Goal: Task Accomplishment & Management: Use online tool/utility

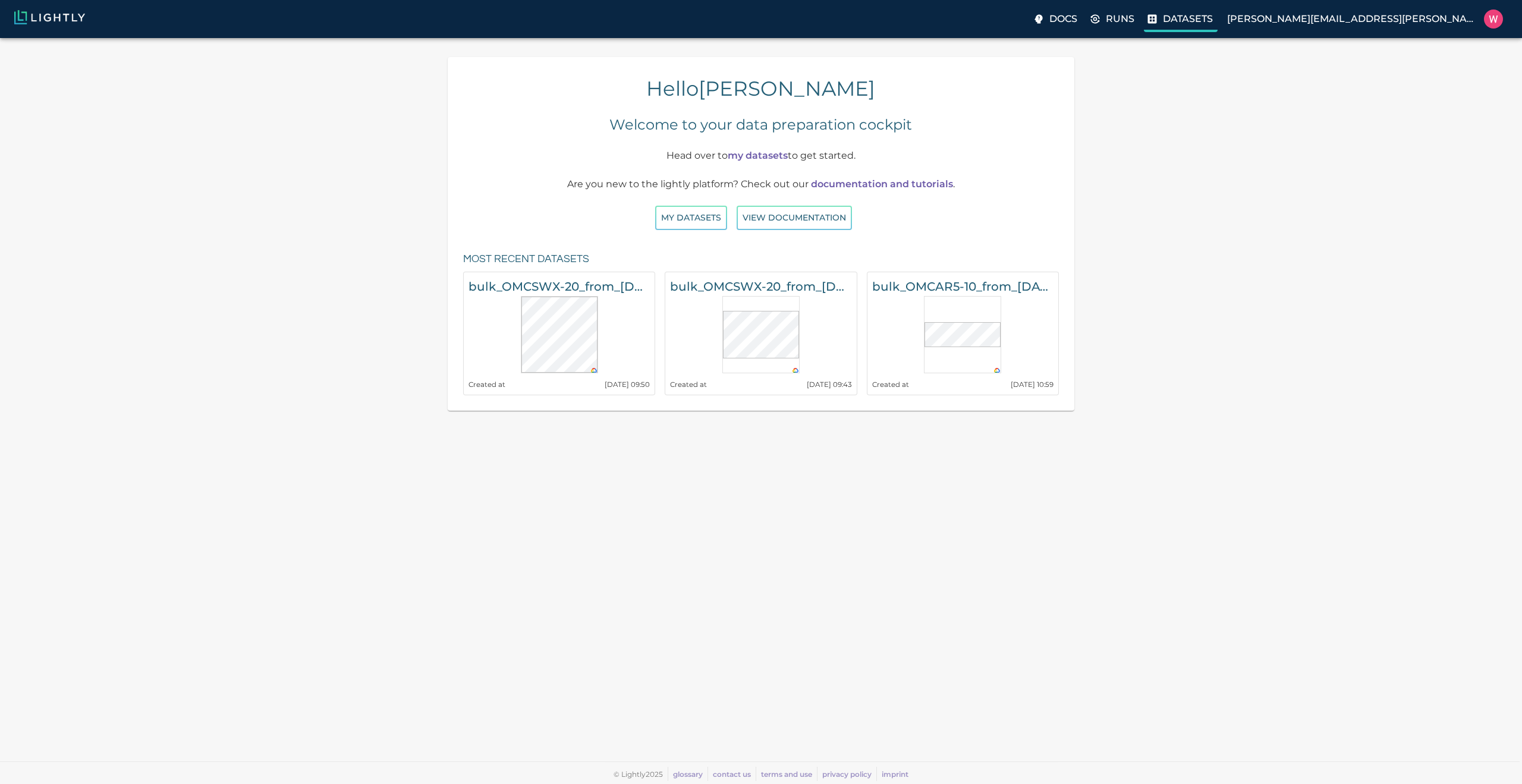
click at [1213, 25] on p "Datasets" at bounding box center [1187, 19] width 50 height 14
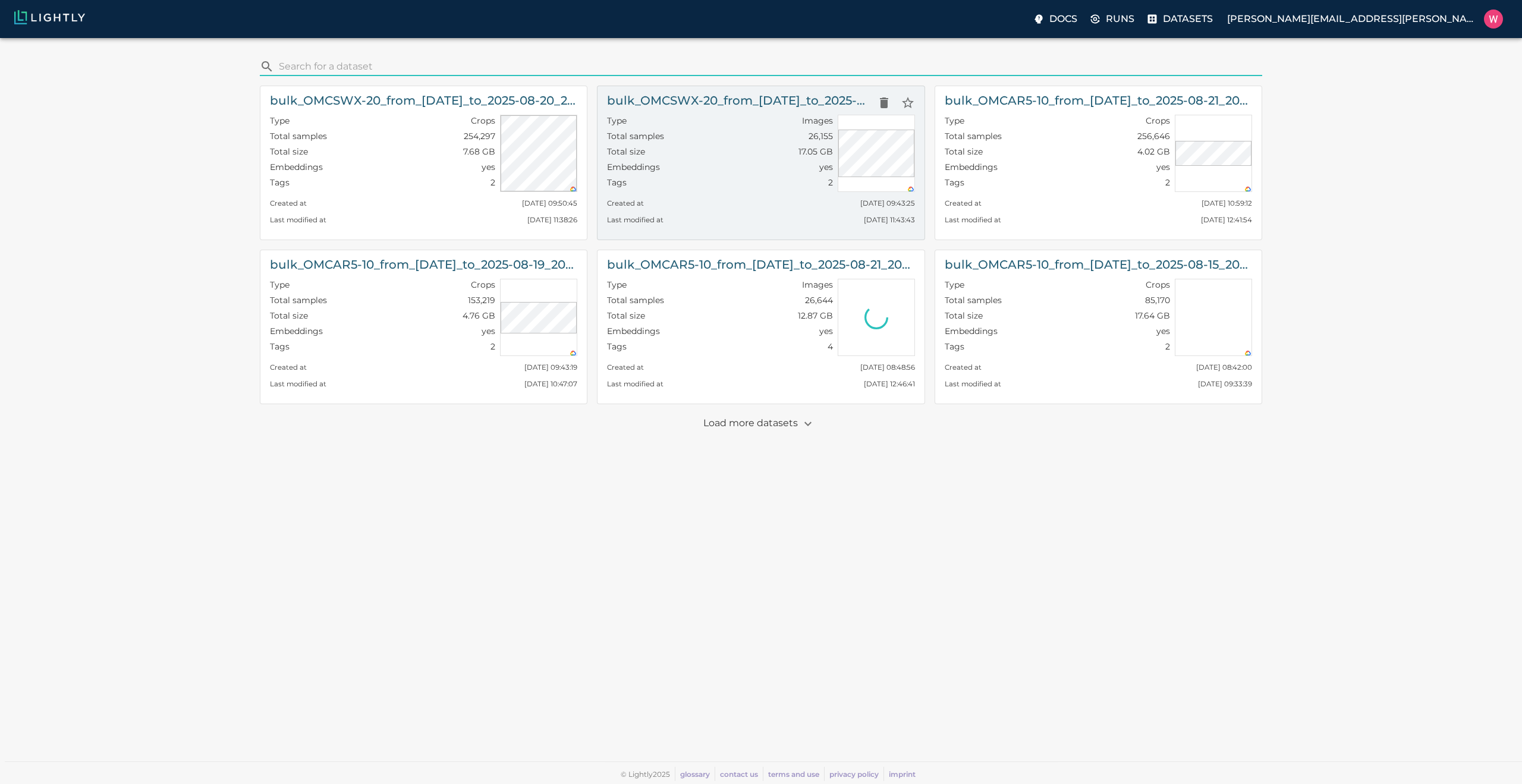
click at [706, 134] on div "Total samples 26,155" at bounding box center [720, 137] width 226 height 15
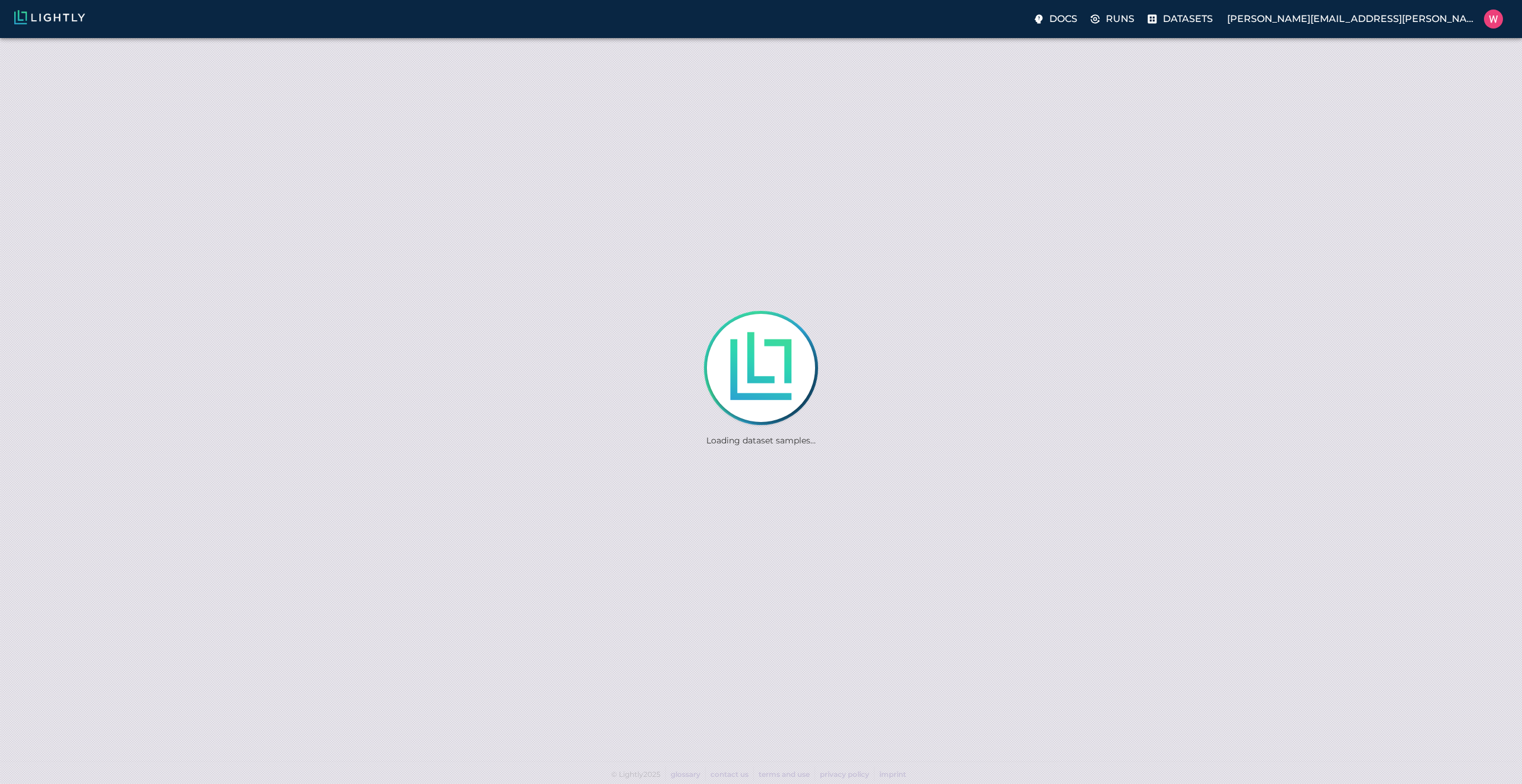
click at [661, 184] on div "Loading dataset samples..." at bounding box center [761, 392] width 1522 height 784
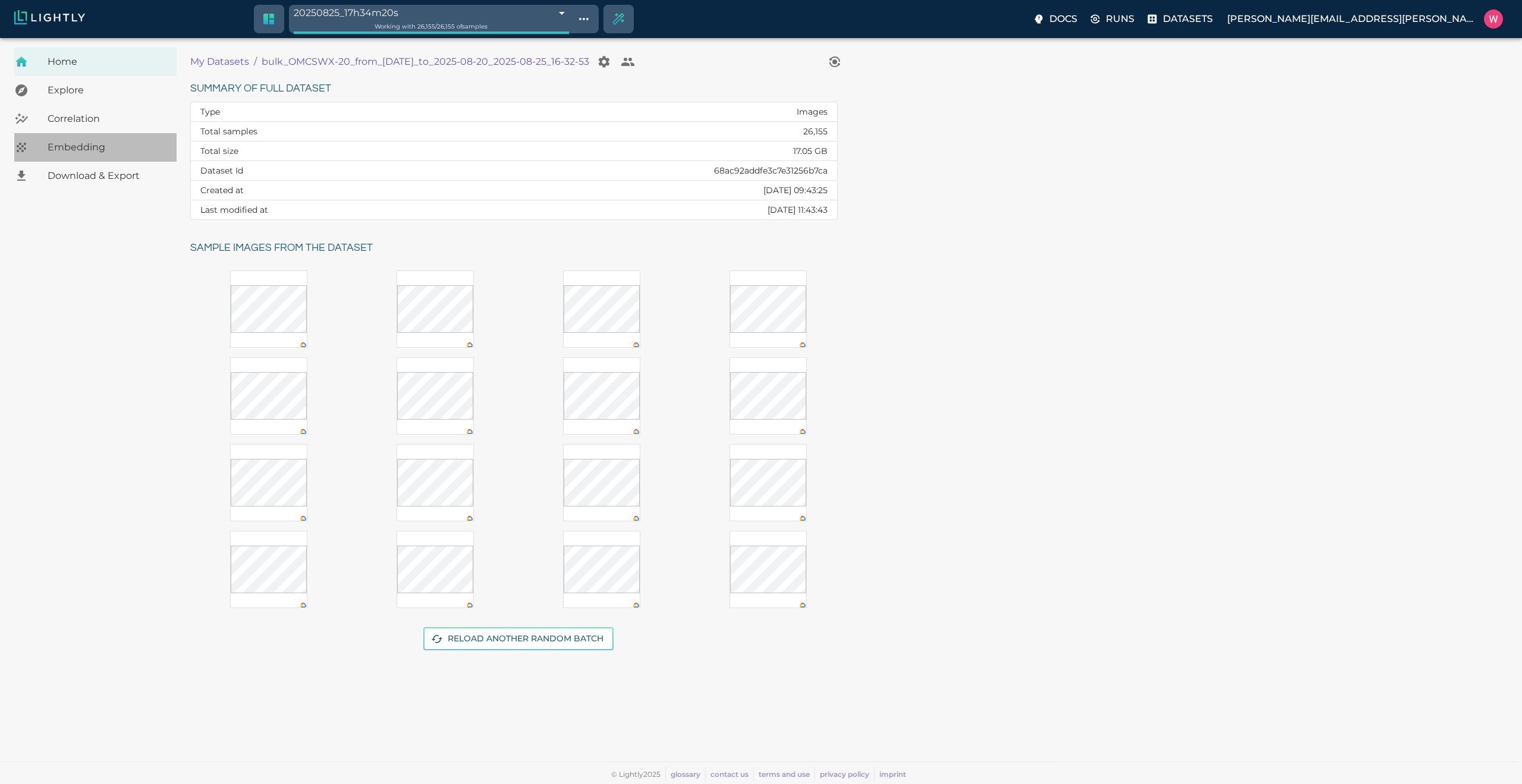
click at [113, 141] on span "Embedding" at bounding box center [108, 147] width 120 height 14
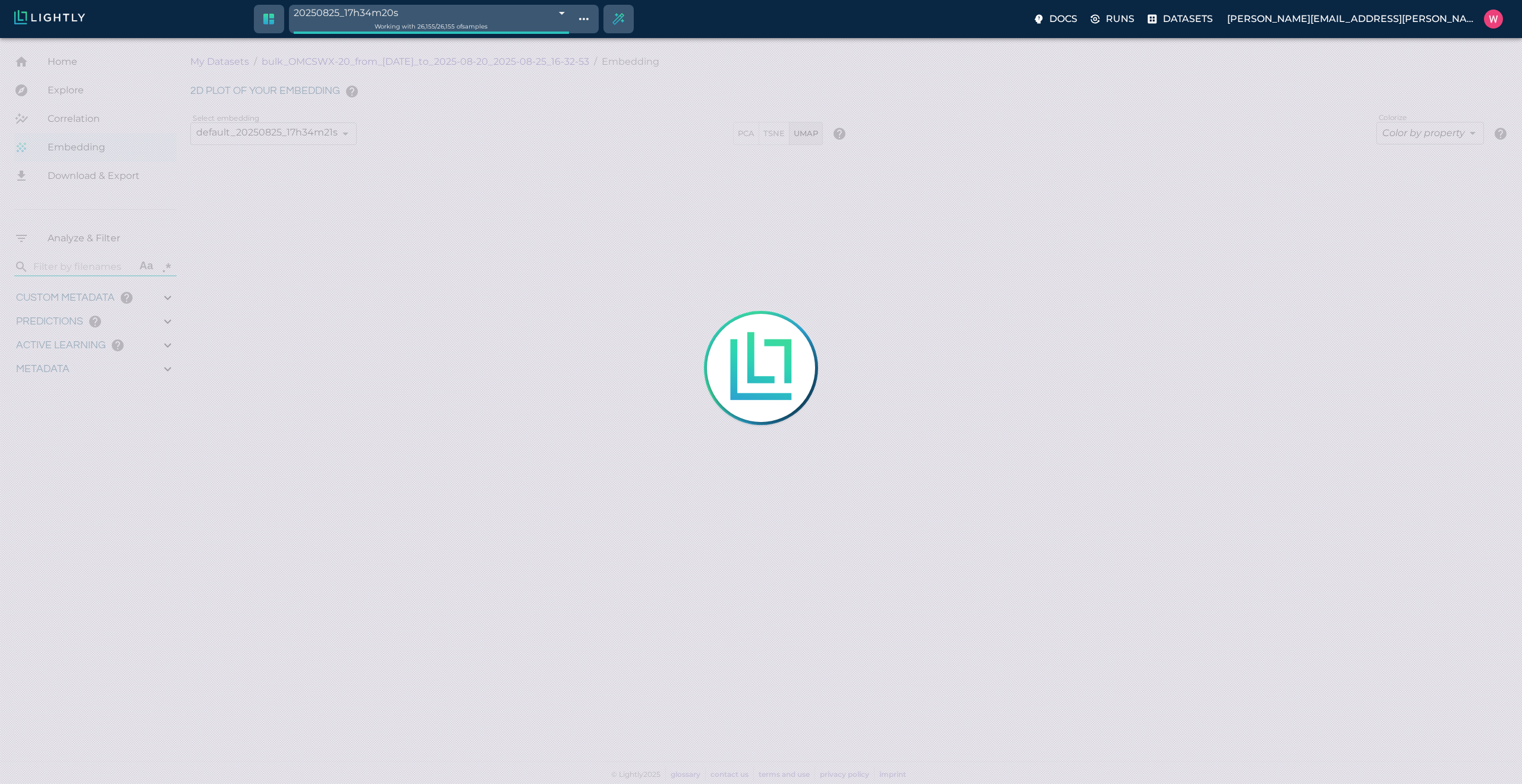
type input "1755708250.73712"
type input "1755723865.80512"
type input "0.999"
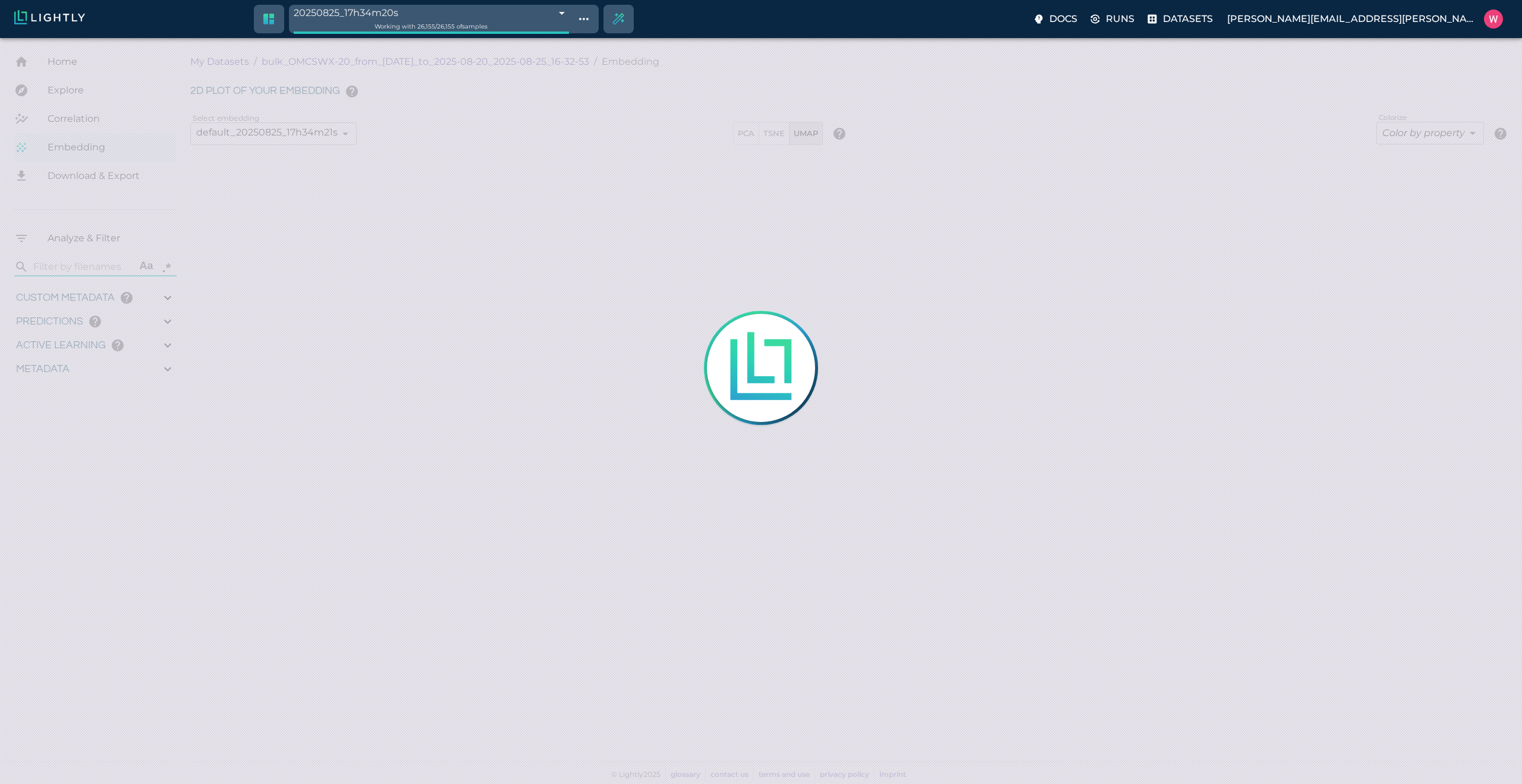
type input "0.998"
type input "9007199254740991"
type input "0.524054527282715"
type input "96.3790545272827"
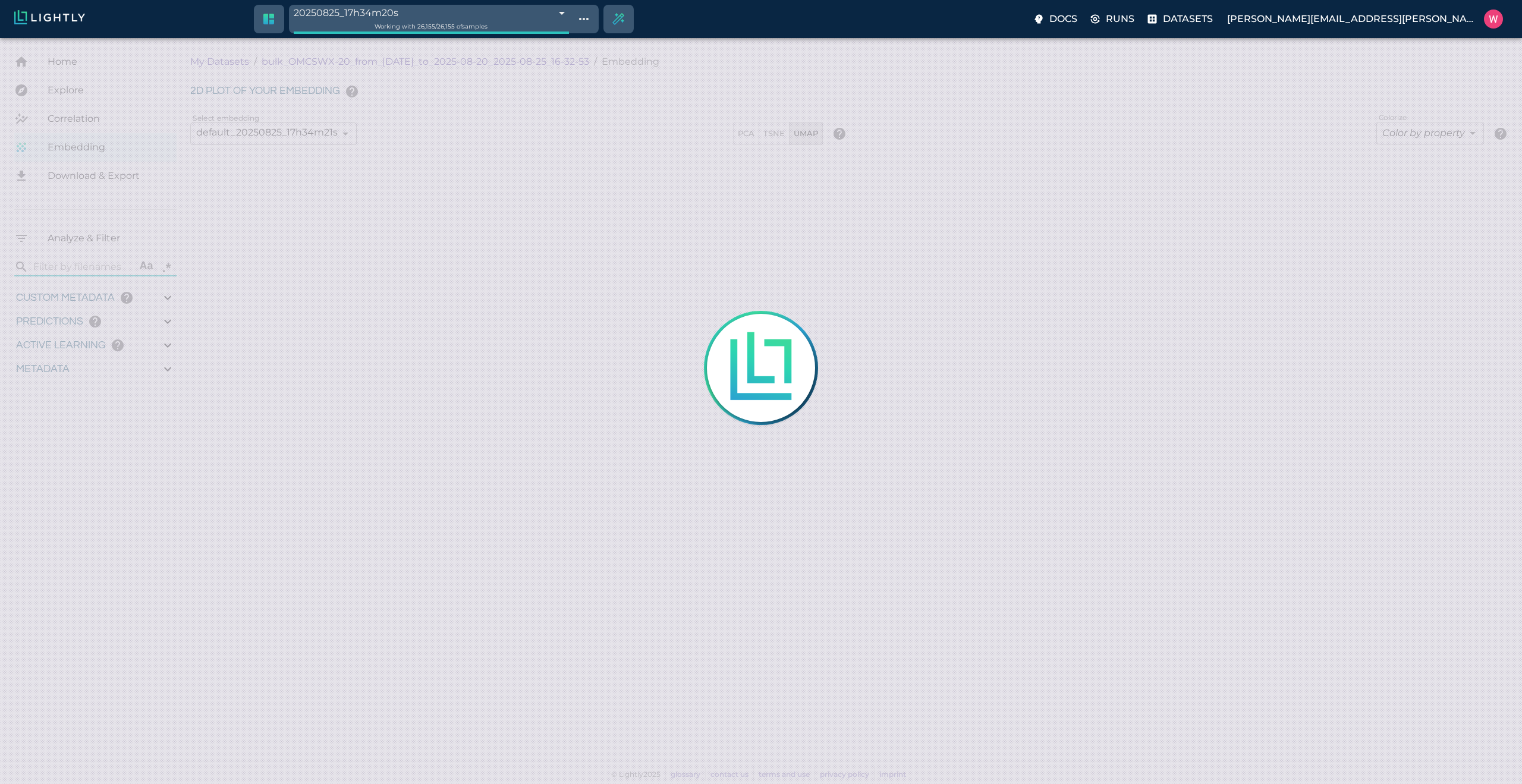
type input "27.408"
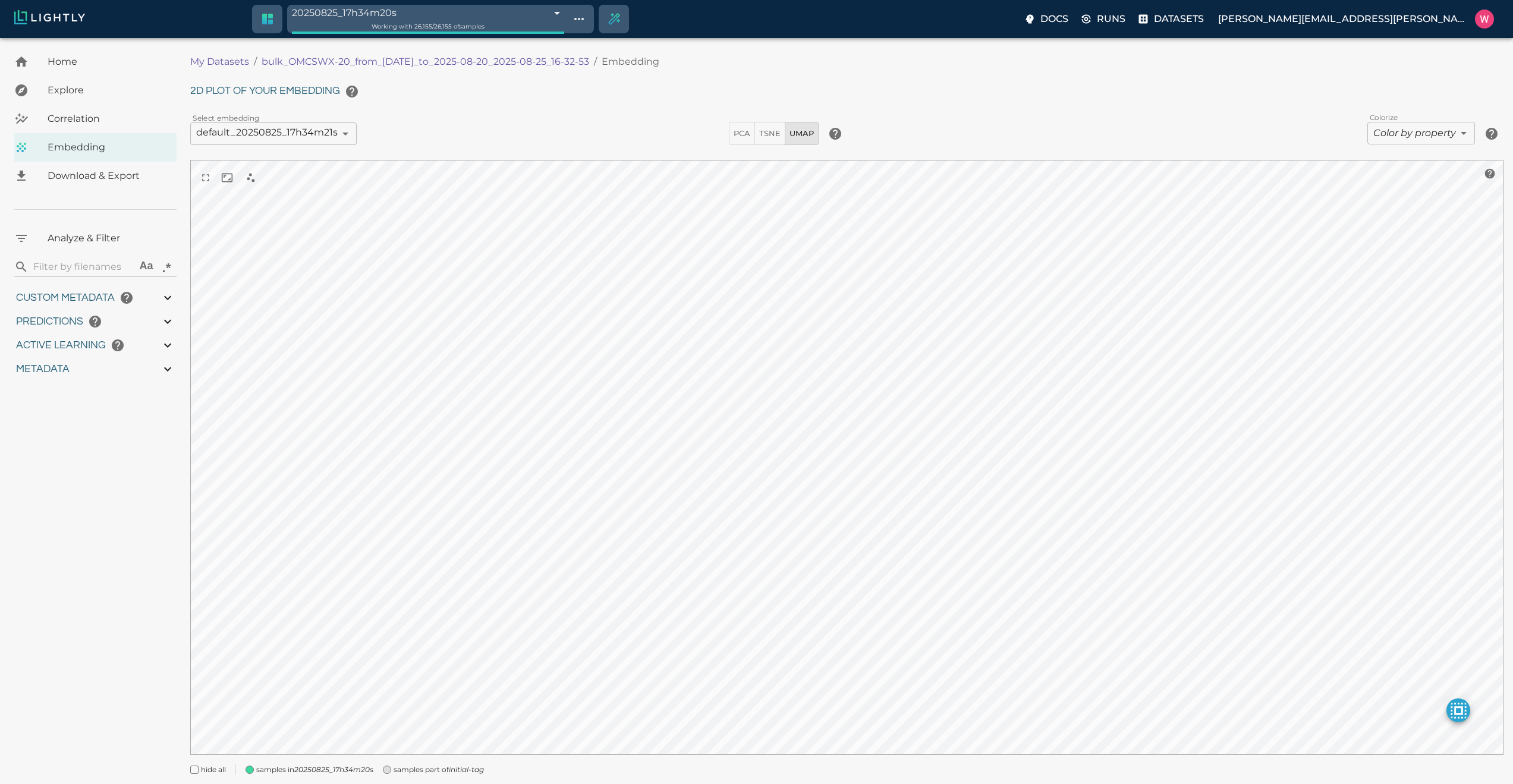
type input "1755708250.73712"
type input "1755723865.80512"
type input "0.999"
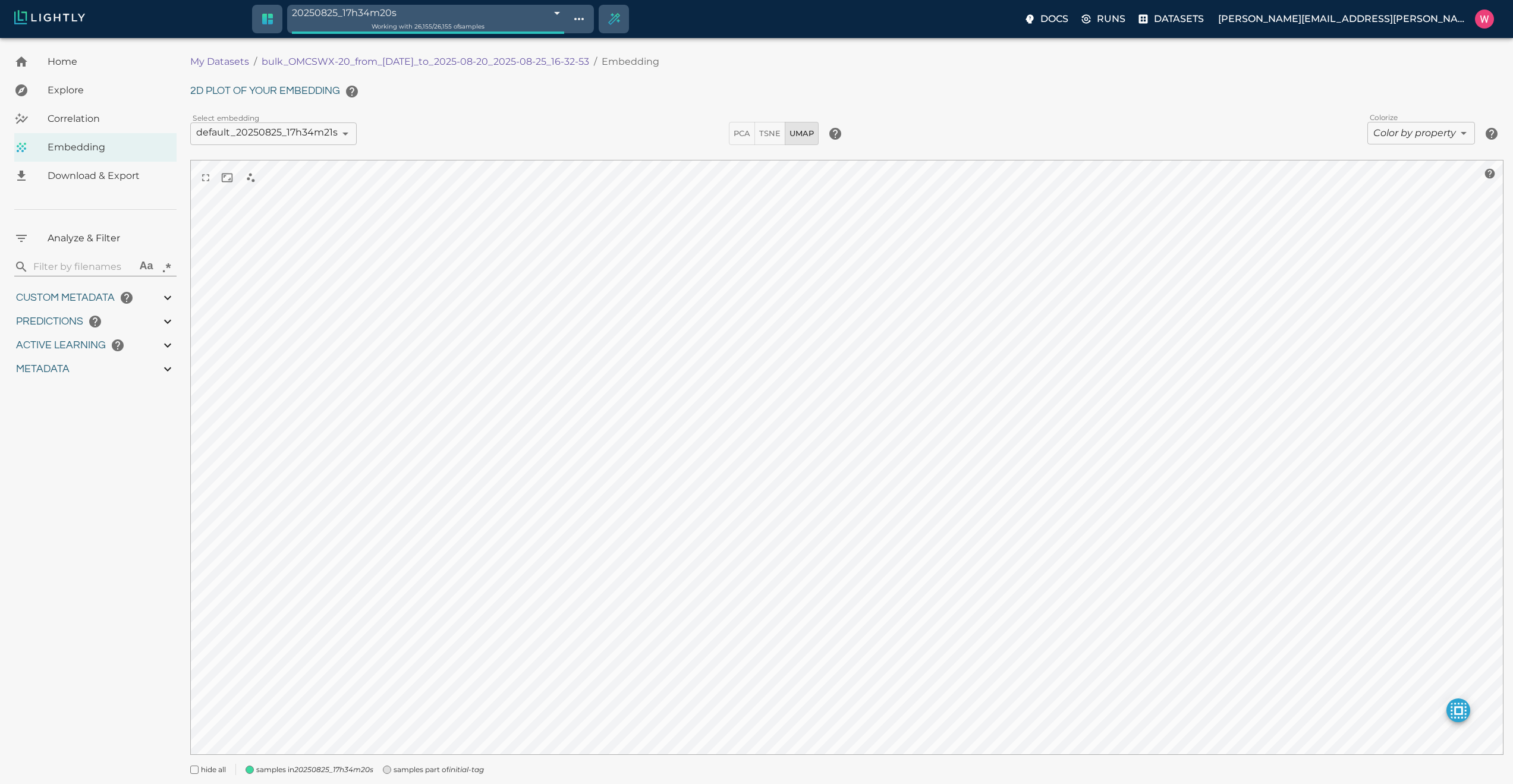
type input "0.998"
type input "9007199254740991"
type input "0.524054527282715"
type input "96.3790545272827"
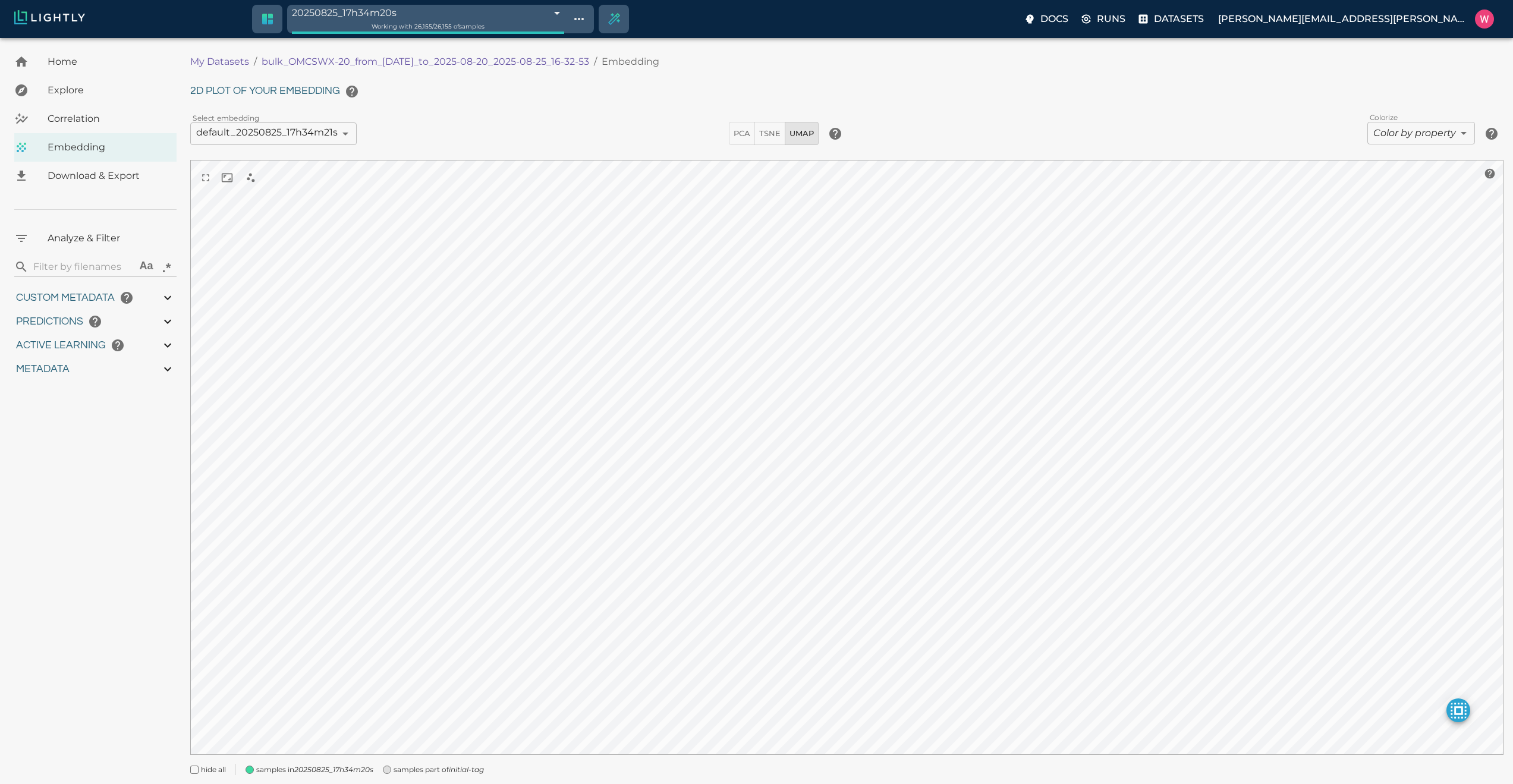
type input "27.408"
type input "1755708250.73712"
type input "1755723865.80512"
type input "0.999"
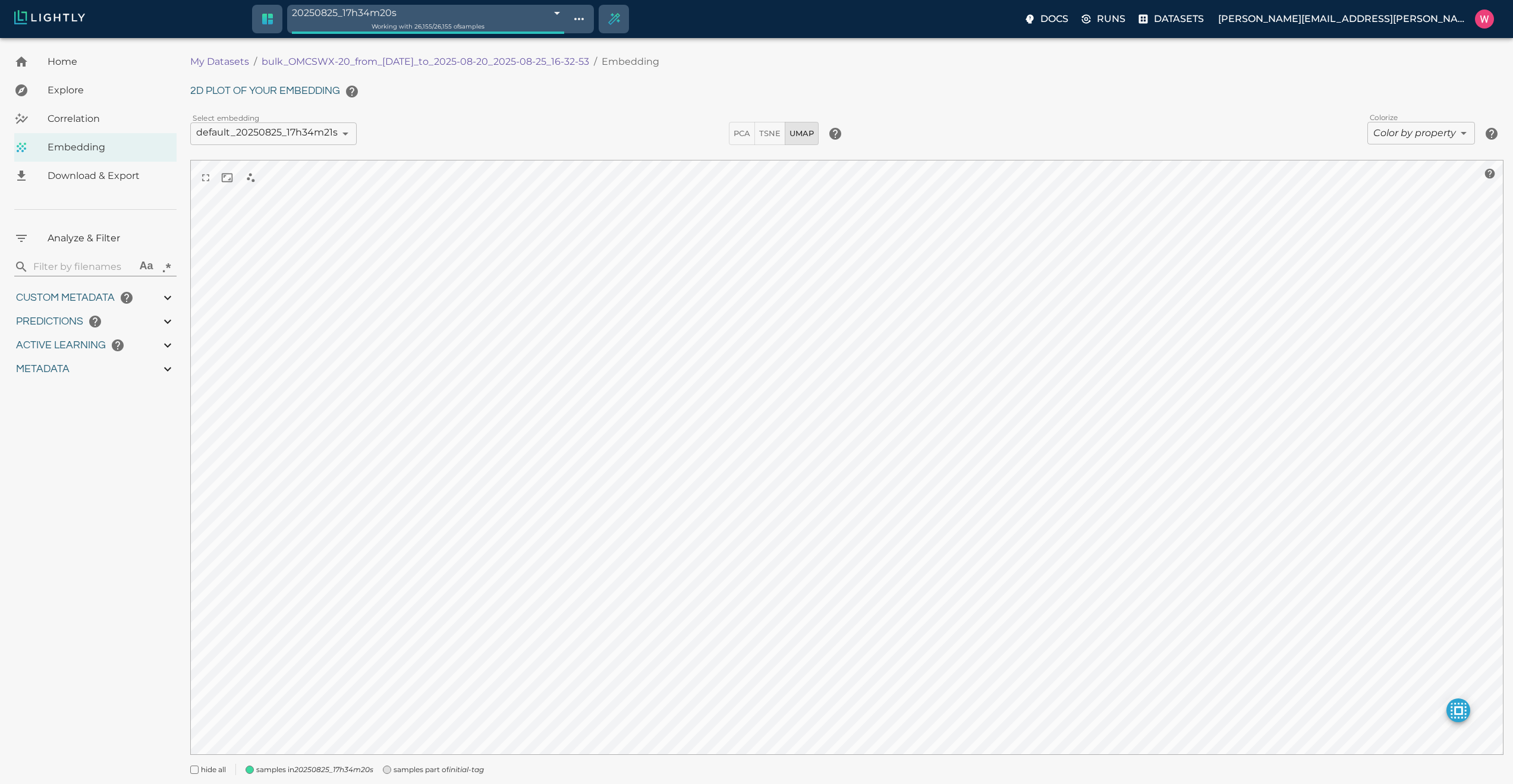
type input "0.999"
type input "0.998"
type input "0.524054527282715"
type input "96.3790545272827"
type input "27.408"
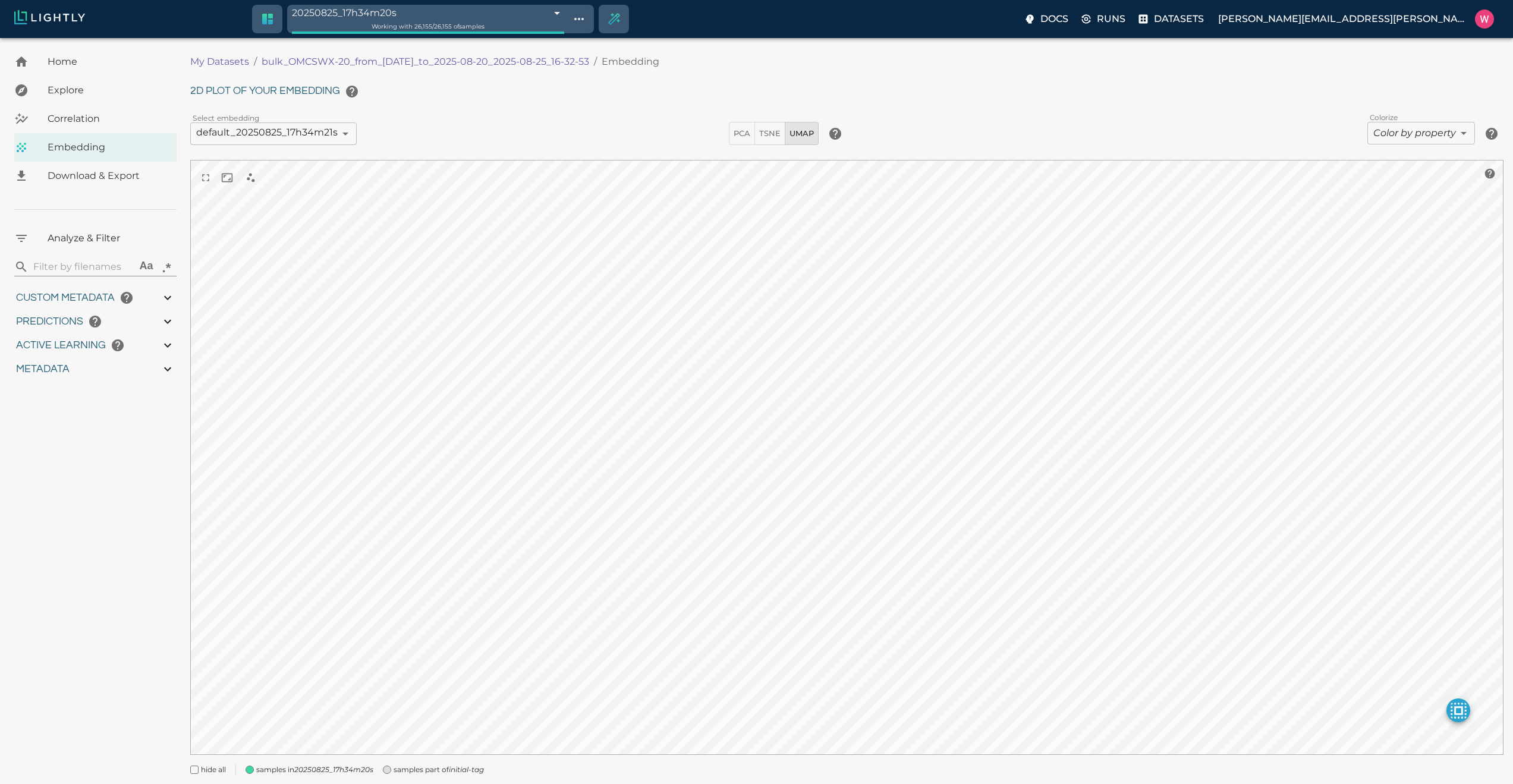
type input "1755708250.73712"
type input "1755723865.80512"
type input "0.999"
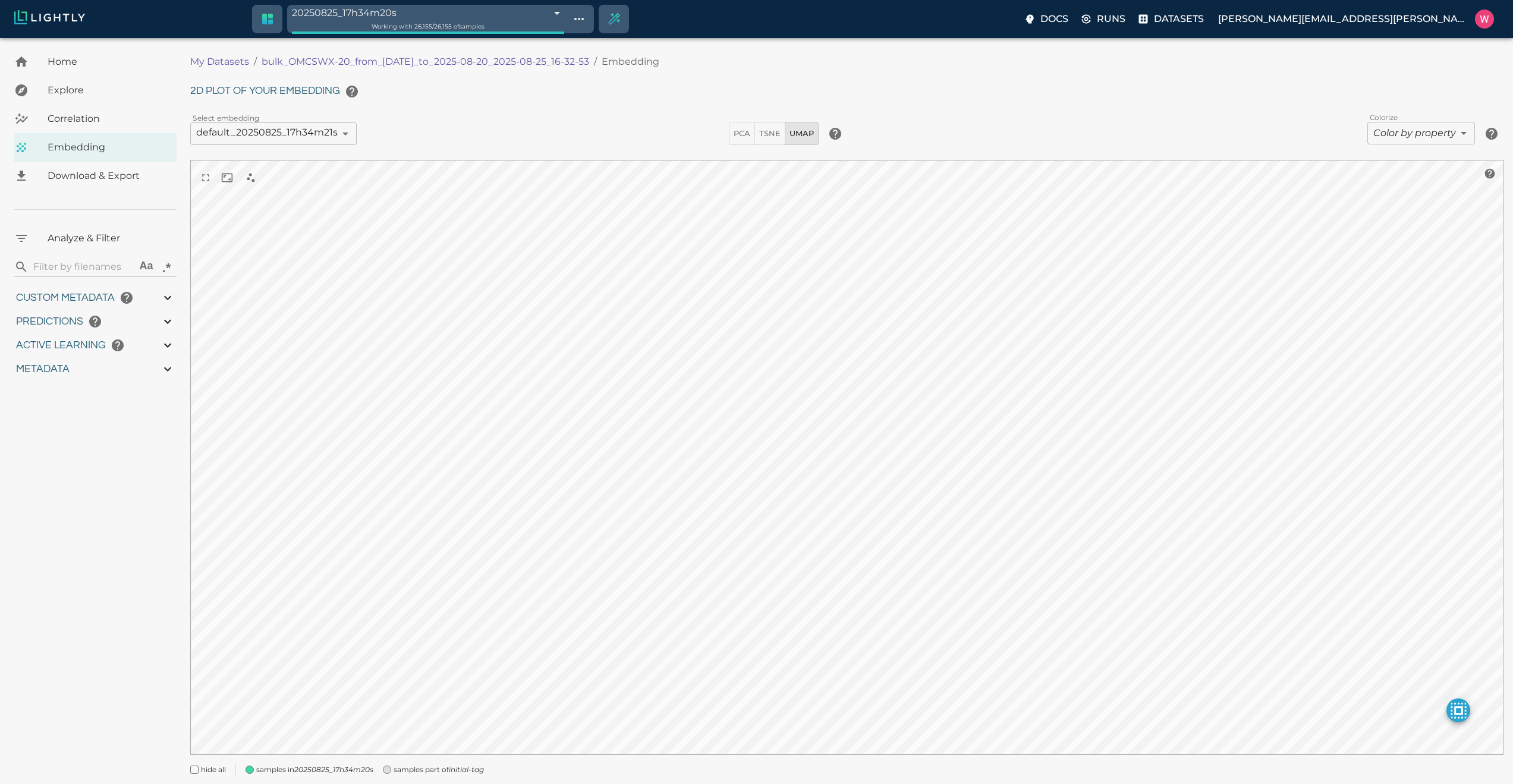
type input "0.998"
type input "0.524054527282715"
type input "96.3790545272827"
type input "27.408"
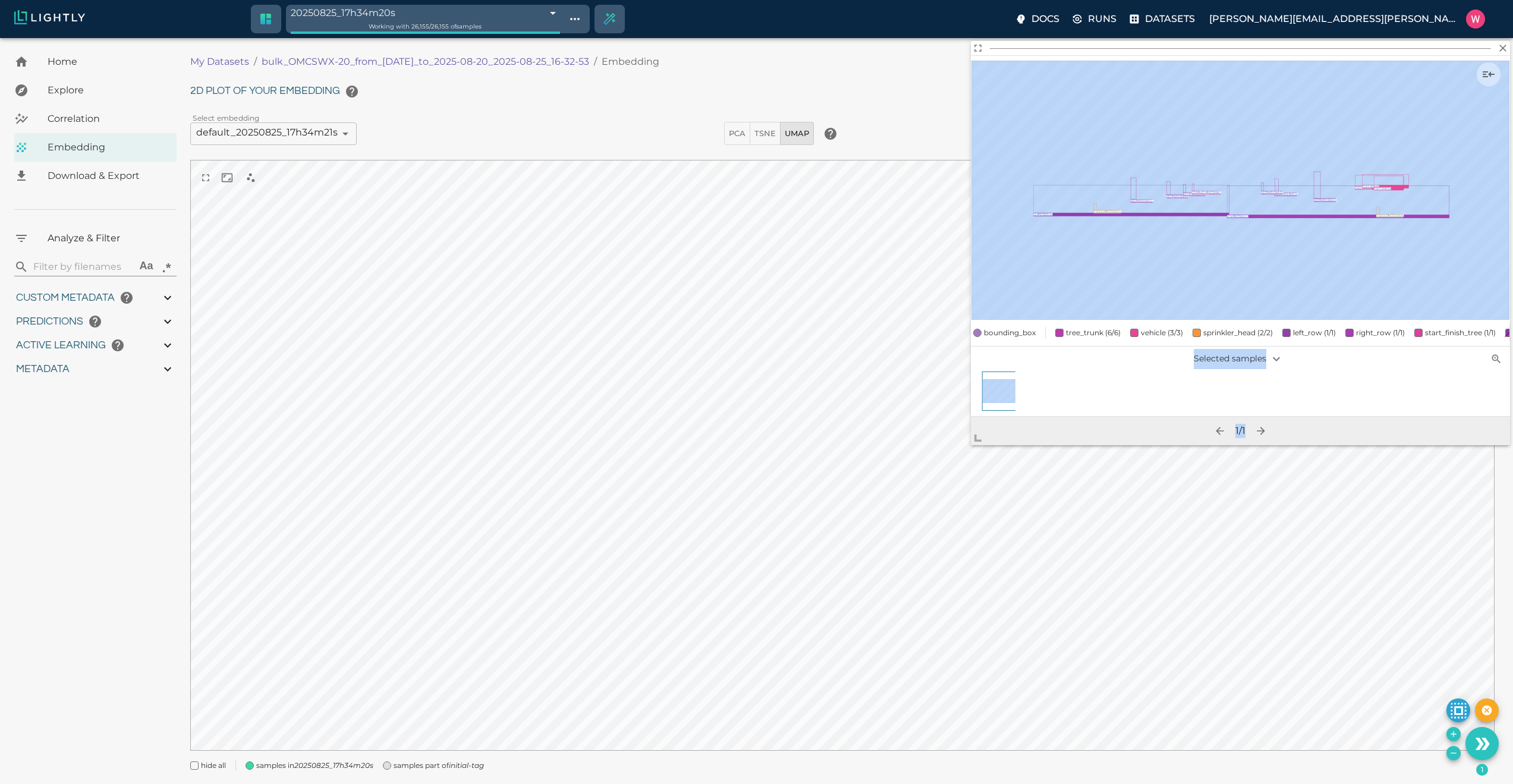
click at [958, 449] on body "20250825_17h34m20s 68ac9e9cdeda6b7af5be1912 Working with 26,155 / 26,155 of sam…" at bounding box center [756, 426] width 1513 height 776
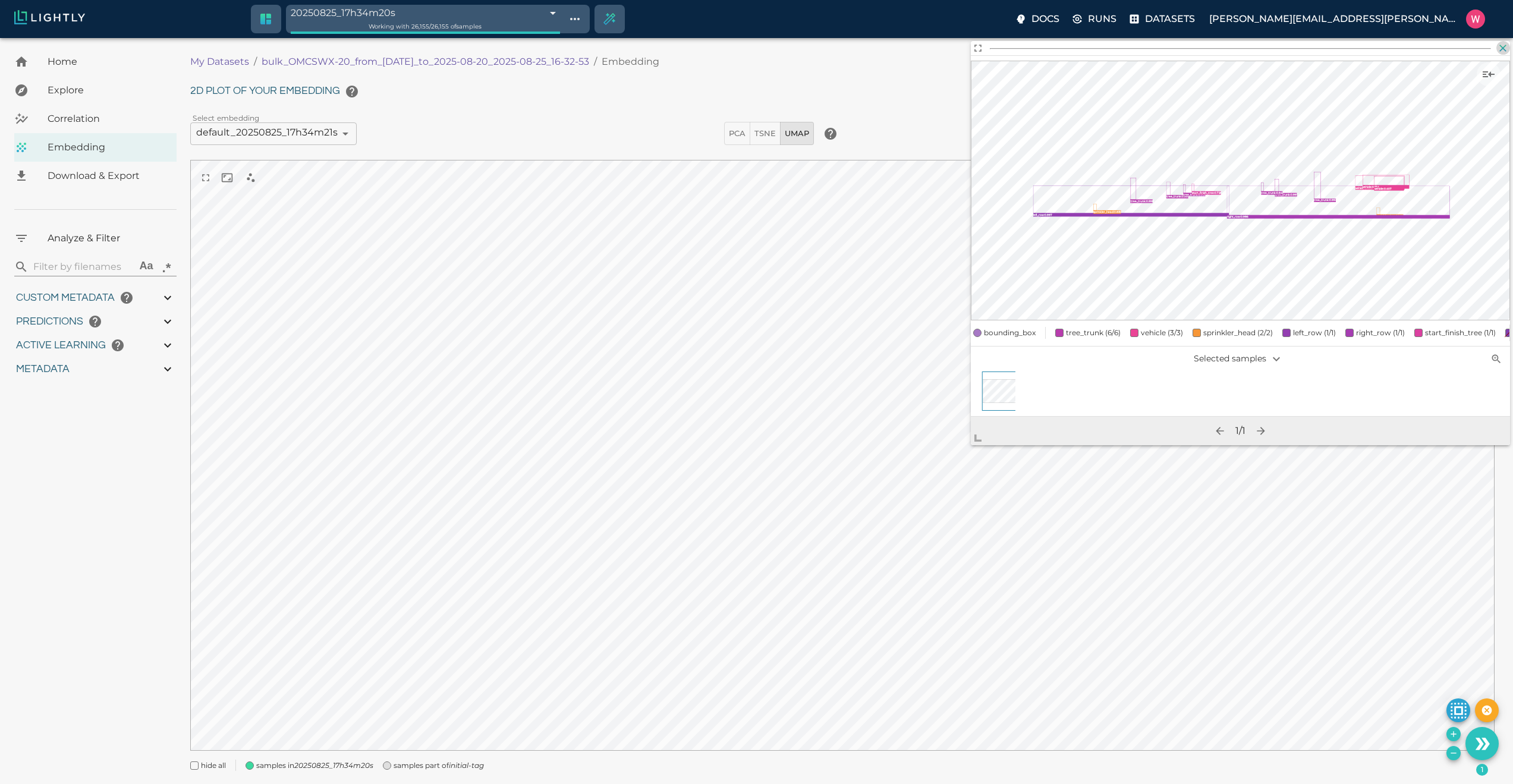
click at [1501, 47] on icon "button" at bounding box center [1503, 48] width 7 height 7
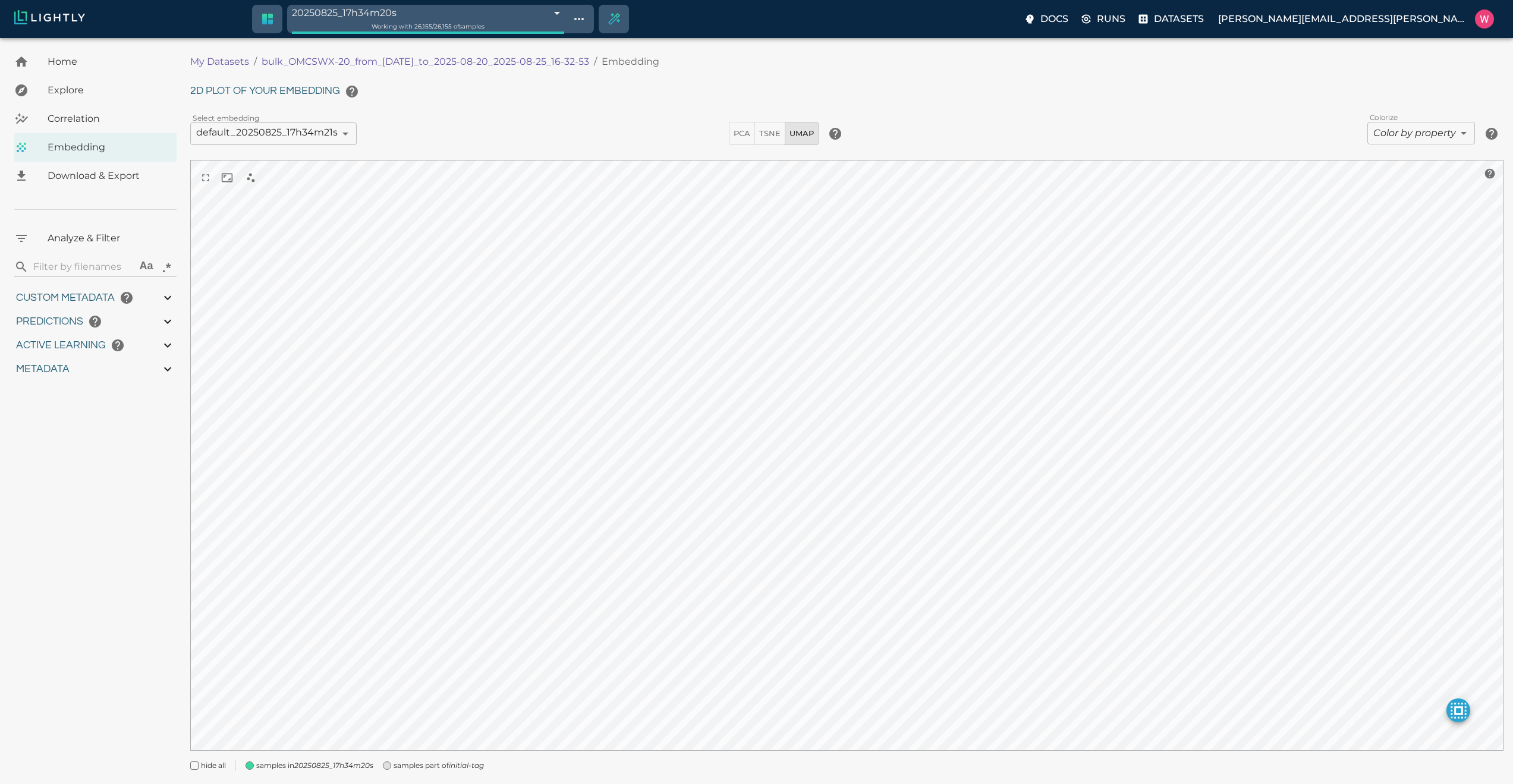
click at [1389, 130] on body "20250825_17h34m20s 68ac9e9cdeda6b7af5be1912 Working with 26,155 / 26,155 of sam…" at bounding box center [756, 426] width 1513 height 776
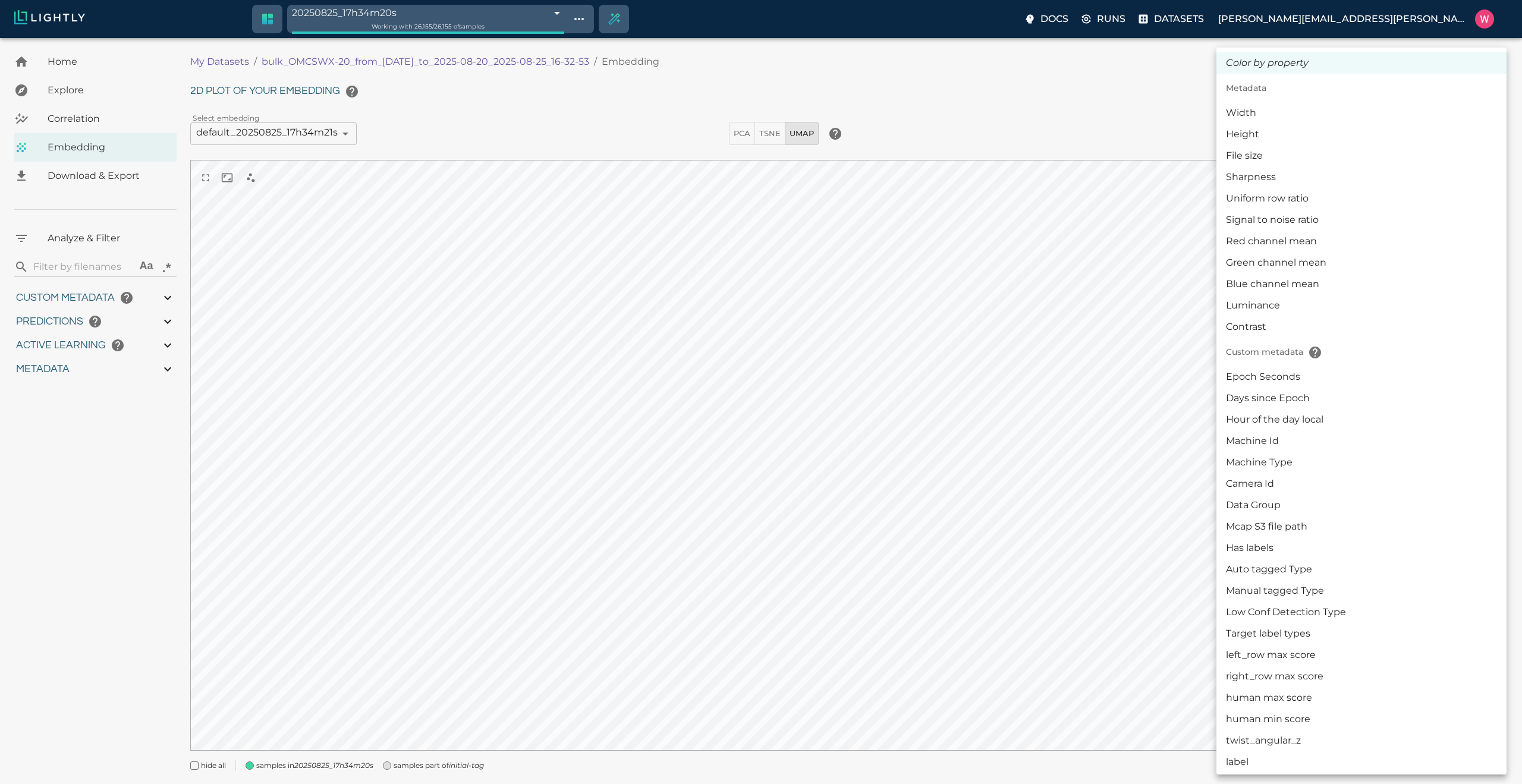
scroll to position [214, 0]
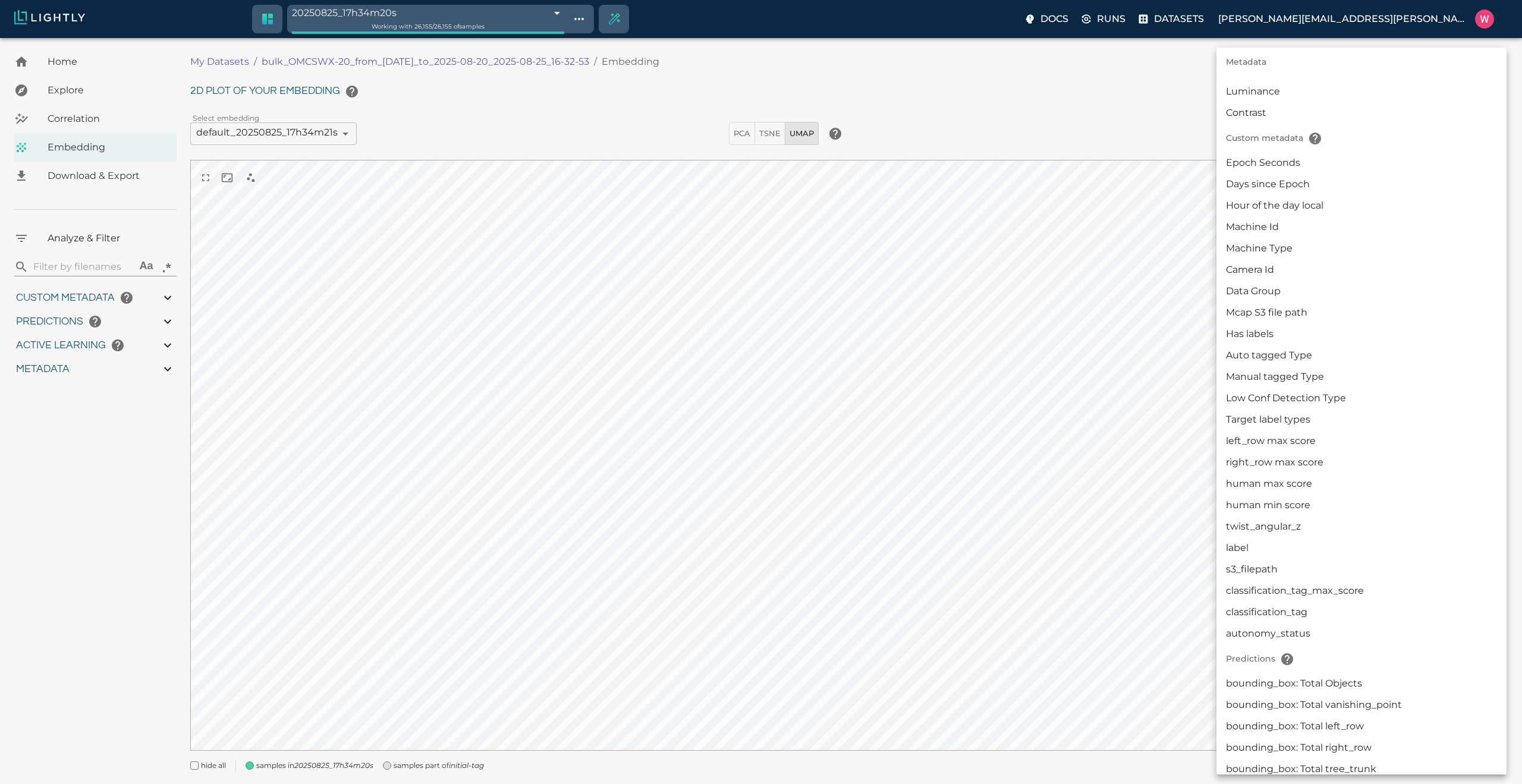
click at [1319, 371] on li "Manual tagged Type" at bounding box center [1361, 377] width 290 height 22
type input "userDefined|CATEGORICAL_STRING|Manual tagged Type"
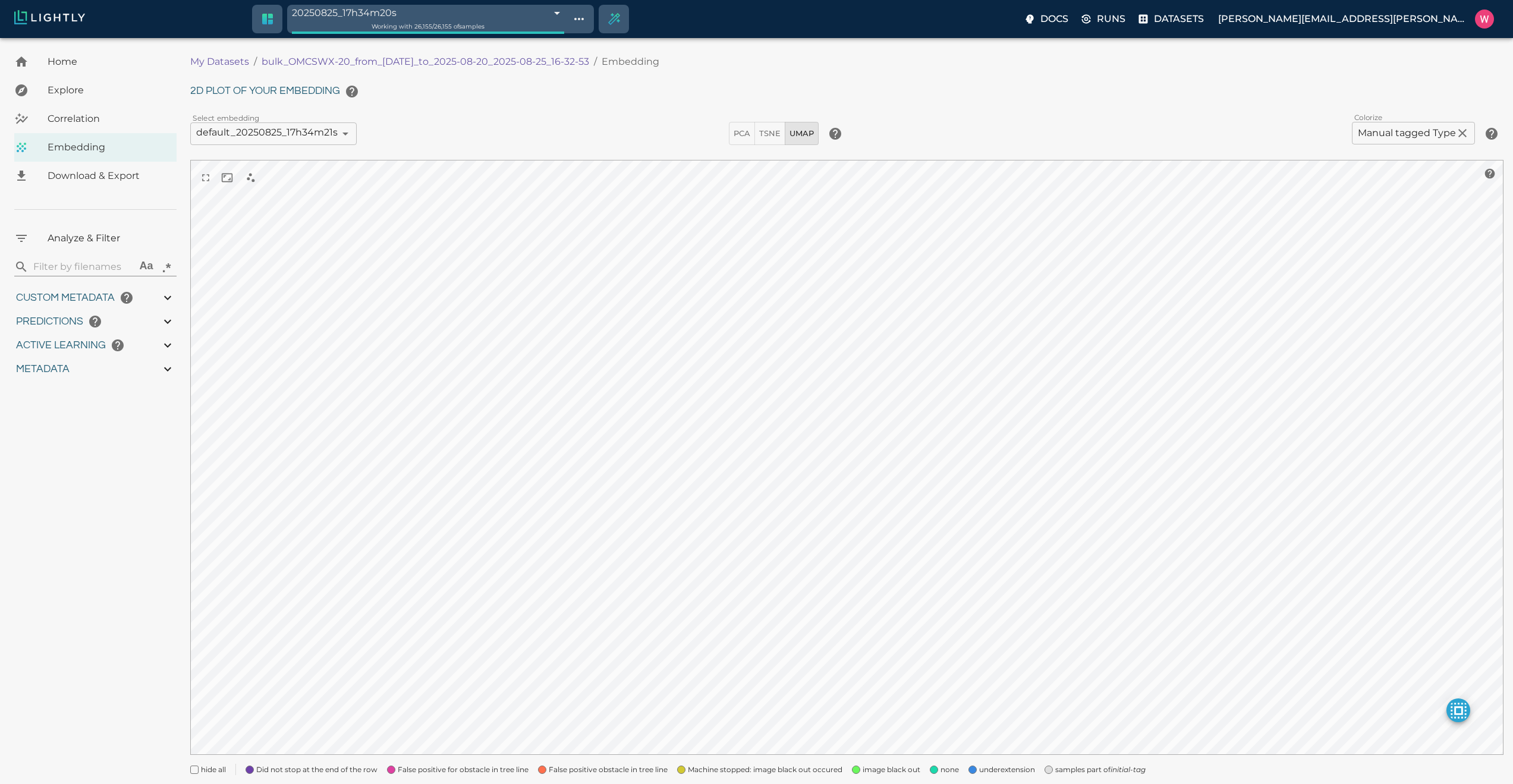
click at [942, 769] on span "none" at bounding box center [949, 770] width 18 height 12
click at [902, 768] on span "image black out" at bounding box center [892, 770] width 57 height 12
click at [791, 766] on span "Machine stopped: image black out occured" at bounding box center [765, 770] width 155 height 12
click at [565, 771] on span "False positive obstacle in tree line" at bounding box center [608, 770] width 119 height 12
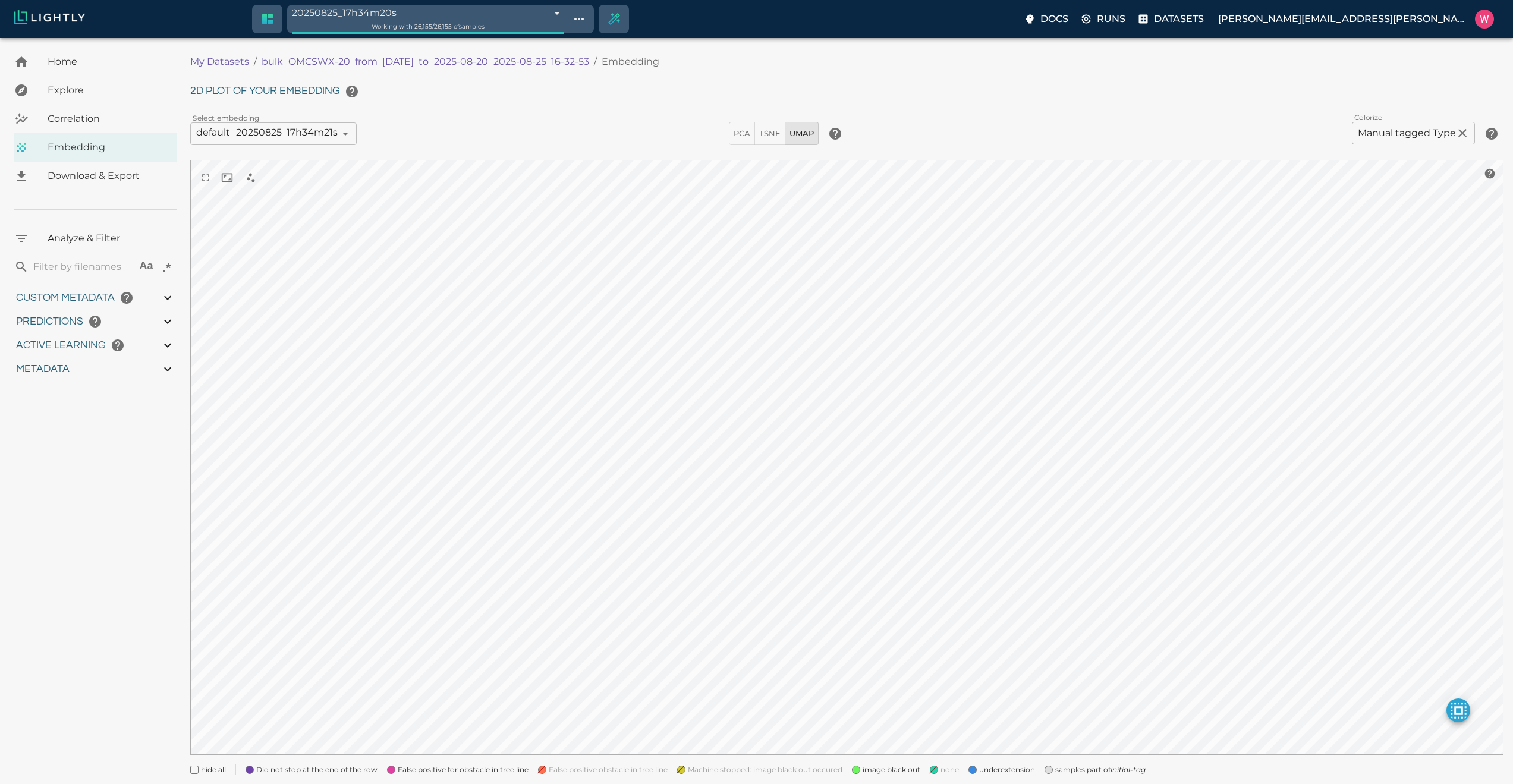
click at [486, 764] on span "False positive for obstacle in tree line" at bounding box center [463, 770] width 131 height 12
click at [342, 770] on span "Did not stop at the end of the row" at bounding box center [317, 770] width 121 height 12
click at [1014, 766] on span "underextension" at bounding box center [1007, 770] width 56 height 12
click at [1096, 765] on span "samples part of initial-tag" at bounding box center [1099, 770] width 90 height 12
click at [892, 775] on span "image black out" at bounding box center [892, 770] width 57 height 12
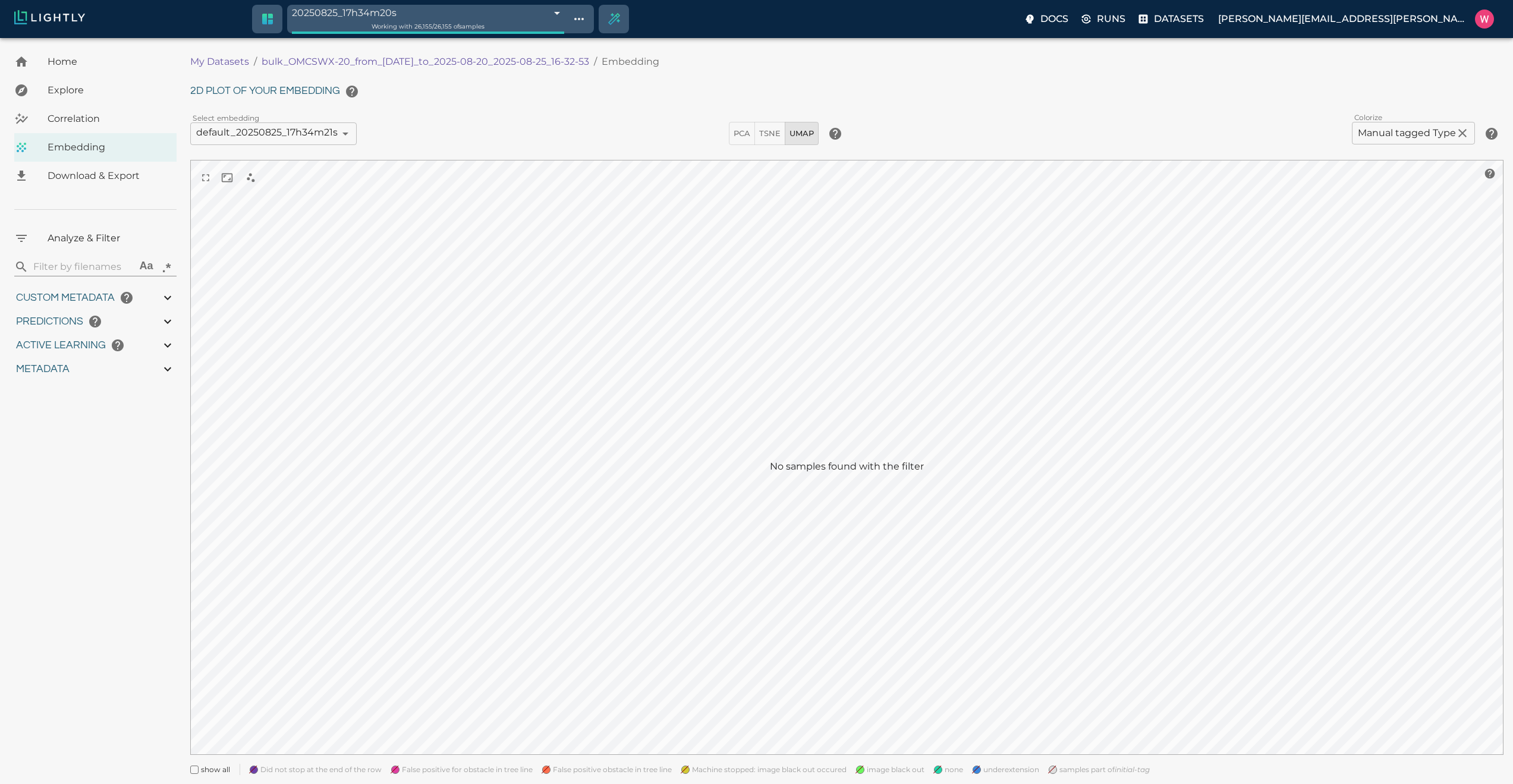
click at [892, 775] on span "image black out" at bounding box center [896, 770] width 57 height 12
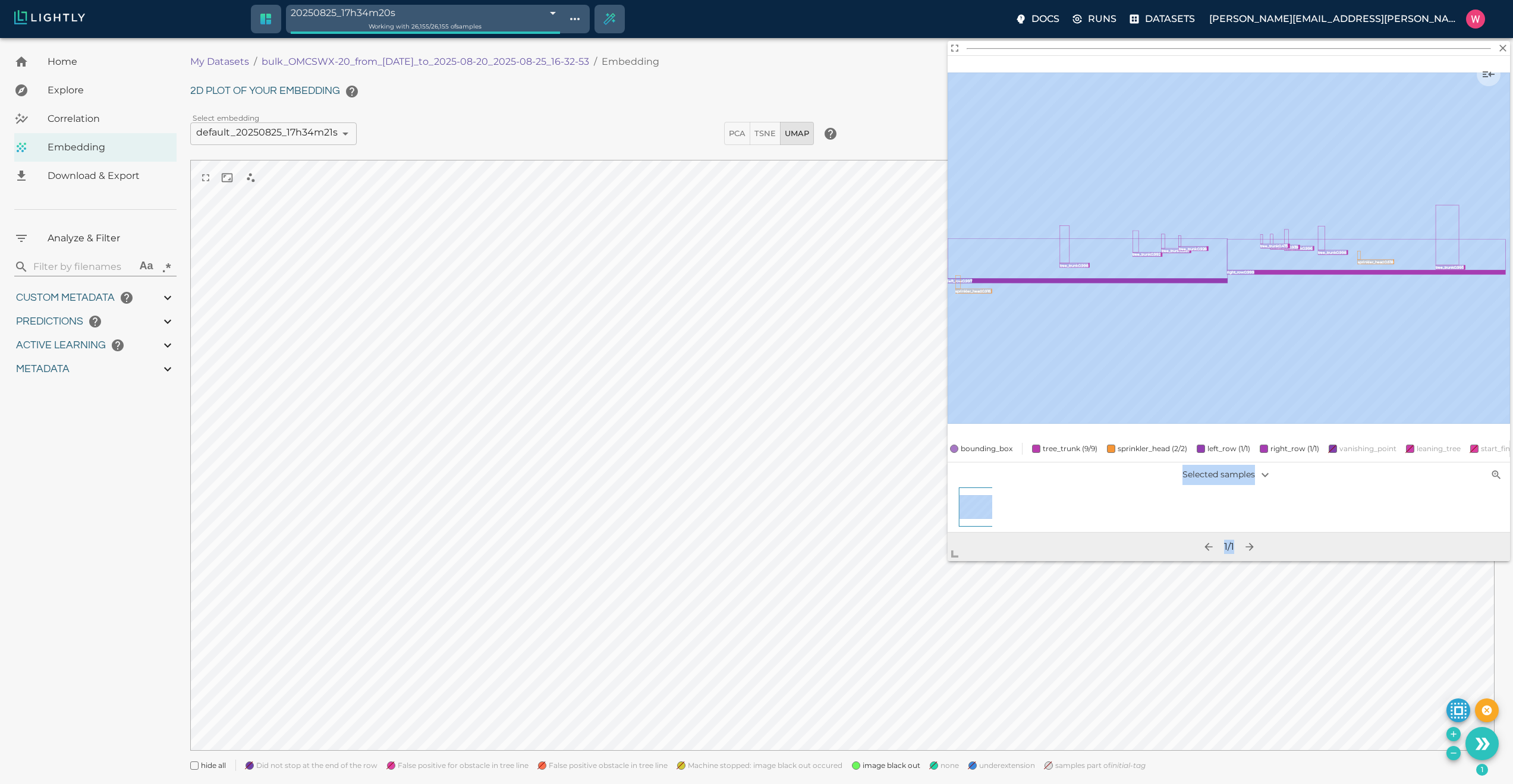
click at [936, 586] on body "20250825_17h34m20s 68ac9e9cdeda6b7af5be1912 Working with 26,155 / 26,155 of sam…" at bounding box center [756, 426] width 1513 height 776
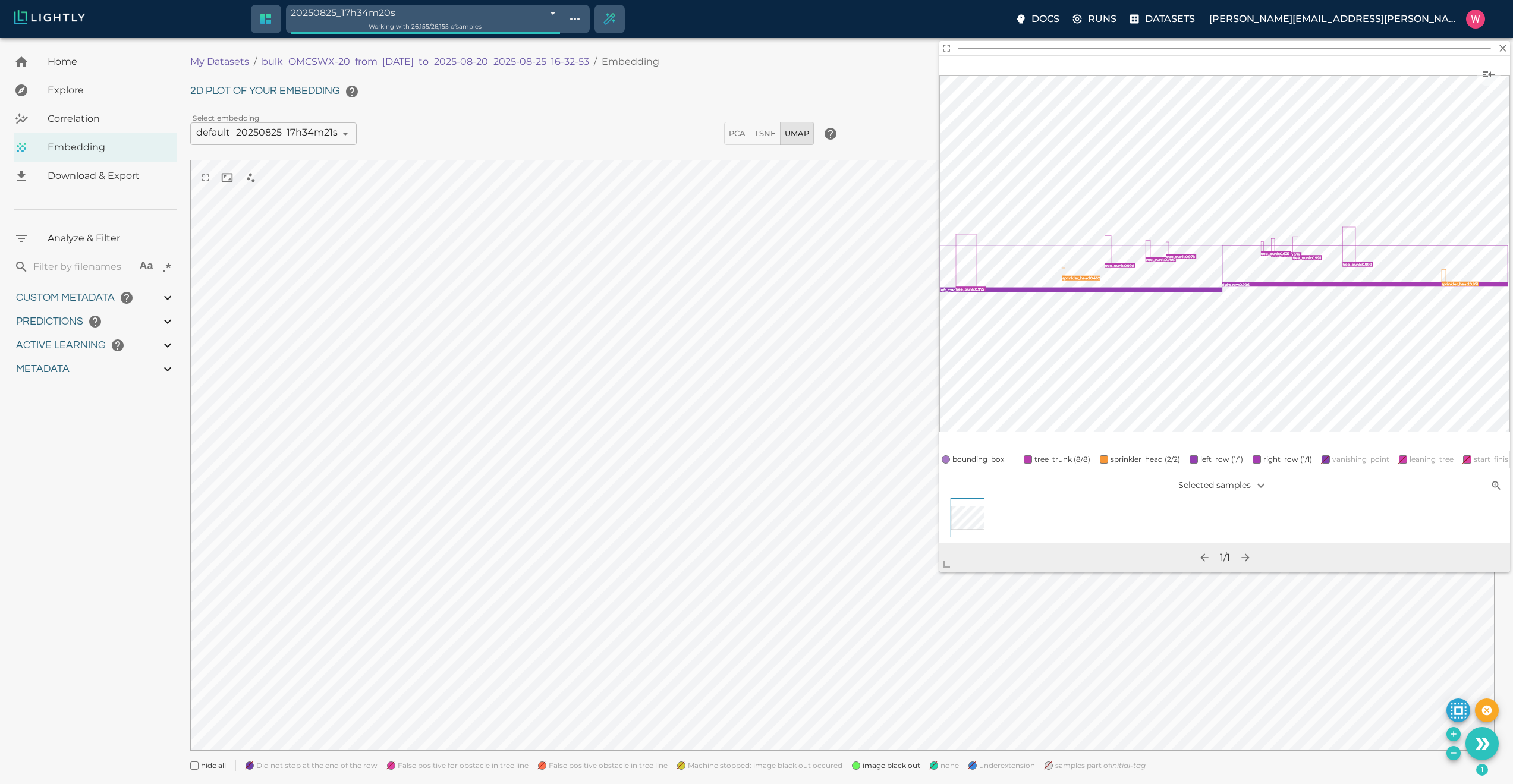
click at [338, 768] on span "Did not stop at the end of the row" at bounding box center [317, 765] width 121 height 12
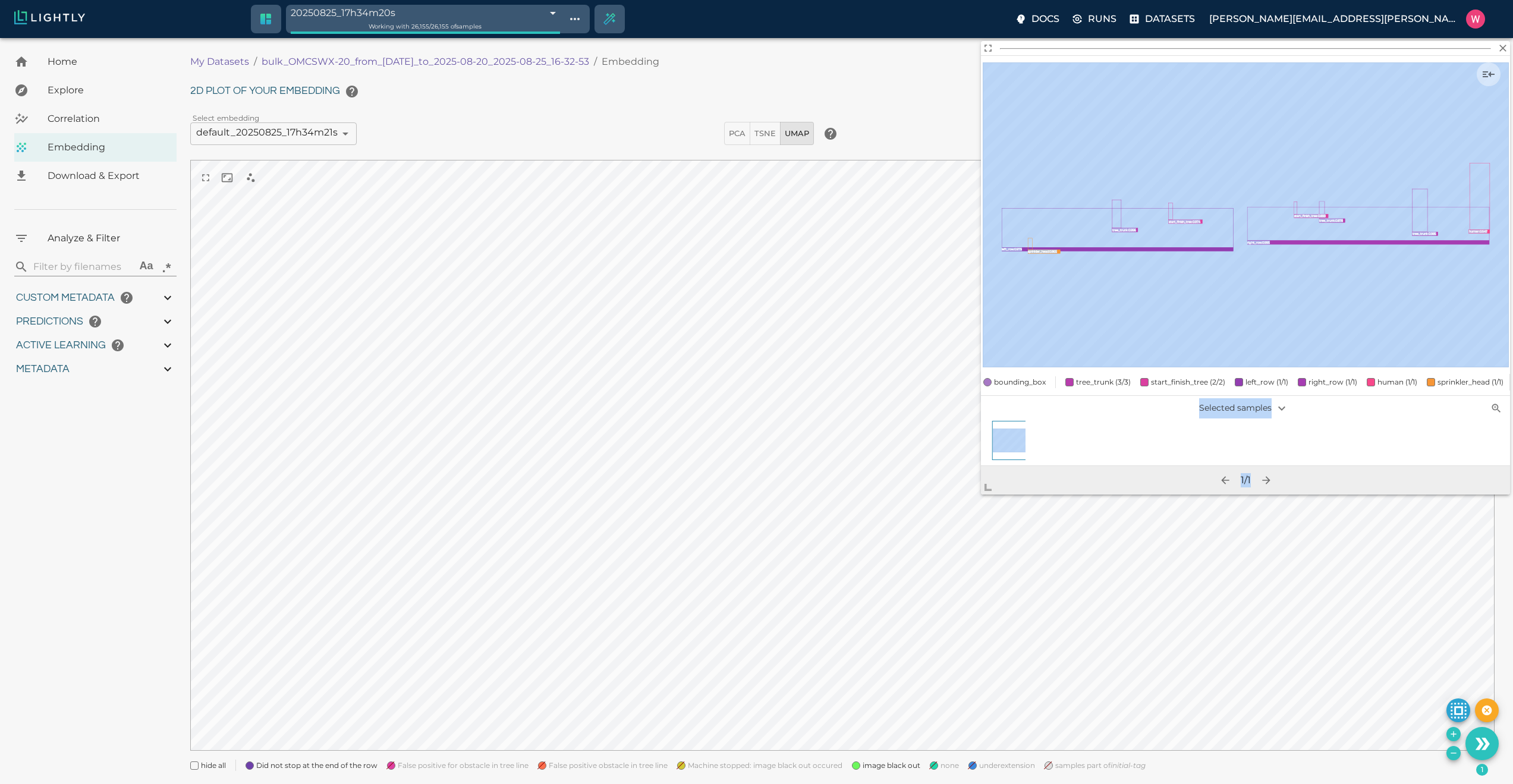
click at [974, 515] on body "20250825_17h34m20s 68ac9e9cdeda6b7af5be1912 Working with 26,155 / 26,155 of sam…" at bounding box center [756, 426] width 1513 height 776
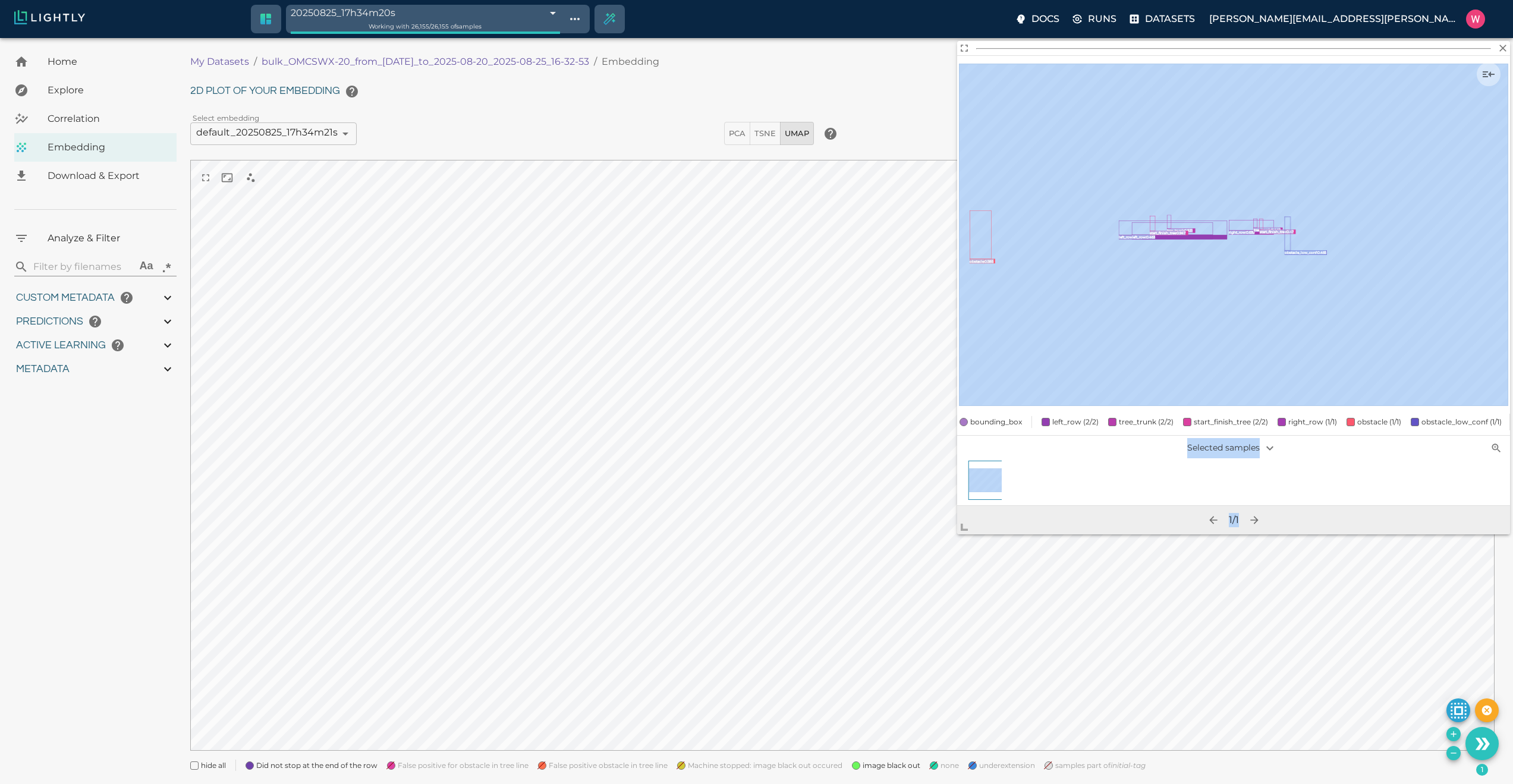
click at [928, 576] on body "20250825_17h34m20s 68ac9e9cdeda6b7af5be1912 Working with 26,155 / 26,155 of sam…" at bounding box center [756, 426] width 1513 height 776
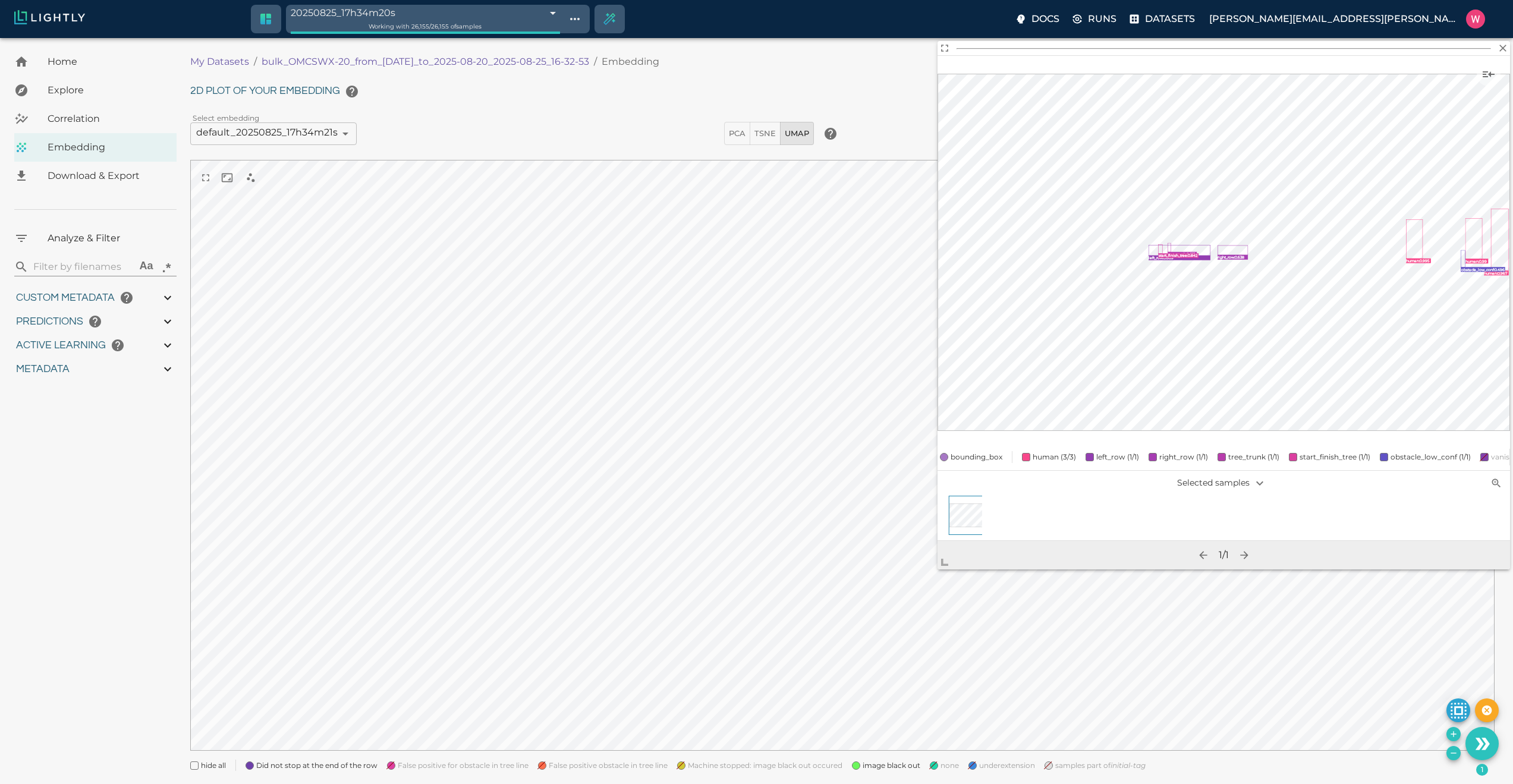
click at [406, 763] on span "False positive for obstacle in tree line" at bounding box center [463, 765] width 131 height 12
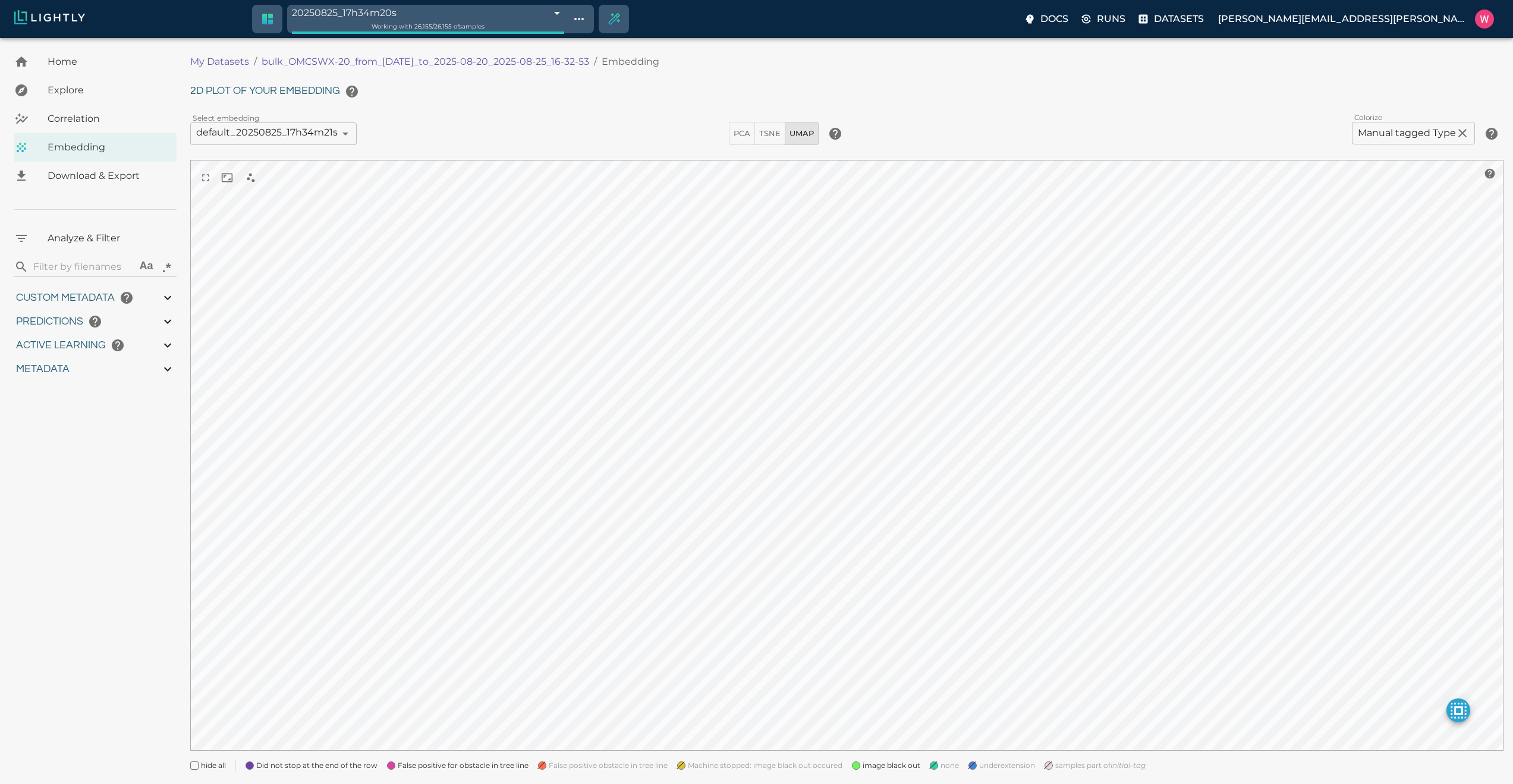
click at [429, 764] on span "False positive for obstacle in tree line" at bounding box center [463, 765] width 131 height 12
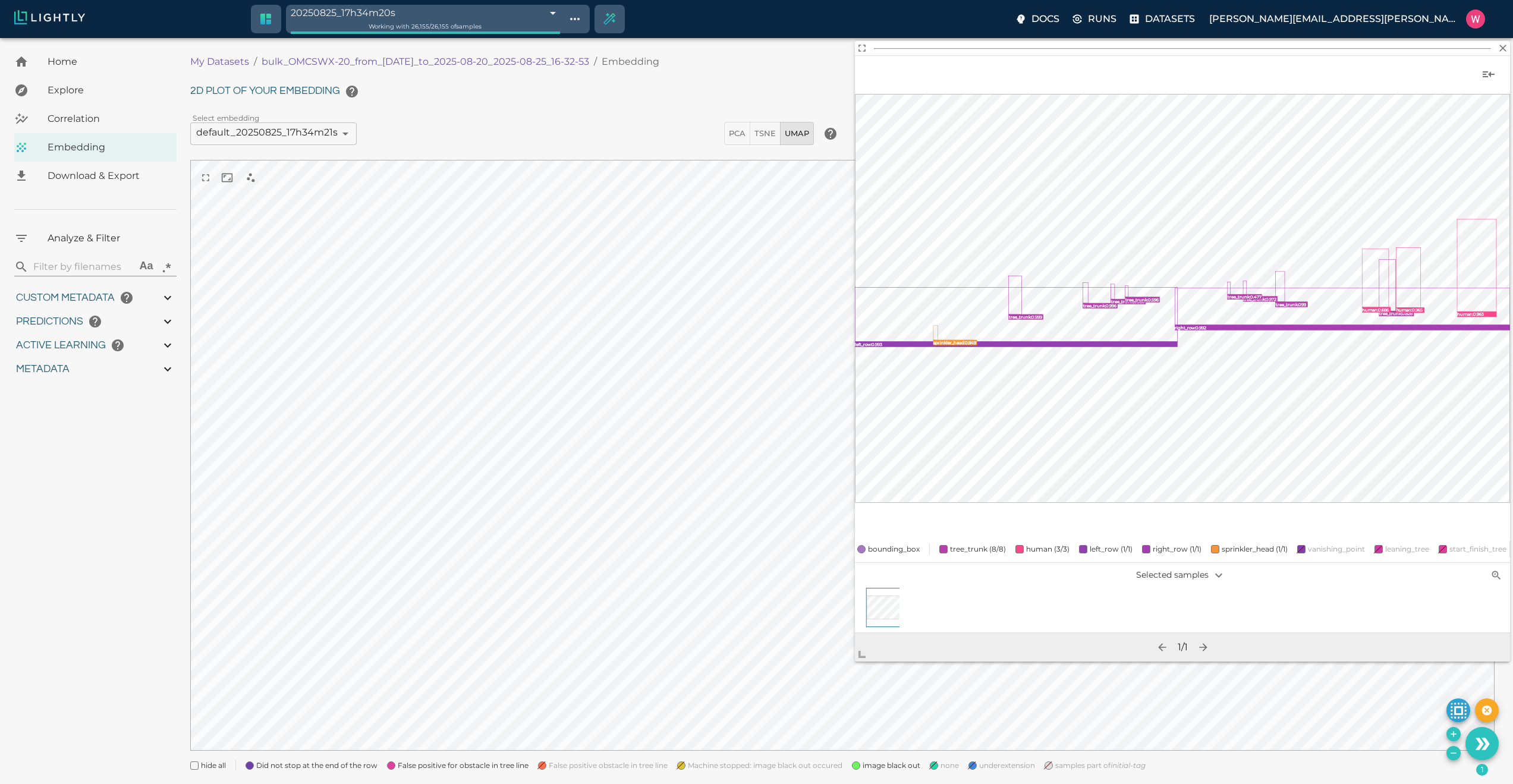
drag, startPoint x: 1040, startPoint y: 395, endPoint x: 860, endPoint y: 659, distance: 319.5
click at [860, 659] on span at bounding box center [867, 650] width 24 height 24
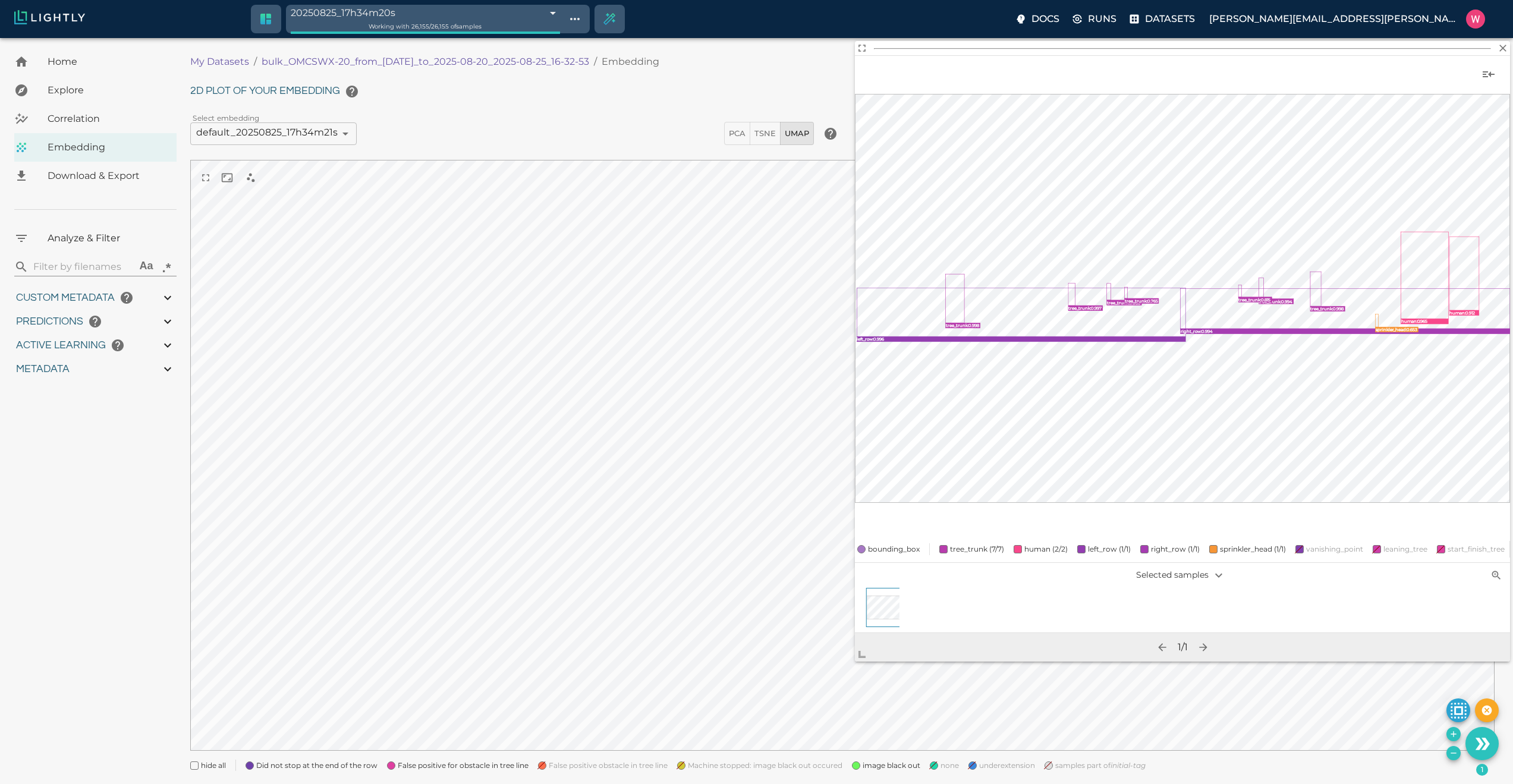
click at [588, 764] on span "False positive obstacle in tree line" at bounding box center [608, 765] width 119 height 12
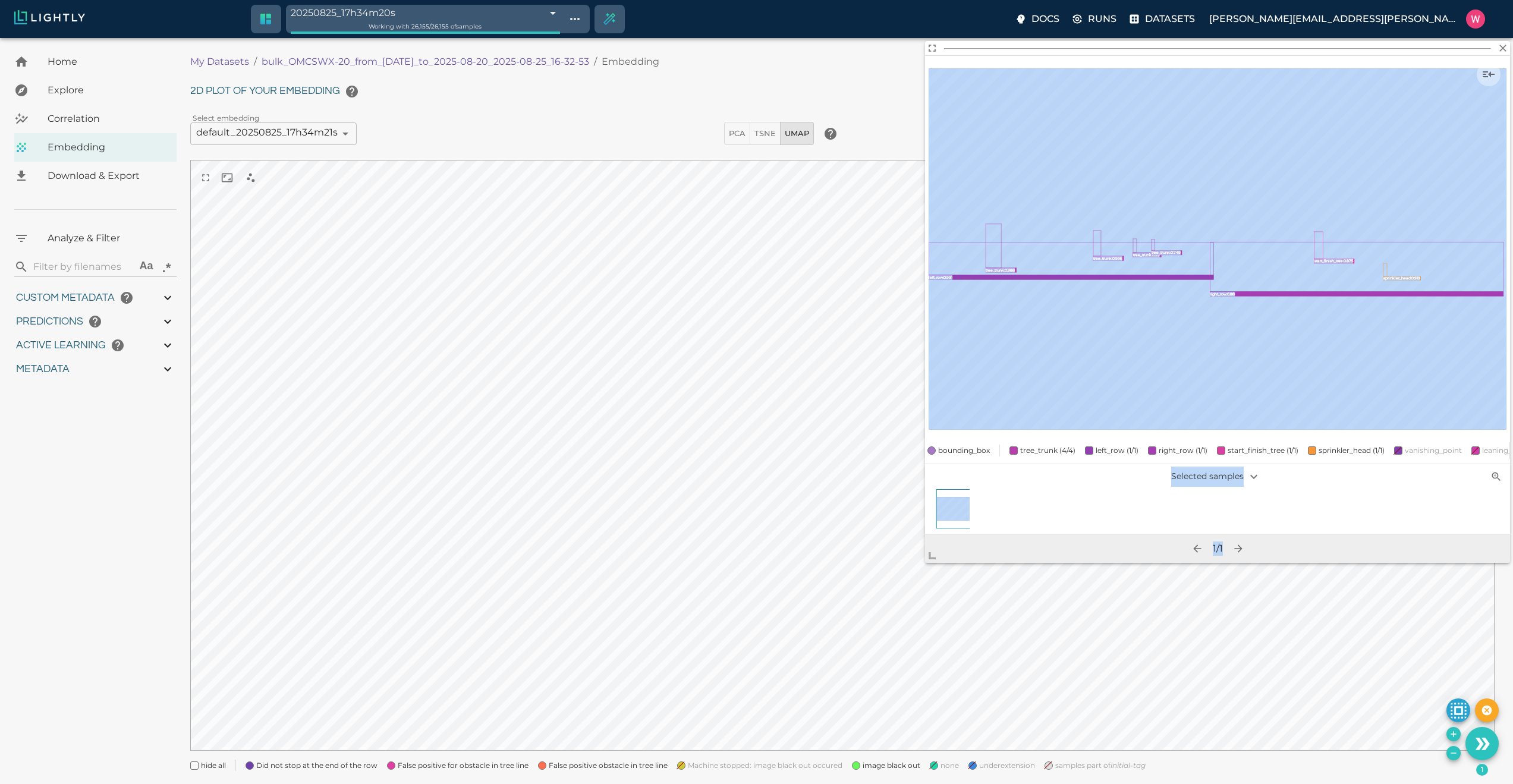
click at [862, 638] on body "20250825_17h34m20s 68ac9e9cdeda6b7af5be1912 Working with 26,155 / 26,155 of sam…" at bounding box center [756, 426] width 1513 height 776
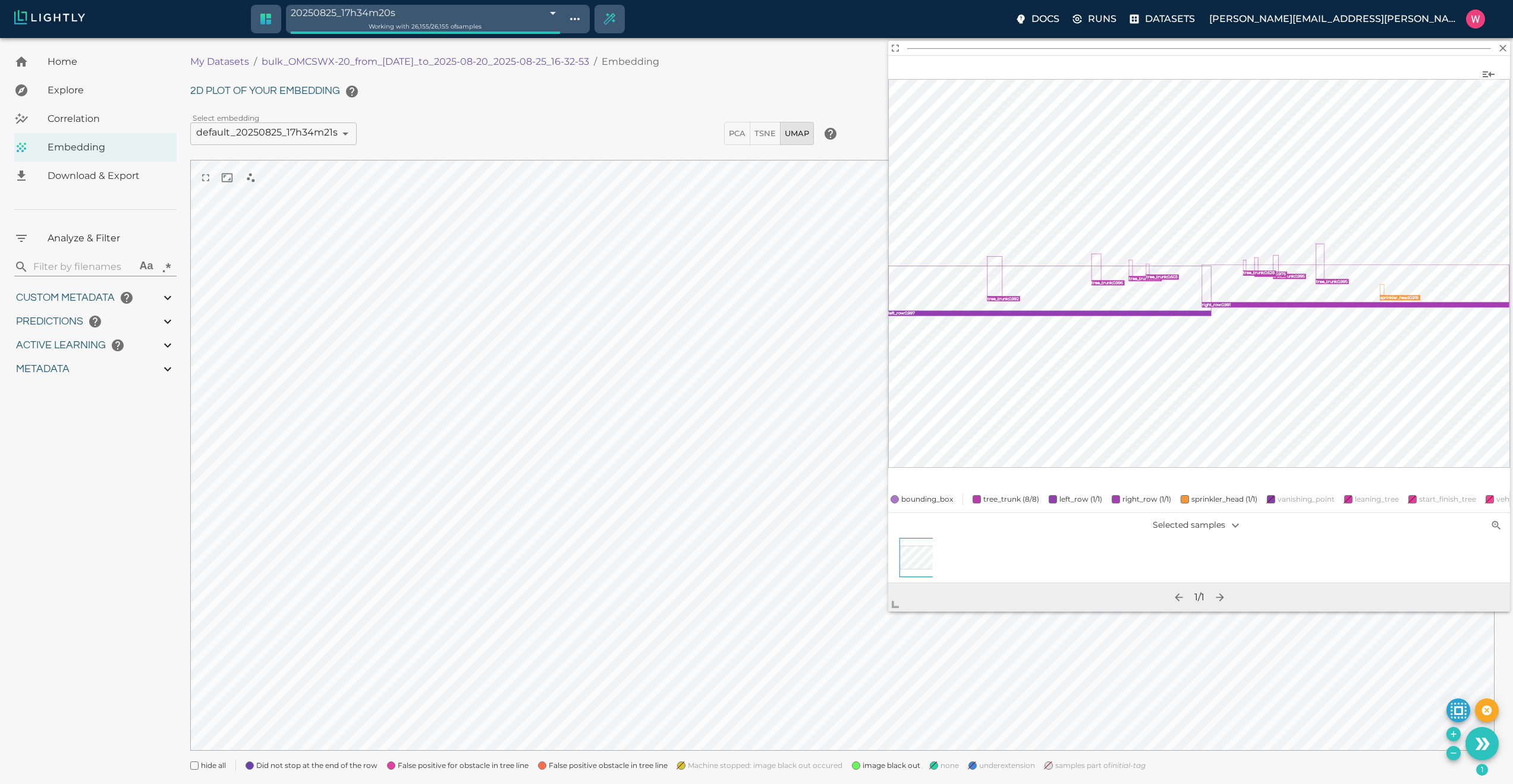
click at [697, 771] on div "My Datasets / bulk_OMCSWX-20_from_2025-08-20_to_2025-08-20_2025-08-25_16-32-53 …" at bounding box center [847, 417] width 1314 height 738
click at [699, 765] on span "Machine stopped: image black out occured" at bounding box center [765, 765] width 155 height 12
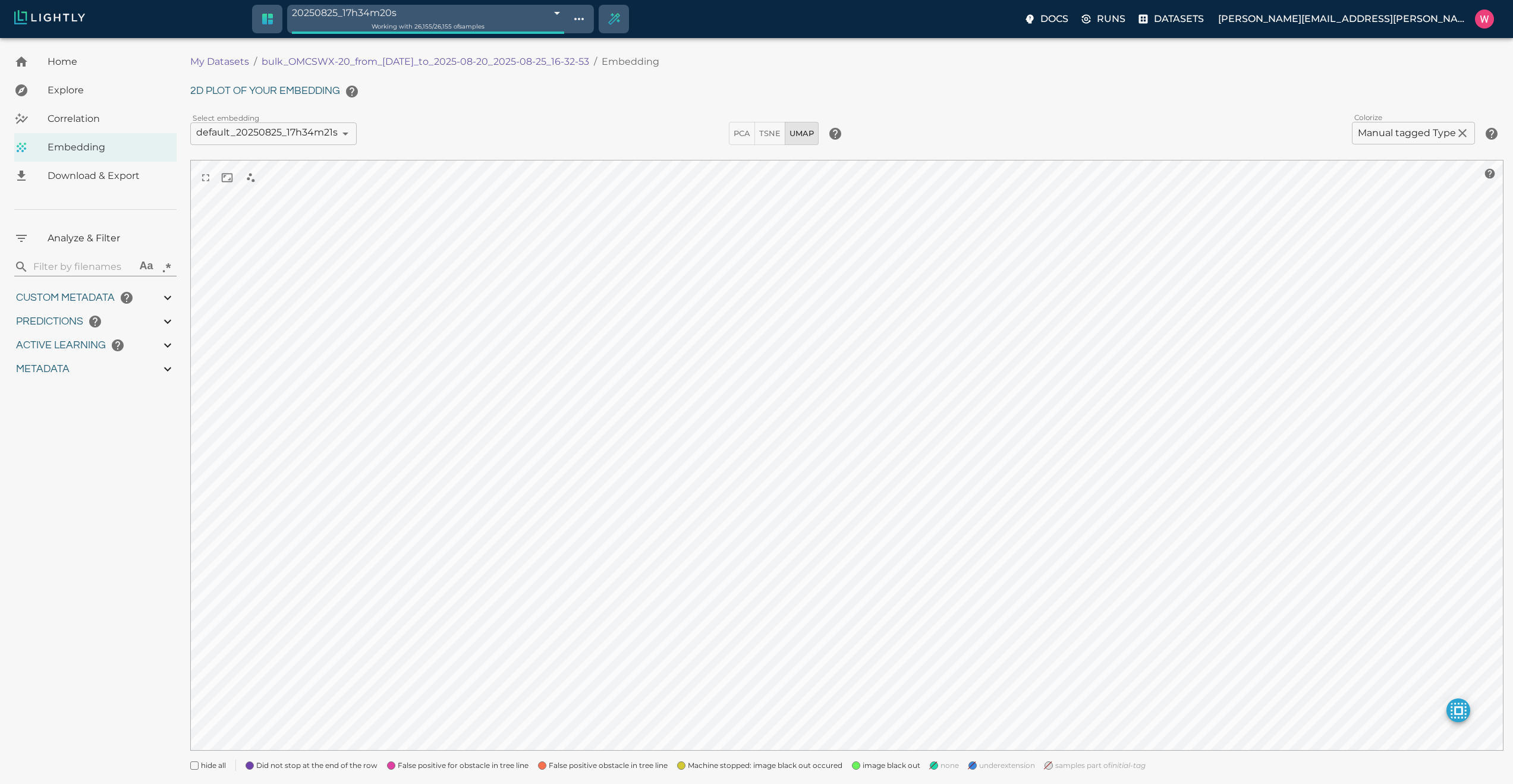
click at [636, 762] on span "False positive obstacle in tree line" at bounding box center [608, 765] width 119 height 12
click at [501, 770] on span "False positive for obstacle in tree line" at bounding box center [463, 765] width 131 height 12
click at [347, 766] on span "Did not stop at the end of the row" at bounding box center [317, 765] width 121 height 12
click at [876, 766] on span "image black out" at bounding box center [892, 765] width 57 height 12
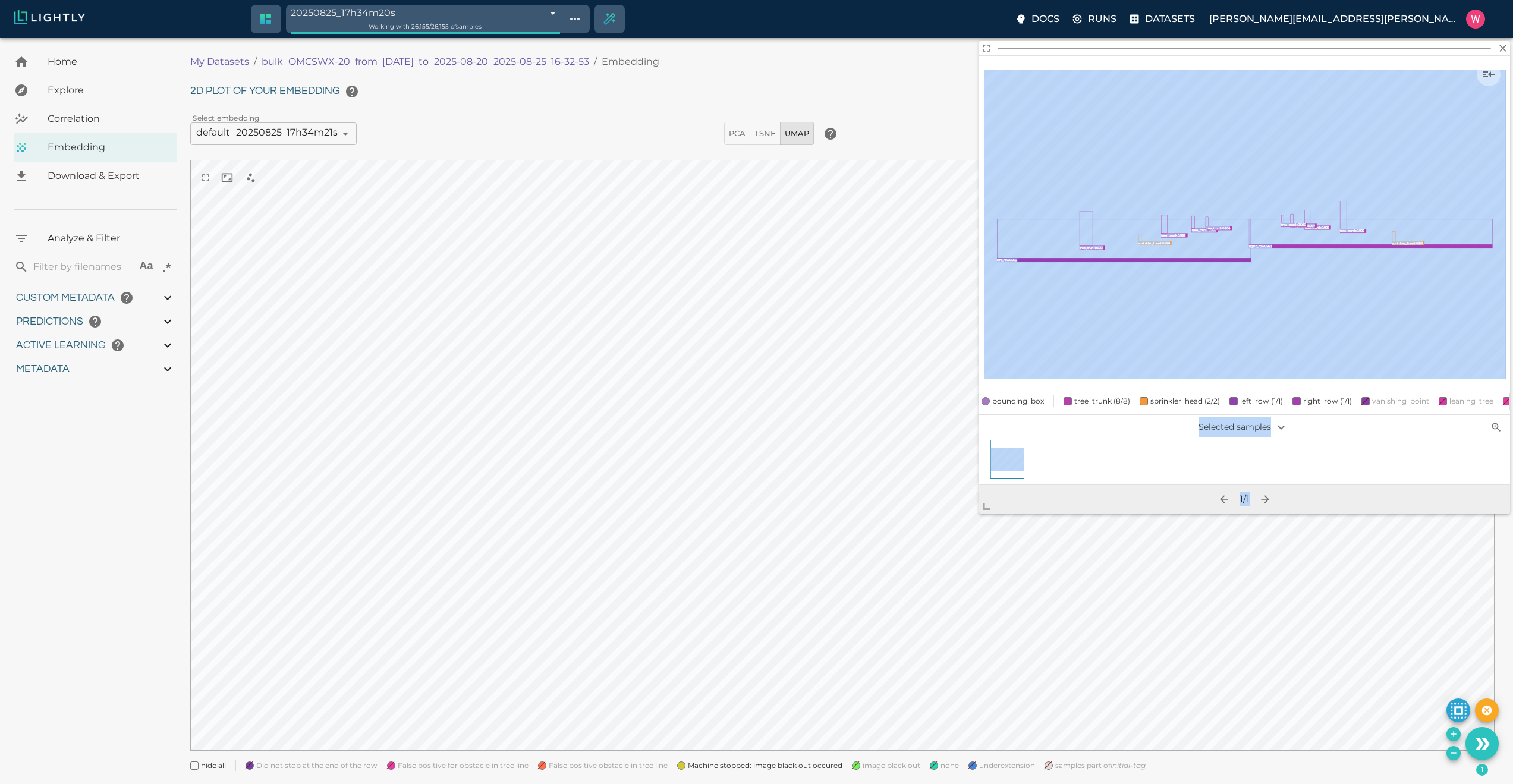
click at [968, 523] on body "20250825_17h34m20s 68ac9e9cdeda6b7af5be1912 Working with 26,155 / 26,155 of sam…" at bounding box center [756, 426] width 1513 height 776
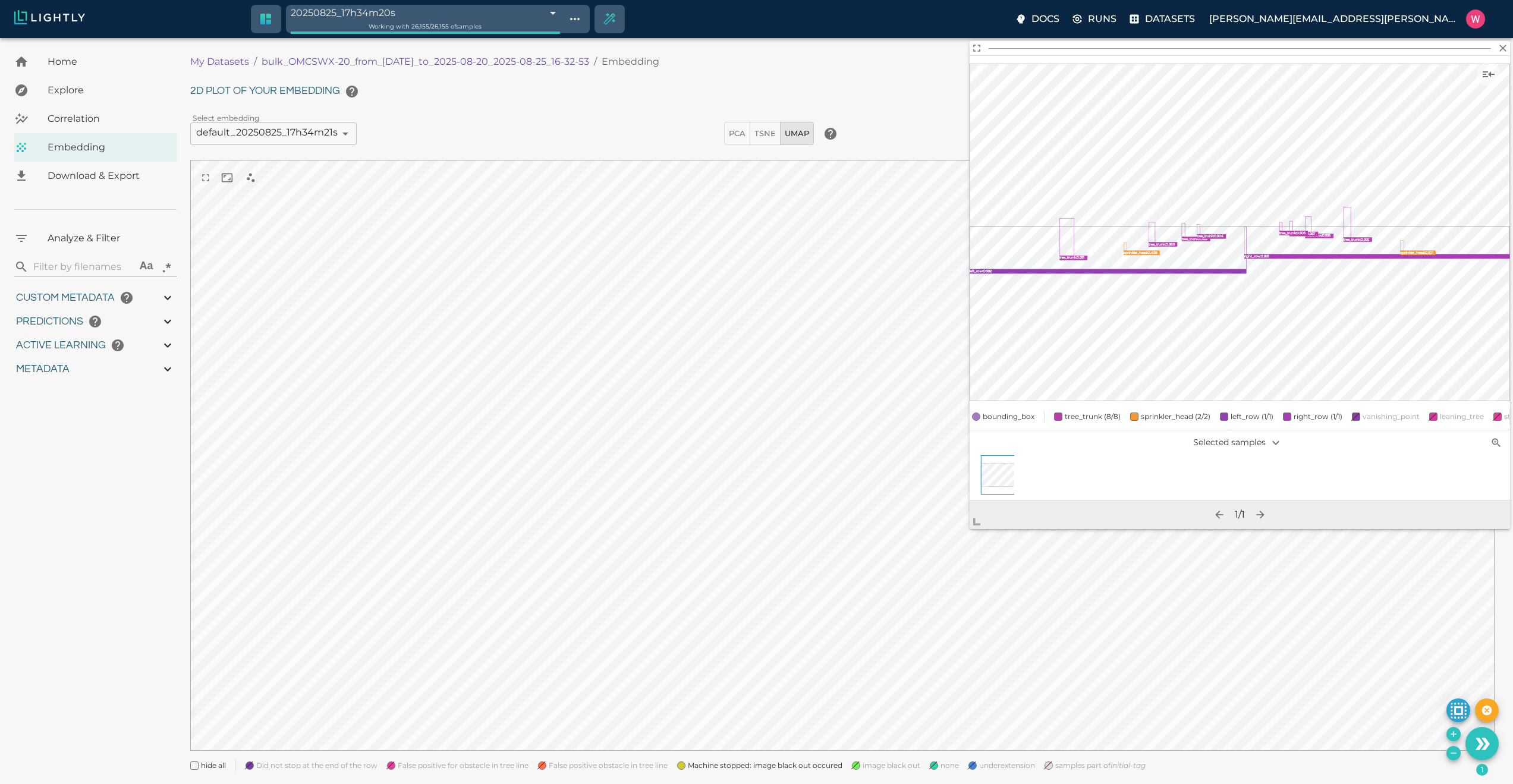
click at [797, 771] on span "Machine stopped: image black out occured" at bounding box center [765, 765] width 155 height 12
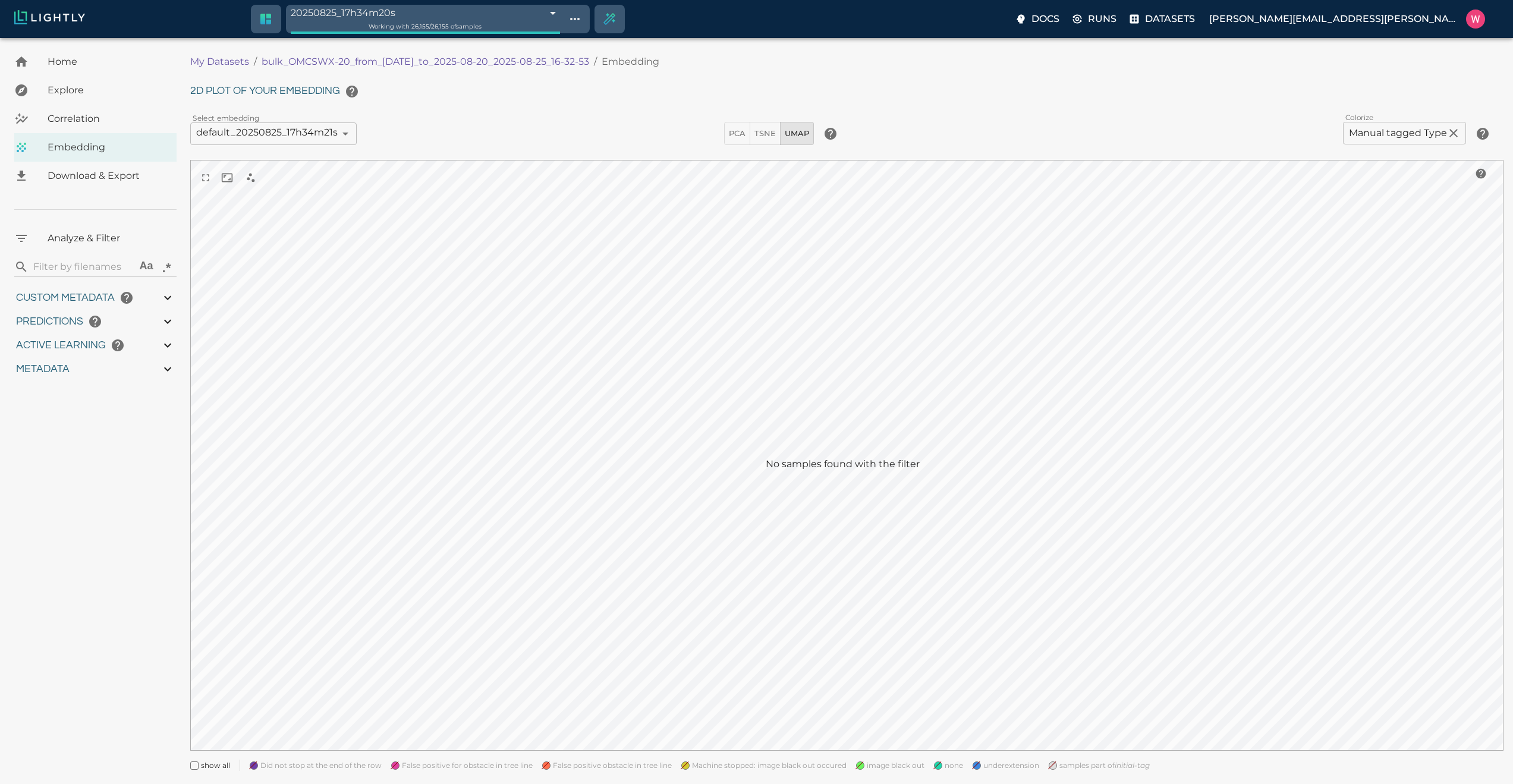
click at [876, 766] on span "image black out" at bounding box center [896, 765] width 57 height 12
click at [942, 767] on span "none" at bounding box center [949, 765] width 18 height 12
click at [988, 769] on span "underextension" at bounding box center [1007, 765] width 56 height 12
click at [845, 766] on "image black out" at bounding box center [881, 761] width 78 height 22
click at [876, 770] on span "image black out" at bounding box center [892, 765] width 57 height 12
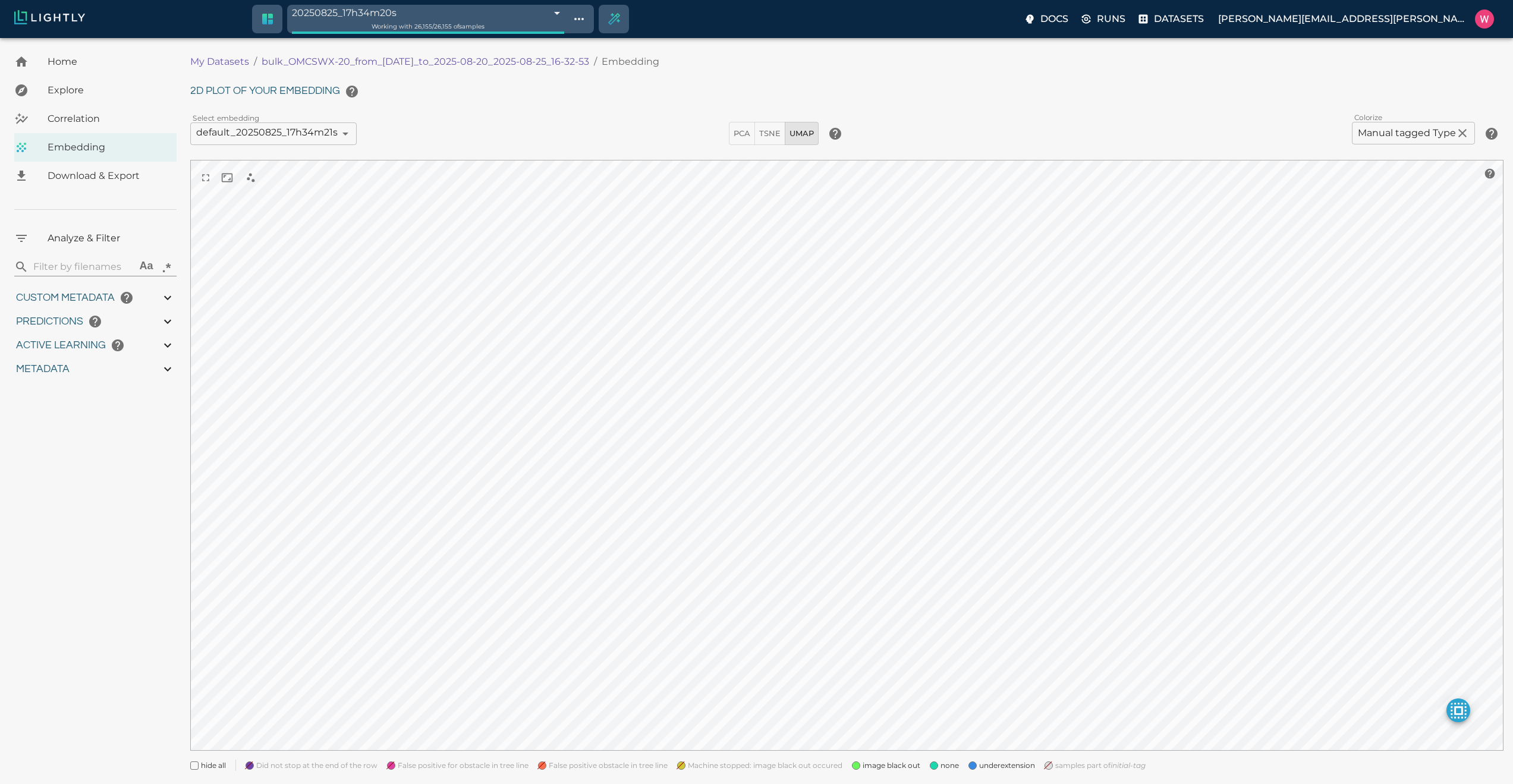
click at [830, 768] on span "Machine stopped: image black out occured" at bounding box center [765, 765] width 155 height 12
click at [923, 764] on div "none" at bounding box center [939, 761] width 38 height 22
click at [896, 764] on span "image black out" at bounding box center [892, 765] width 57 height 12
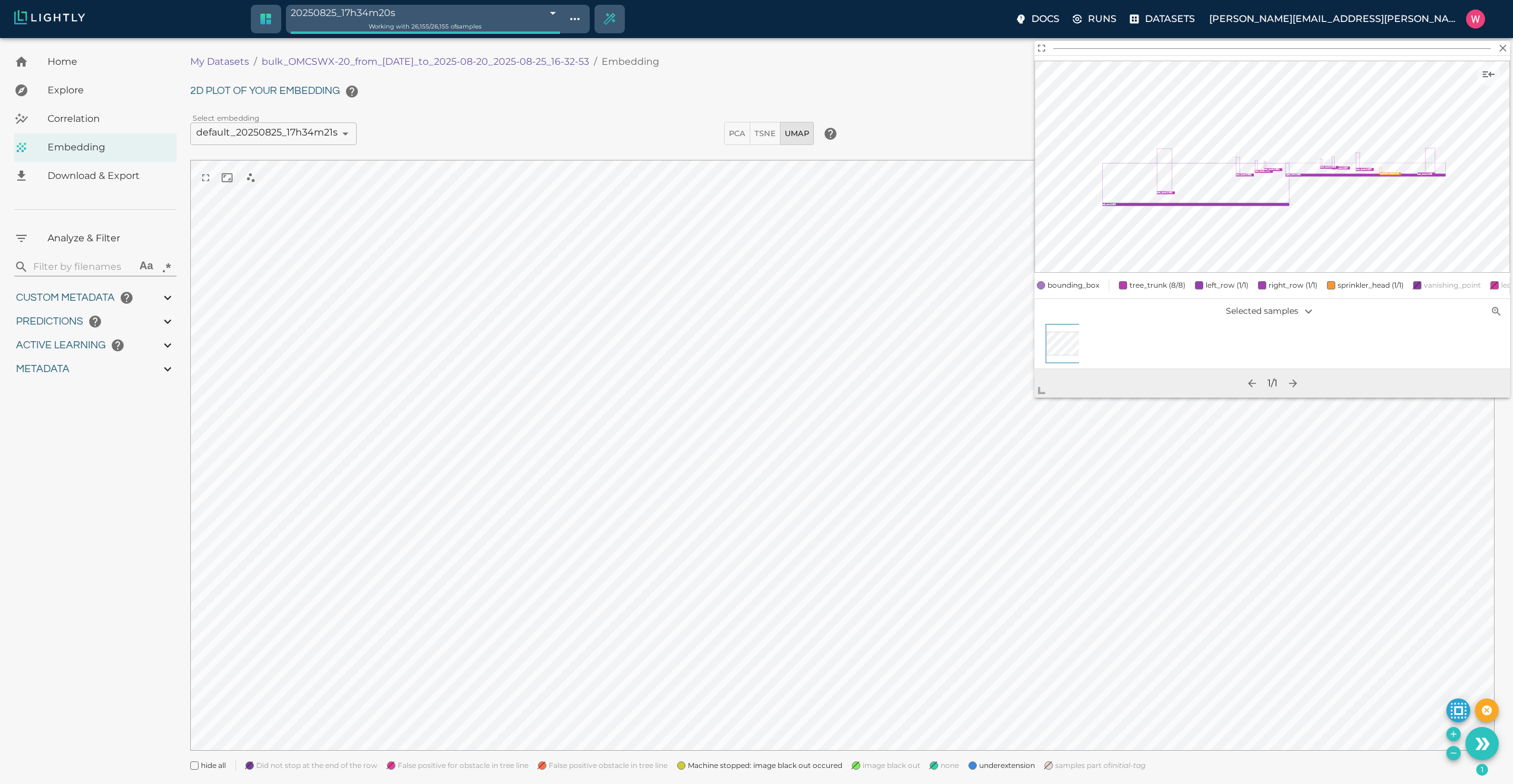
click at [805, 766] on span "Machine stopped: image black out occured" at bounding box center [765, 765] width 155 height 12
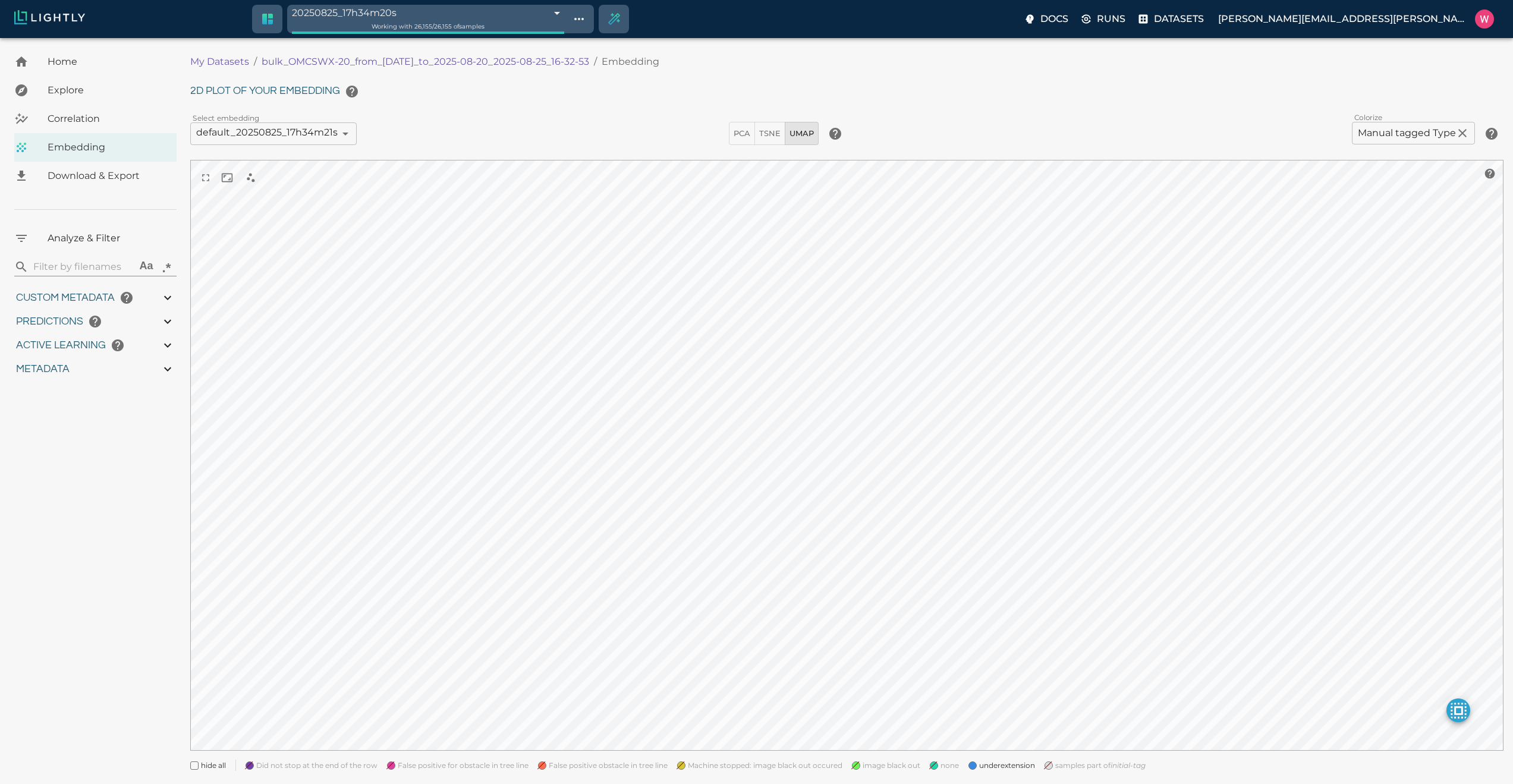
click at [1067, 766] on span "samples part of initial-tag" at bounding box center [1099, 765] width 90 height 12
click at [548, 764] on "False positive obstacle in tree line" at bounding box center [598, 761] width 139 height 22
click at [500, 766] on span "False positive for obstacle in tree line" at bounding box center [463, 765] width 131 height 12
click at [315, 769] on span "Did not stop at the end of the row" at bounding box center [317, 765] width 121 height 12
click at [724, 769] on span "Machine stopped: image black out occured" at bounding box center [765, 765] width 155 height 12
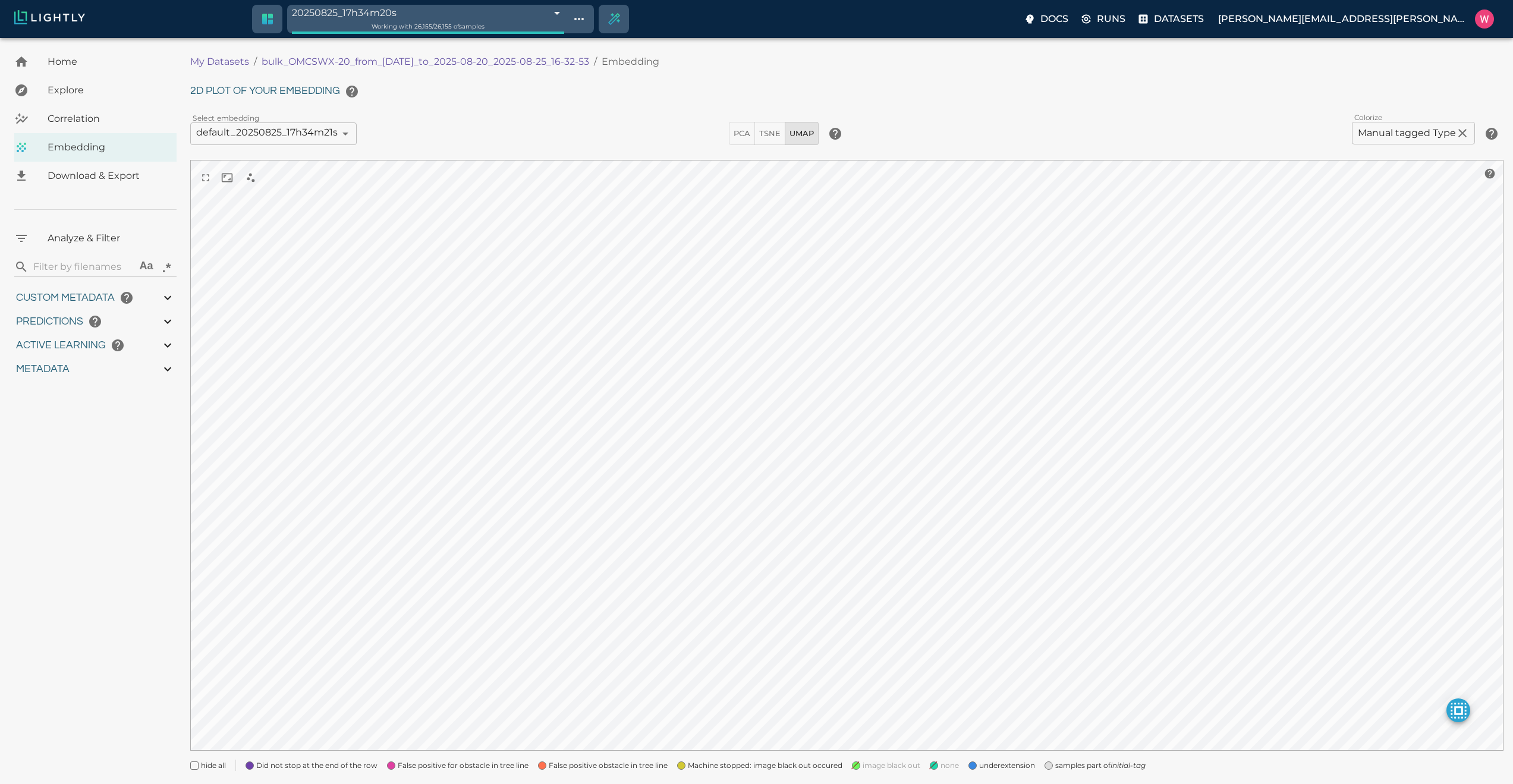
click at [881, 769] on span "image black out" at bounding box center [892, 765] width 57 height 12
click at [947, 762] on span "none" at bounding box center [949, 765] width 18 height 12
click at [941, 766] on span "none" at bounding box center [949, 765] width 18 height 12
click at [892, 766] on span "image black out" at bounding box center [892, 765] width 57 height 12
click at [1005, 762] on span "underextension" at bounding box center [1007, 765] width 56 height 12
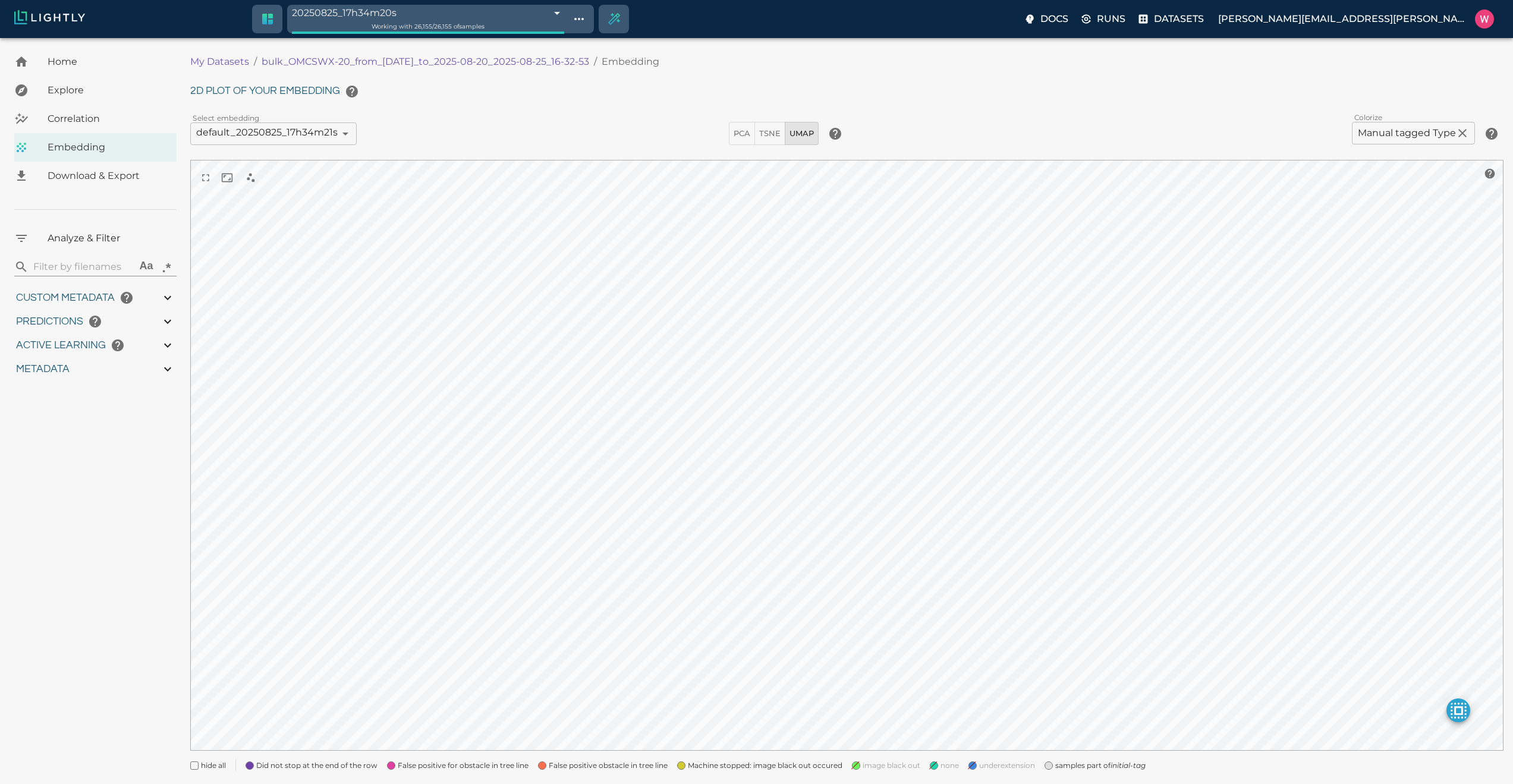
click at [795, 771] on div "My Datasets / bulk_OMCSWX-20_from_2025-08-20_to_2025-08-20_2025-08-25_16-32-53 …" at bounding box center [852, 417] width 1323 height 738
click at [607, 769] on span "False positive obstacle in tree line" at bounding box center [608, 765] width 119 height 12
click at [486, 765] on span "False positive for obstacle in tree line" at bounding box center [463, 765] width 131 height 12
click at [343, 766] on span "Did not stop at the end of the row" at bounding box center [317, 765] width 121 height 12
click at [723, 770] on span "Machine stopped: image black out occured" at bounding box center [765, 765] width 155 height 12
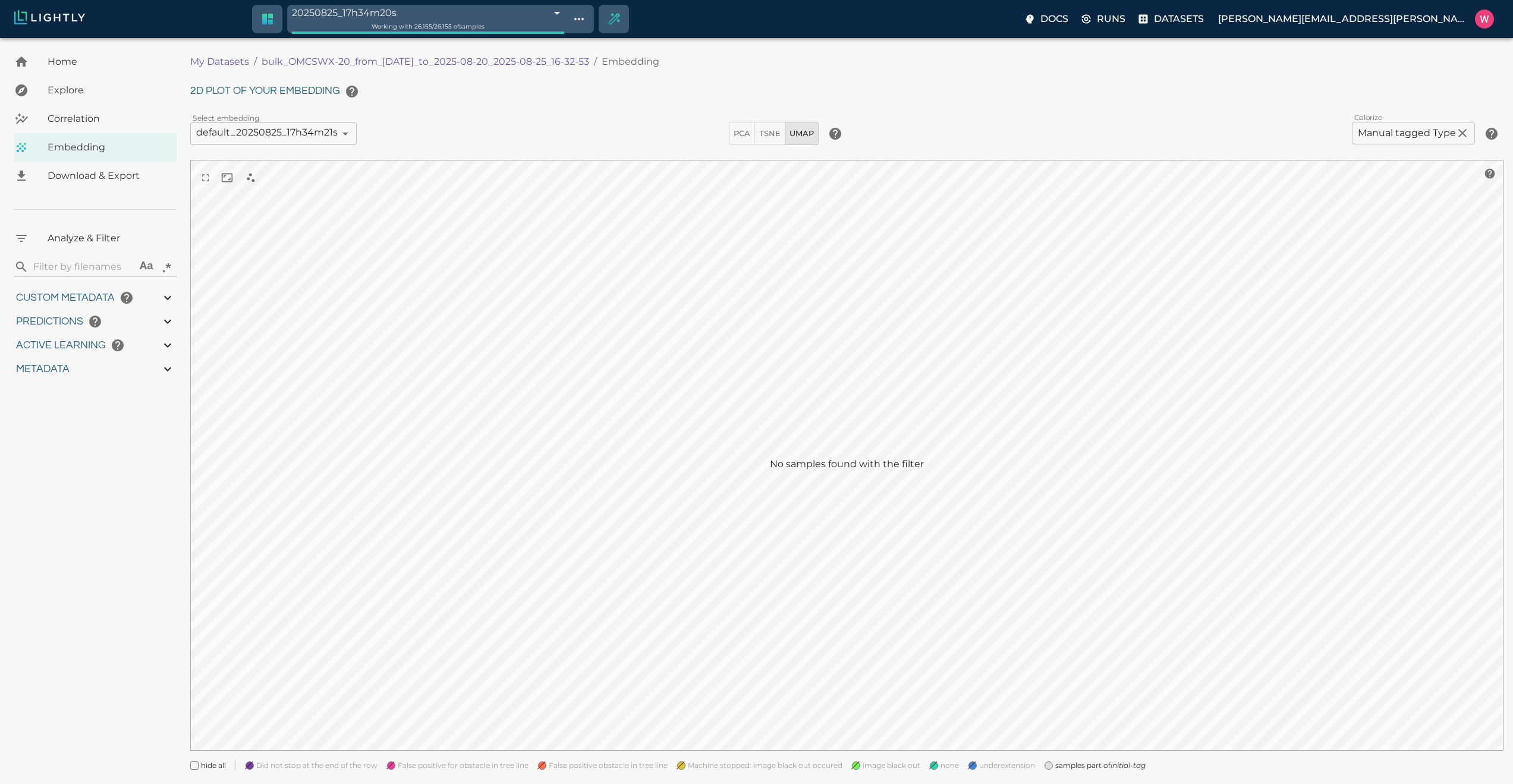
click at [935, 766] on span at bounding box center [934, 766] width 8 height 8
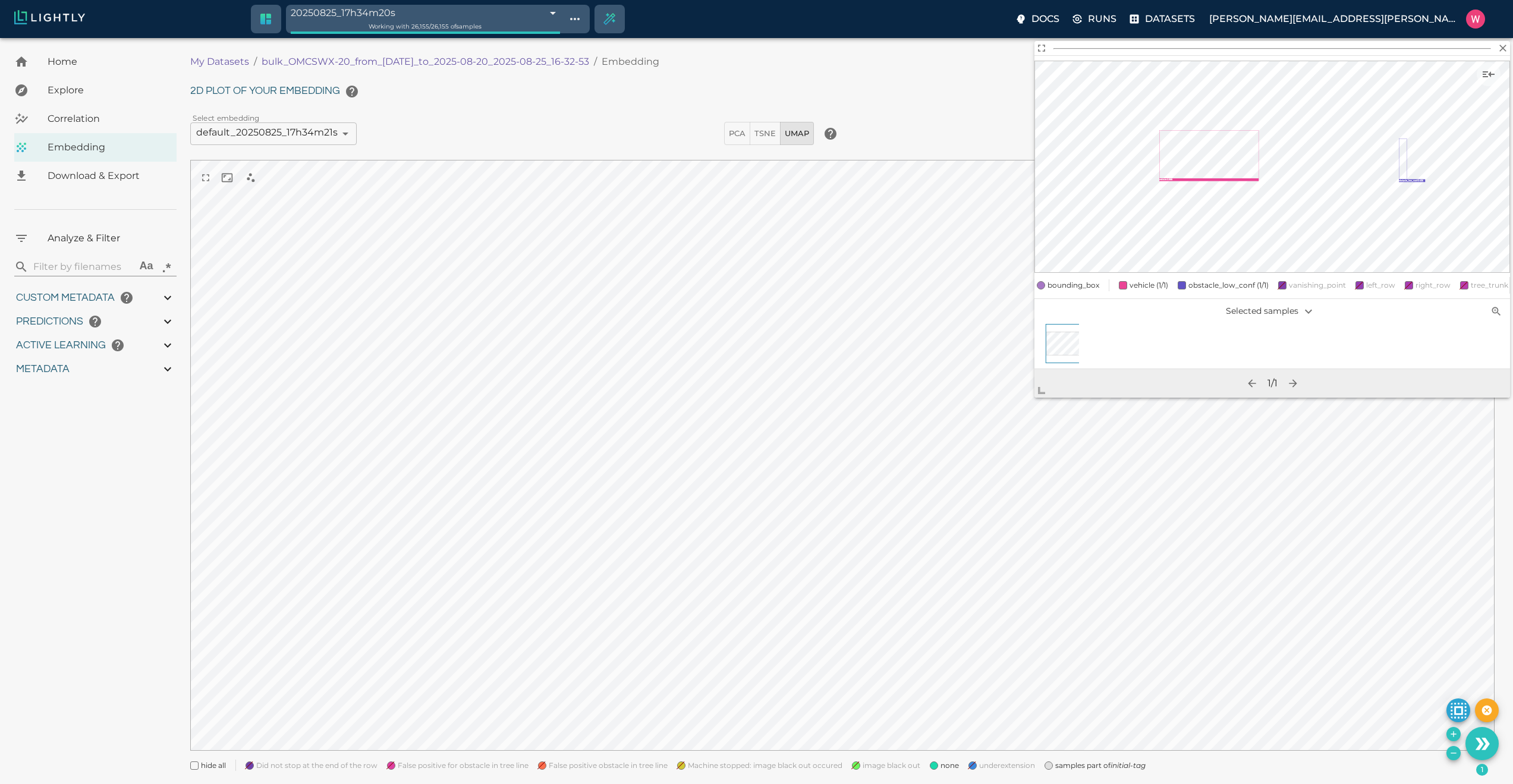
click at [891, 766] on span "image black out" at bounding box center [892, 765] width 57 height 12
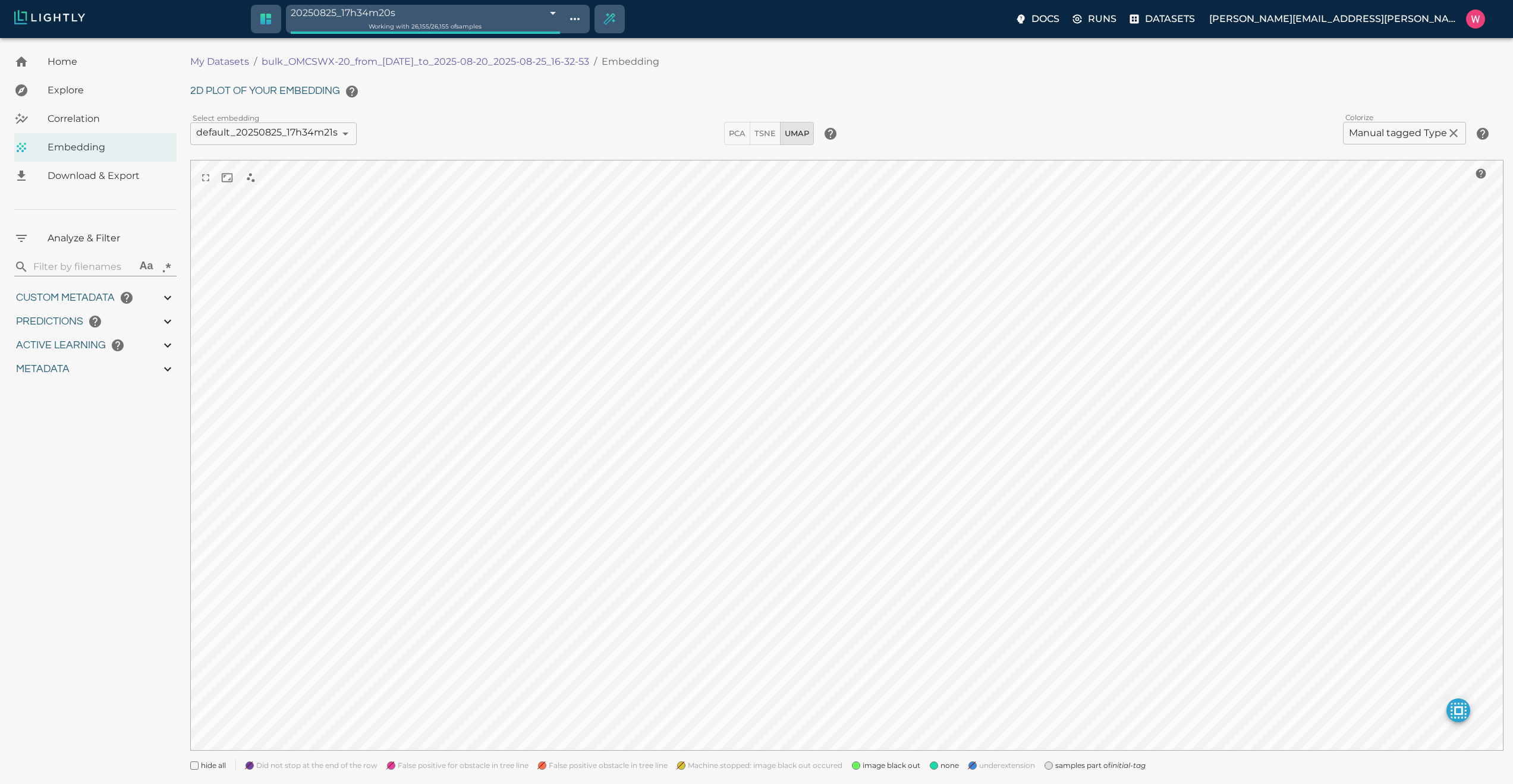
click at [988, 769] on span "underextension" at bounding box center [1007, 765] width 56 height 12
click at [757, 766] on span "Machine stopped: image black out occured" at bounding box center [765, 765] width 155 height 12
click at [610, 759] on span "False positive obstacle in tree line" at bounding box center [608, 765] width 119 height 12
click at [488, 762] on span "False positive for obstacle in tree line" at bounding box center [463, 765] width 131 height 12
click at [331, 766] on span "Did not stop at the end of the row" at bounding box center [317, 765] width 121 height 12
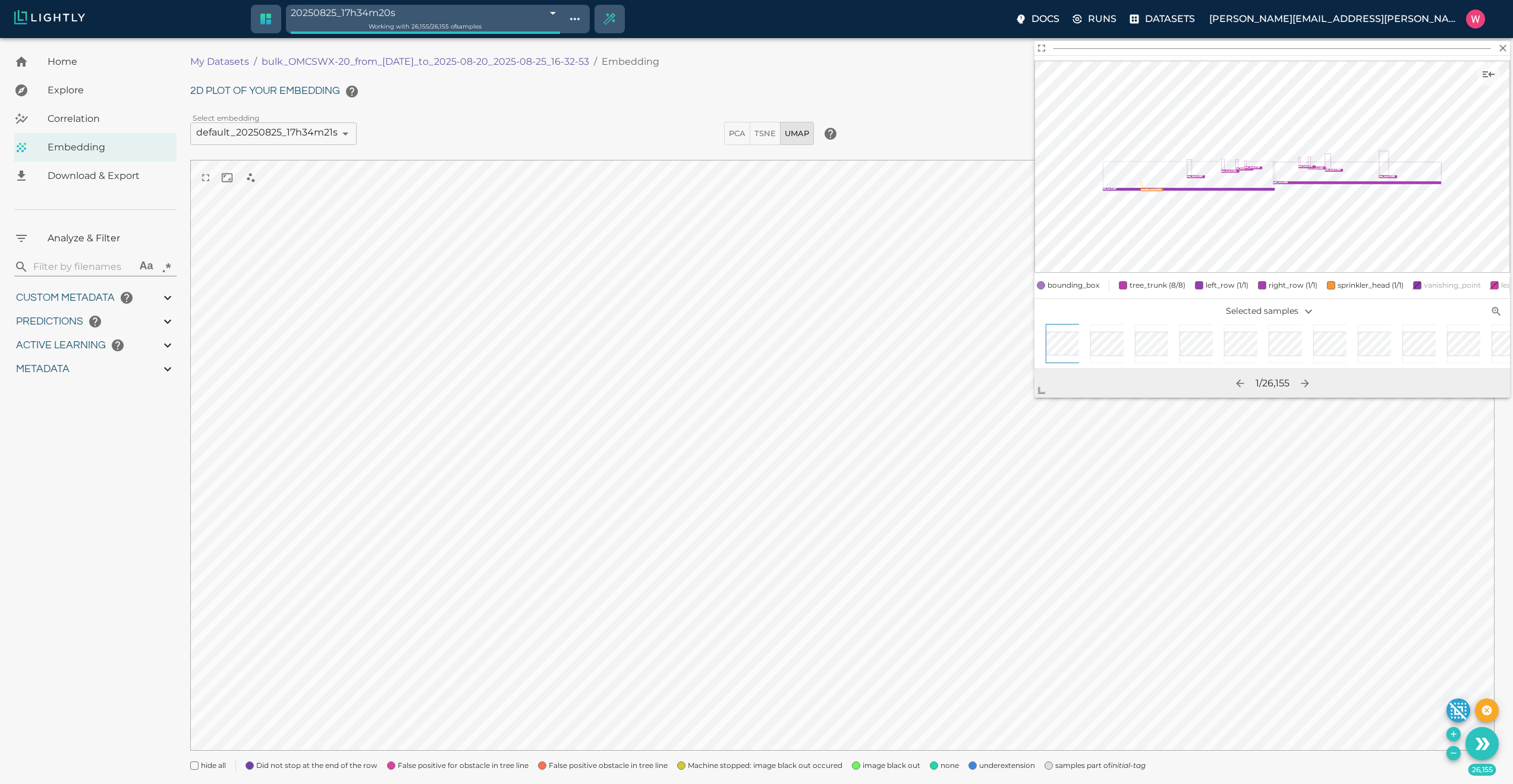
click at [1480, 746] on icon "Use the 26,155 selected samples as the basis for your new tag" at bounding box center [1479, 743] width 8 height 12
type input "1755708250.73712"
type input "1755723865.80512"
type input "0.999"
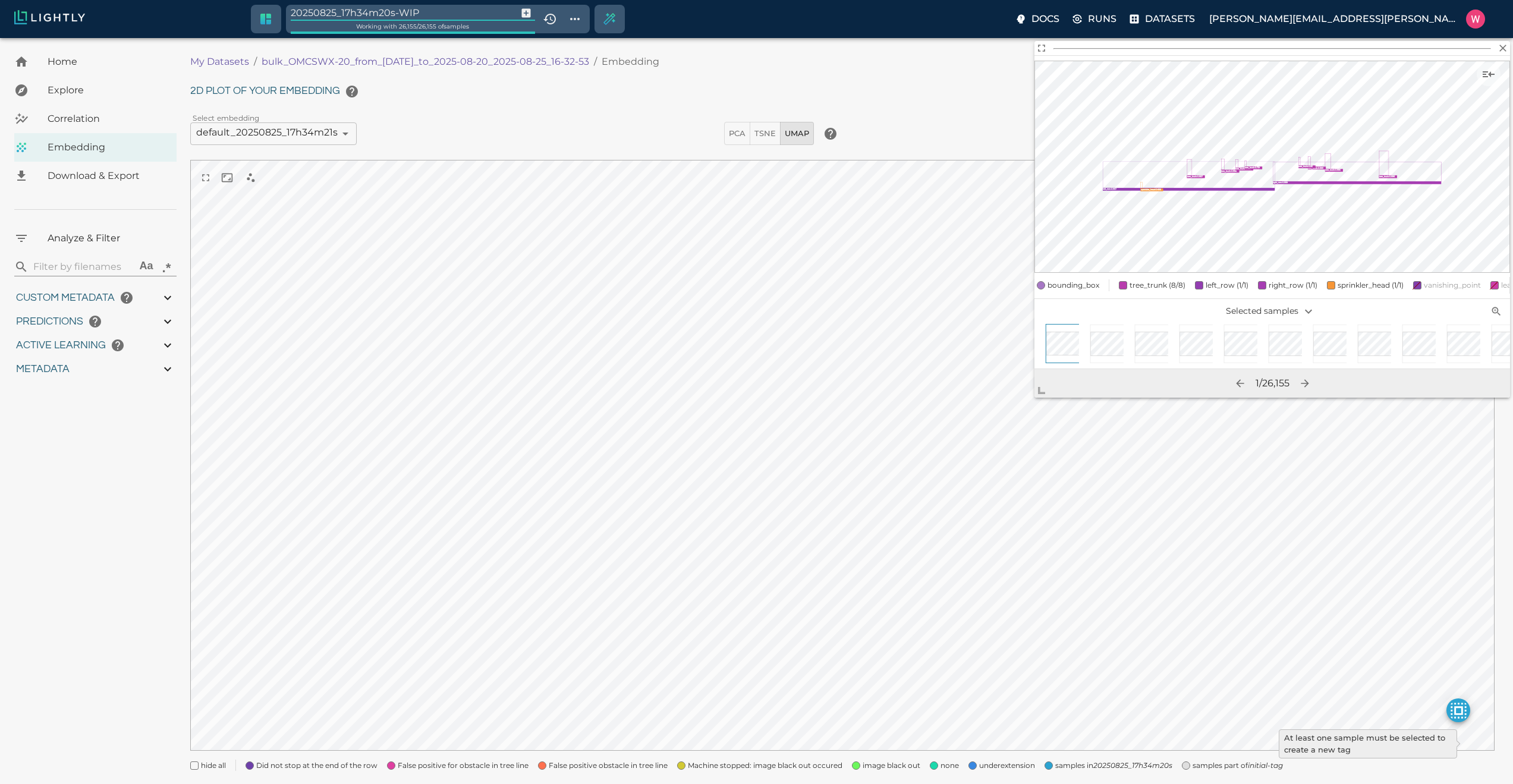
type input "0.999"
type input "0.998"
type input "9007199254740991"
type input "0.524054527282715"
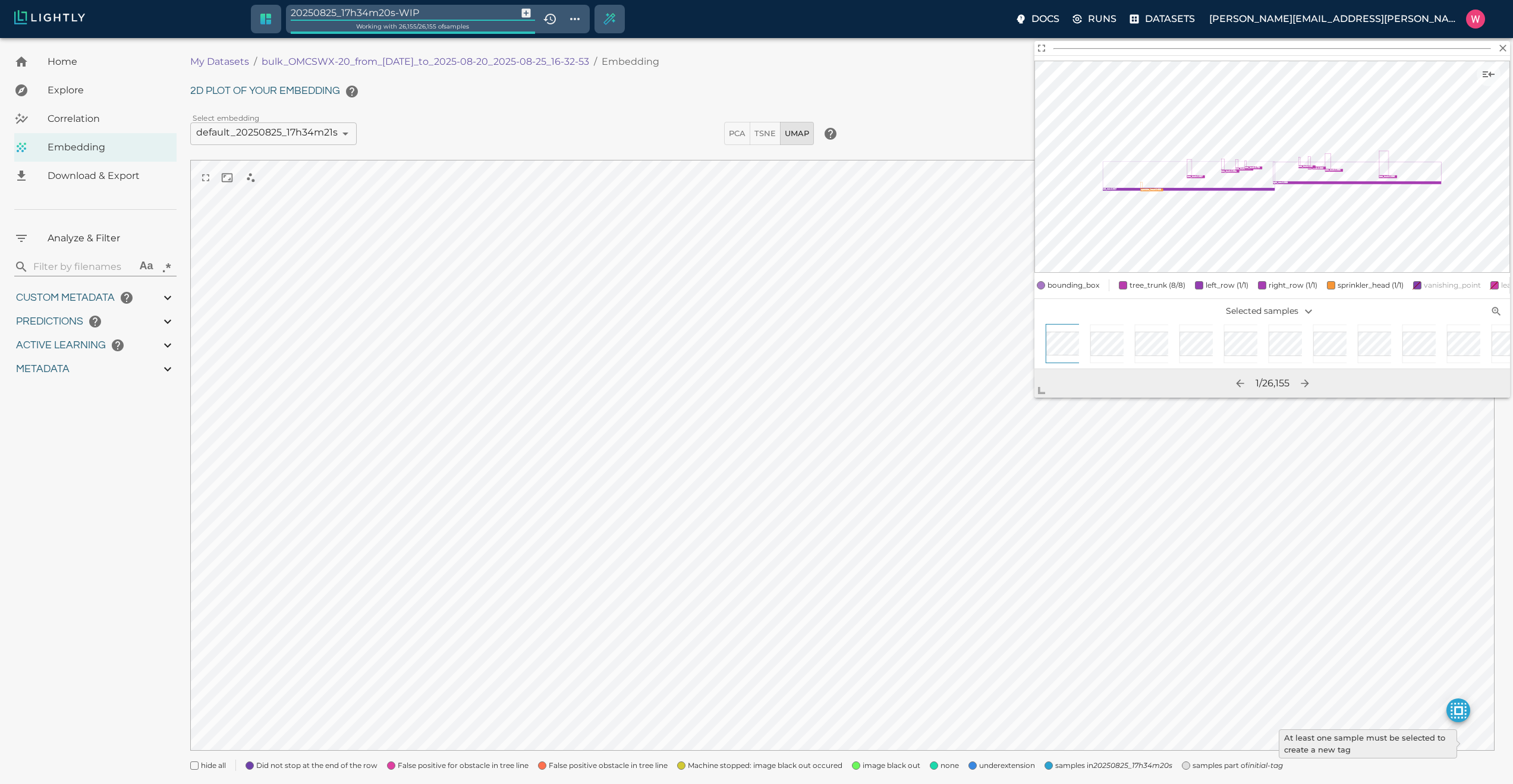
type input "96.3790545272827"
type input "27.408"
type input "target"
type input "1755708250.73712"
type input "1755723865.80512"
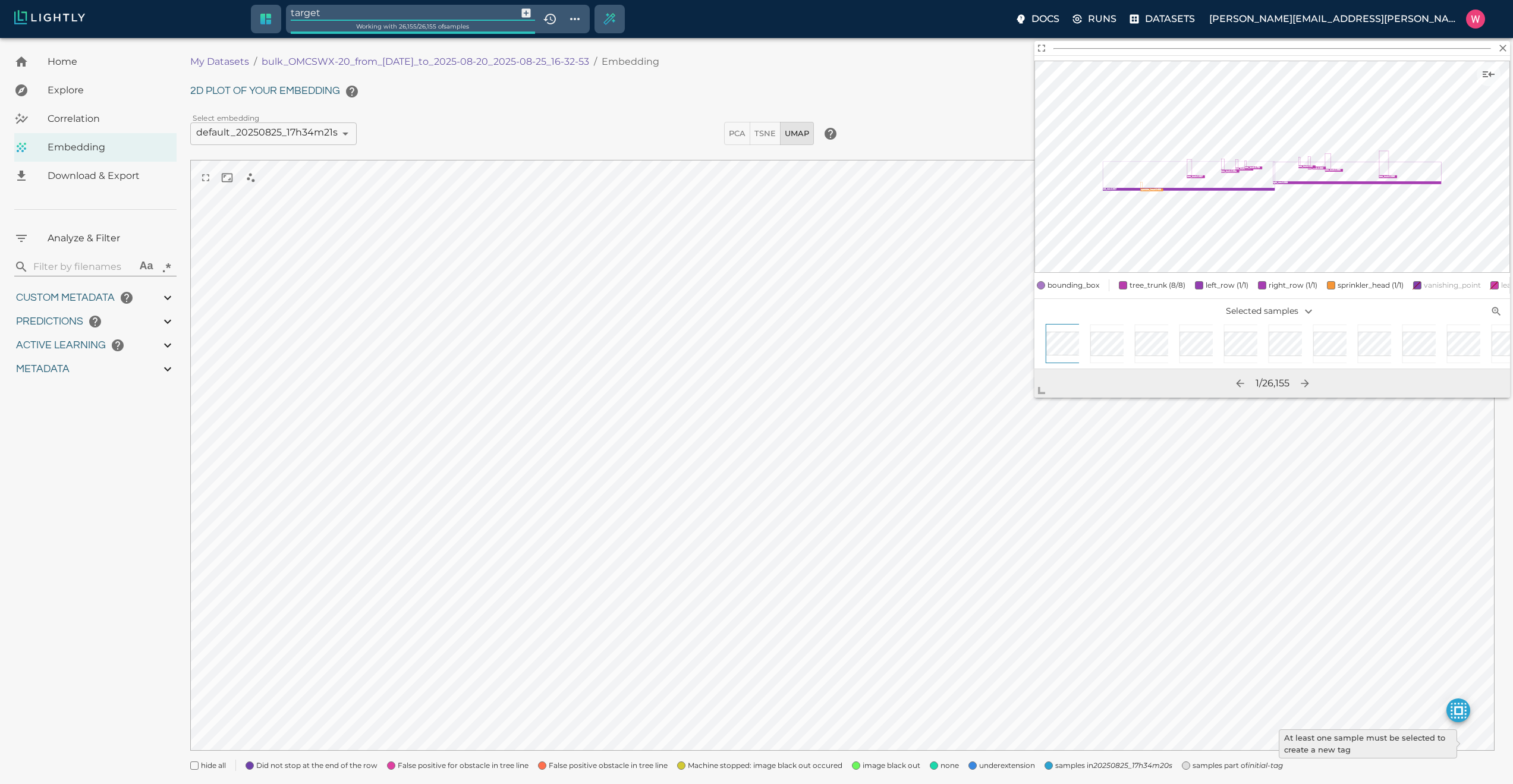
type input "0.999"
type input "0.998"
type input "9007199254740991"
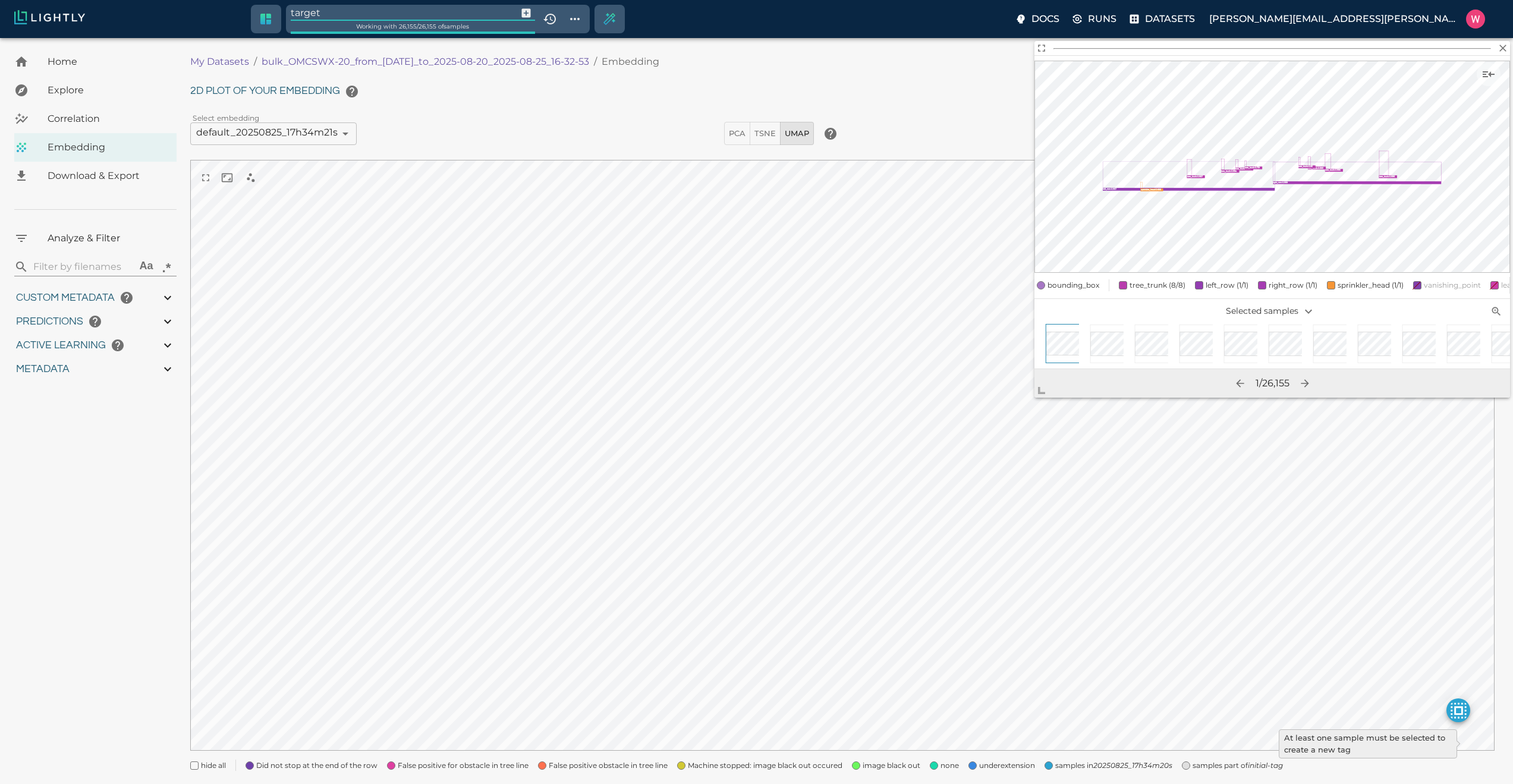
type input "9007199254740991"
type input "0.524054527282715"
type input "96.3790545272827"
type input "27.408"
type input "target"
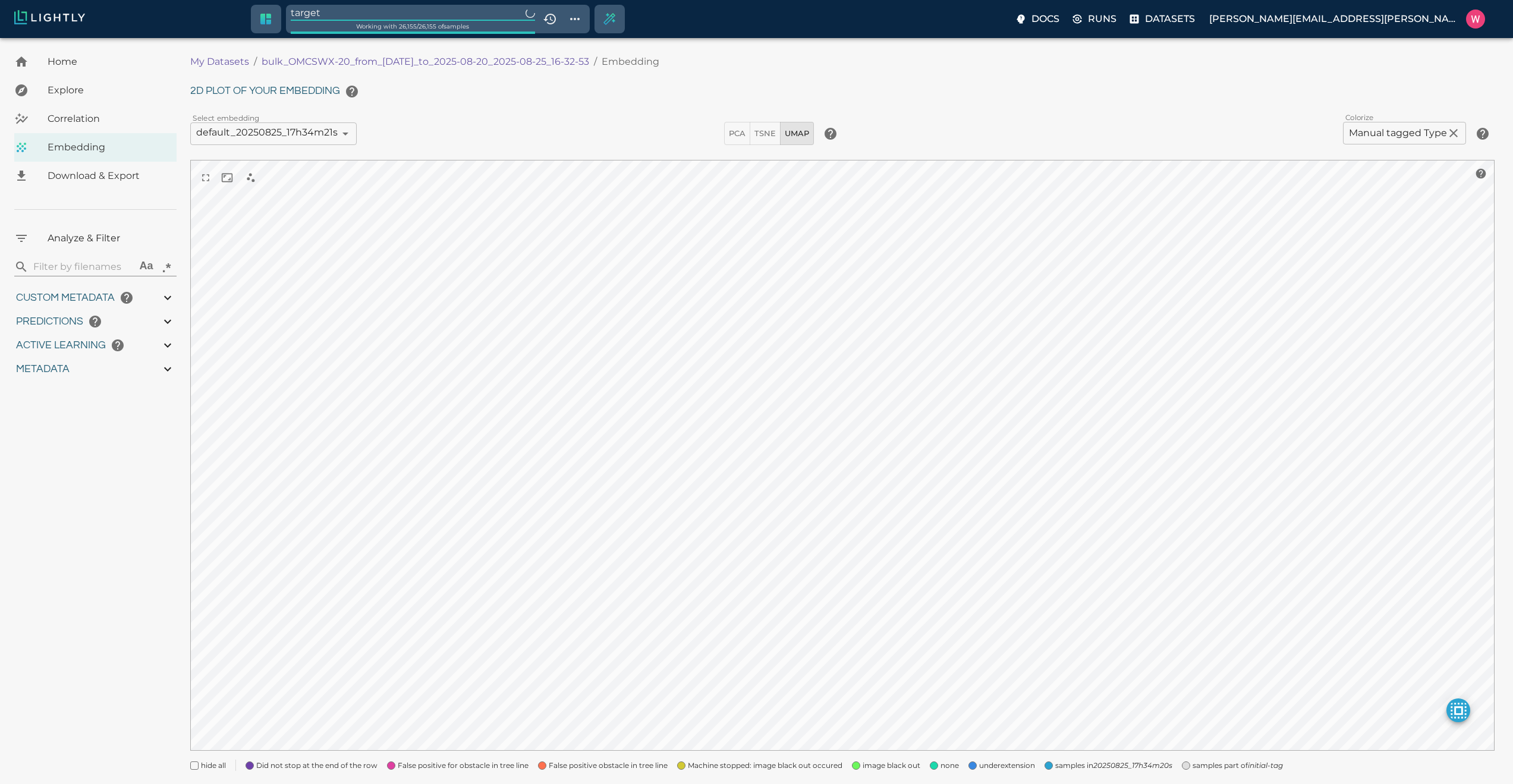
type input "1755708250.73712"
type input "1755723865.80512"
type input "0.999"
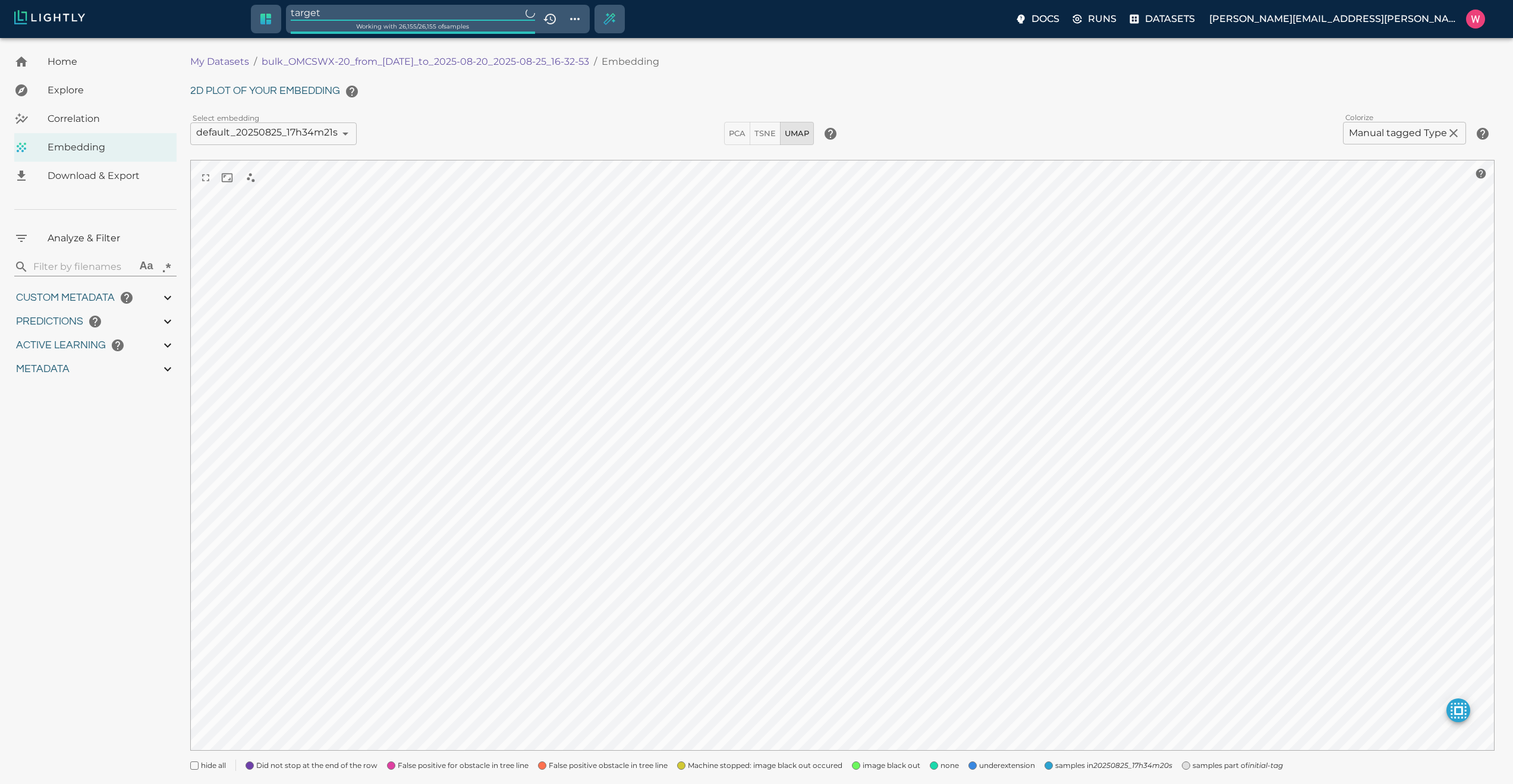
type input "0.998"
type input "0.524054527282715"
type input "96.3790545272827"
type input "27.408"
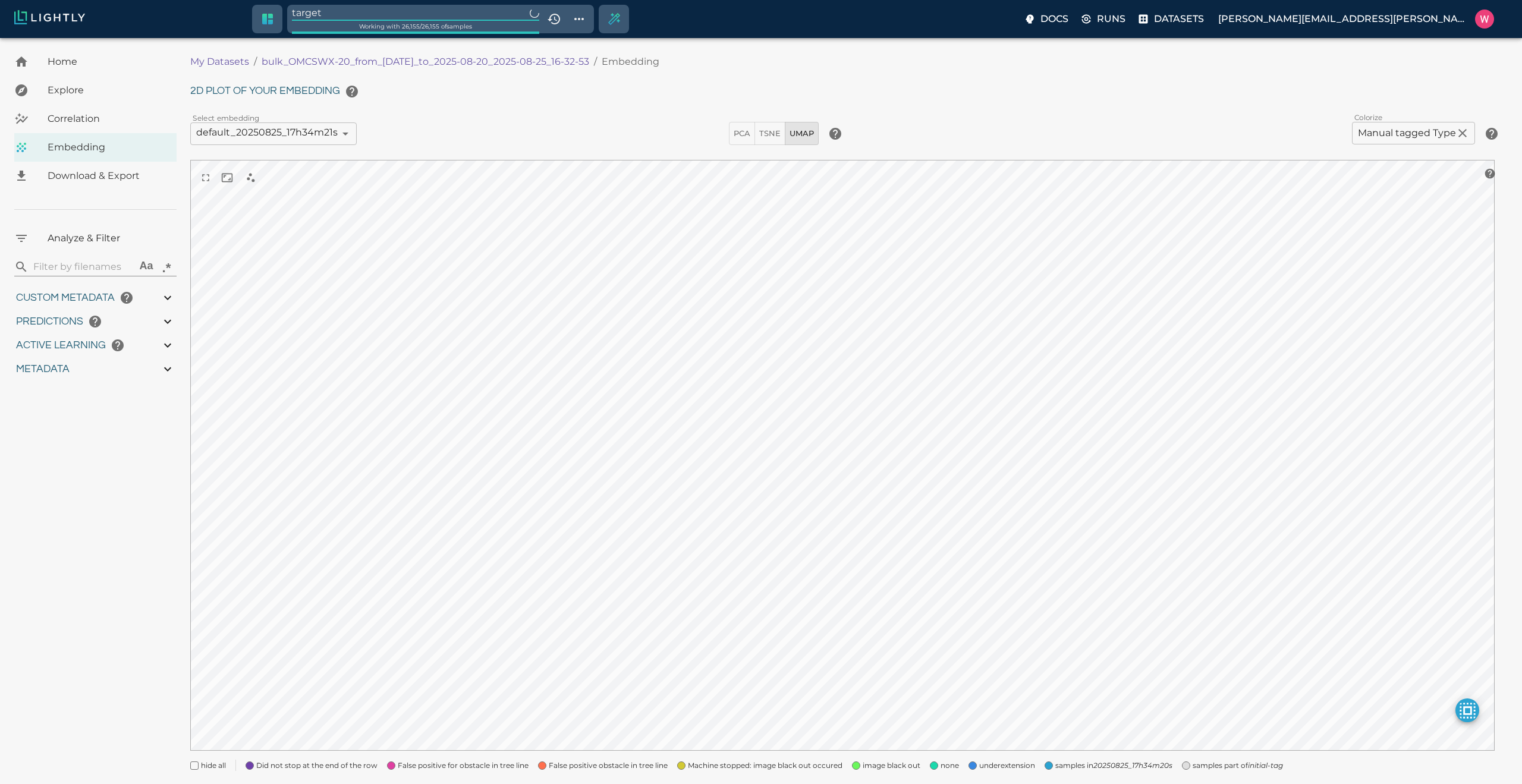
type input "1755708250.73712"
type input "1755723865.80512"
type input "0.999"
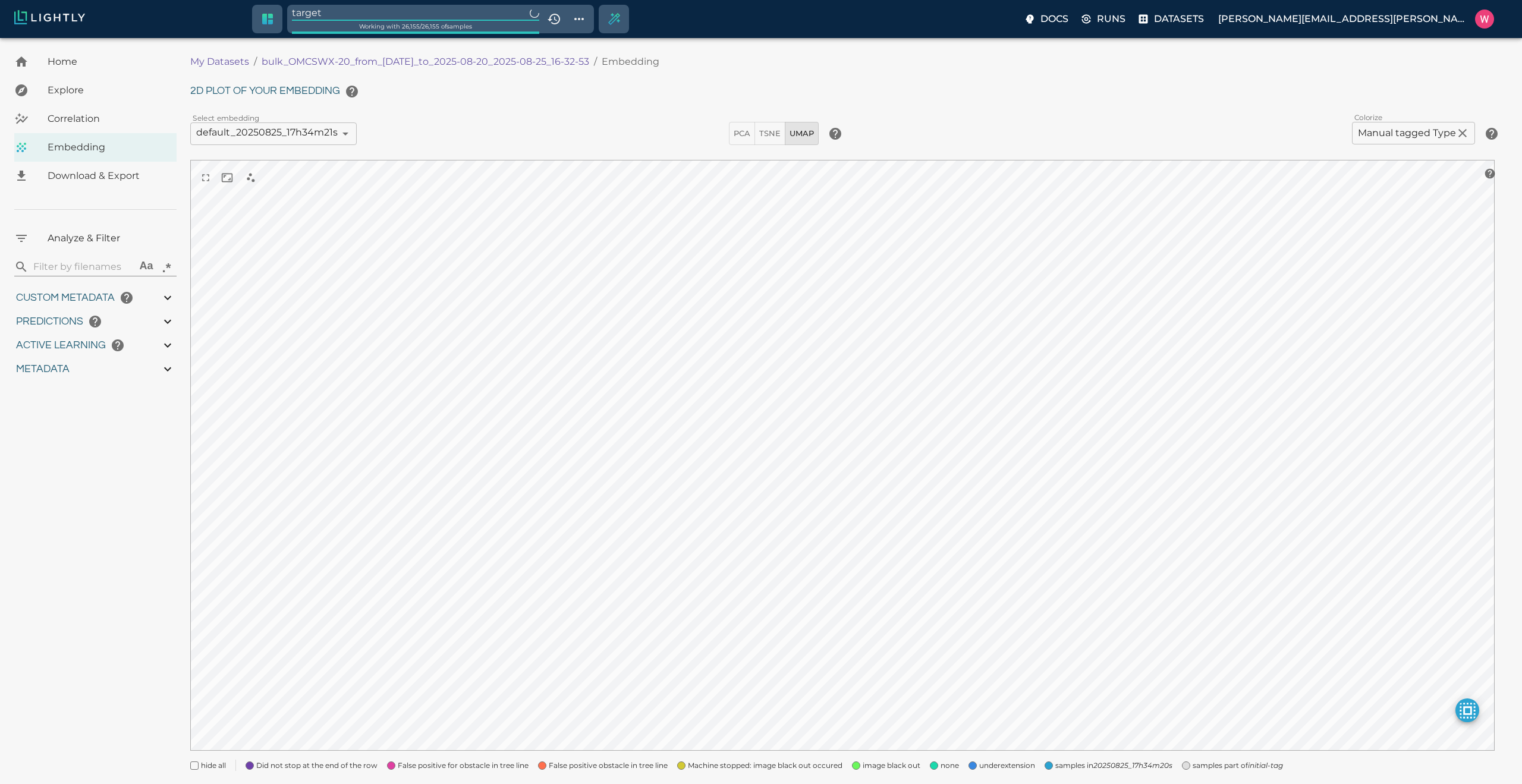
type input "0.998"
type input "0.524054527282715"
type input "96.3790545272827"
type input "27.408"
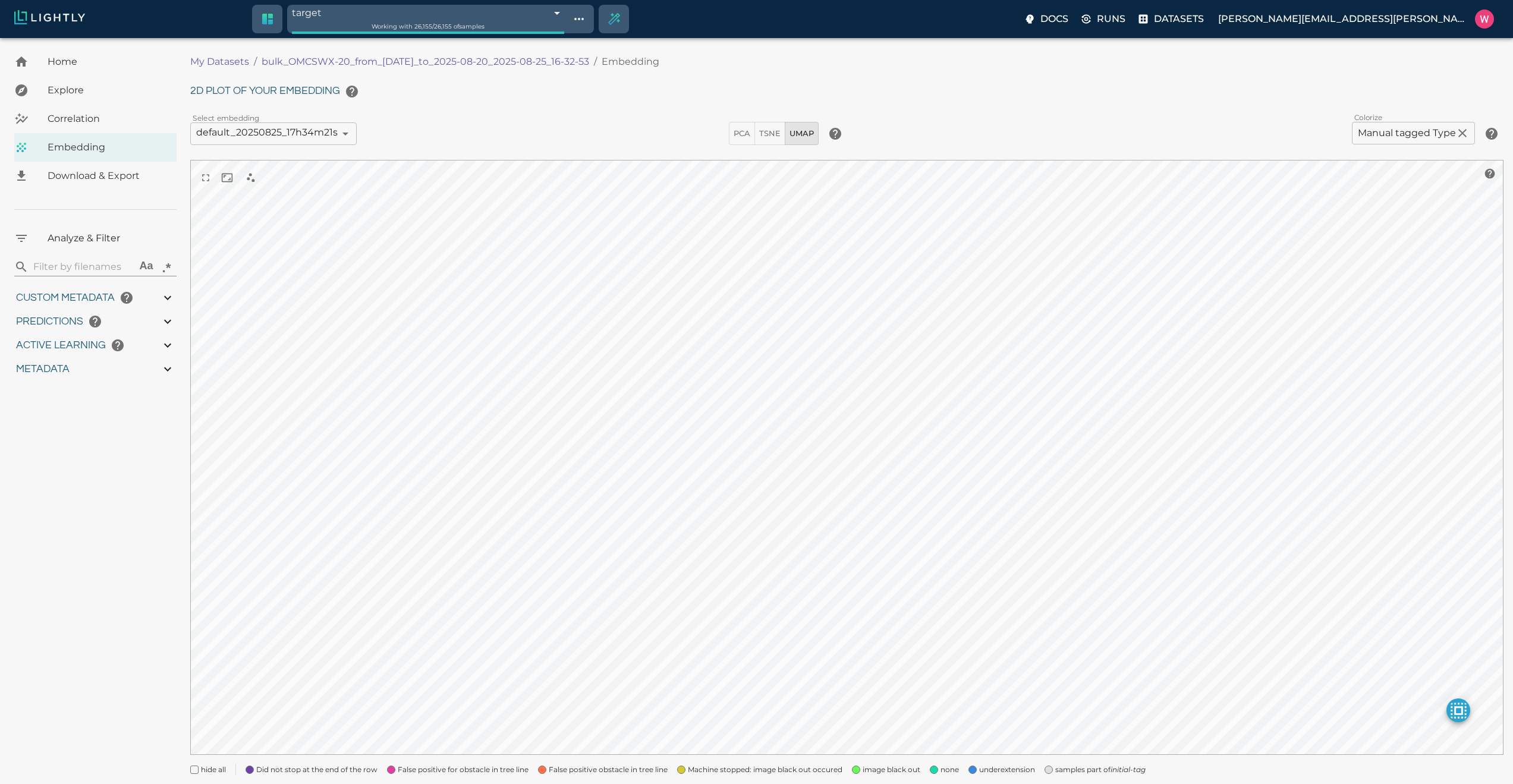
type input "1755708250.73712"
type input "1755723865.80512"
type input "0.999"
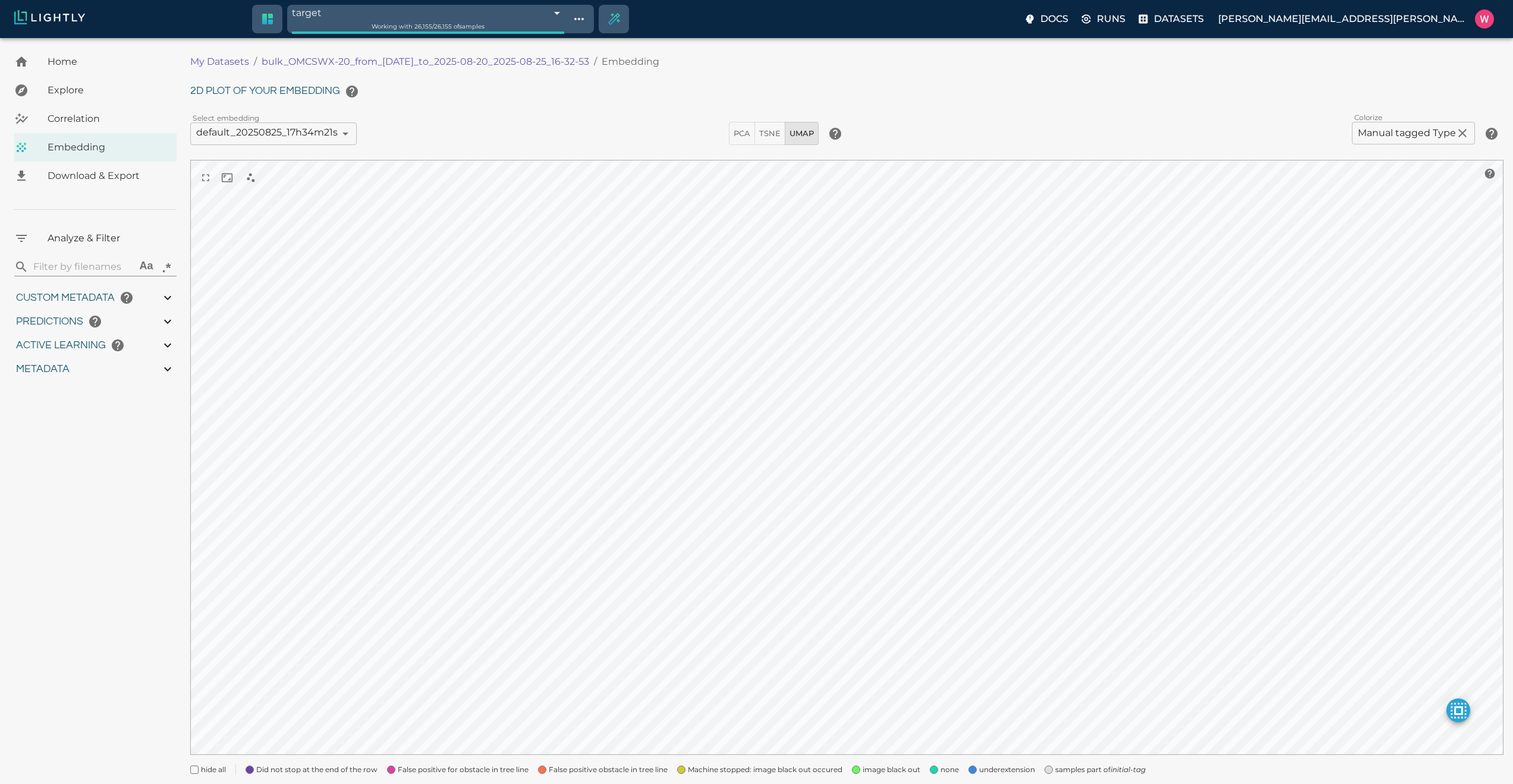
type input "0.998"
type input "9007199254740991"
type input "0.524054527282715"
type input "96.3790545272827"
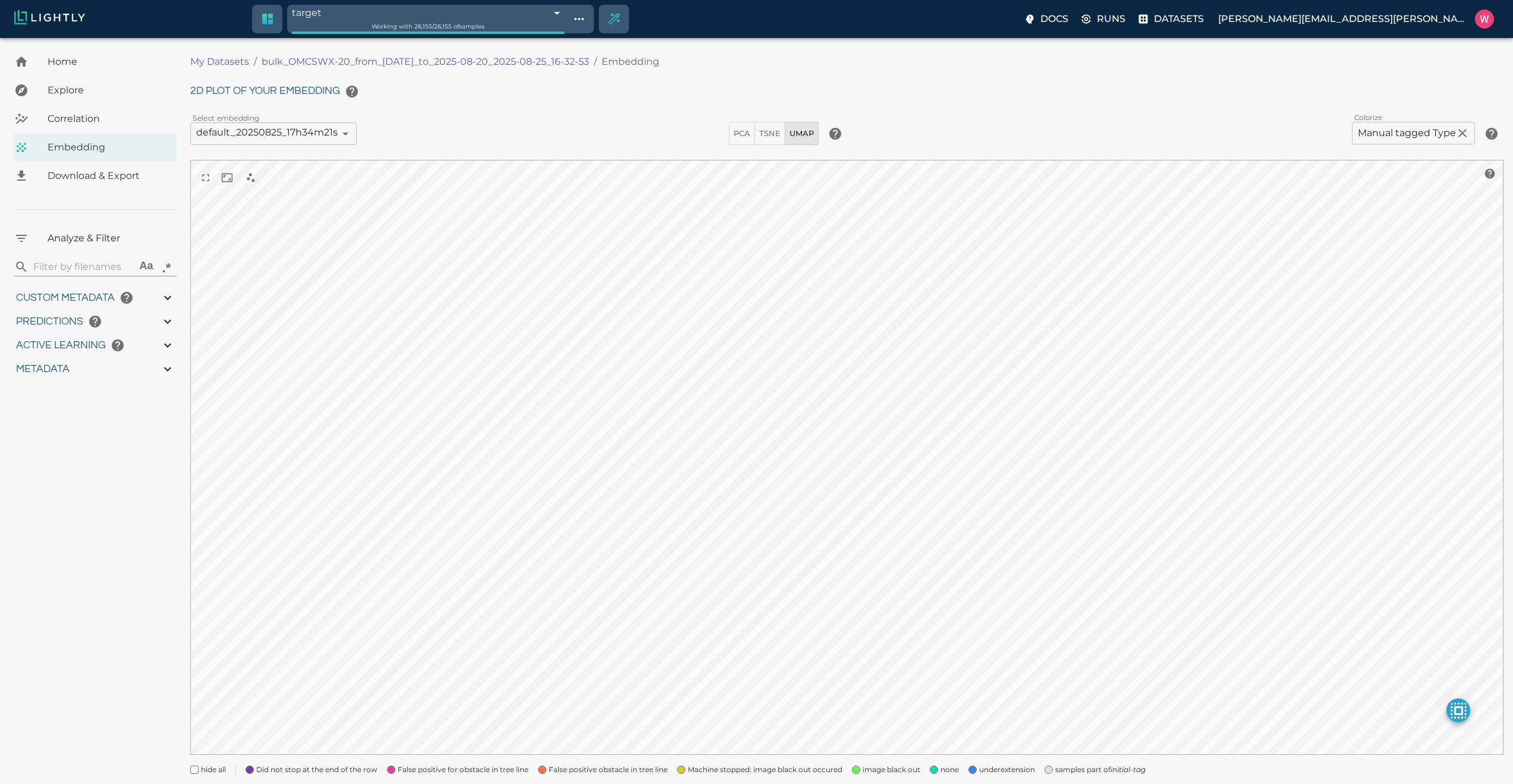
type input "27.408"
type input "1755708250.73712"
type input "1755723865.80512"
type input "0.999"
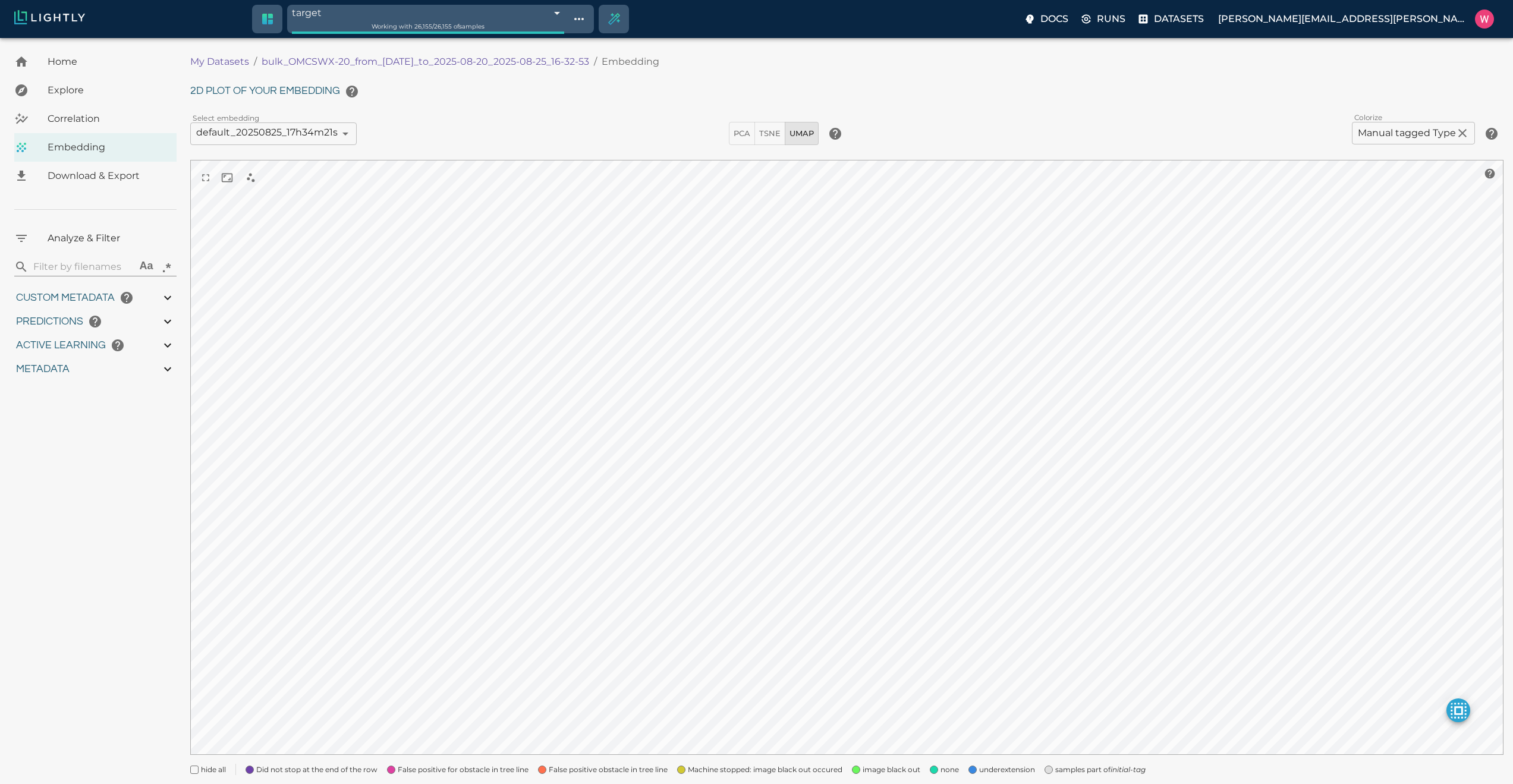
type input "0.999"
type input "0.998"
type input "9007199254740991"
type input "0.524054527282715"
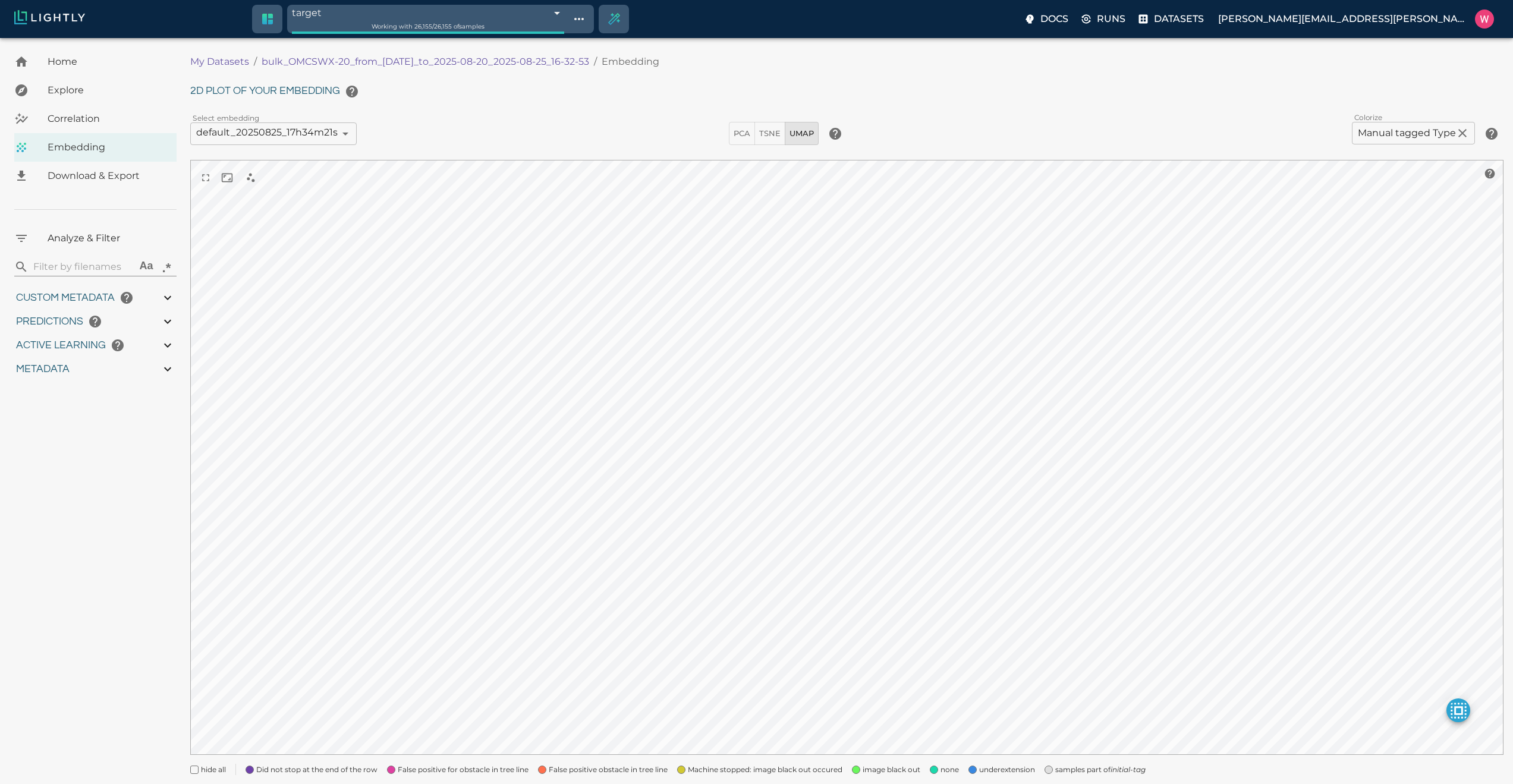
type input "96.3790545272827"
type input "27.408"
type input "1755708250.73712"
type input "1755723865.80512"
type input "0.999"
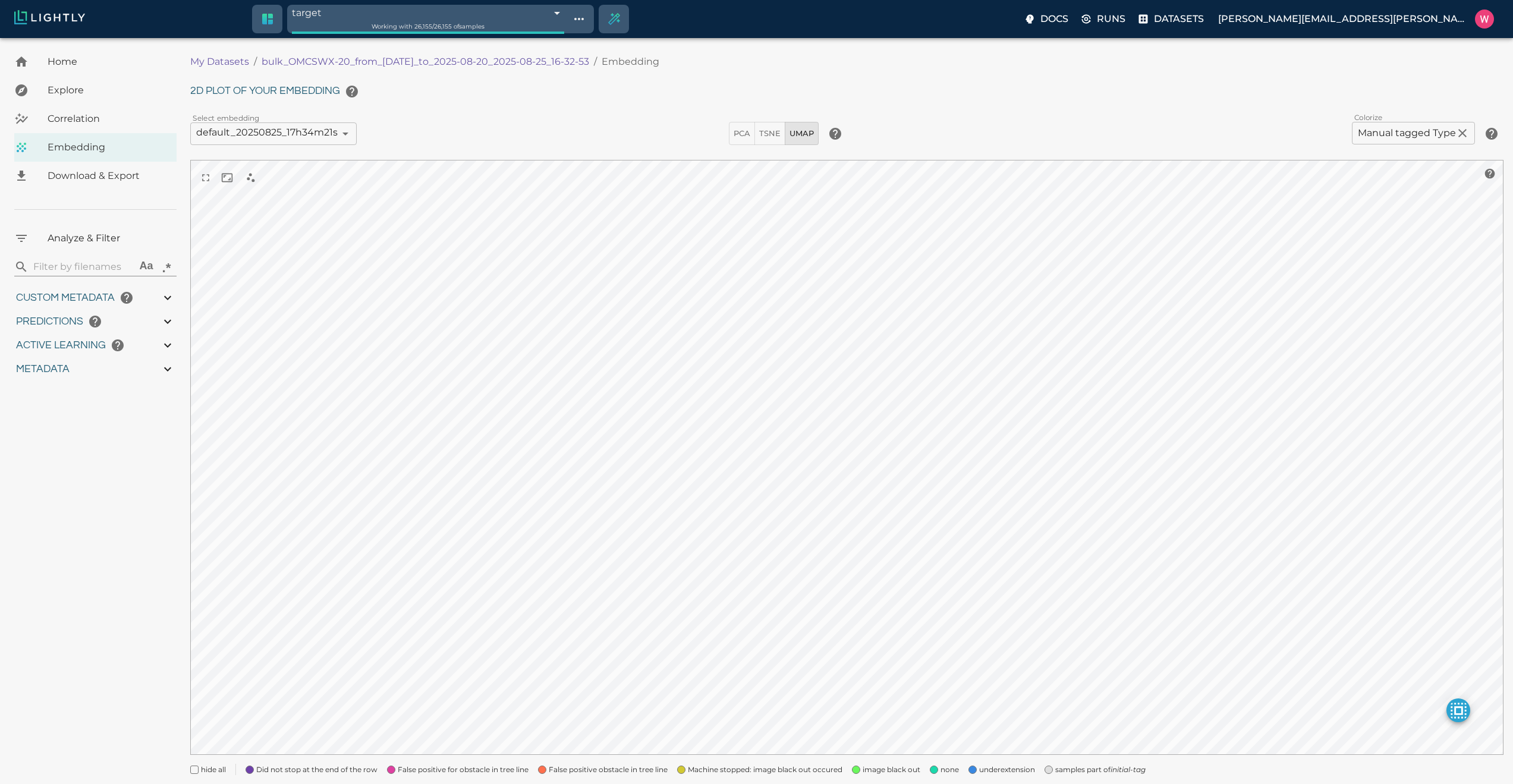
type input "0.999"
type input "0.998"
type input "0.524054527282715"
type input "96.3790545272827"
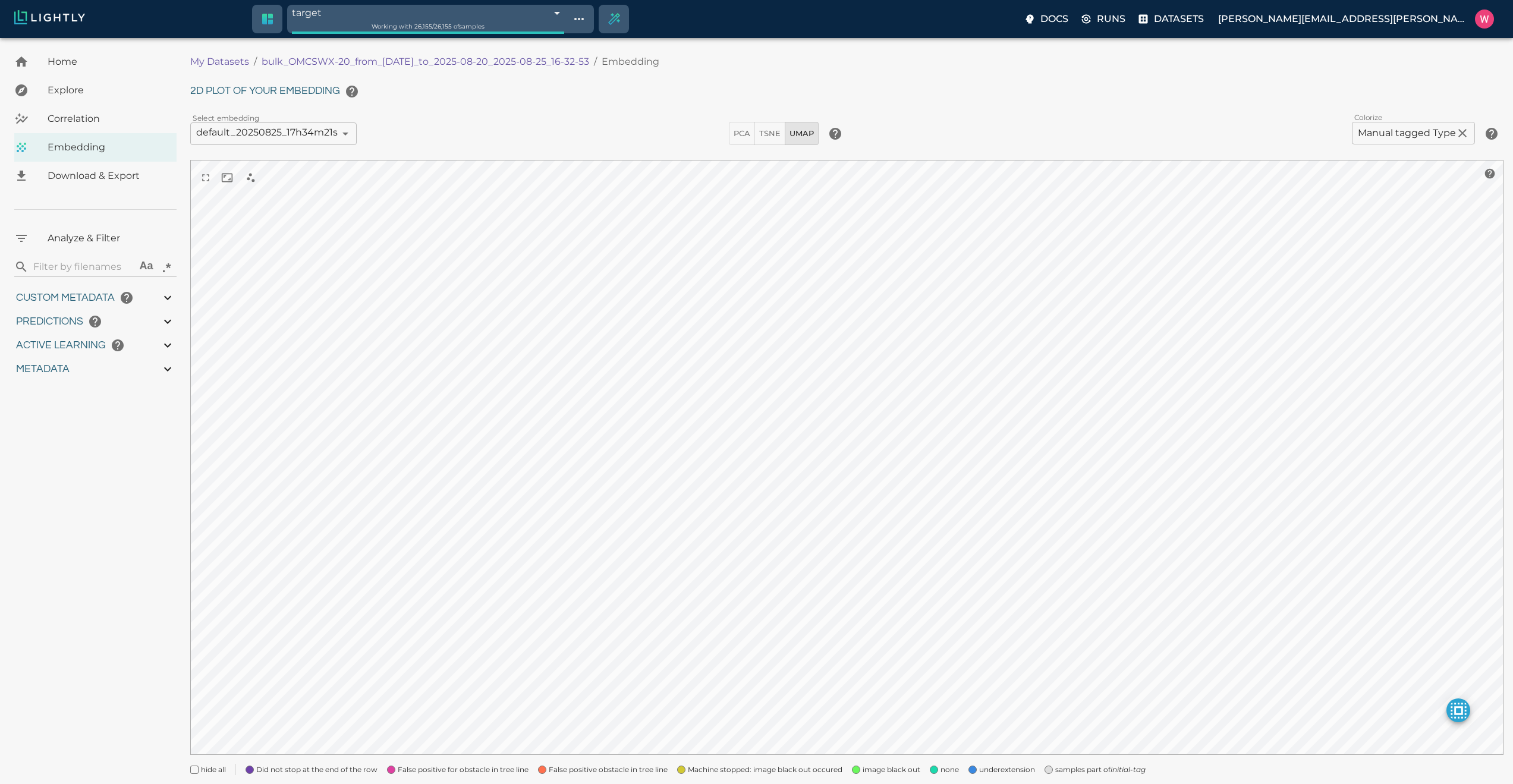
type input "27.408"
type input "1755708250.73712"
type input "1755723865.80512"
type input "0.999"
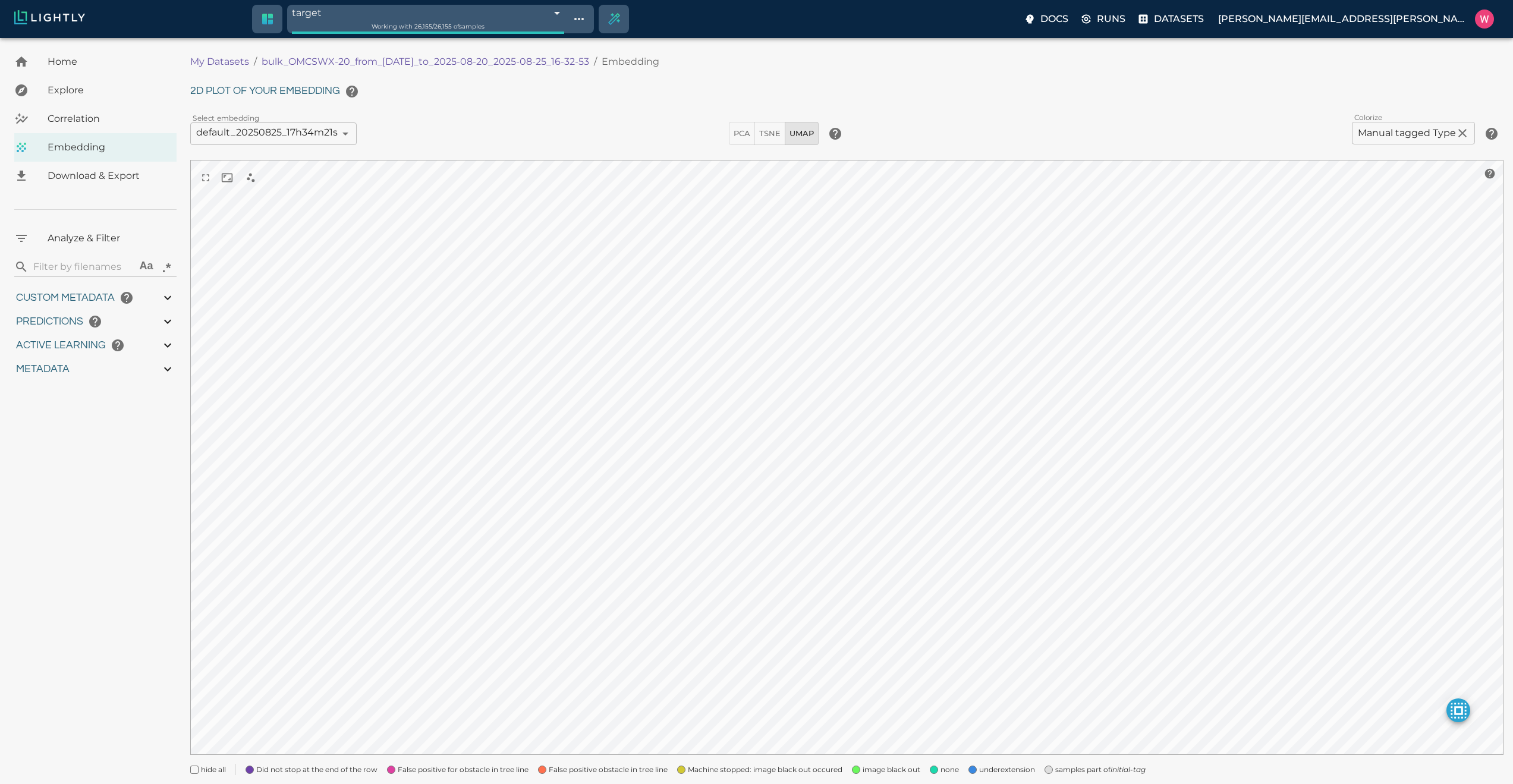
type input "0.999"
type input "0.998"
type input "0.524054527282715"
type input "96.3790545272827"
type input "27.408"
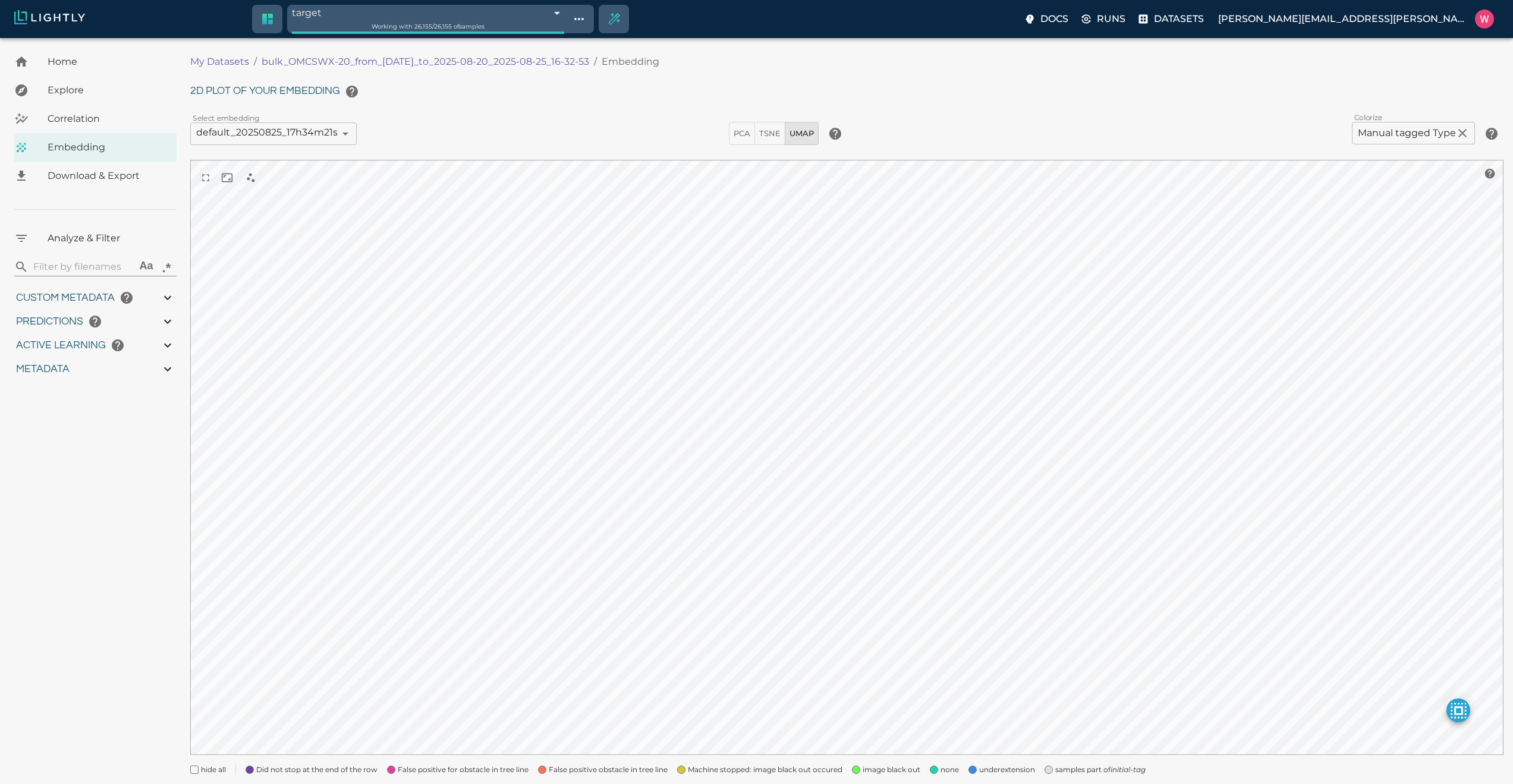
click at [1378, 130] on body "target 68ae00112a381143b0b5b00b Working with 26,155 / 26,155 of samples Docs Ru…" at bounding box center [756, 428] width 1513 height 780
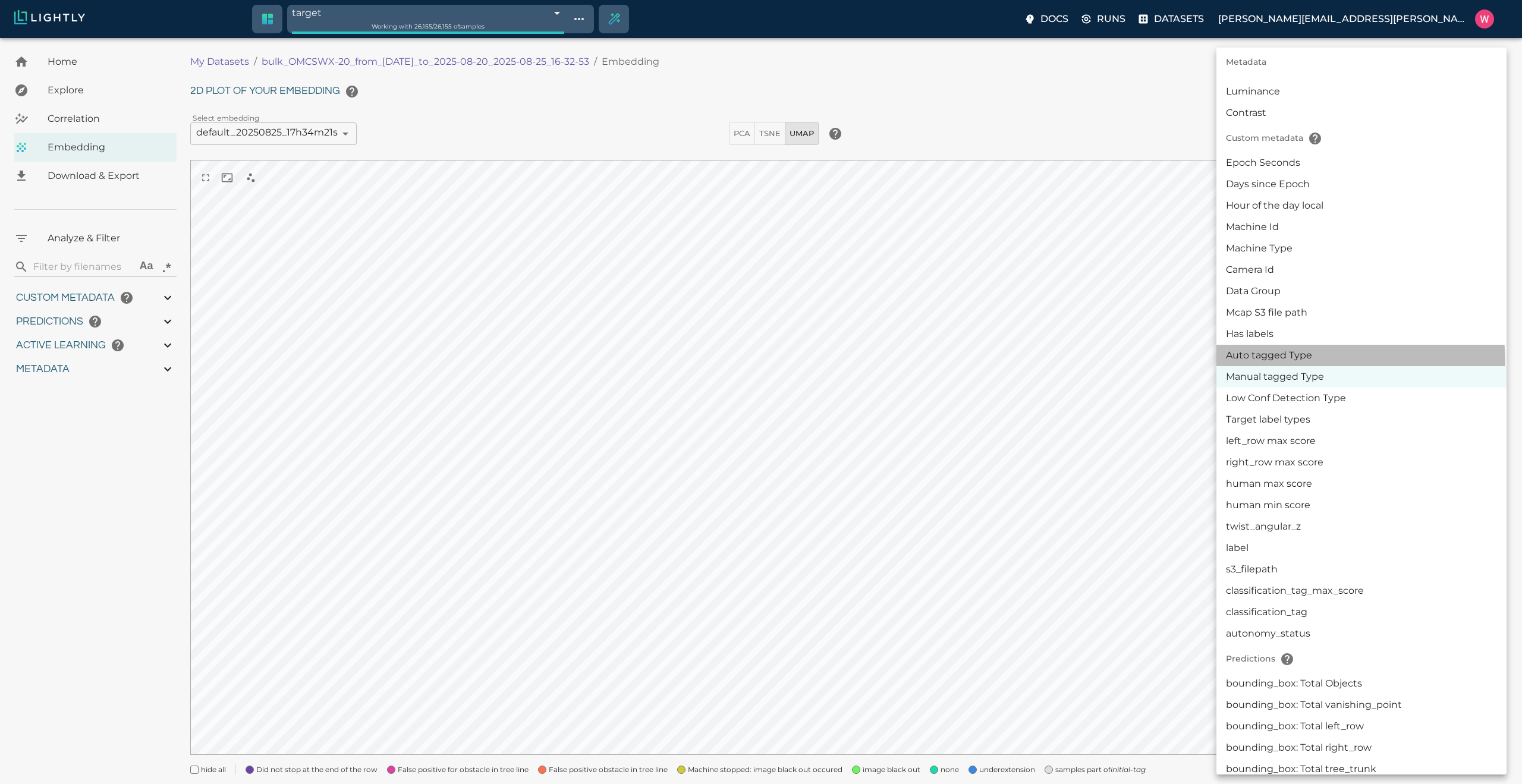
click at [1320, 363] on li "Auto tagged Type" at bounding box center [1361, 355] width 290 height 22
type input "userDefined|CATEGORICAL_STRING|Auto tagged Type"
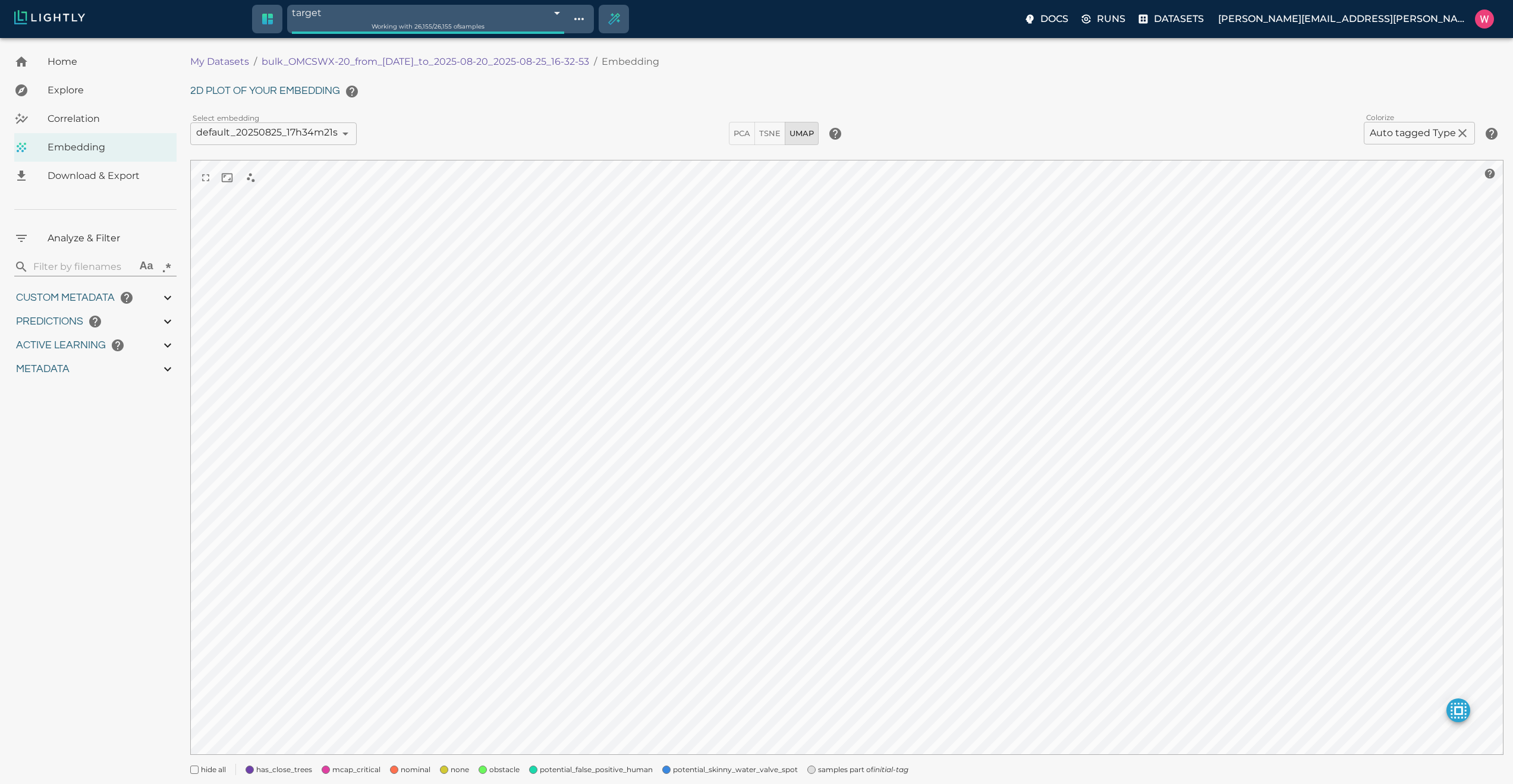
click at [494, 770] on span "obstacle" at bounding box center [504, 770] width 30 height 12
click at [556, 766] on span "potential_false_positive_human" at bounding box center [596, 770] width 113 height 12
click at [694, 777] on div "My Datasets / bulk_OMCSWX-20_from_2025-08-20_to_2025-08-20_2025-08-25_16-32-53 …" at bounding box center [852, 418] width 1323 height 742
click at [755, 772] on span "potential_skinny_water_valve_spot" at bounding box center [735, 770] width 125 height 12
click at [829, 765] on span "samples part of initial-tag" at bounding box center [863, 770] width 90 height 12
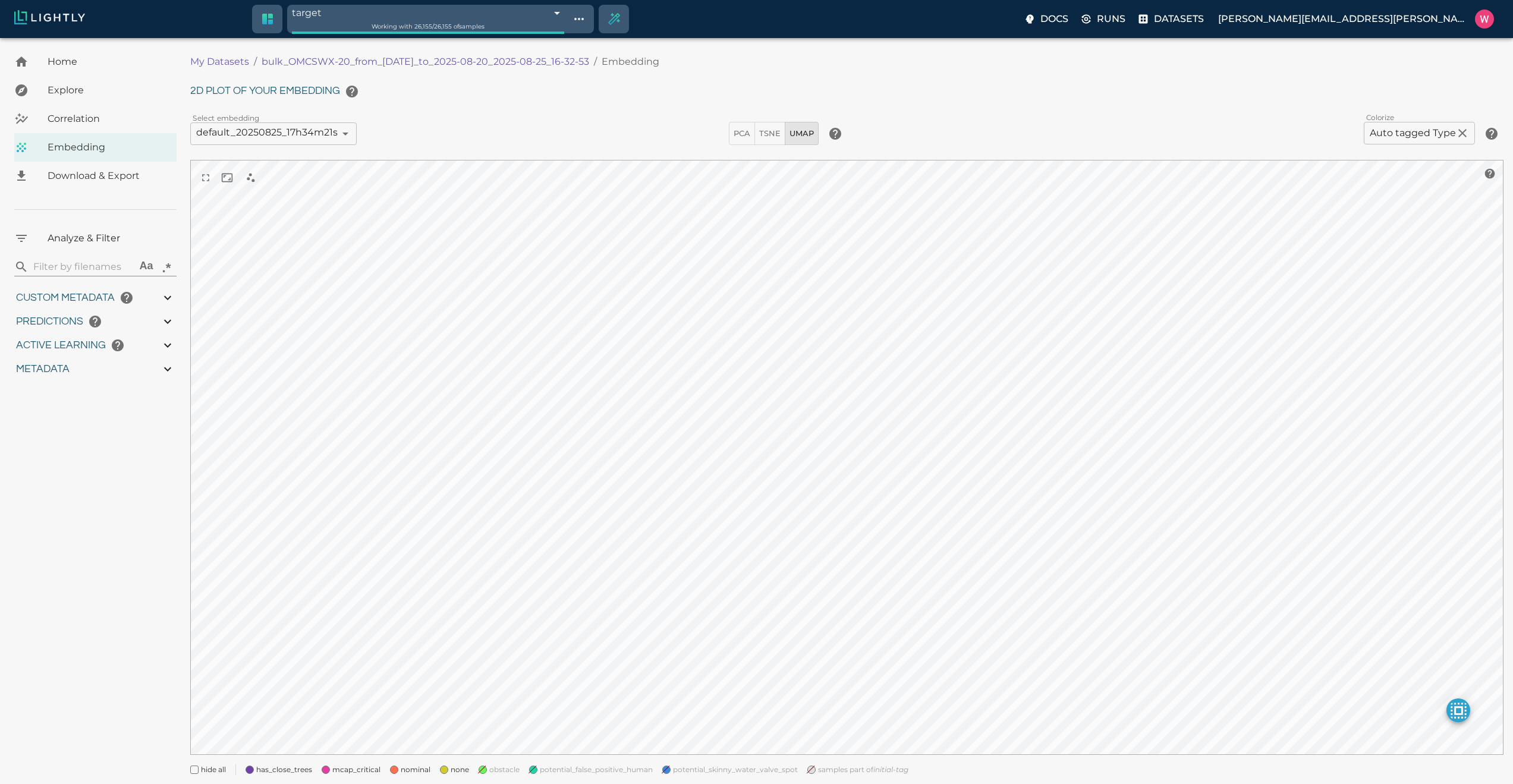
click at [411, 772] on span "nominal" at bounding box center [415, 770] width 29 height 12
click at [352, 770] on span "mcap_critical" at bounding box center [356, 770] width 48 height 12
click at [282, 766] on span "has_close_trees" at bounding box center [284, 770] width 56 height 12
click at [464, 772] on span "none" at bounding box center [459, 770] width 18 height 12
click at [407, 769] on span "nominal" at bounding box center [419, 770] width 29 height 12
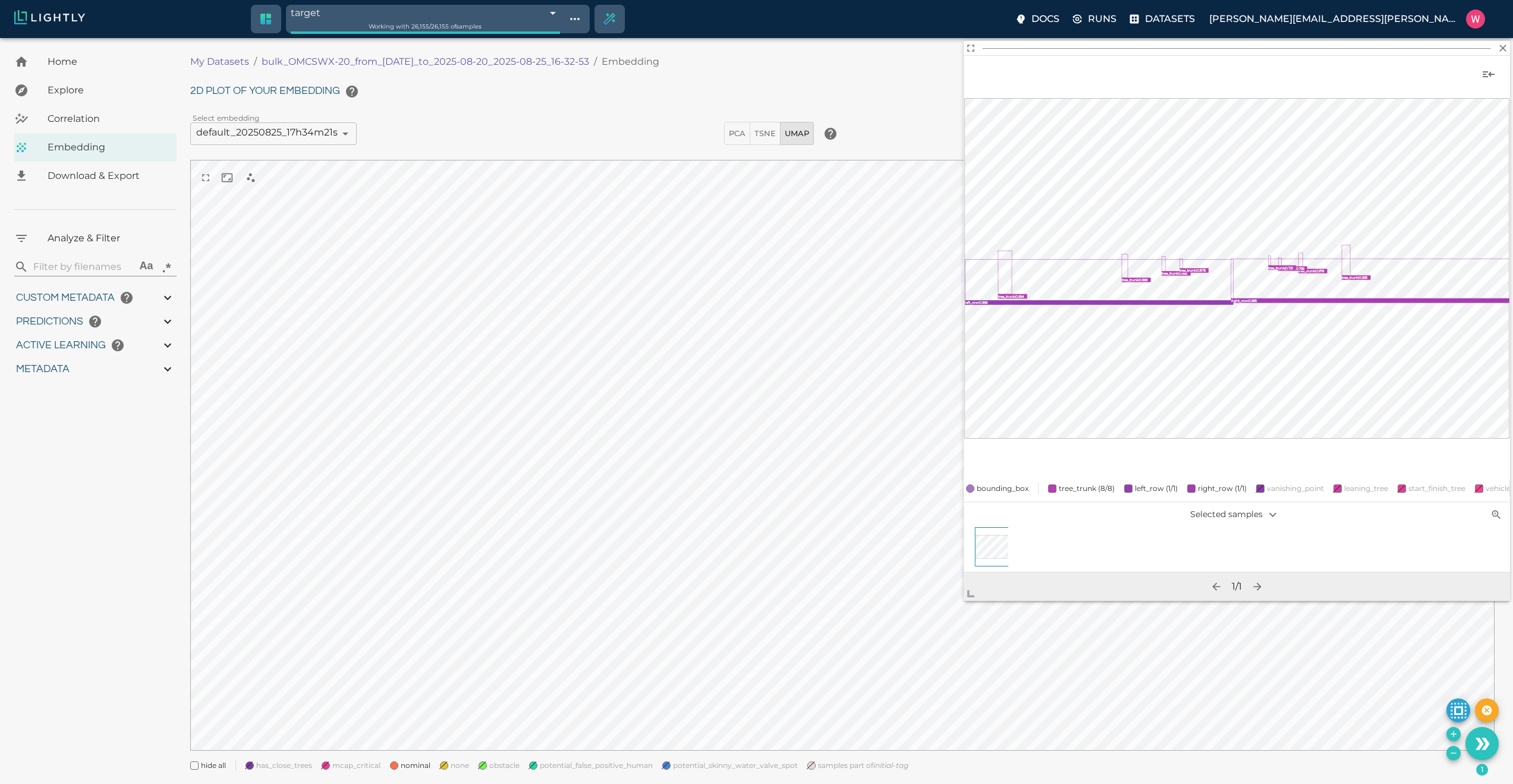
click at [969, 616] on body "target 68ae00112a381143b0b5b00b Working with 26,155 / 26,155 of samples Docs Ru…" at bounding box center [756, 426] width 1513 height 776
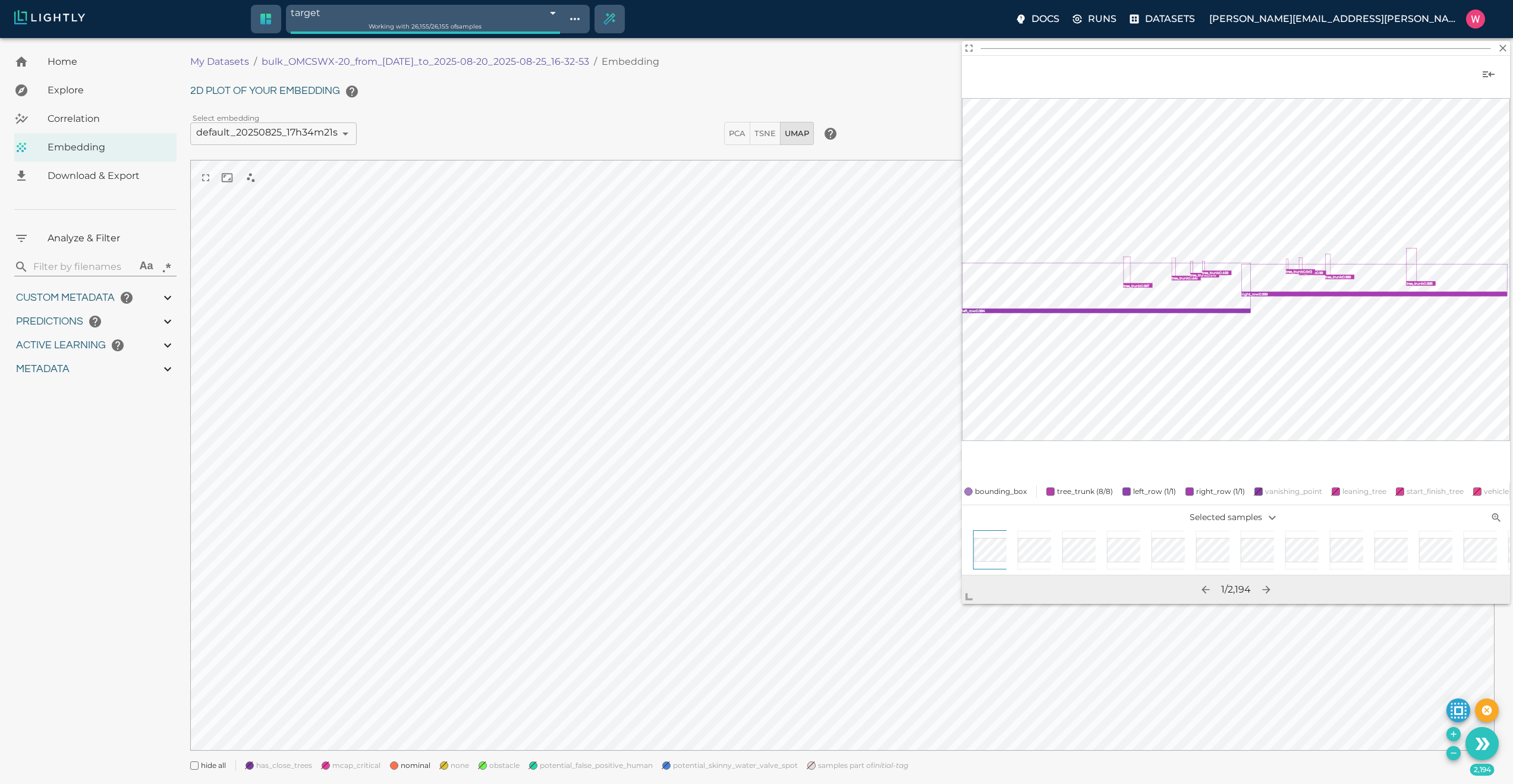
click at [1454, 754] on icon "Remove the selected 2,194 samples in-place from the tag target" at bounding box center [1453, 753] width 10 height 10
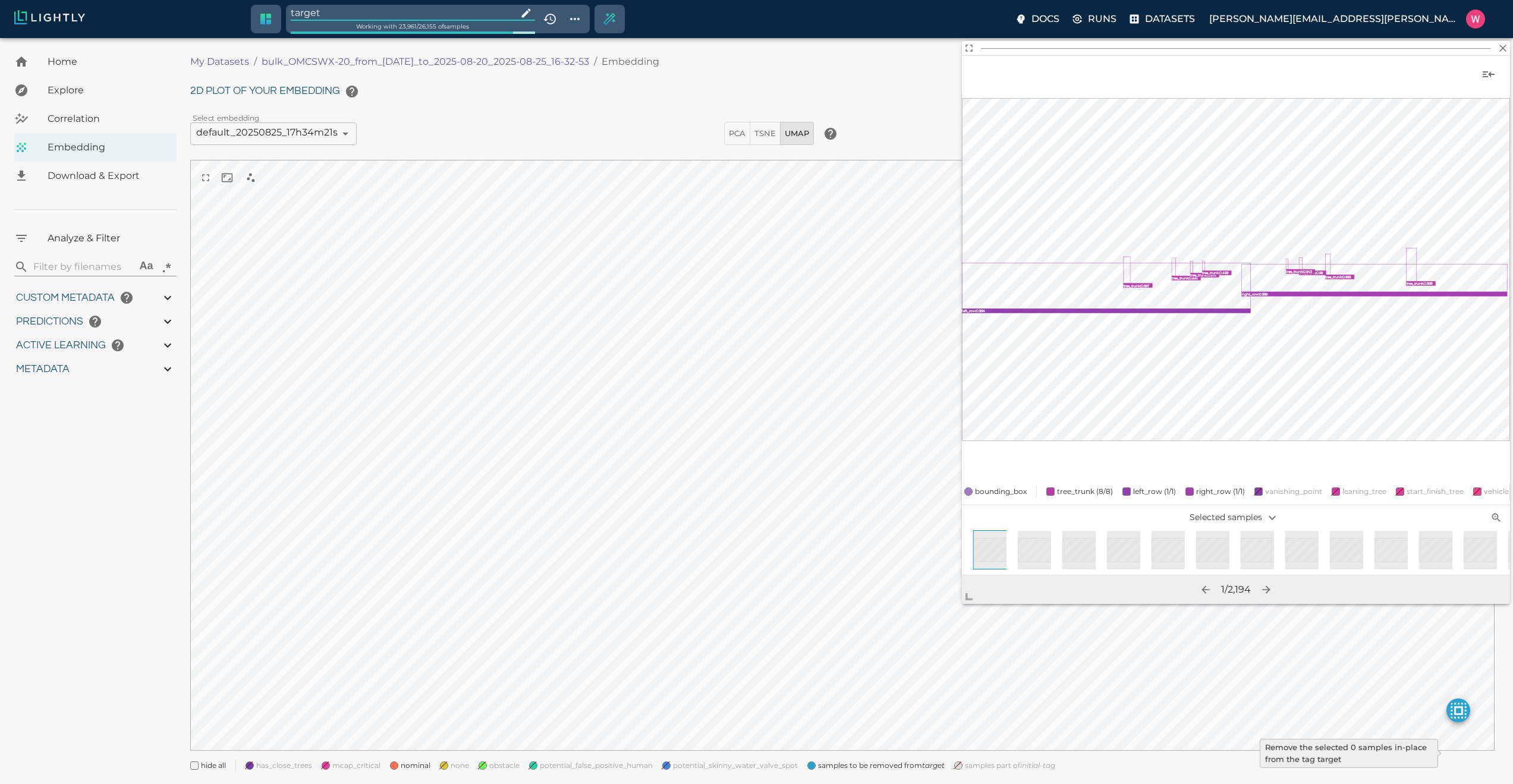
type input "1755708250.73712"
type input "1755723865.80512"
type input "0.999"
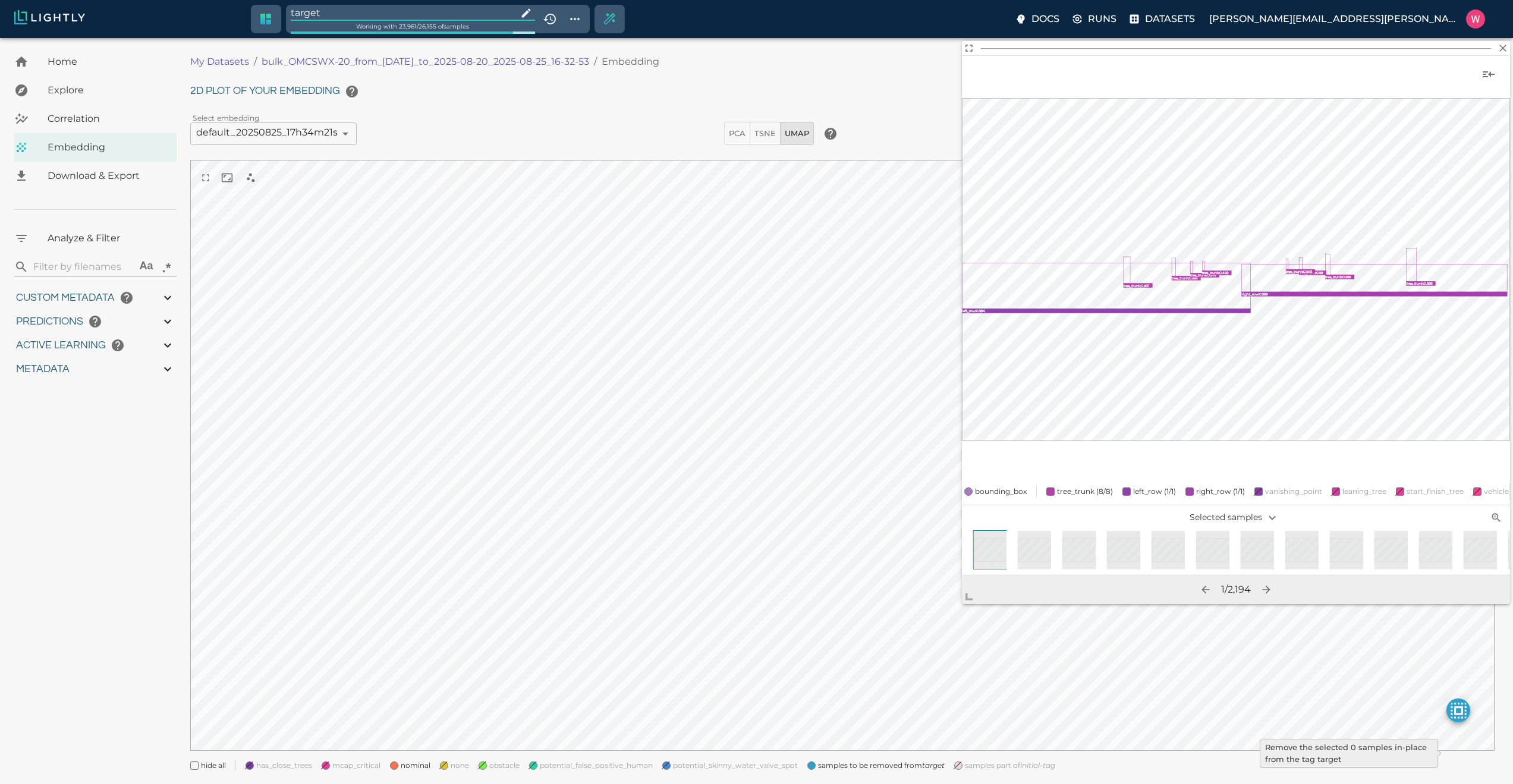
type input "0.998"
type input "9007199254740991"
type input "0.524054527282715"
type input "96.3790545272827"
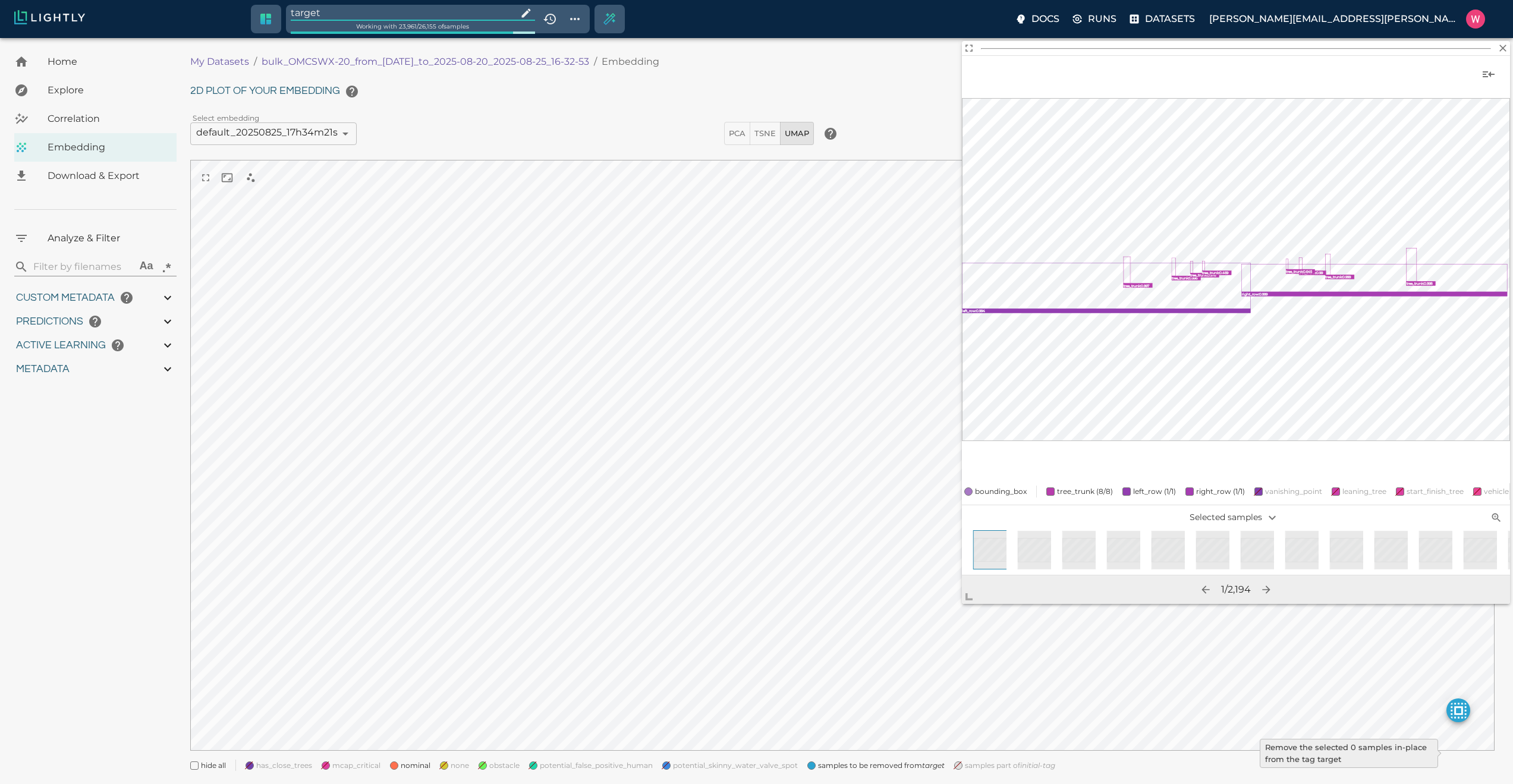
type input "27.408"
click at [413, 13] on input "target" at bounding box center [402, 13] width 221 height 16
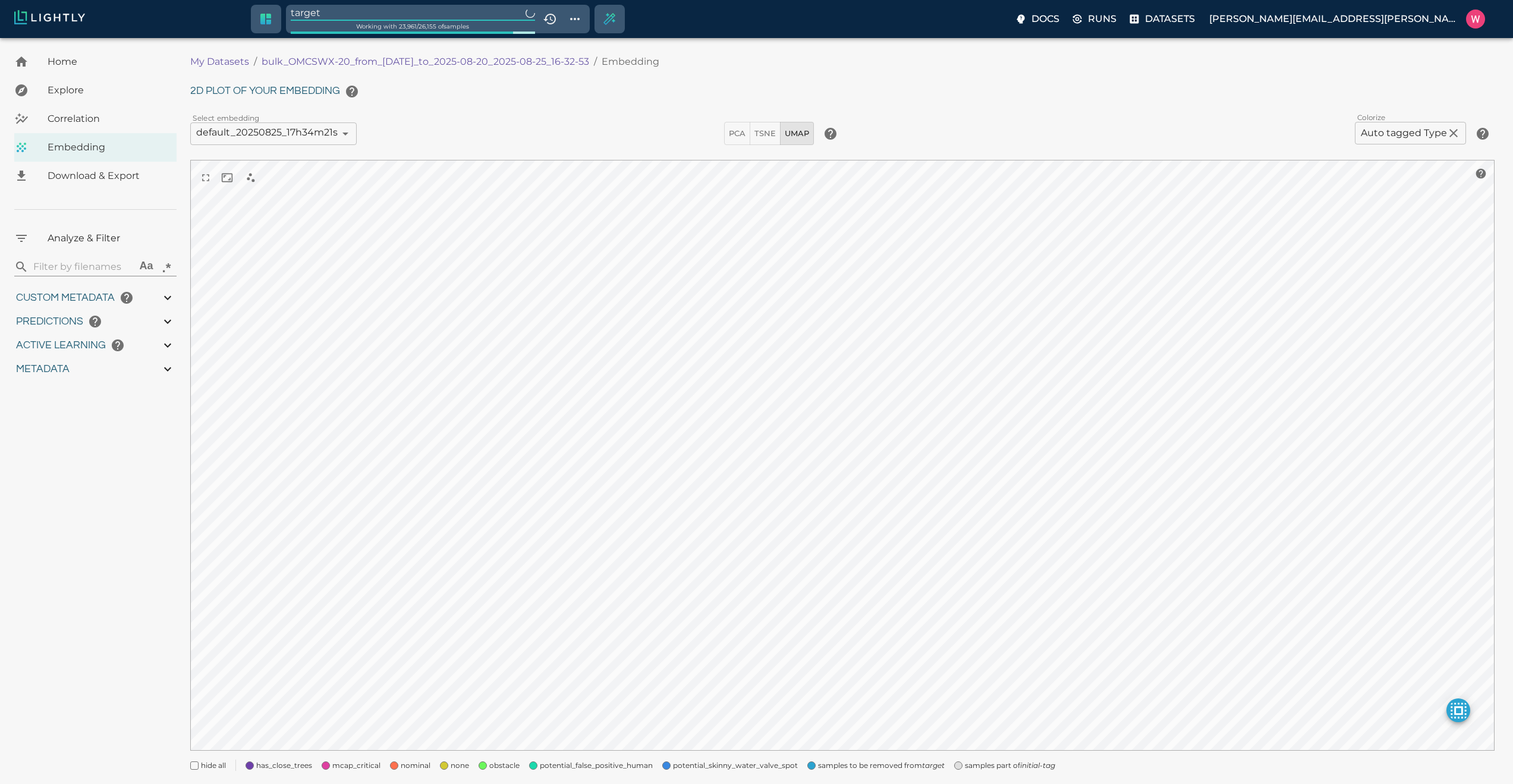
type input "1755708250.73712"
type input "1755723865.80512"
type input "0.999"
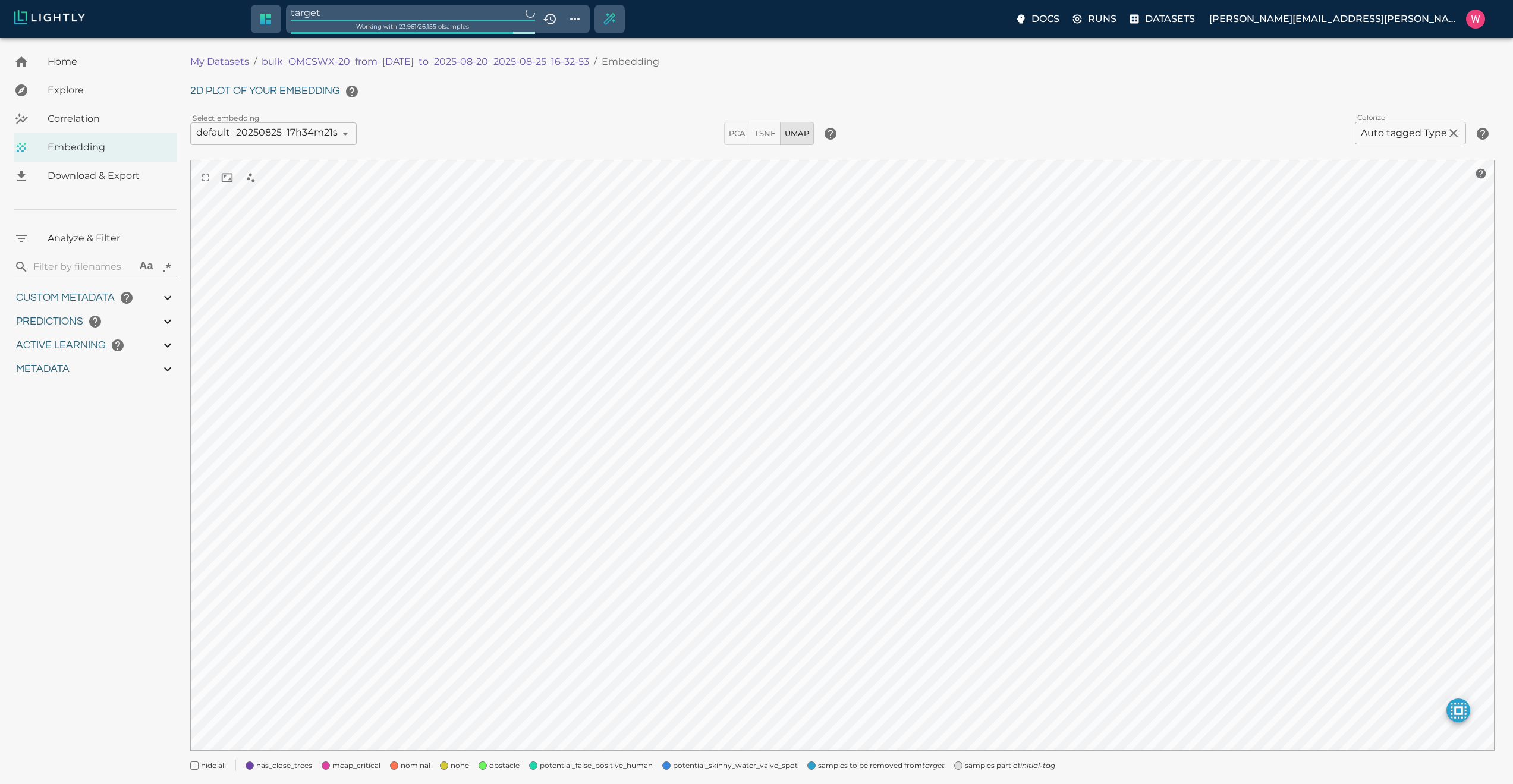
type input "0.998"
type input "9007199254740991"
type input "0.524054527282715"
type input "96.3790545272827"
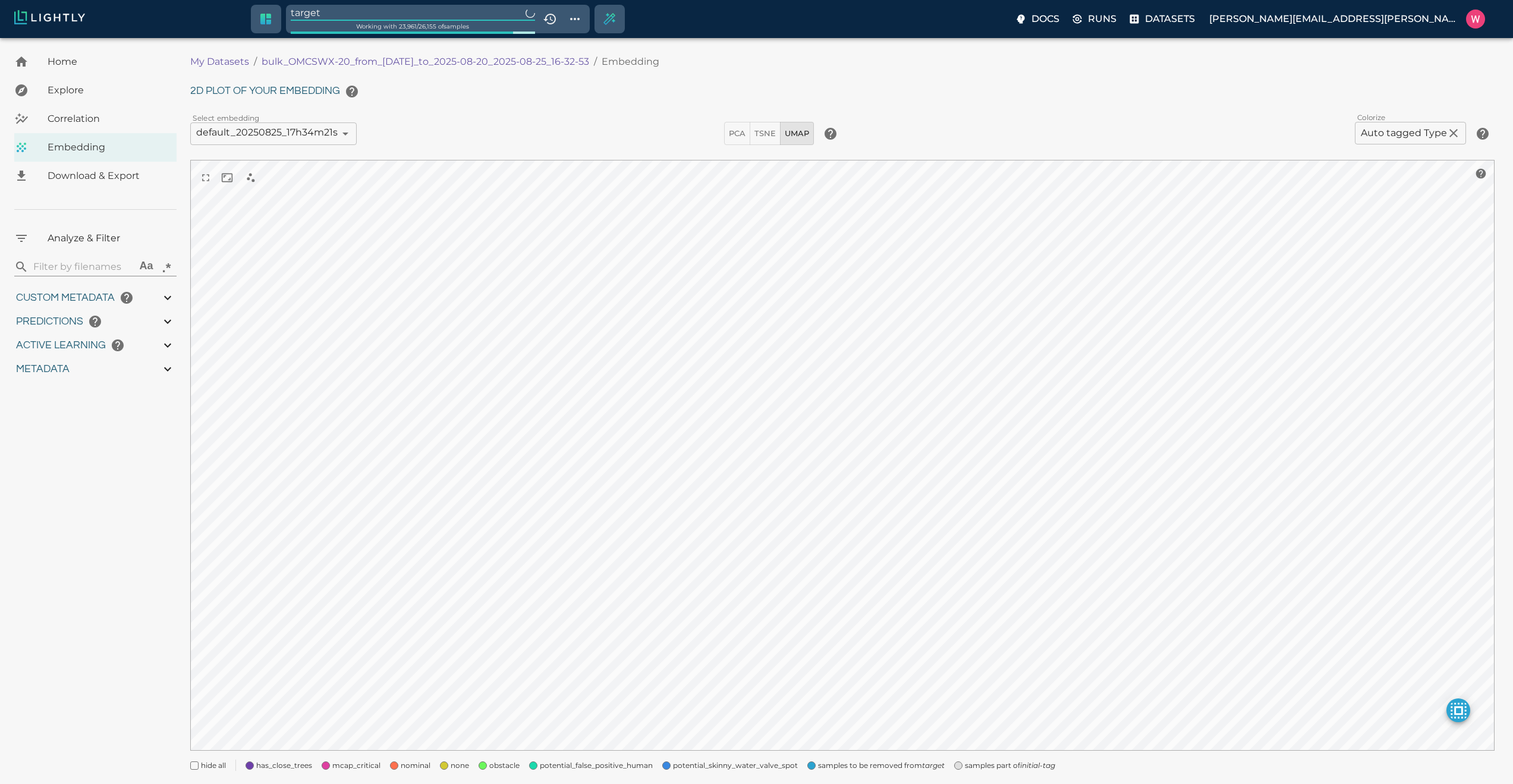
type input "27.408"
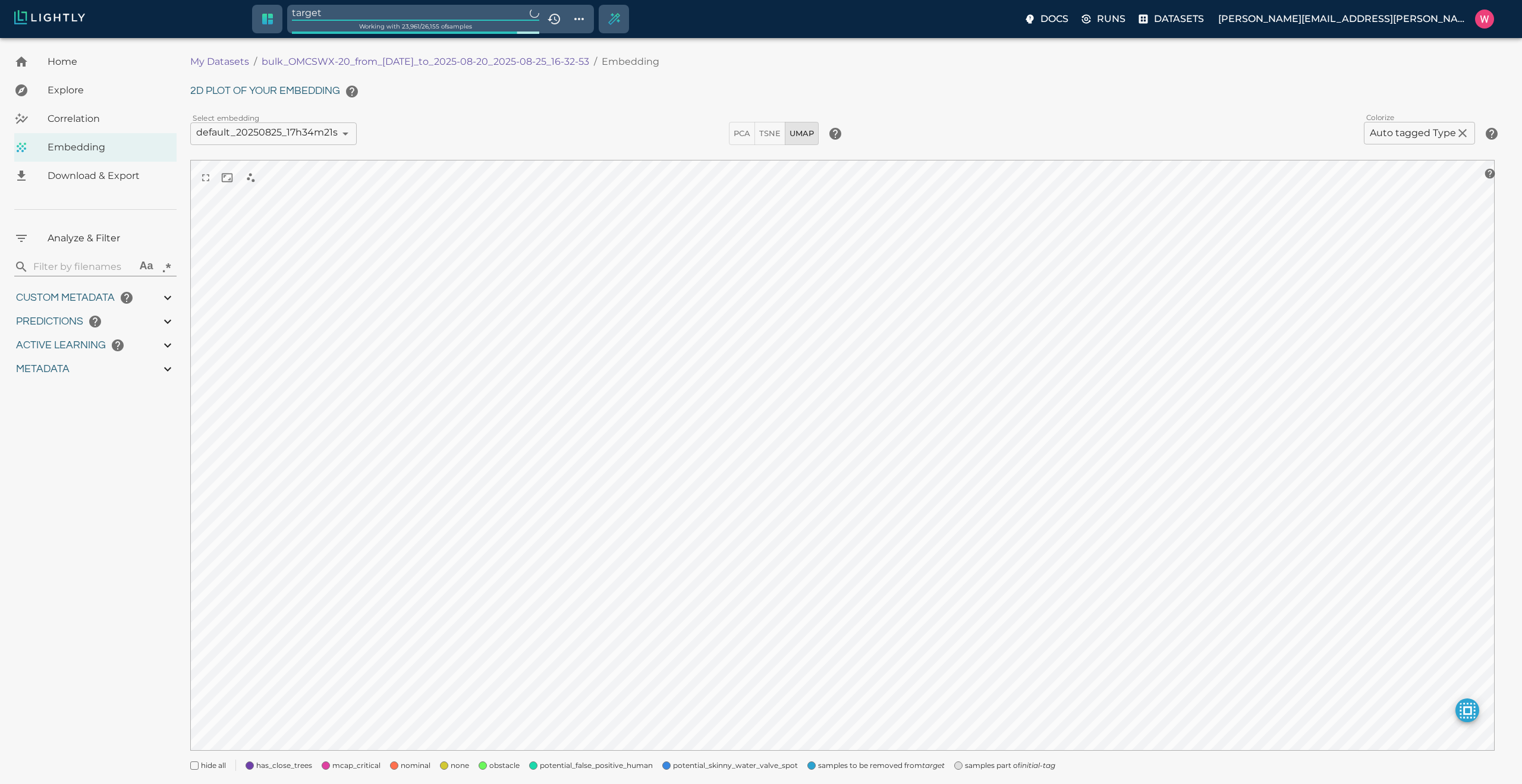
type input "1755708250.73712"
type input "1755723865.80512"
type input "0.999"
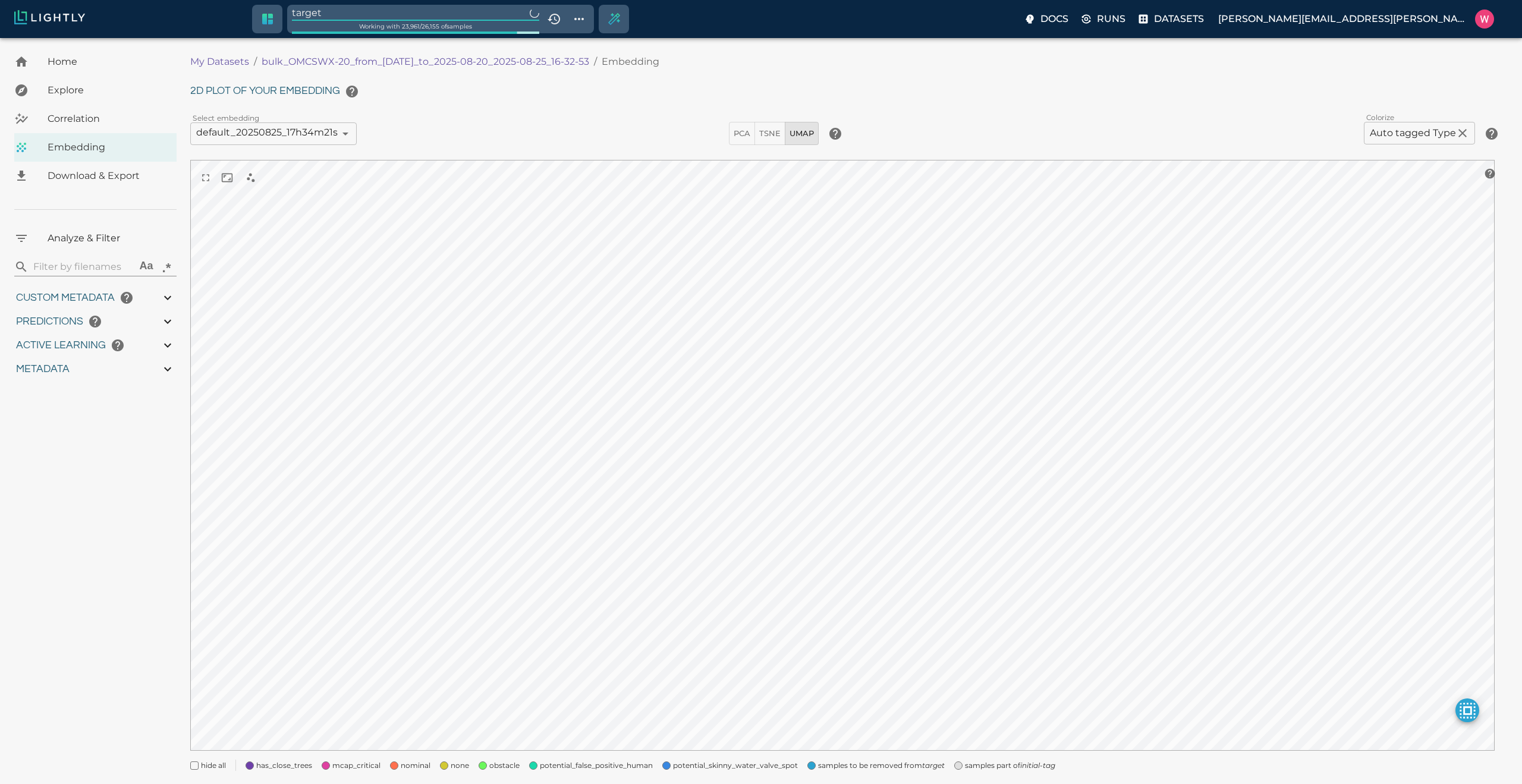
type input "0.998"
type input "0.524054527282715"
type input "96.3790545272827"
type input "27.408"
type input "1755708250.73712"
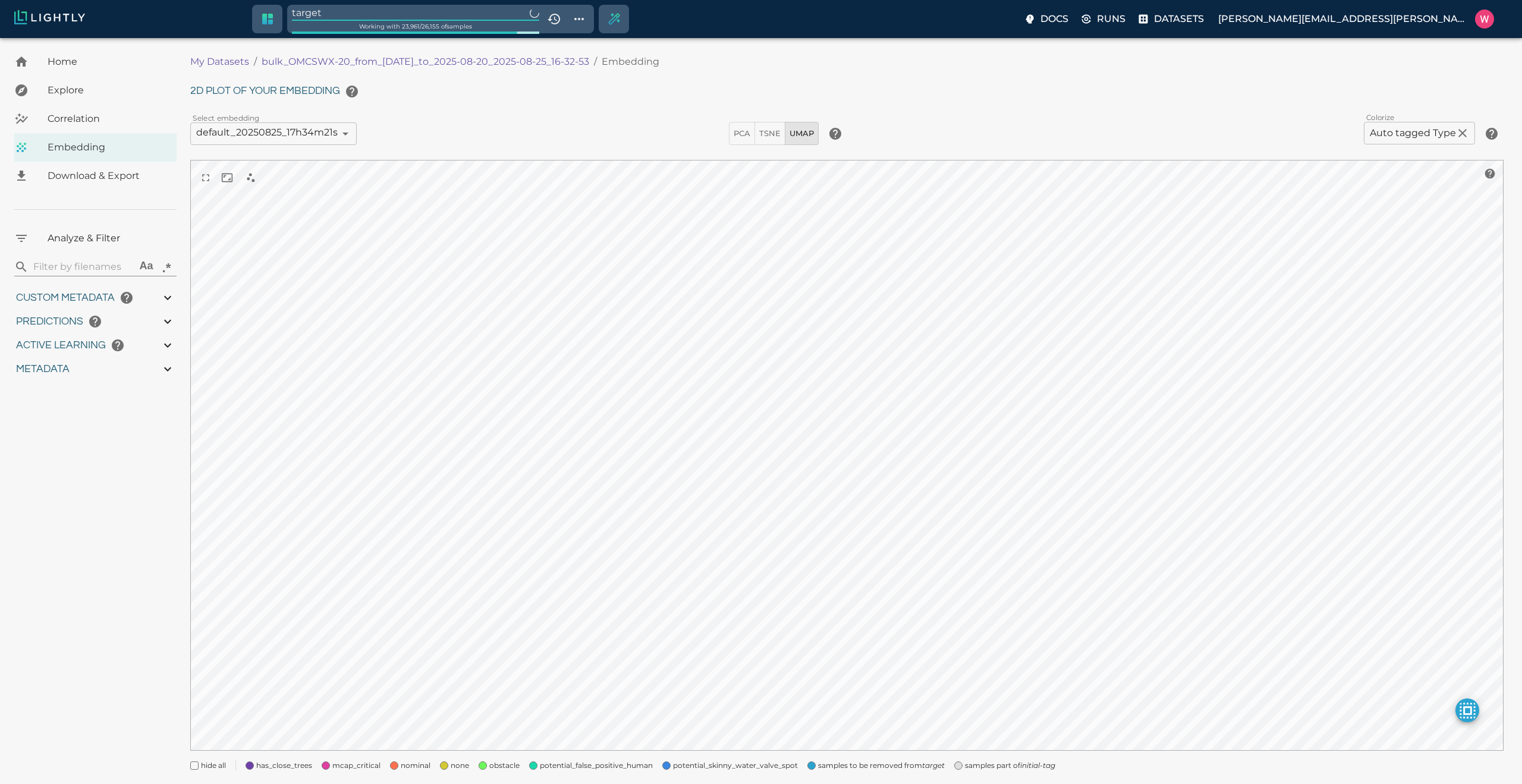
type input "1755723865.80512"
type input "0.999"
type input "0.998"
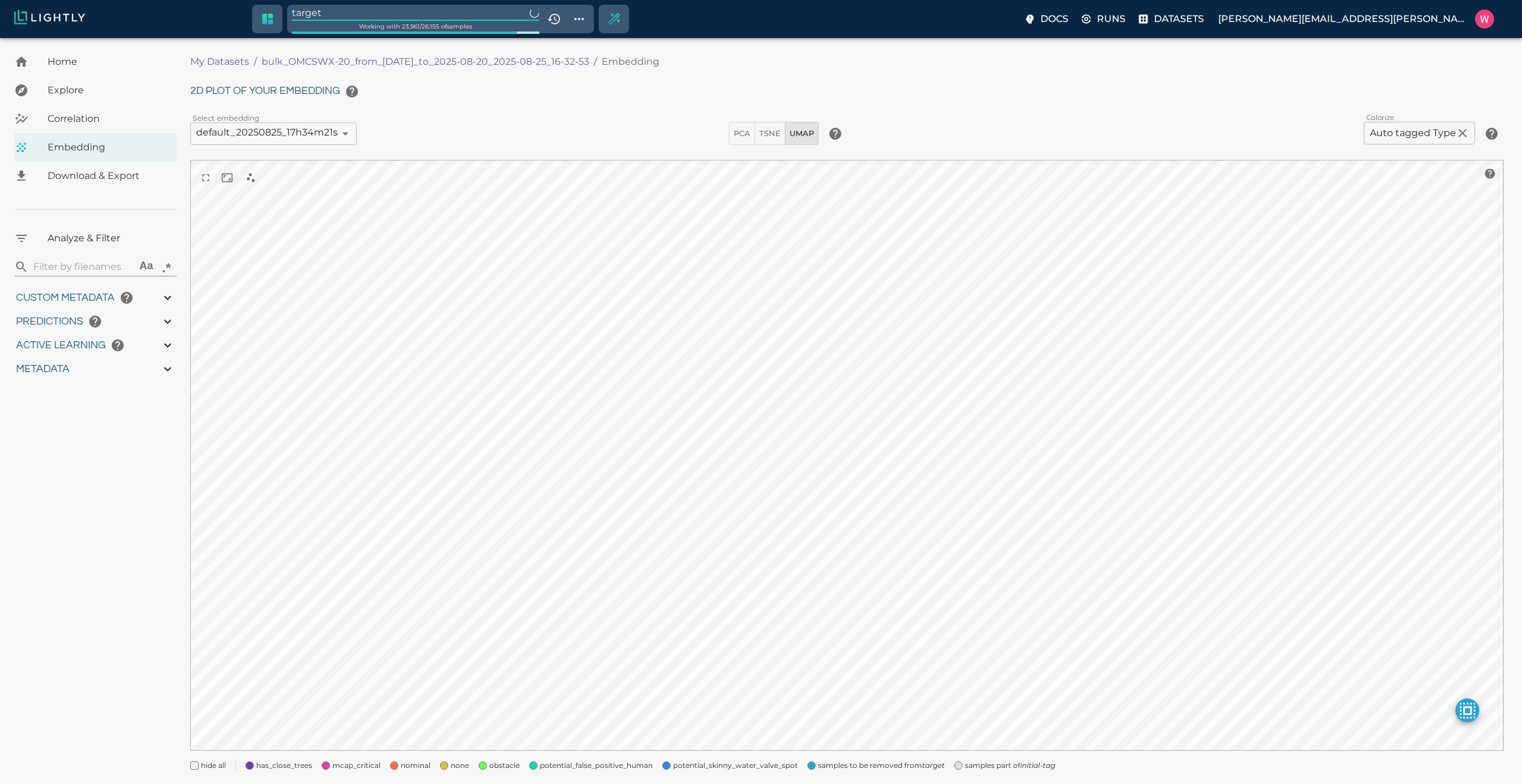
type input "0.524054527282715"
type input "96.3790545272827"
type input "27.408"
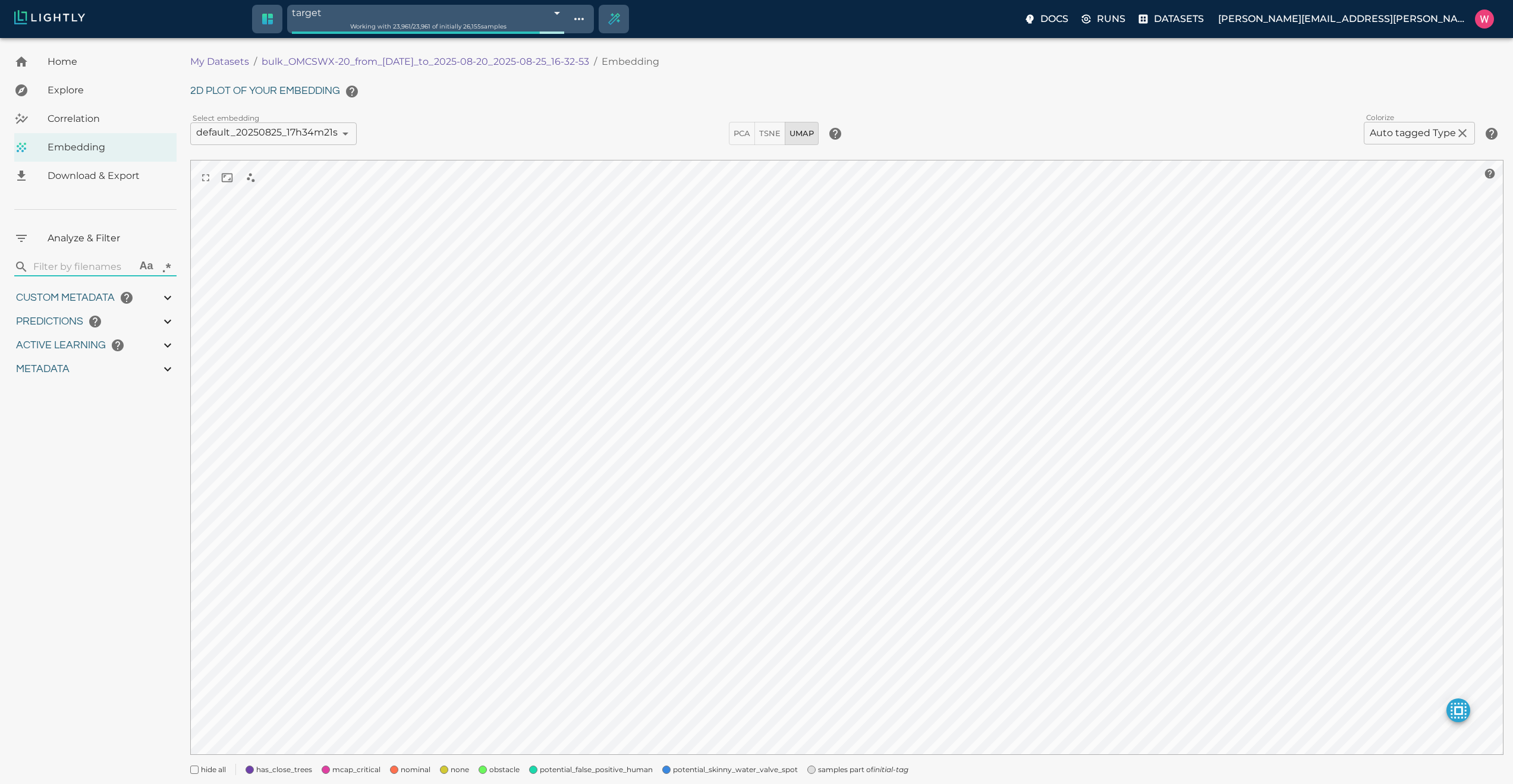
type input "1755708250.73712"
type input "1755723865.80512"
type input "0.999"
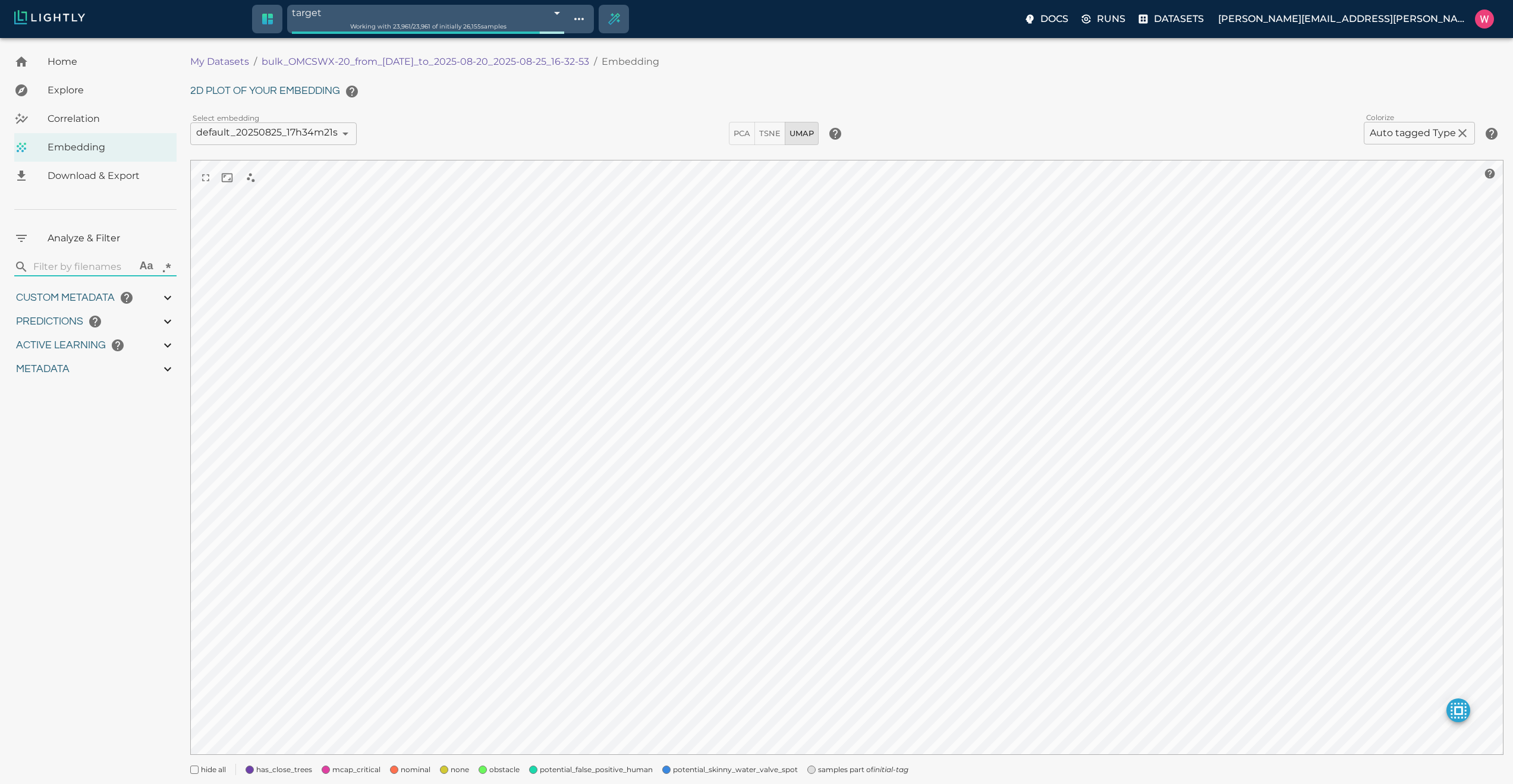
type input "0.998"
type input "9007199254740991"
type input "0.524054527282715"
type input "96.3790545272827"
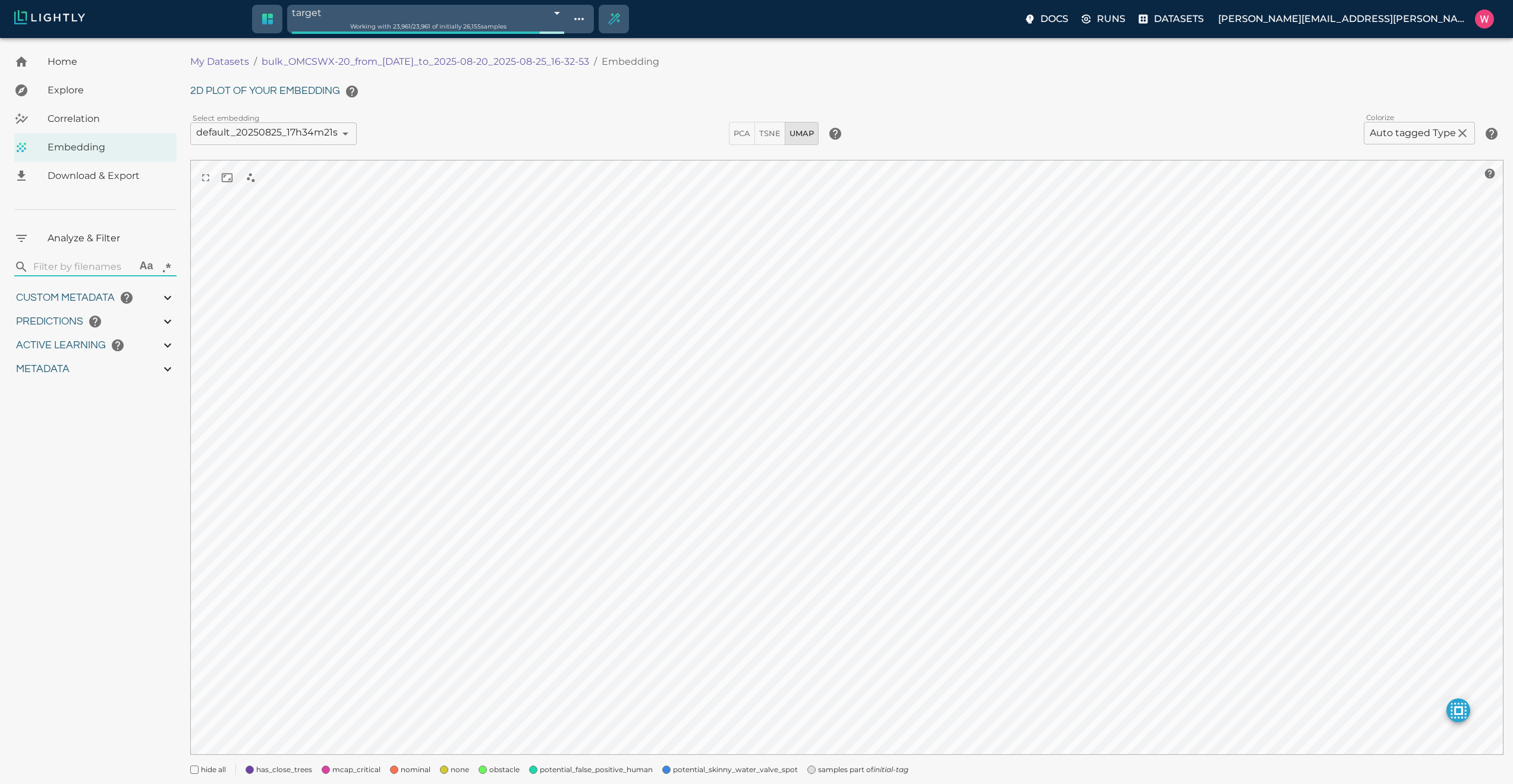
type input "27.408"
type input "1755708250.73712"
type input "1755723865.80512"
type input "0.999"
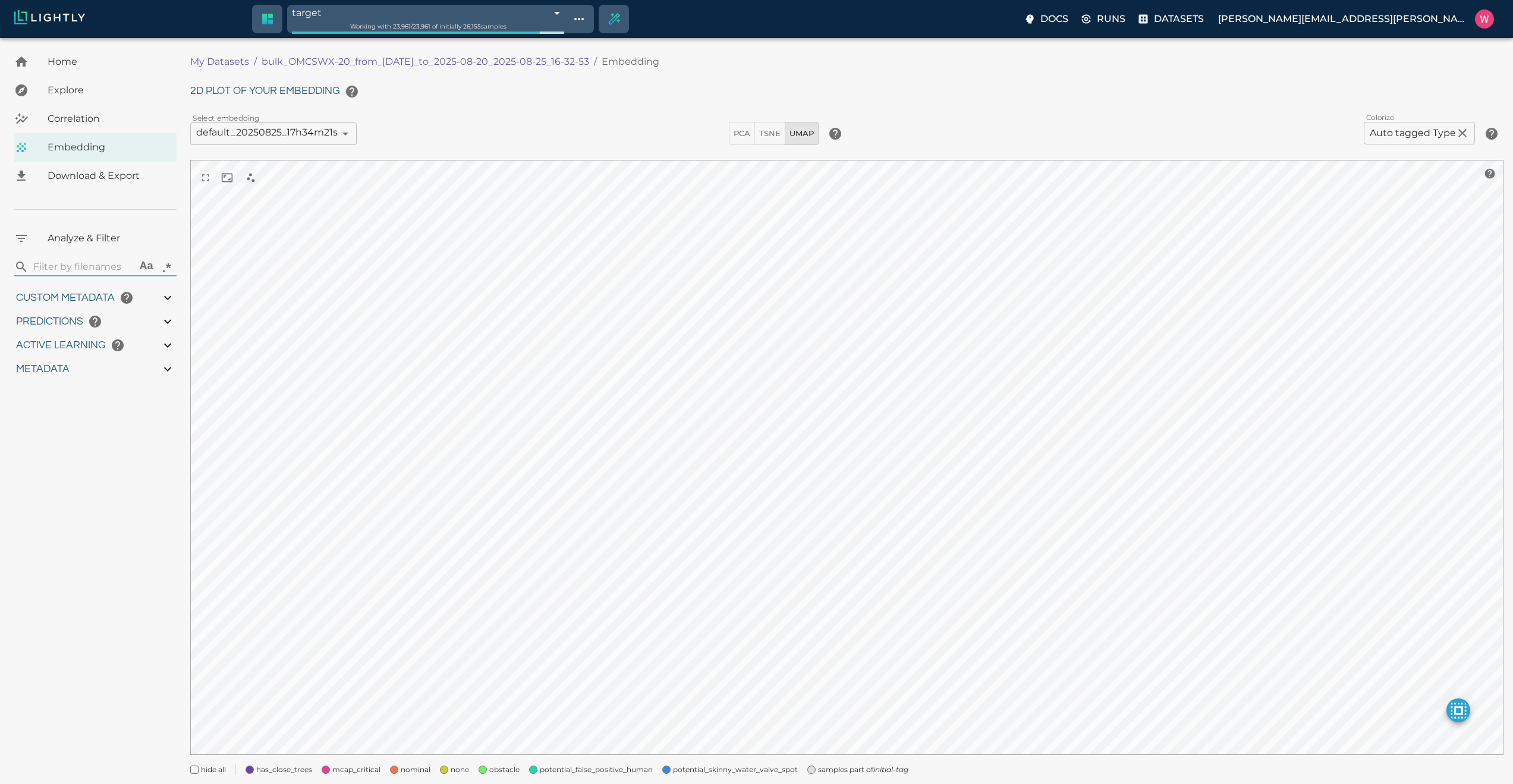
type input "0.999"
type input "0.998"
type input "9007199254740991"
type input "0.524054527282715"
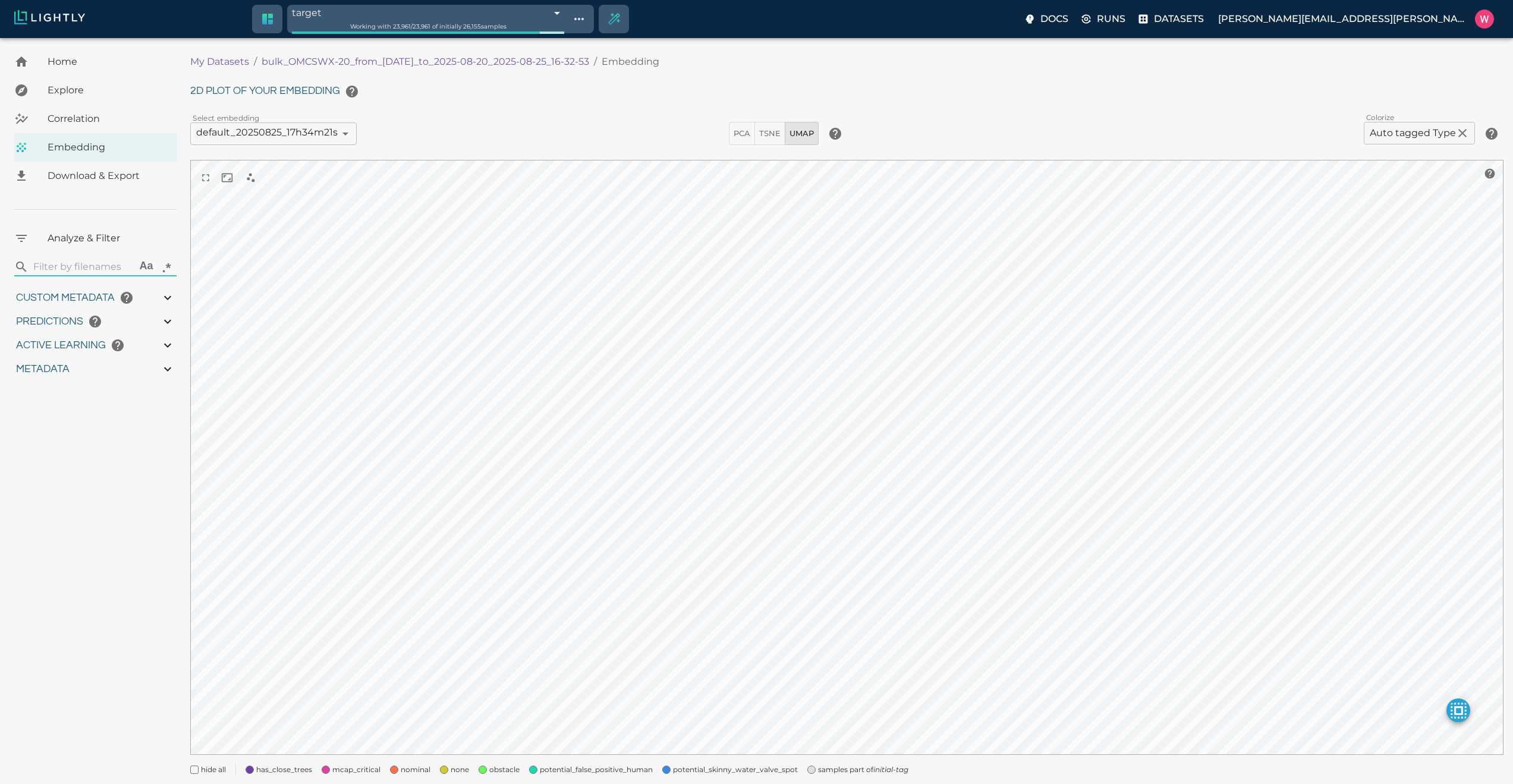
type input "96.3790545272827"
type input "27.408"
type input "1755708250.73712"
type input "1755723865.80512"
type input "0.999"
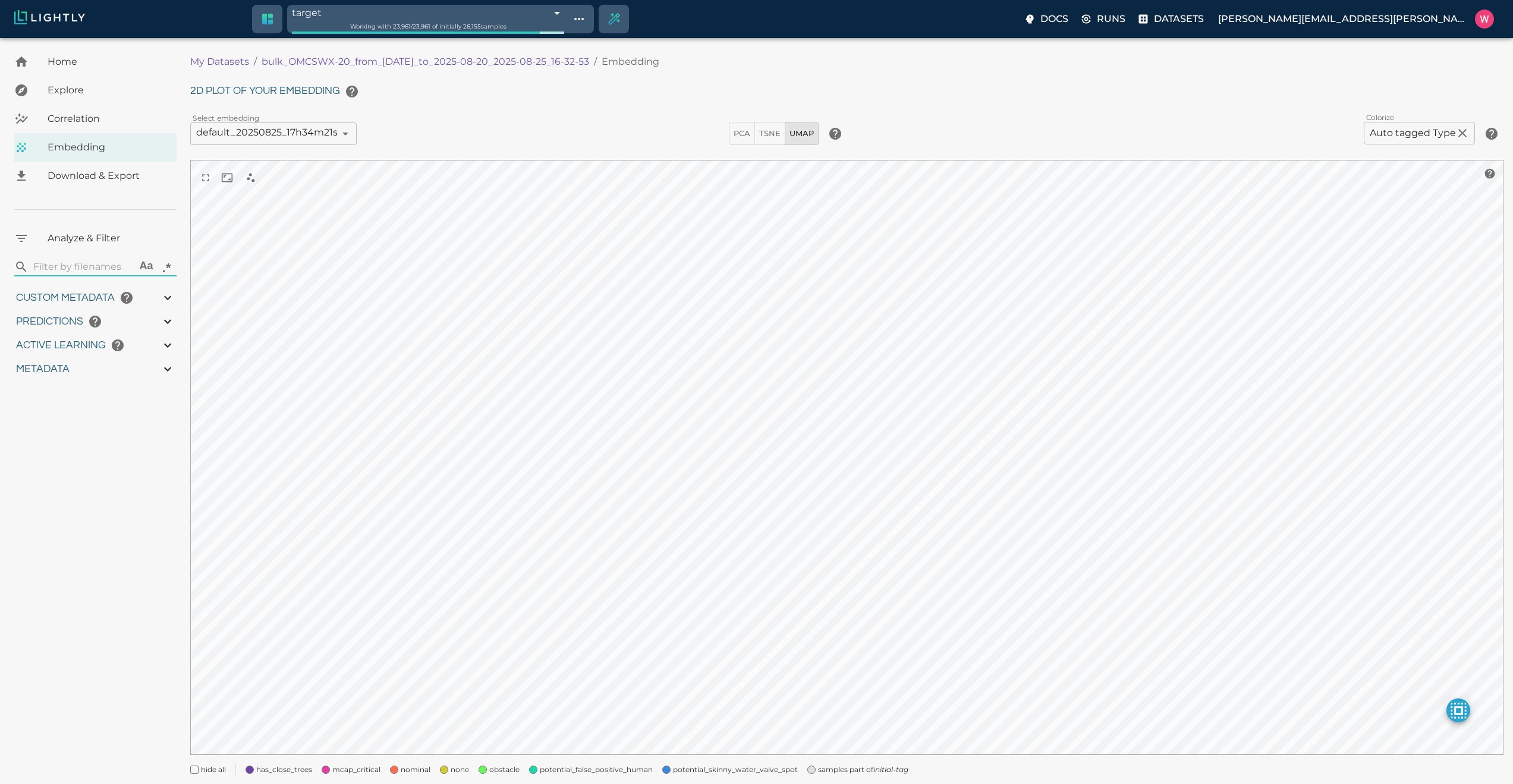
type input "0.999"
type input "0.998"
type input "0.524054527282715"
type input "96.3790545272827"
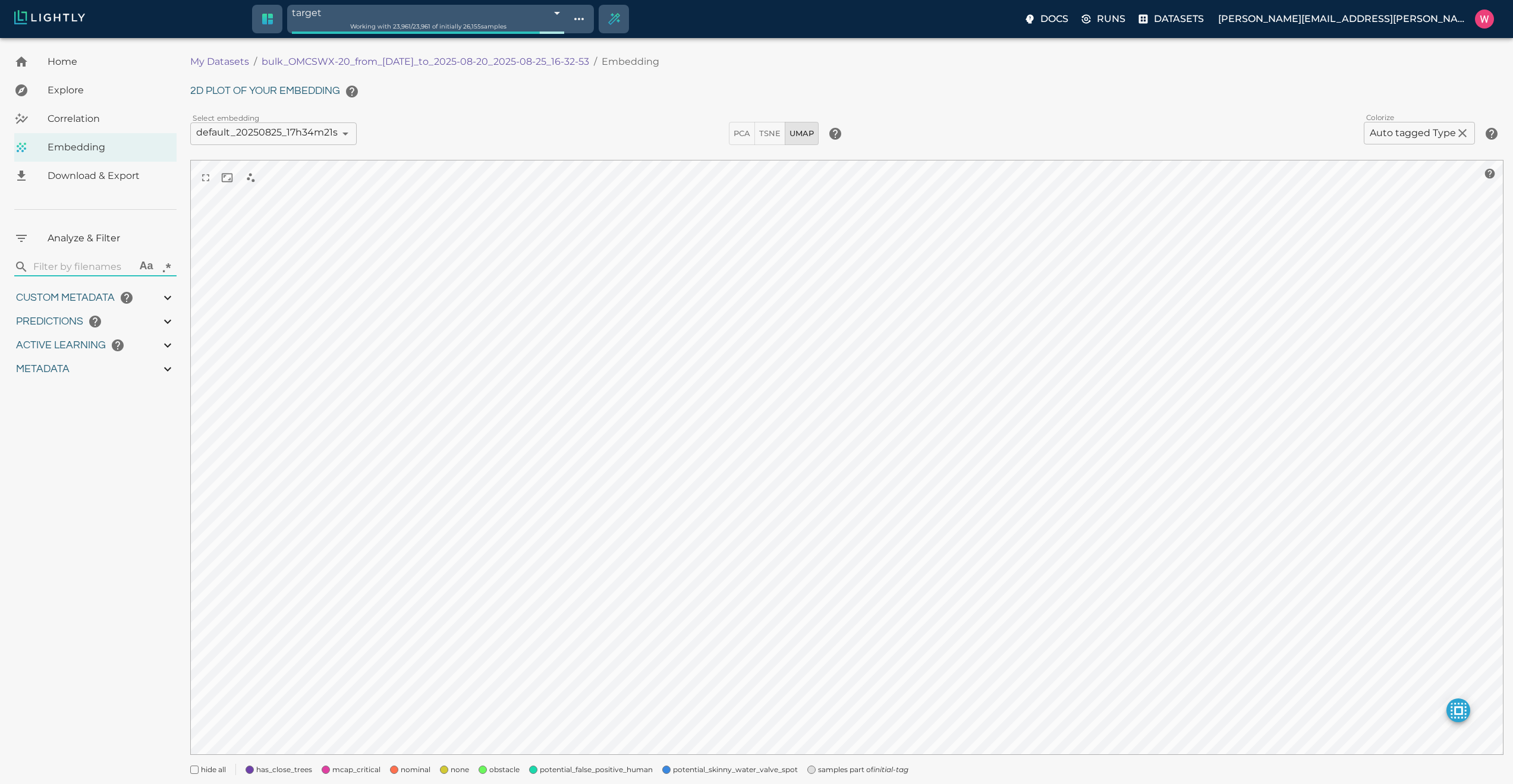
type input "27.408"
type input "1755708250.73712"
type input "1755723865.80512"
type input "0.999"
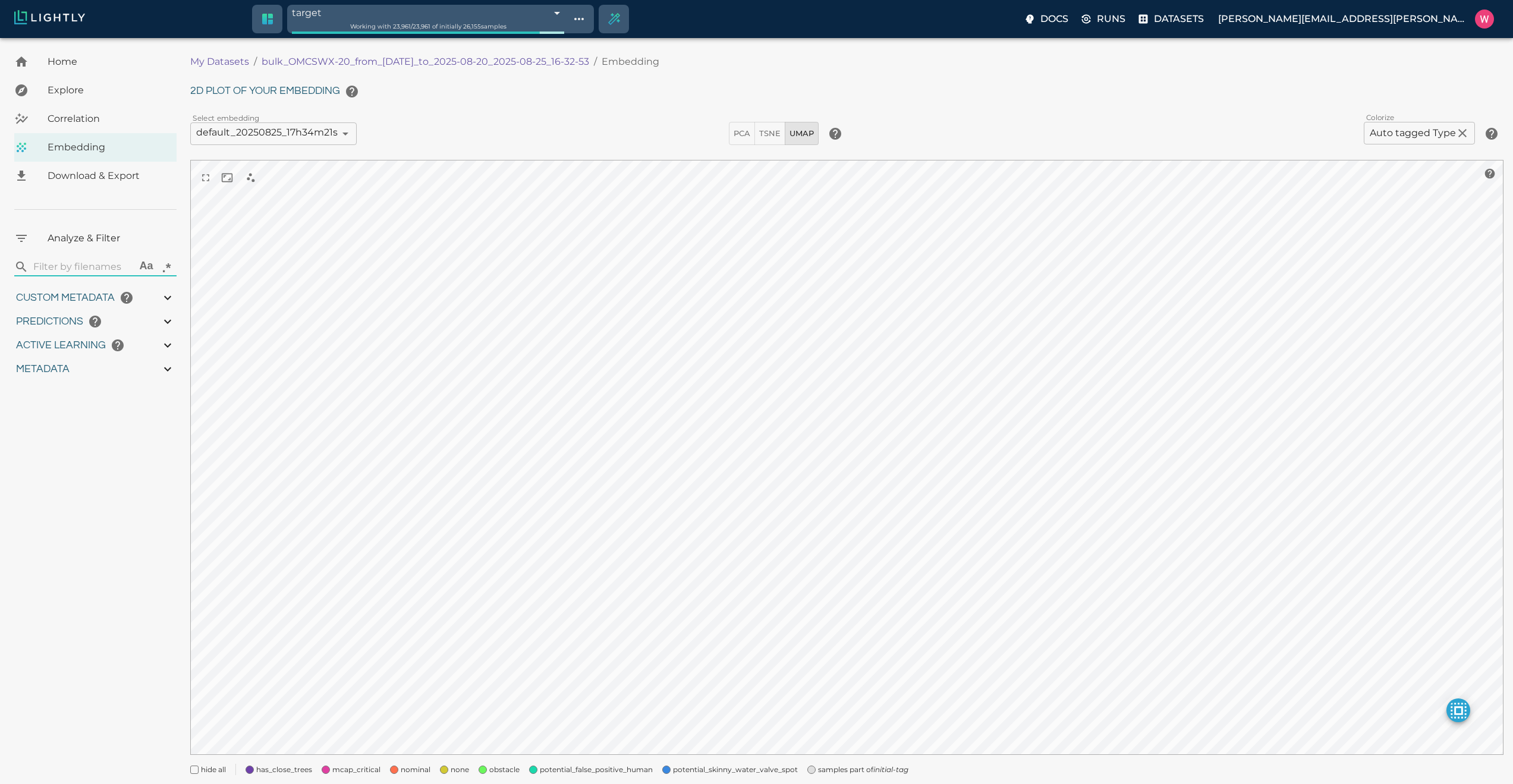
type input "0.999"
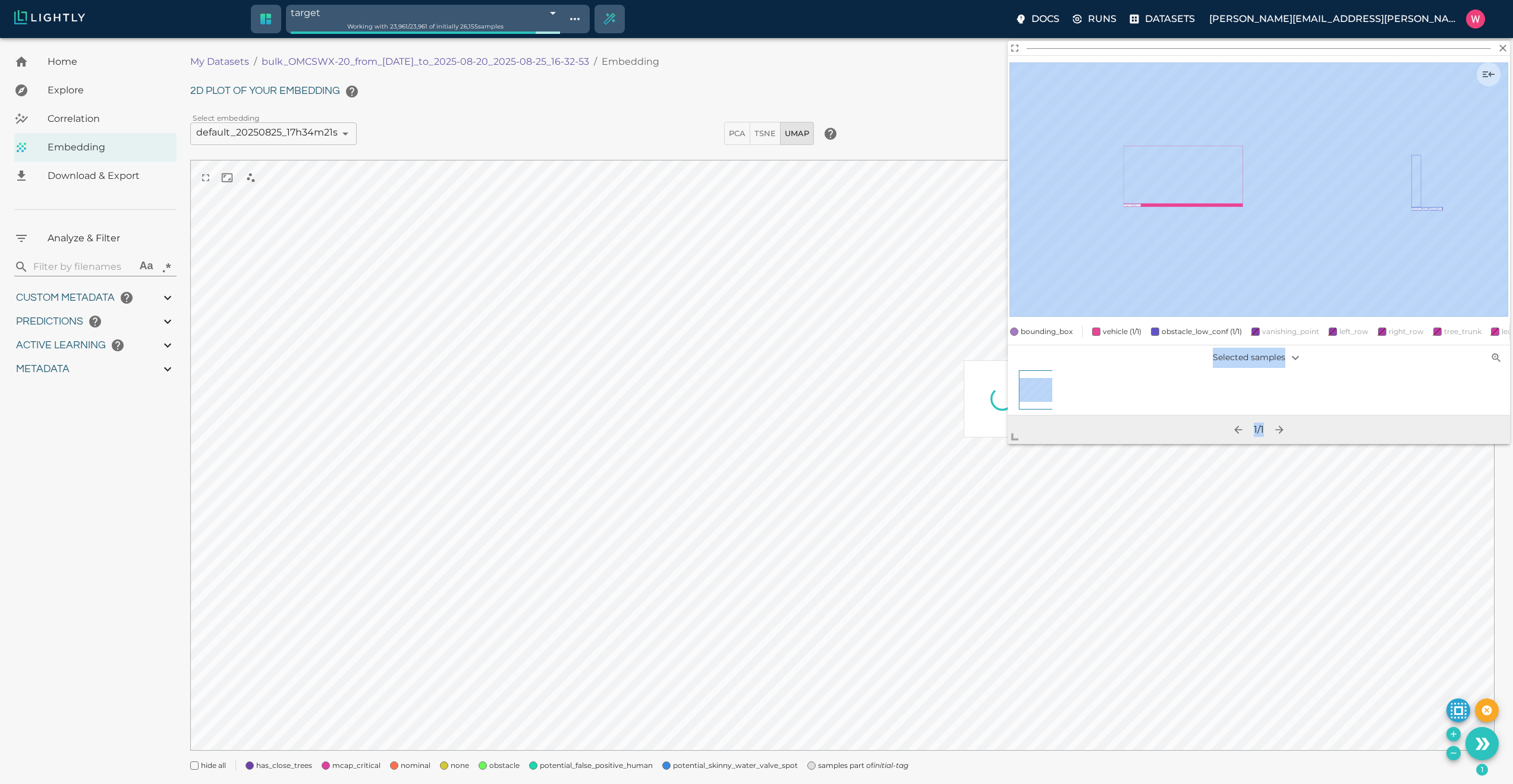
click at [986, 457] on body "target 68ae00112a381143b0b5b00b Working with 23,961 / 23,961 of initially 26,15…" at bounding box center [756, 426] width 1513 height 776
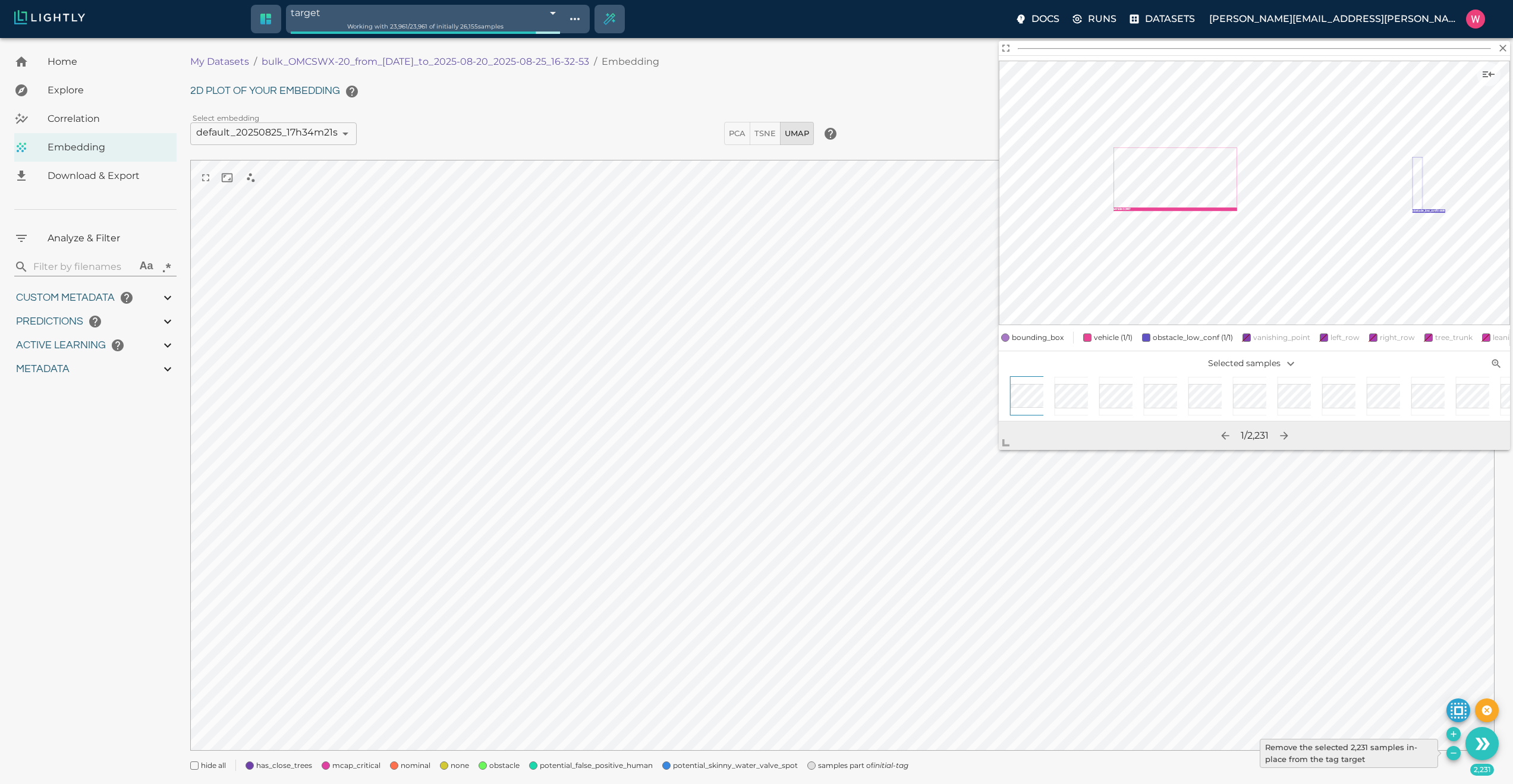
click at [1449, 753] on icon "Remove the selected 2,231 samples in-place from the tag target" at bounding box center [1453, 753] width 10 height 10
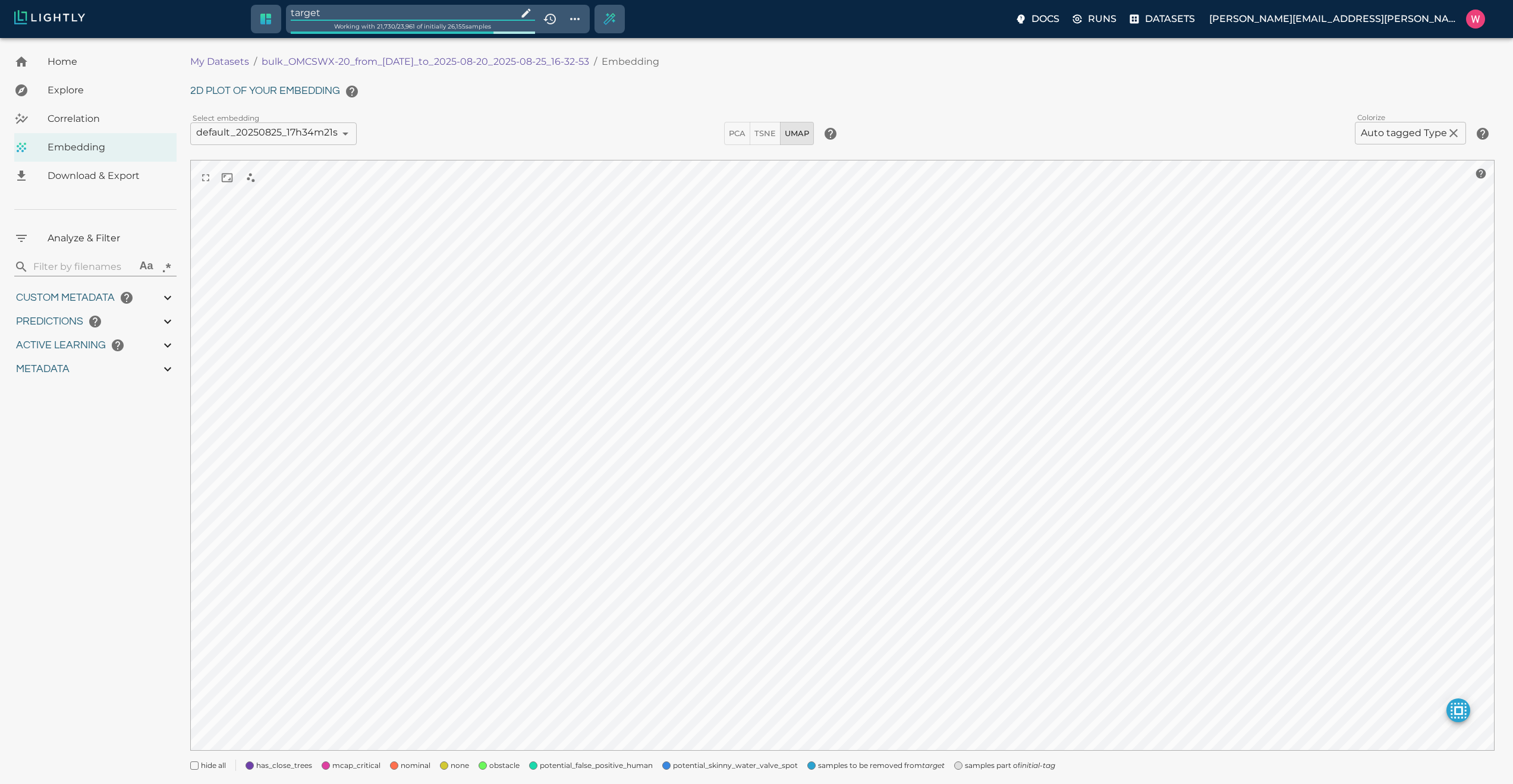
click at [435, 15] on input "target" at bounding box center [402, 13] width 221 height 16
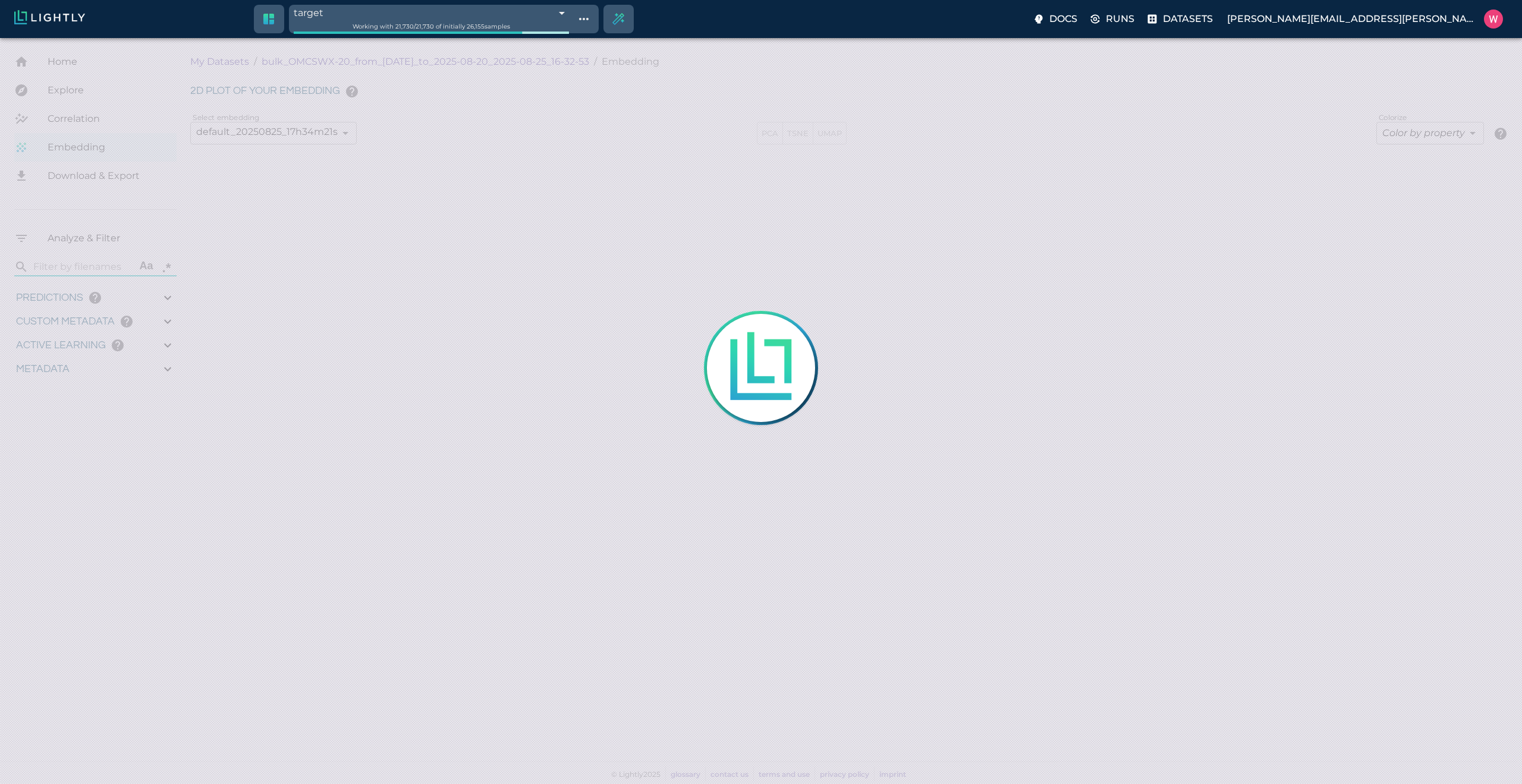
type input "1755708250.73712"
type input "1755723865.80512"
type input "0.999"
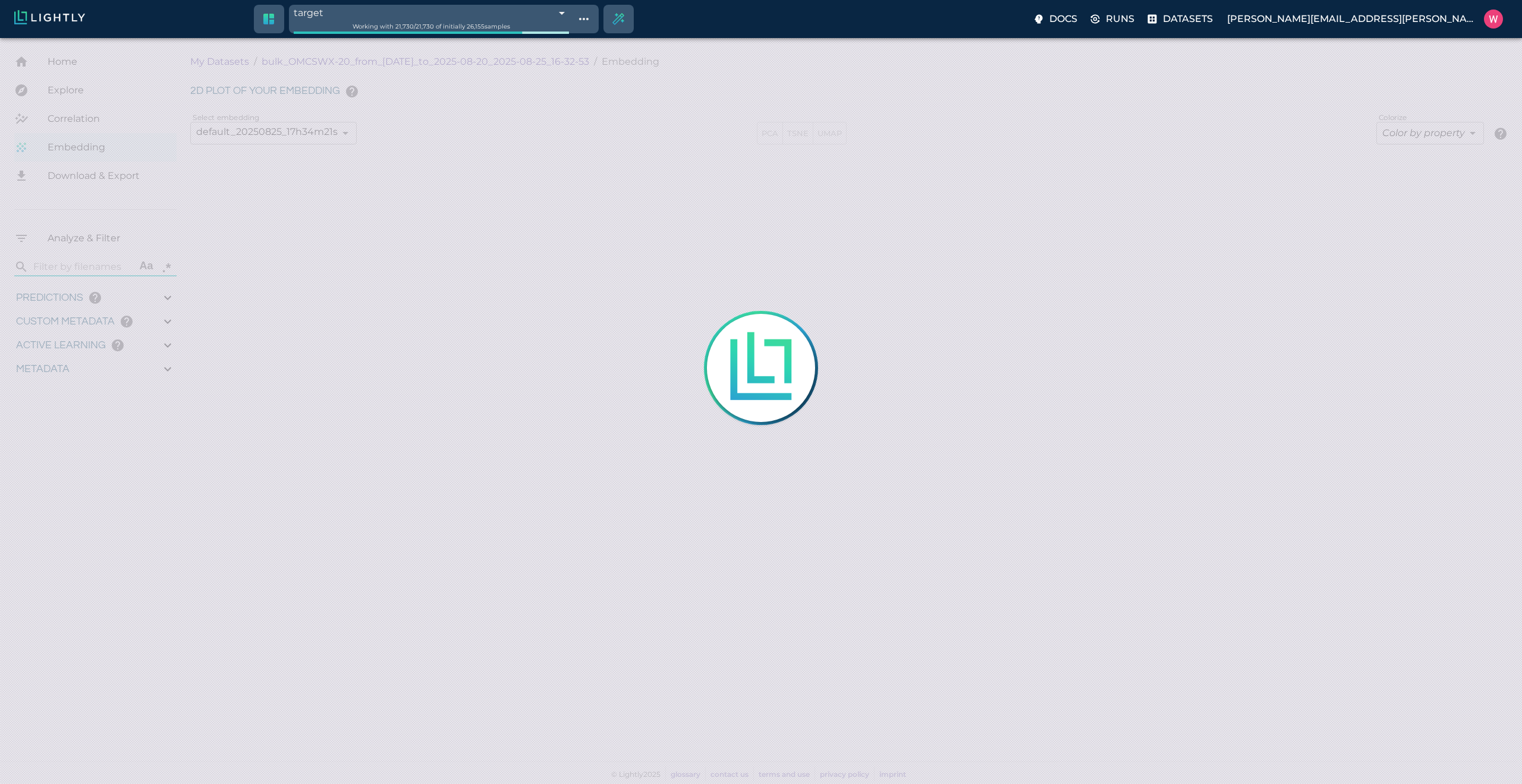
type input "0.998"
type input "0.524054527282715"
type input "96.3790545272827"
type input "27.408"
type input "1755708250.73712"
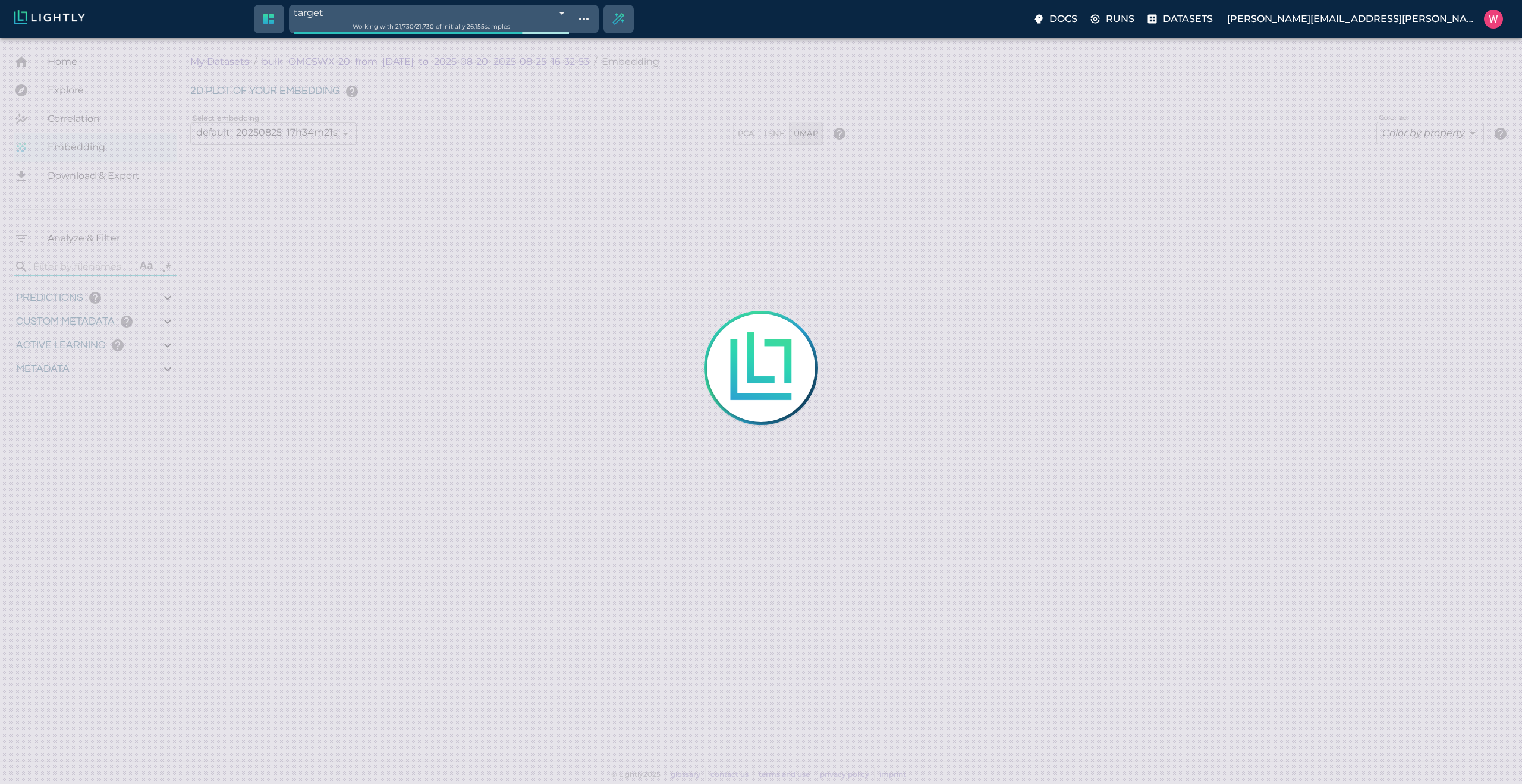
type input "1755723865.80512"
type input "0.999"
type input "0.998"
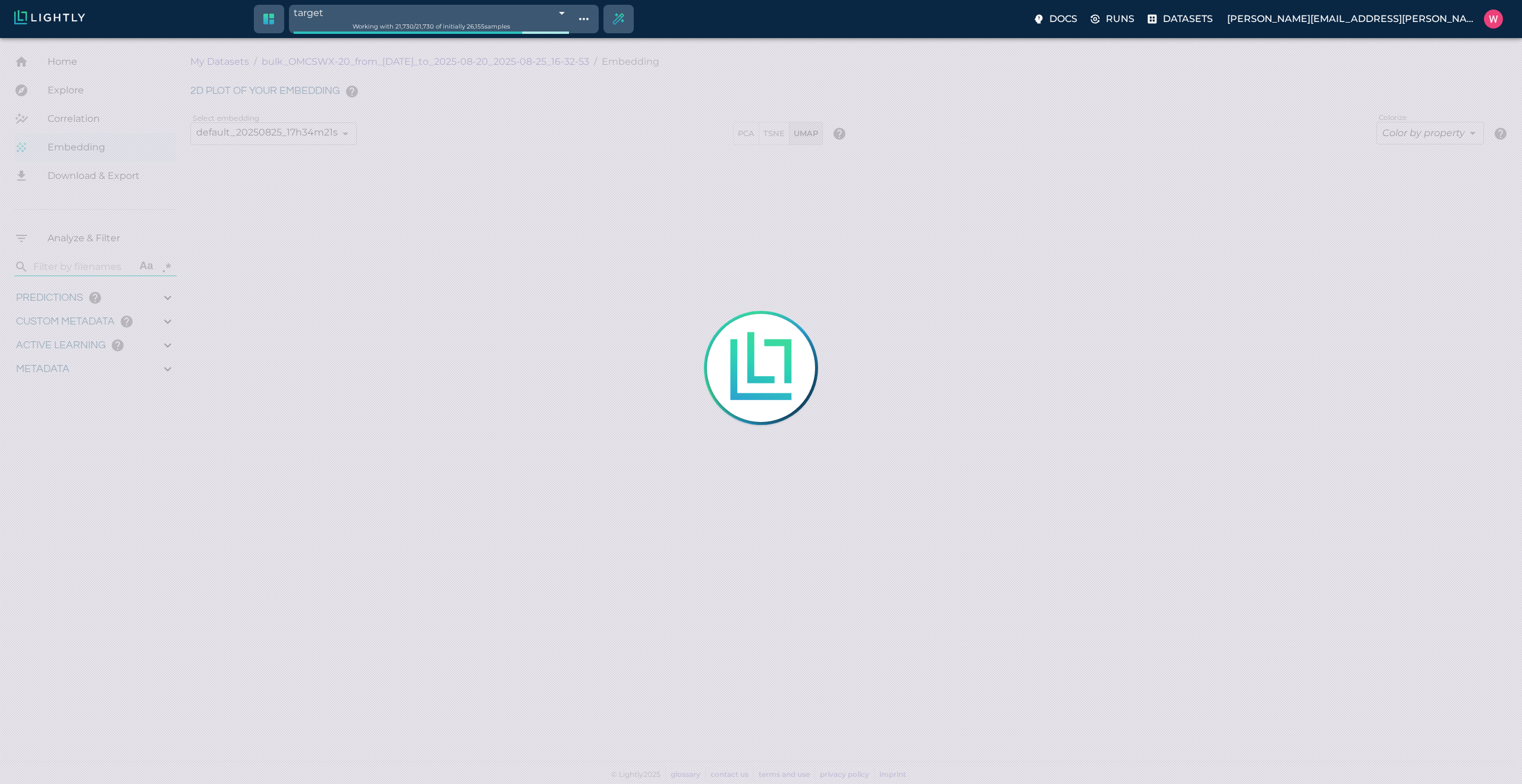
type input "0.524054527282715"
type input "96.3790545272827"
type input "27.408"
type input "1755708250.73712"
type input "1755723865.80512"
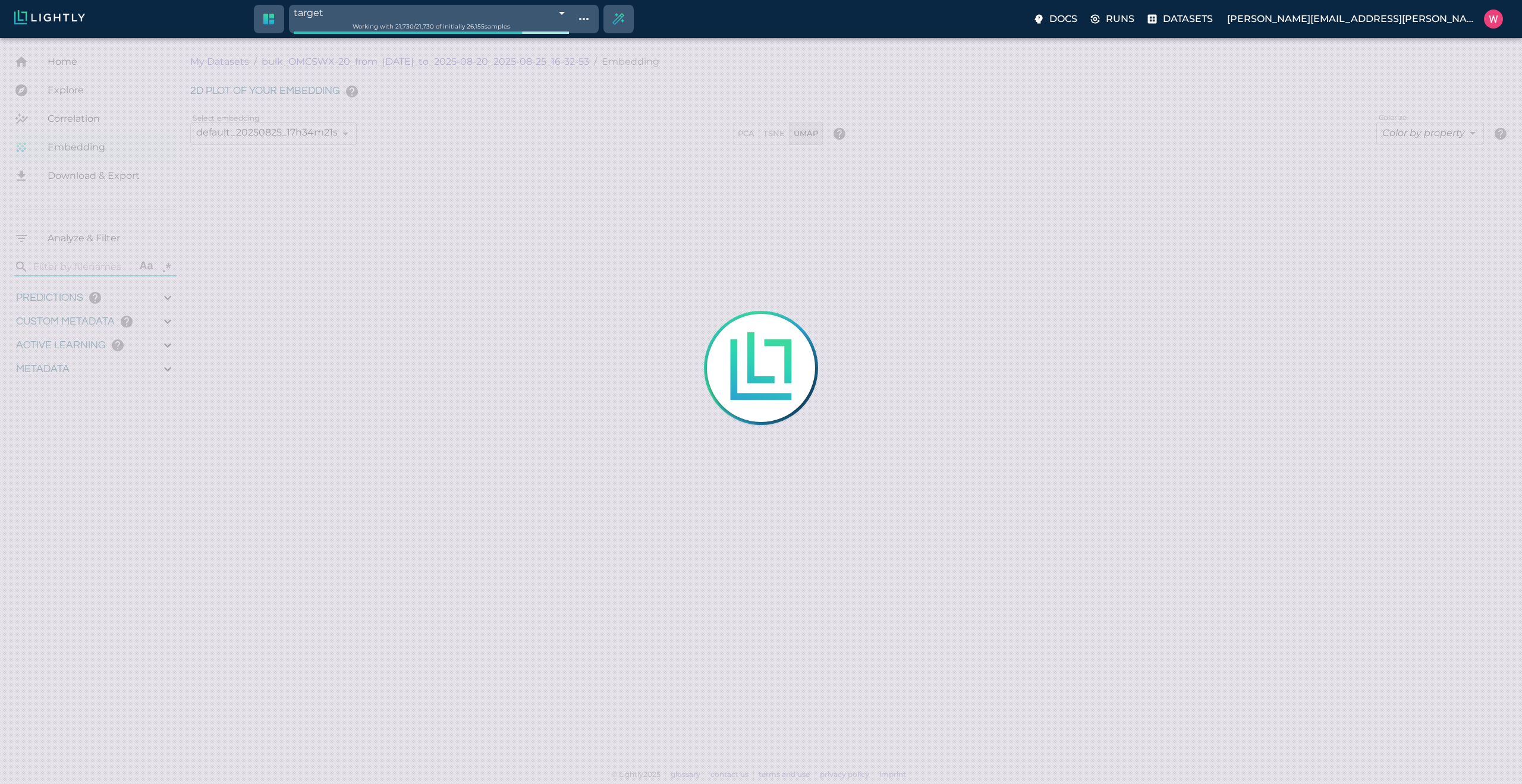
type input "0.999"
type input "0.998"
type input "0.524054527282715"
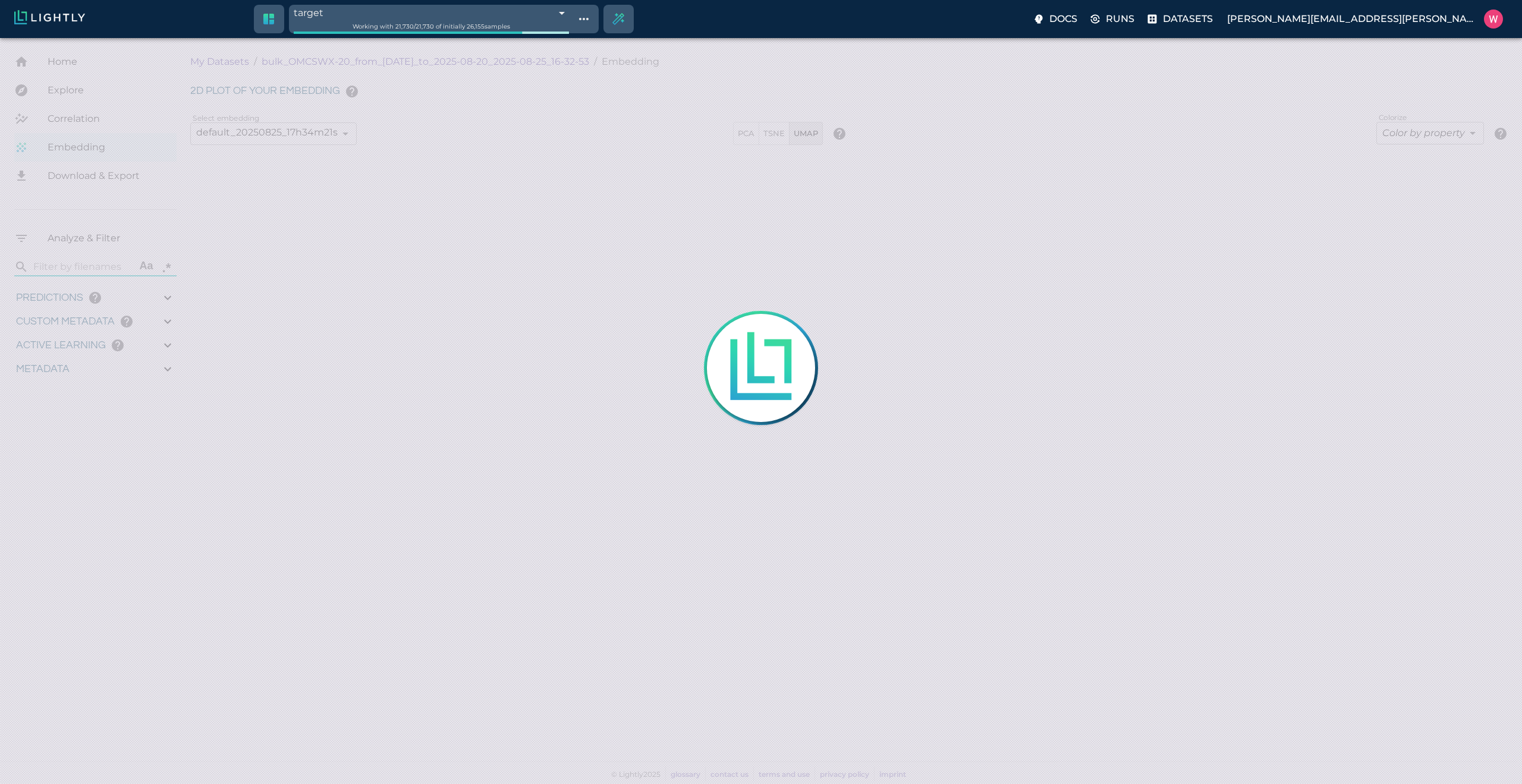
type input "96.3790545272827"
type input "27.408"
type input "9007199254740991"
type input "1755708250.73712"
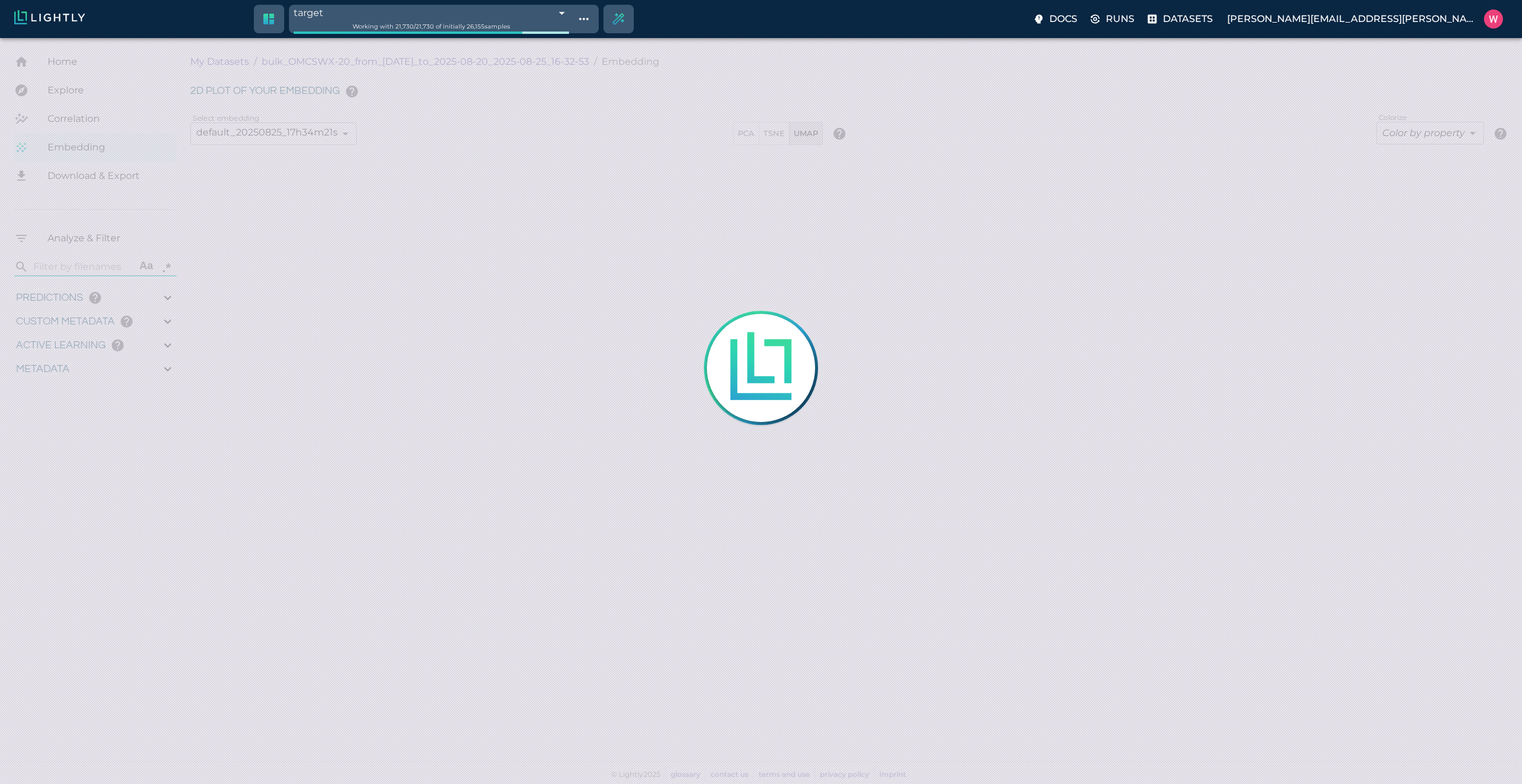
type input "1755723865.80512"
type input "0.999"
type input "0.998"
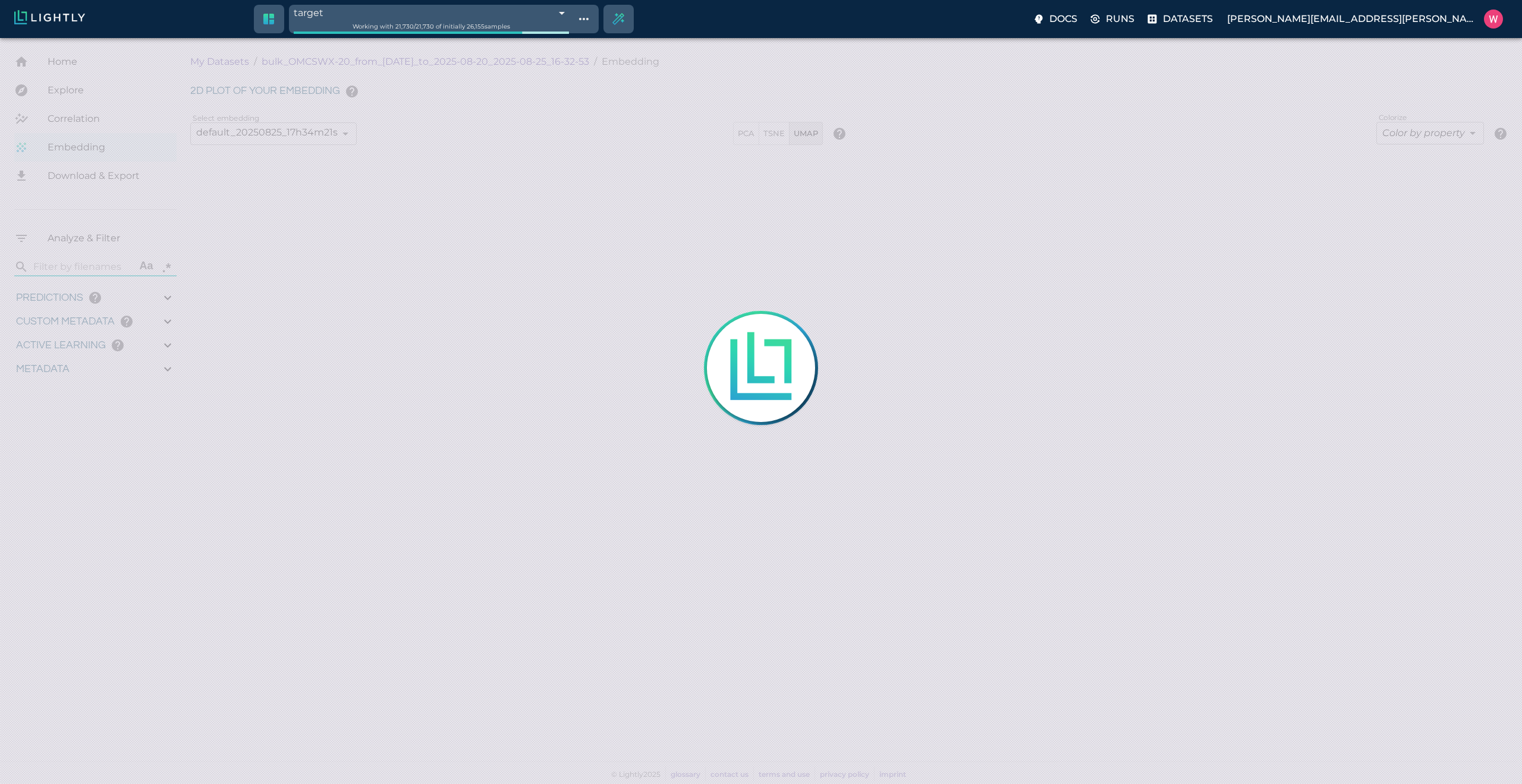
type input "0.524054527282715"
type input "96.3790545272827"
type input "27.408"
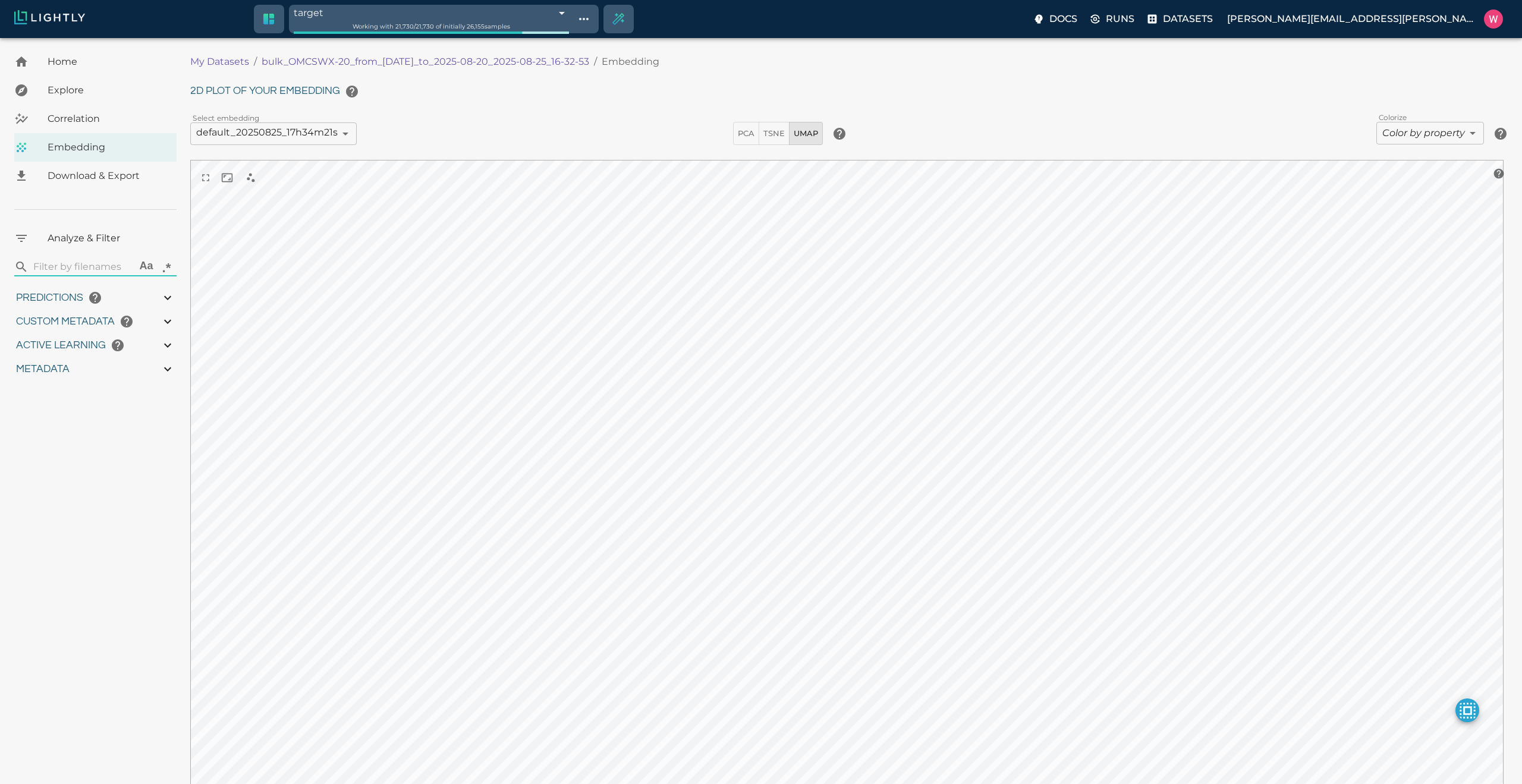
type input "1755708250.73712"
type input "1755723865.80512"
type input "0.999"
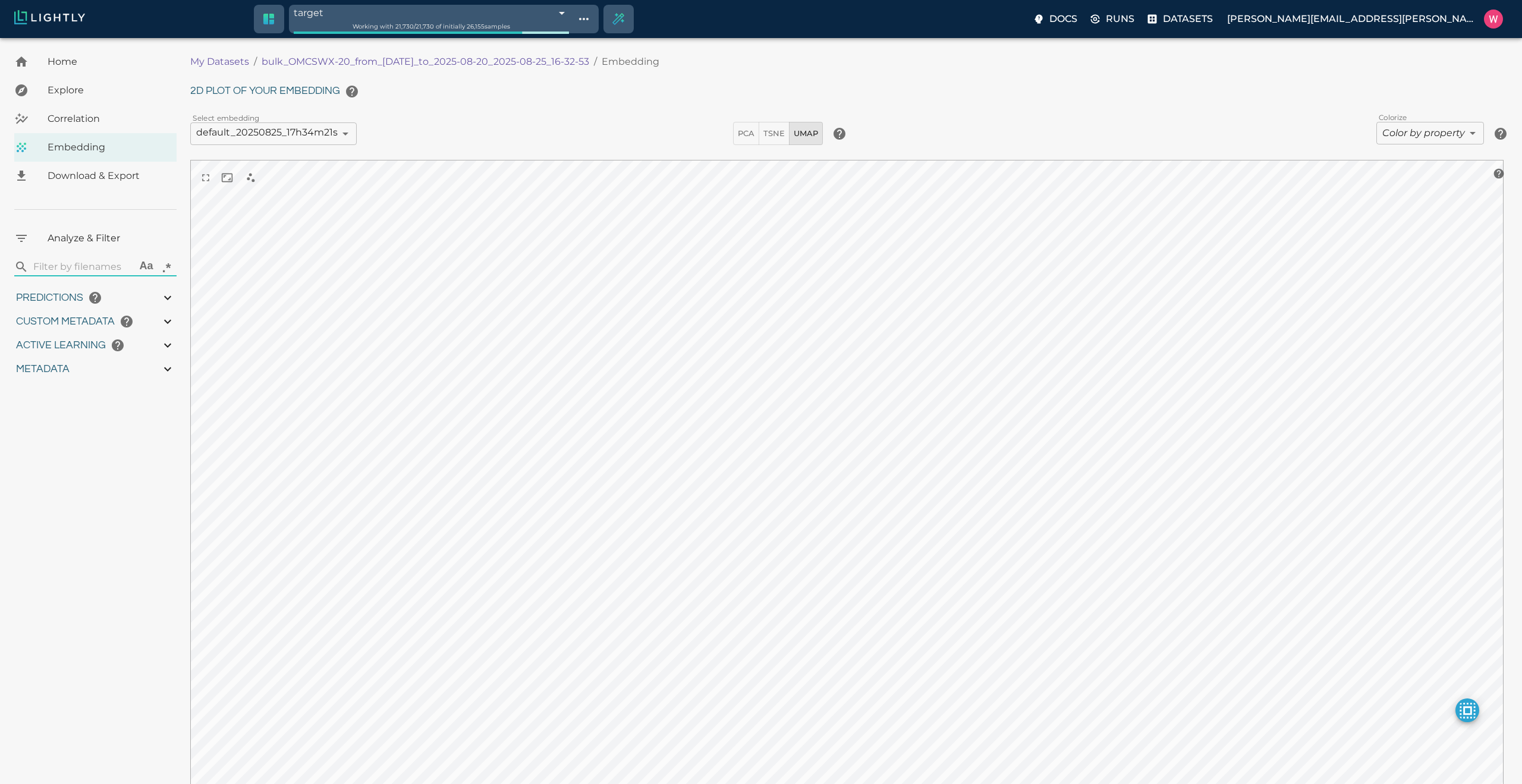
type input "0.998"
type input "0.524054527282715"
type input "96.3790545272827"
type input "27.408"
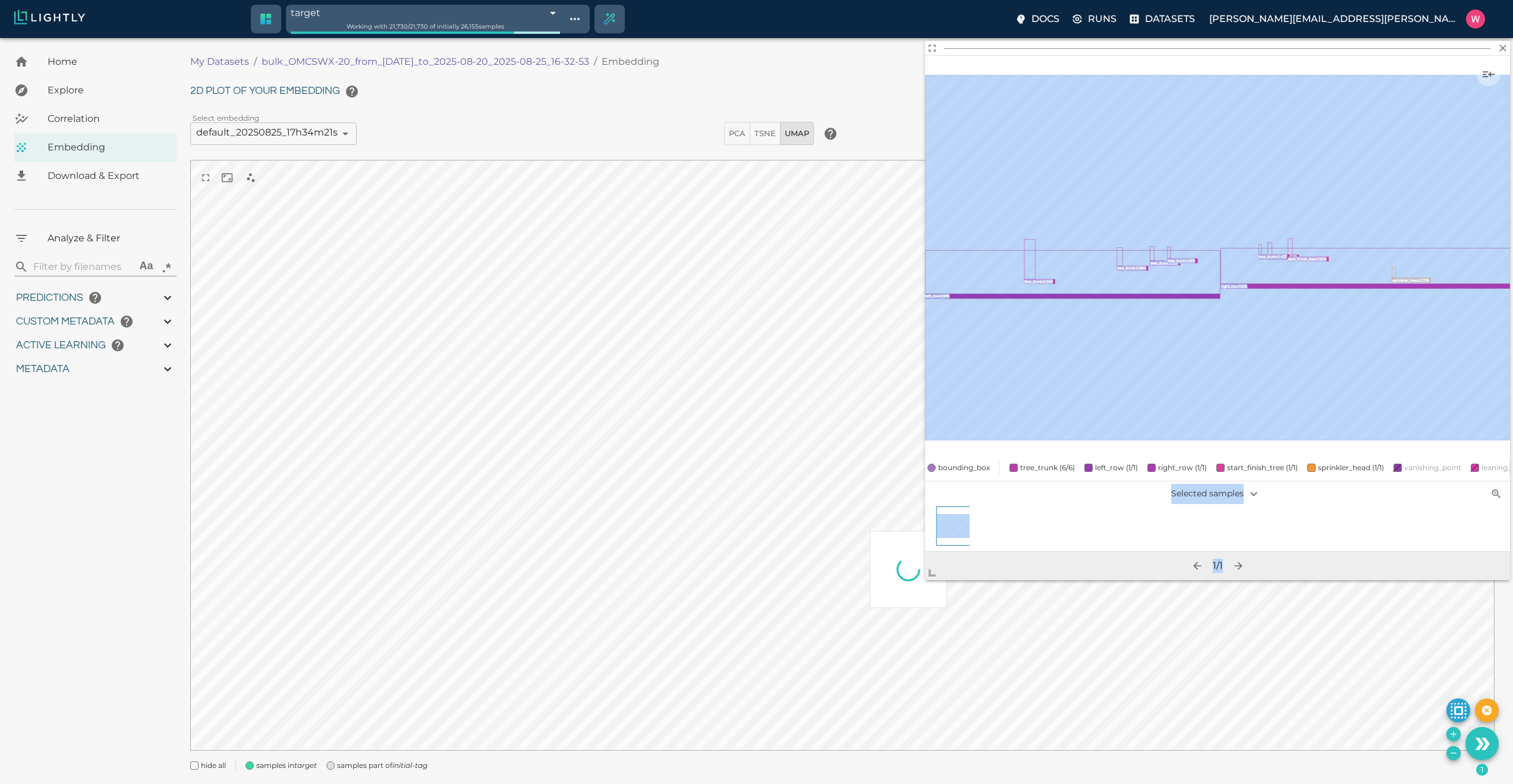
click at [900, 629] on body "target 68ae00112a381143b0b5b00b Working with 21,730 / 21,730 of initially 26,15…" at bounding box center [756, 426] width 1513 height 776
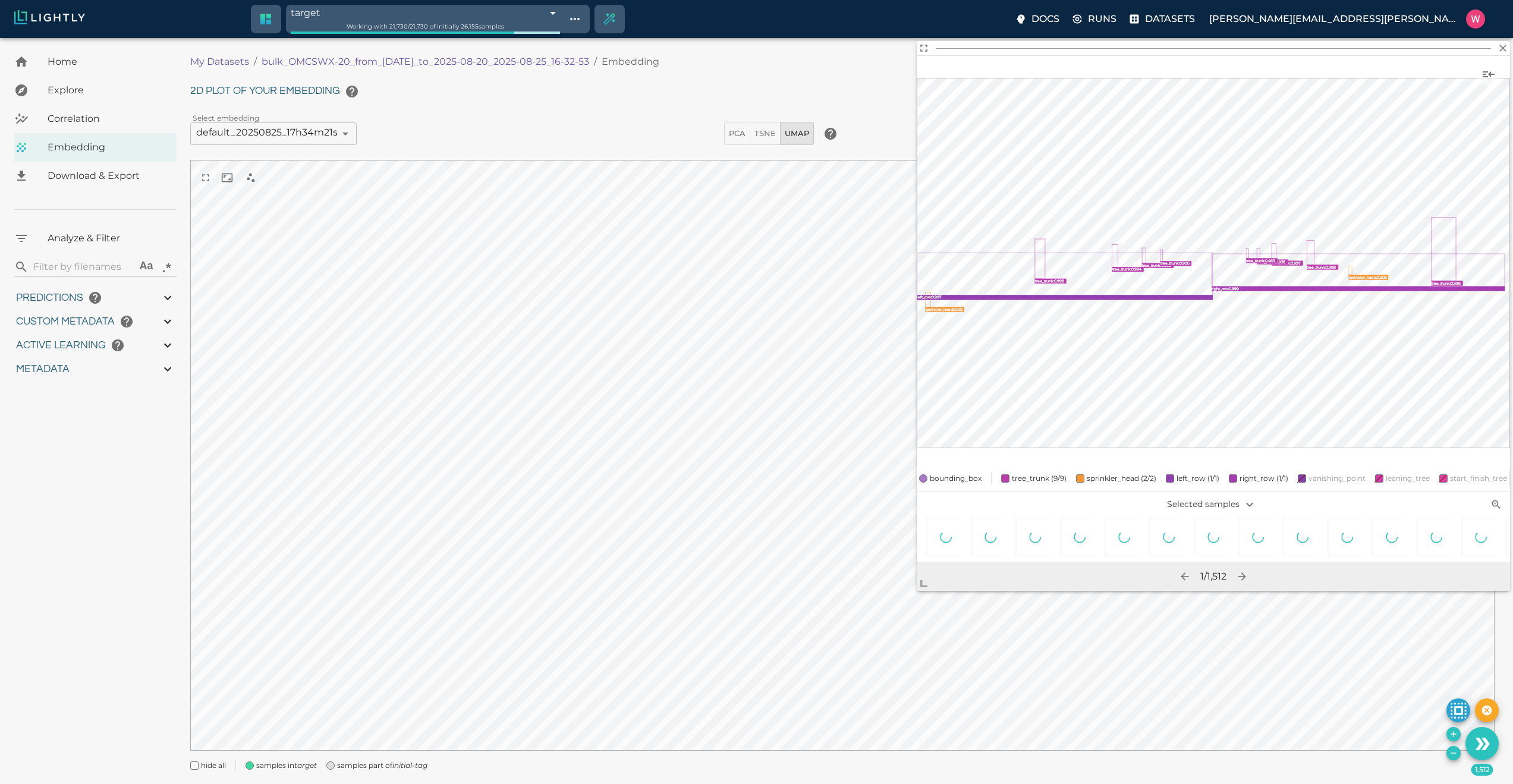
scroll to position [0, 6231]
click at [1092, 534] on icon at bounding box center [1090, 537] width 15 height 15
click at [1452, 752] on icon "Remove the selected 1,512 samples in-place from the tag target" at bounding box center [1452, 752] width 6 height 1
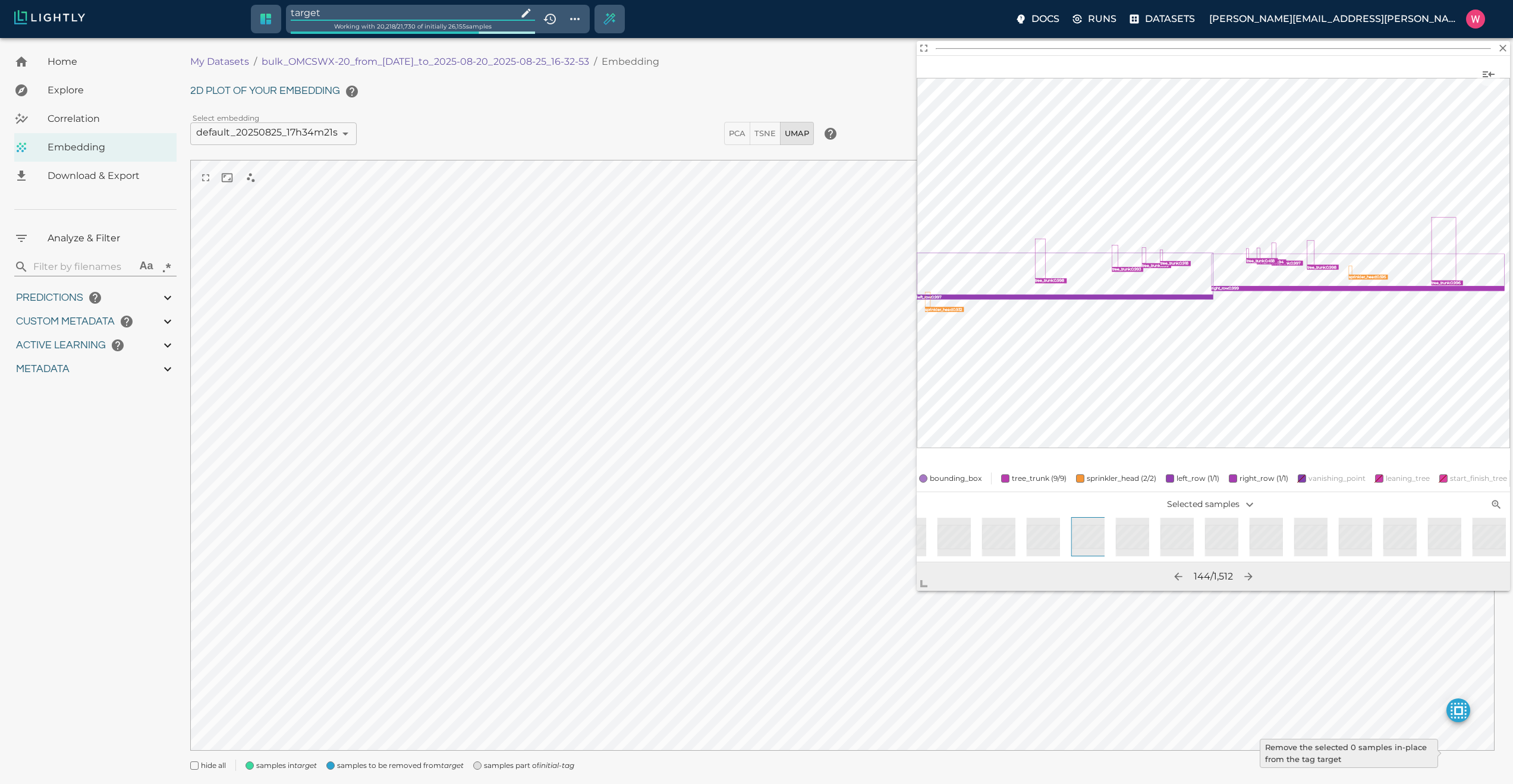
type input "1755708250.73712"
type input "1755723865.80512"
type input "0.999"
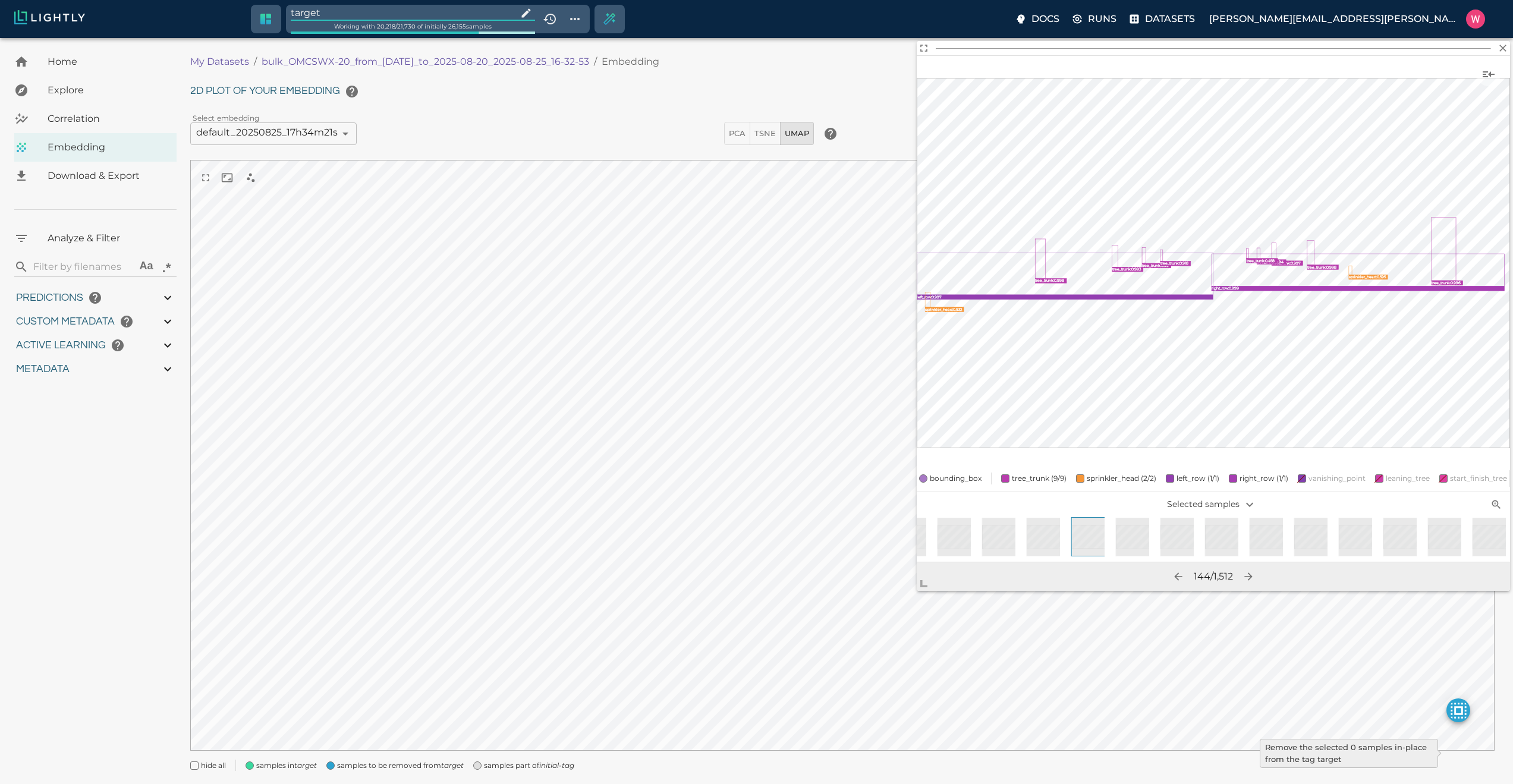
type input "0.998"
type input "0.524054527282715"
type input "96.3790545272827"
type input "27.408"
type input "9007199254740991"
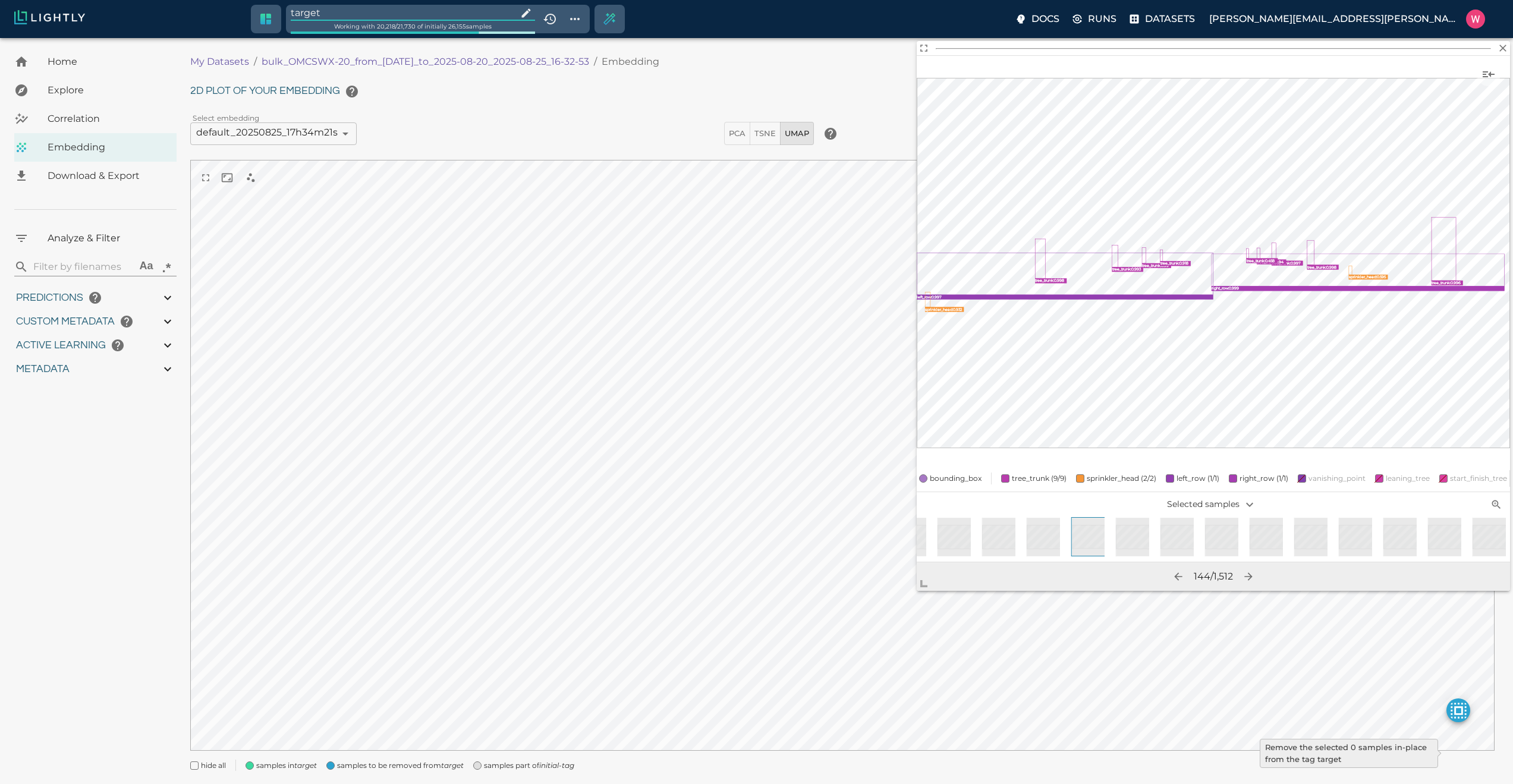
type input "9007199254740991"
type input "1755708250.73712"
type input "1755723865.80512"
type input "0.999"
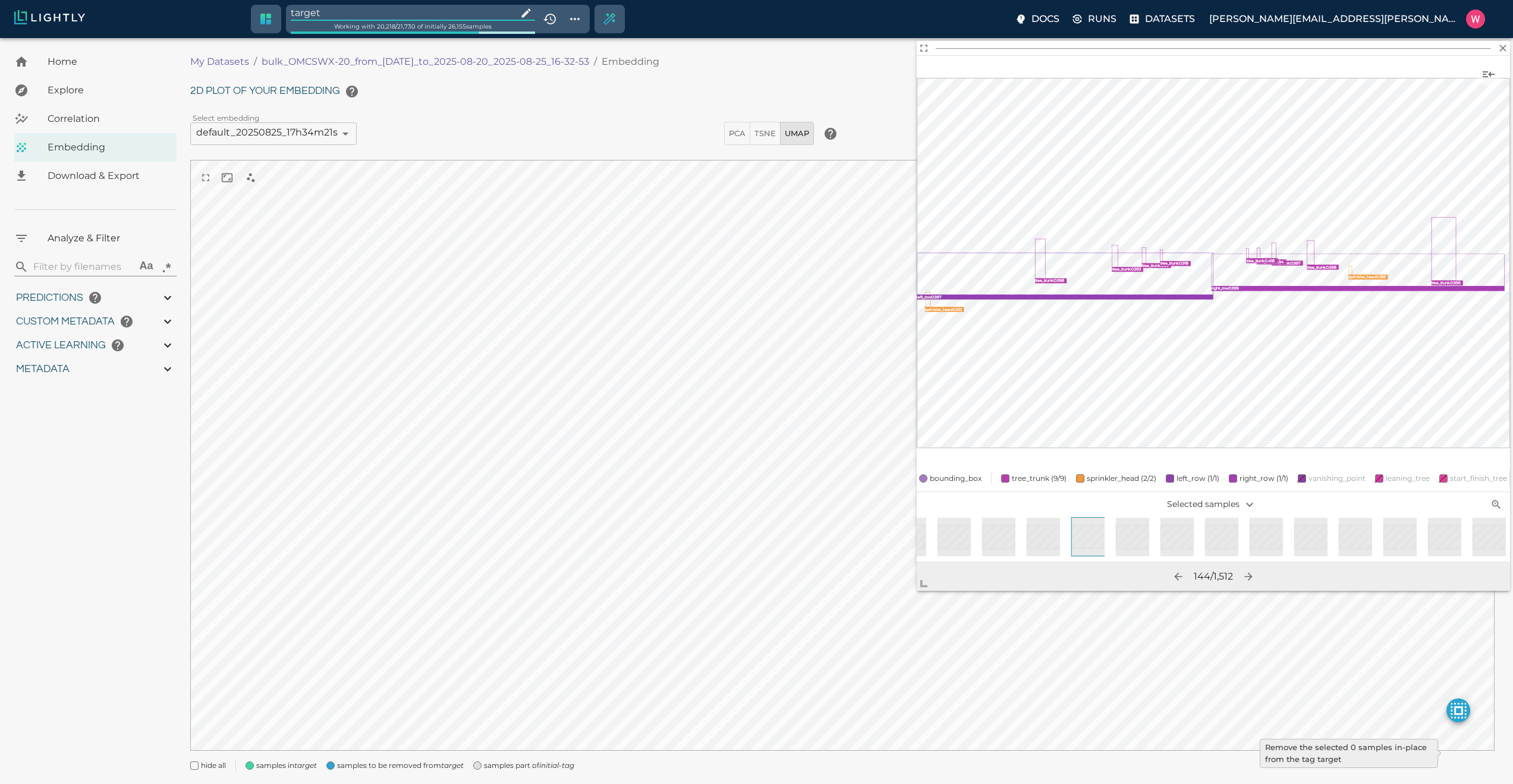
type input "0.999"
type input "0.998"
type input "0.524054527282715"
type input "96.3790545272827"
type input "27.408"
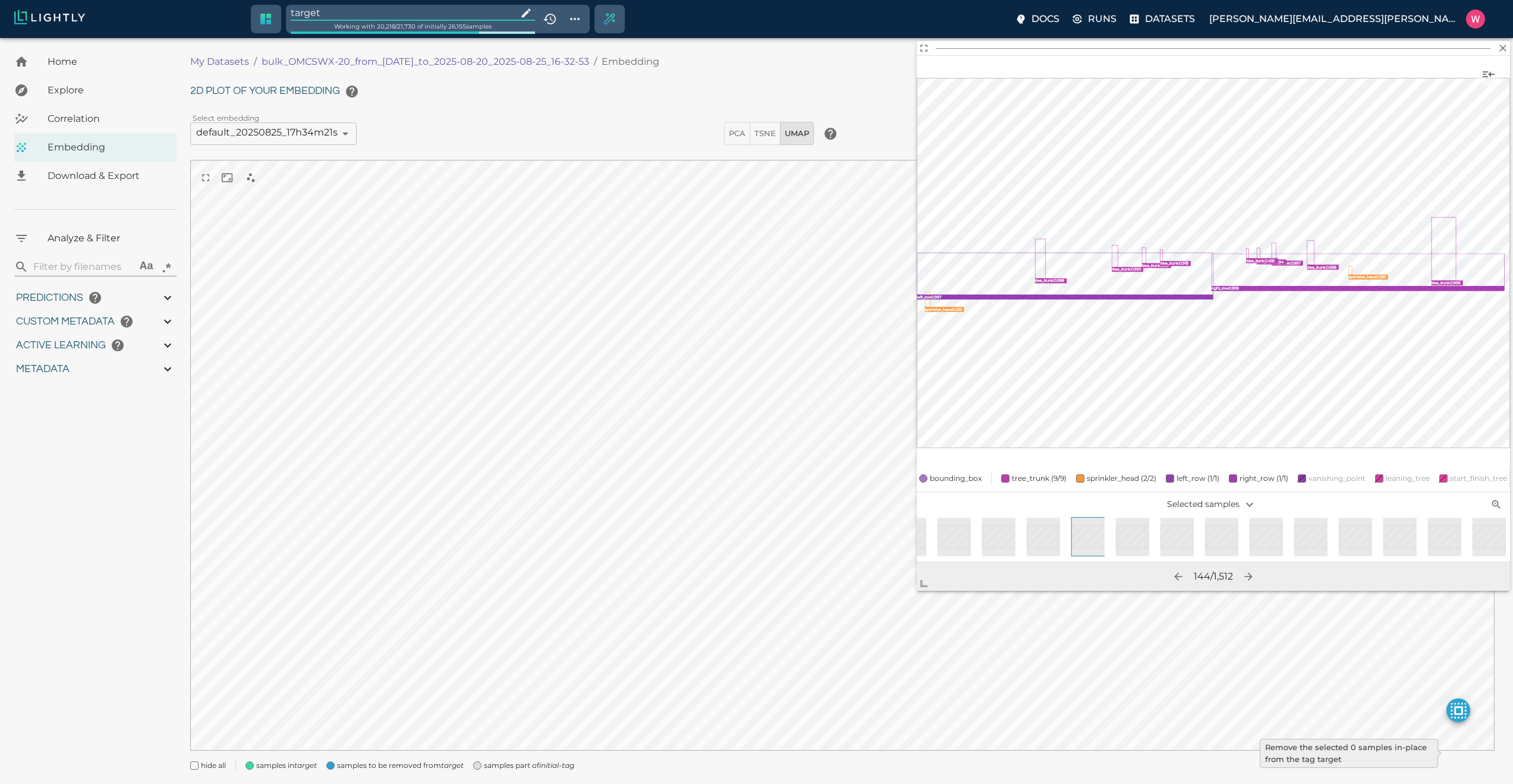
type input "9007199254740991"
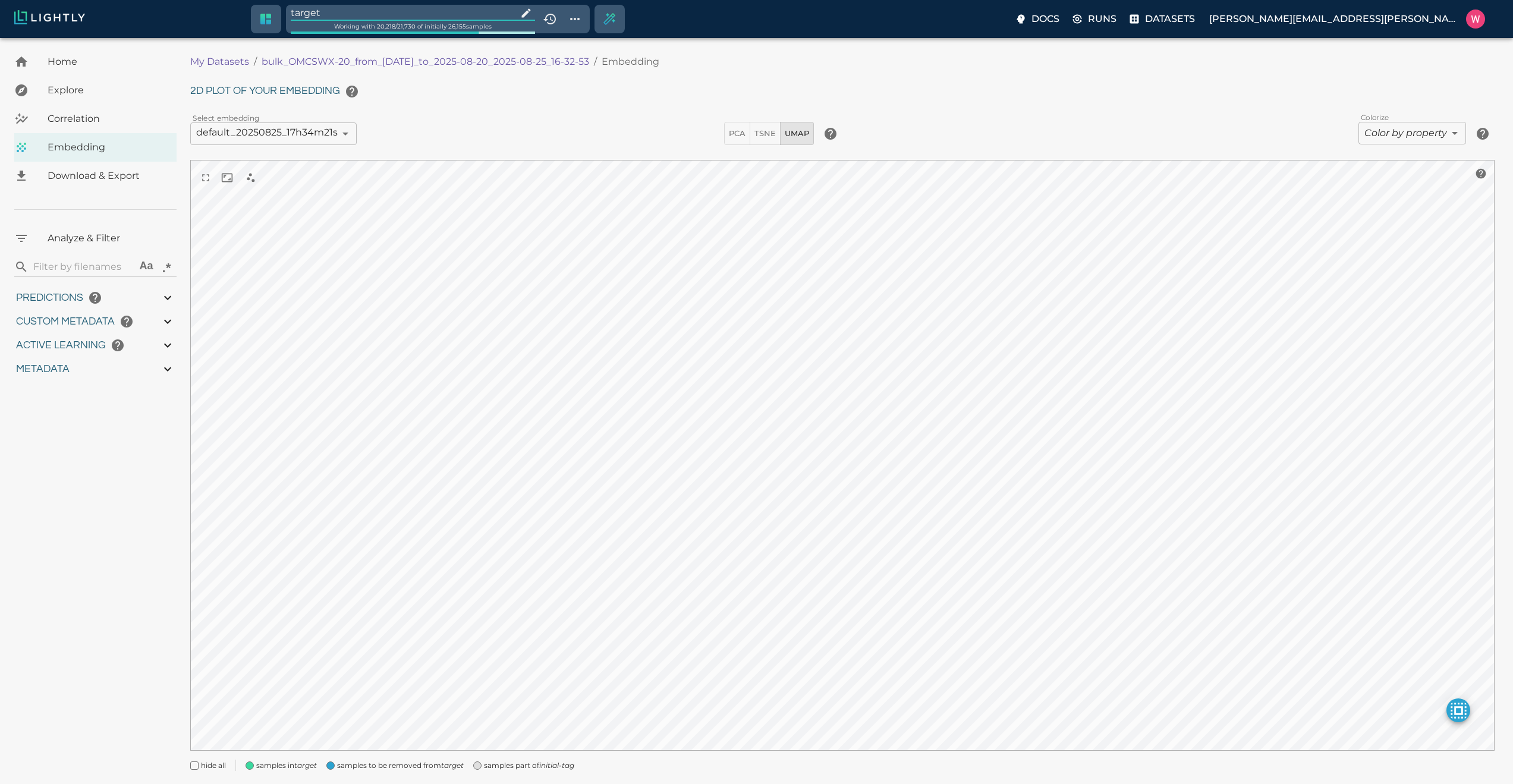
type input "1755708250.73712"
type input "1755723865.80512"
type input "0.999"
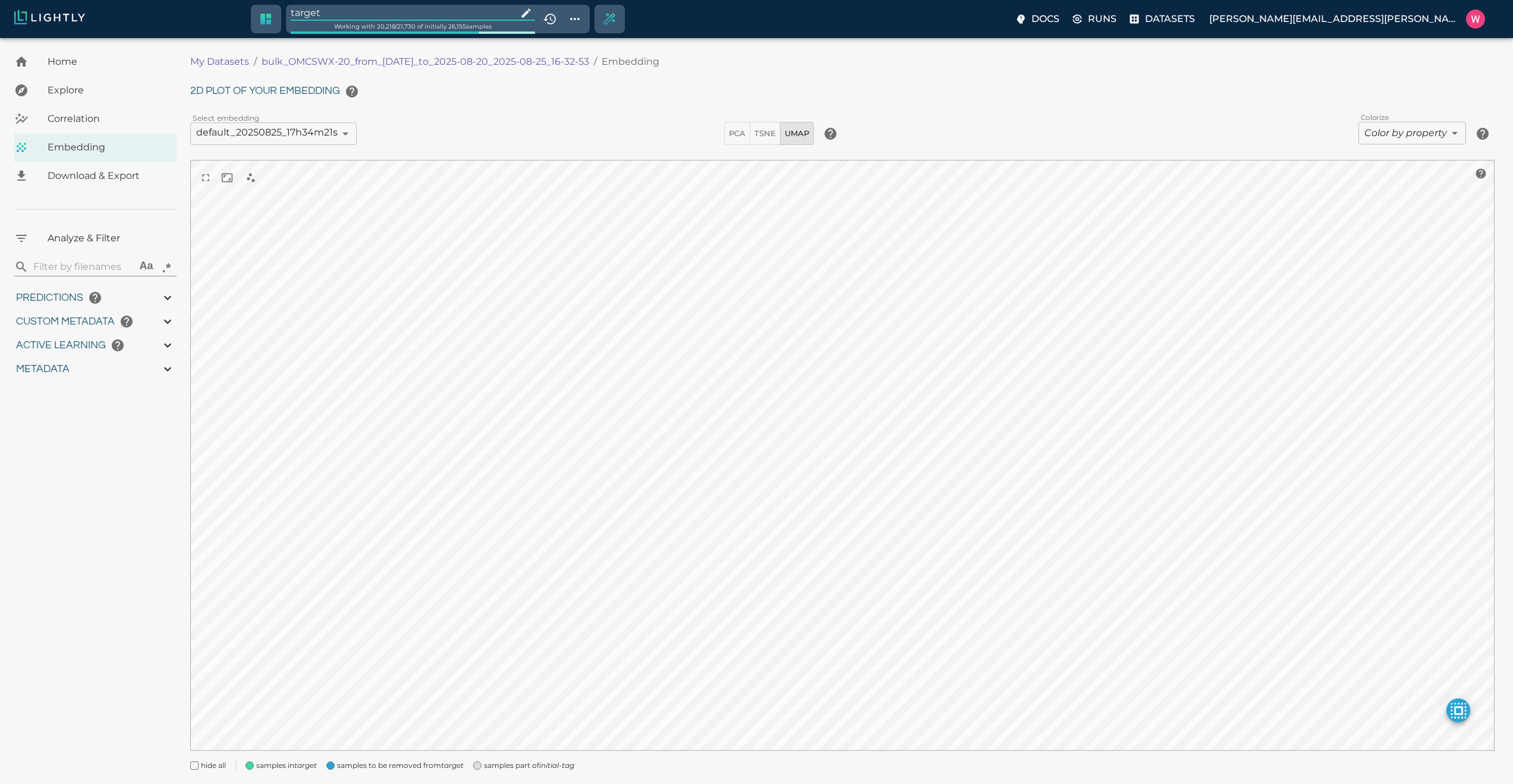
type input "0.998"
type input "0.524054527282715"
type input "96.3790545272827"
type input "27.408"
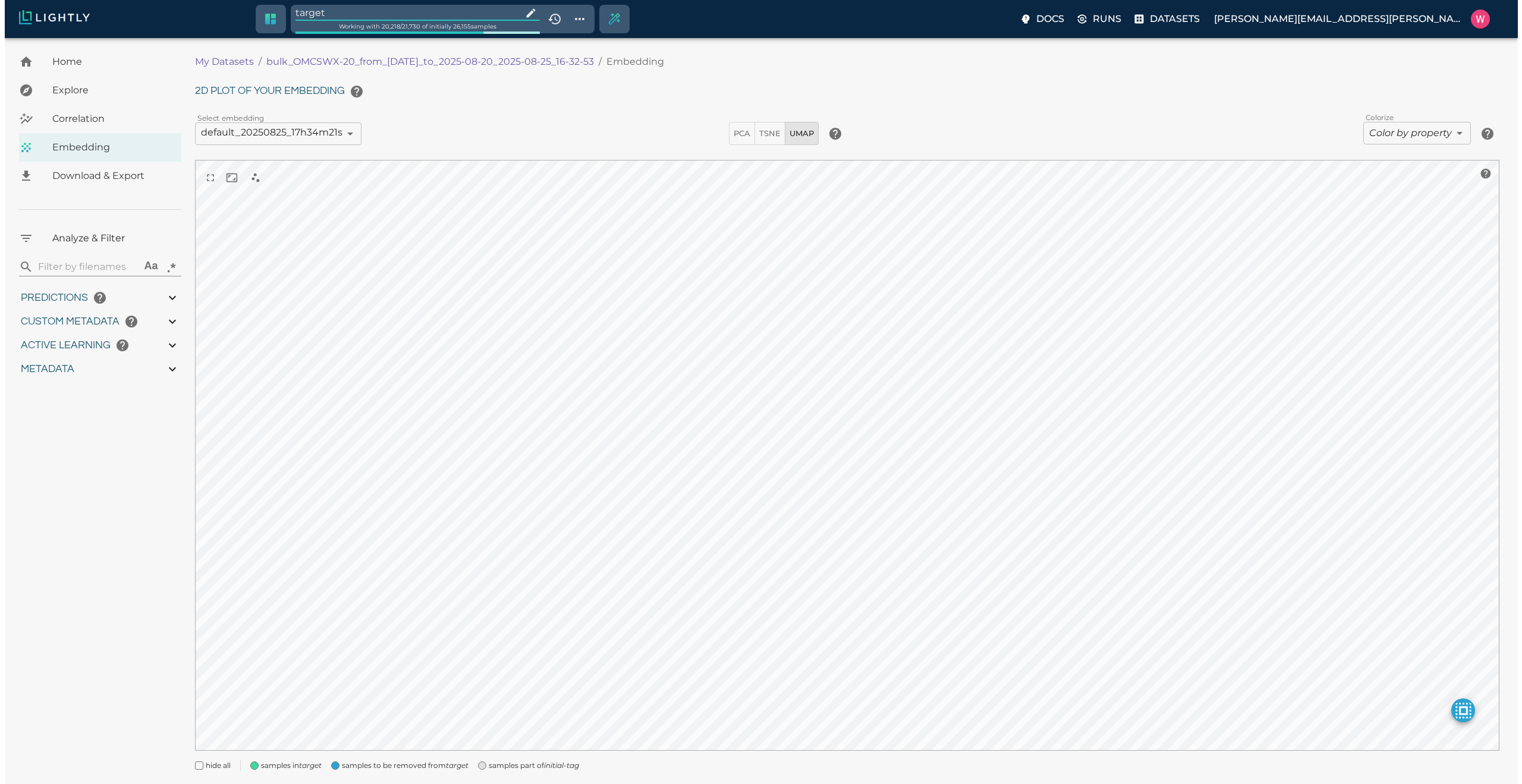
type input "1755708250.73712"
type input "1755723865.80512"
type input "0.999"
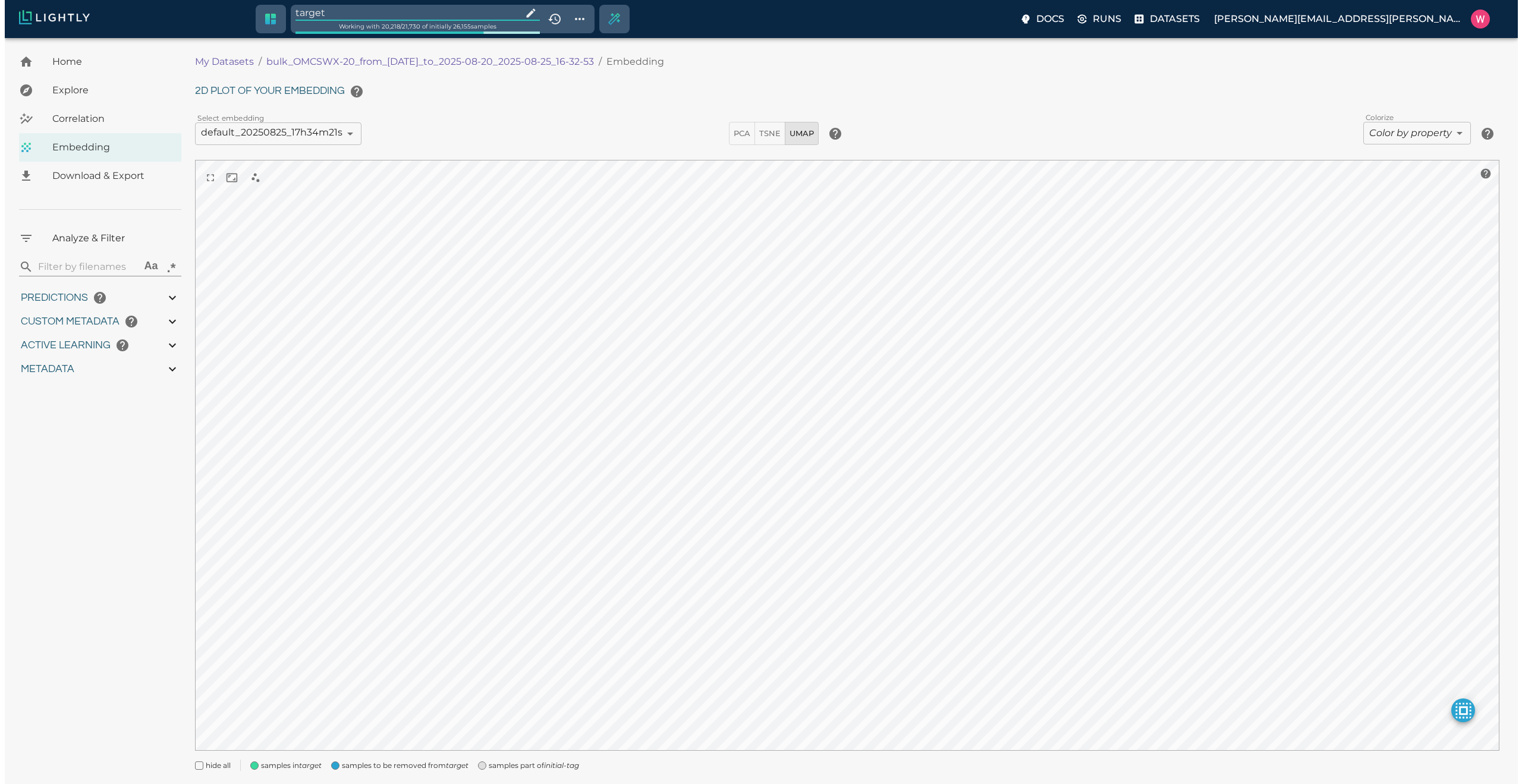
type input "0.998"
type input "0.524054527282715"
type input "96.3790545272827"
type input "27.408"
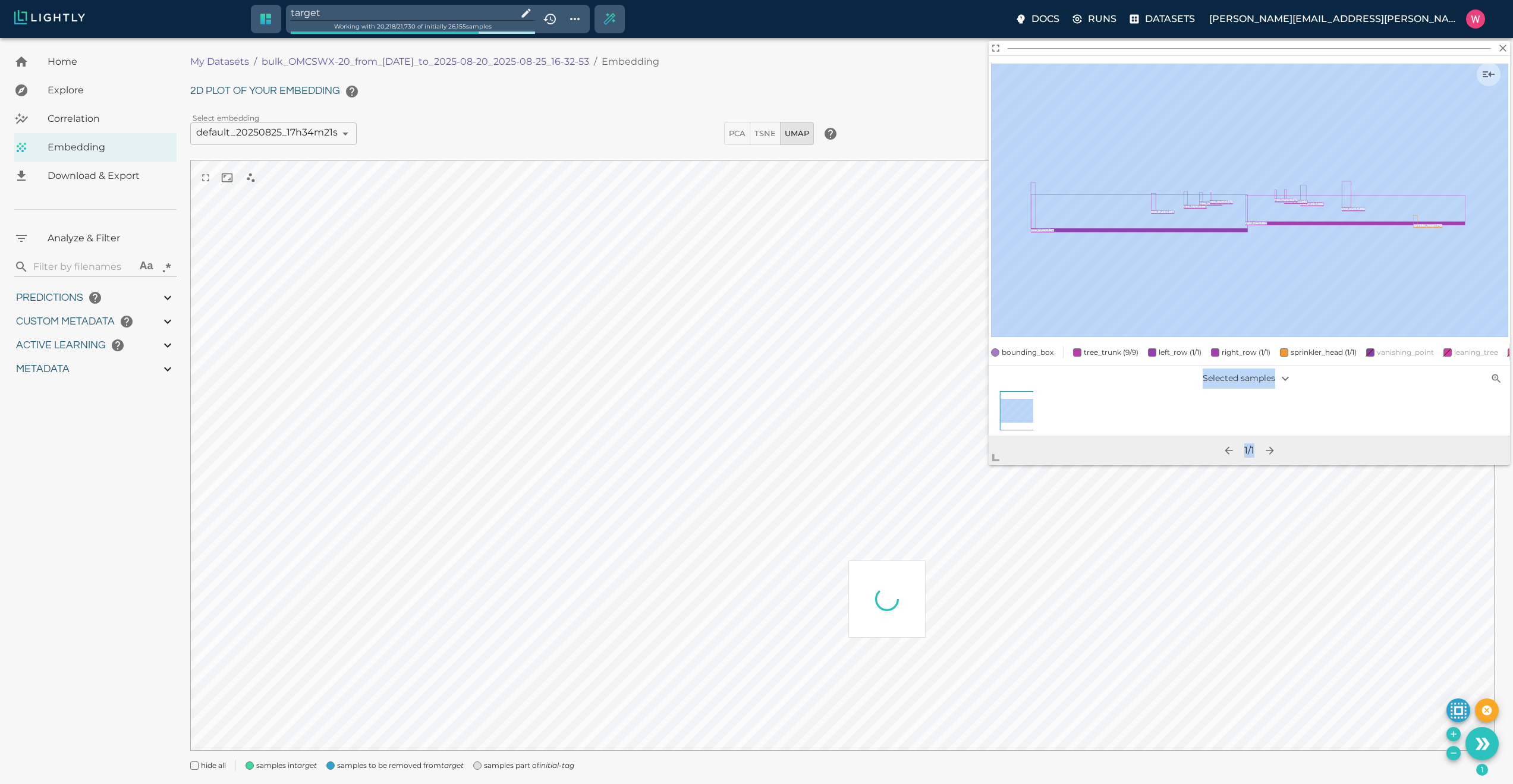
click at [866, 678] on body "target Working with 20,218 / 21,730 of initially 26,155 samples Docs Runs Datas…" at bounding box center [756, 426] width 1513 height 776
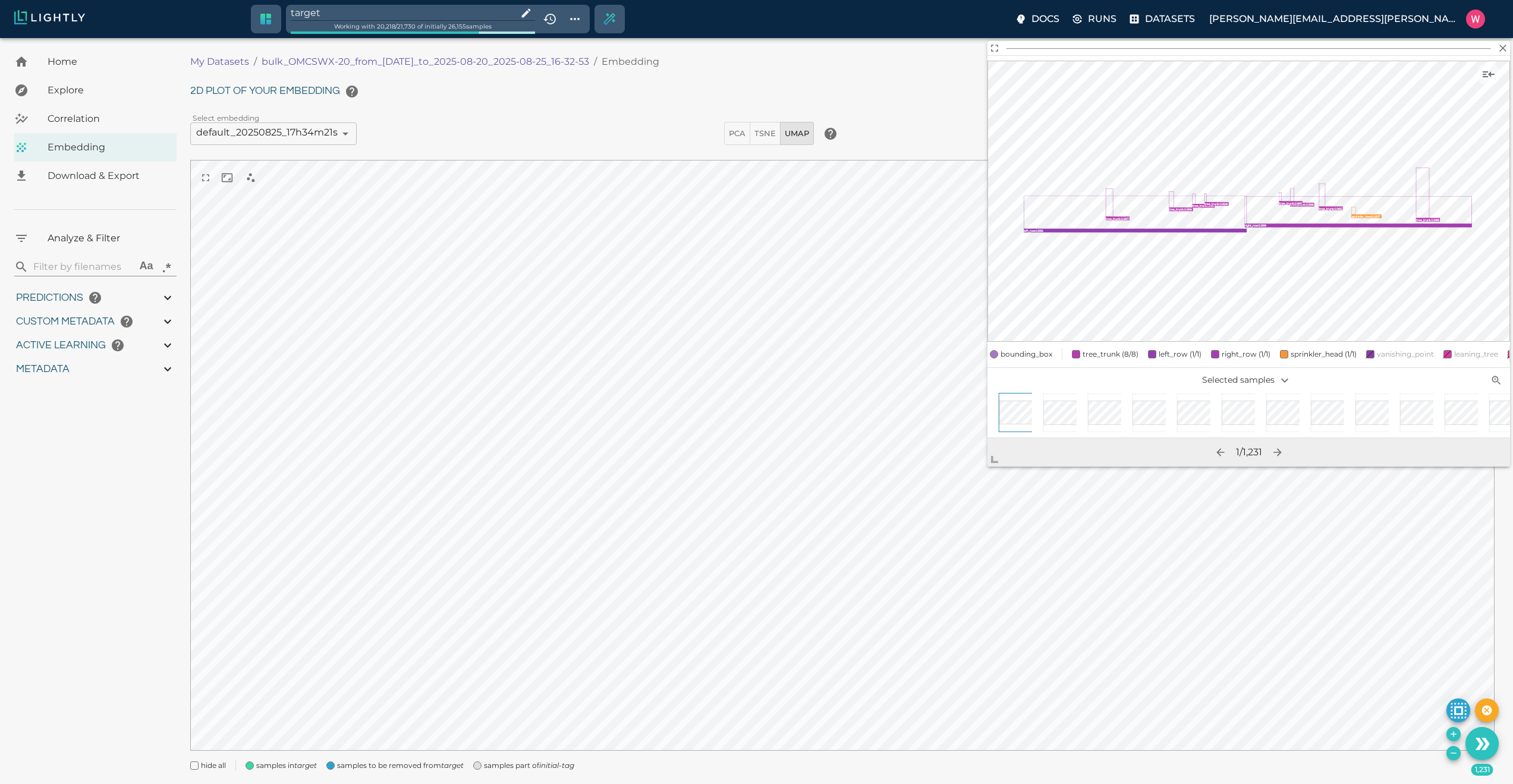
click at [1450, 751] on icon "Remove the selected 1,231 samples in-place from the tag target" at bounding box center [1453, 753] width 10 height 10
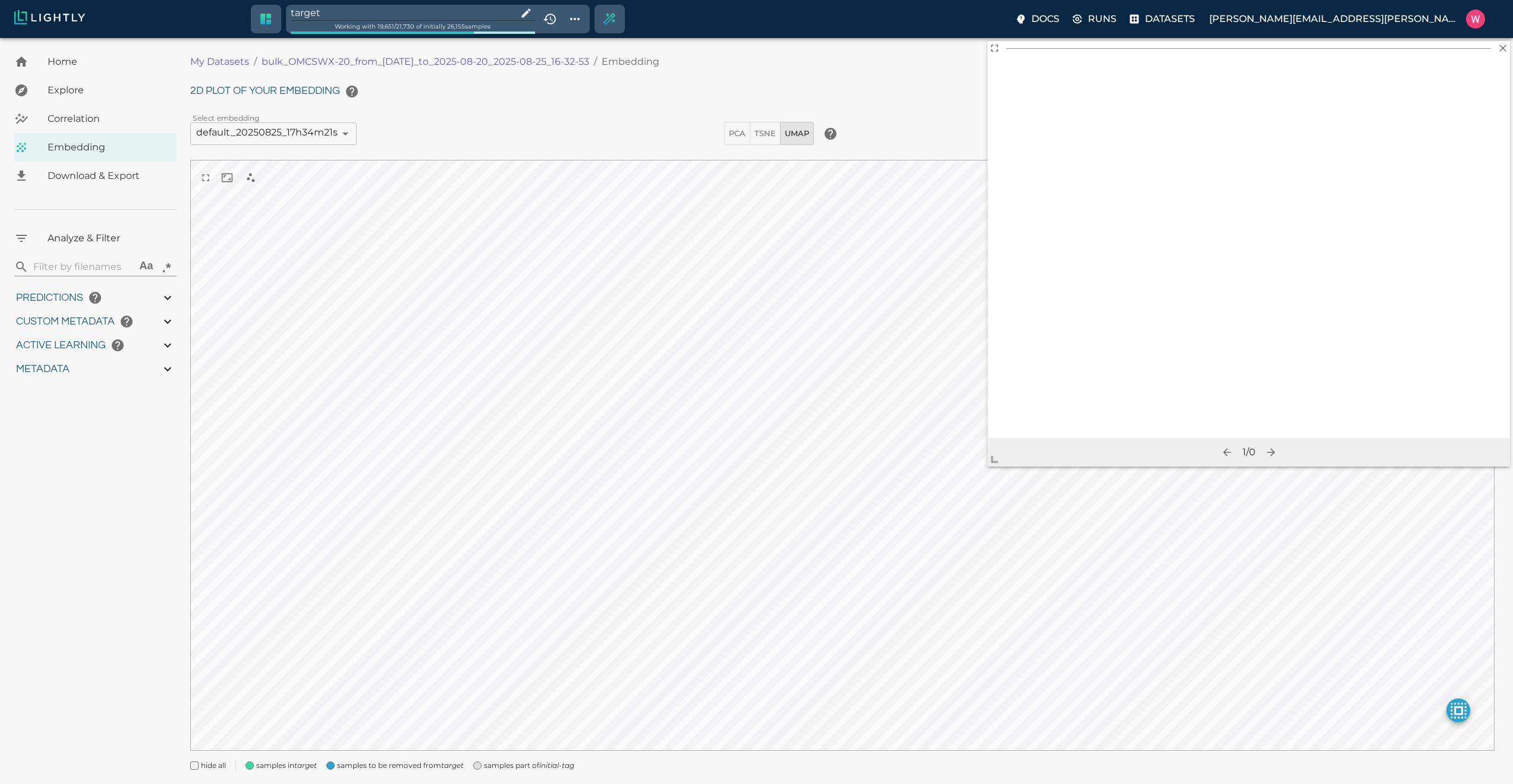
type input "1755708250.73712"
type input "1755723865.80512"
type input "0.999"
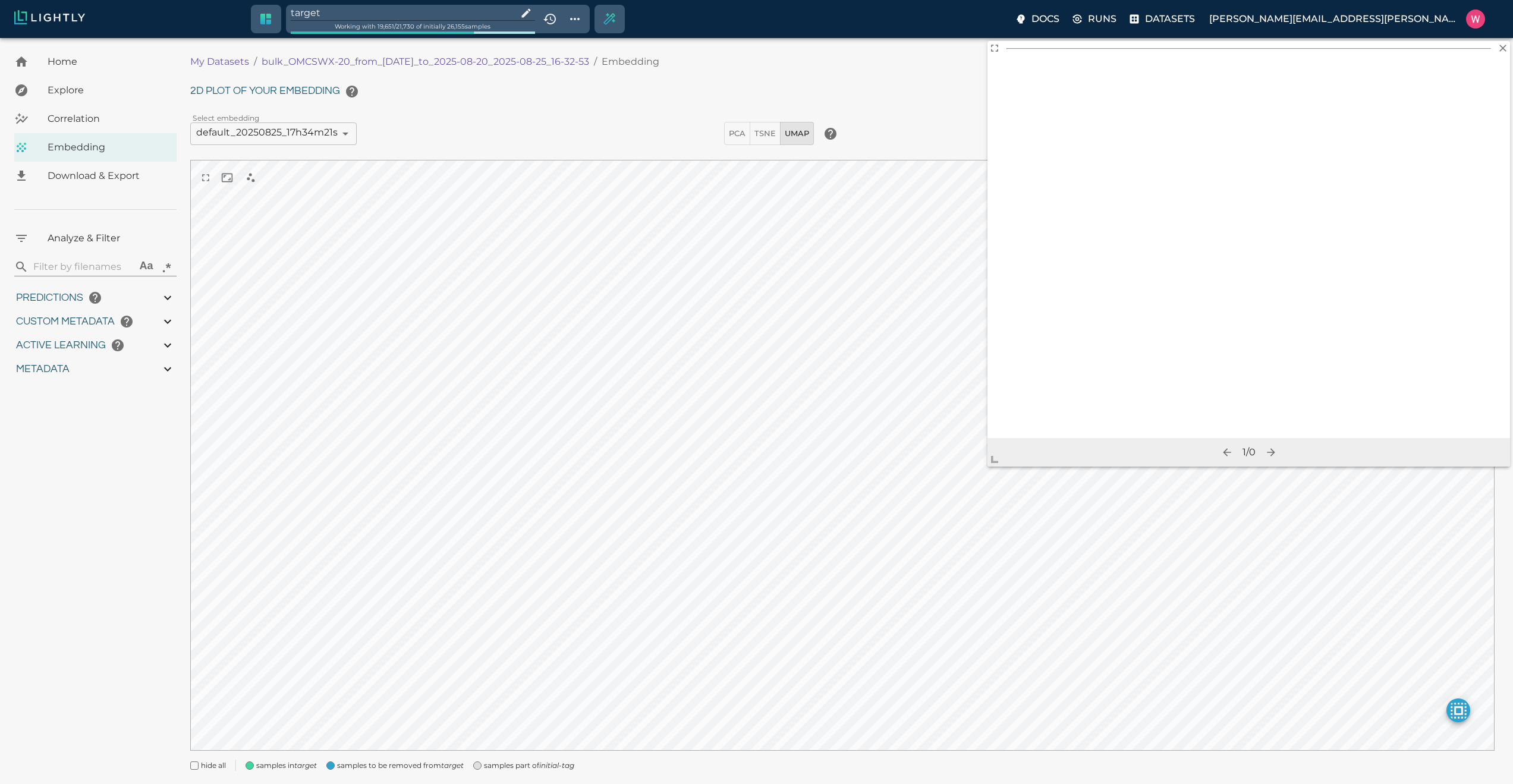
type input "0.998"
type input "0.524054527282715"
type input "96.3790545272827"
type input "27.408"
type input "9007199254740991"
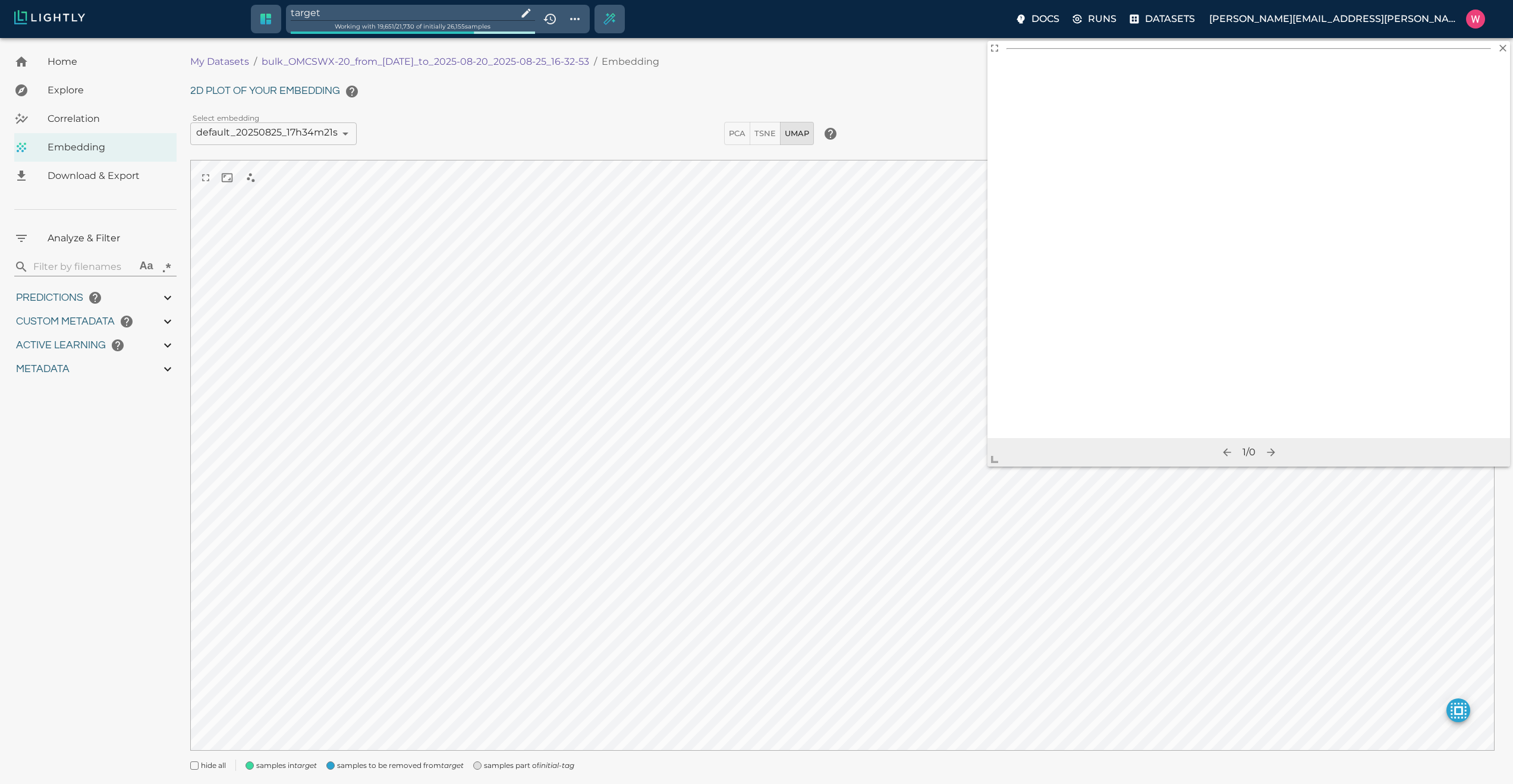
type input "9007199254740991"
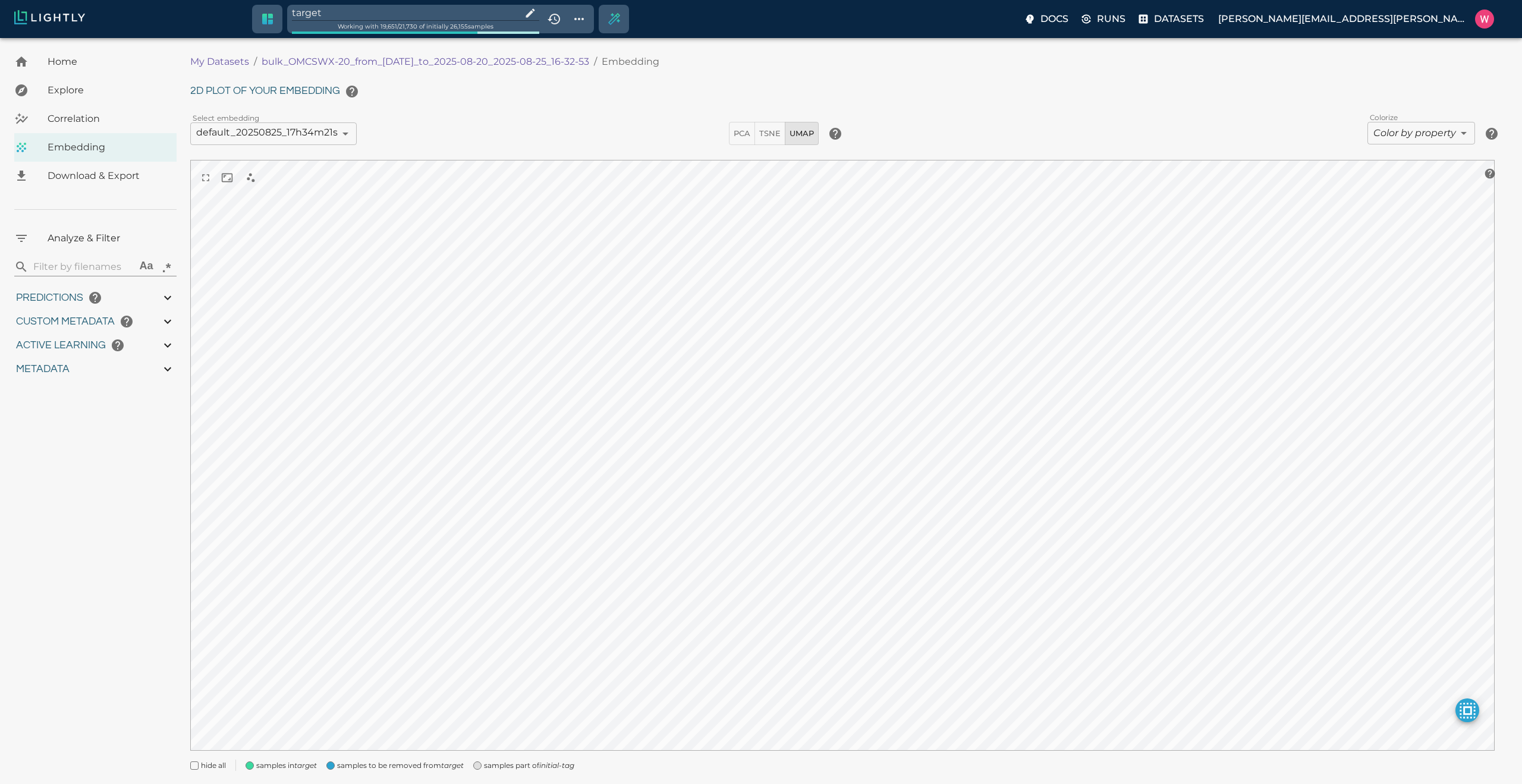
type input "1755708250.73712"
type input "1755723865.80512"
type input "0.999"
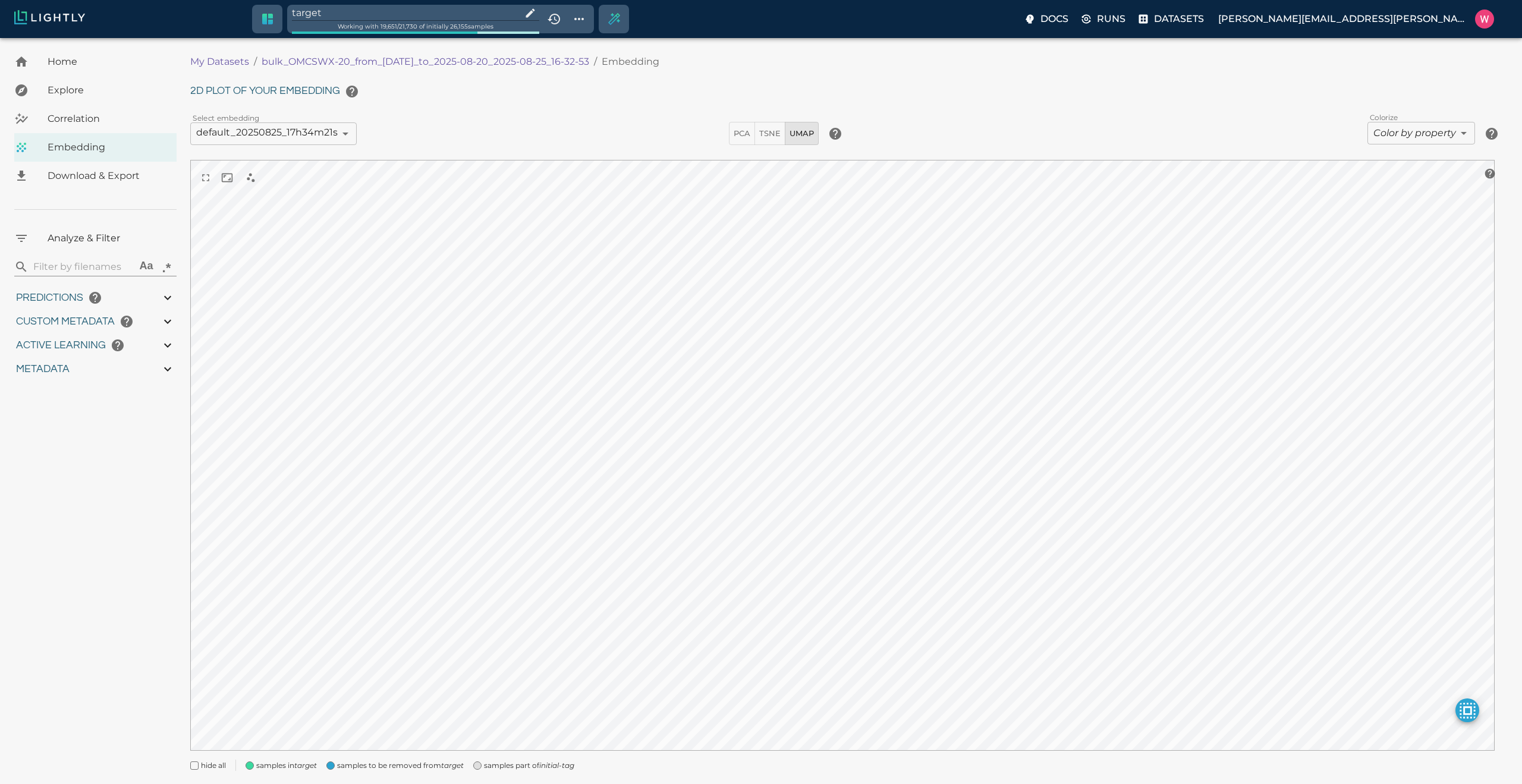
type input "0.998"
type input "0.524054527282715"
type input "96.3790545272827"
type input "27.408"
type input "9007199254740991"
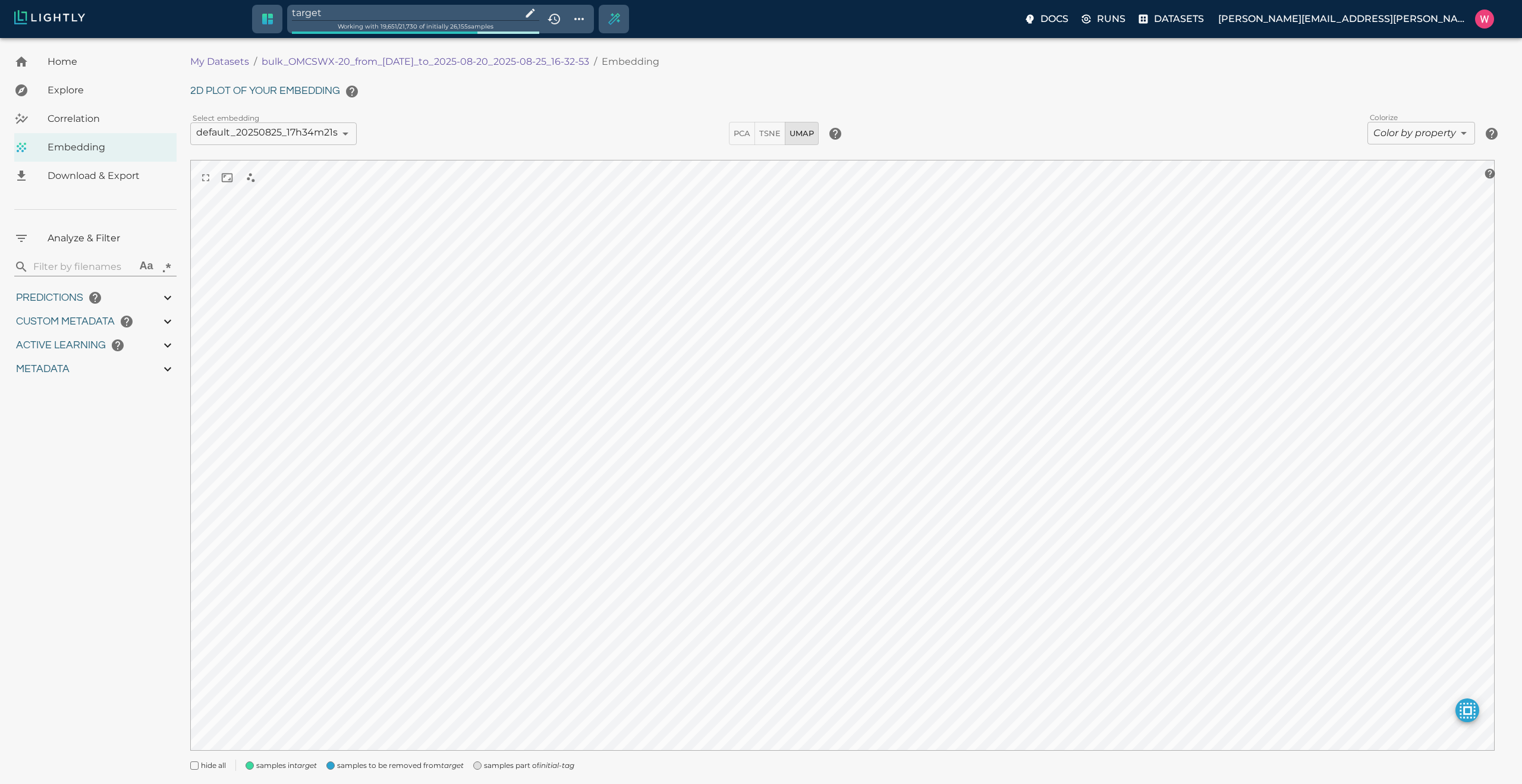
type input "9007199254740991"
click at [418, 13] on input "target" at bounding box center [404, 13] width 225 height 16
type input "1755708250.73712"
type input "1755723865.80512"
type input "0.999"
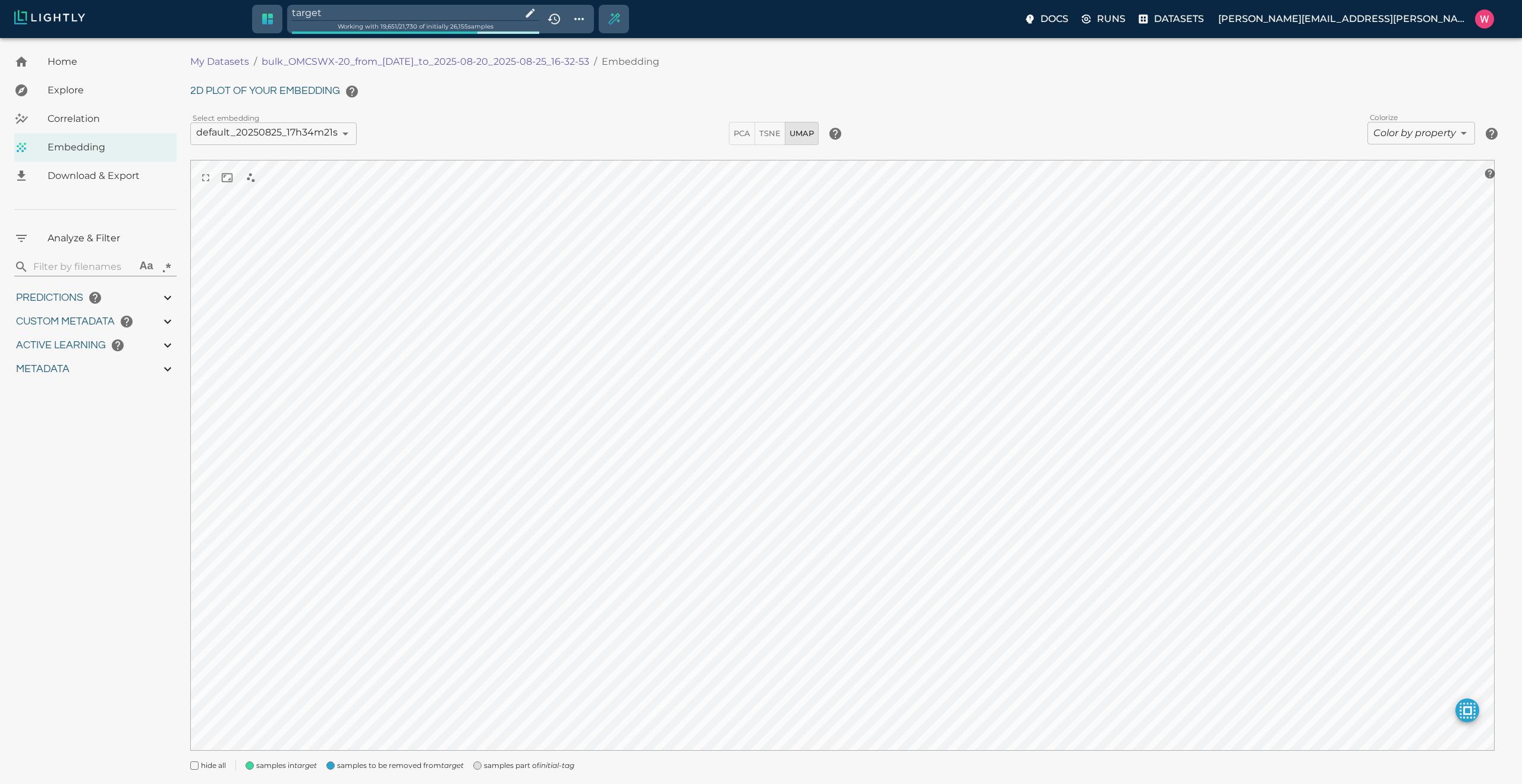
type input "0.999"
type input "0.998"
type input "0.524054527282715"
type input "96.3790545272827"
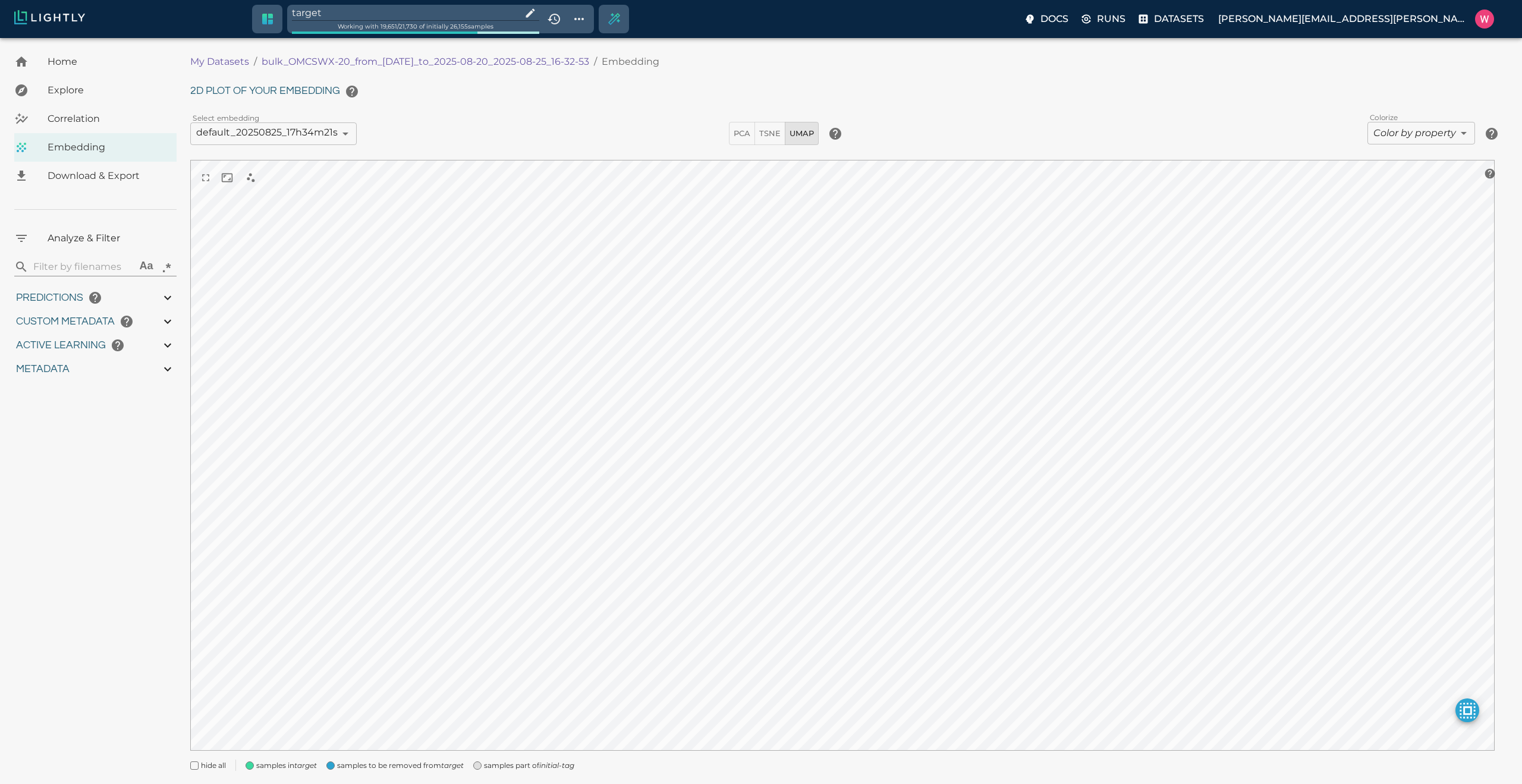
type input "27.408"
type input "1755708250.73712"
type input "1755723865.80512"
type input "0.999"
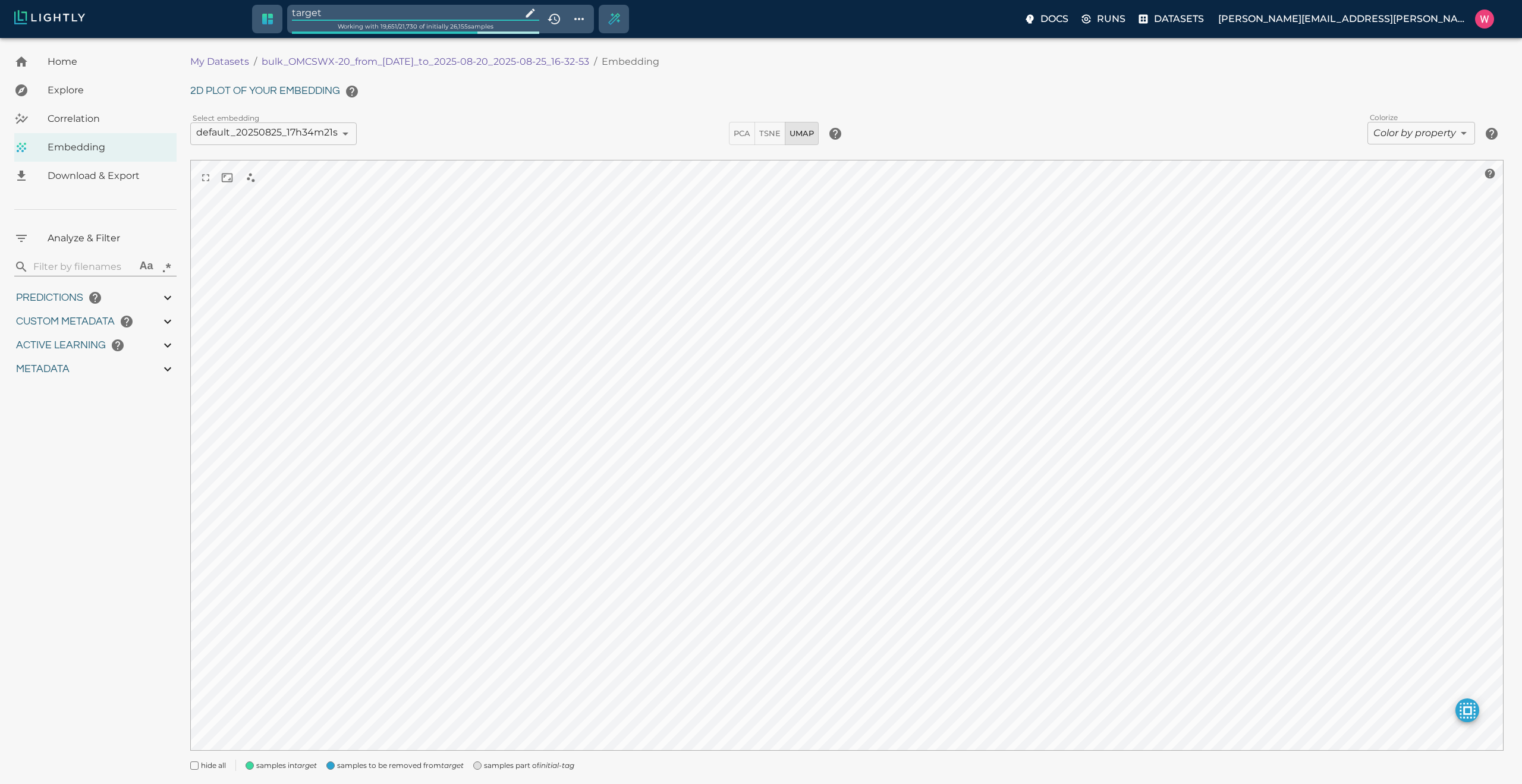
type input "0.999"
type input "0.998"
type input "0.524054527282715"
type input "96.3790545272827"
type input "27.408"
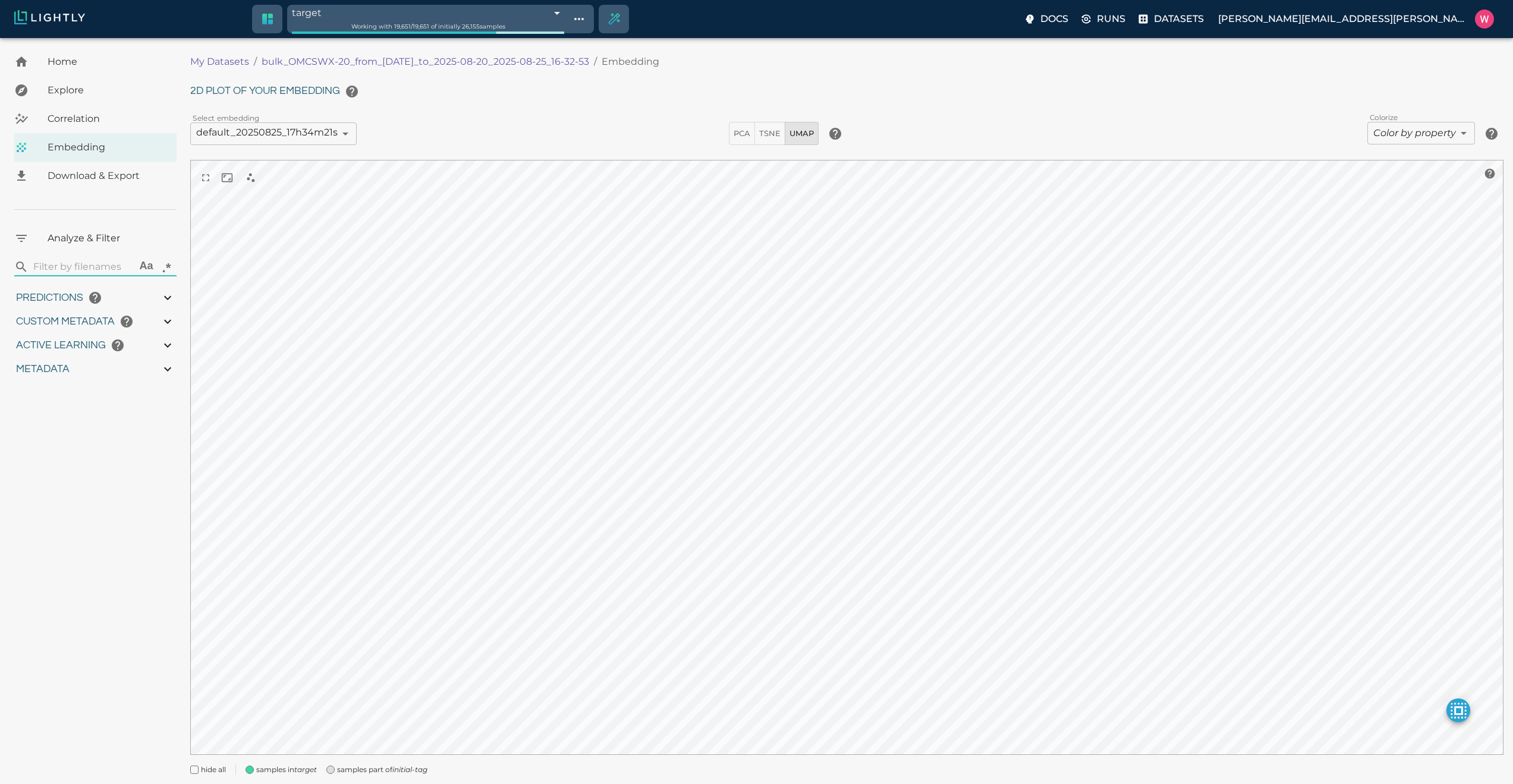
type input "1755708250.73712"
type input "1755723865.80512"
type input "0.999"
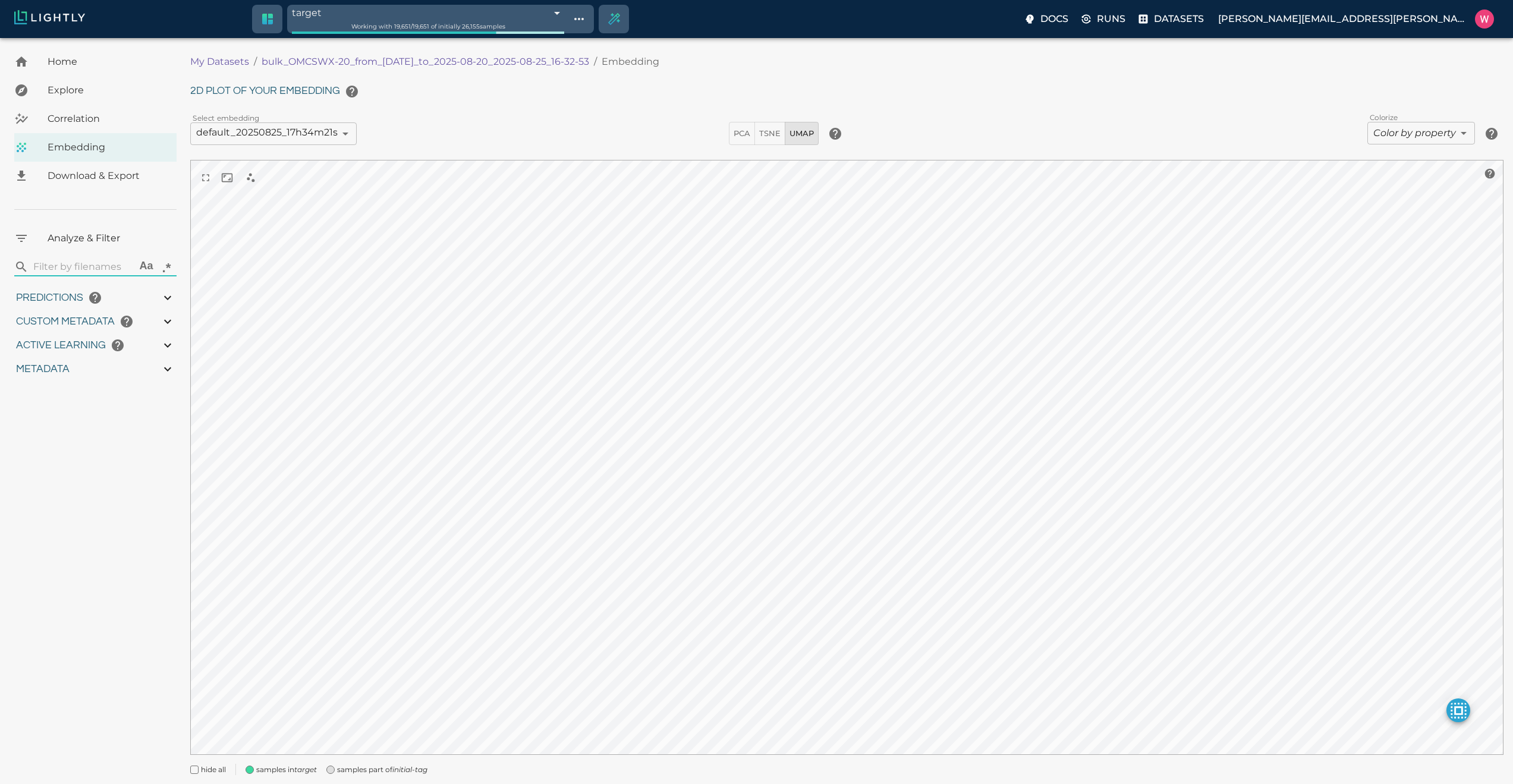
type input "0.998"
type input "0.524054527282715"
type input "96.3790545272827"
type input "27.408"
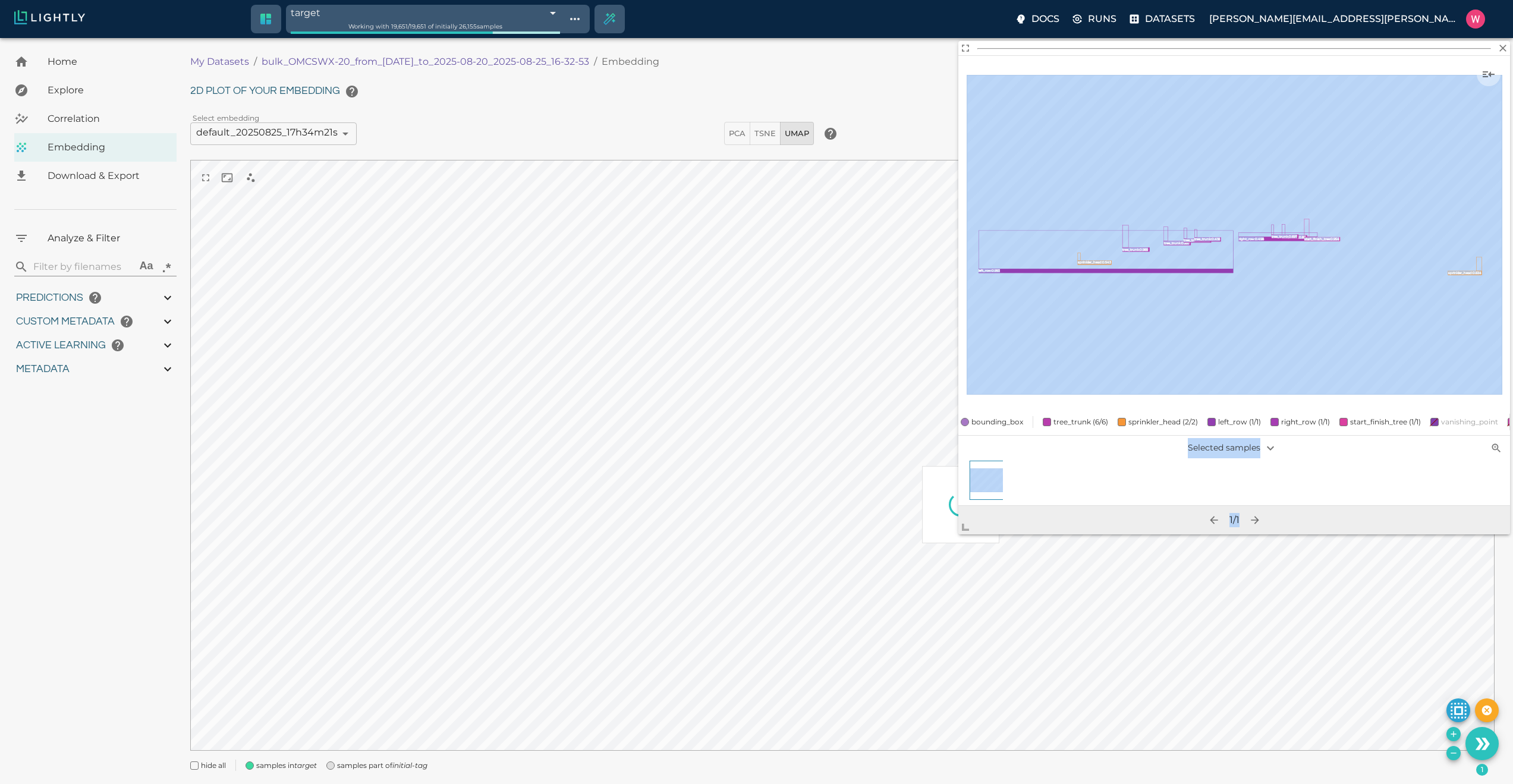
click at [935, 585] on body "target 68ae00112a381143b0b5b00b Working with 19,651 / 19,651 of initially 26,15…" at bounding box center [756, 426] width 1513 height 776
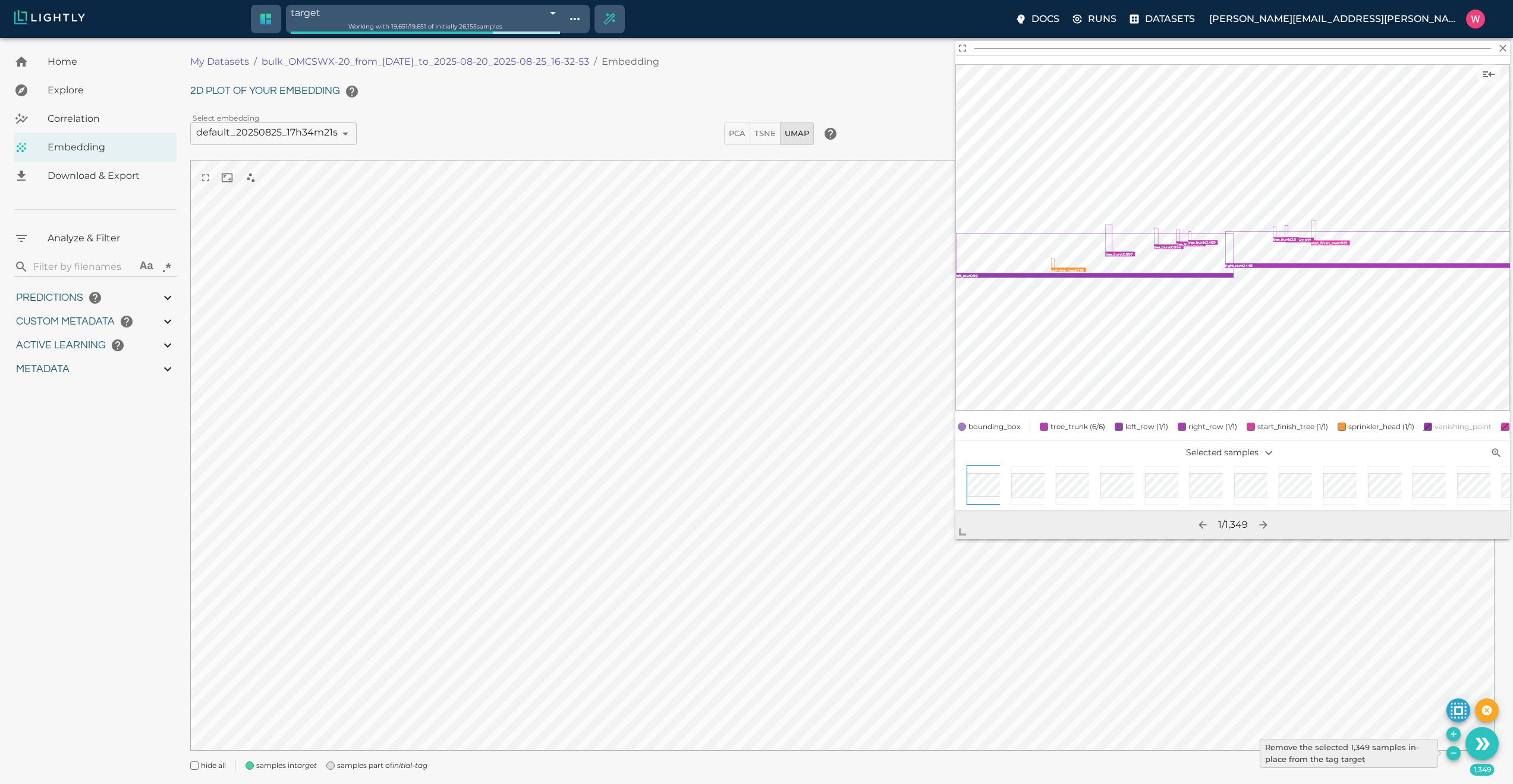
click at [1449, 758] on button "Remove the selected 1,349 samples in-place from the tag target" at bounding box center [1453, 753] width 14 height 14
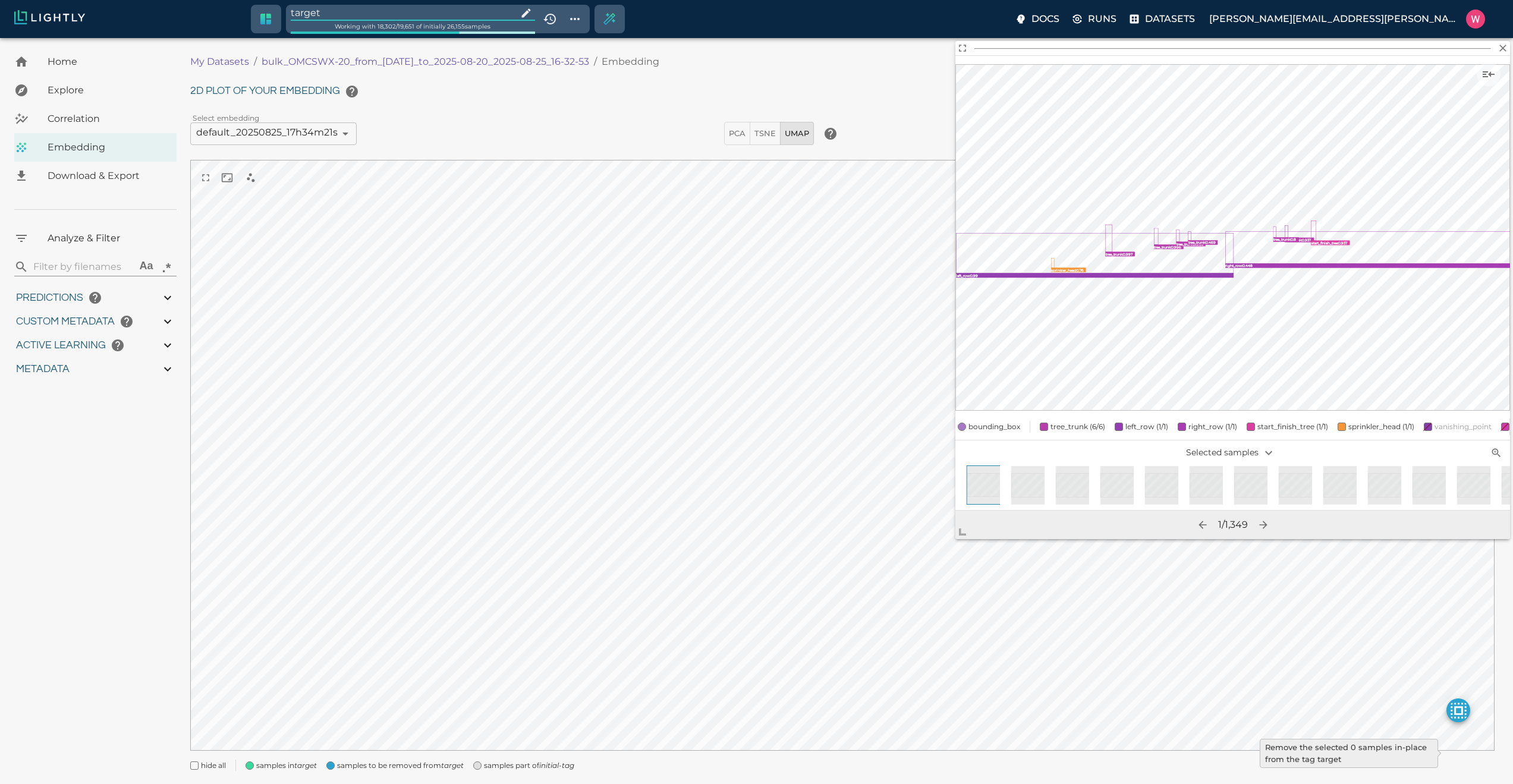
type input "1755708250.73712"
type input "1755723865.80512"
type input "0.999"
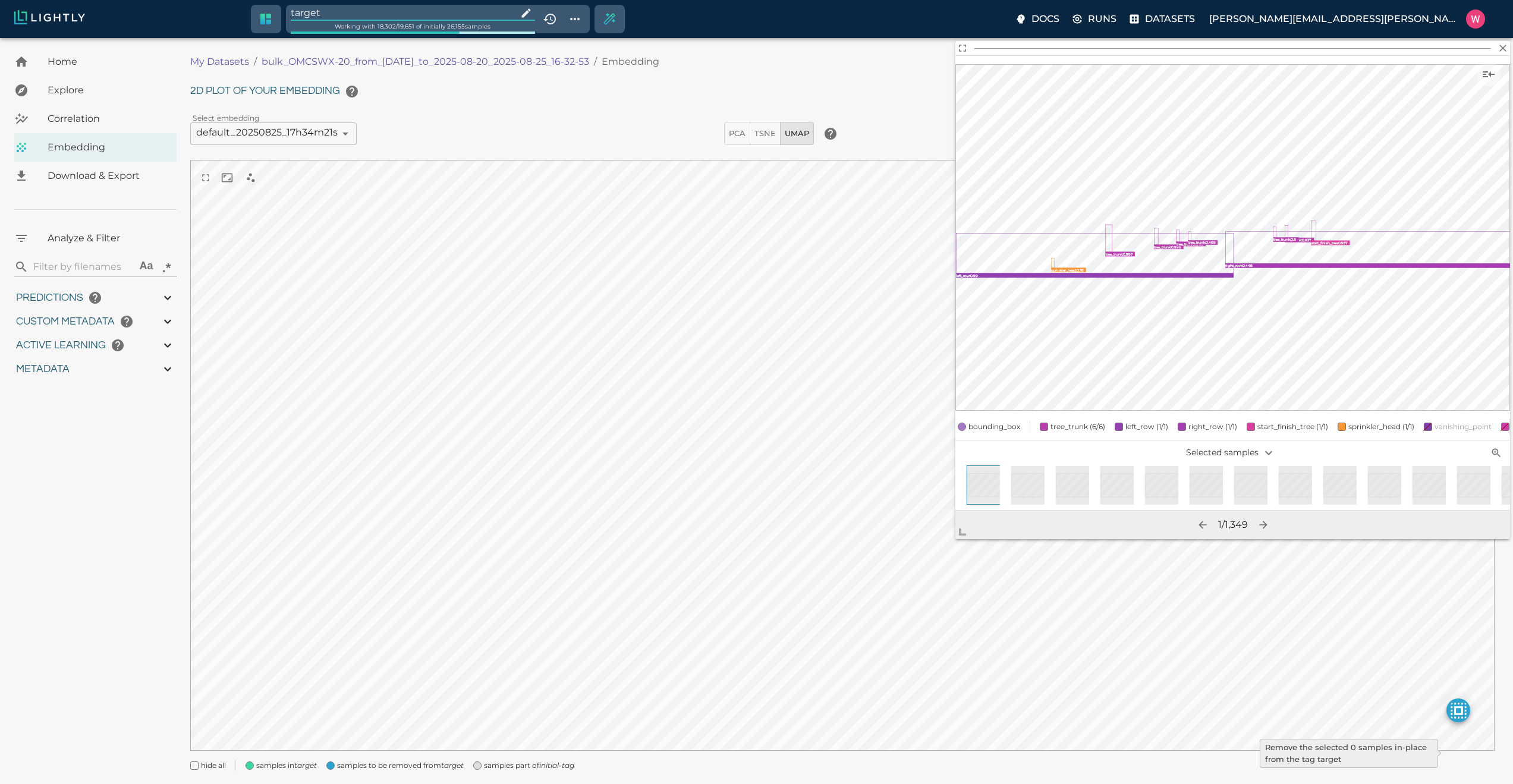
type input "0.998"
type input "9007199254740991"
type input "0.524054527282715"
type input "96.3790545272827"
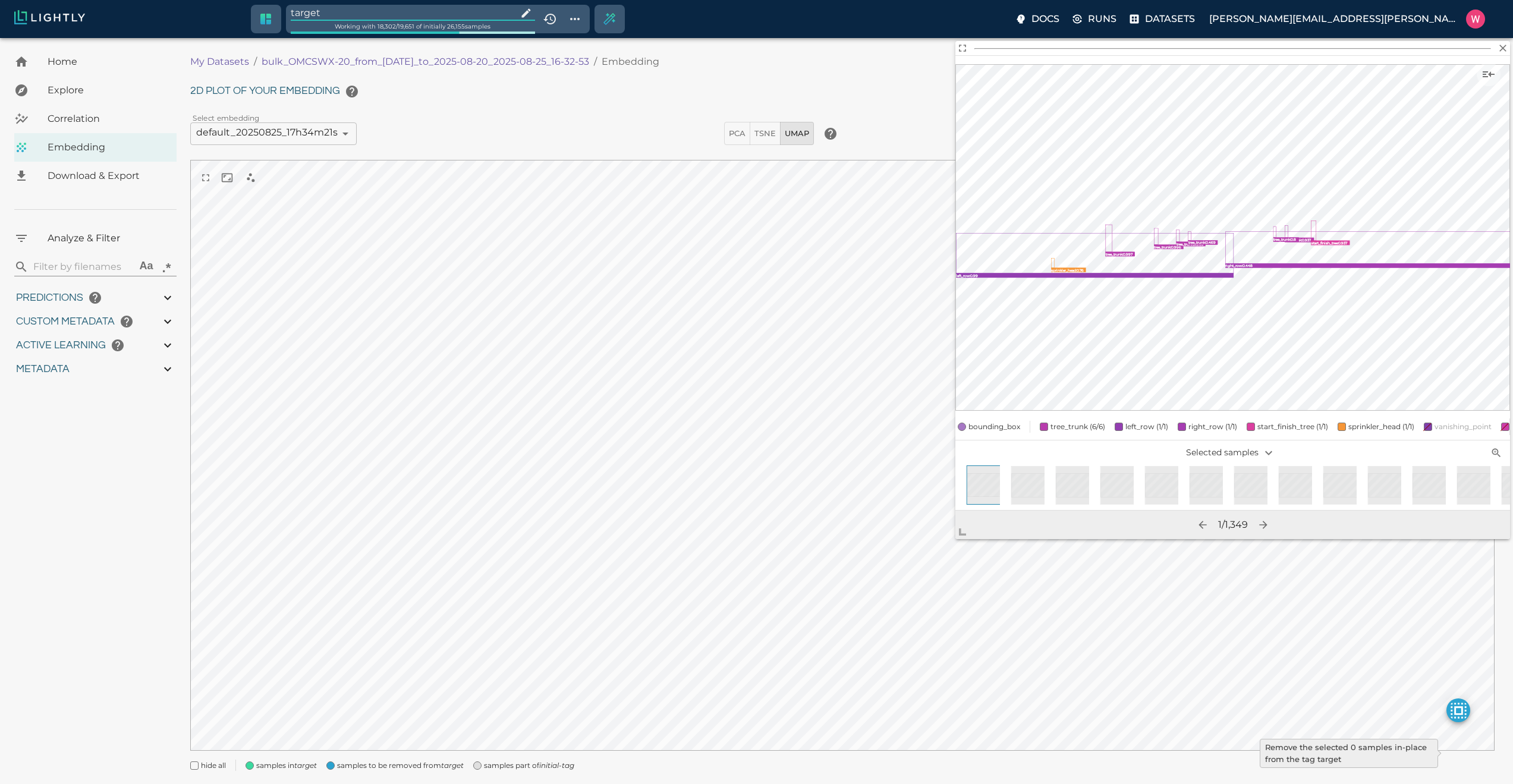
type input "27.408"
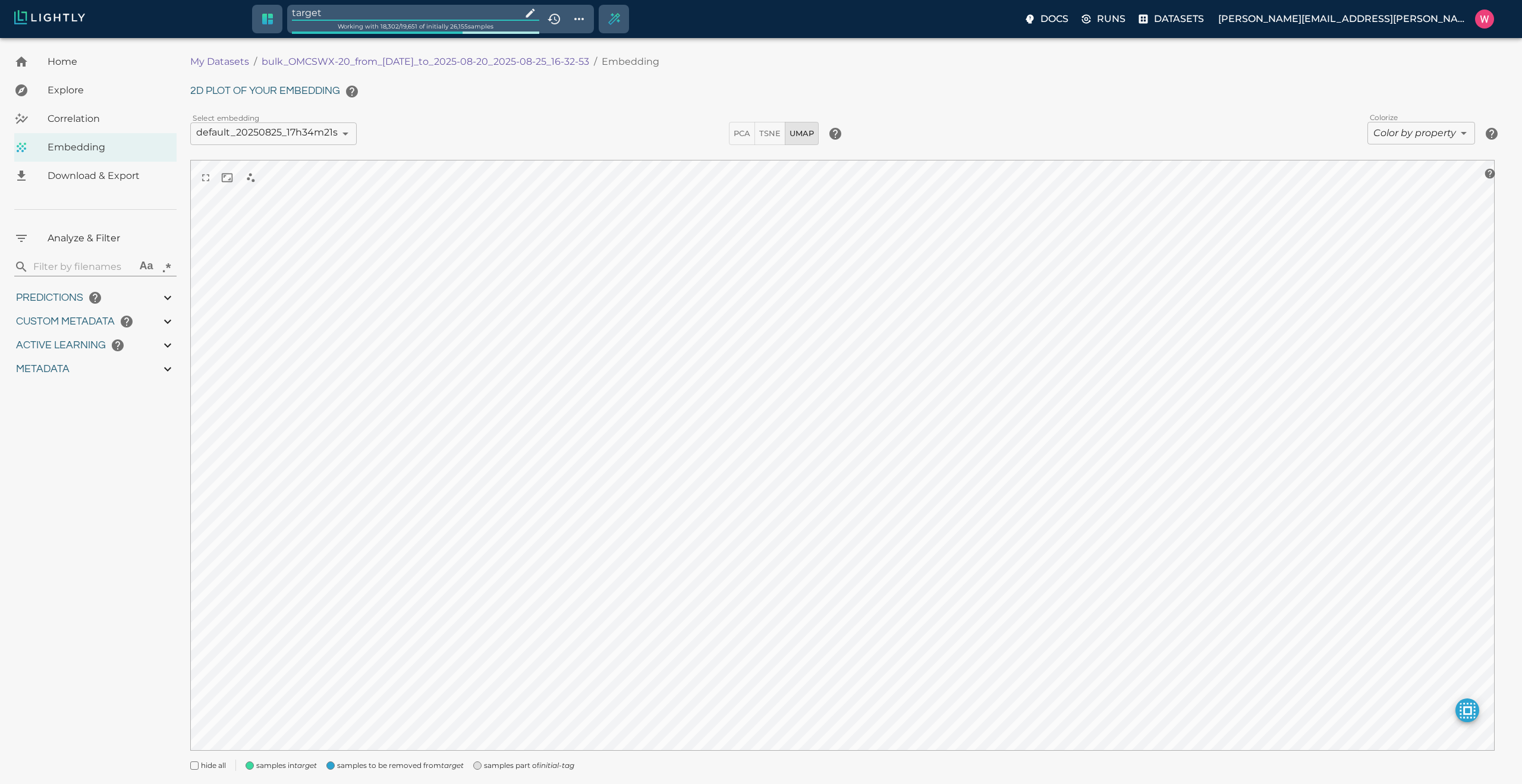
type input "1755708250.73712"
type input "1755723865.80512"
type input "0.999"
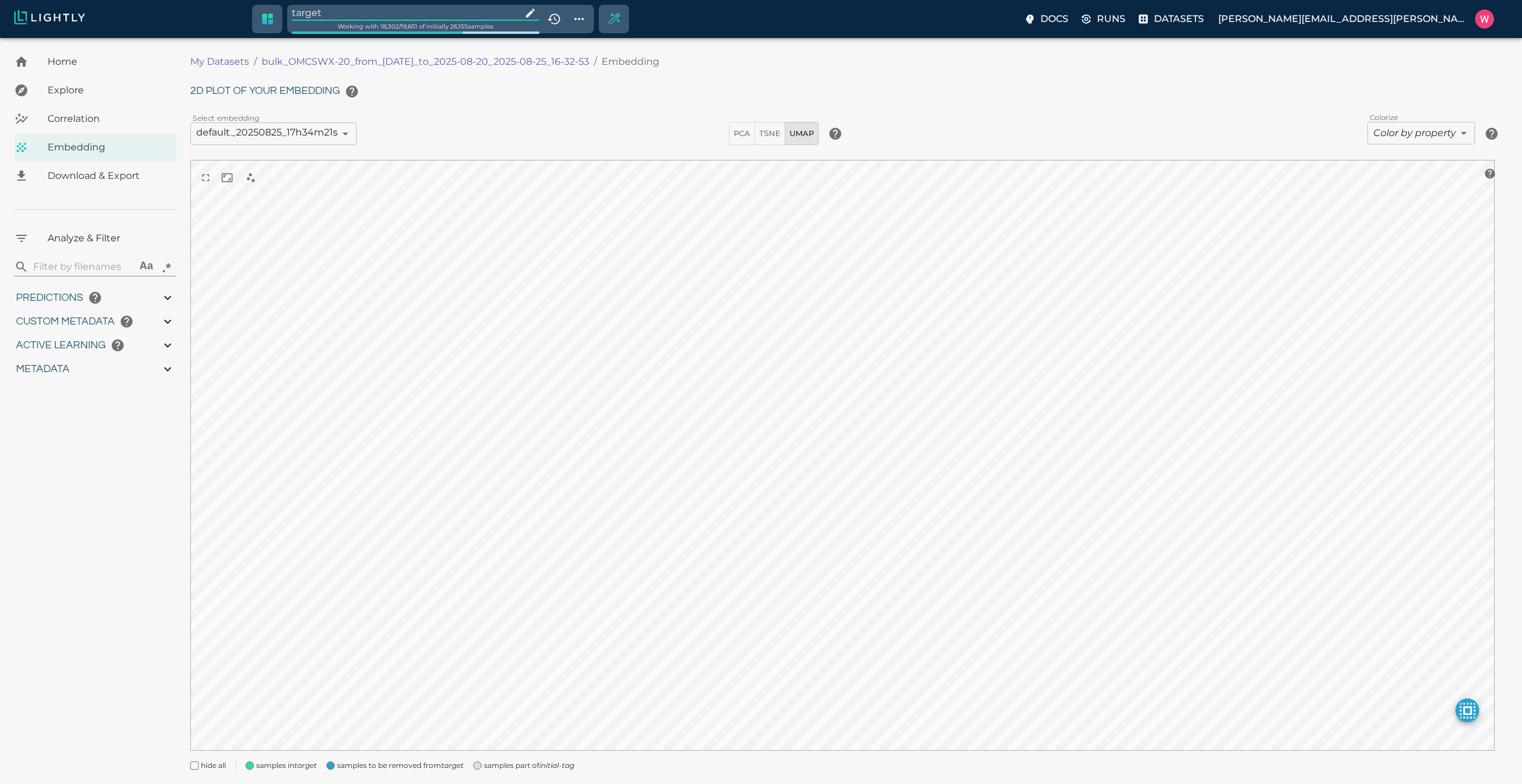
type input "0.998"
type input "9007199254740991"
type input "0.524054527282715"
type input "96.3790545272827"
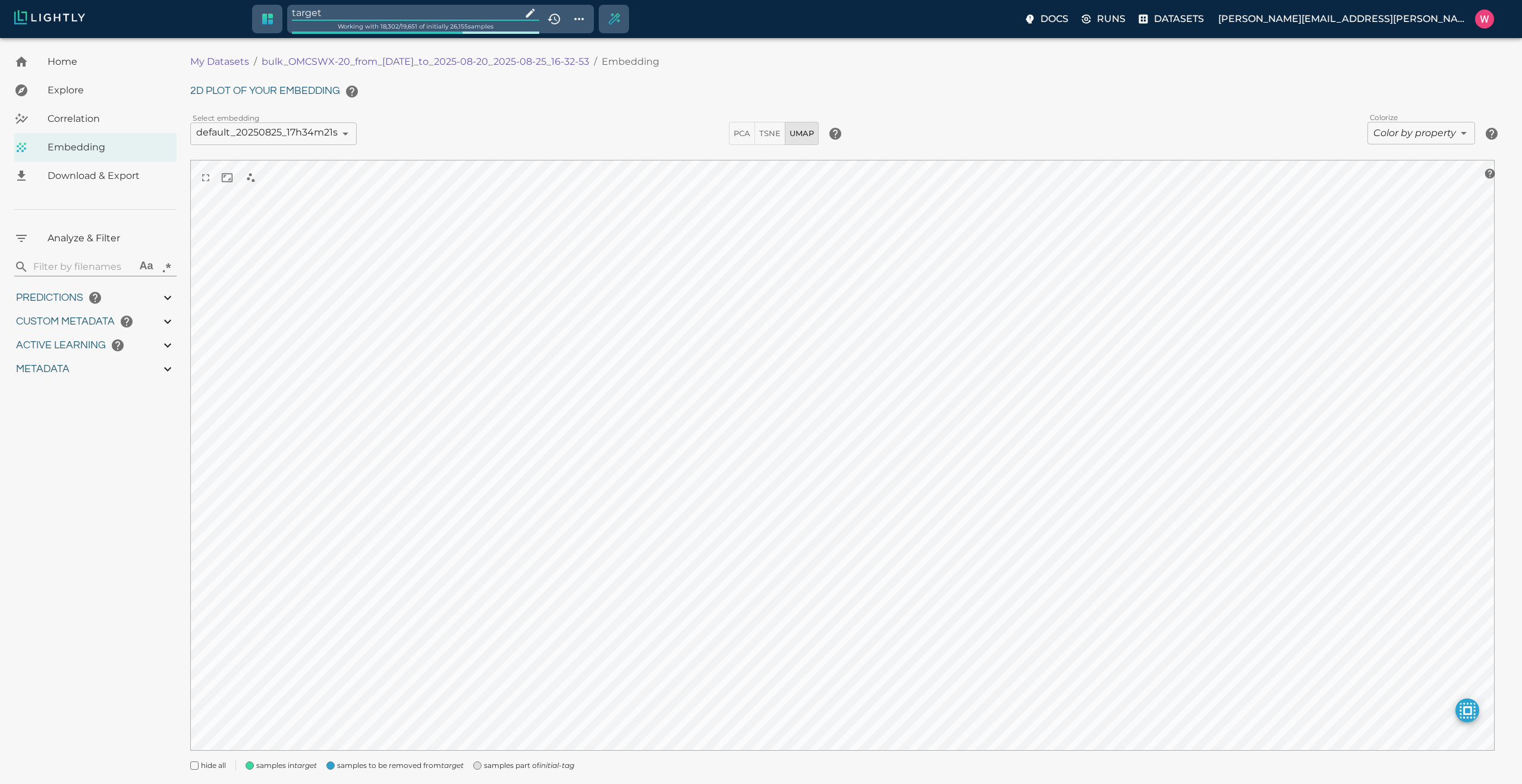
type input "27.408"
click at [380, 13] on input "target" at bounding box center [404, 13] width 225 height 16
type input "1755708250.73712"
type input "1755723865.80512"
type input "0.999"
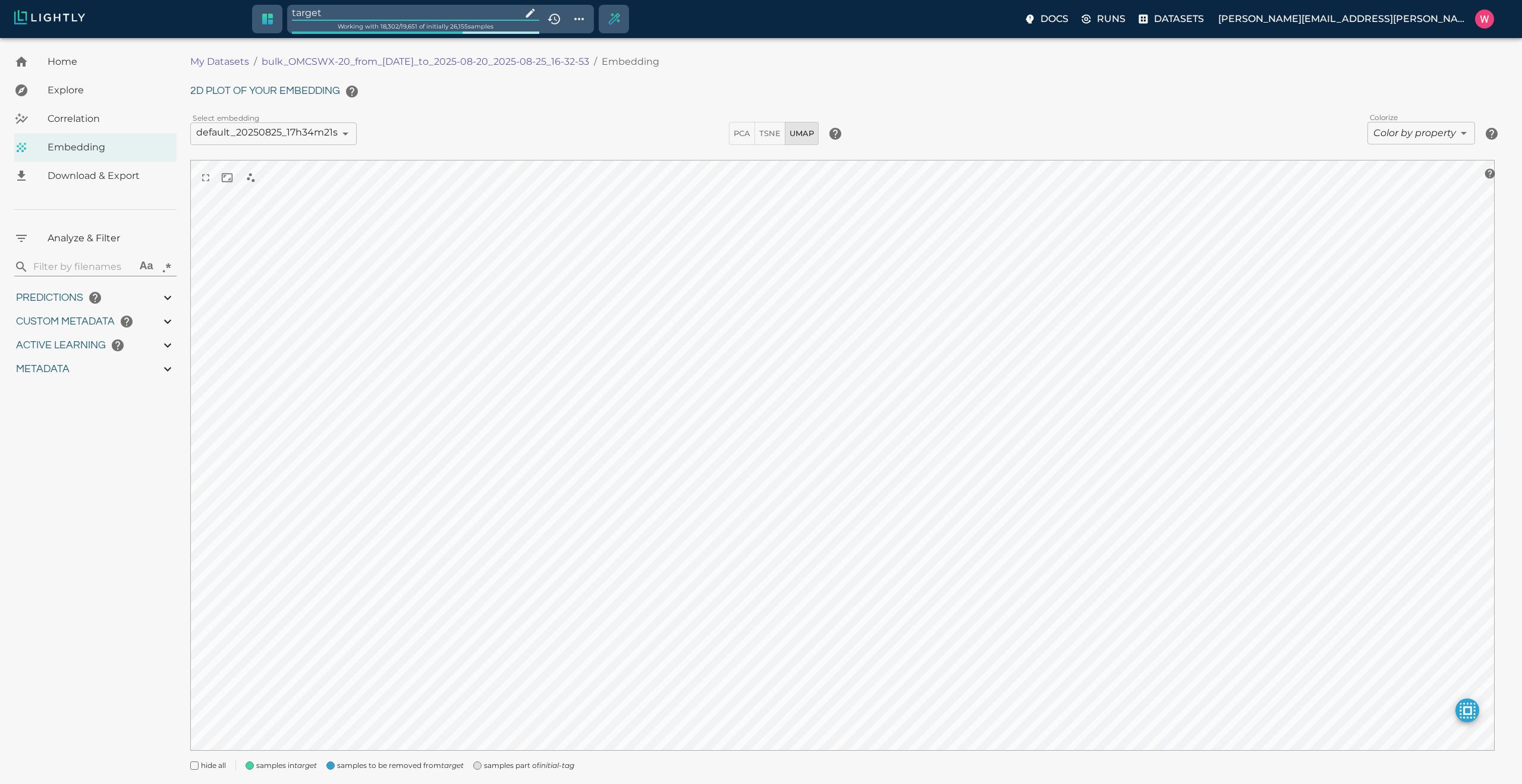
type input "0.999"
type input "0.998"
type input "0.524054527282715"
type input "96.3790545272827"
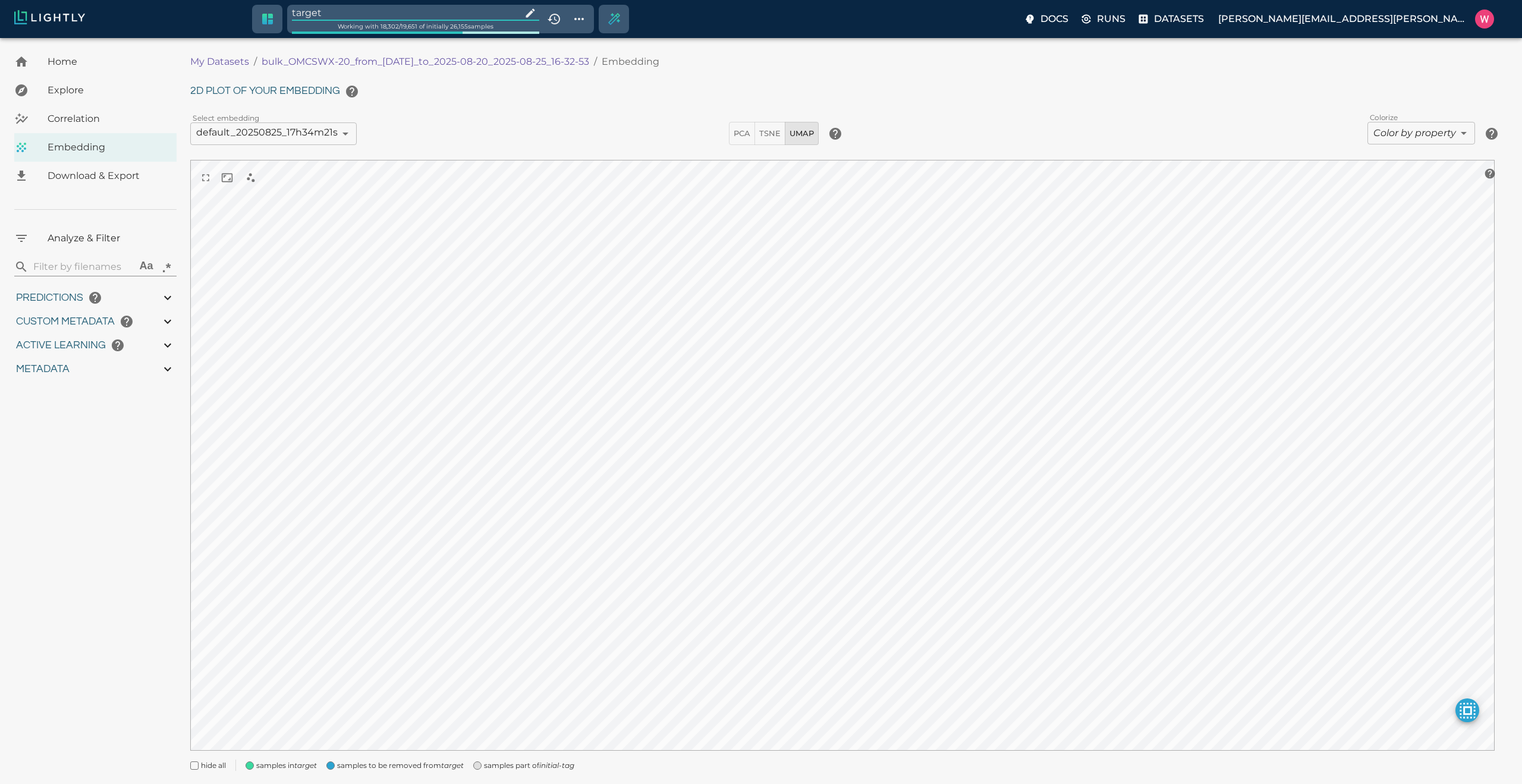
type input "27.408"
type input "1755708250.73712"
type input "1755723865.80512"
type input "0.999"
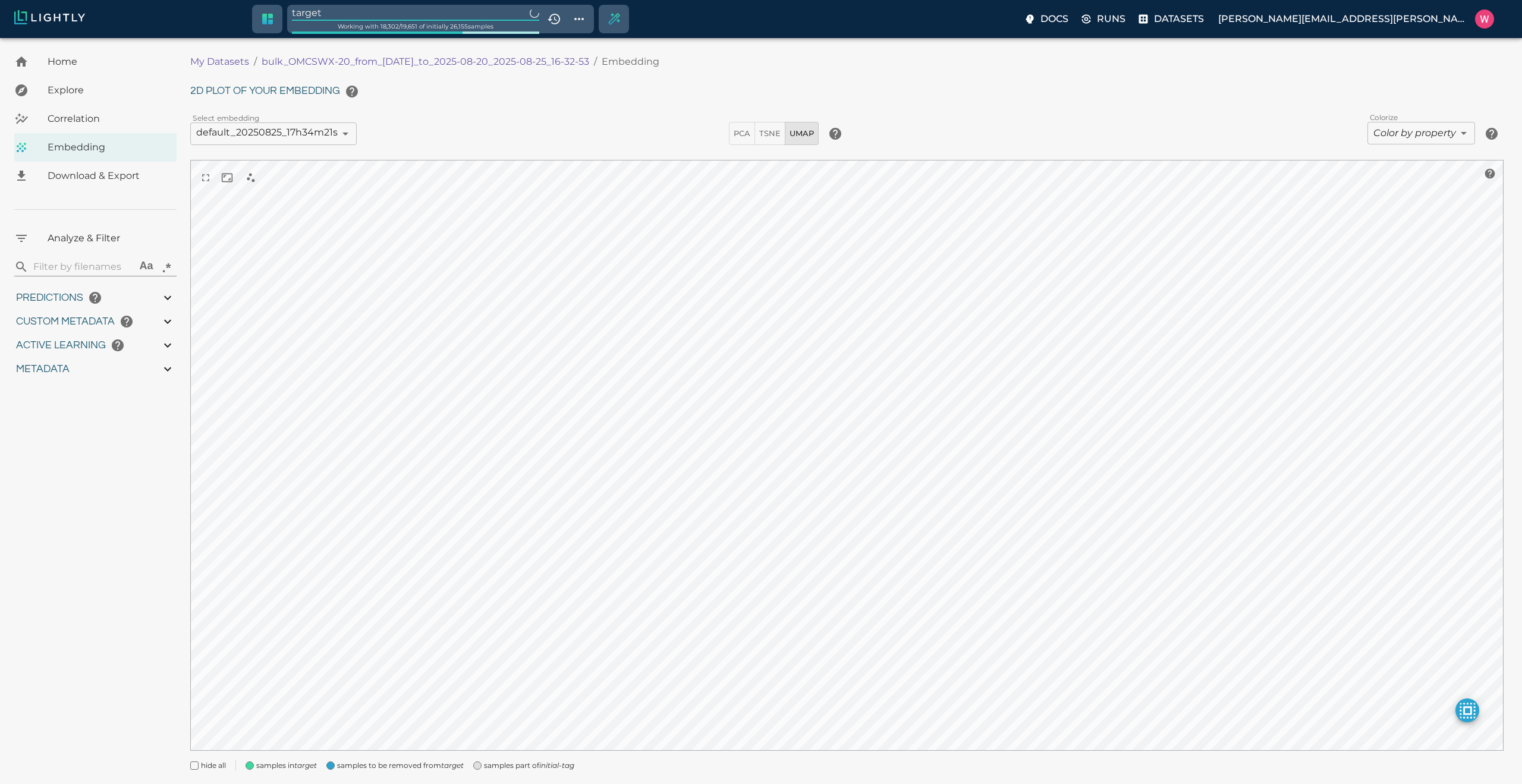
type input "0.999"
type input "0.998"
type input "0.524054527282715"
type input "96.3790545272827"
type input "27.408"
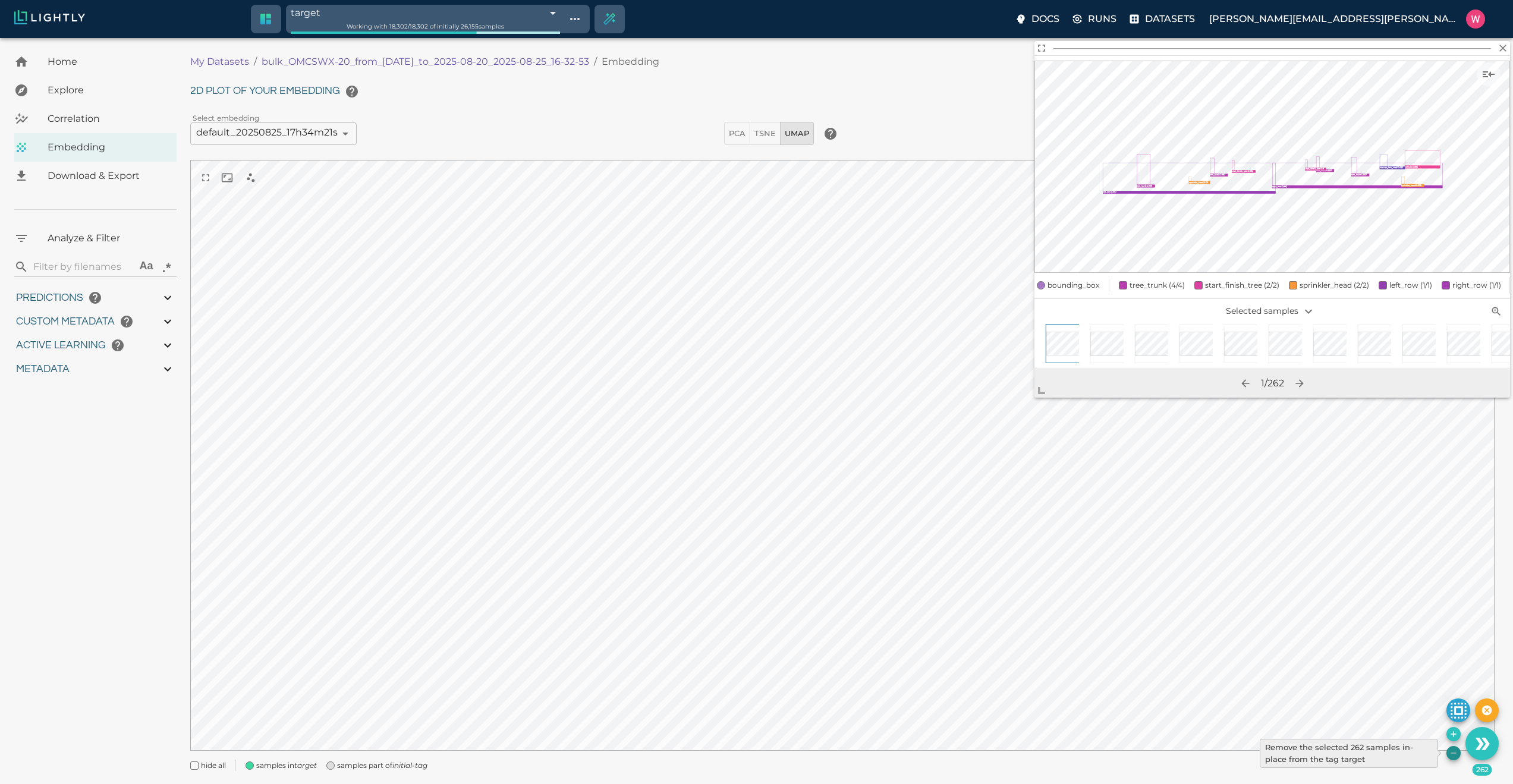
click at [1453, 754] on icon "Remove the selected 262 samples in-place from the tag target" at bounding box center [1453, 753] width 10 height 10
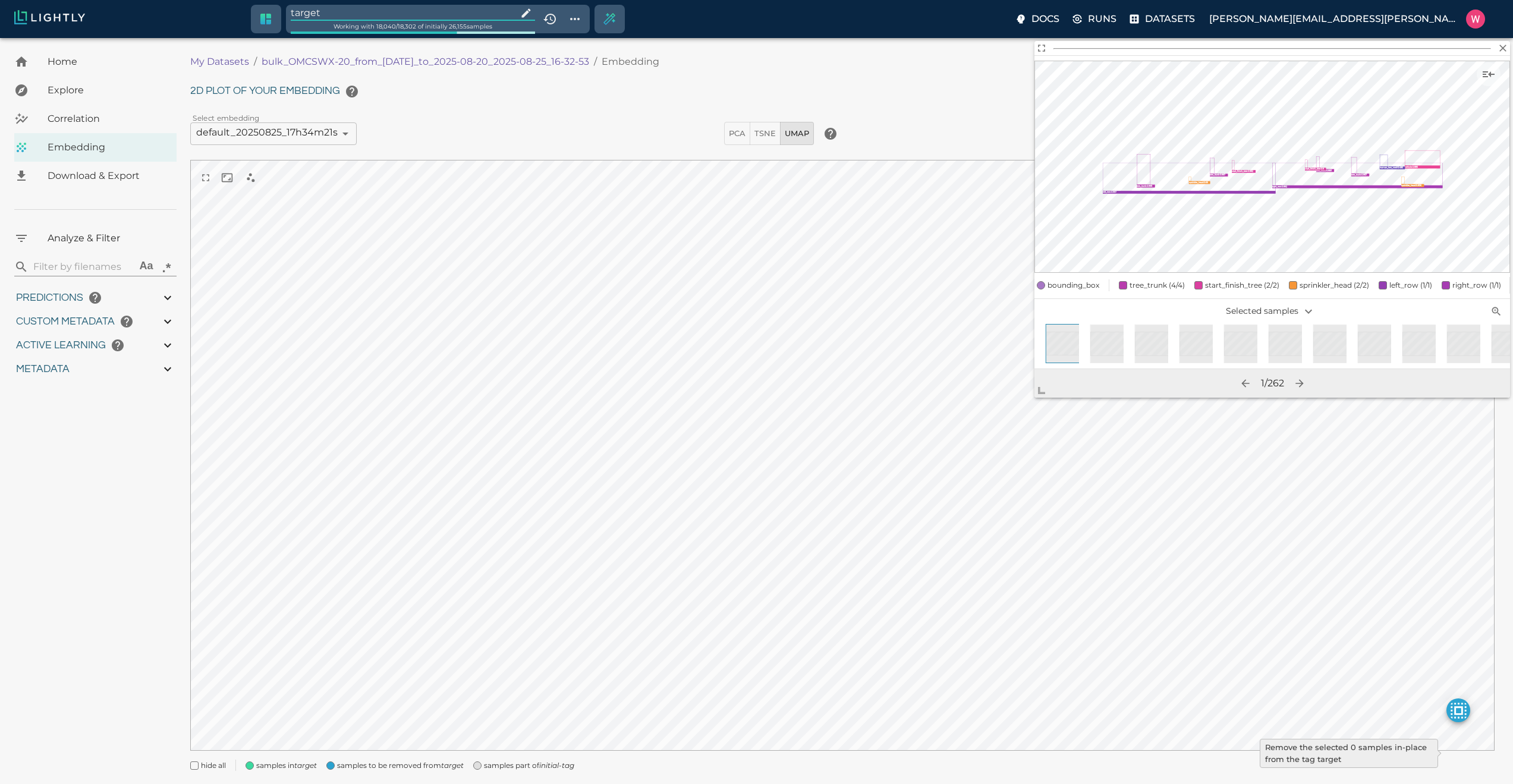
type input "1755708250.73712"
type input "1755723865.80512"
type input "0.999"
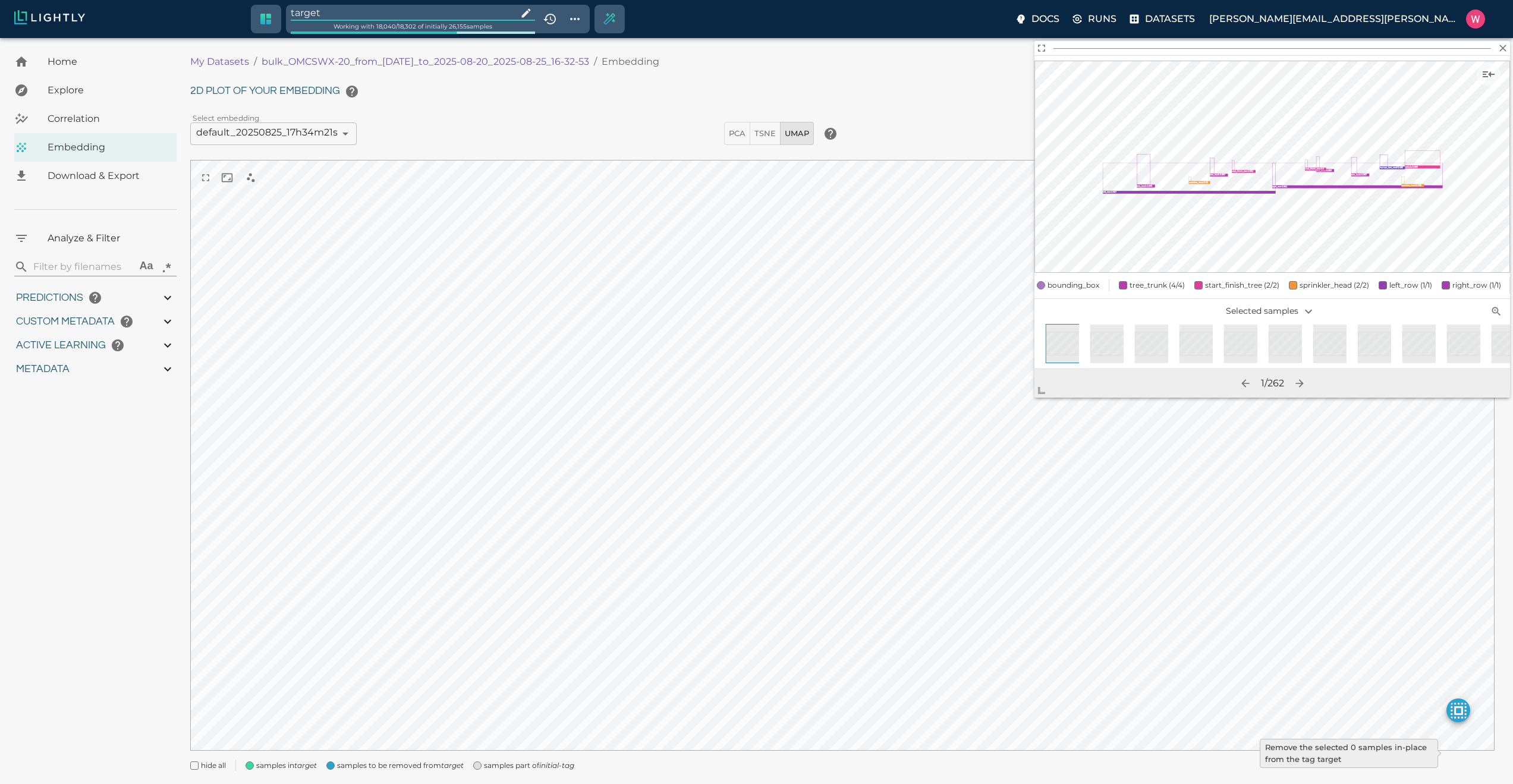
type input "0.998"
type input "9007199254740991"
type input "0.524054527282715"
type input "96.3790545272827"
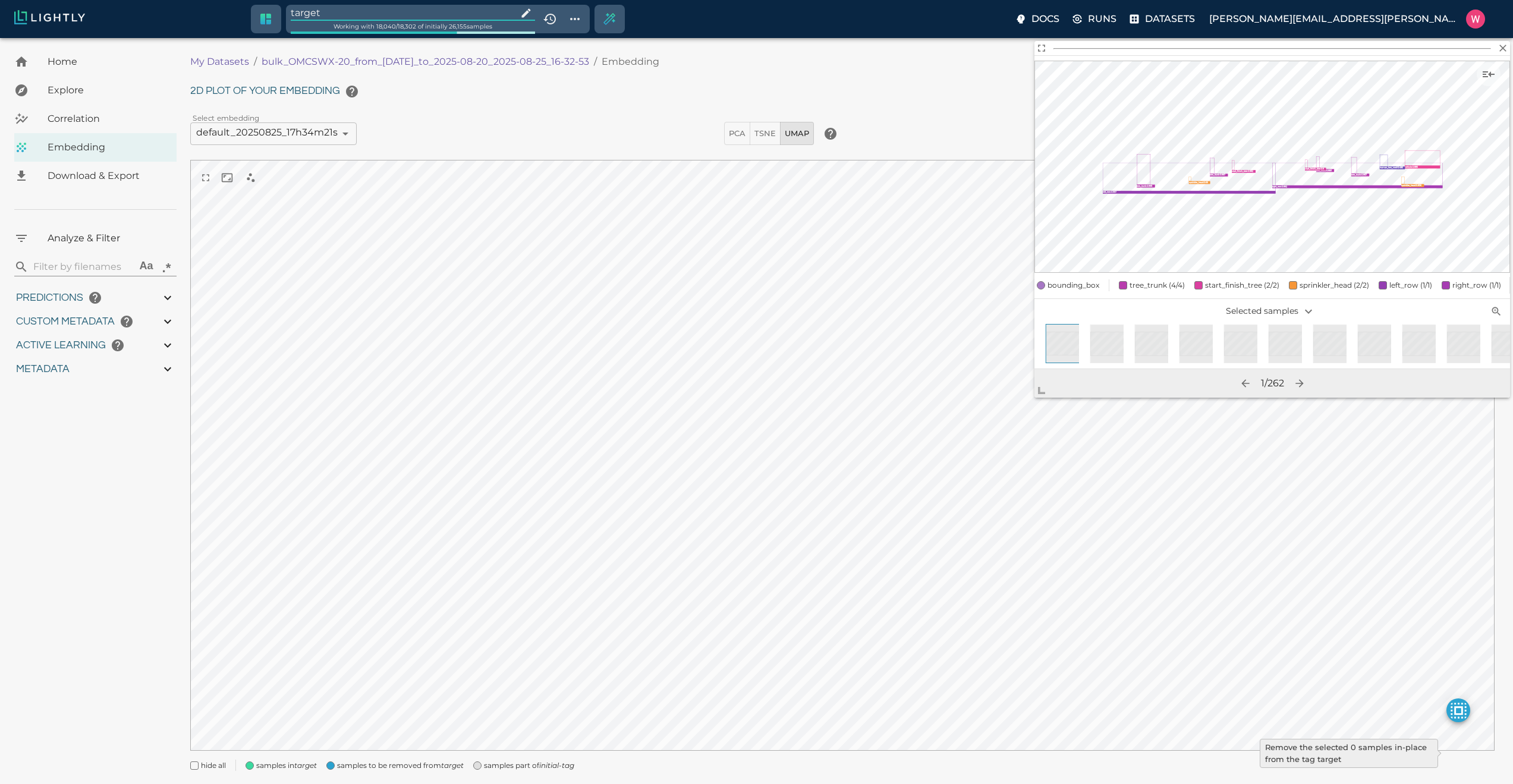
type input "27.408"
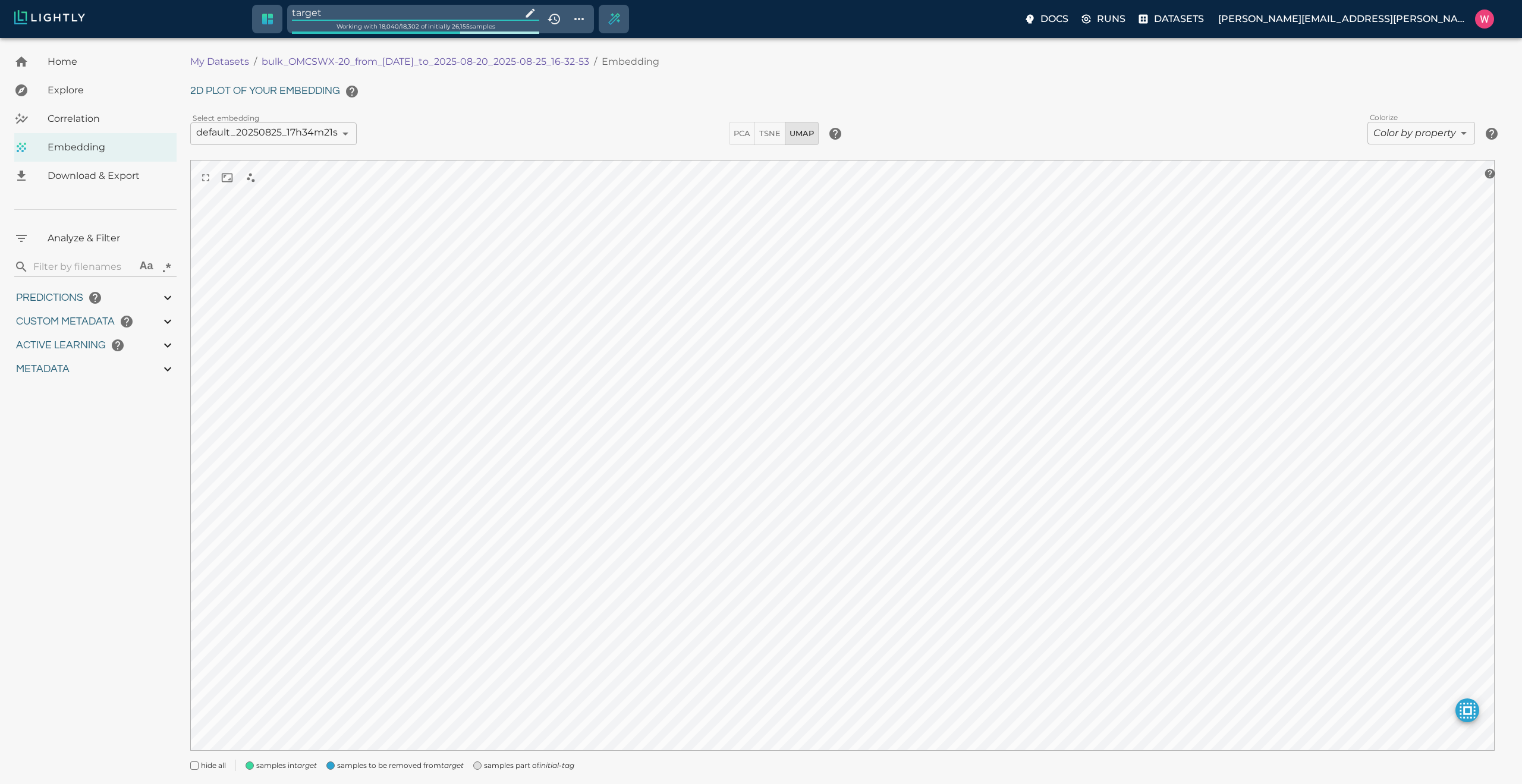
type input "1755708250.73712"
type input "1755723865.80512"
type input "0.999"
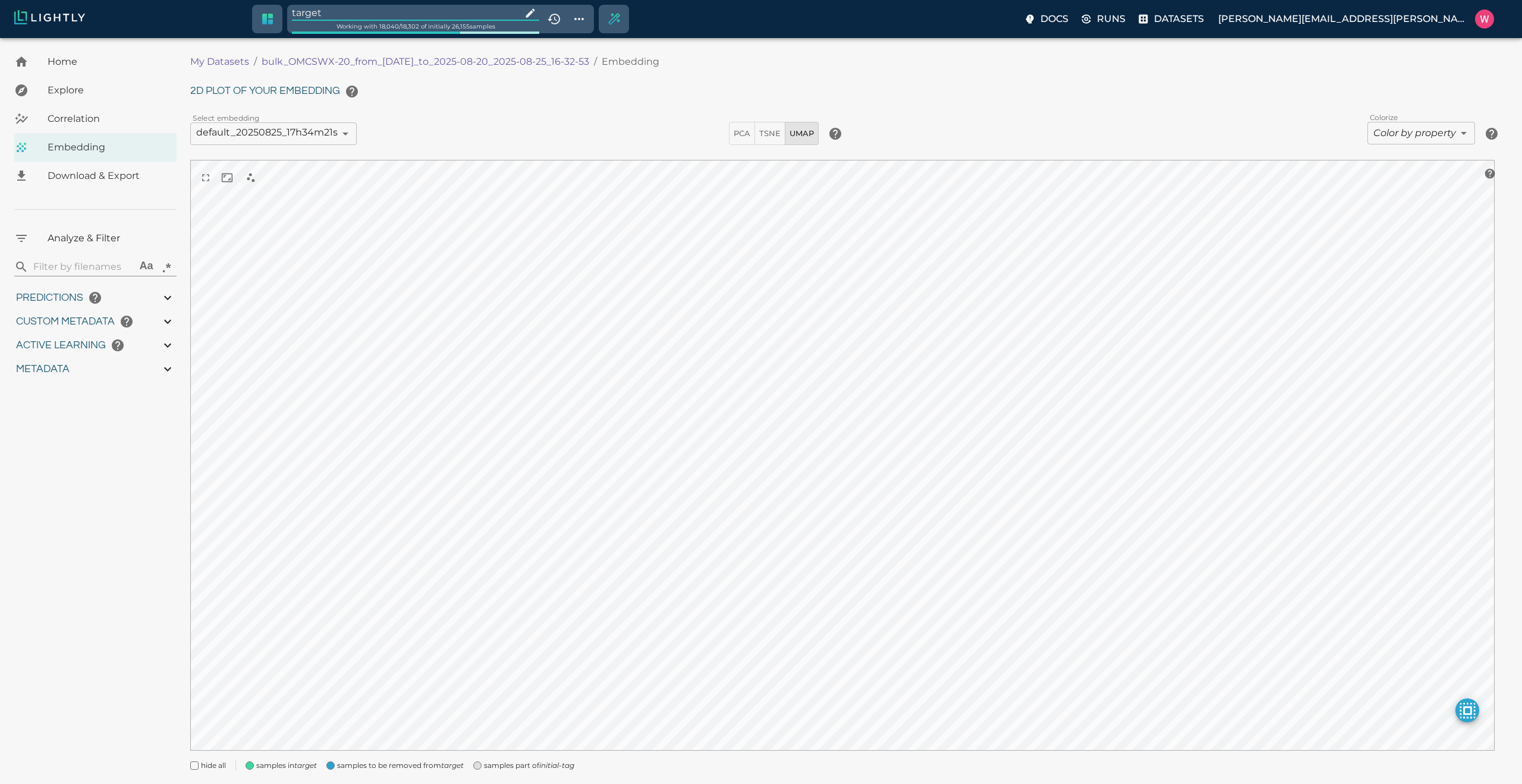
type input "0.998"
type input "9007199254740991"
type input "0.524054527282715"
type input "96.3790545272827"
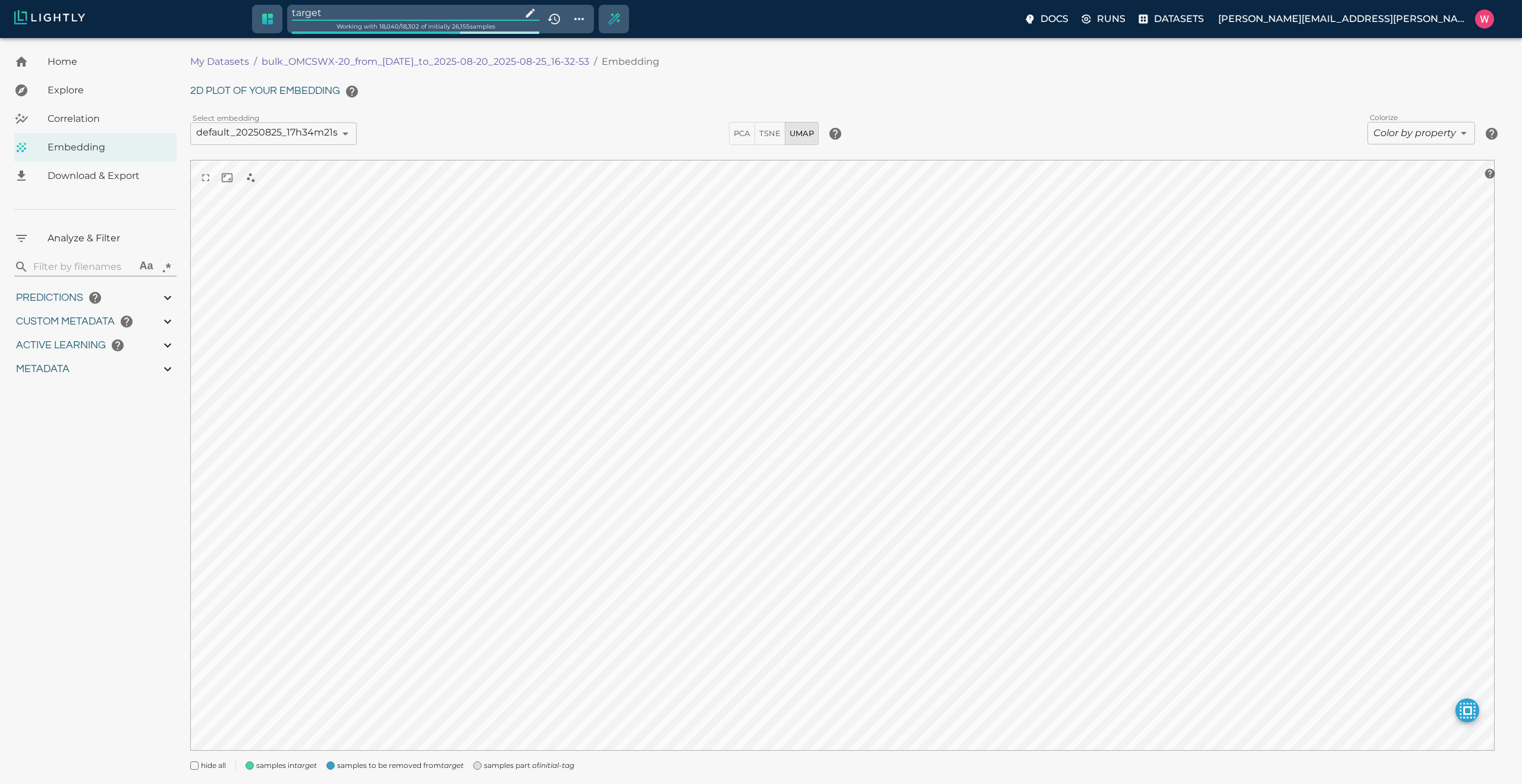
type input "27.408"
type input "1755708250.73712"
type input "1755723865.80512"
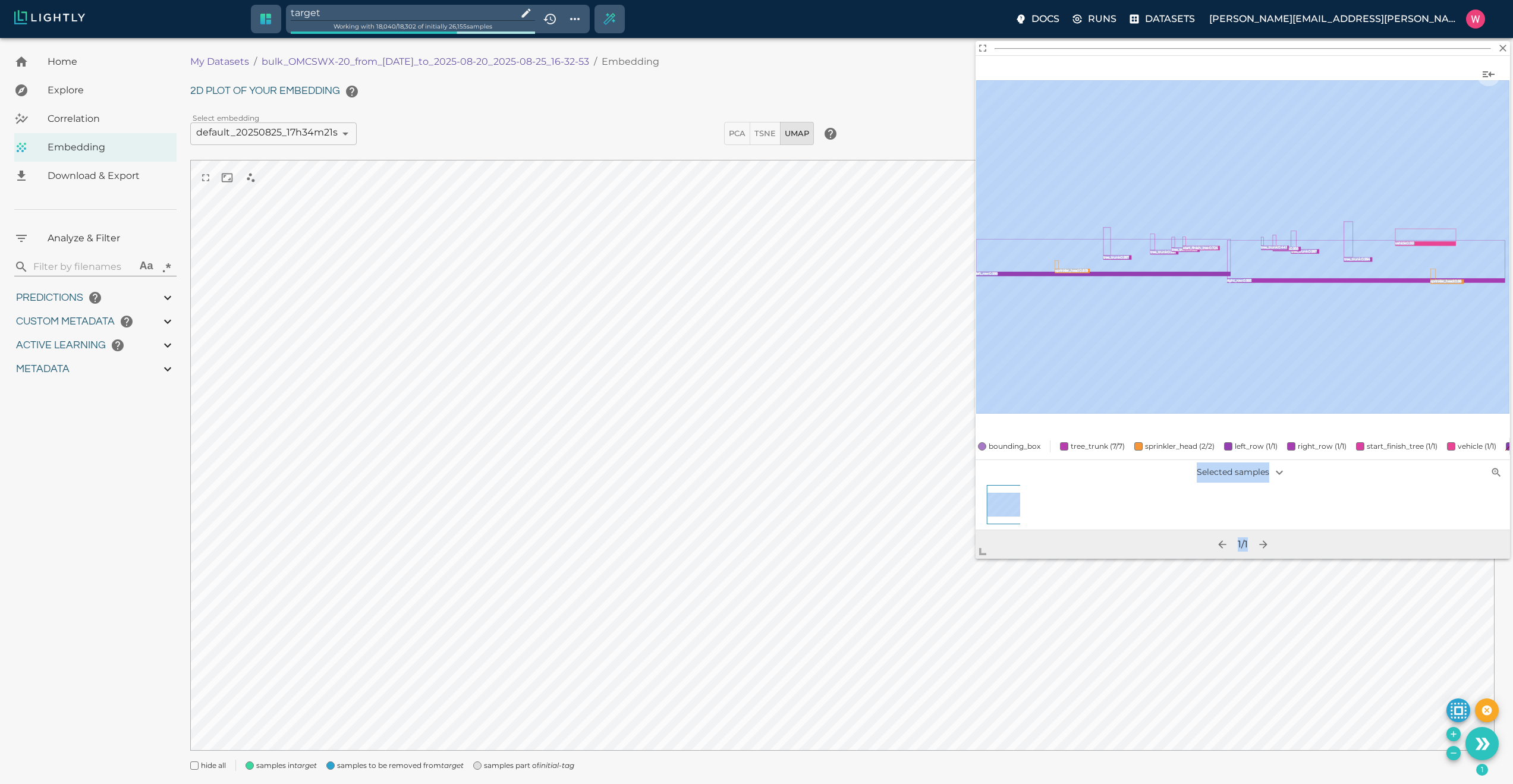
click at [956, 629] on body "target Working with 18,040 / 18,302 of initially 26,155 samples Docs Runs Datas…" at bounding box center [756, 426] width 1513 height 776
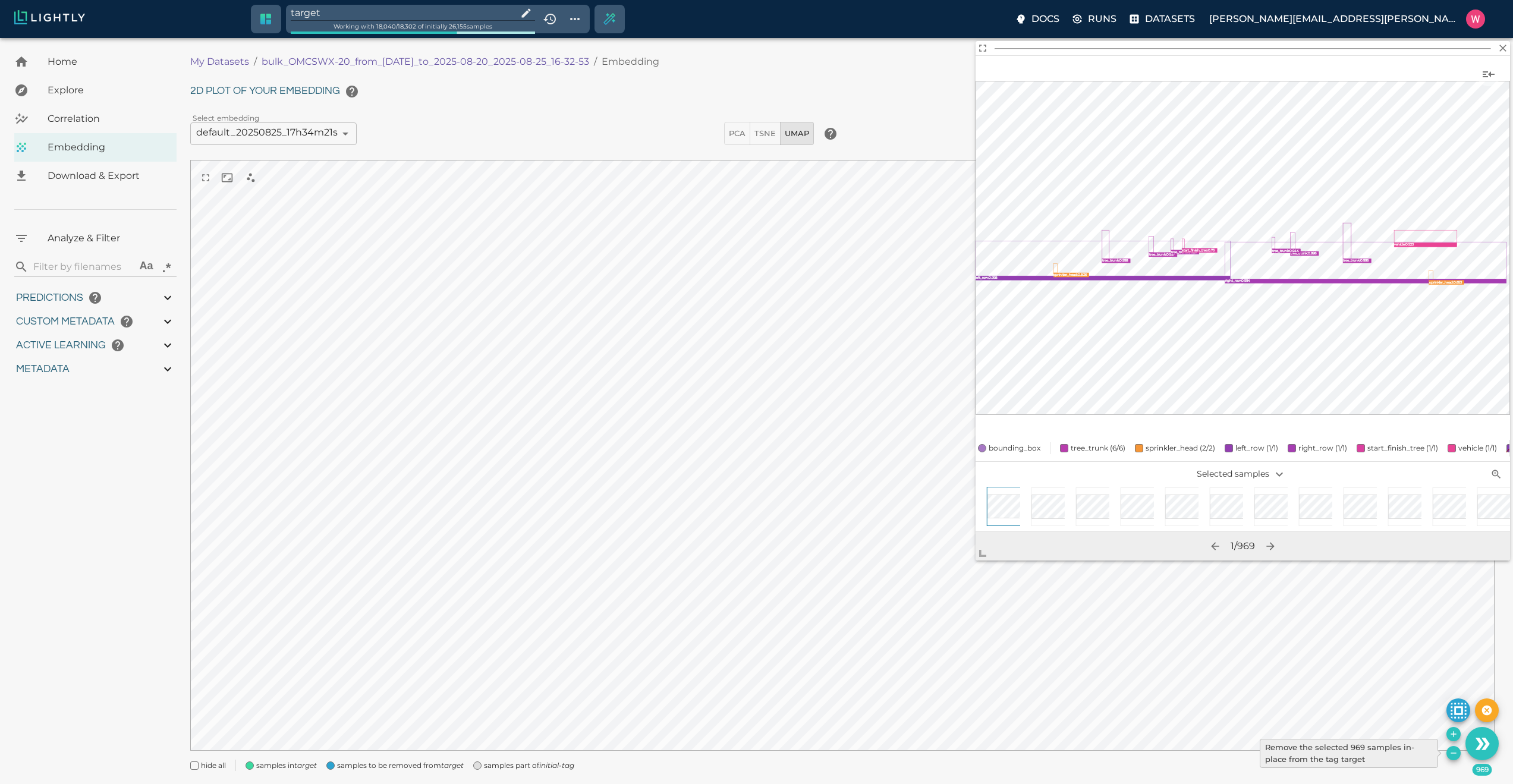
click at [1448, 754] on icon "Remove the selected 969 samples in-place from the tag target" at bounding box center [1453, 753] width 10 height 10
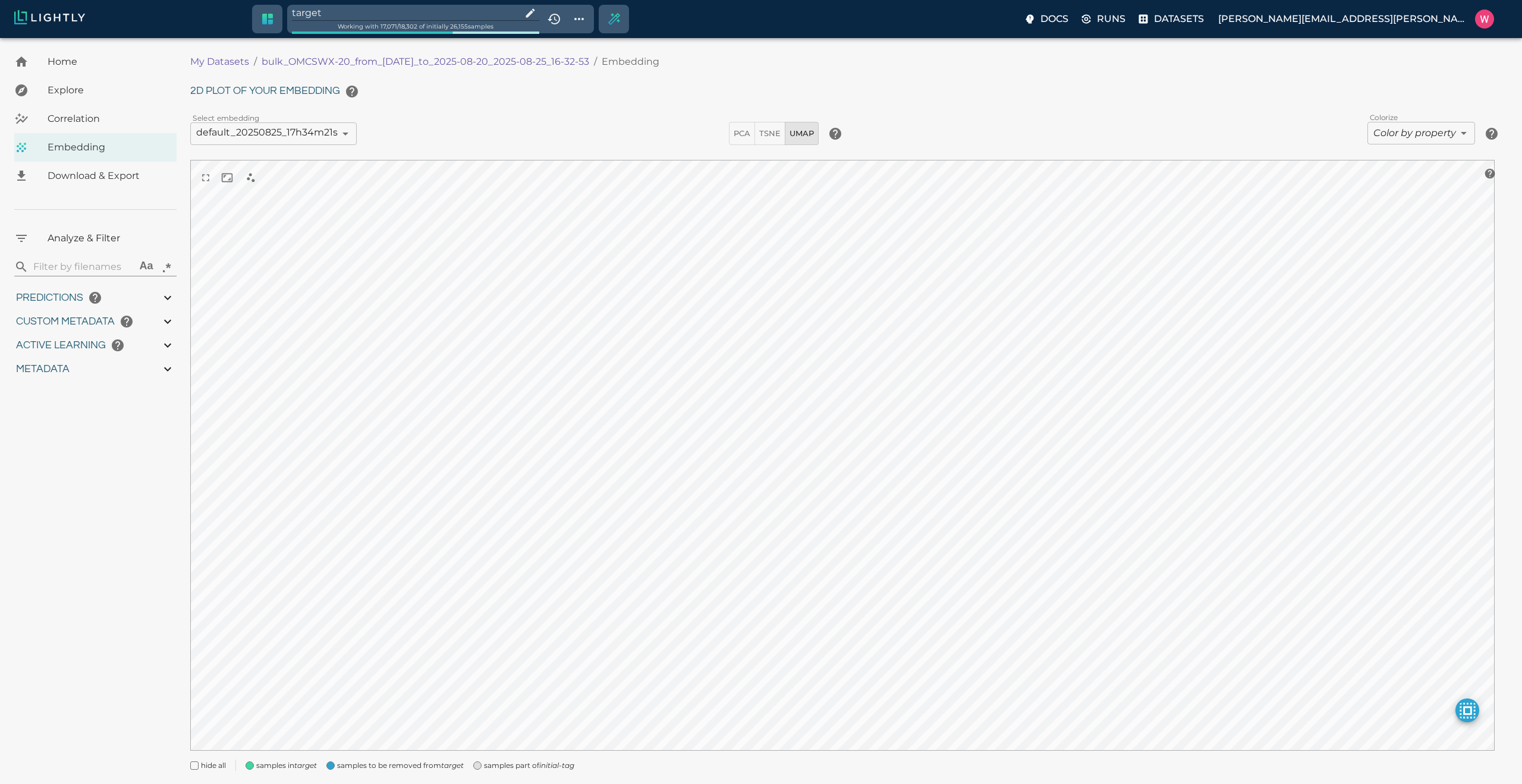
click at [399, 12] on input "target" at bounding box center [404, 13] width 225 height 16
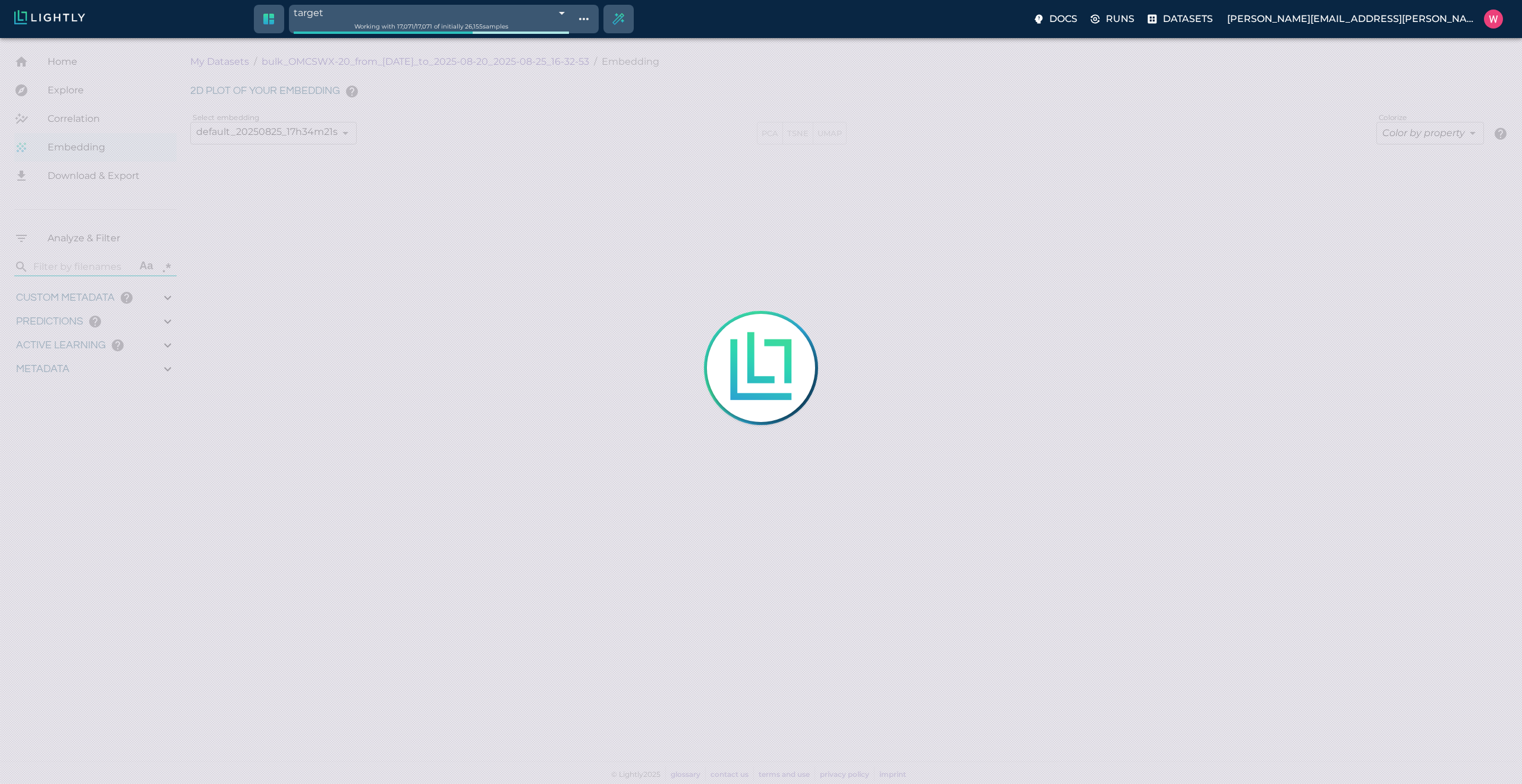
type input "1755708250.73712"
type input "1755723865.80512"
type input "0.999"
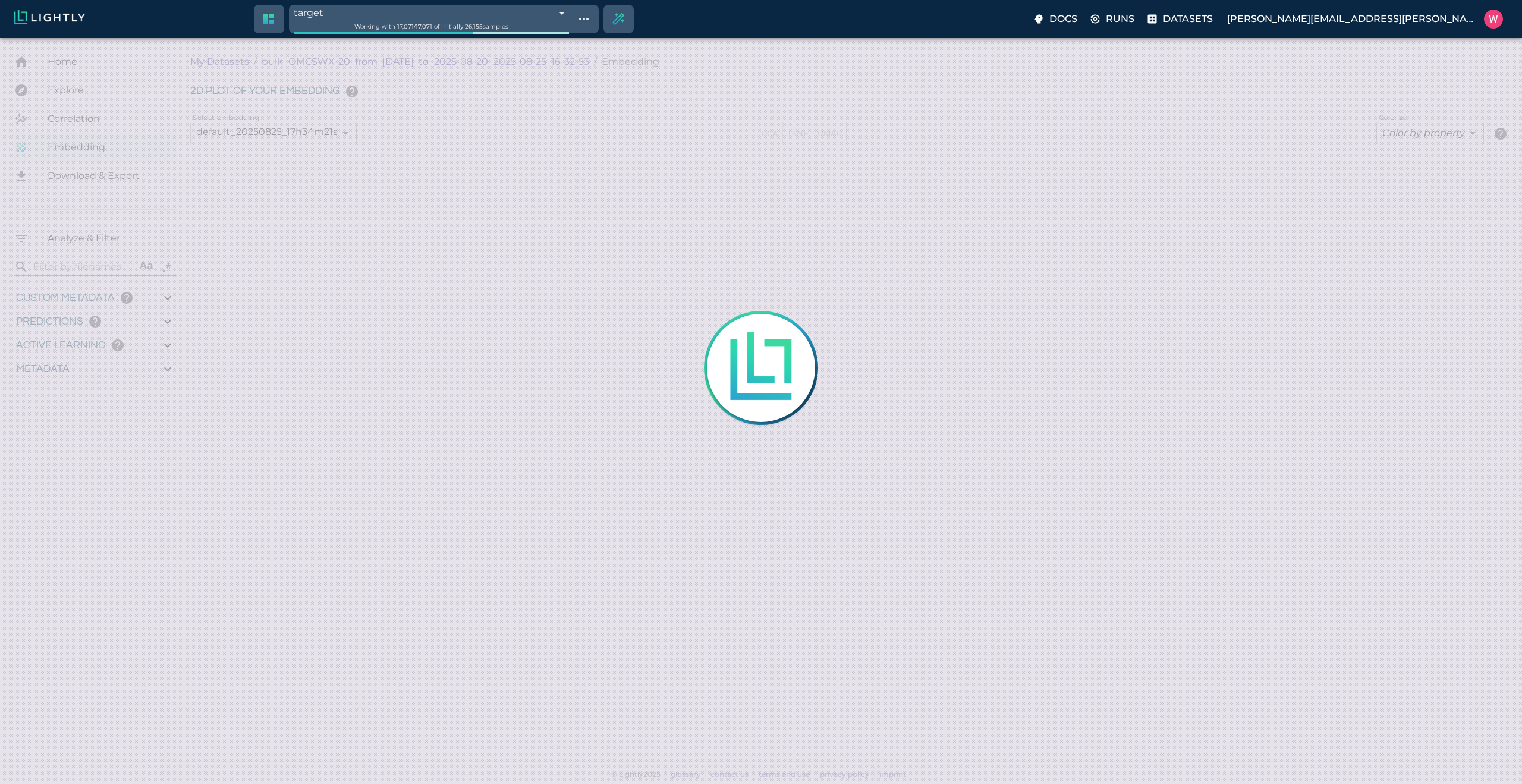
type input "0.998"
type input "0.524054527282715"
type input "96.3790545272827"
type input "27.408"
type input "1755708250.73712"
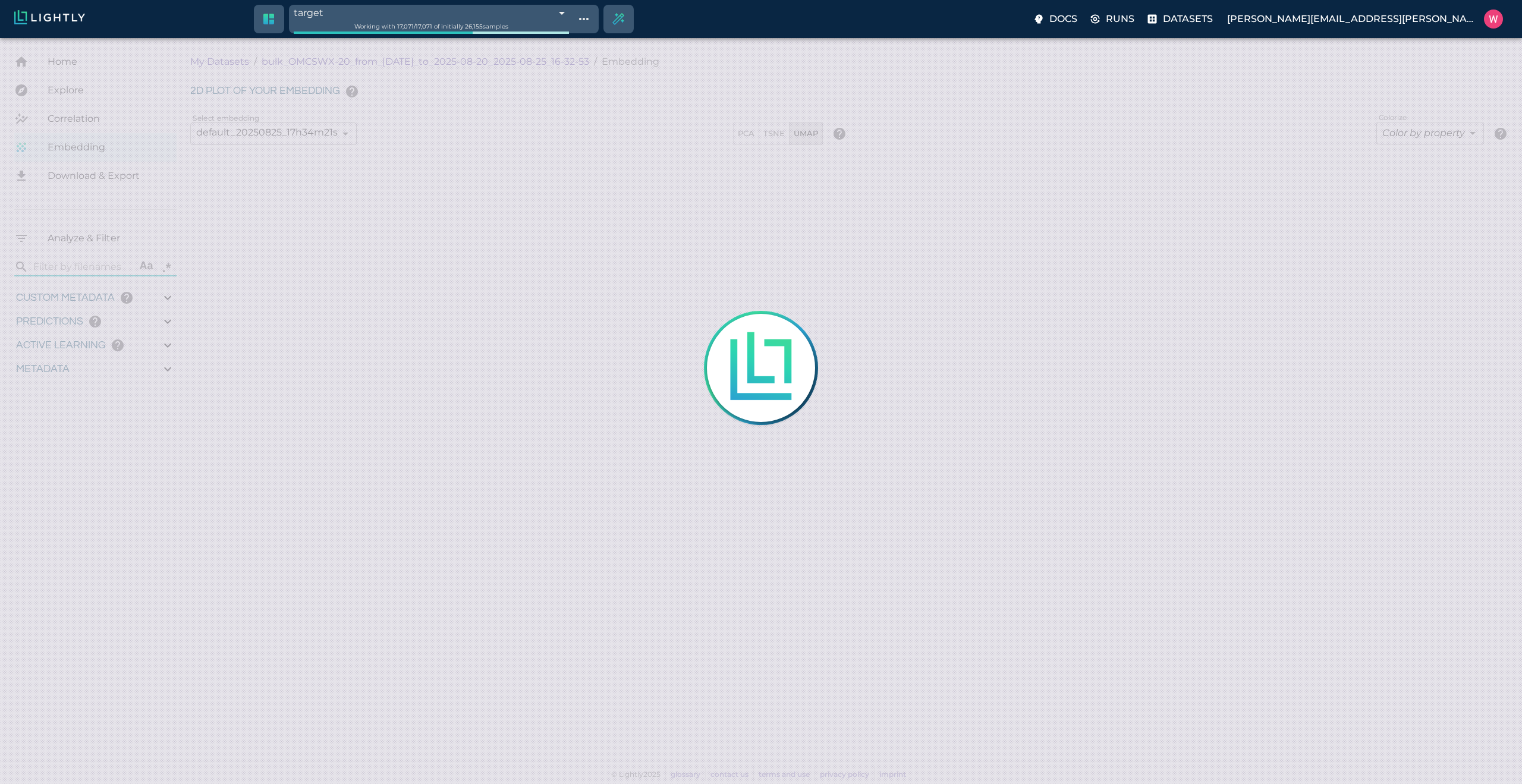
type input "1755723865.80512"
type input "0.999"
type input "0.998"
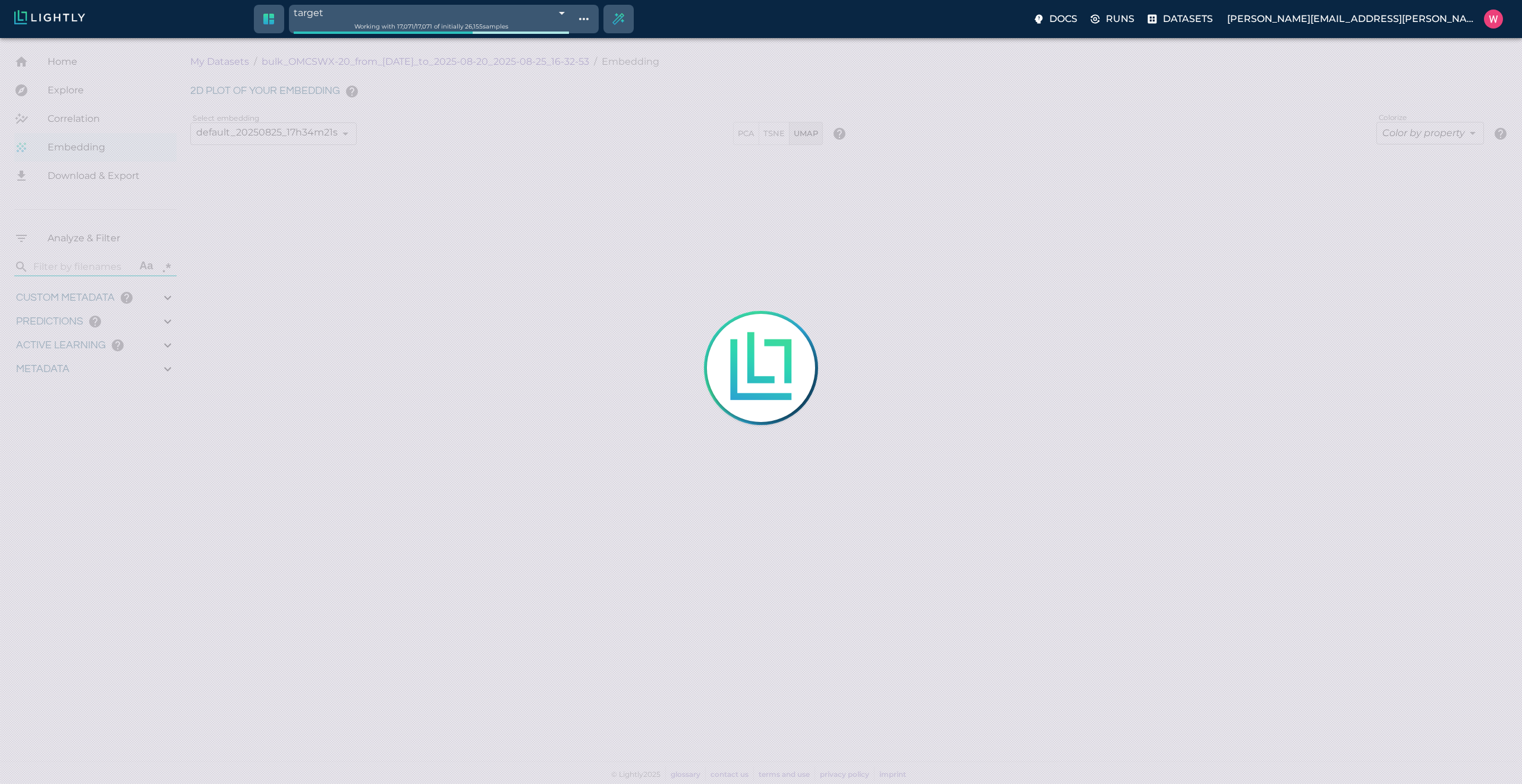
type input "0.524054527282715"
type input "96.3790545272827"
type input "27.408"
type input "1755708250.73712"
type input "1755723865.80512"
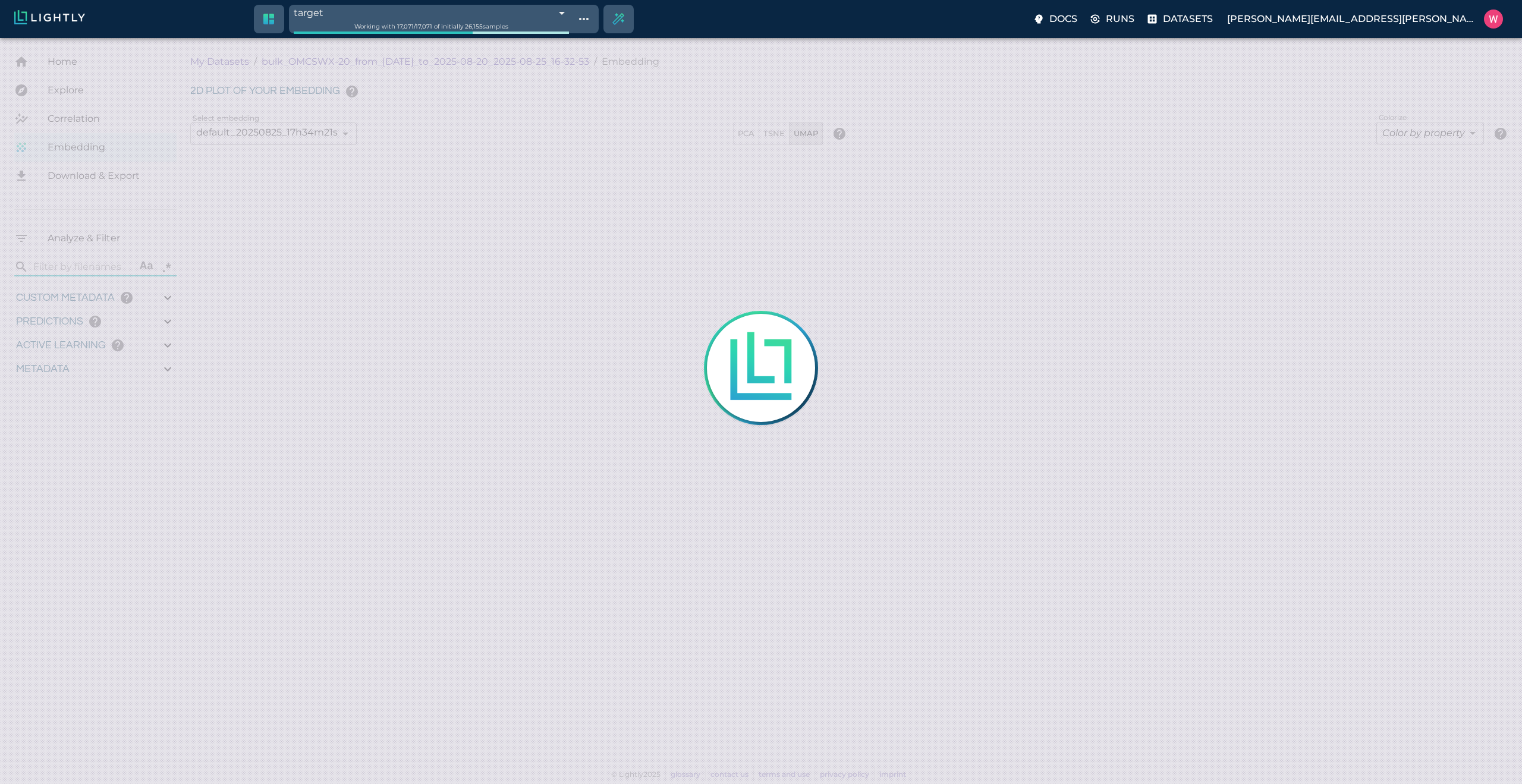
type input "0.999"
type input "0.998"
type input "0.524054527282715"
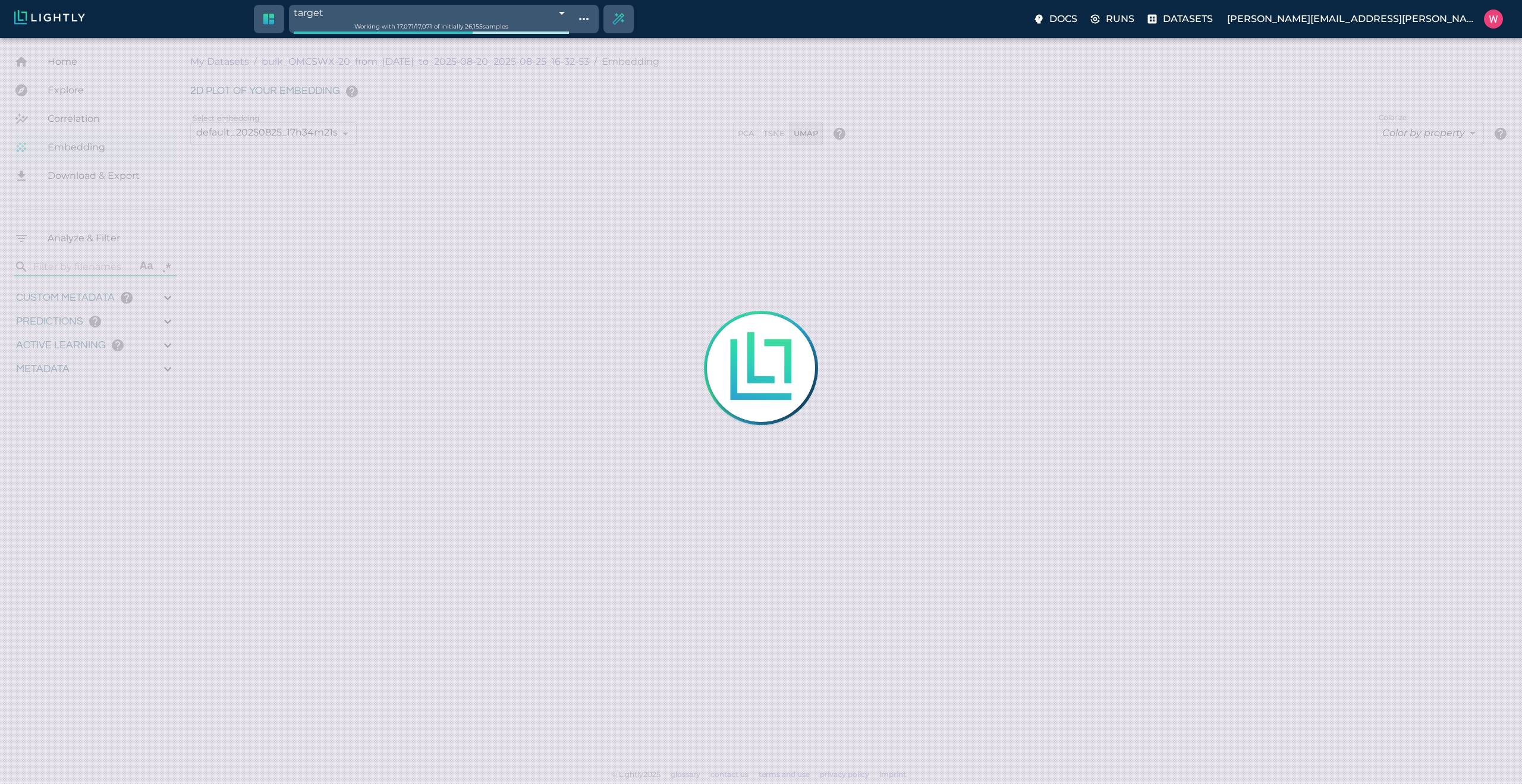
type input "96.3790545272827"
type input "27.408"
type input "9007199254740991"
type input "1755708250.73712"
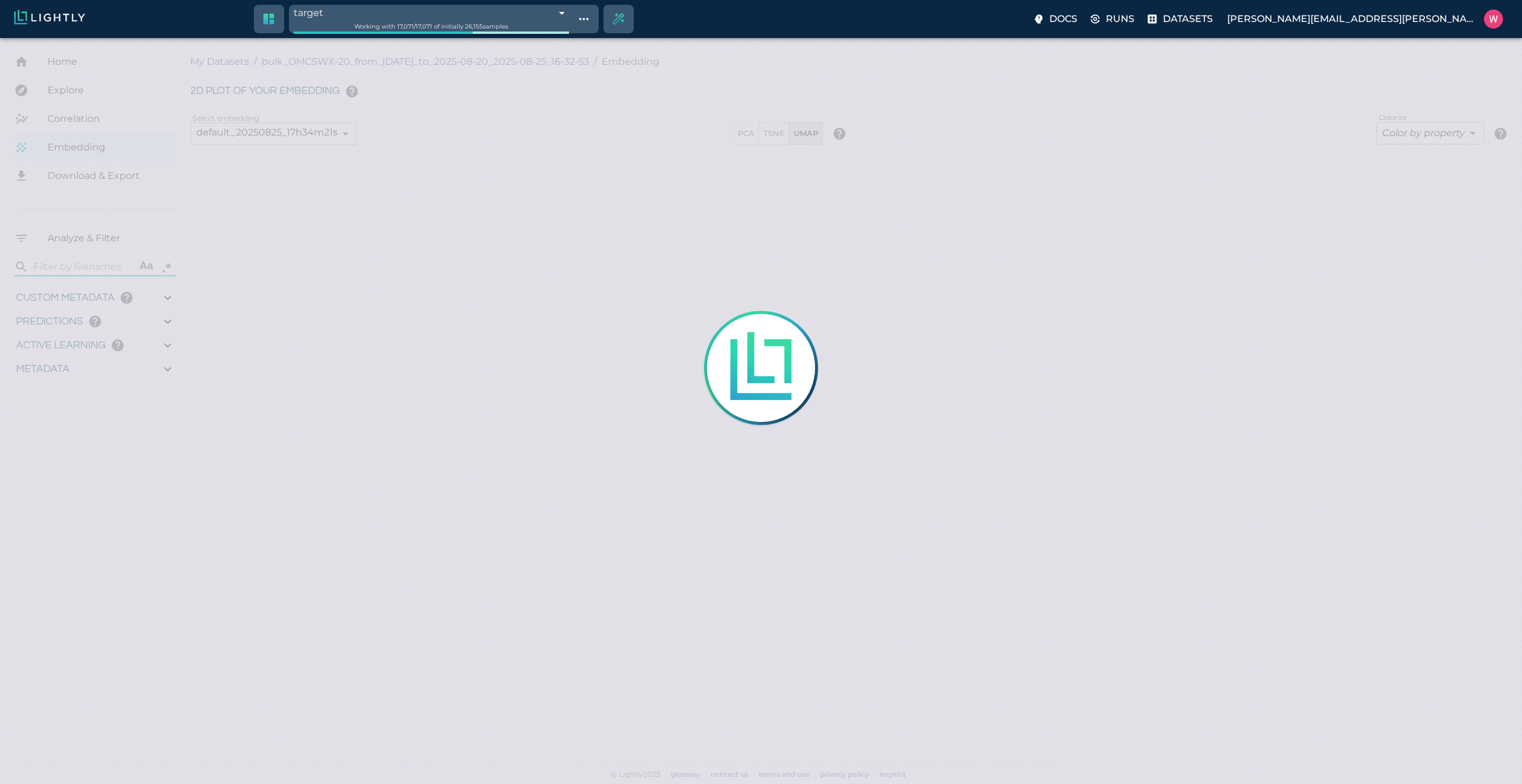
type input "1755723865.80512"
type input "0.999"
type input "0.998"
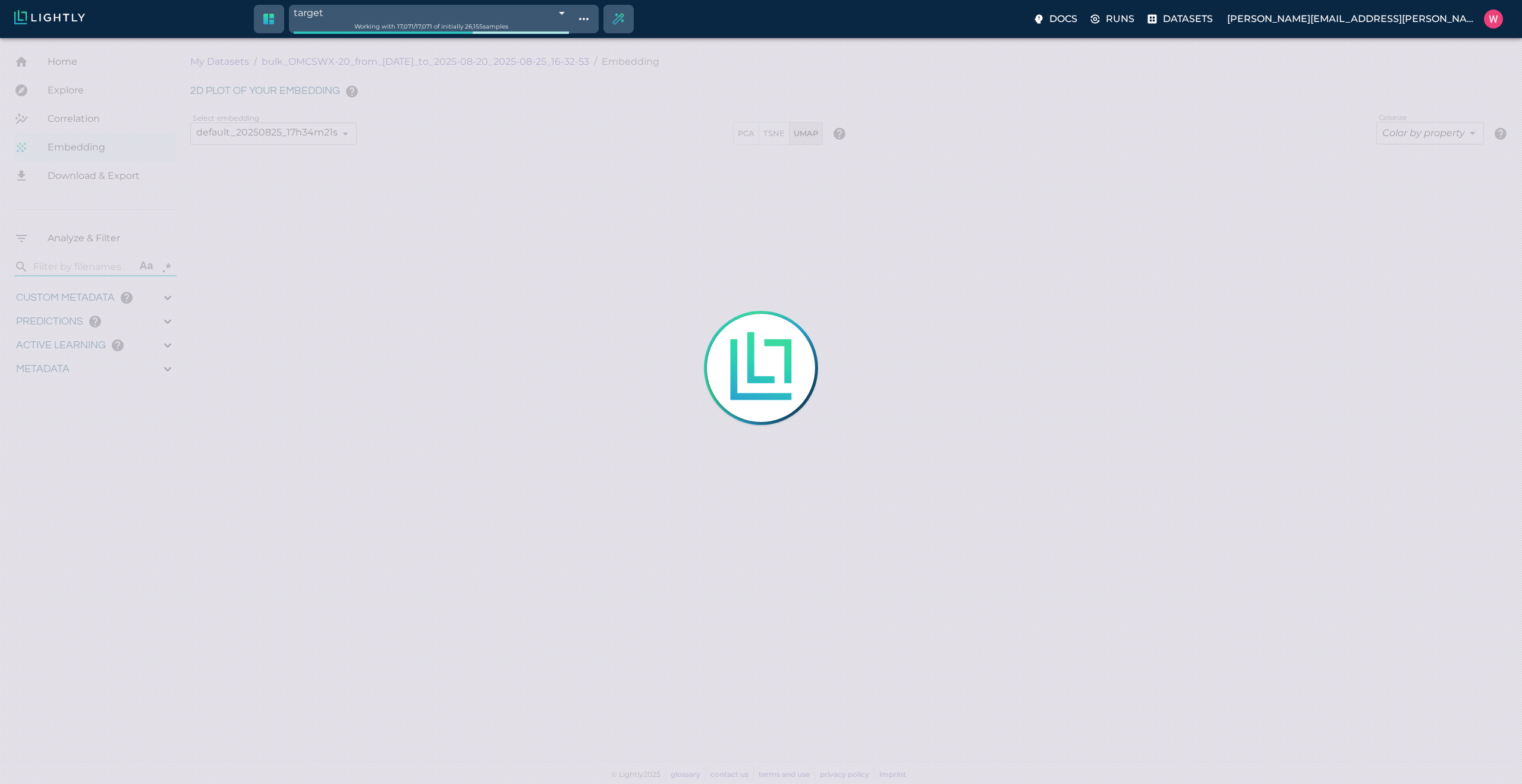
type input "0.524054527282715"
type input "96.3790545272827"
type input "27.408"
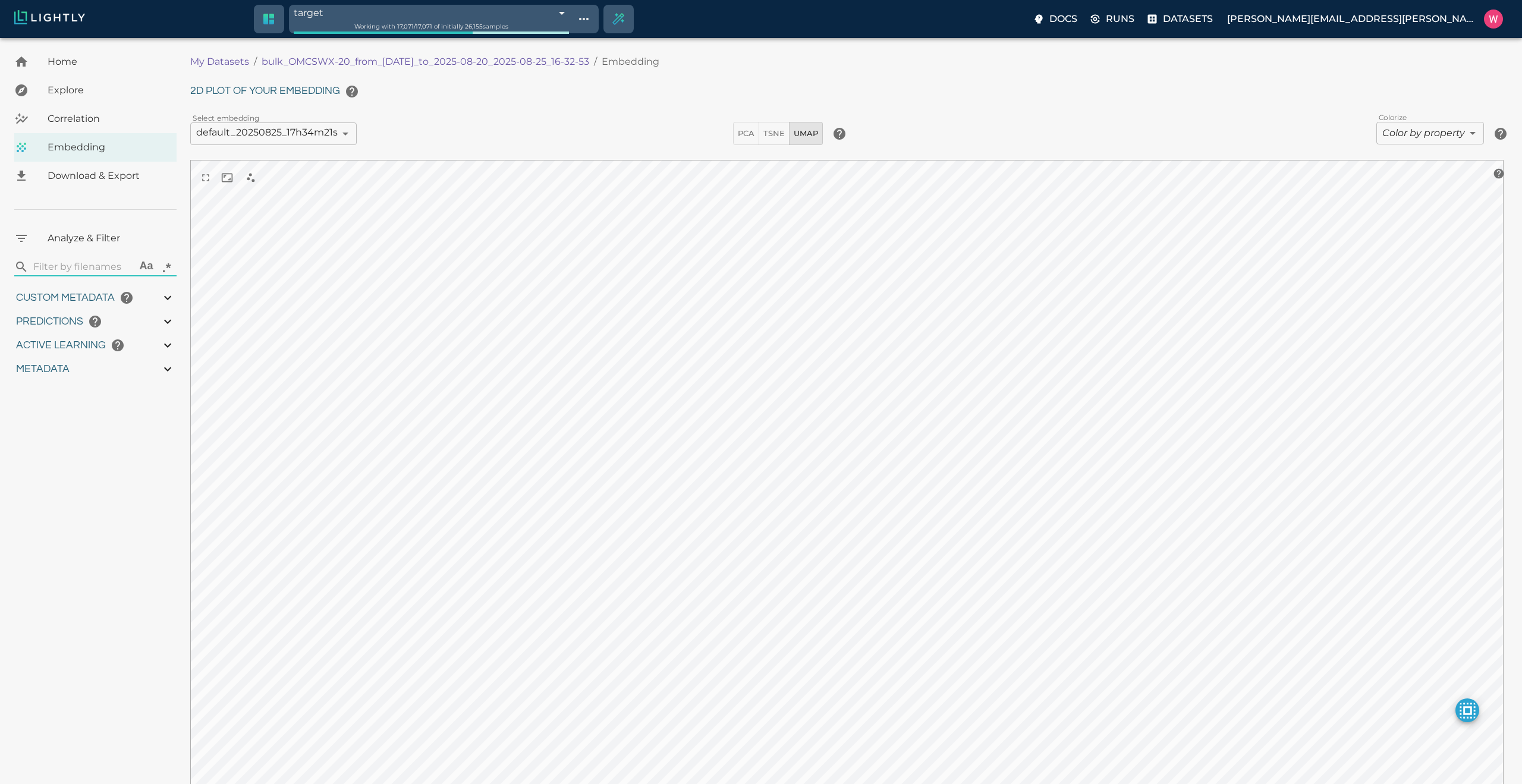
type input "1755708250.73712"
type input "1755723865.80512"
type input "0.999"
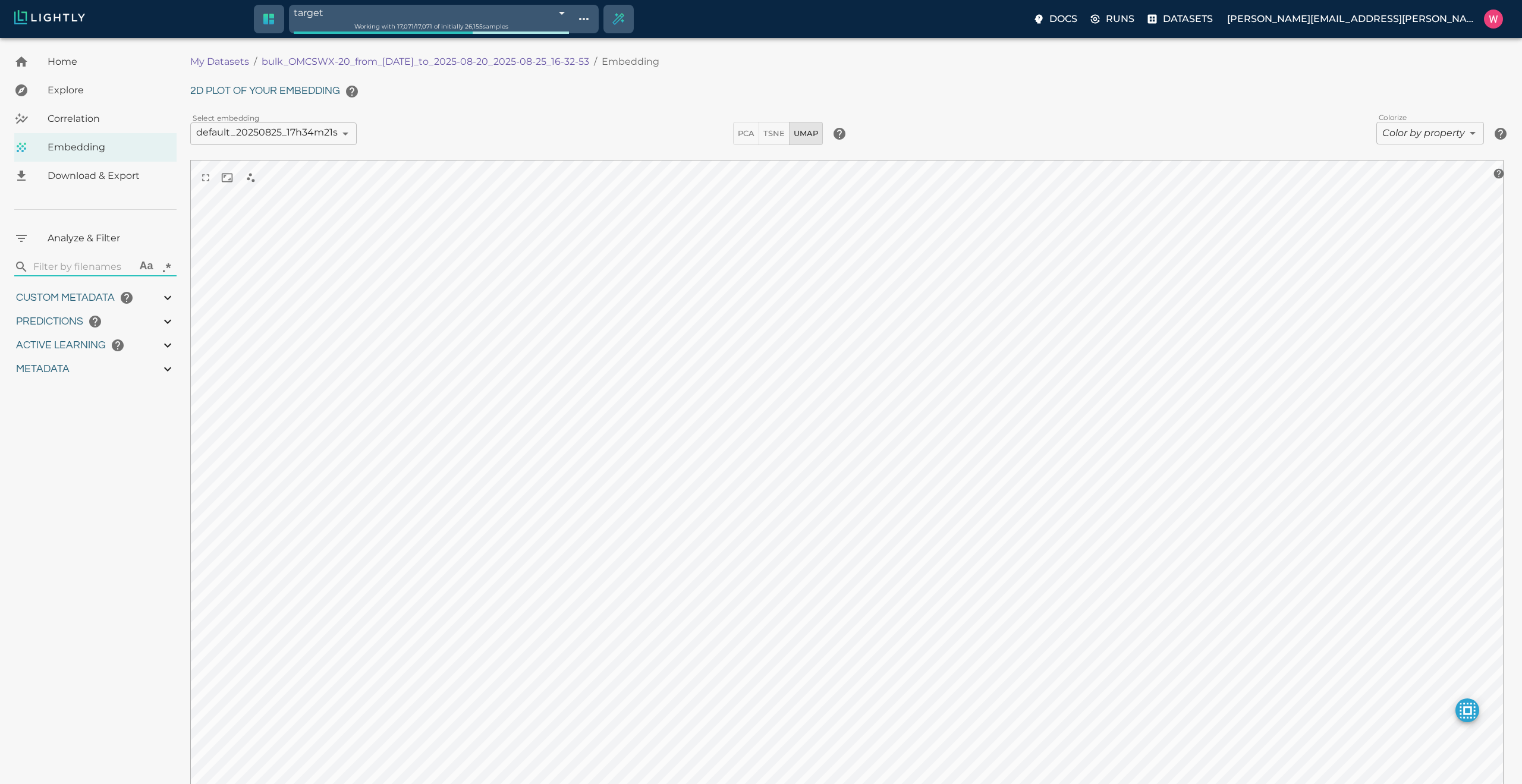
type input "0.998"
type input "0.524054527282715"
type input "96.3790545272827"
type input "27.408"
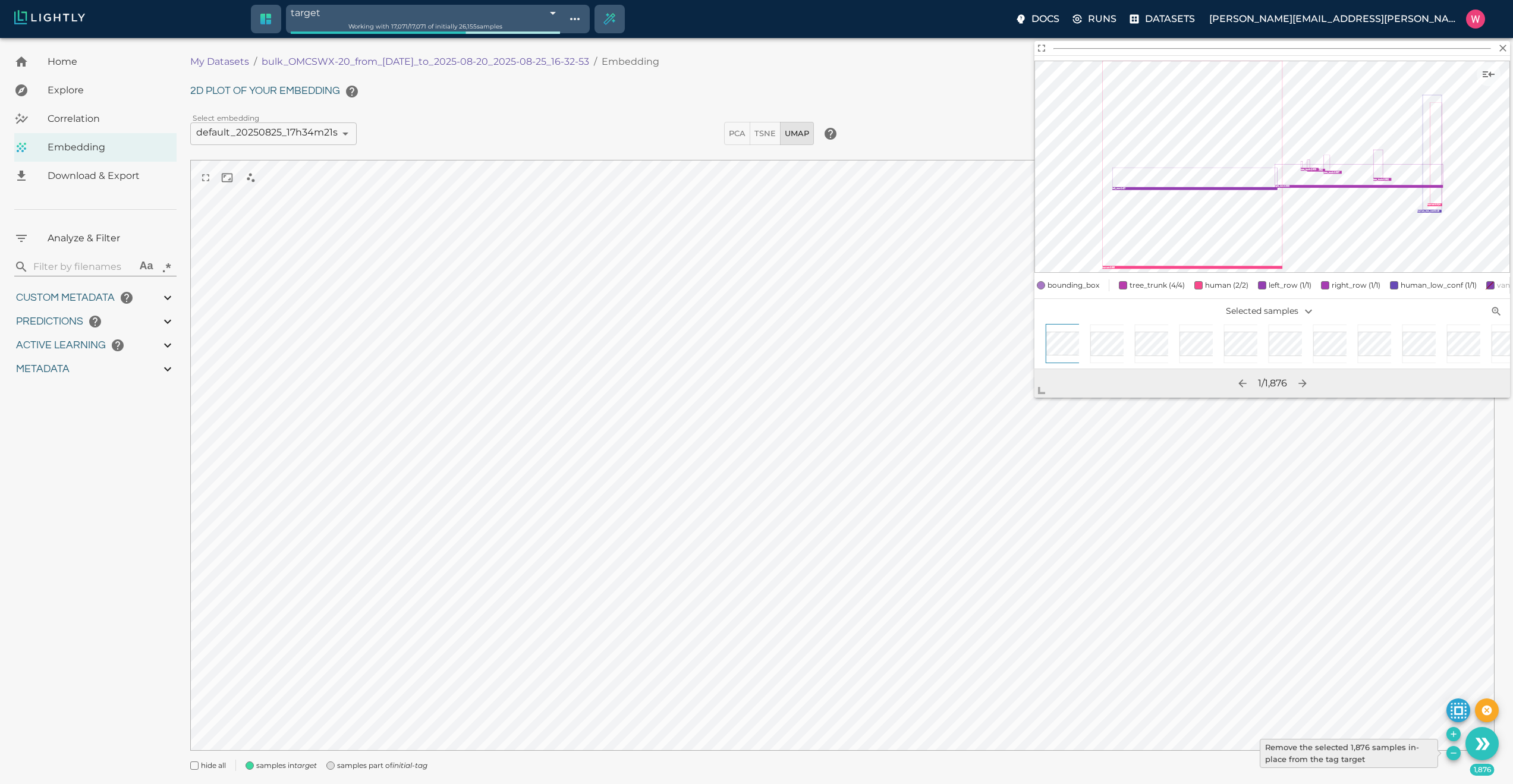
click at [1451, 752] on icon "Remove the selected 1,876 samples in-place from the tag target" at bounding box center [1452, 752] width 6 height 1
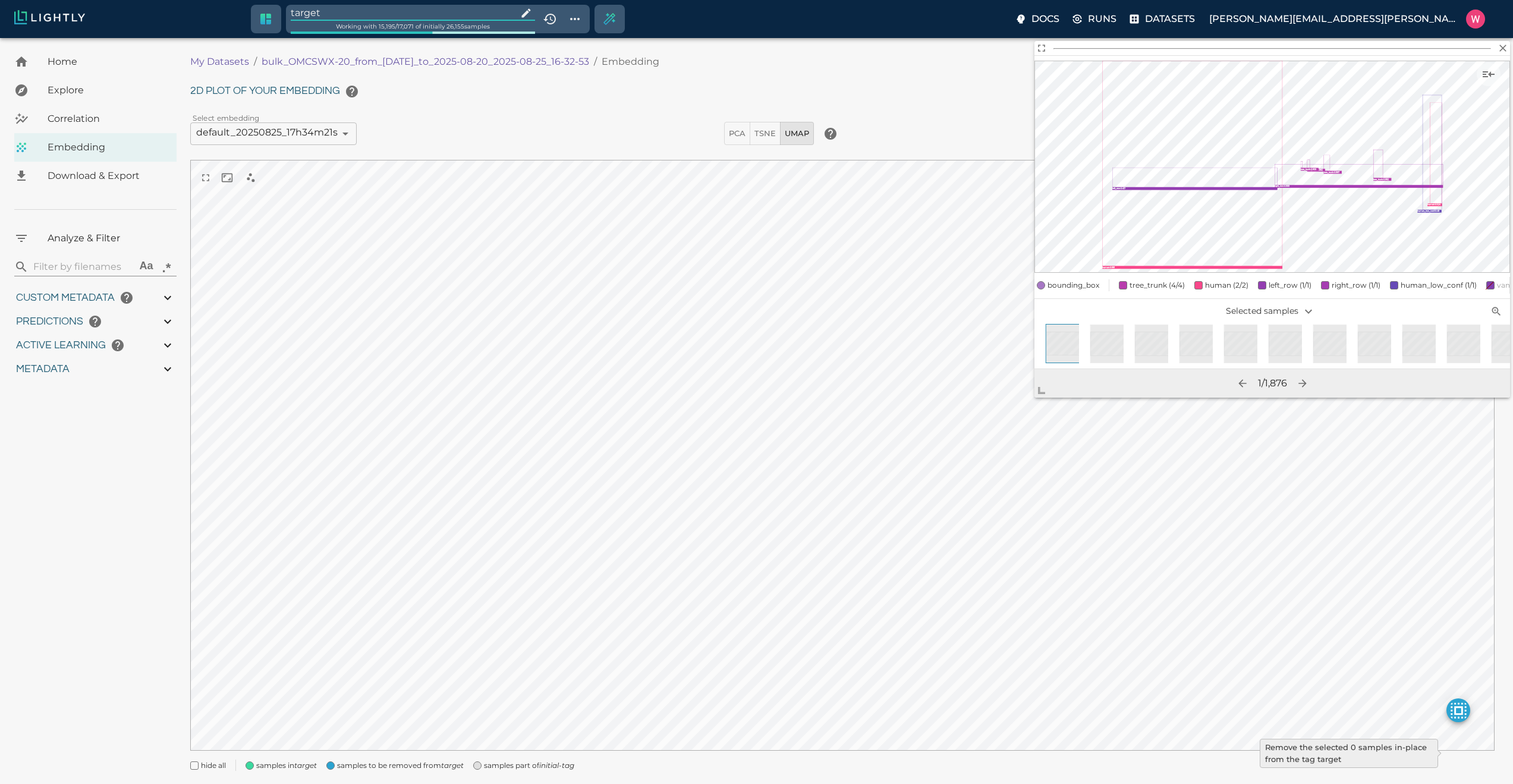
type input "1755708250.73712"
type input "1755723865.80512"
type input "0.999"
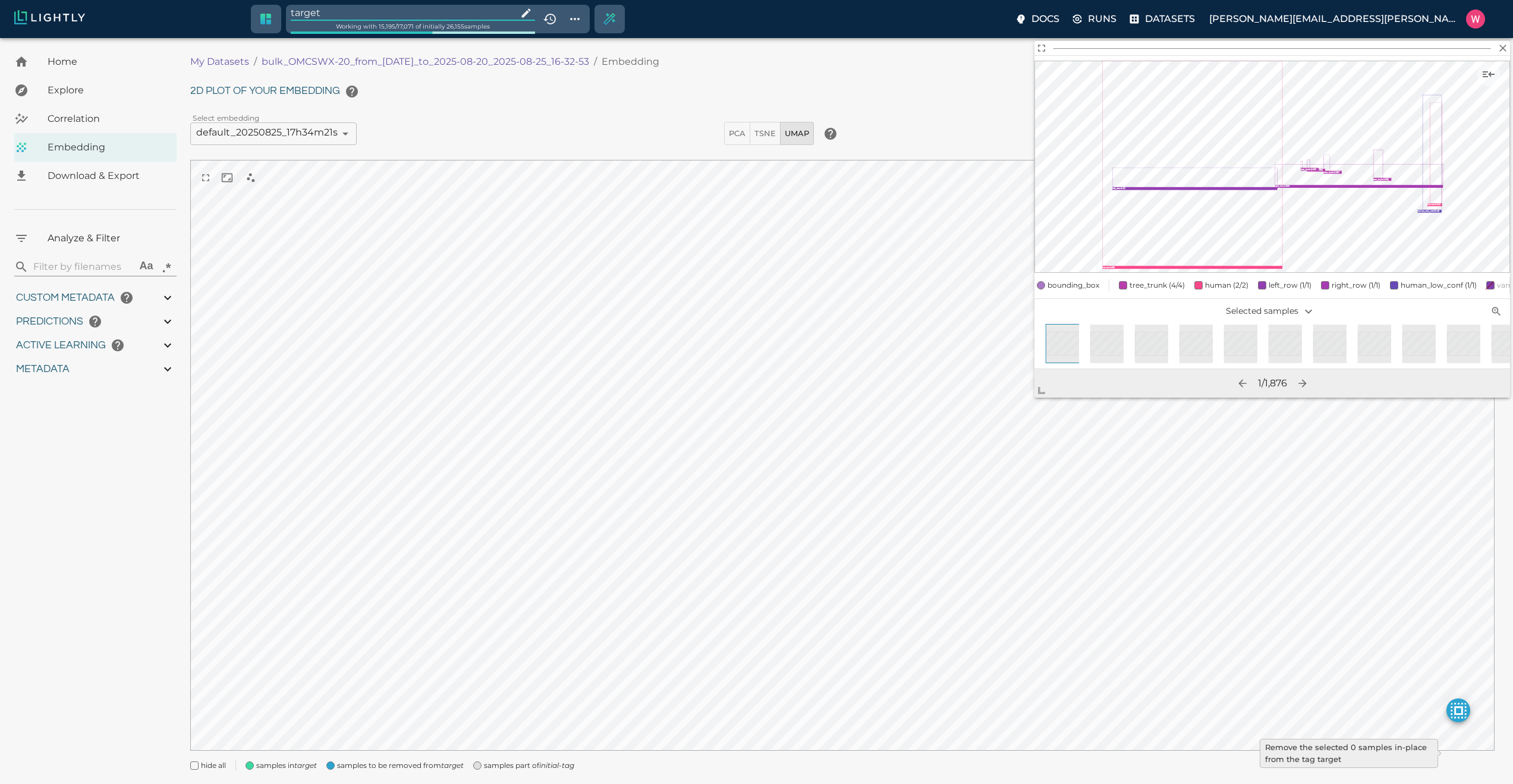
type input "0.998"
type input "0.524054527282715"
type input "96.3790545272827"
type input "27.408"
type input "9007199254740991"
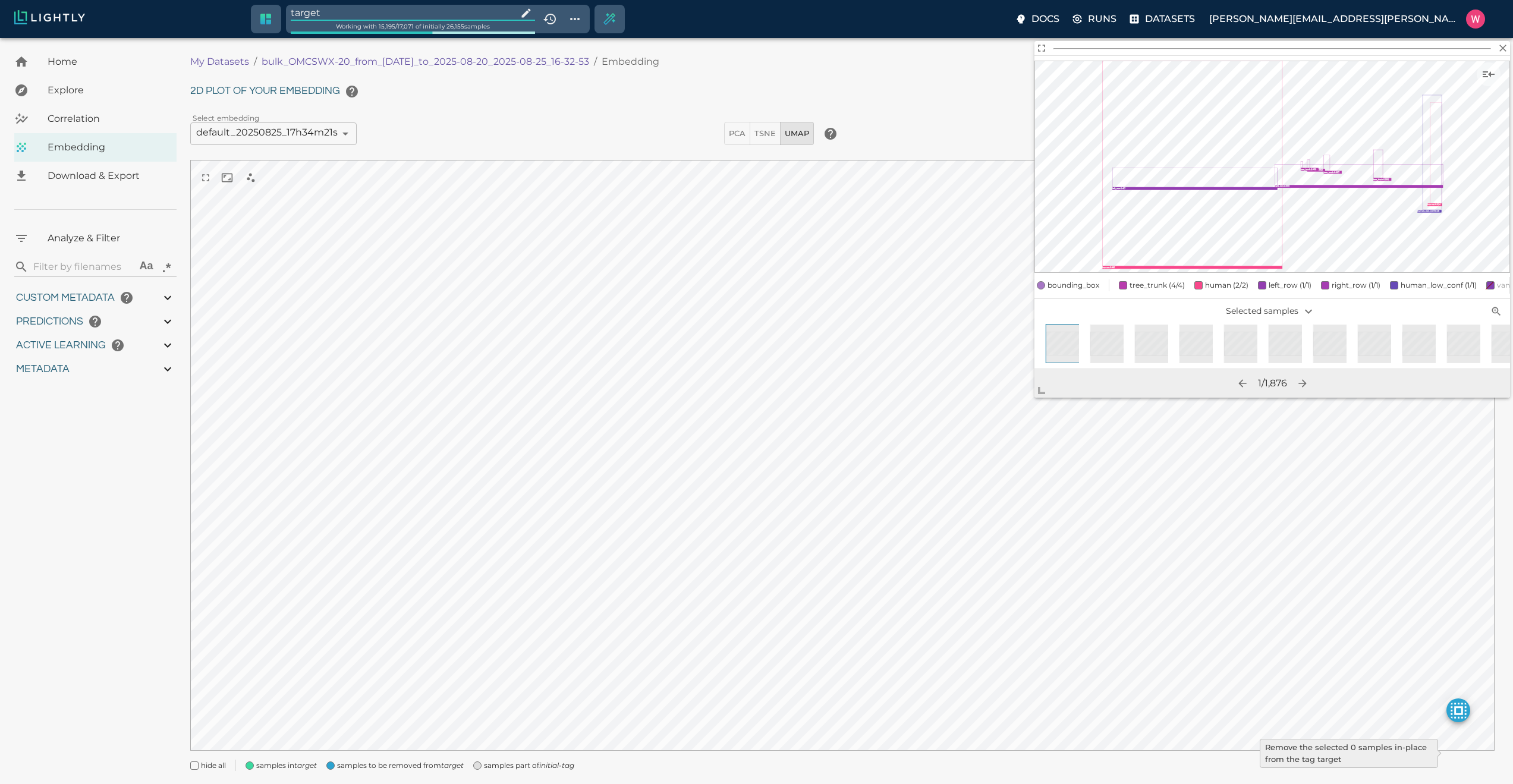
type input "9007199254740991"
type input "1755708250.73712"
type input "1755723865.80512"
type input "0.999"
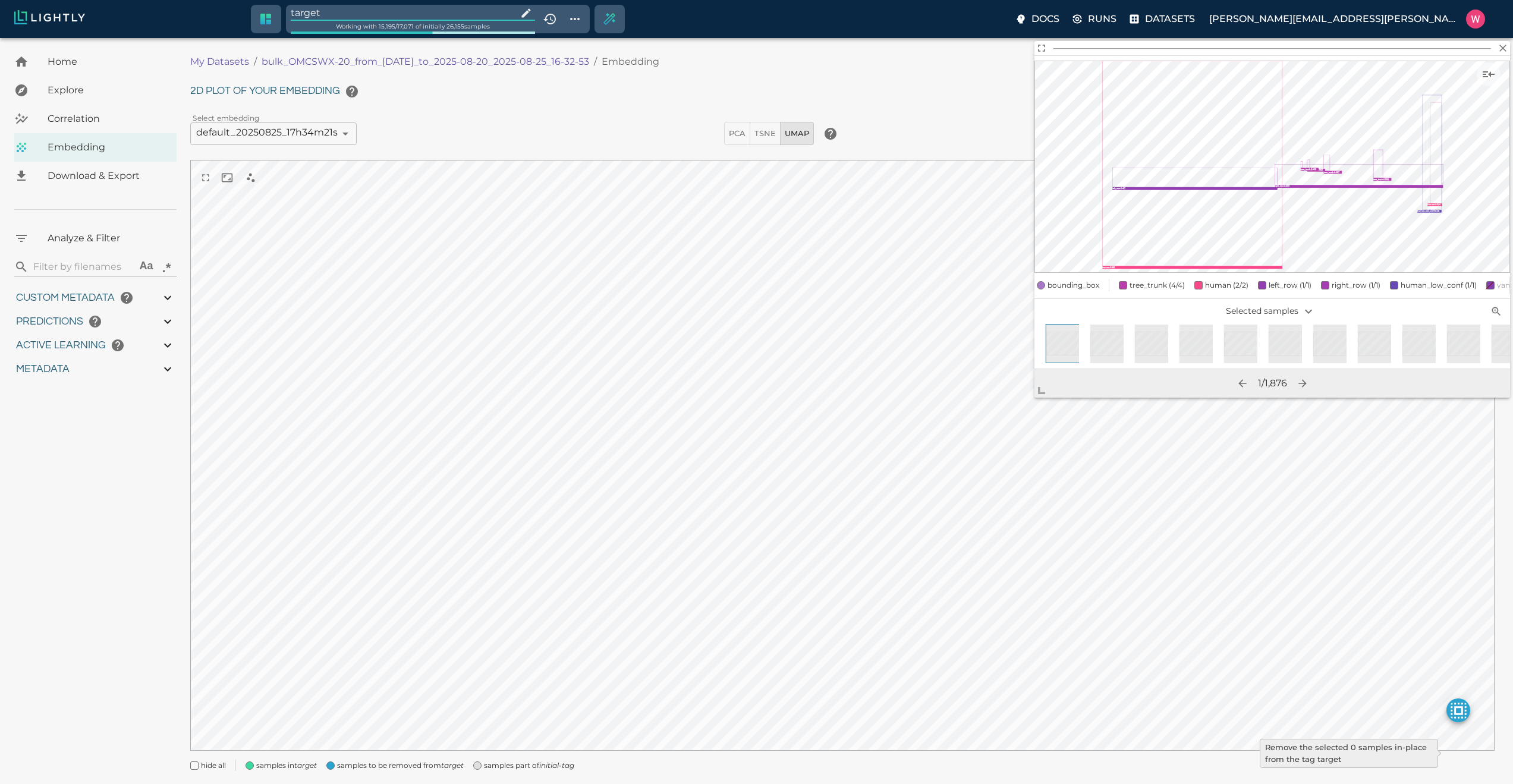
type input "0.999"
type input "0.998"
type input "0.524054527282715"
type input "96.3790545272827"
type input "27.408"
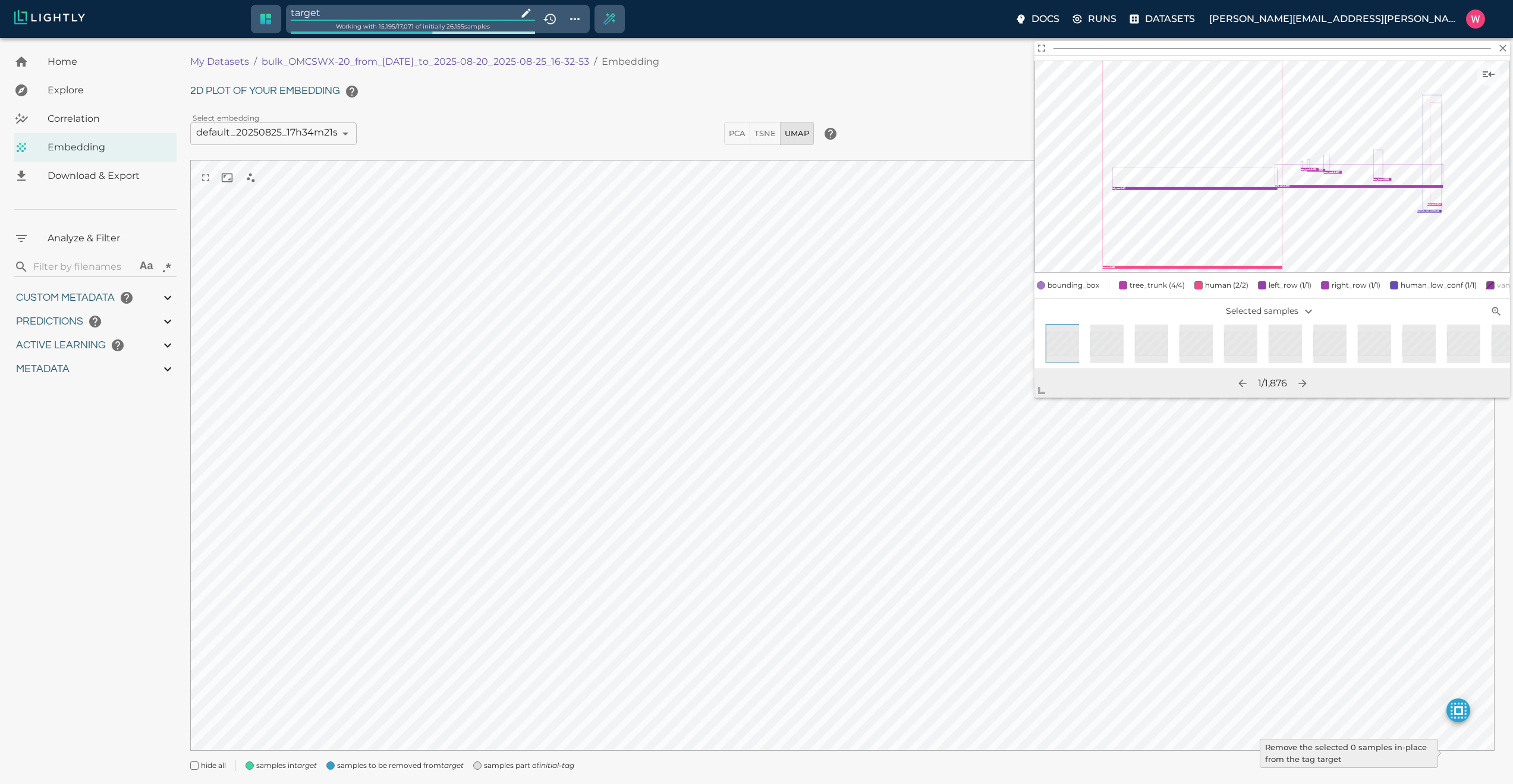
type input "9007199254740991"
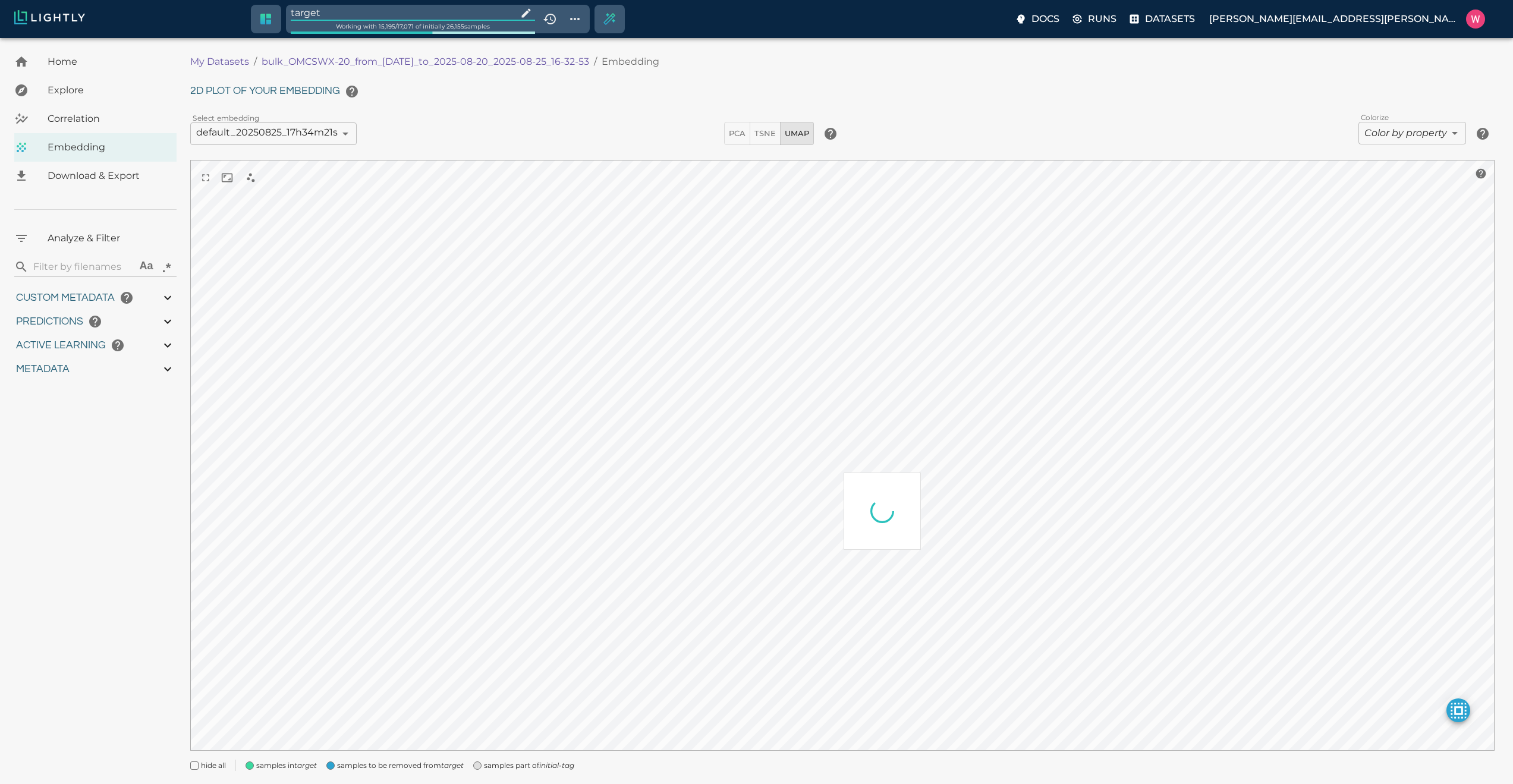
type input "1755708250.73712"
type input "1755723865.80512"
type input "0.999"
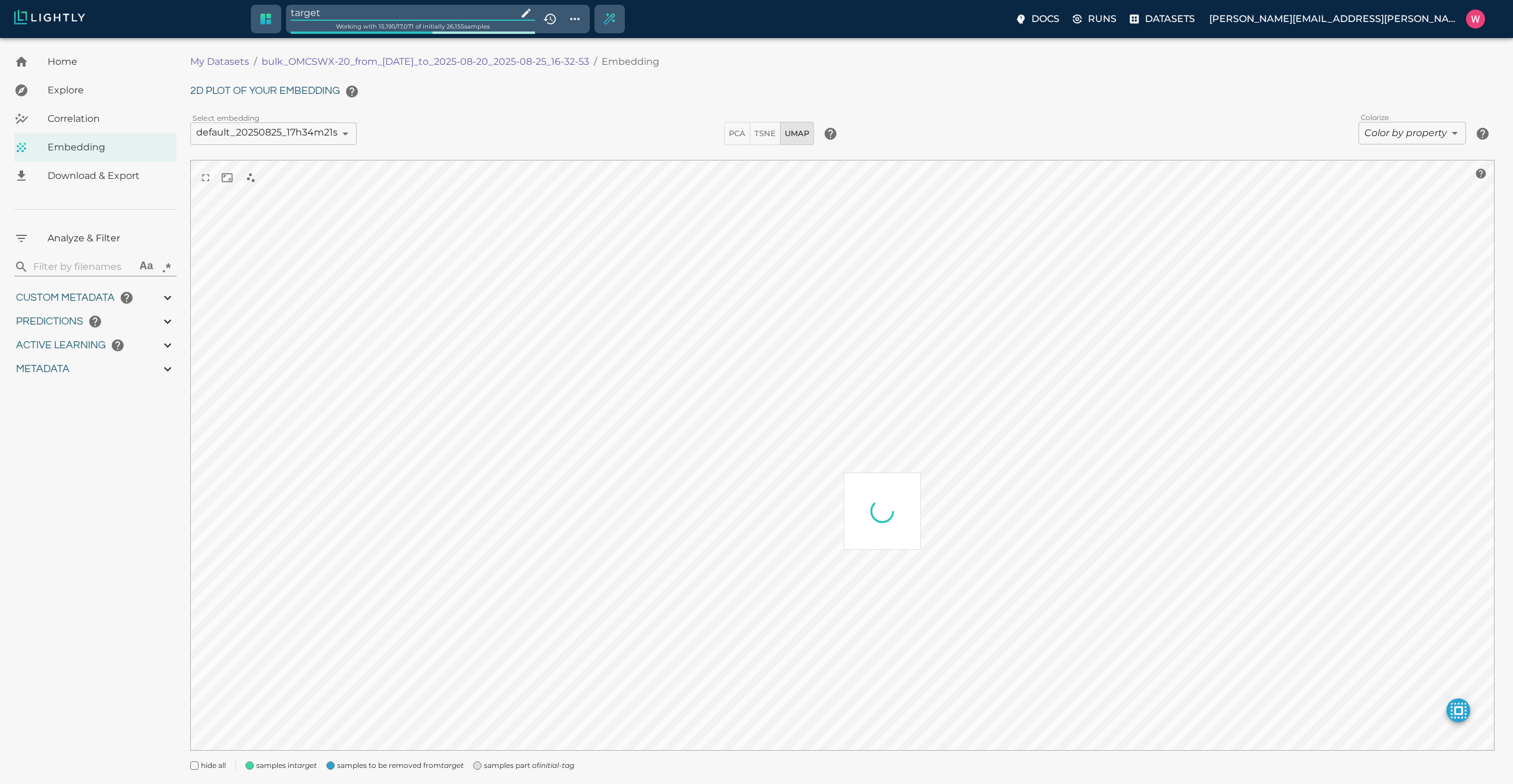
type input "0.998"
type input "0.524054527282715"
type input "96.3790545272827"
type input "27.408"
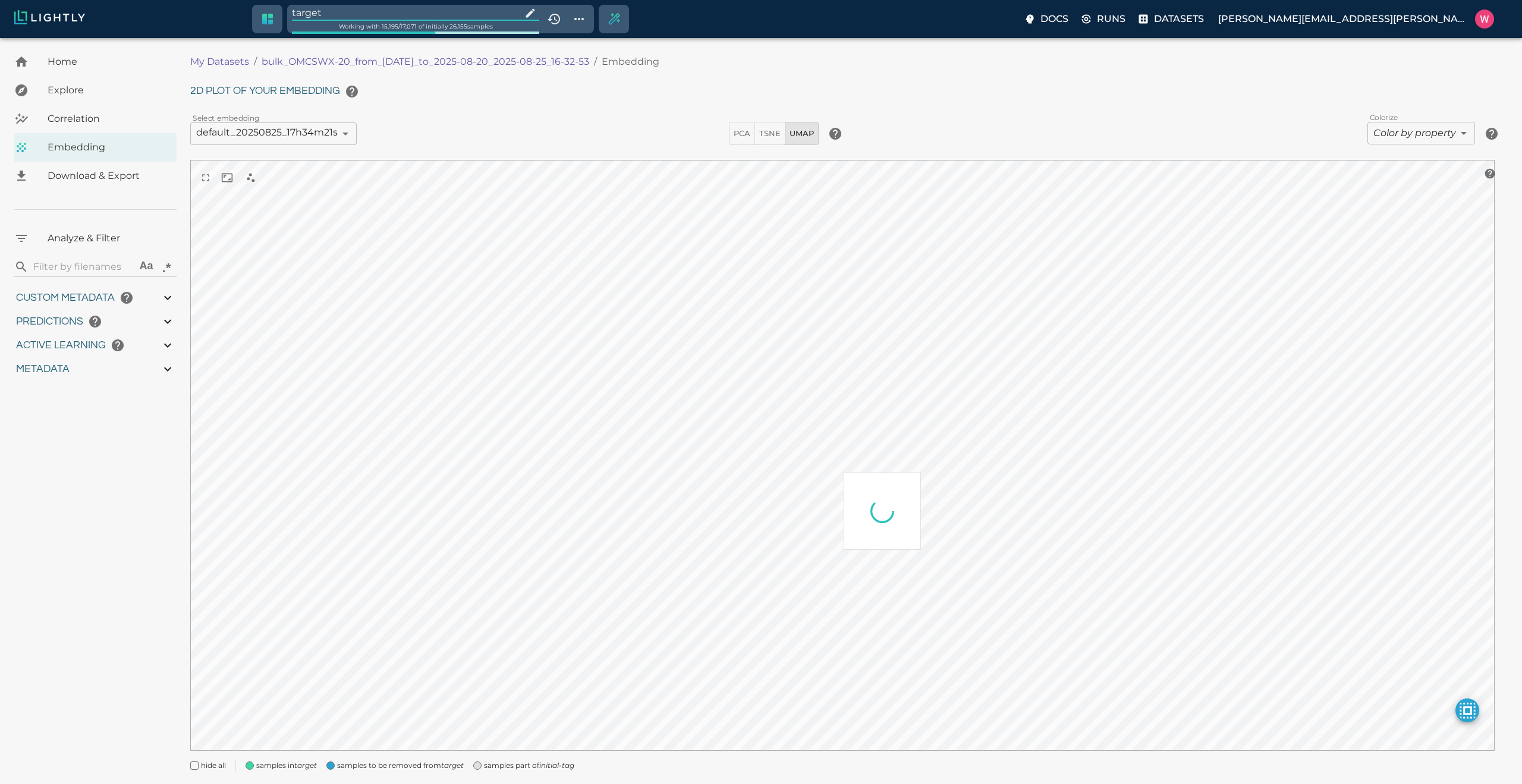
type input "1755708250.73712"
type input "1755723865.80512"
type input "0.999"
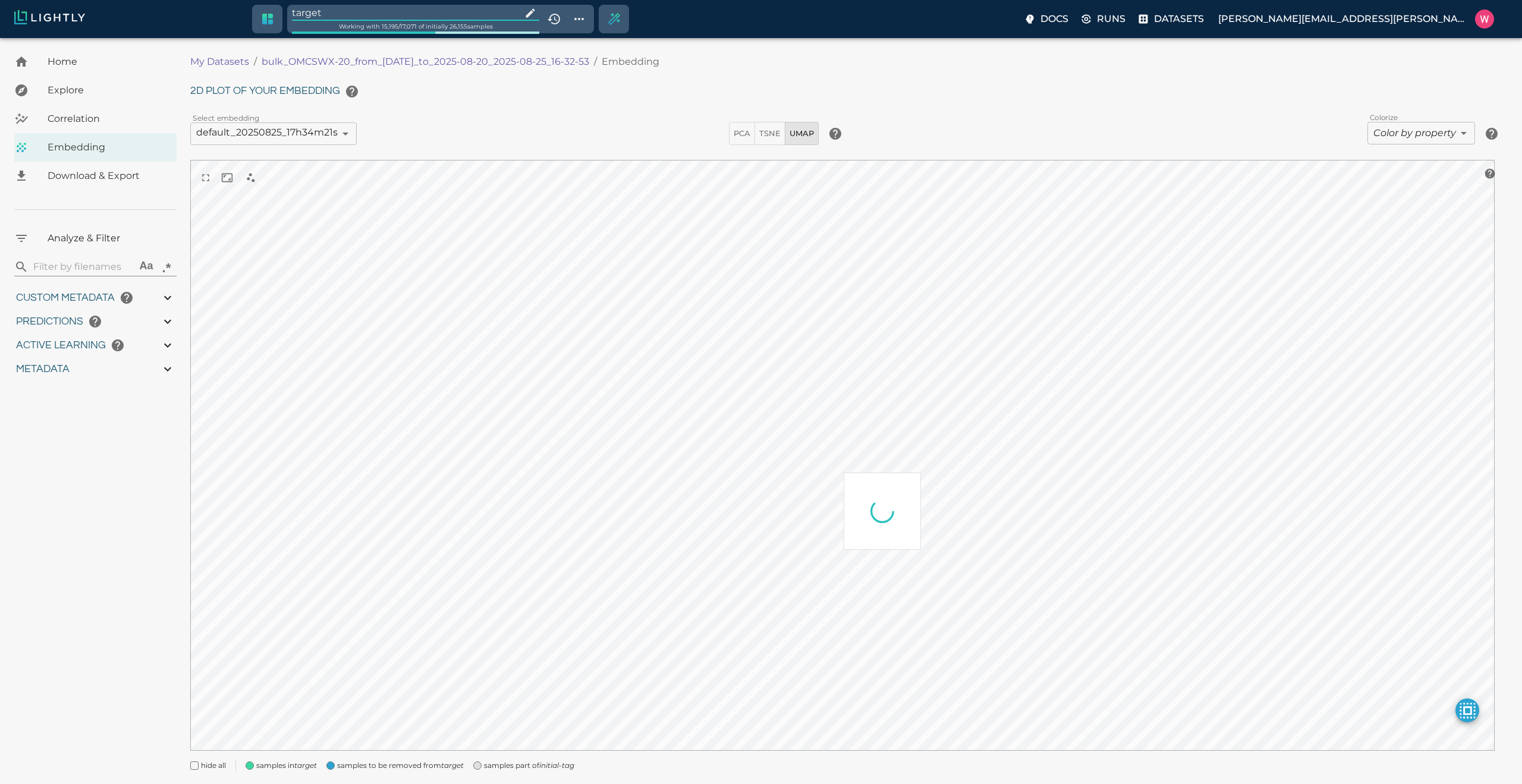
type input "0.998"
type input "0.524054527282715"
type input "96.3790545272827"
type input "27.408"
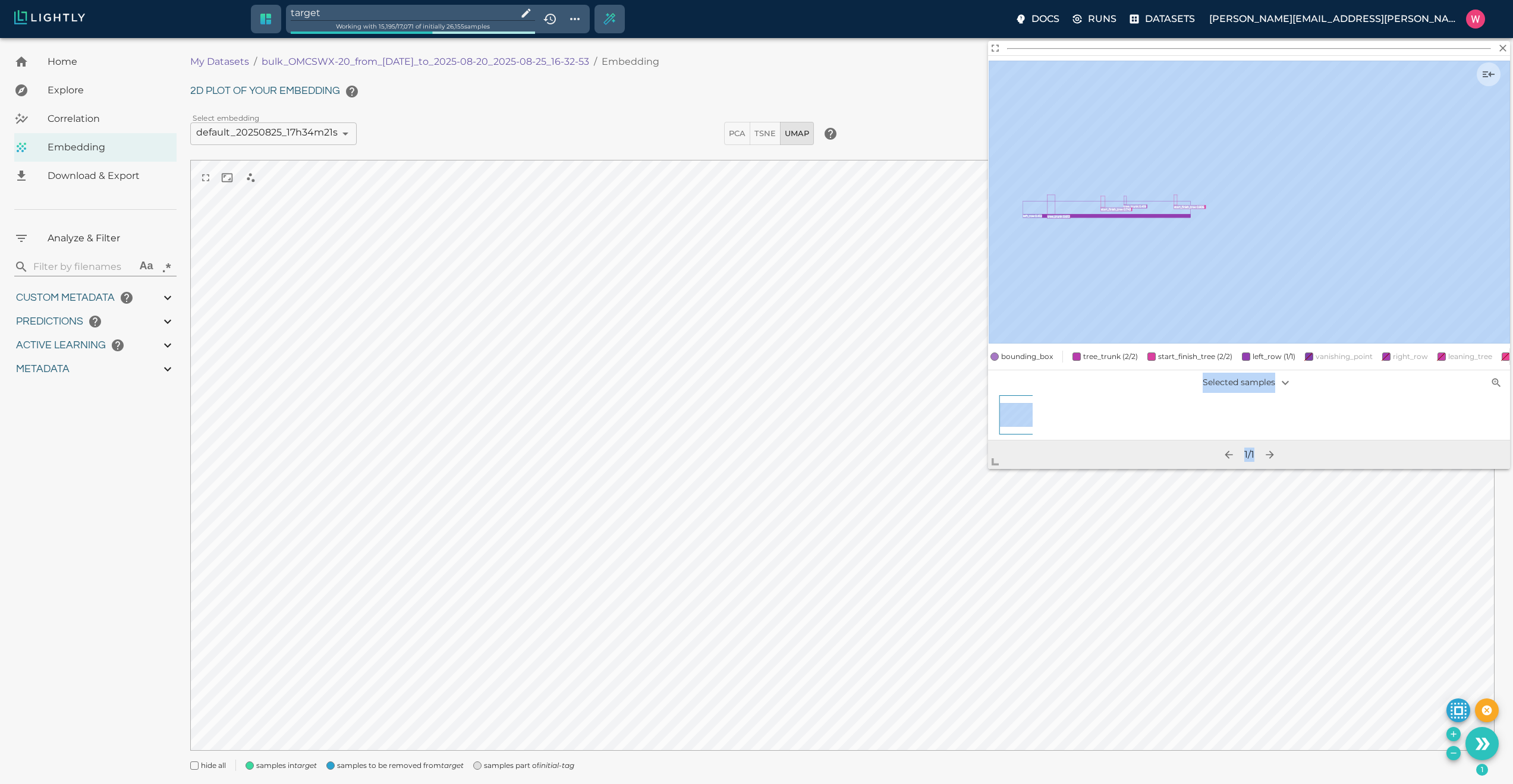
click at [891, 616] on body "target Working with 15,195 / 17,071 of initially 26,155 samples Docs Runs Datas…" at bounding box center [756, 426] width 1513 height 776
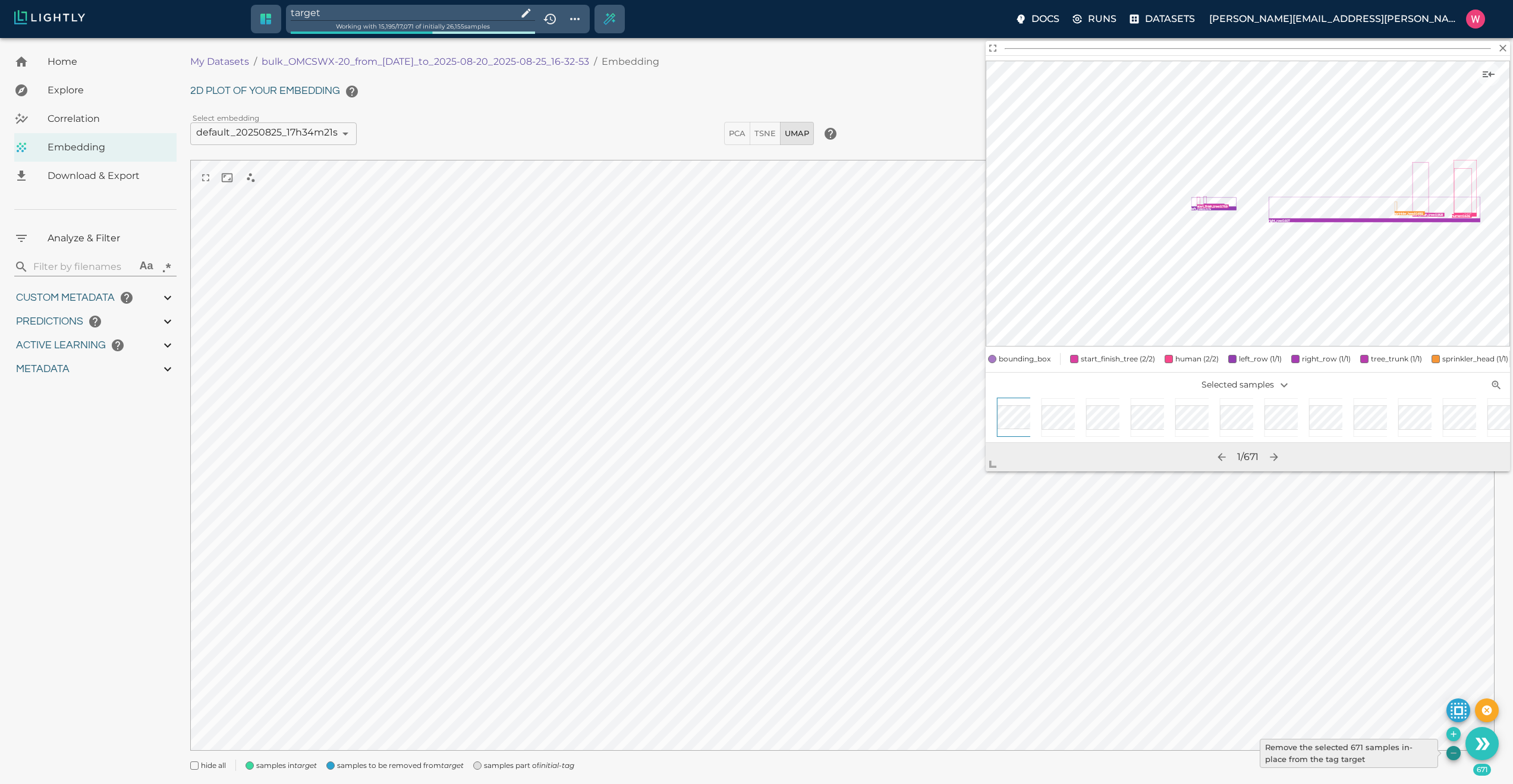
click at [1451, 752] on icon "Remove the selected 671 samples in-place from the tag target" at bounding box center [1452, 752] width 6 height 1
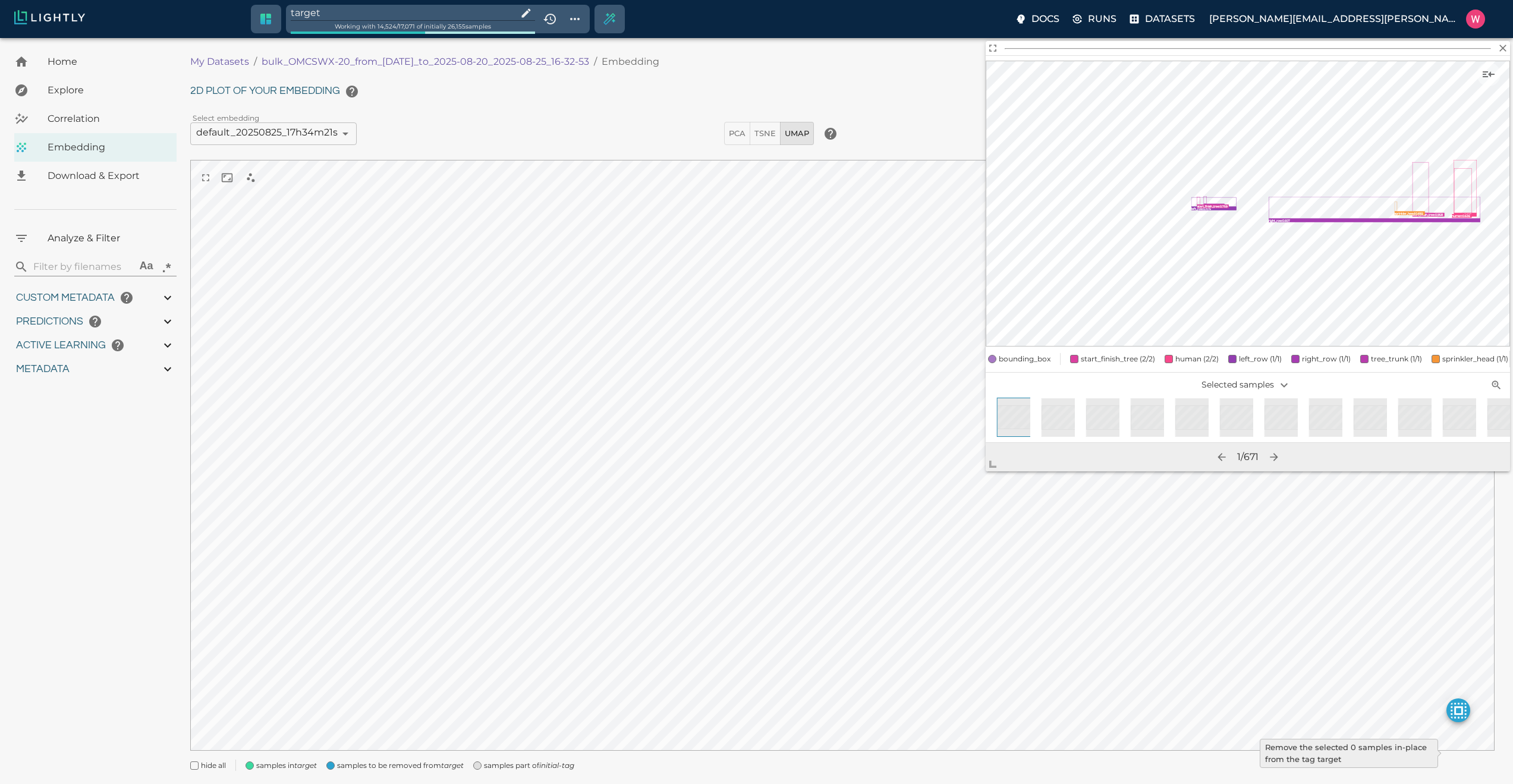
type input "1755708250.73712"
type input "1755723865.80512"
type input "0.999"
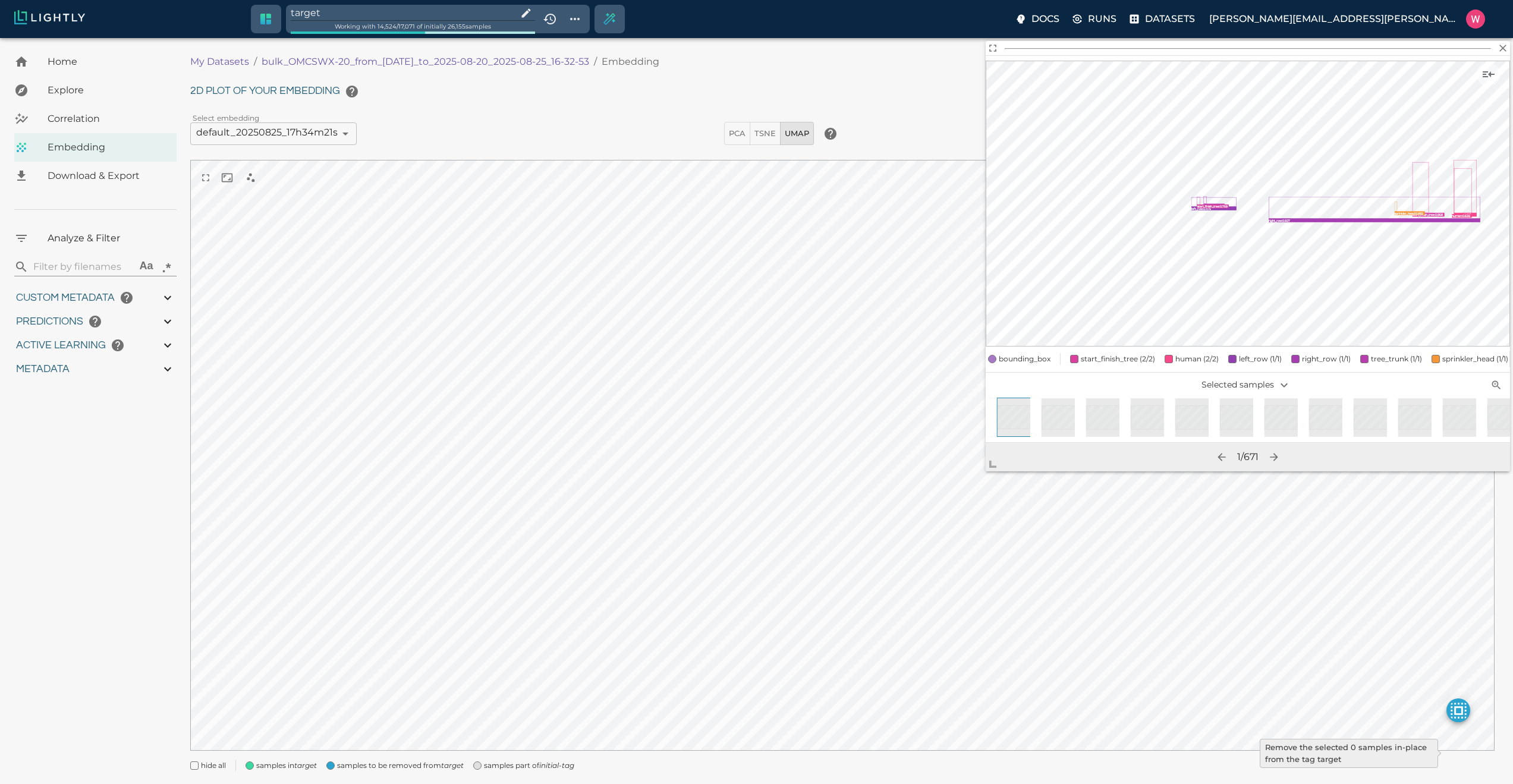
type input "0.998"
type input "0.524054527282715"
type input "96.3790545272827"
type input "27.408"
type input "9007199254740991"
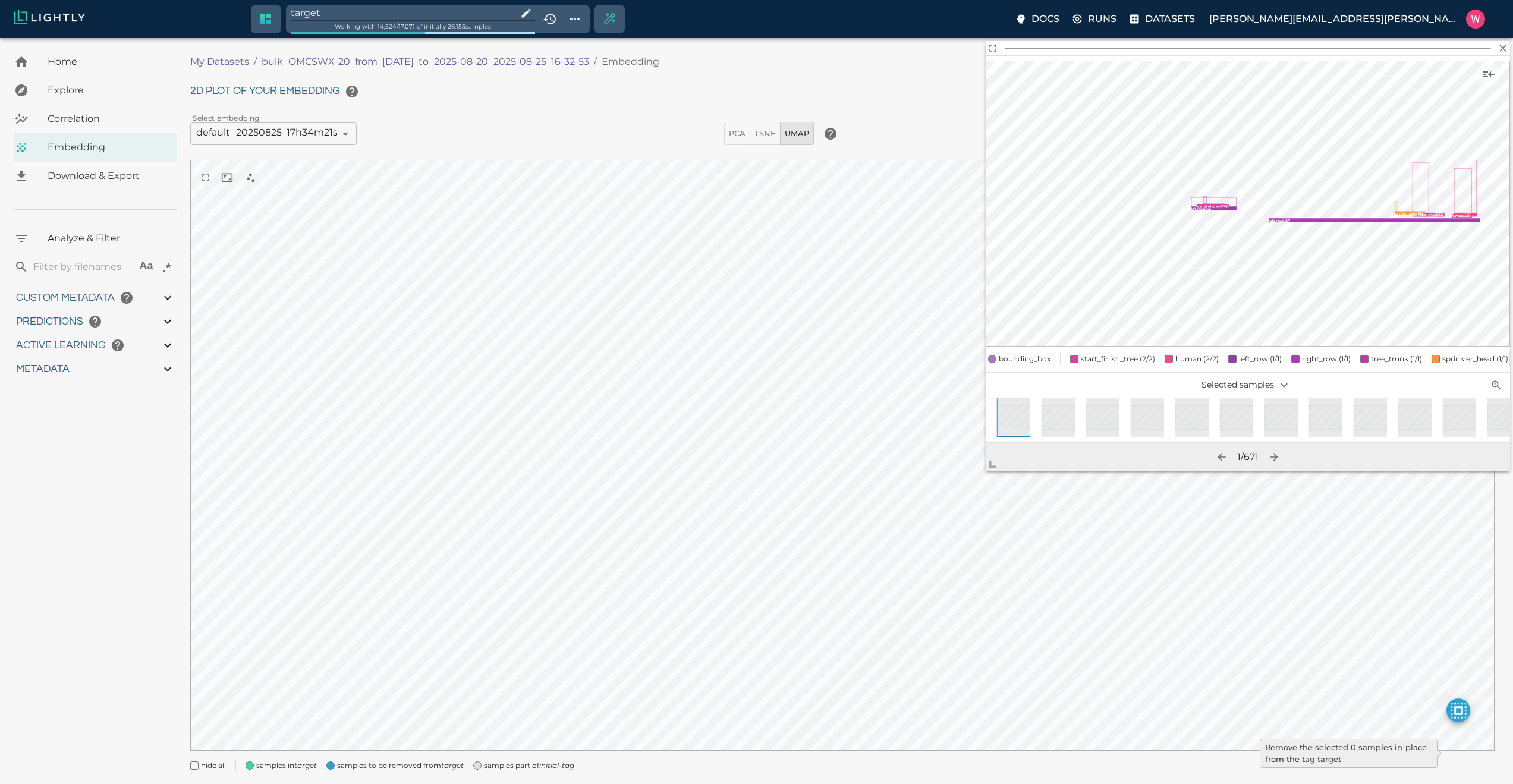
type input "9007199254740991"
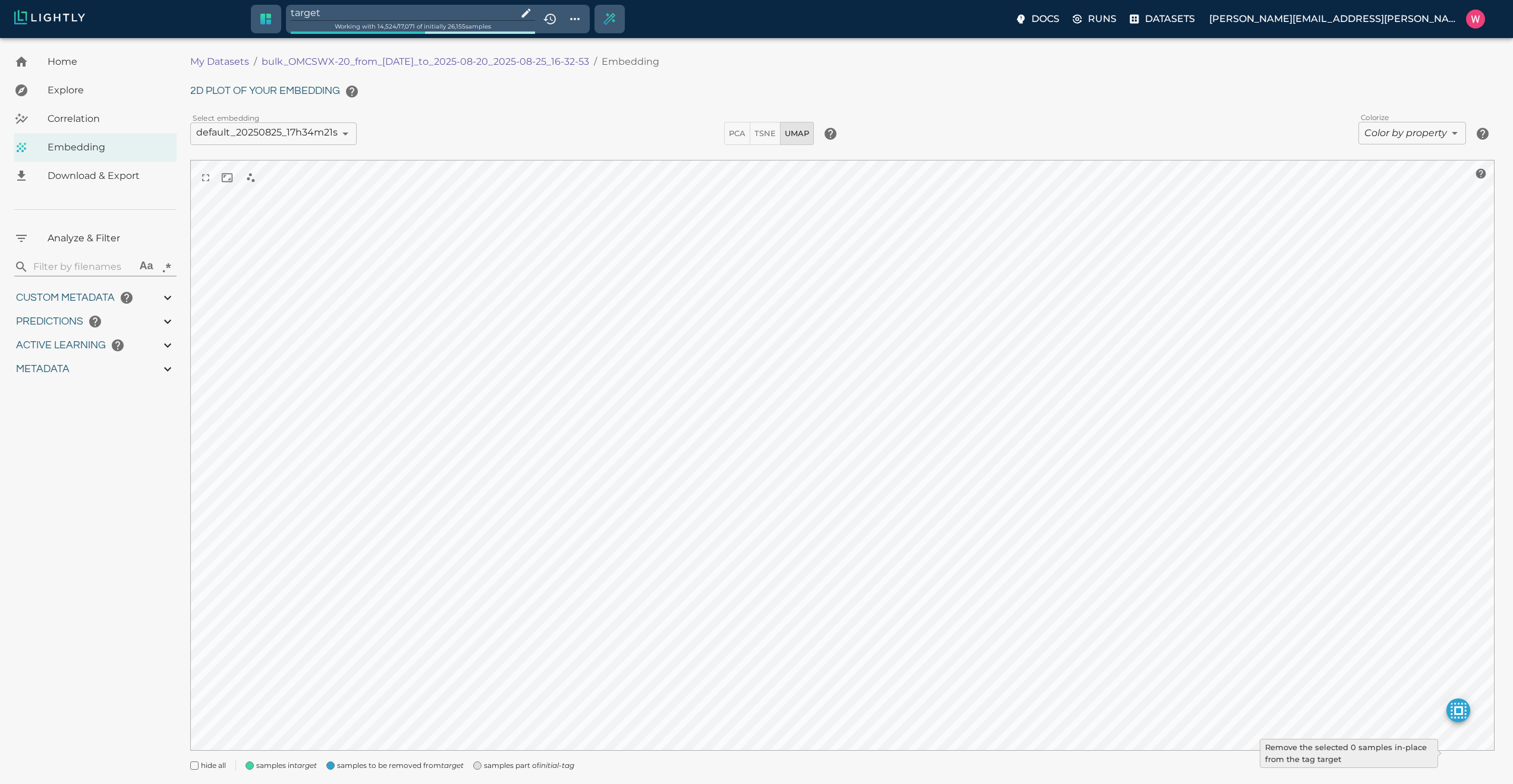
type input "1755708250.73712"
type input "1755723865.80512"
type input "0.999"
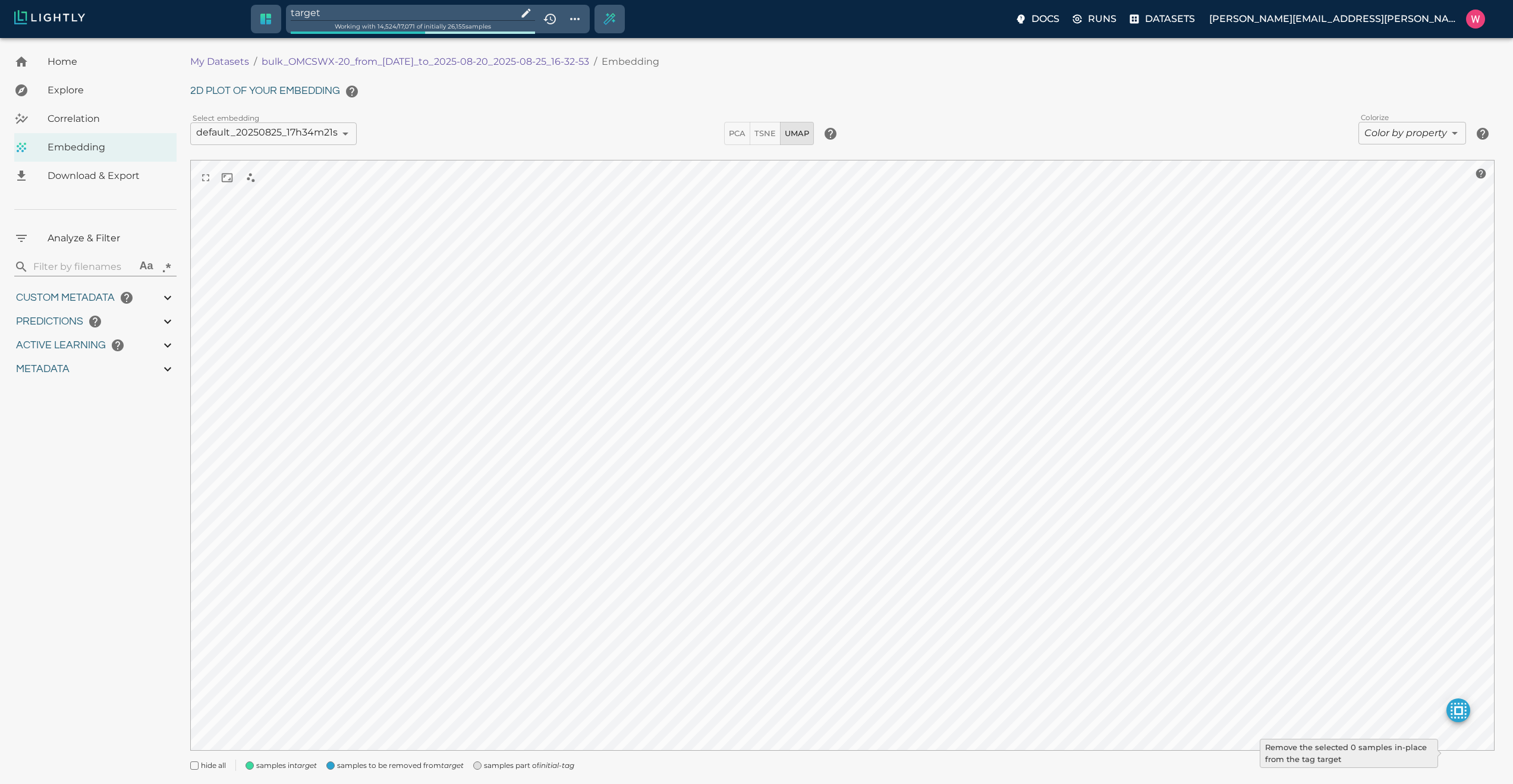
type input "0.998"
type input "0.524054527282715"
type input "96.3790545272827"
type input "27.408"
type input "9007199254740991"
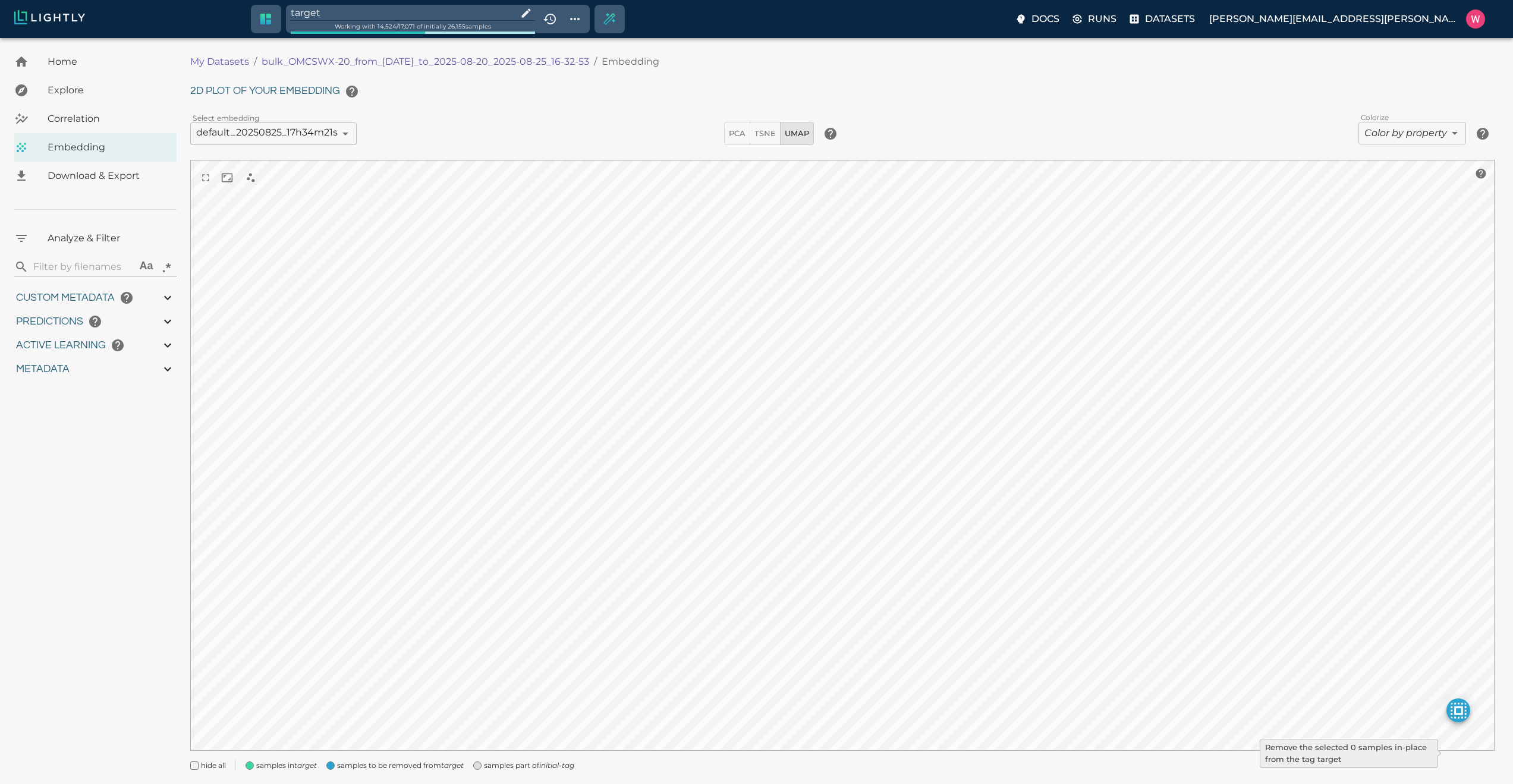
type input "9007199254740991"
type input "1755708250.73712"
type input "1755723865.80512"
type input "0.999"
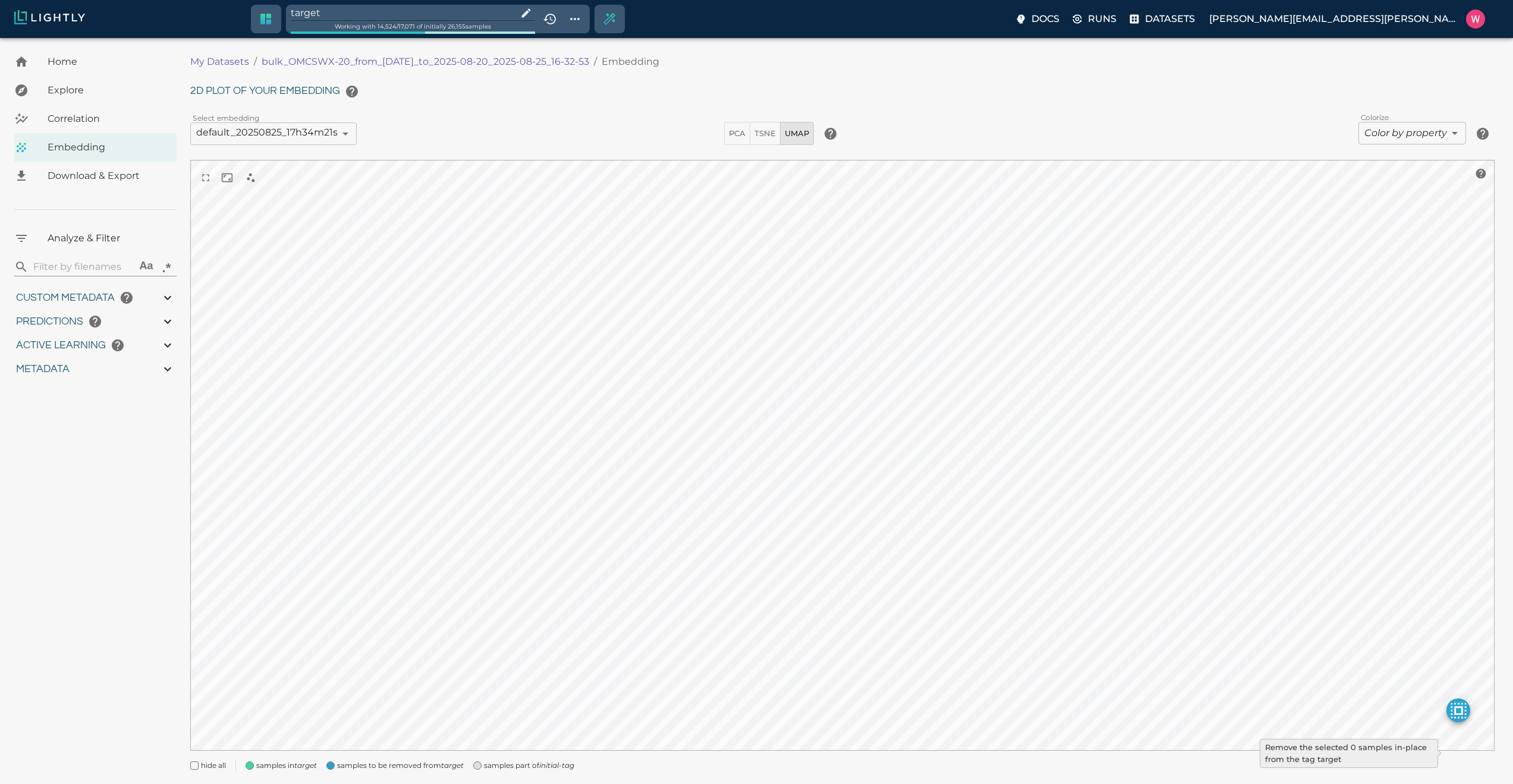
type input "0.999"
type input "0.998"
type input "0.524054527282715"
type input "96.3790545272827"
type input "27.408"
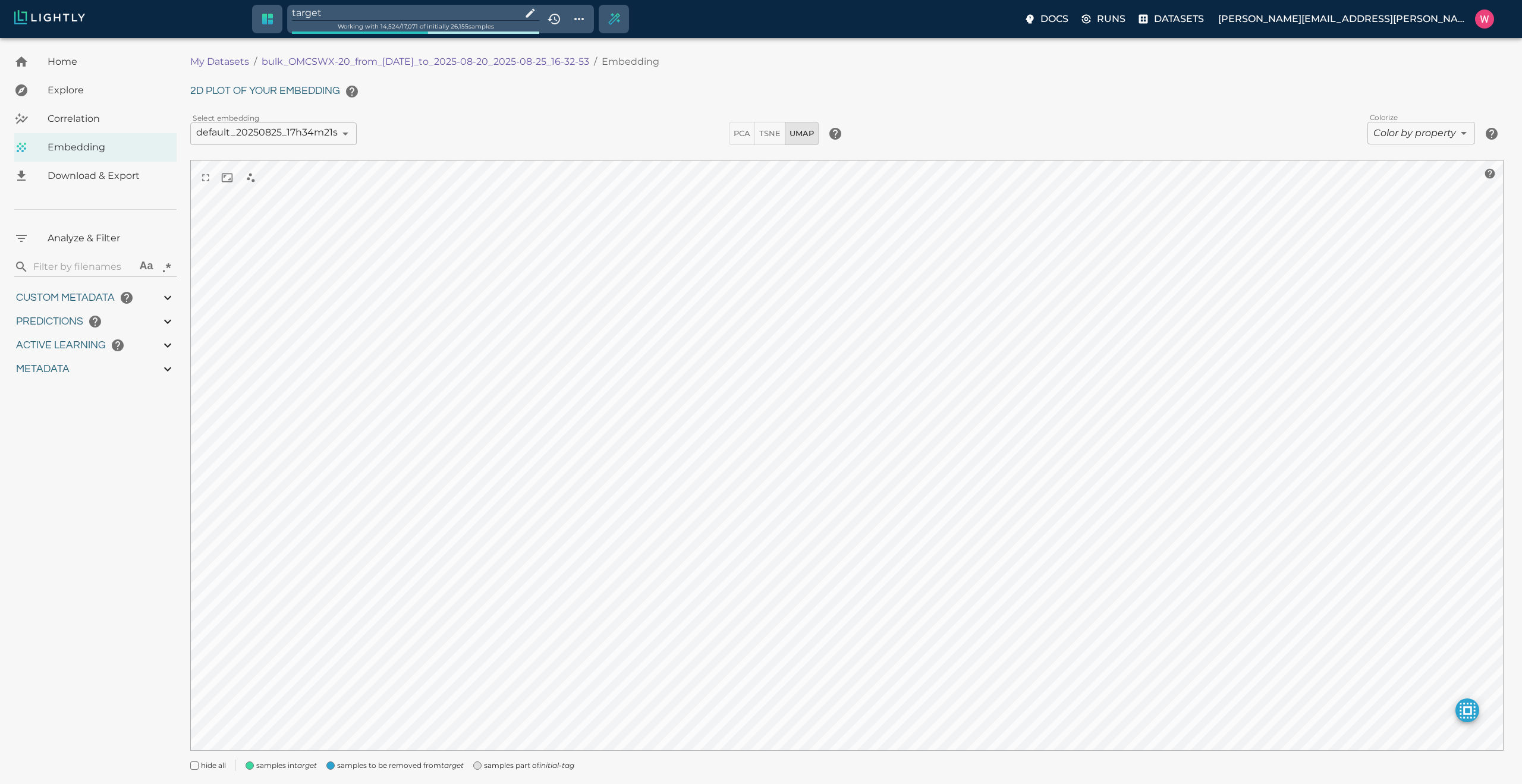
type input "1755708250.73712"
type input "1755723865.80512"
type input "0.999"
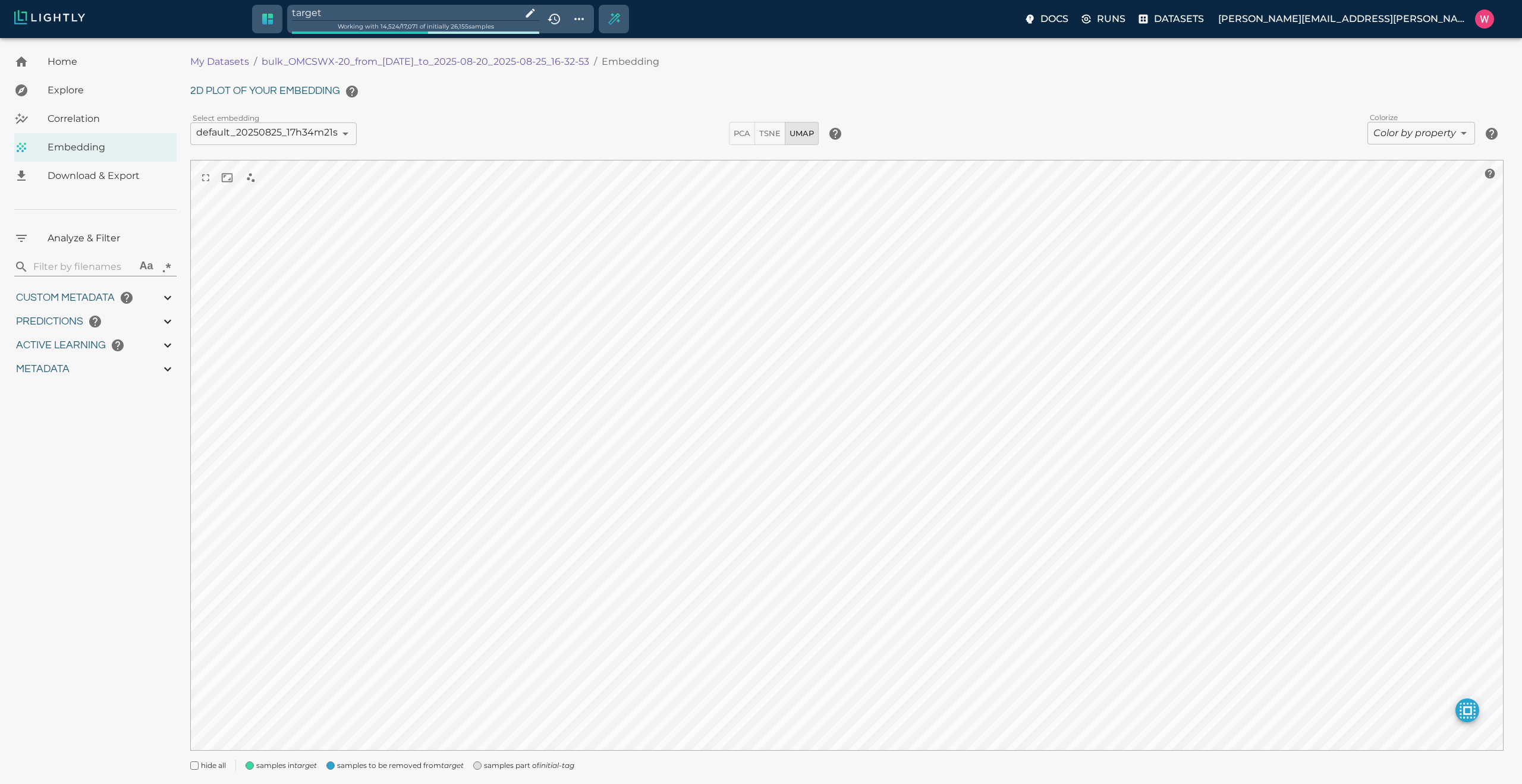
type input "0.998"
type input "0.524054527282715"
type input "96.3790545272827"
type input "27.408"
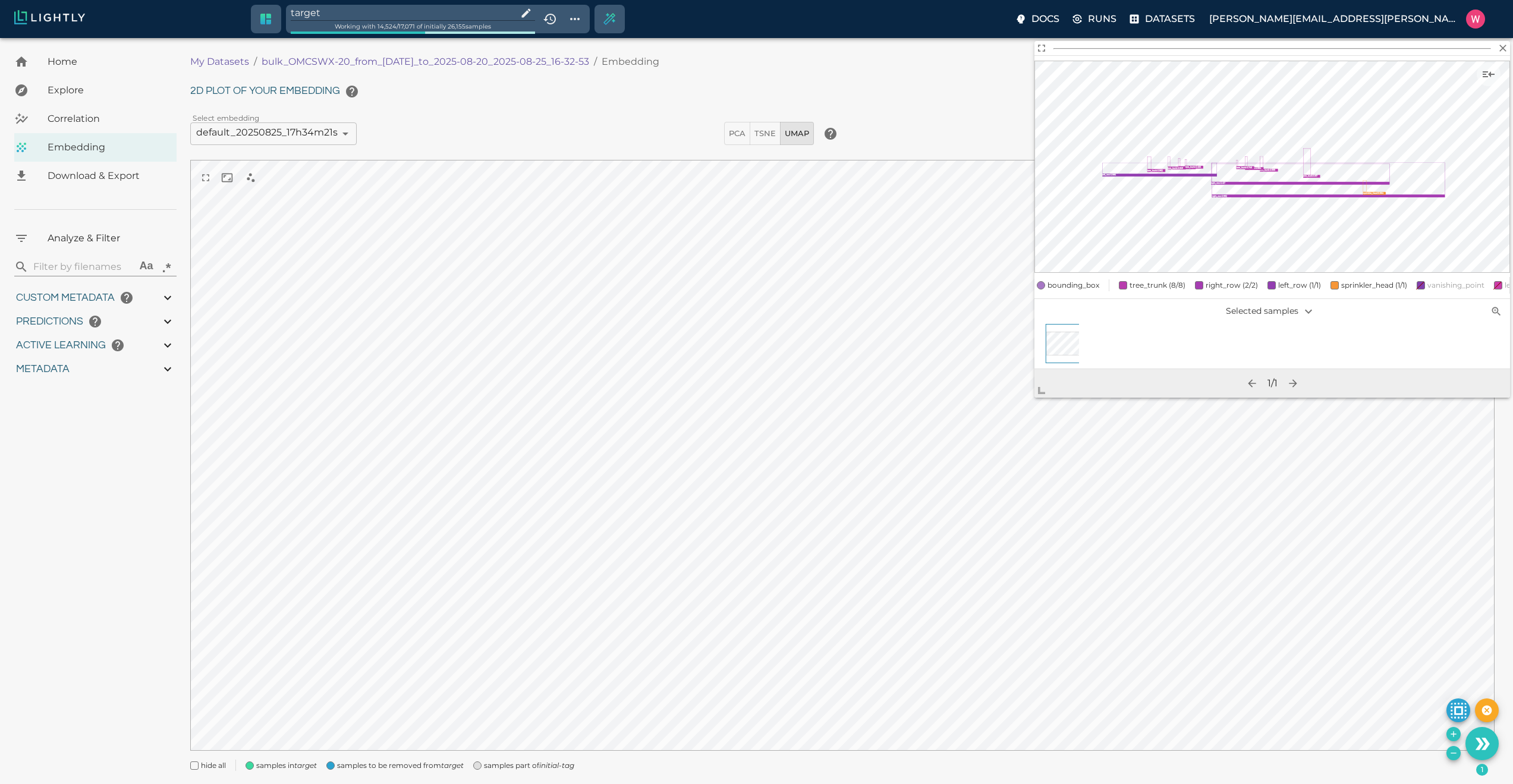
click at [356, 18] on input "target" at bounding box center [402, 13] width 221 height 16
click at [617, 18] on icon "Create selection" at bounding box center [610, 19] width 13 height 13
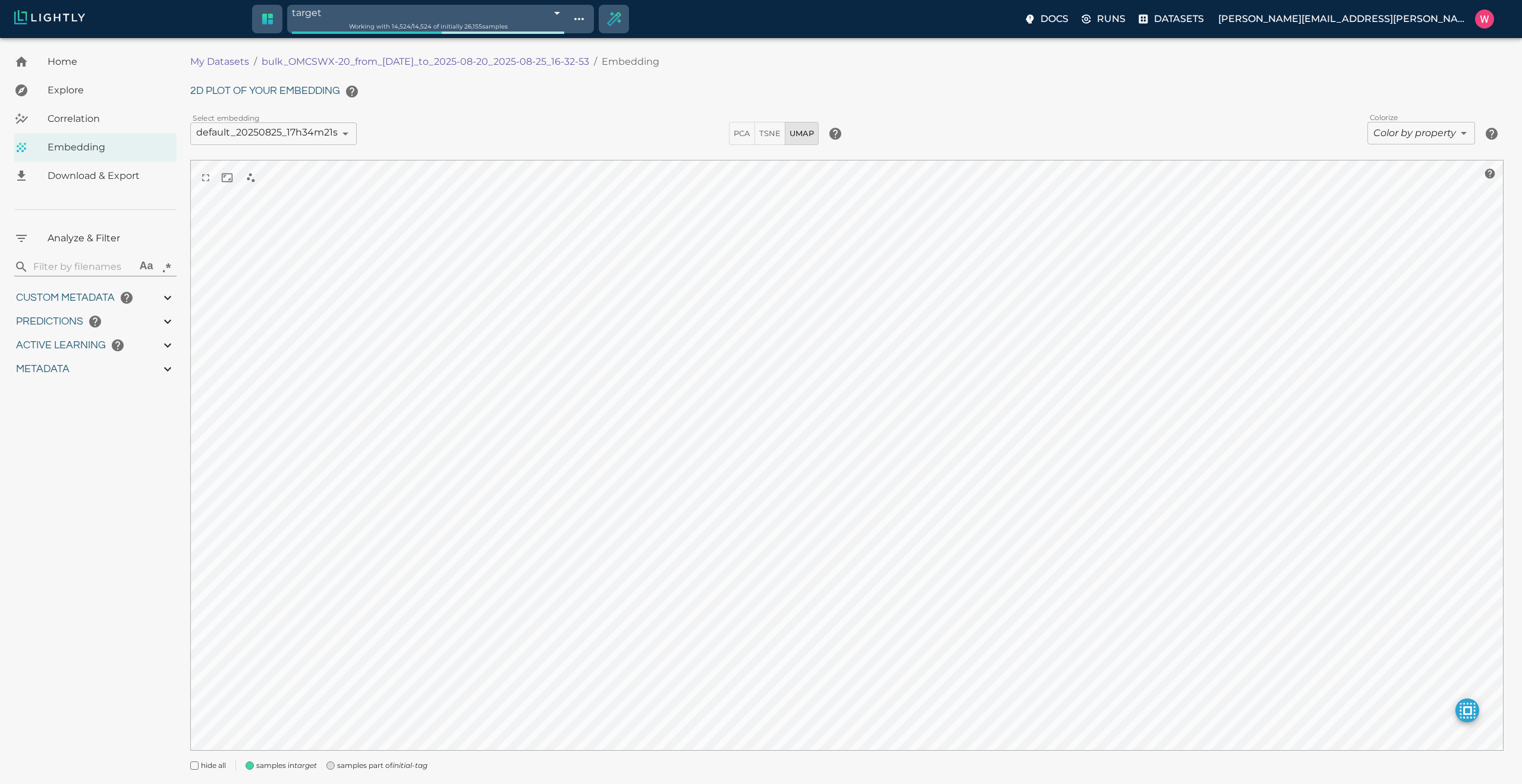
type input "1755708250.73712"
type input "1755723865.80512"
type input "0.999"
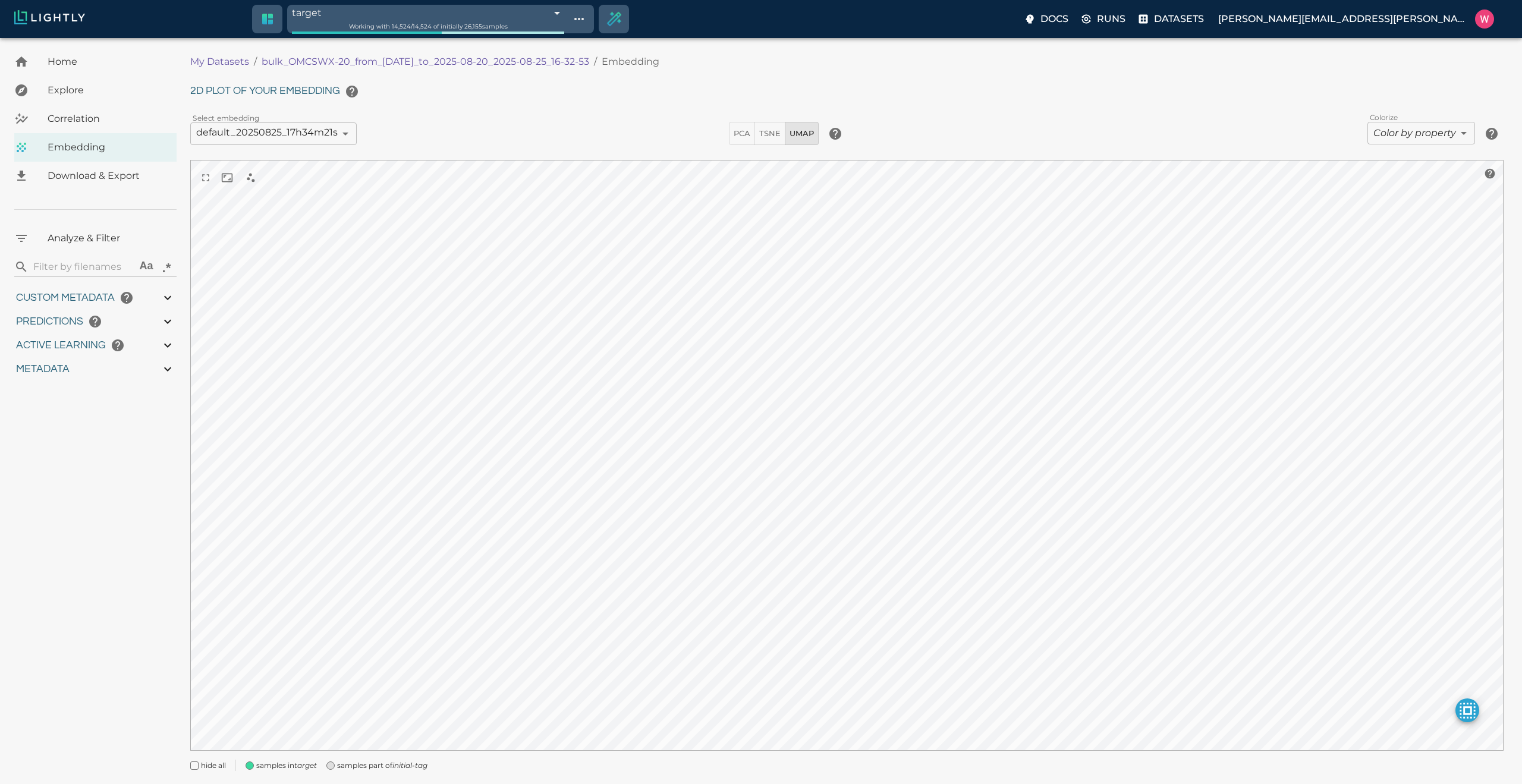
type input "0.998"
type input "9007199254740991"
type input "0.524054527282715"
type input "96.3790545272827"
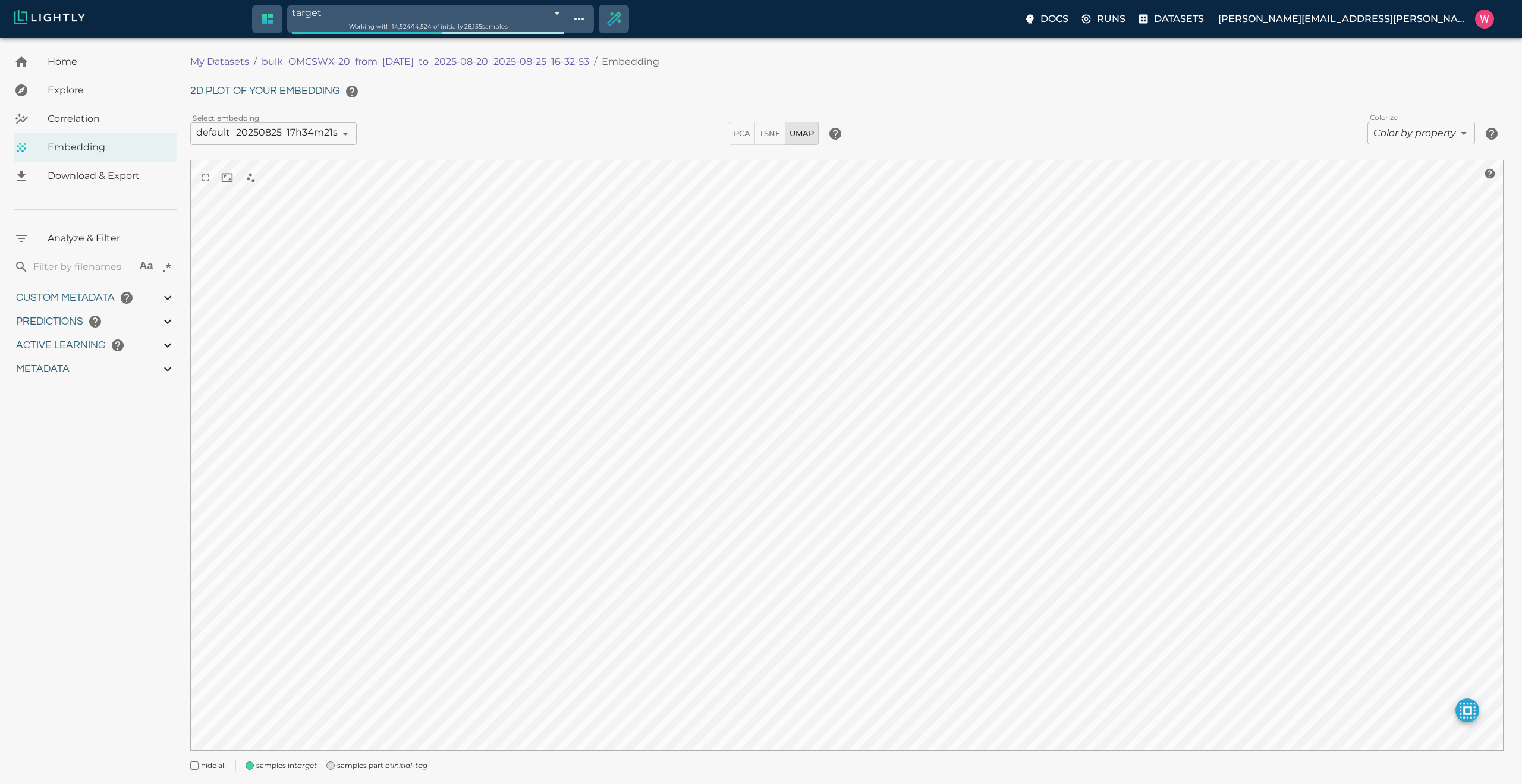
type input "27.408"
type input "1755708250.73712"
type input "1755723865.80512"
type input "0.999"
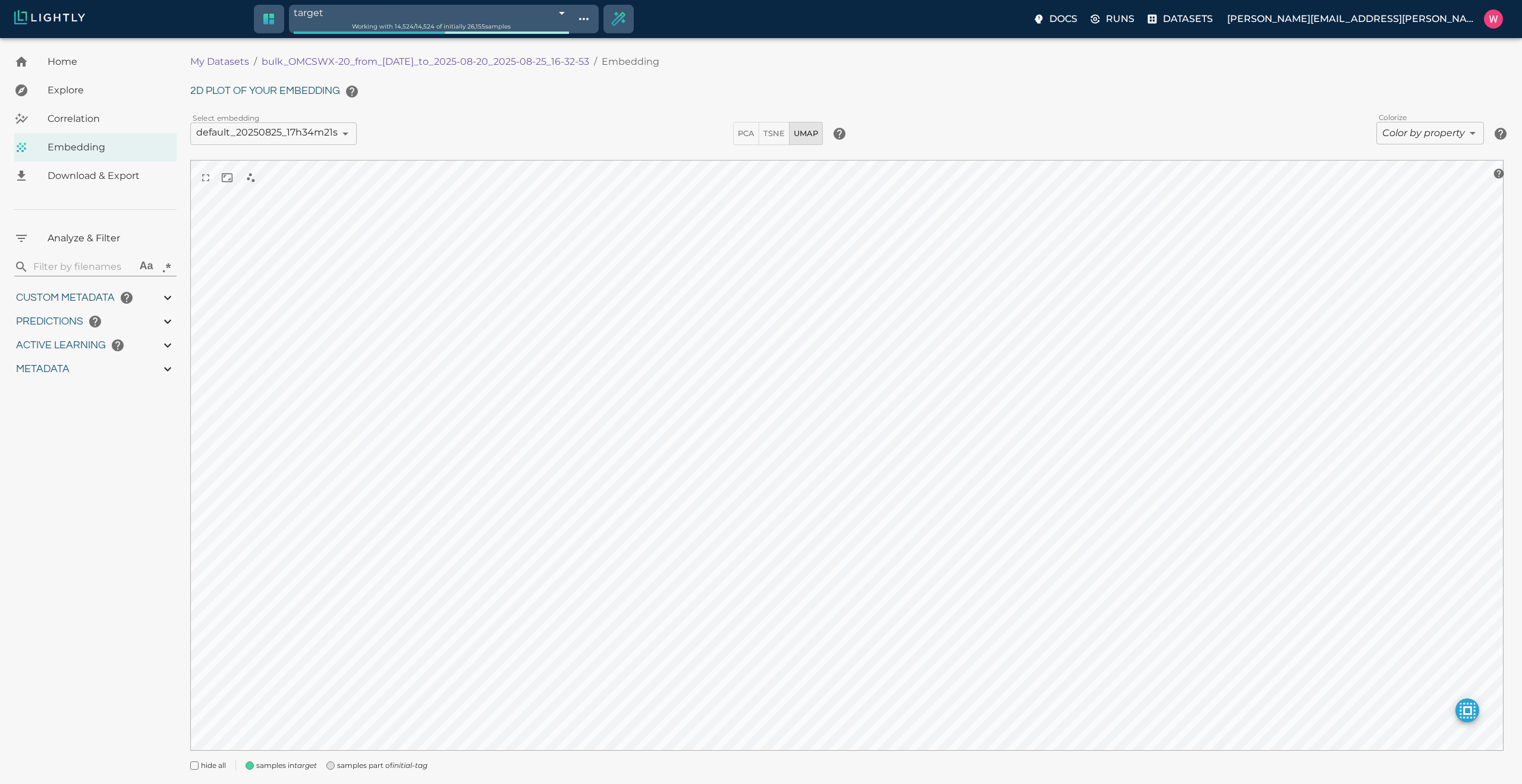
type input "0.999"
type input "0.998"
type input "9007199254740991"
type input "0.524054527282715"
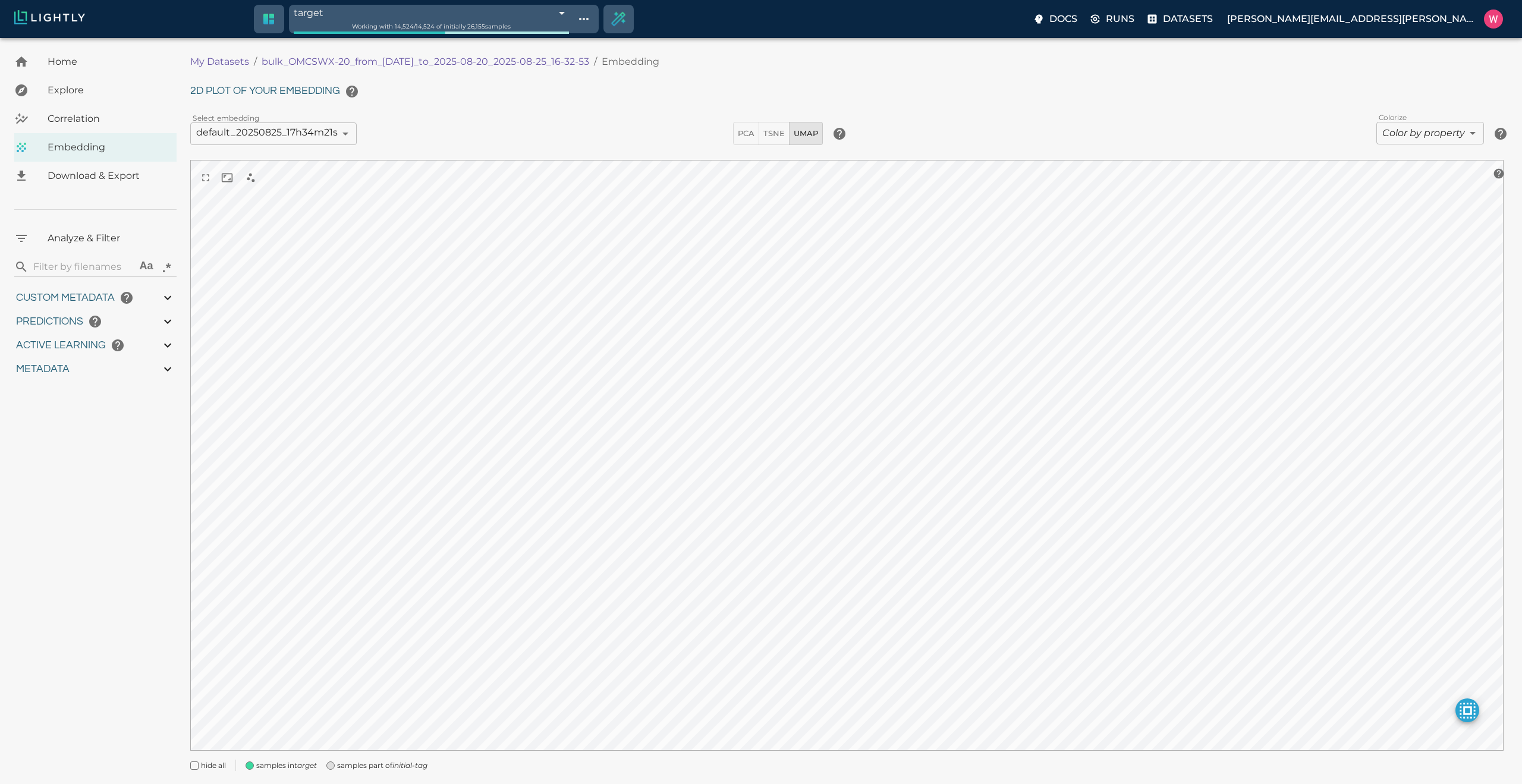
type input "96.3790545272827"
type input "27.408"
type input "1755708250.73712"
type input "1755723865.80512"
type input "0.999"
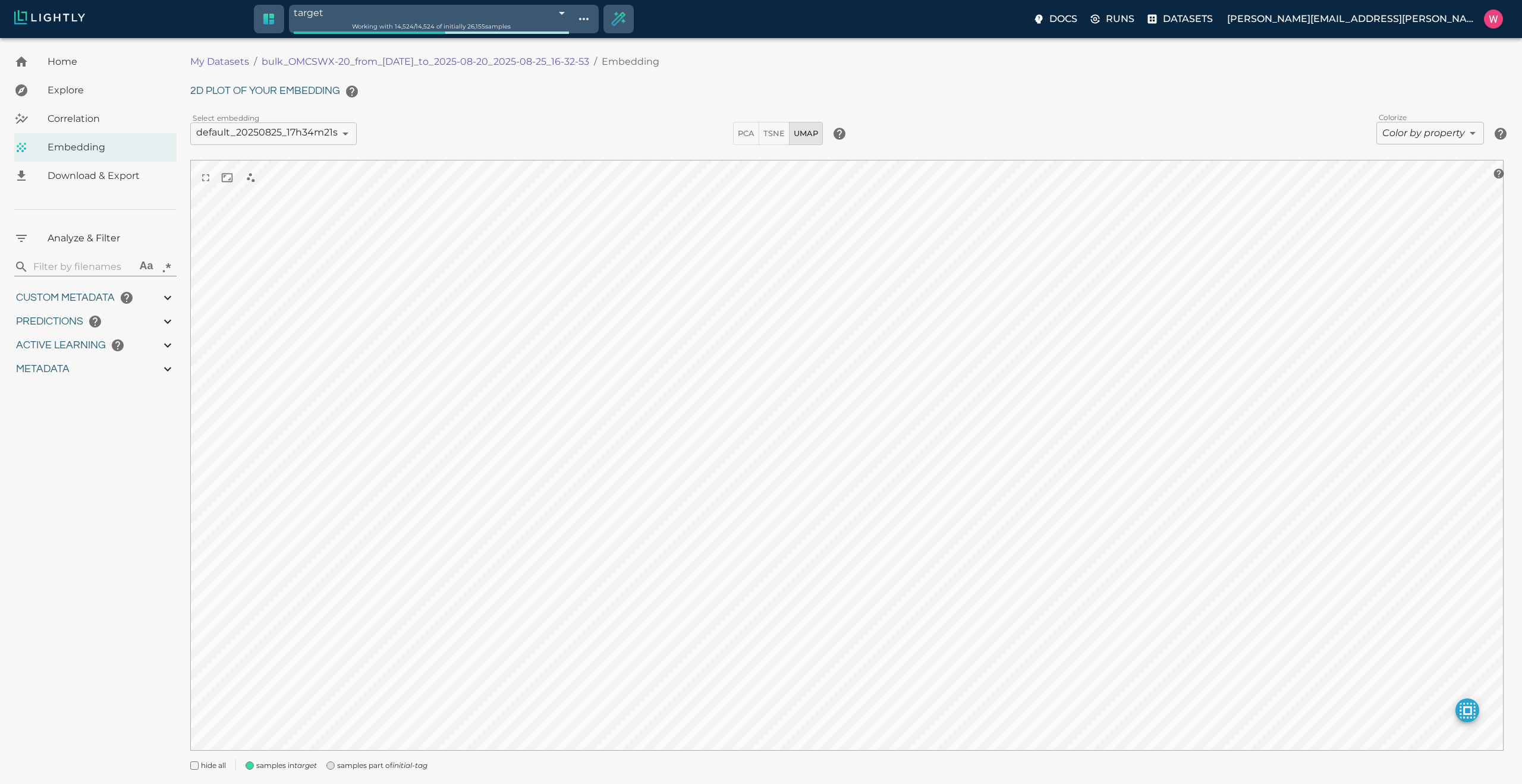
type input "0.999"
type input "0.998"
type input "0.524054527282715"
type input "96.3790545272827"
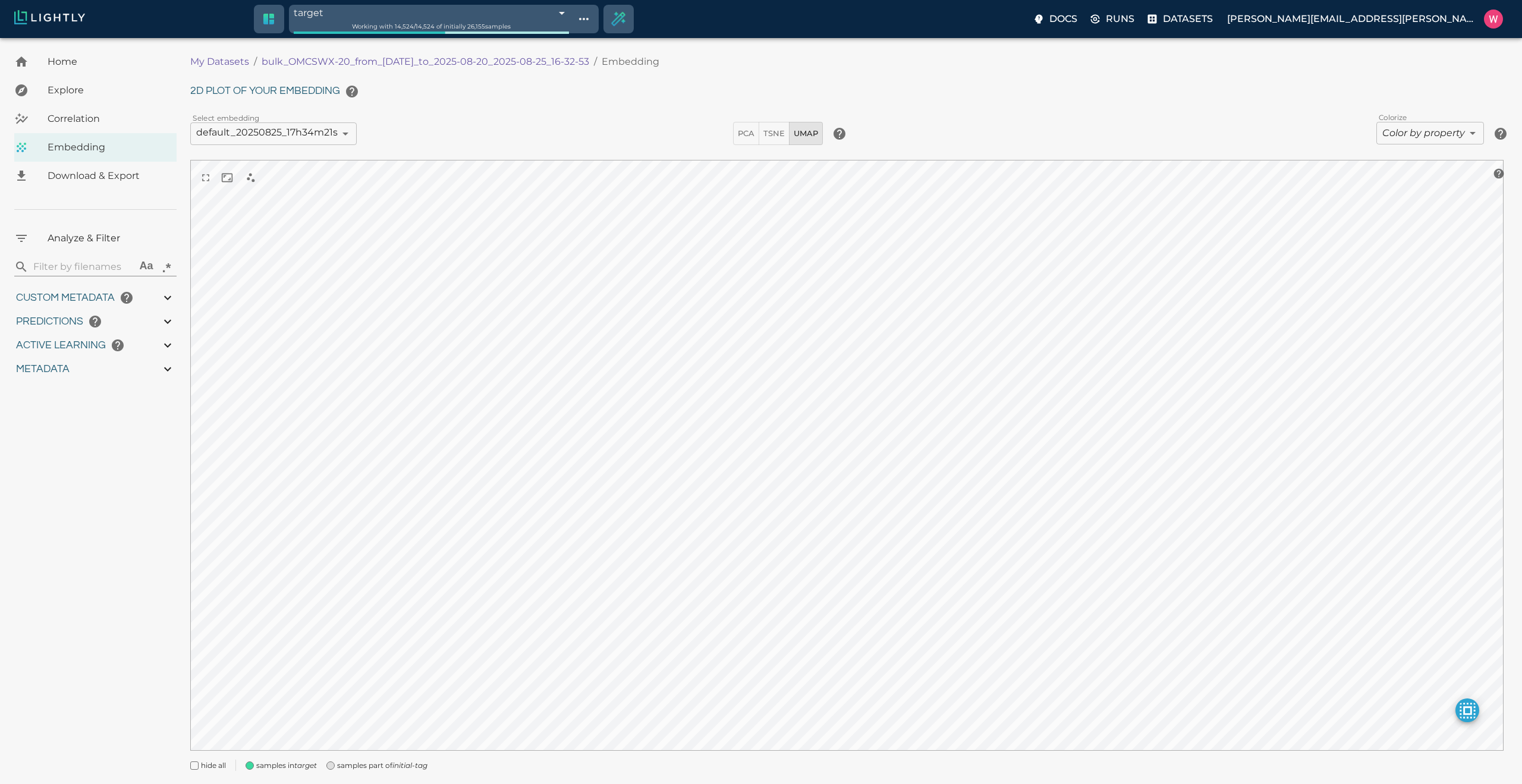
type input "27.408"
type input "1755708250.73712"
type input "1755723865.80512"
type input "0.999"
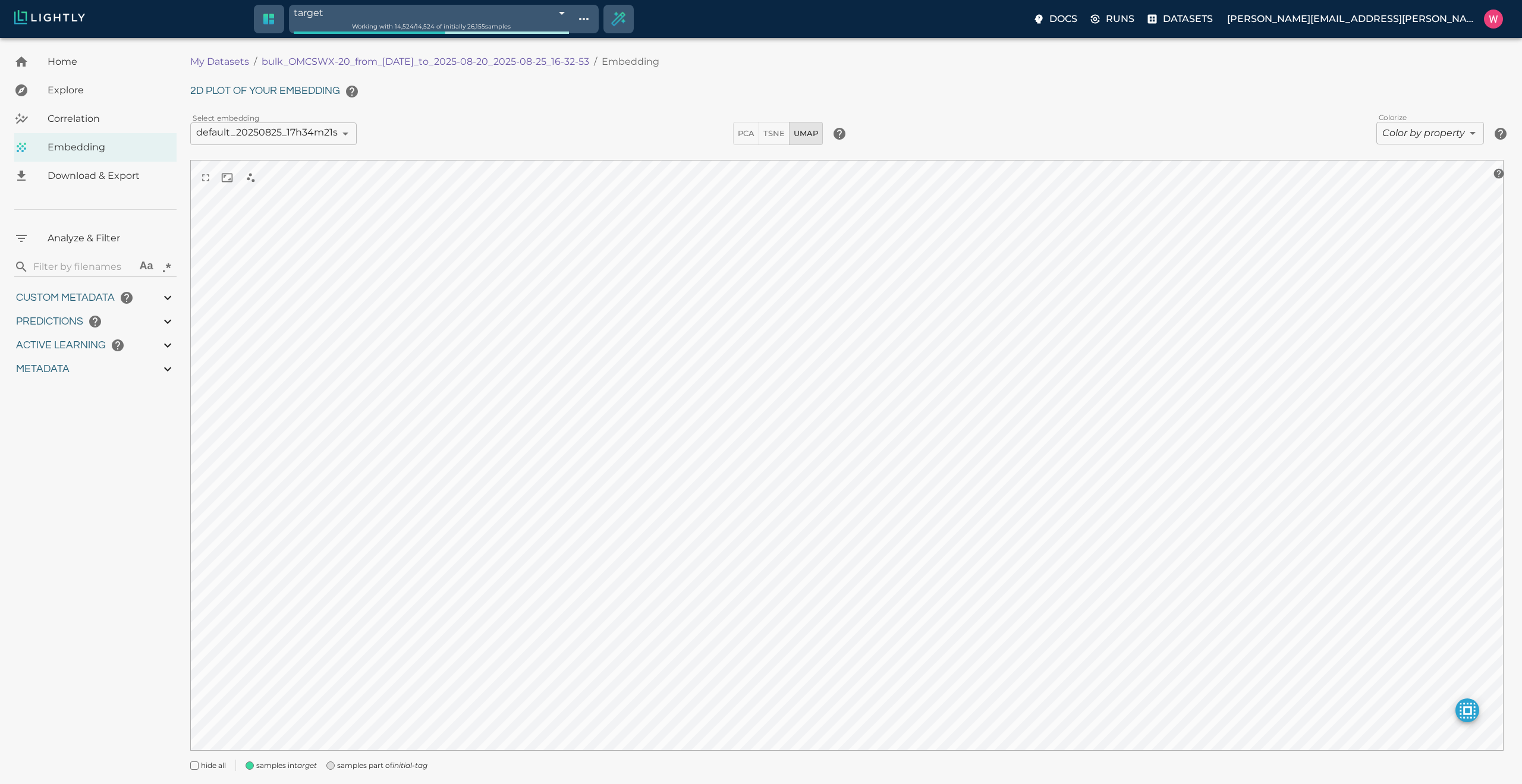
type input "0.999"
type input "0.998"
type input "0.524054527282715"
type input "96.3790545272827"
type input "27.408"
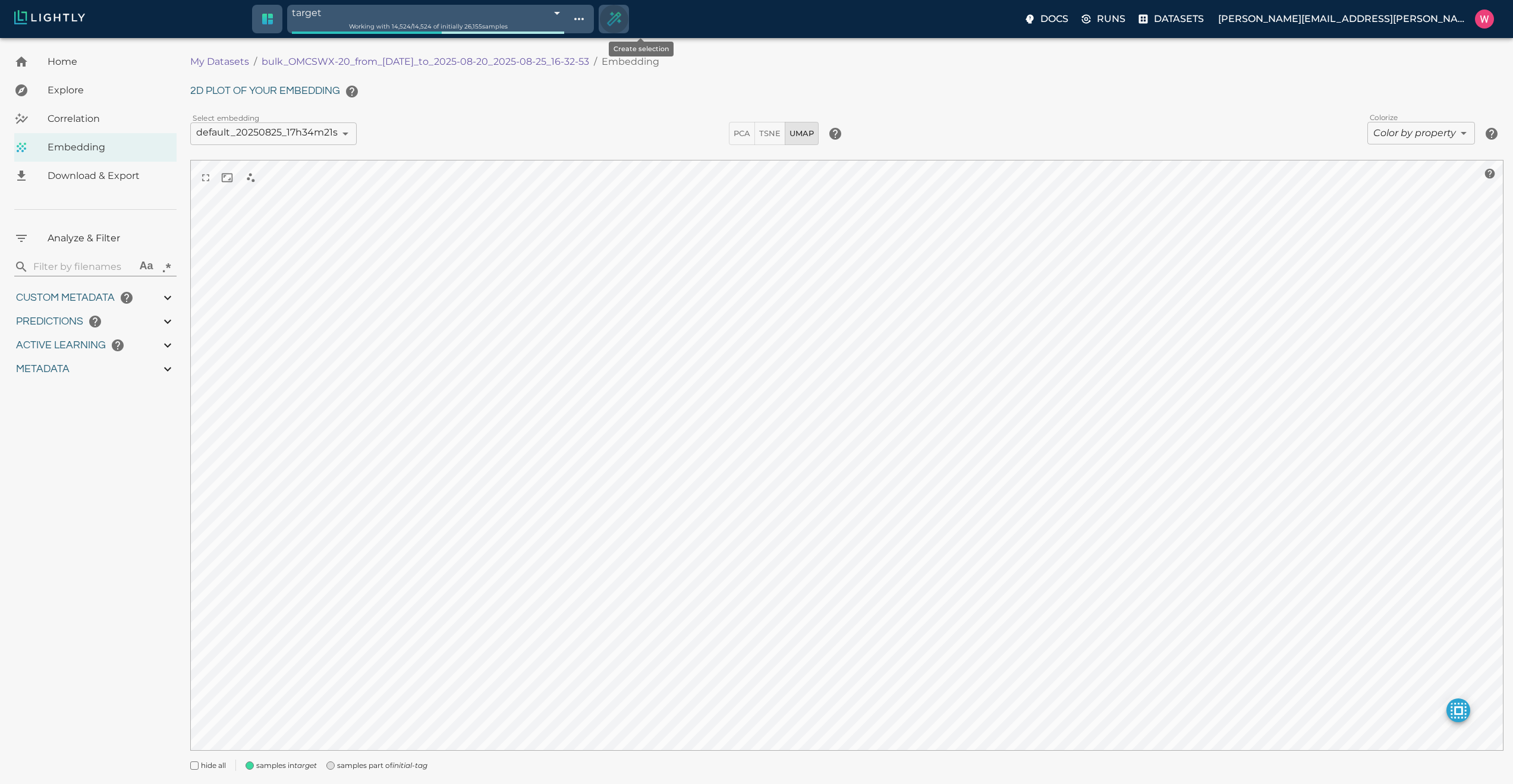
click at [622, 25] on icon "Create selection" at bounding box center [613, 19] width 18 height 18
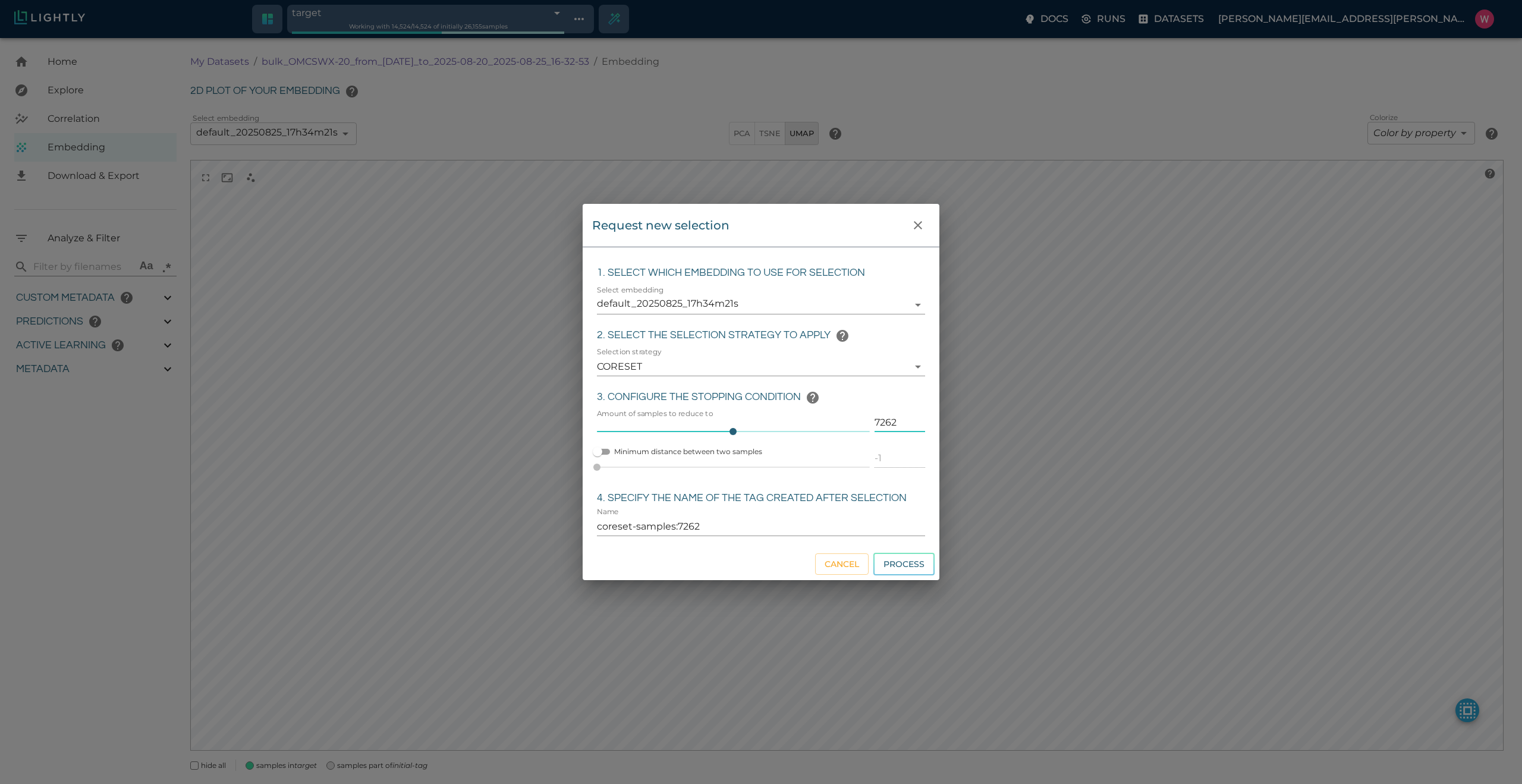
click at [886, 417] on input "7262" at bounding box center [899, 422] width 50 height 19
type input "2"
type input "coreset-samples:2"
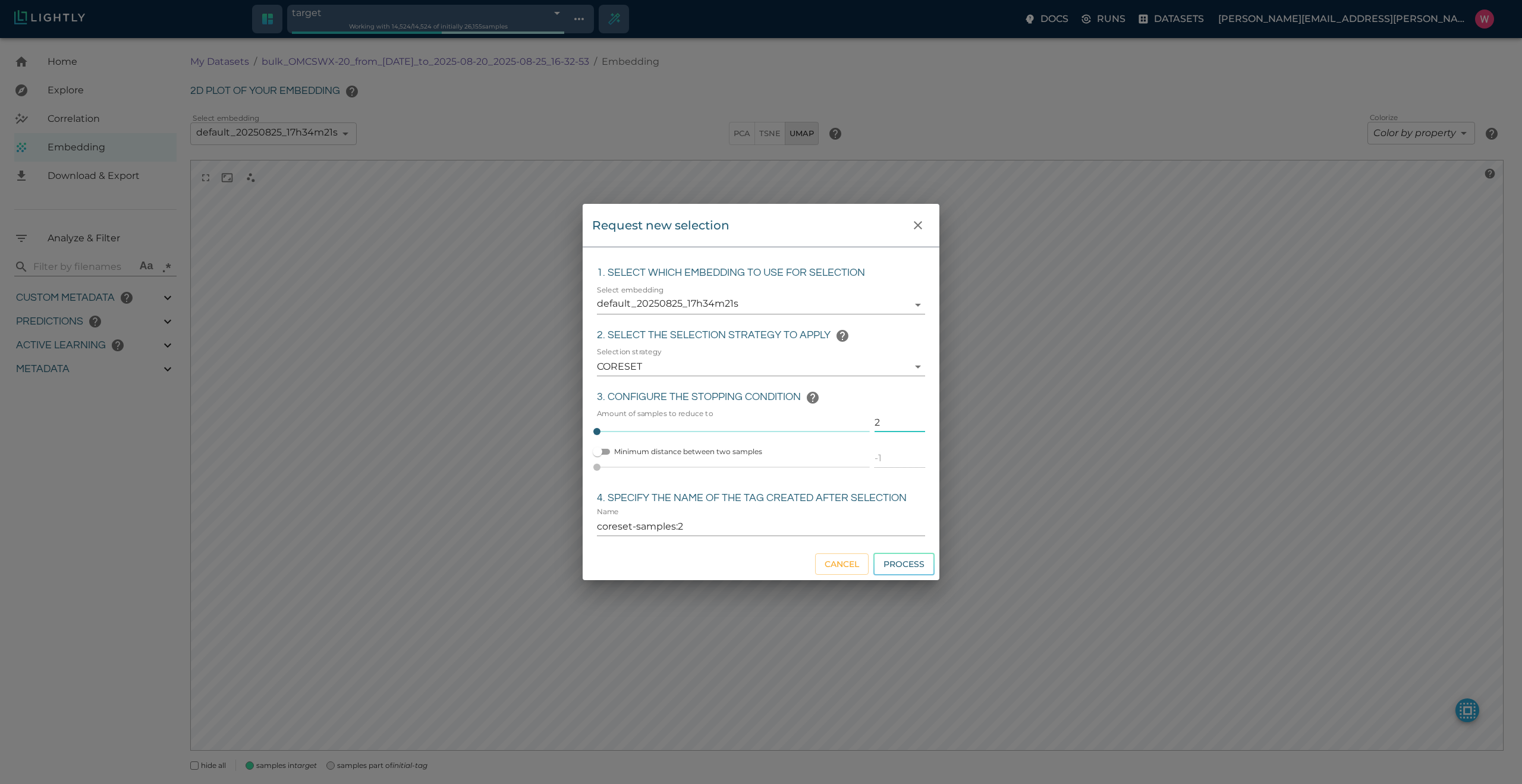
type input "20"
type input "coreset-samples:20"
type input "200"
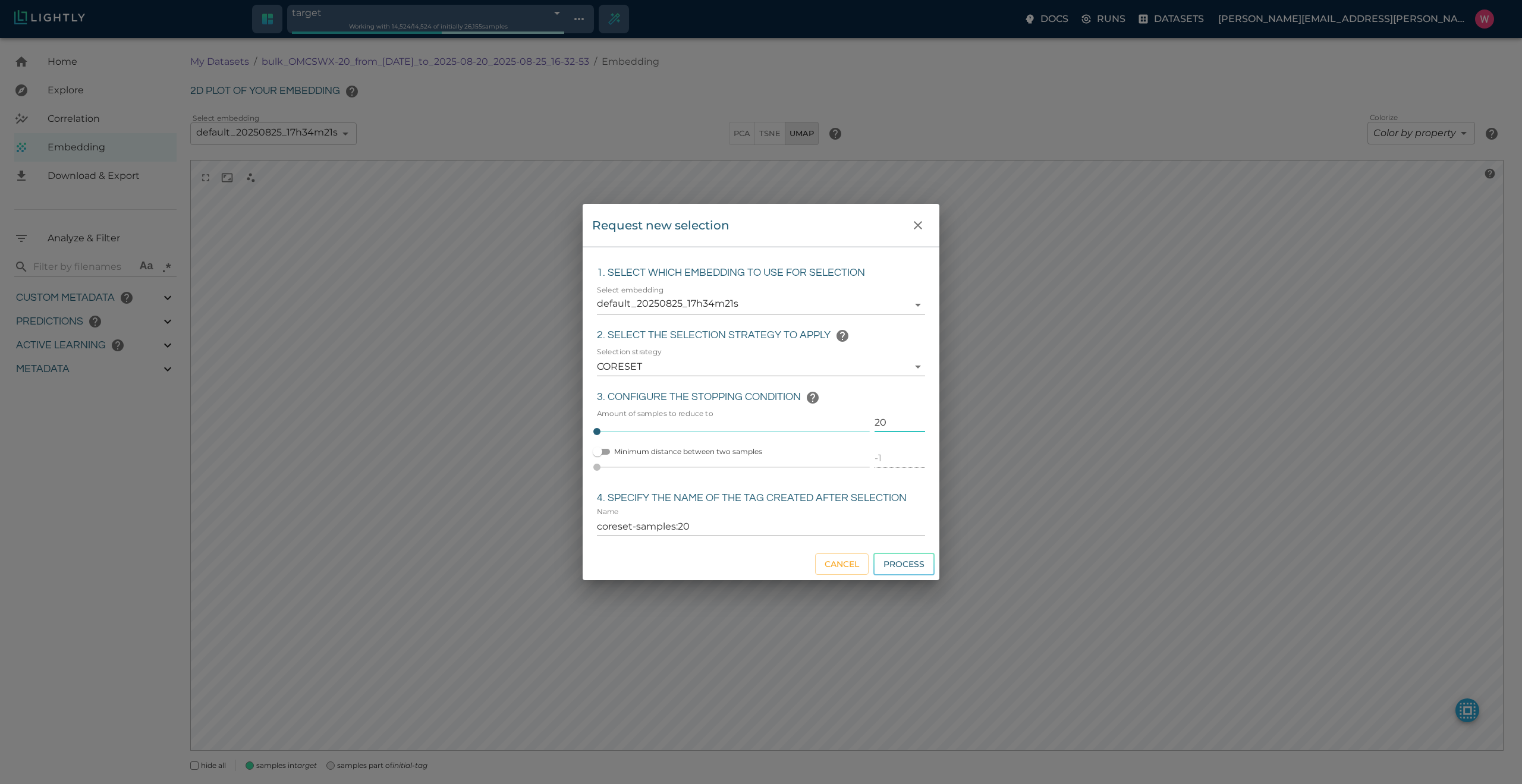
type input "coreset-samples:200"
type input "200"
type input "sampled_200"
click button "Process" at bounding box center [904, 564] width 61 height 23
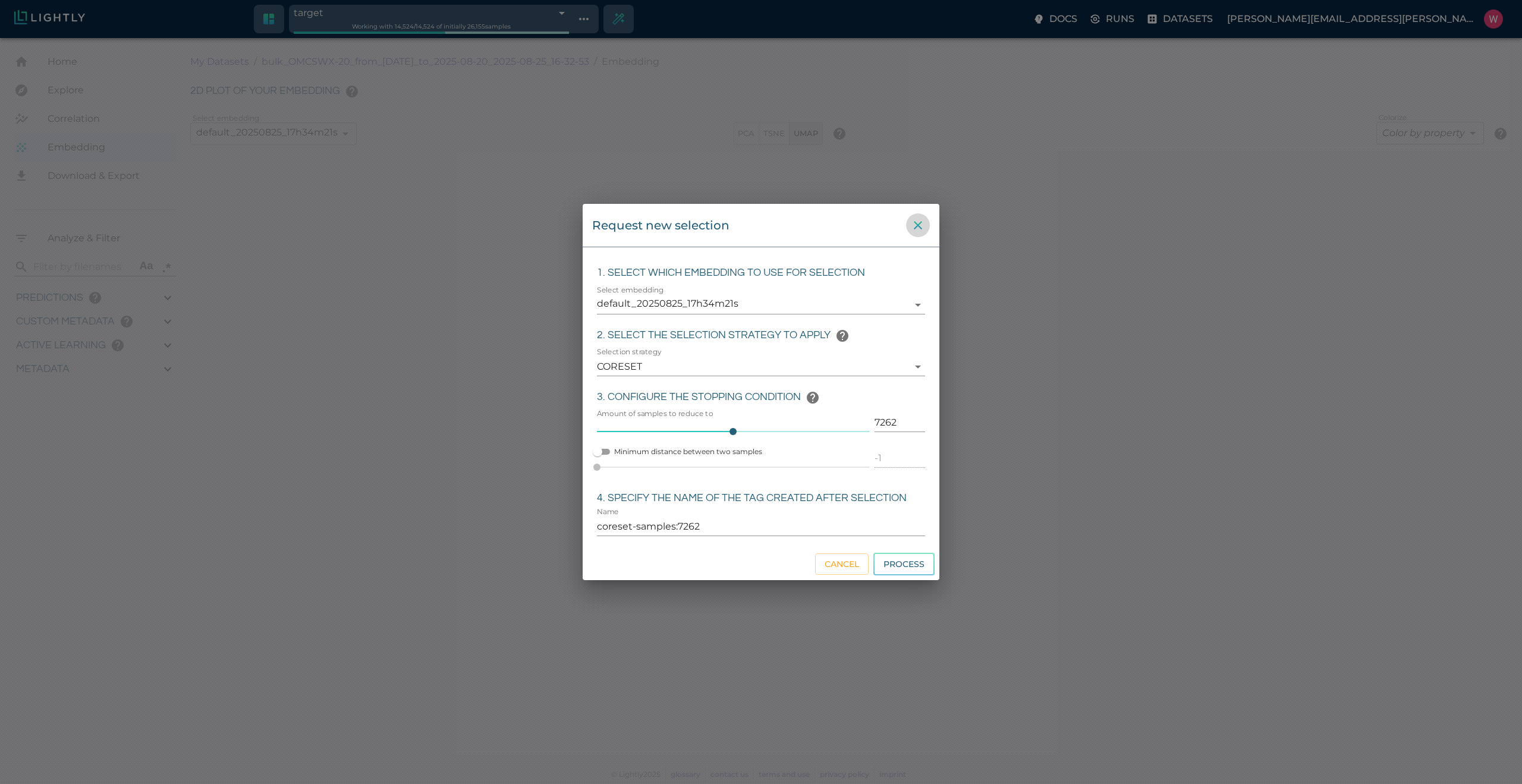
click at [916, 230] on icon "close" at bounding box center [918, 225] width 14 height 14
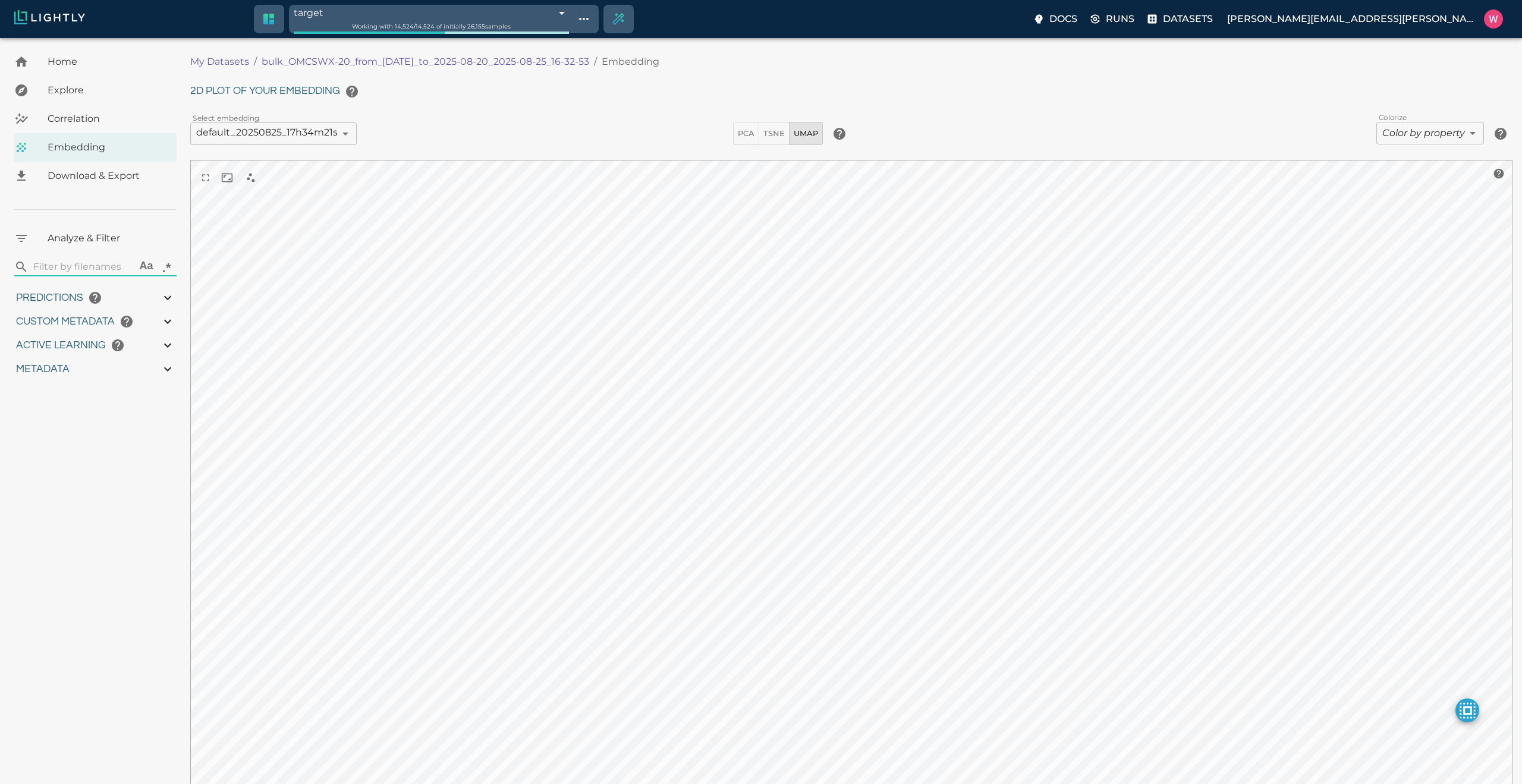
type input "1755708250.73712"
type input "1755723865.80512"
type input "0.999"
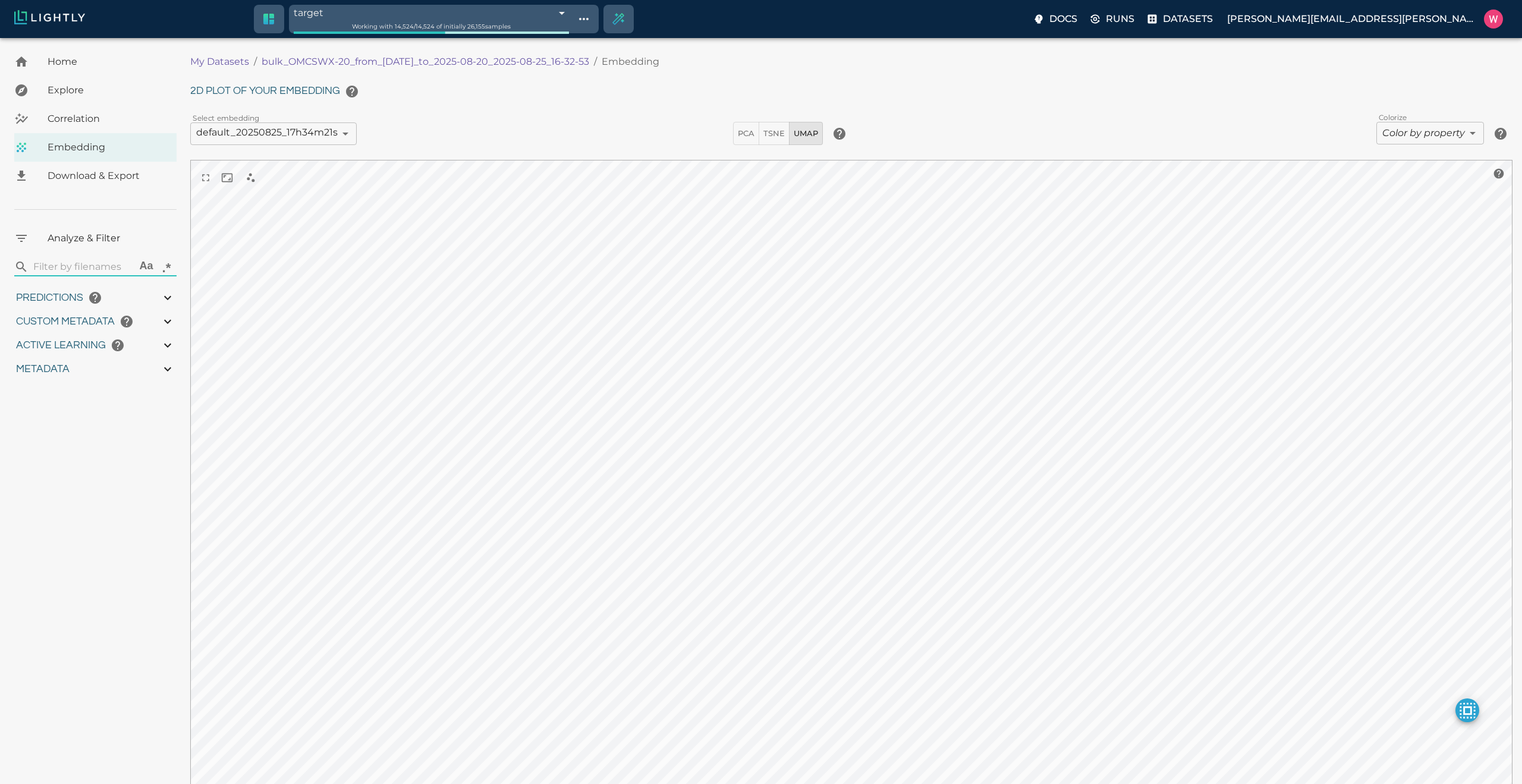
type input "0.998"
type input "0.524054527282715"
type input "96.3790545272827"
type input "27.408"
type input "1755708250.73712"
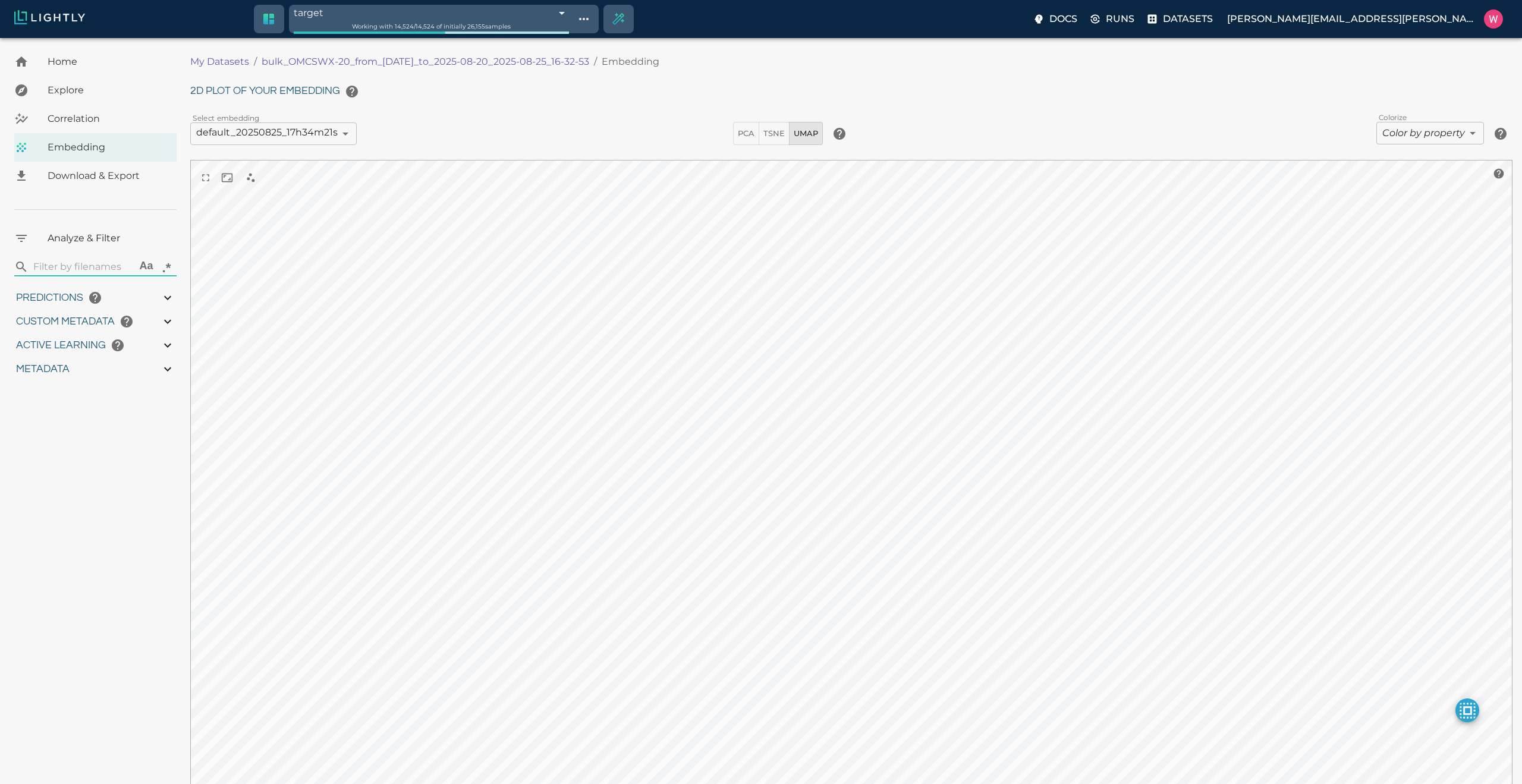
type input "1755723865.80512"
type input "0.999"
type input "0.998"
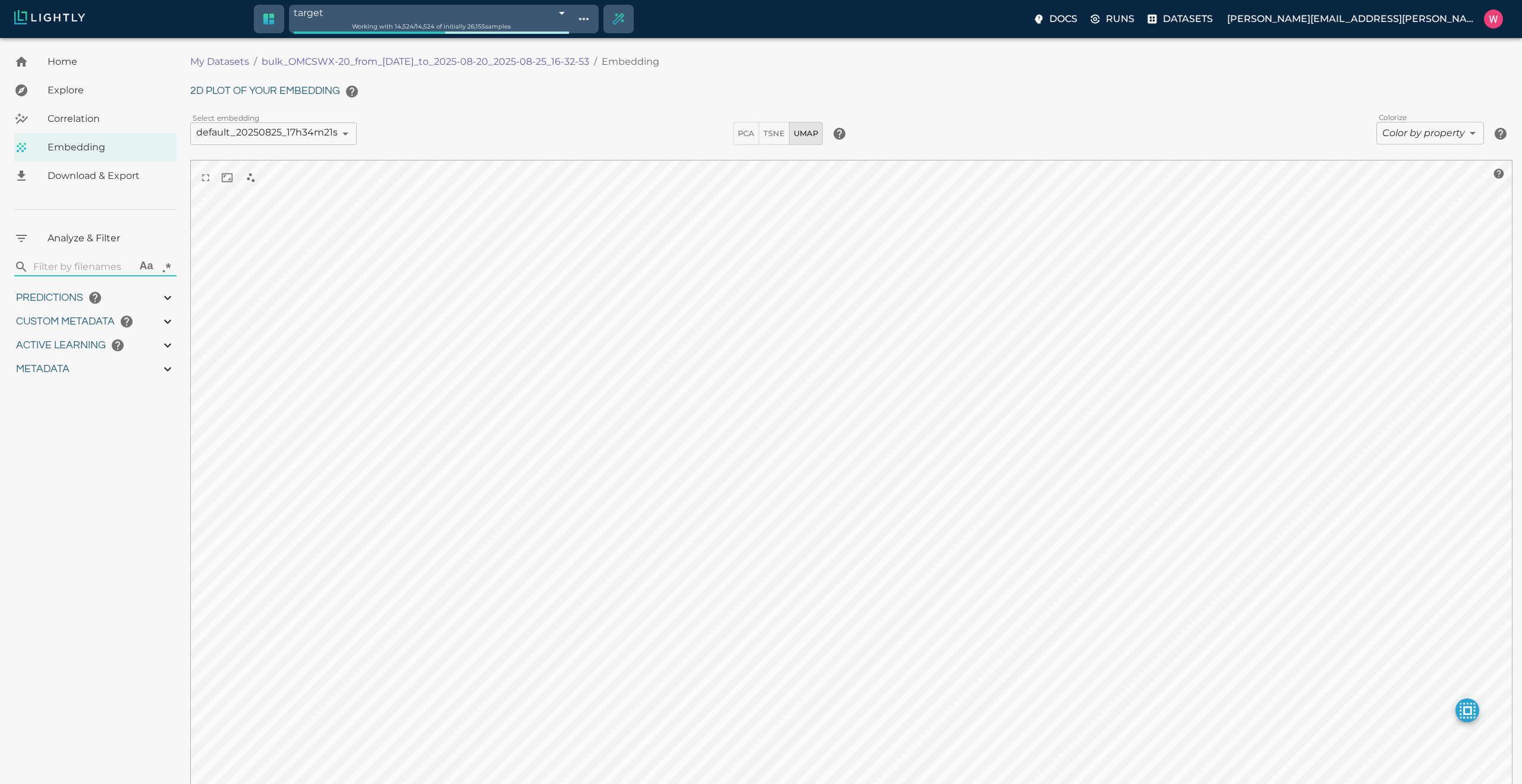
type input "0.524054527282715"
type input "96.3790545272827"
type input "27.408"
type input "9007199254740991"
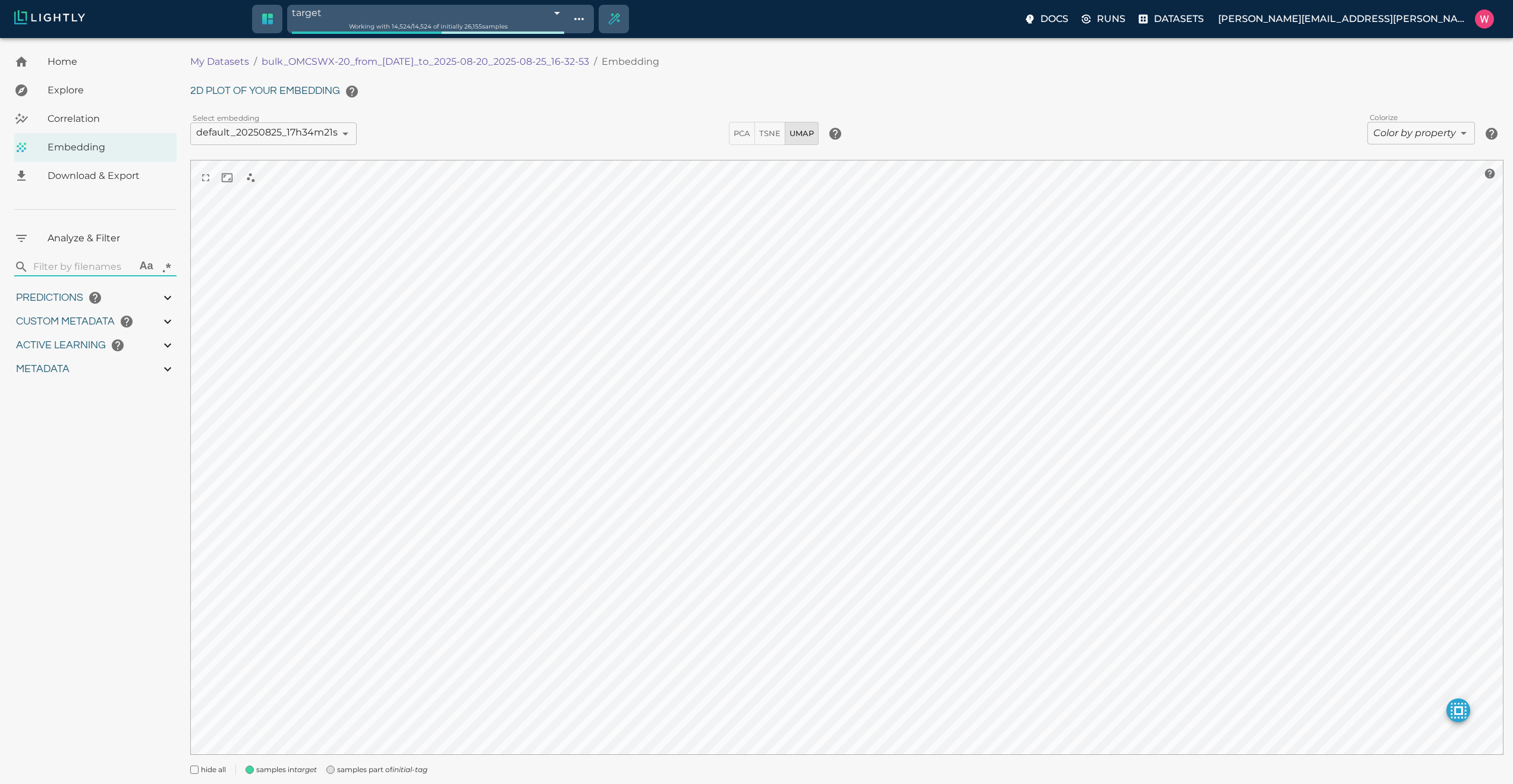
type input "1755708250.73712"
type input "1755723865.80512"
type input "0.999"
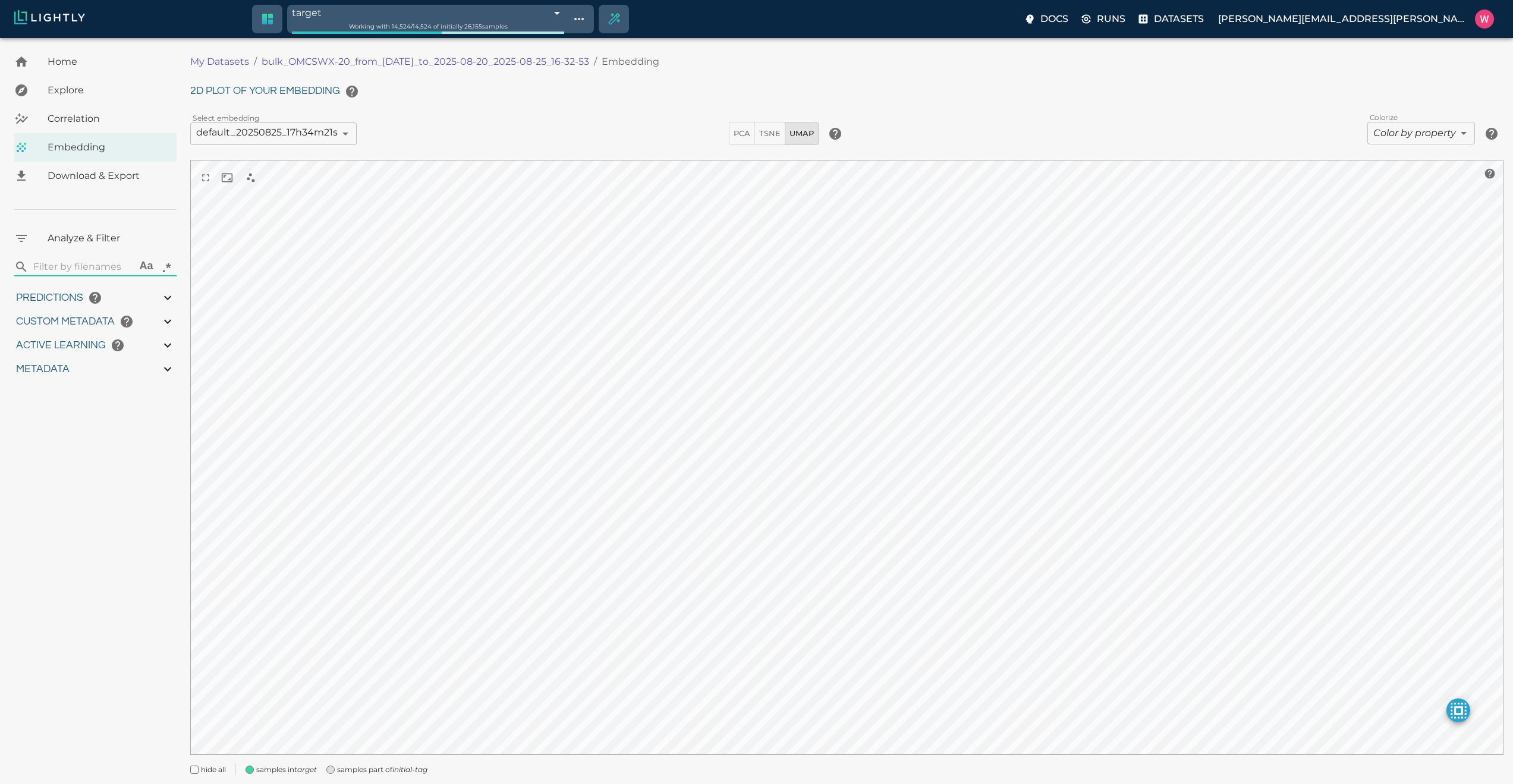
type input "0.998"
type input "0.524054527282715"
type input "96.3790545272827"
type input "27.408"
type input "9007199254740991"
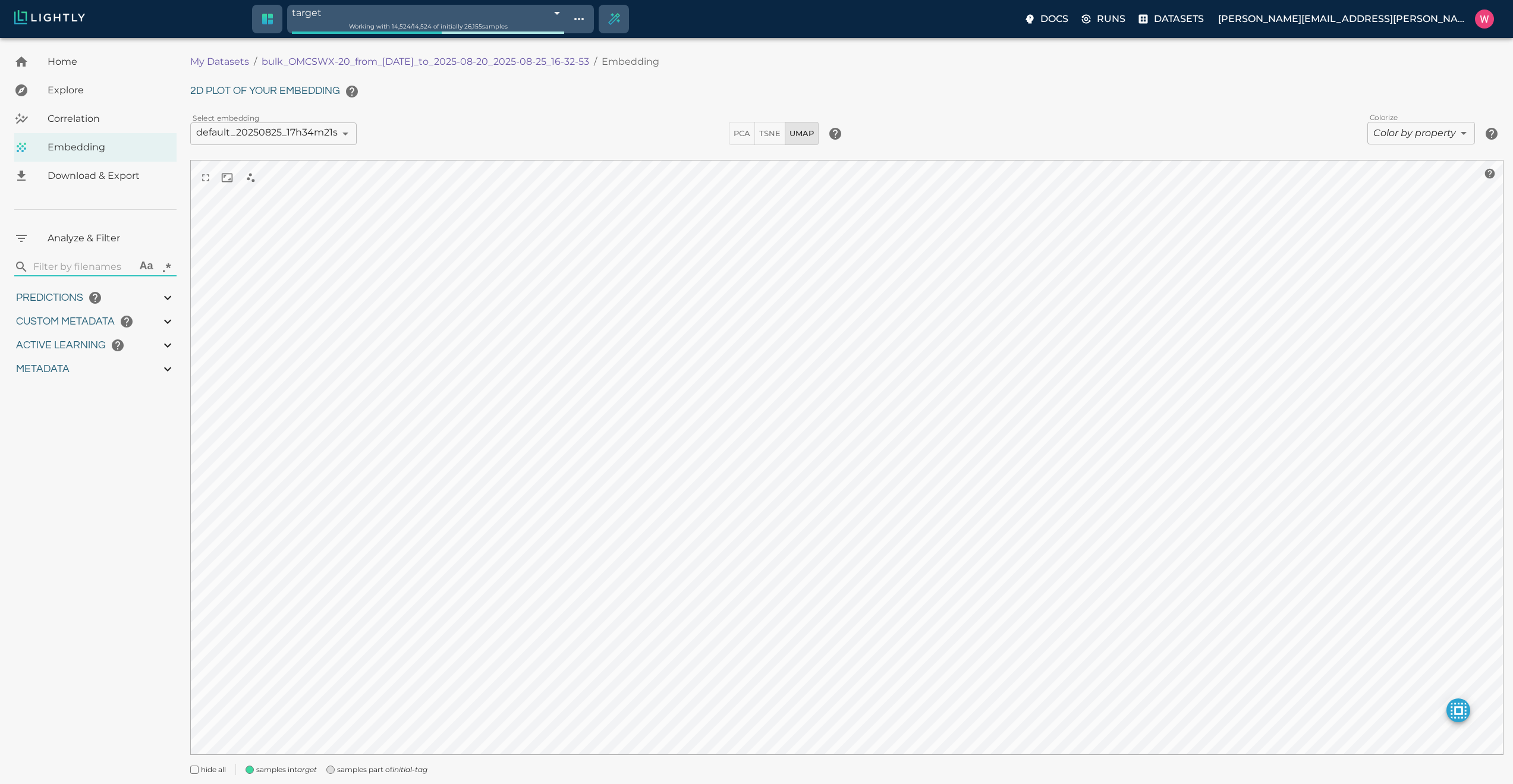
type input "9007199254740991"
type input "1755708250.73712"
type input "1755723865.80512"
type input "0.999"
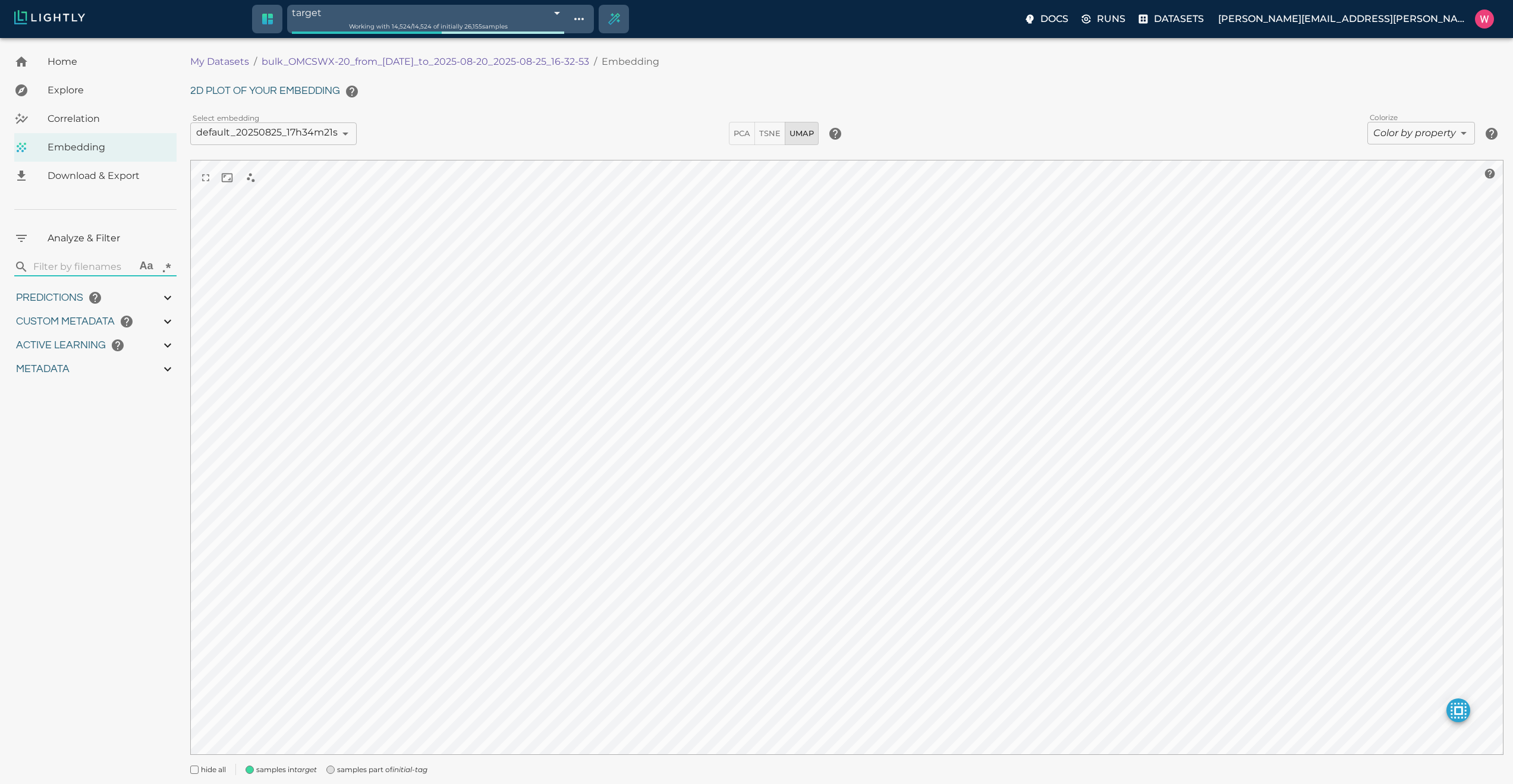
type input "0.999"
type input "0.998"
type input "0.524054527282715"
type input "96.3790545272827"
type input "27.408"
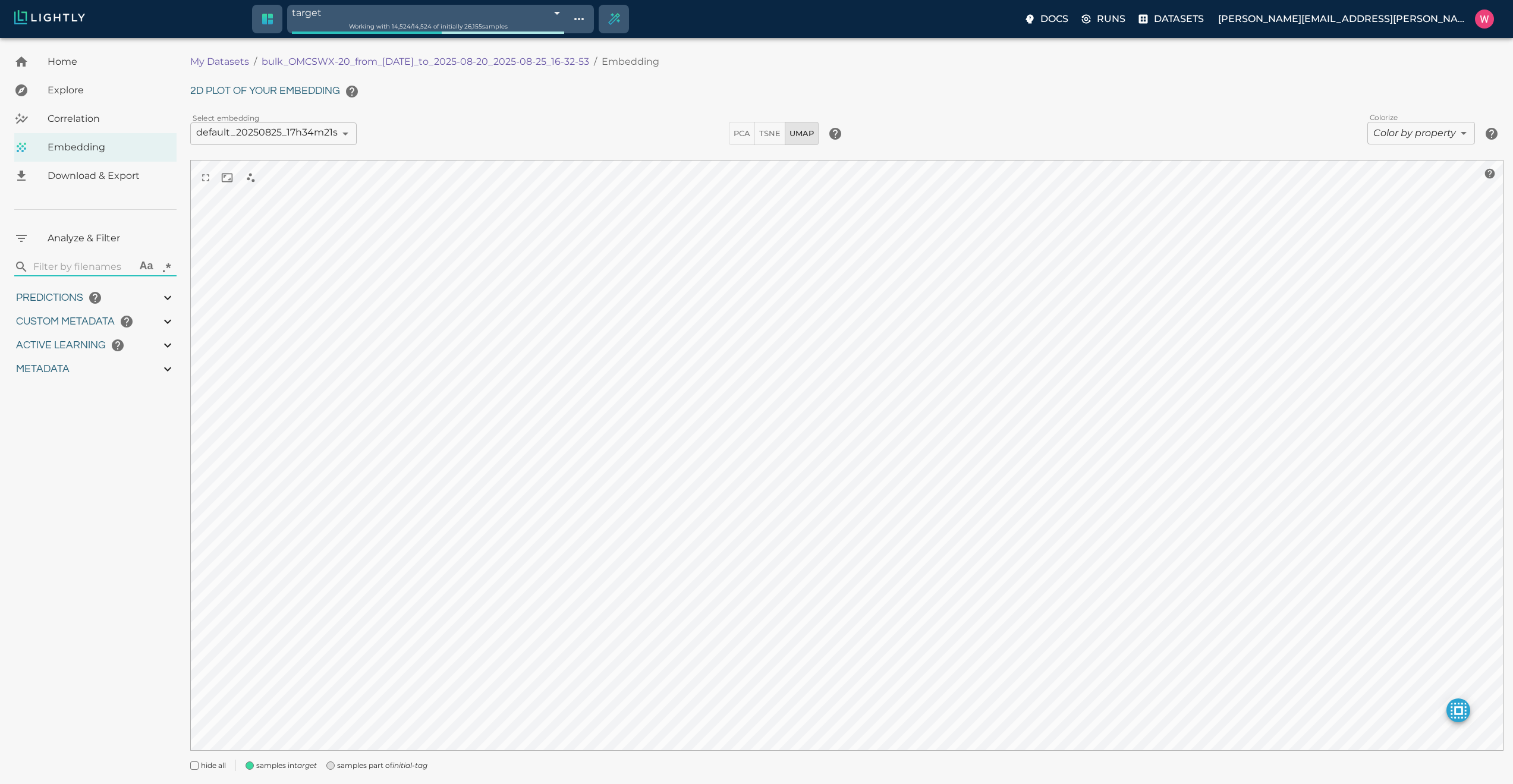
type input "1755708250.73712"
type input "1755723865.80512"
type input "0.999"
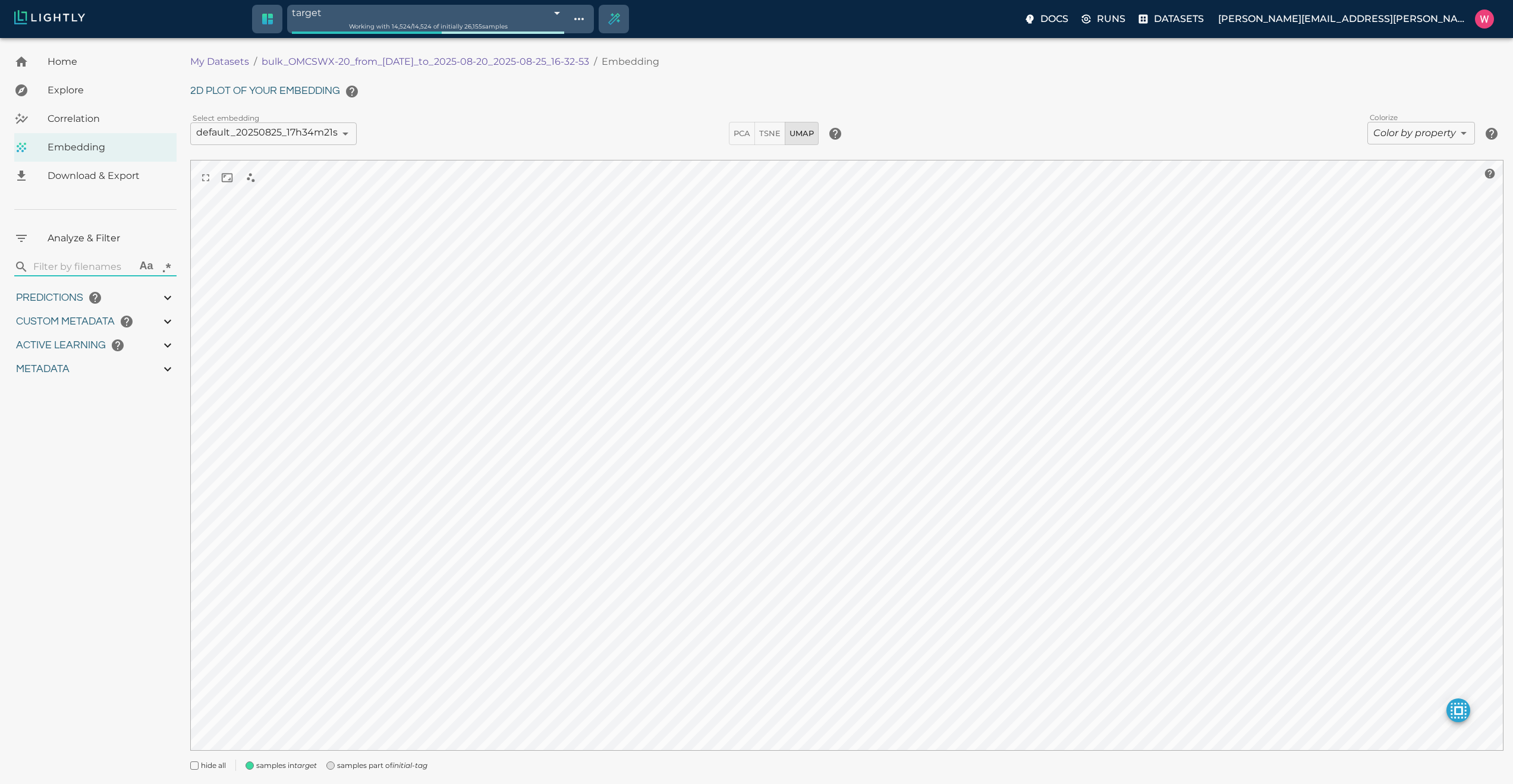
type input "0.998"
type input "0.524054527282715"
type input "96.3790545272827"
type input "27.408"
click at [622, 21] on icon "Create selection" at bounding box center [613, 19] width 18 height 18
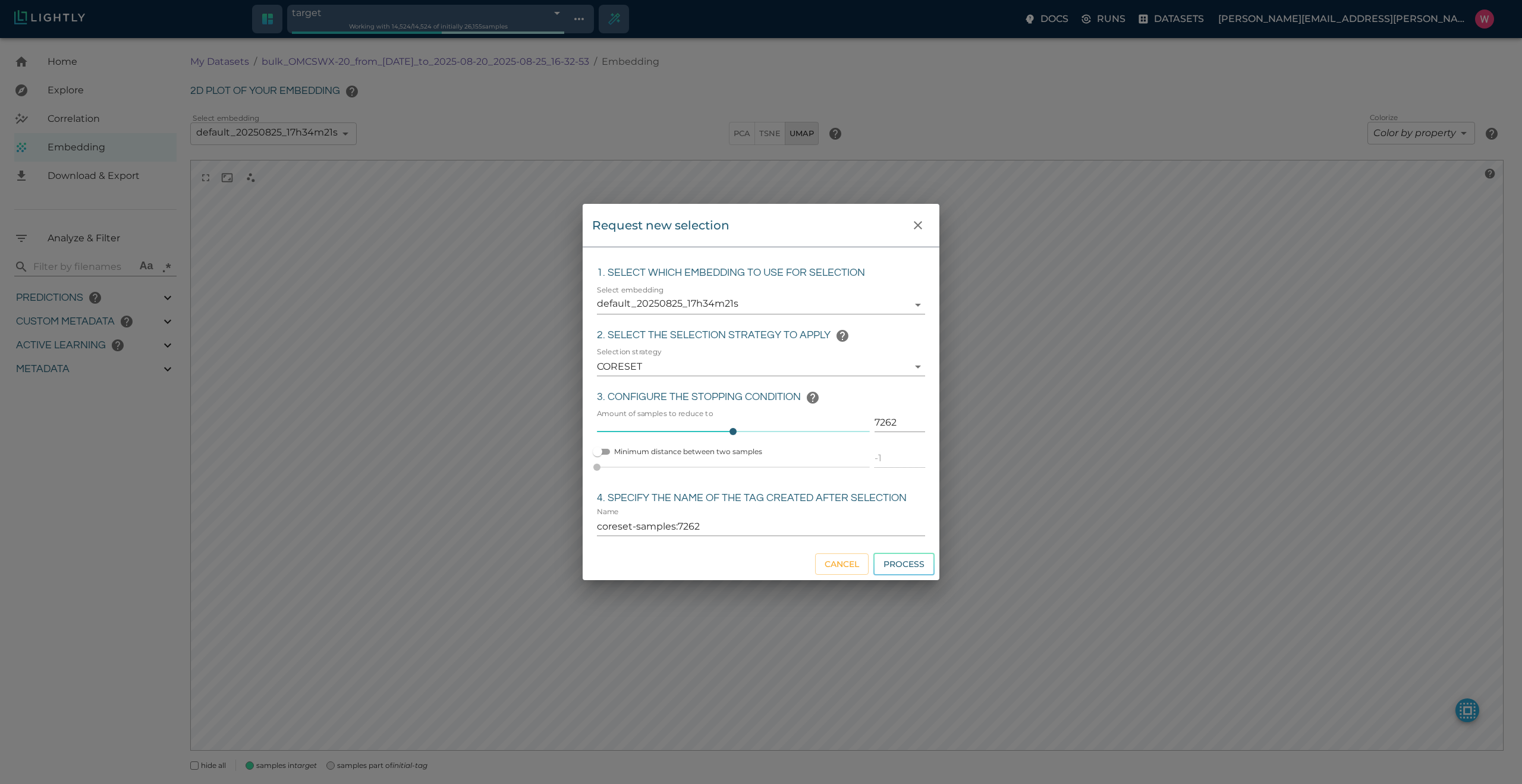
click at [890, 422] on input "7262" at bounding box center [899, 422] width 50 height 19
type input "2"
type input "coreset-samples:2"
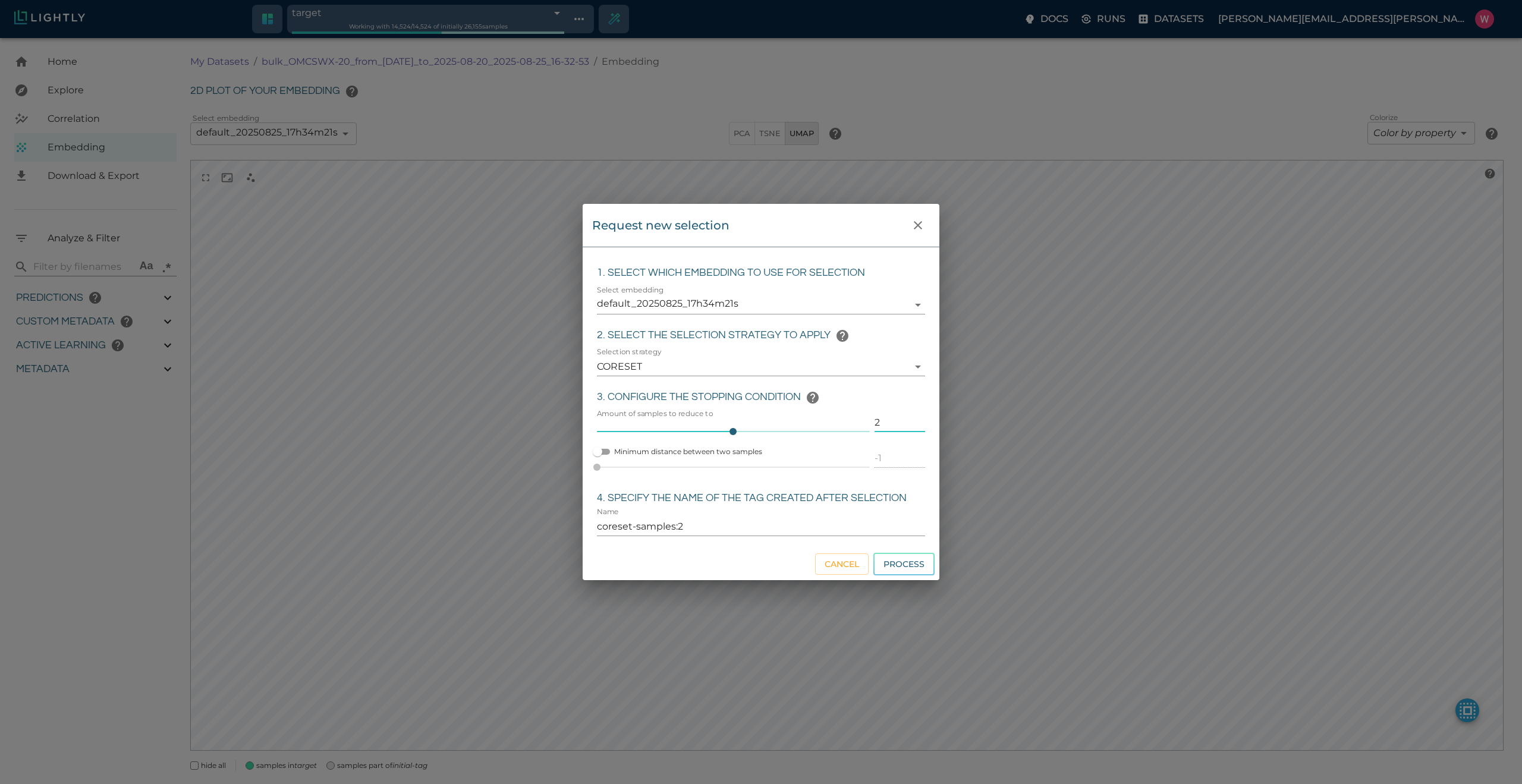
type input "20"
type input "coreset-samples:20"
type input "200"
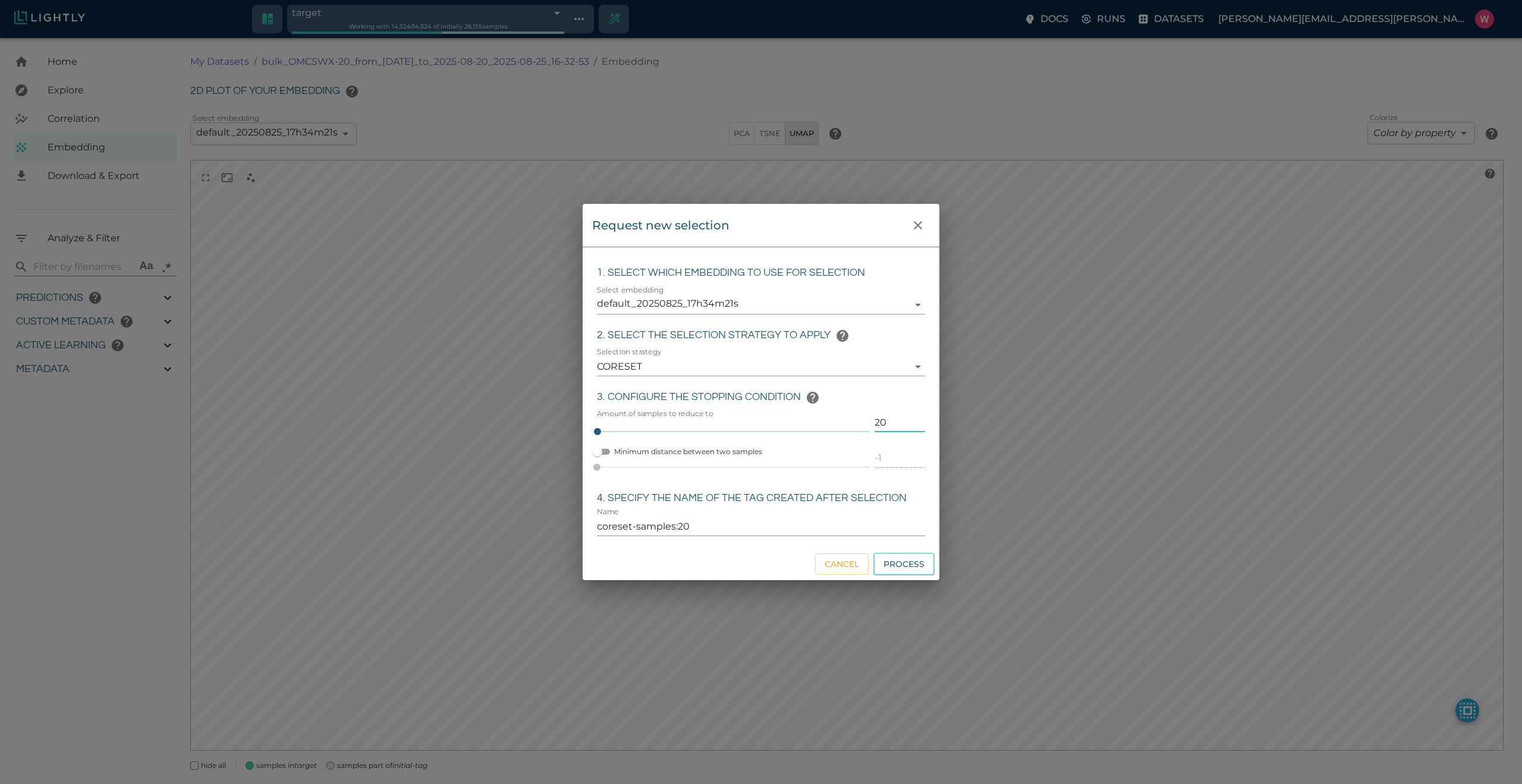
type input "coreset-samples:200"
type input "200"
type input "a"
type input "sampled_200"
click button "Process" at bounding box center [904, 564] width 61 height 23
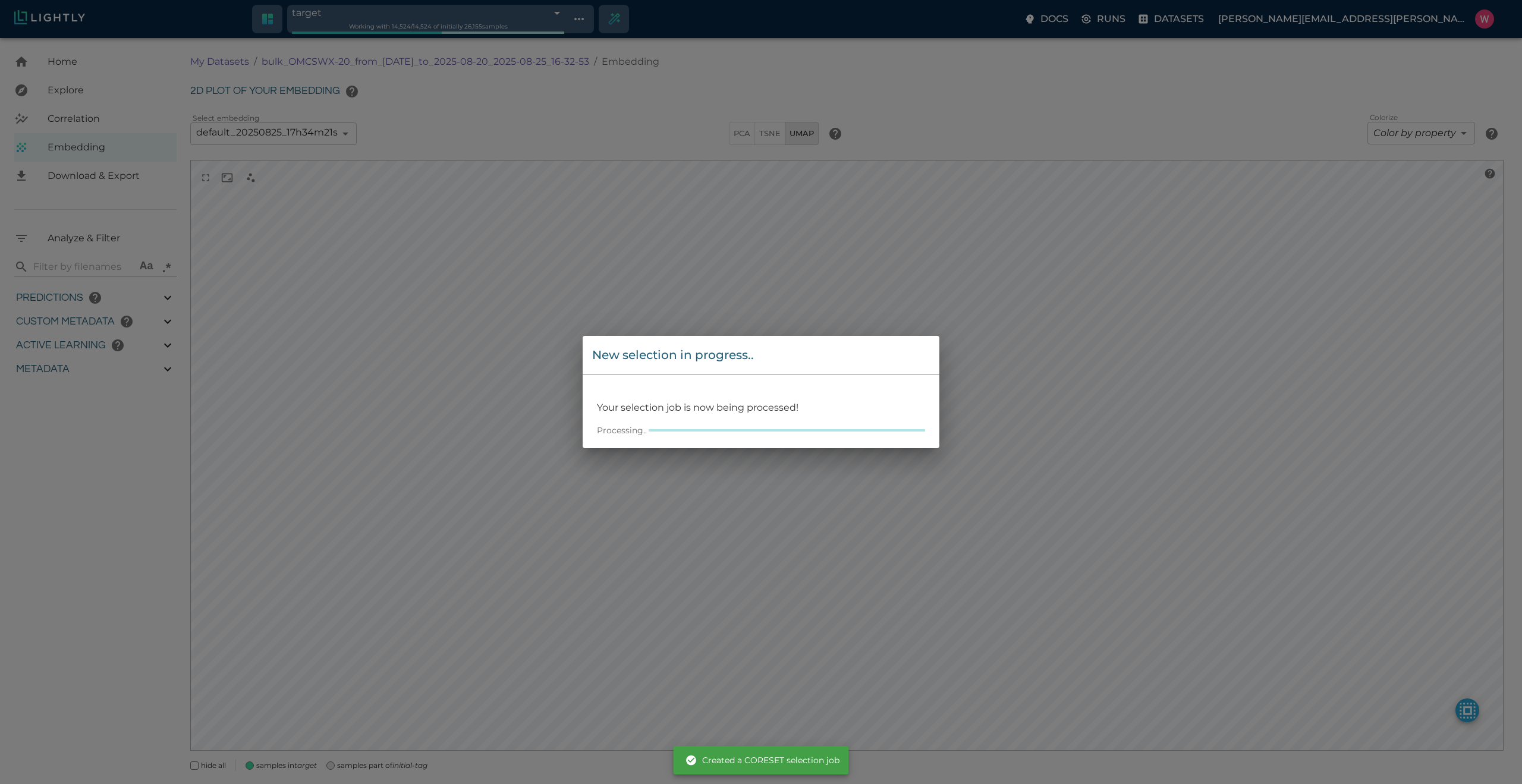
click at [638, 280] on div "New selection in progress.. Your selection job is now being processed! Processi…" at bounding box center [761, 392] width 1522 height 784
click at [634, 296] on div "New selection in progress.. Your selection job is now being processed! Processi…" at bounding box center [761, 392] width 1522 height 784
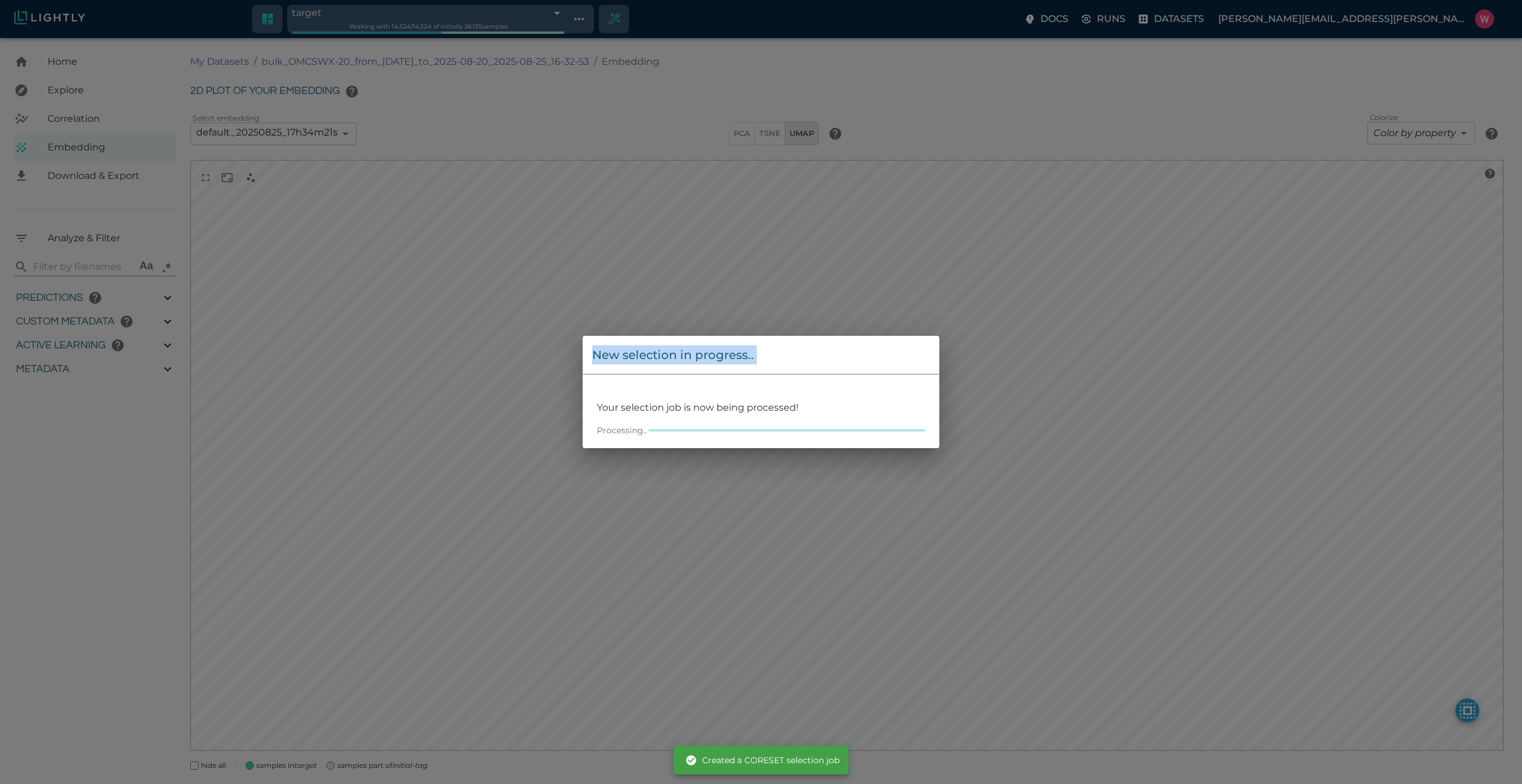
click at [634, 296] on div "New selection in progress.. Your selection job is now being processed! Processi…" at bounding box center [761, 392] width 1522 height 784
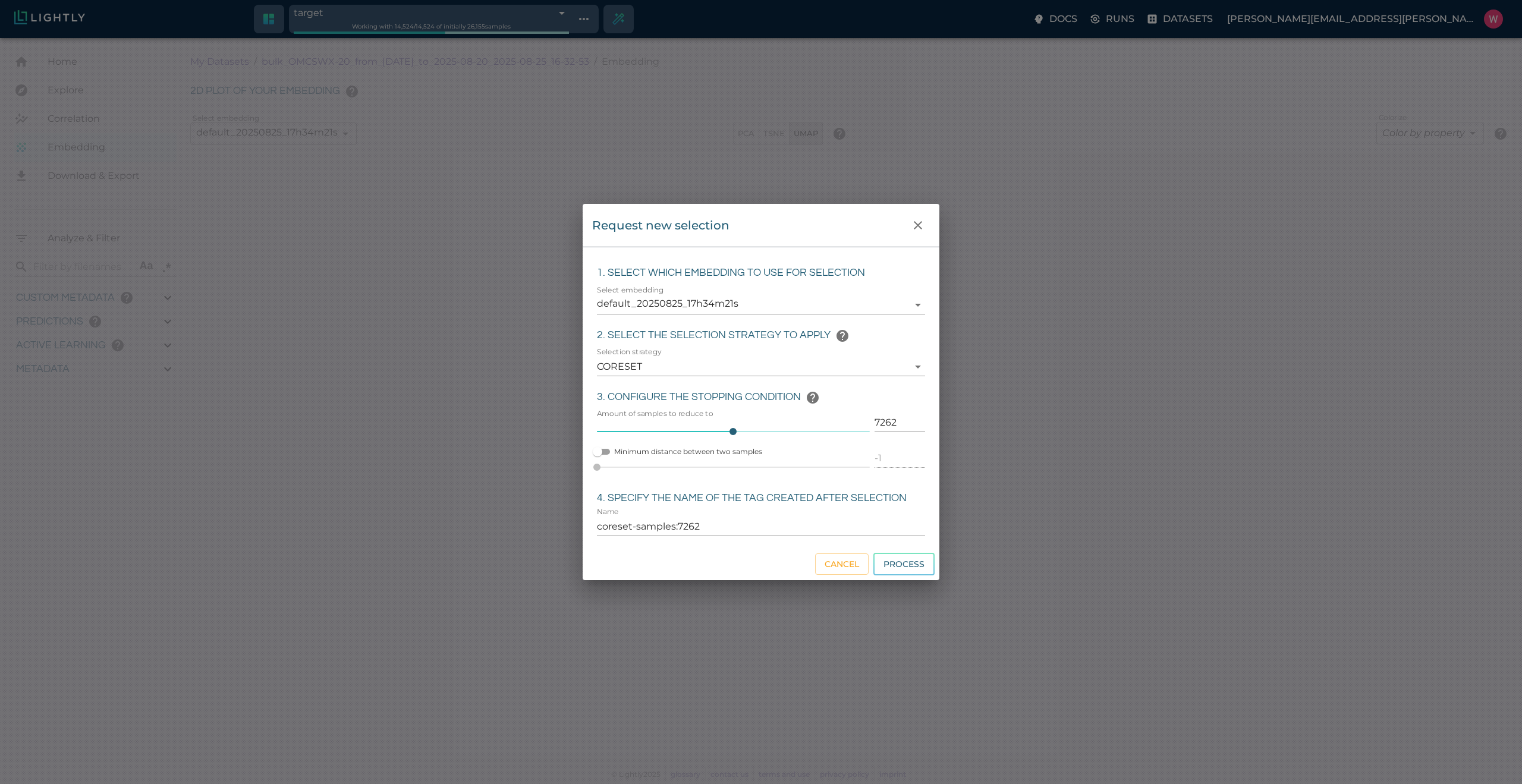
click at [849, 296] on body "target 68ae00112a381143b0b5b00b Working with 14,524 / 14,524 of initially 26,15…" at bounding box center [761, 411] width 1522 height 746
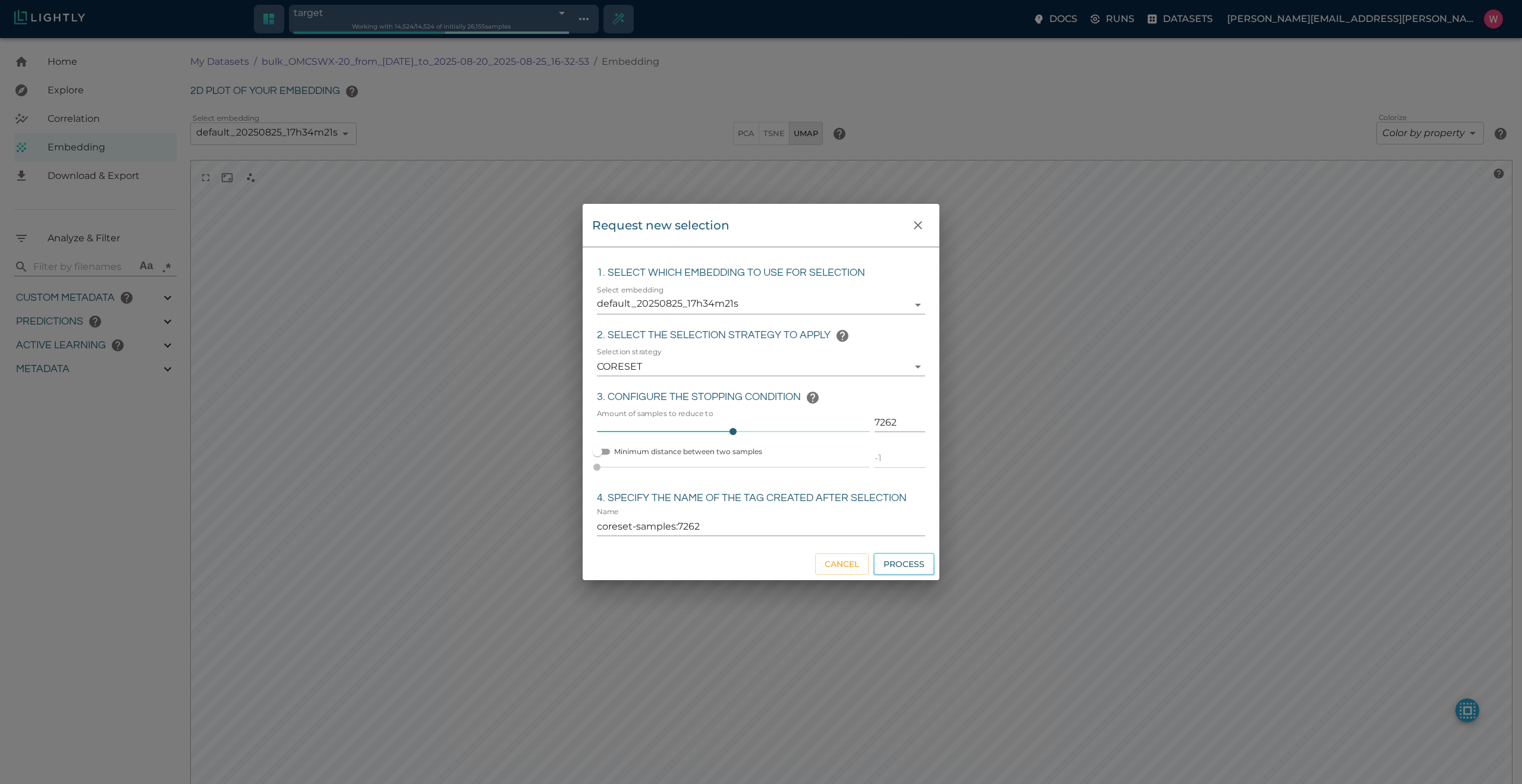
type input "1755708250.73712"
type input "1755723865.80512"
type input "0.999"
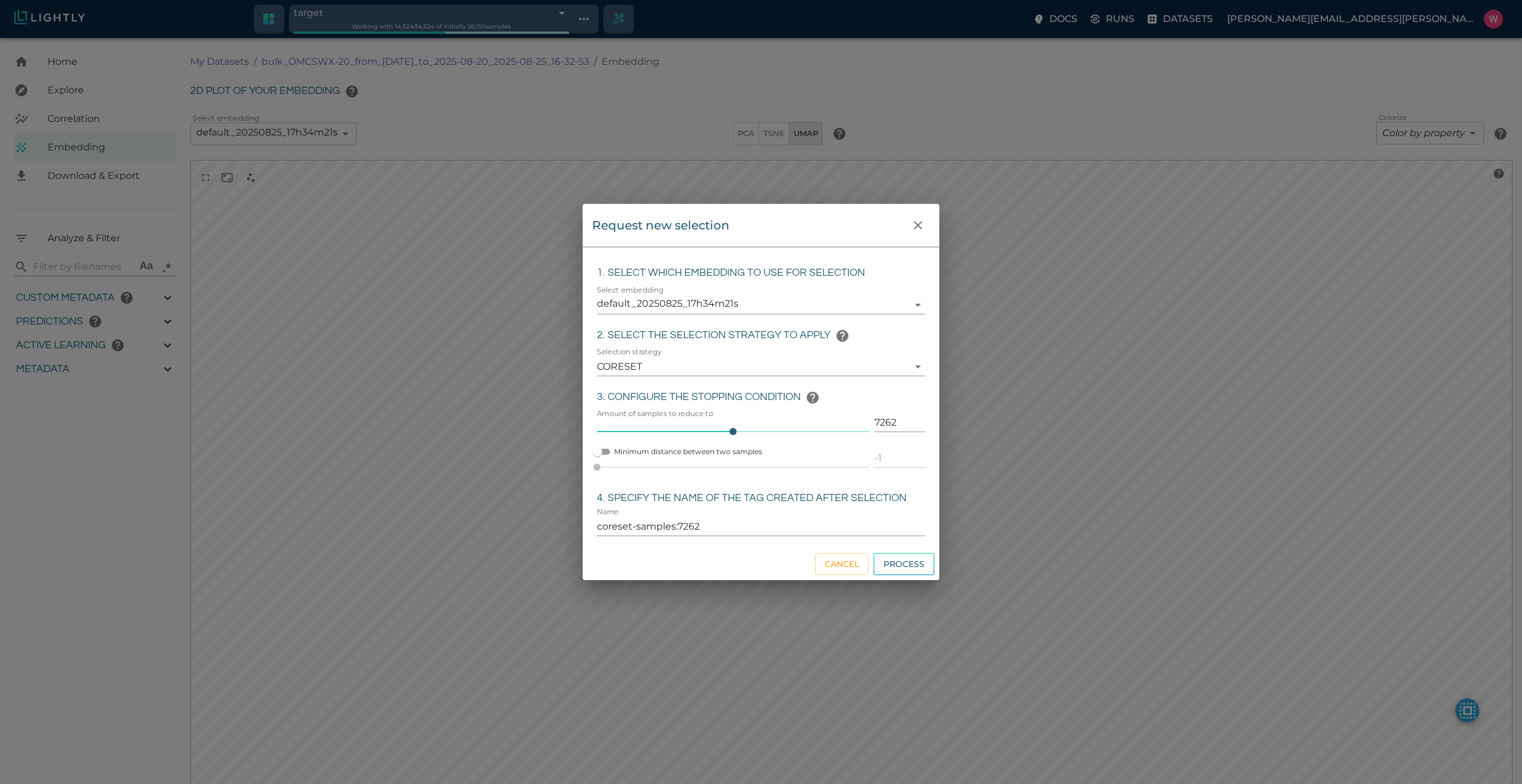
type input "0.998"
type input "0.524054527282715"
type input "96.3790545272827"
type input "27.408"
click at [926, 221] on div at bounding box center [761, 392] width 1522 height 784
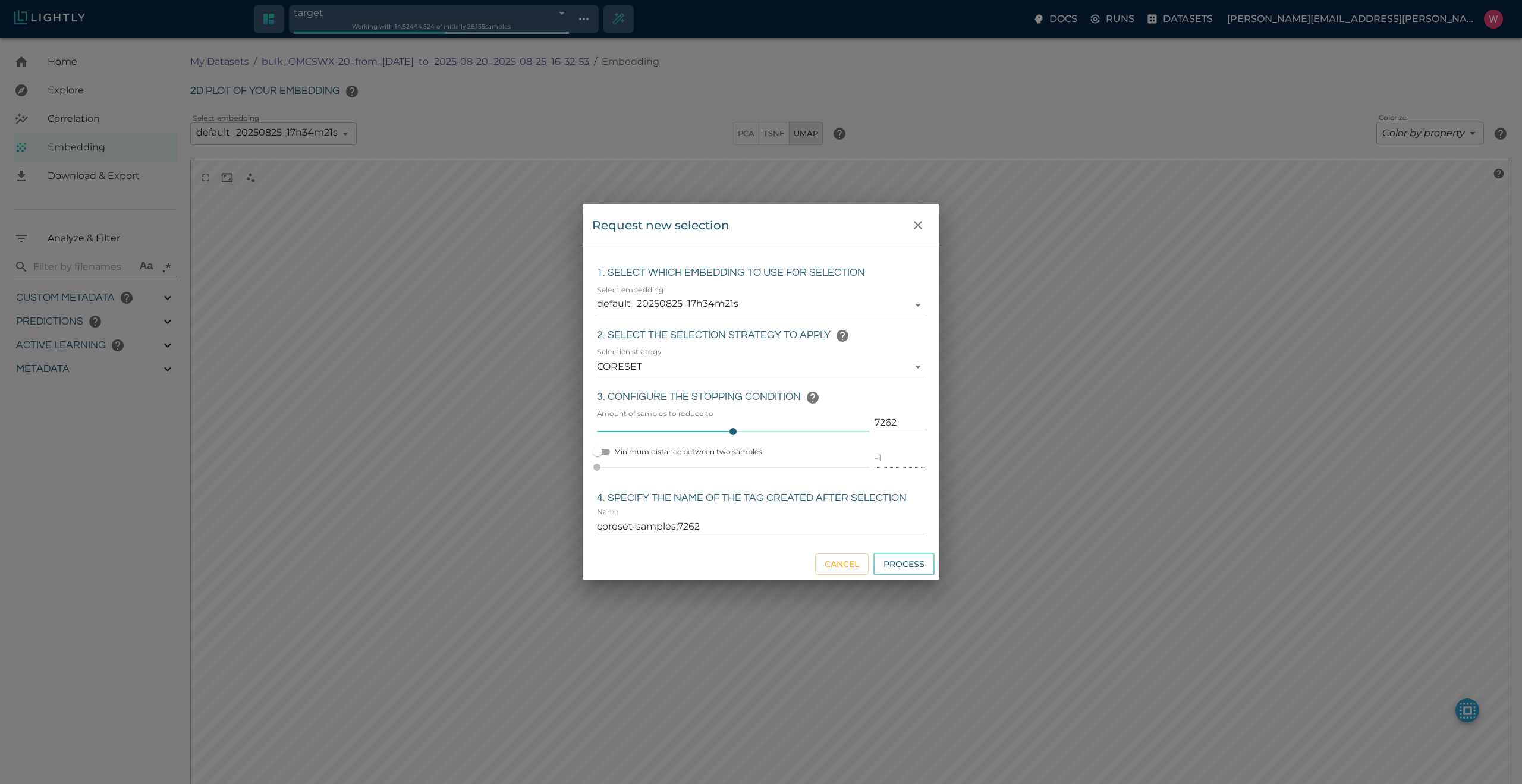
click at [915, 221] on div at bounding box center [761, 392] width 1522 height 784
type input "1755708250.73712"
type input "1755723865.80512"
type input "0.999"
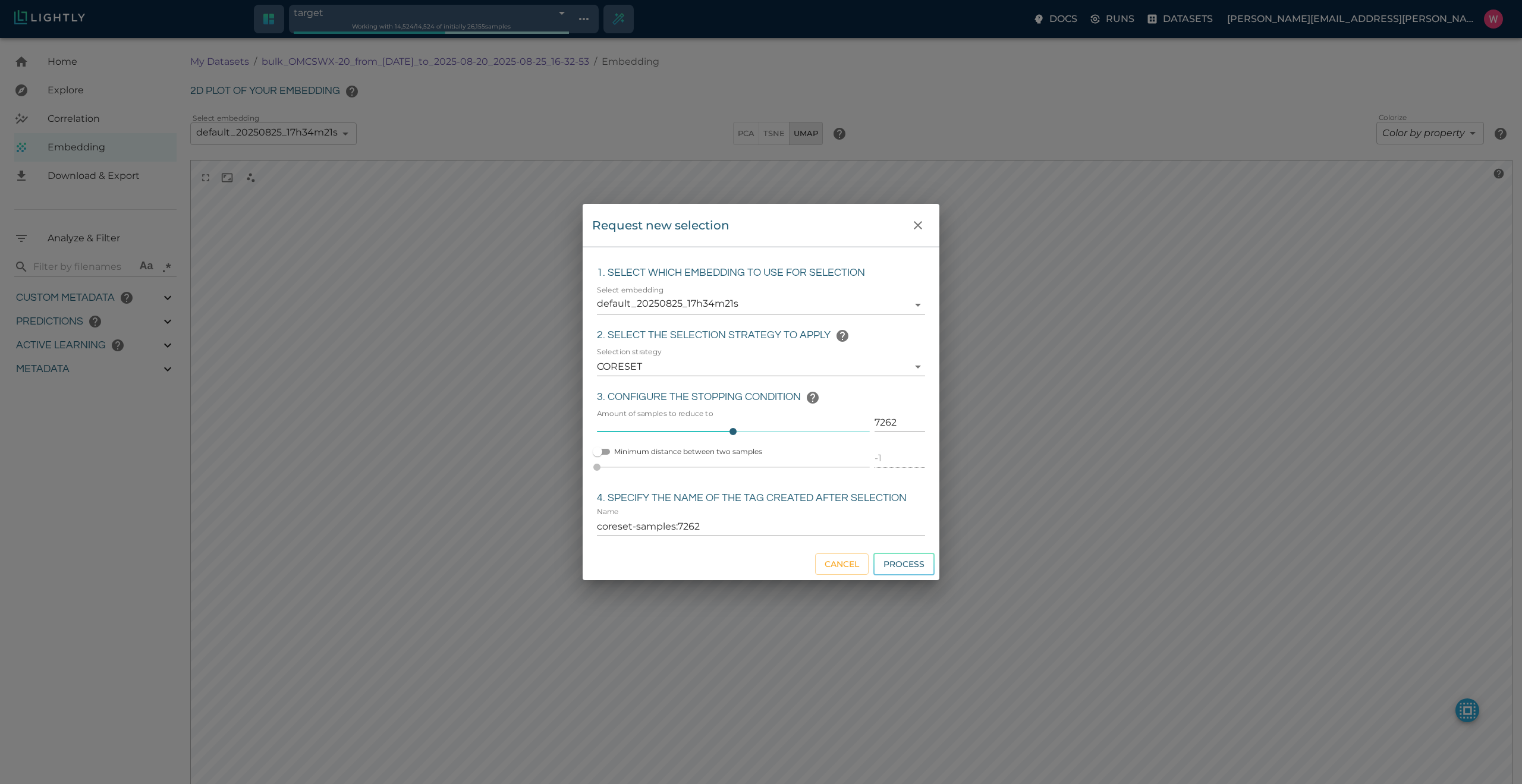
type input "0.999"
type input "0.998"
type input "0.524054527282715"
type input "96.3790545272827"
type input "27.408"
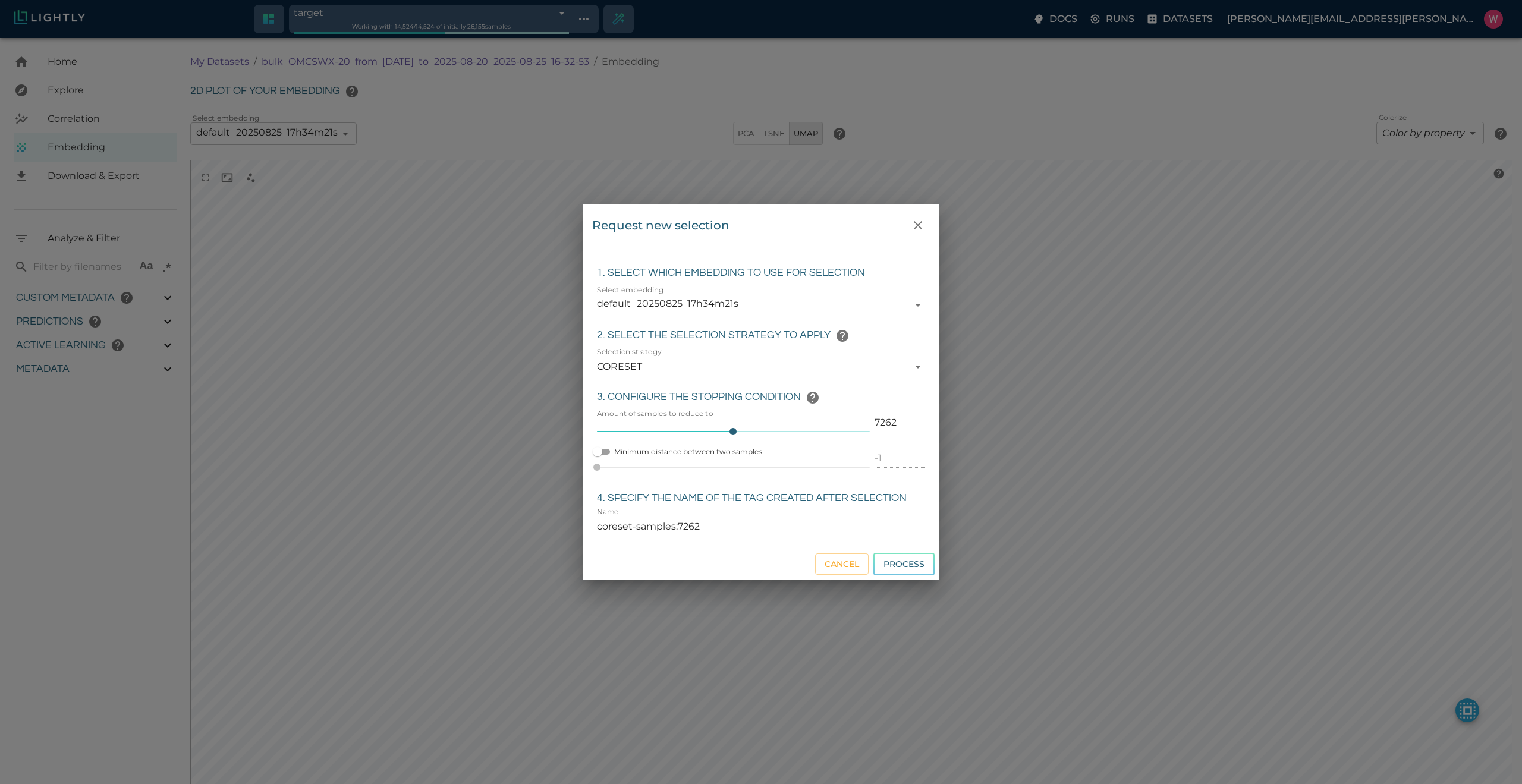
type input "9007199254740991"
type input "1755708250.73712"
type input "1755723865.80512"
type input "0.999"
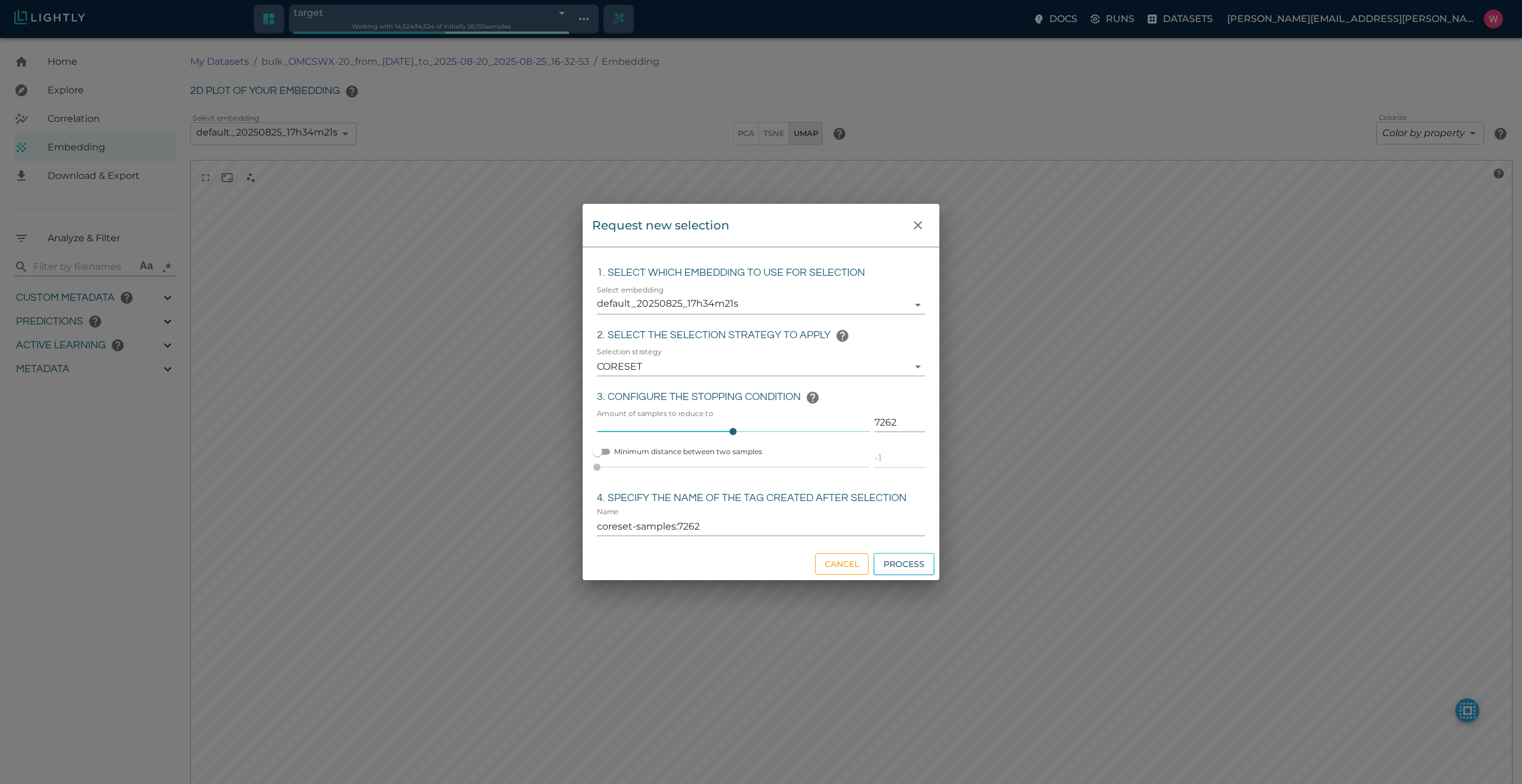
type input "0.999"
type input "0.998"
type input "0.524054527282715"
type input "96.3790545272827"
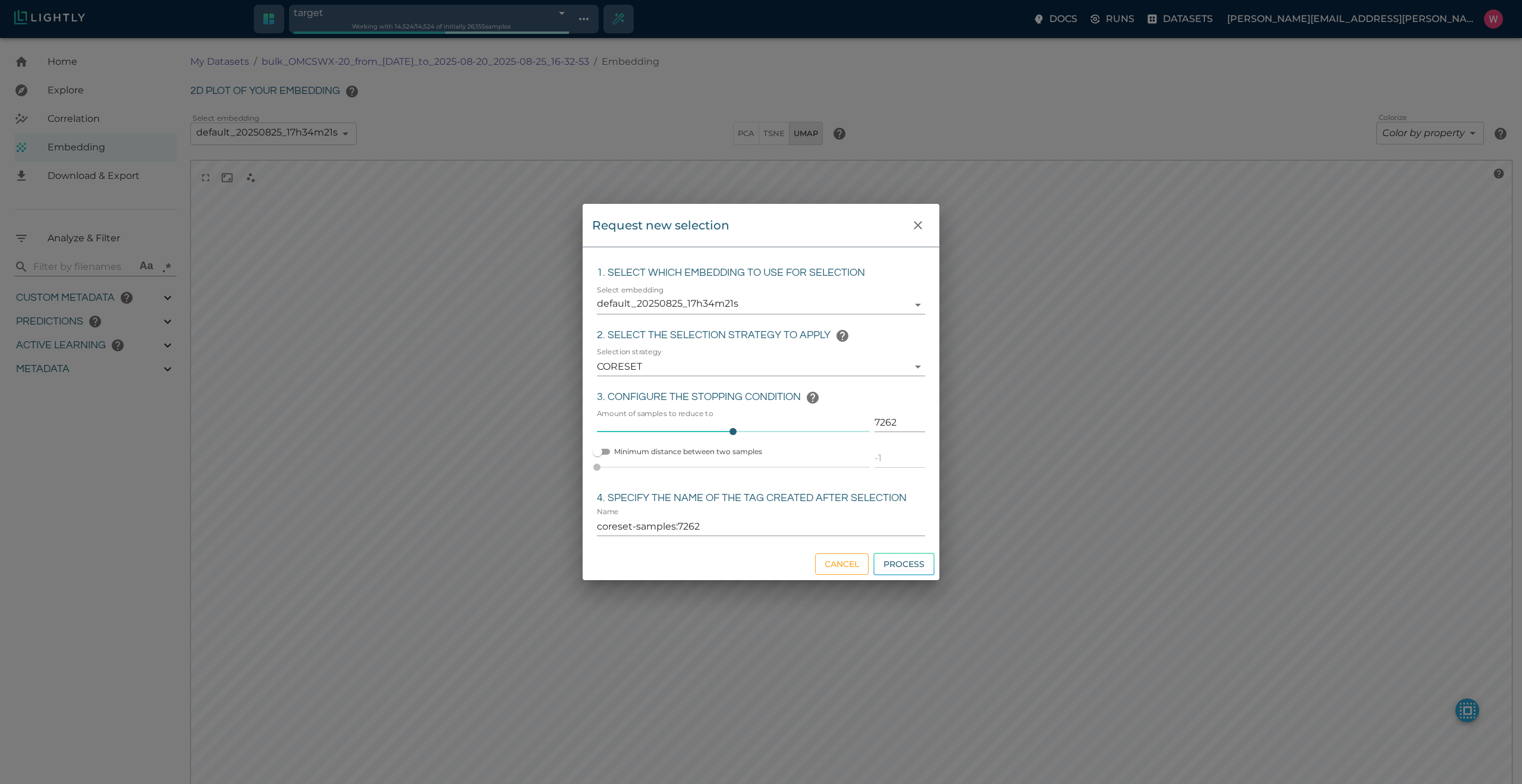
type input "27.408"
type input "9007199254740991"
type input "1755708250.73712"
type input "1755723865.80512"
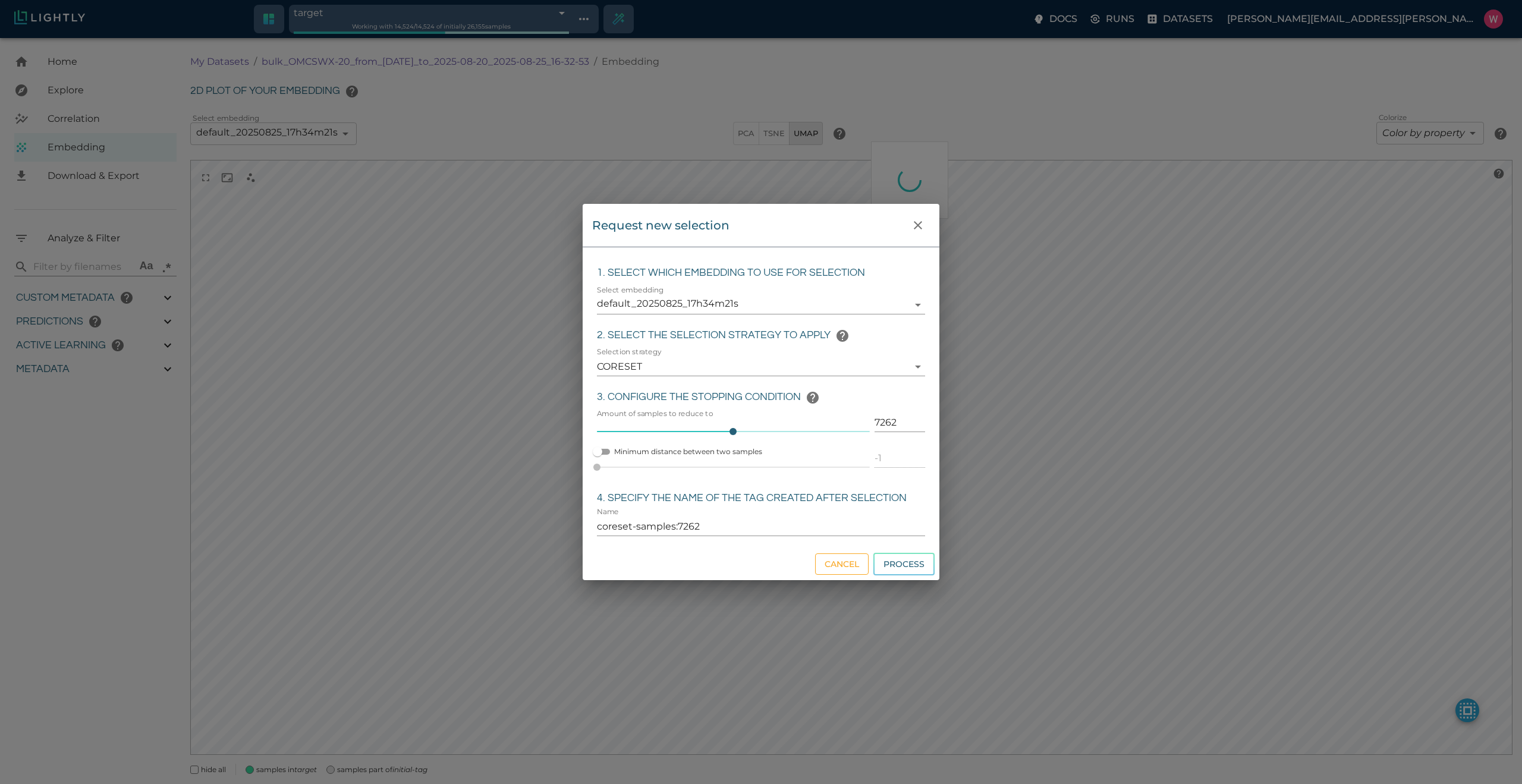
type input "0.999"
type input "0.998"
type input "0.524054527282715"
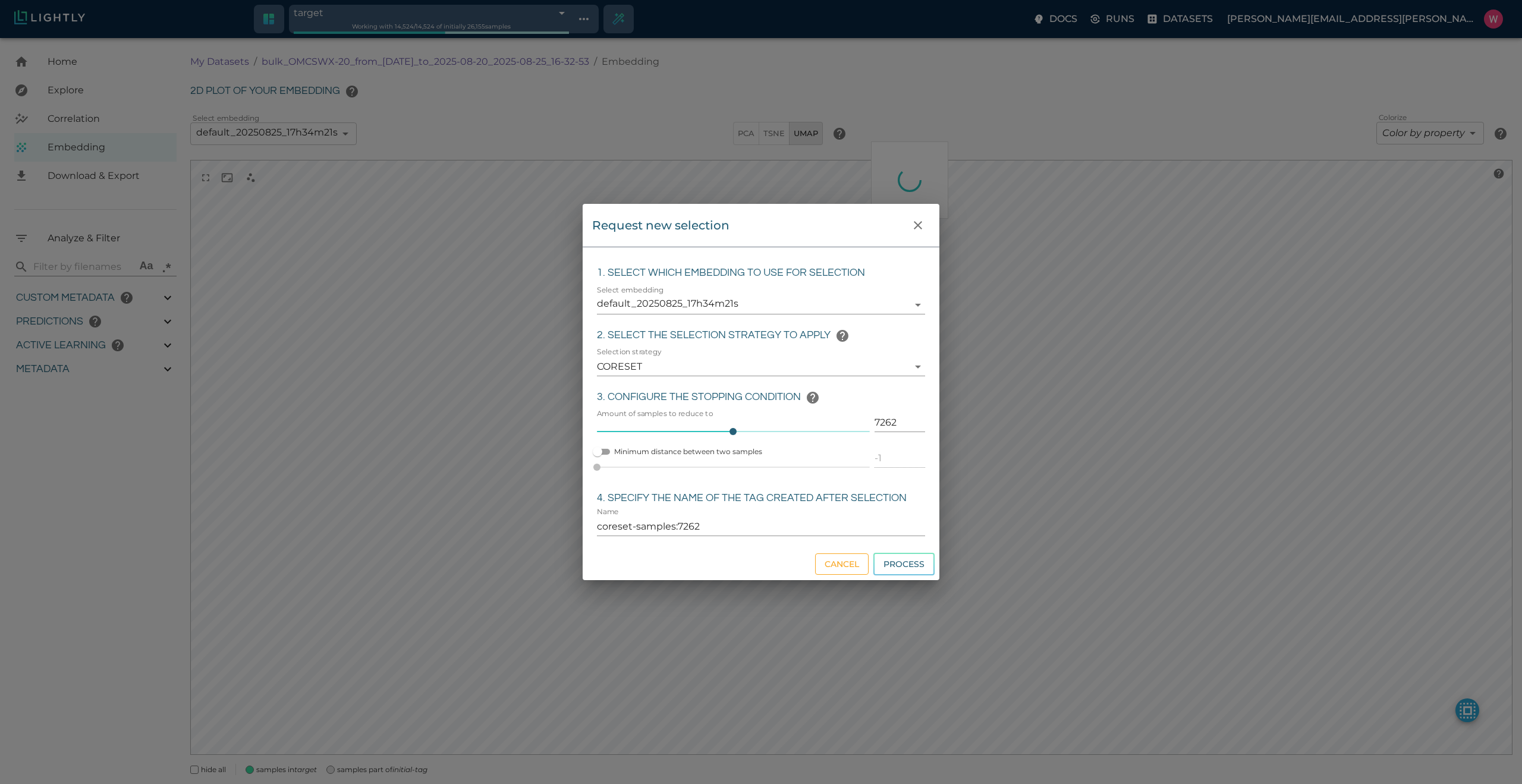
type input "96.3790545272827"
type input "27.408"
type input "1755708250.73712"
type input "1755723865.80512"
type input "0.999"
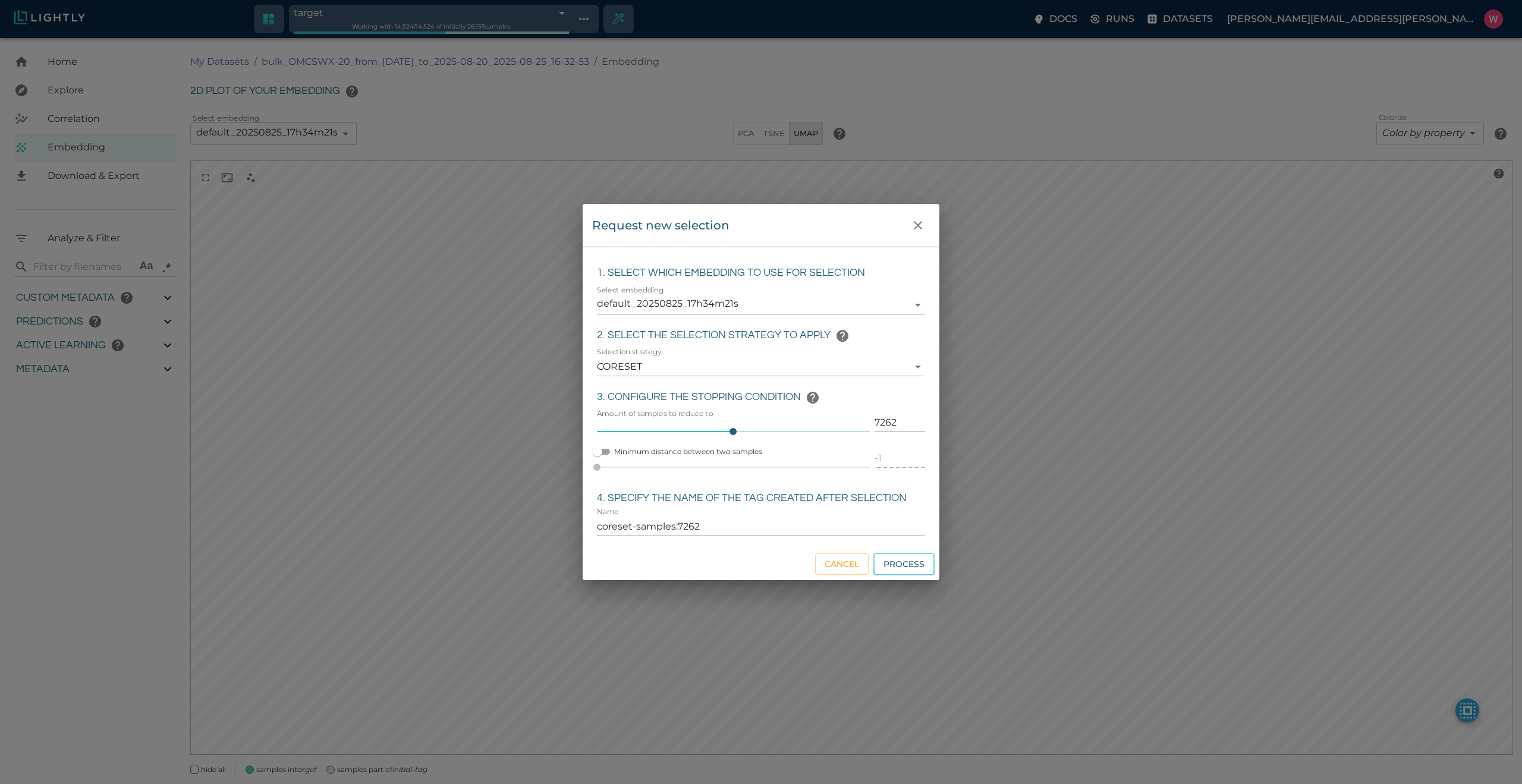
type input "0.999"
type input "0.998"
type input "0.524054527282715"
type input "96.3790545272827"
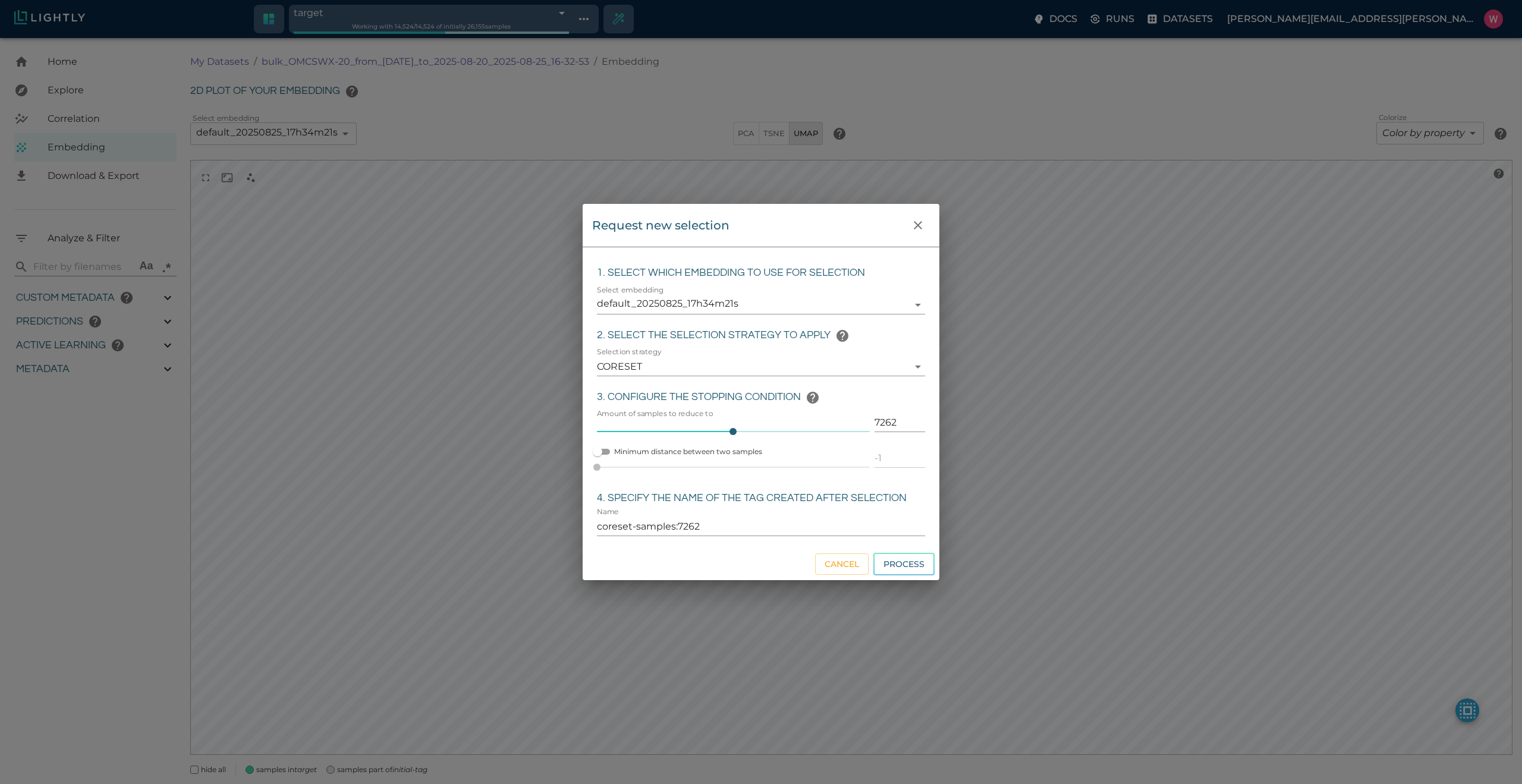
type input "27.408"
click at [834, 300] on body "target 68ae00112a381143b0b5b00b Working with 14,524 / 14,524 of initially 26,15…" at bounding box center [761, 428] width 1522 height 780
click at [884, 276] on div at bounding box center [761, 392] width 1522 height 784
click at [881, 421] on input "7262" at bounding box center [899, 422] width 50 height 19
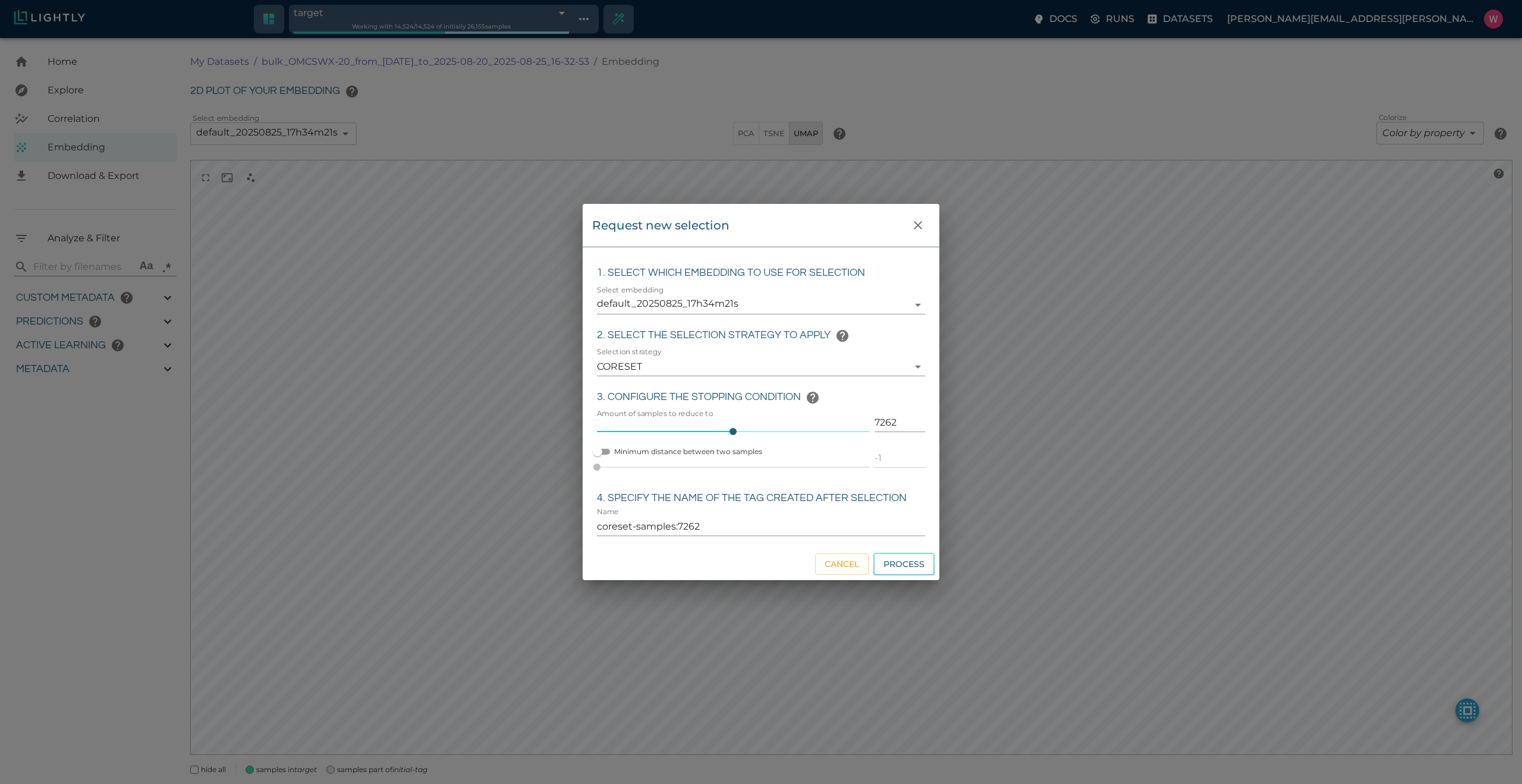
click at [871, 393] on h6 "3. Configure the stopping condition" at bounding box center [761, 398] width 328 height 24
click at [884, 424] on input "7262" at bounding box center [899, 422] width 50 height 19
type input "2"
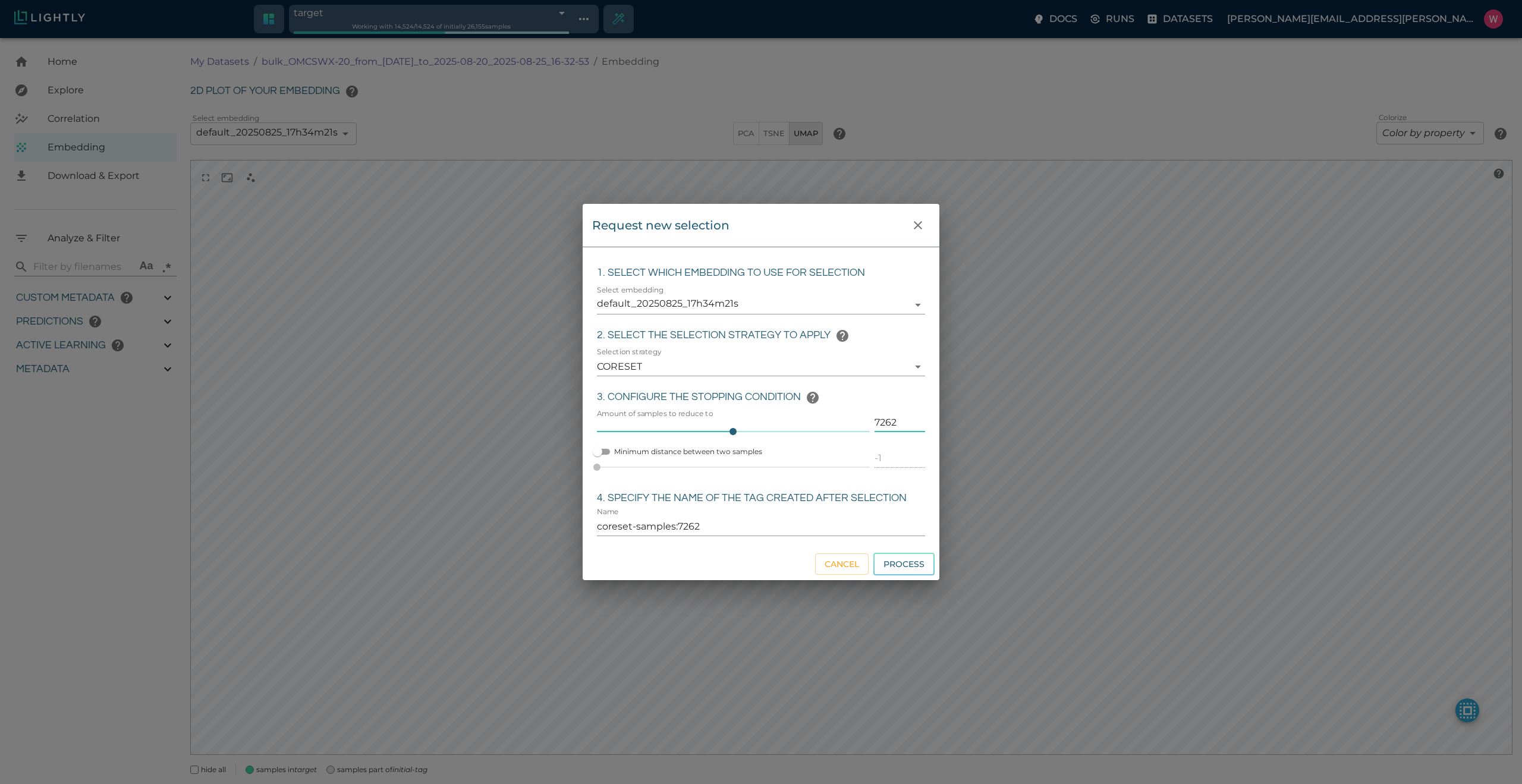
type input "coreset-samples:2"
type input "20"
type input "coreset-samples:20"
type input "200"
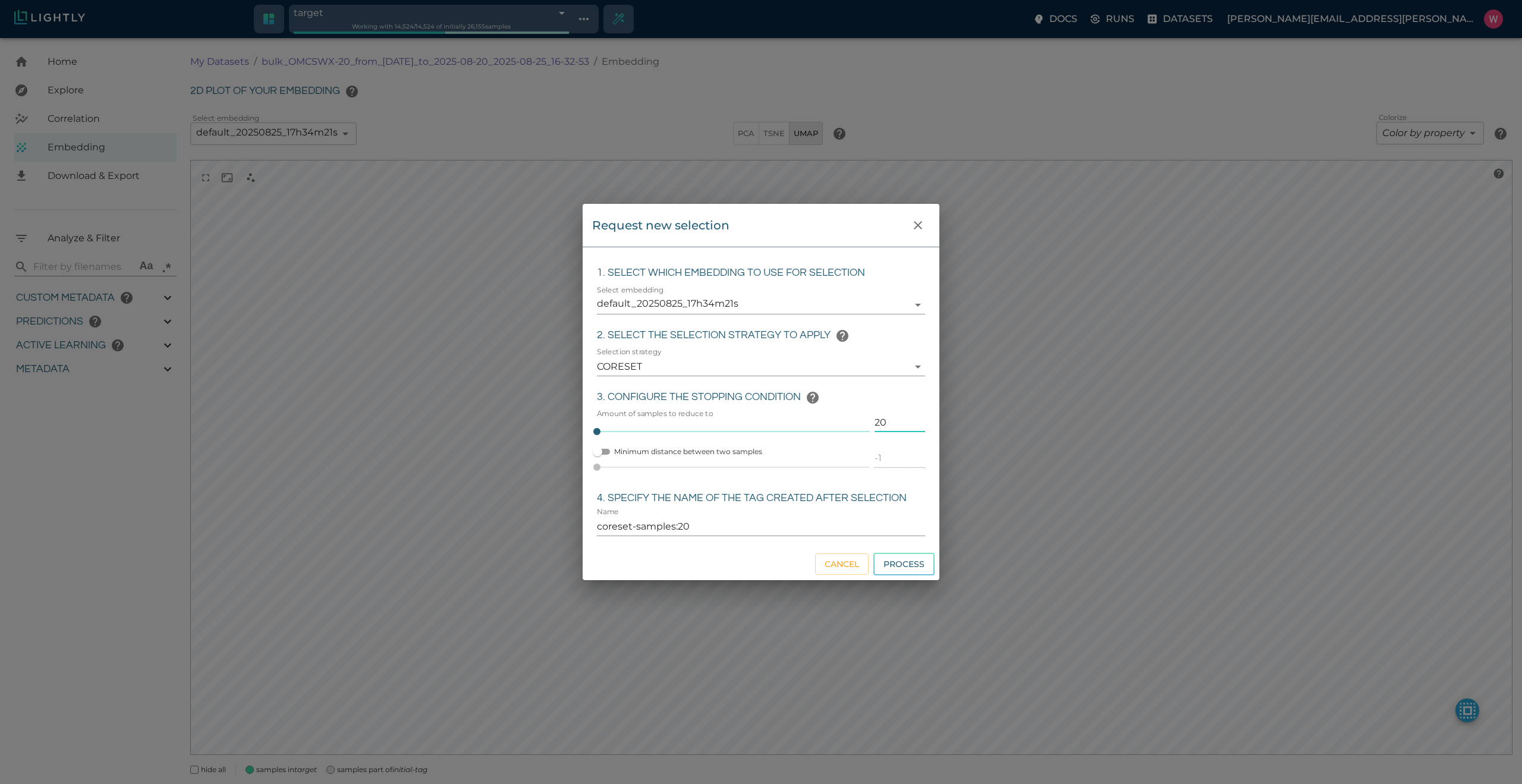
type input "200"
type input "coreset-samples:200"
type input "200"
type input "sampled_200"
click at [850, 476] on div "Minimum distance between two samples 0" at bounding box center [731, 459] width 277 height 41
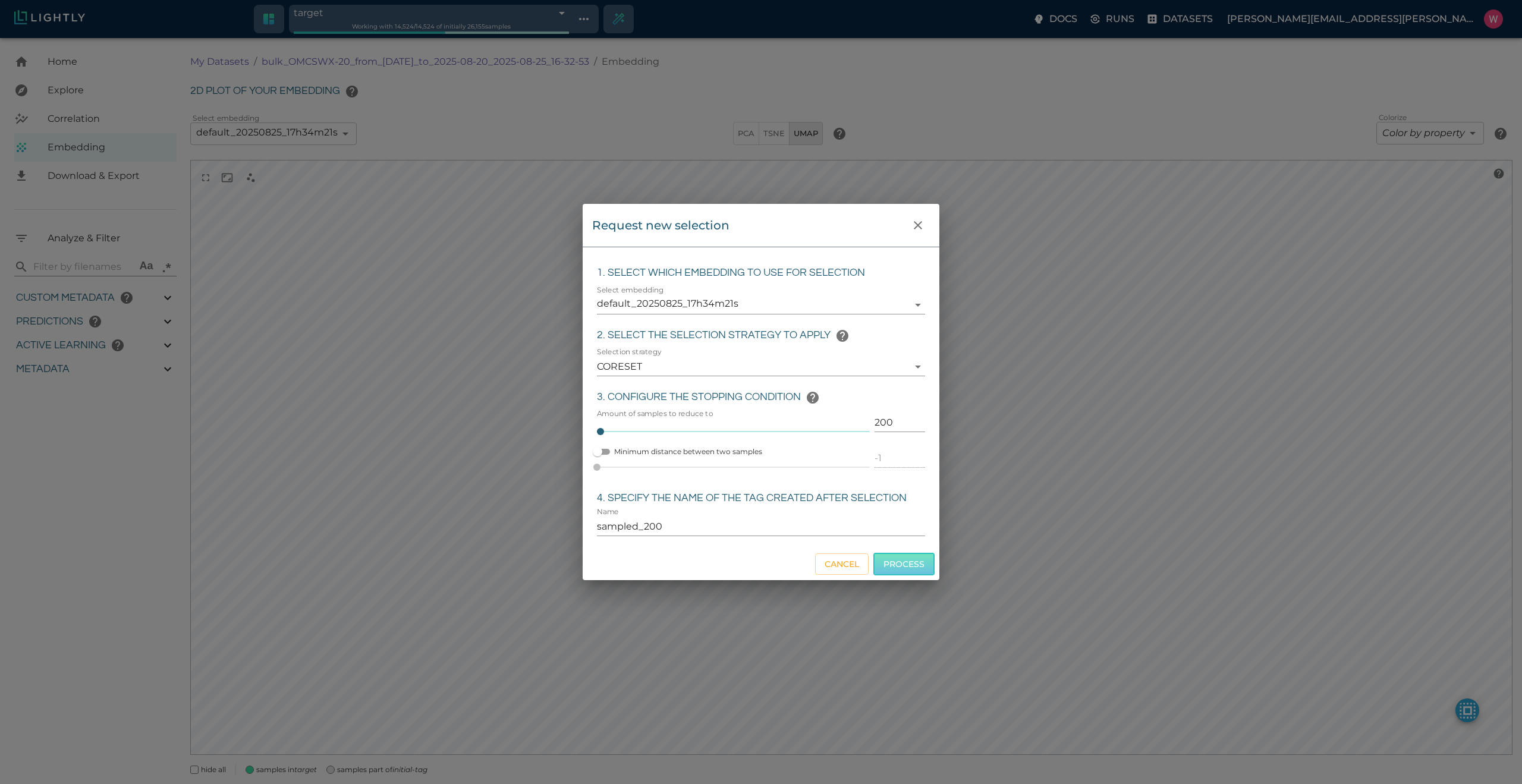
click at [904, 559] on button "Process" at bounding box center [904, 564] width 61 height 23
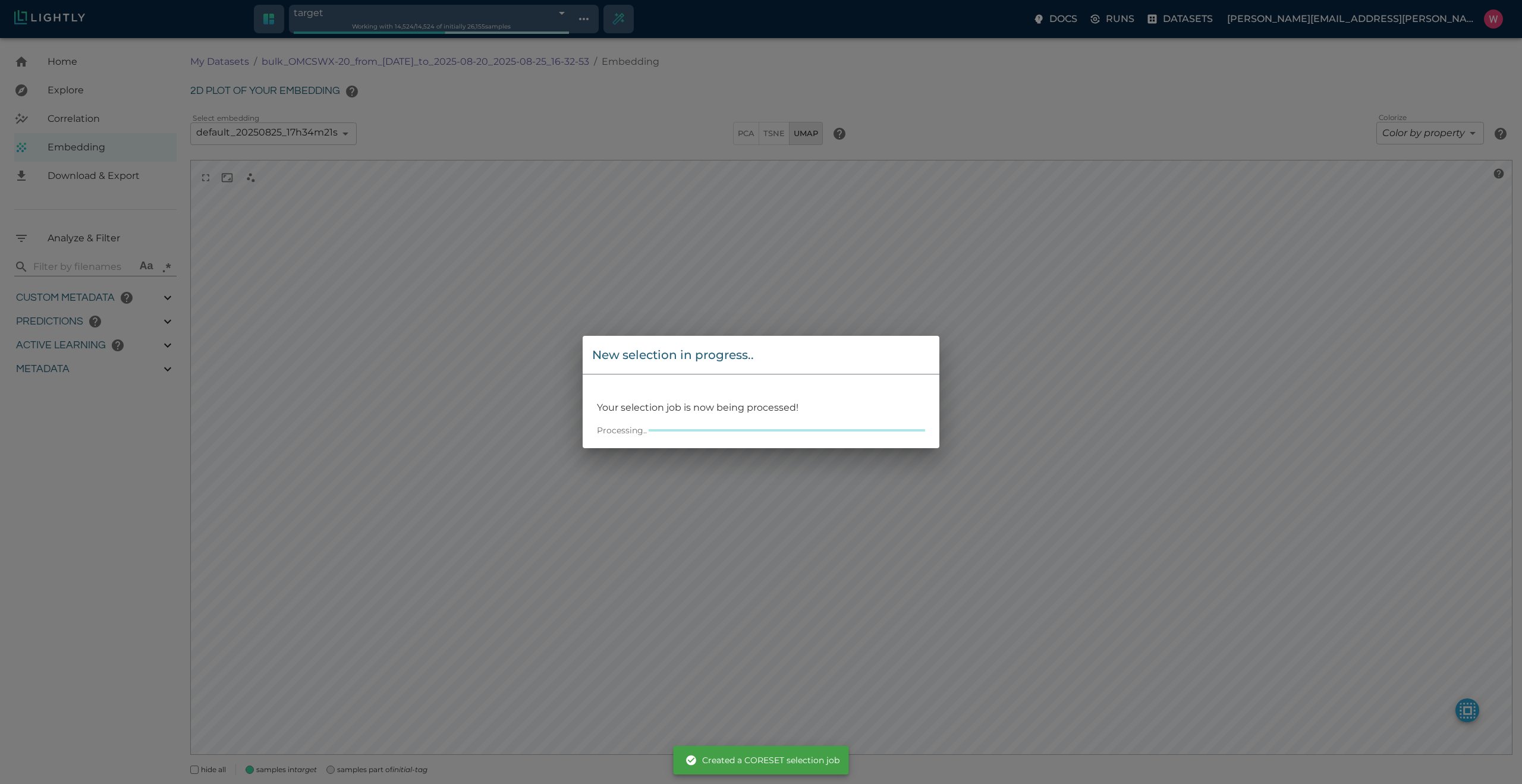
drag, startPoint x: 1096, startPoint y: 262, endPoint x: 1089, endPoint y: 263, distance: 7.1
click at [1091, 263] on div "New selection in progress.. Your selection job is now being processed! Processi…" at bounding box center [761, 392] width 1522 height 784
drag, startPoint x: 920, startPoint y: 271, endPoint x: 897, endPoint y: 265, distance: 23.8
click at [910, 269] on div "New selection in progress.. Your selection job is now being processed! Processi…" at bounding box center [761, 392] width 1522 height 784
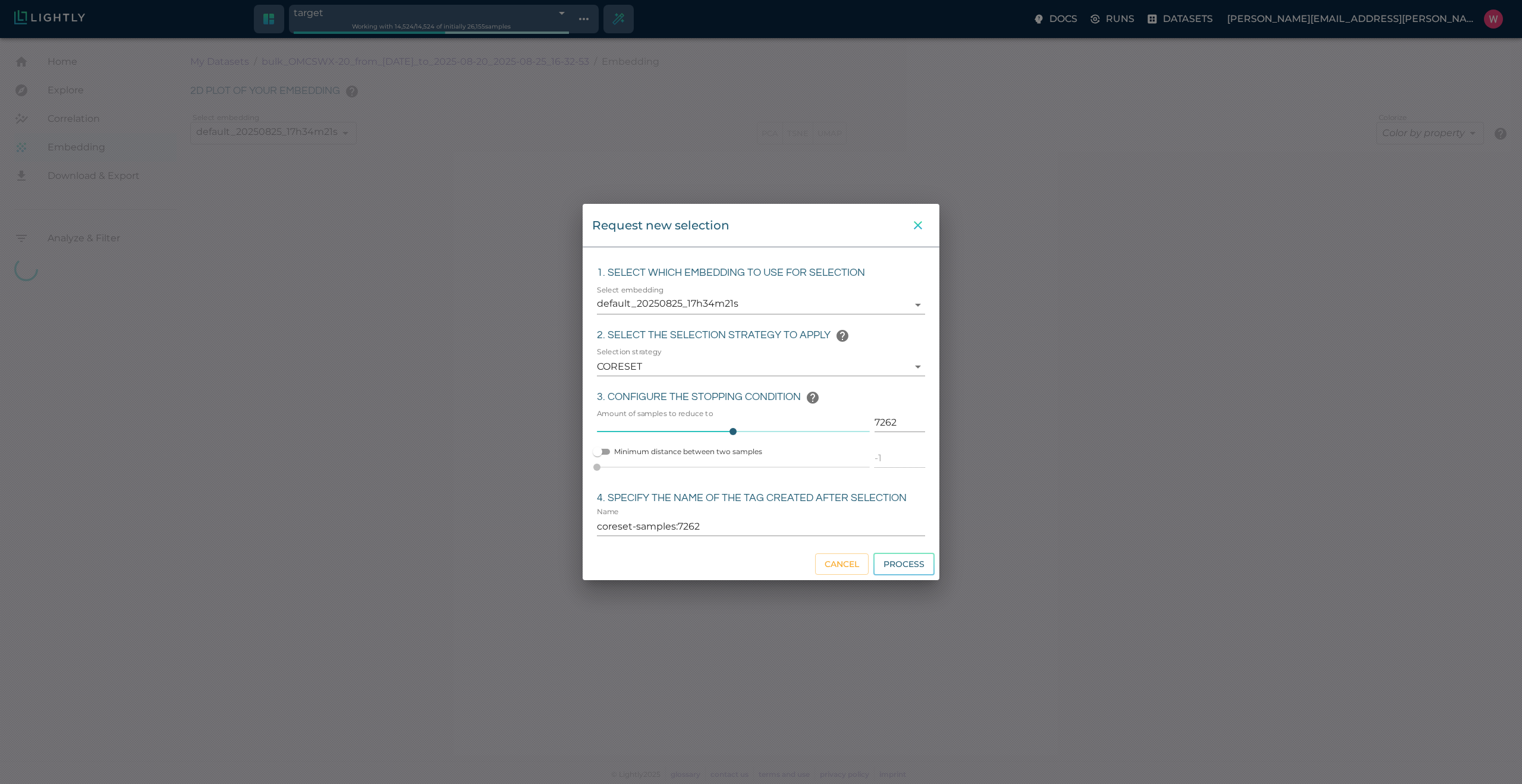
click at [918, 235] on button "close" at bounding box center [918, 225] width 24 height 24
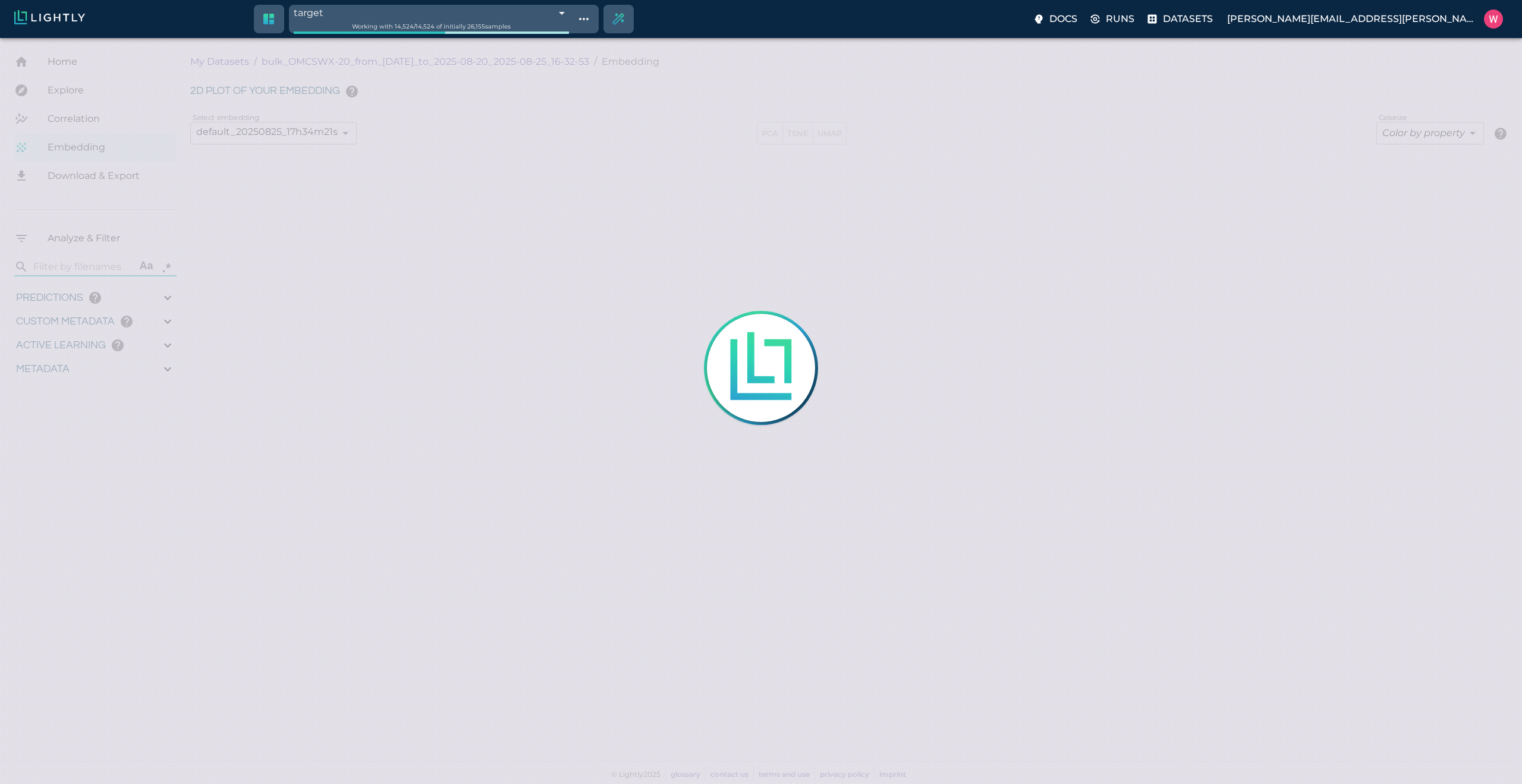
click at [919, 224] on icon "close" at bounding box center [918, 225] width 8 height 8
click at [609, 21] on div "Request new selection 1. Select which embedding to use for selection Select emb…" at bounding box center [761, 392] width 1522 height 784
click at [589, 18] on icon "Show tag tree" at bounding box center [584, 18] width 10 height 2
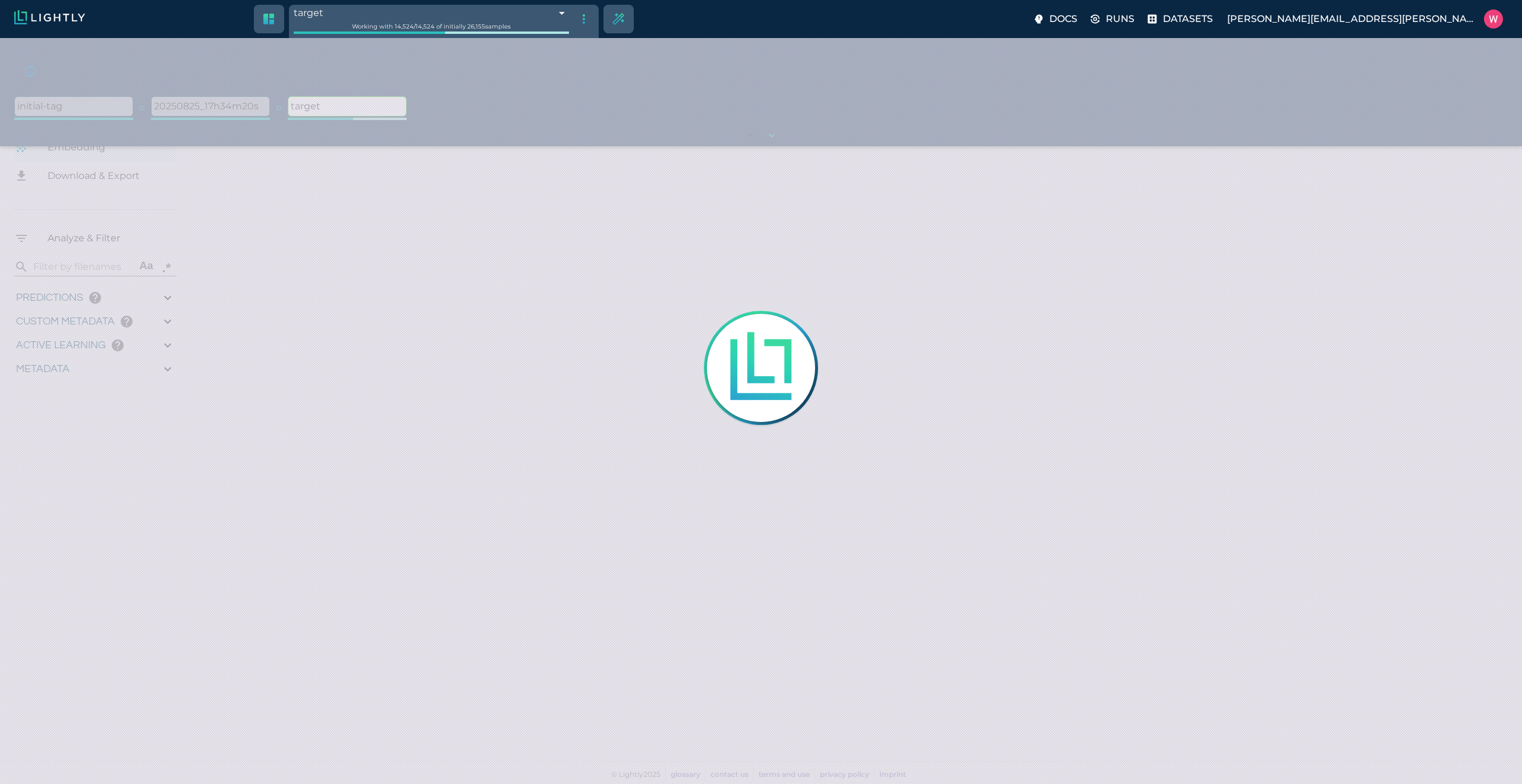
type input "1755708250.73712"
type input "1755723865.80512"
type input "0.999"
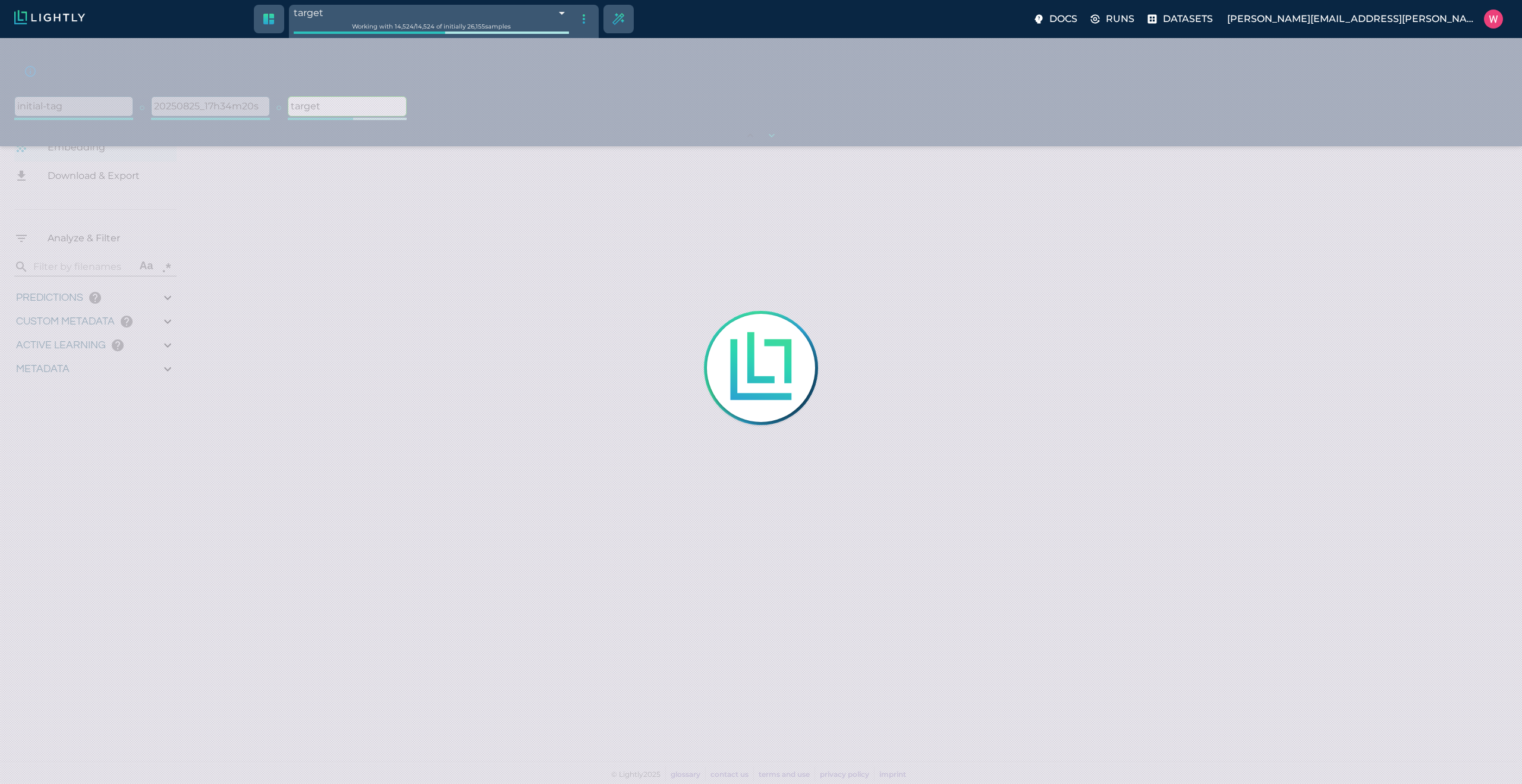
type input "0.998"
type input "0.524054527282715"
type input "96.3790545272827"
type input "27.408"
type input "1755708250.73712"
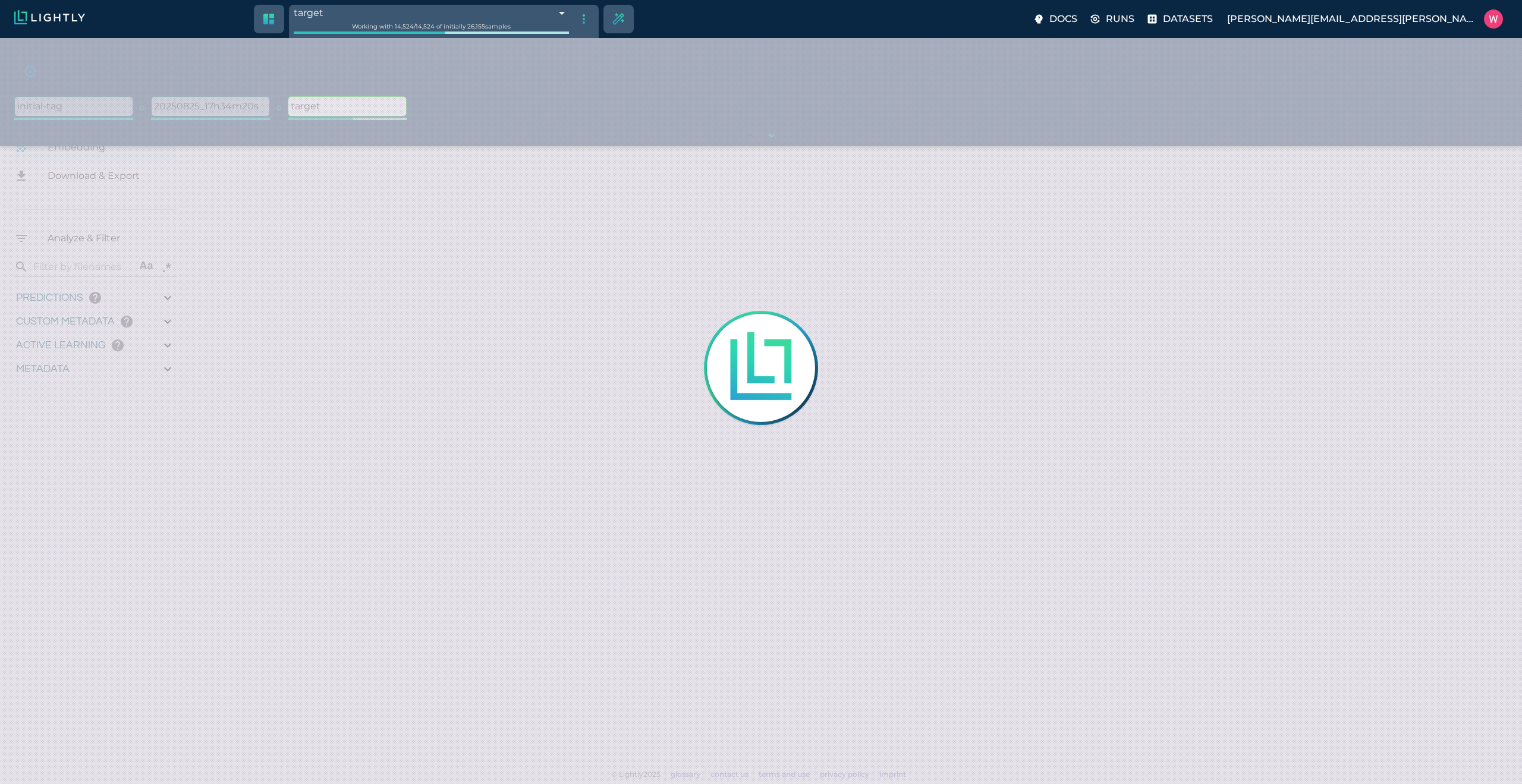
type input "1755723865.80512"
type input "0.999"
type input "0.998"
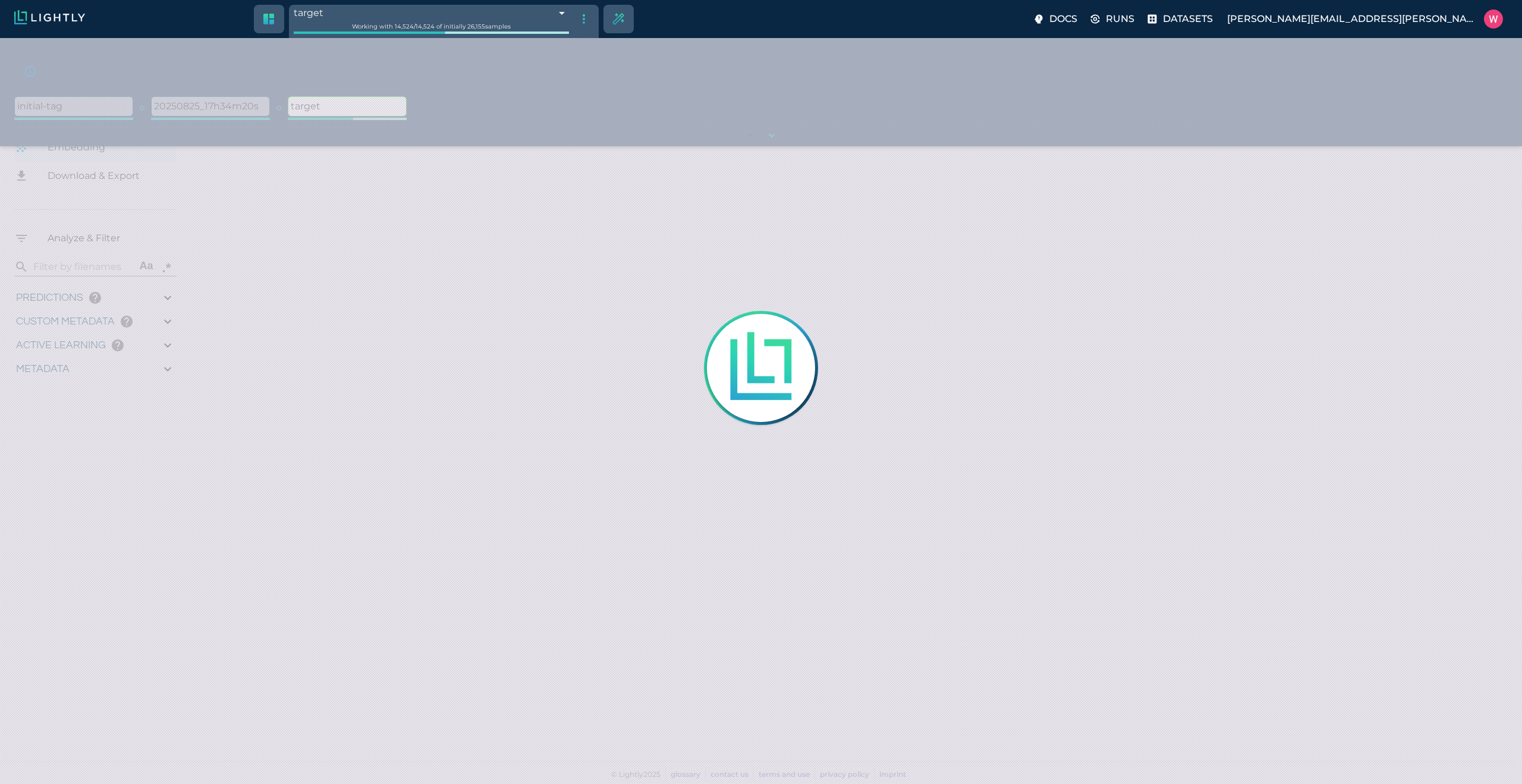
type input "0.524054527282715"
type input "96.3790545272827"
type input "27.408"
type input "9007199254740991"
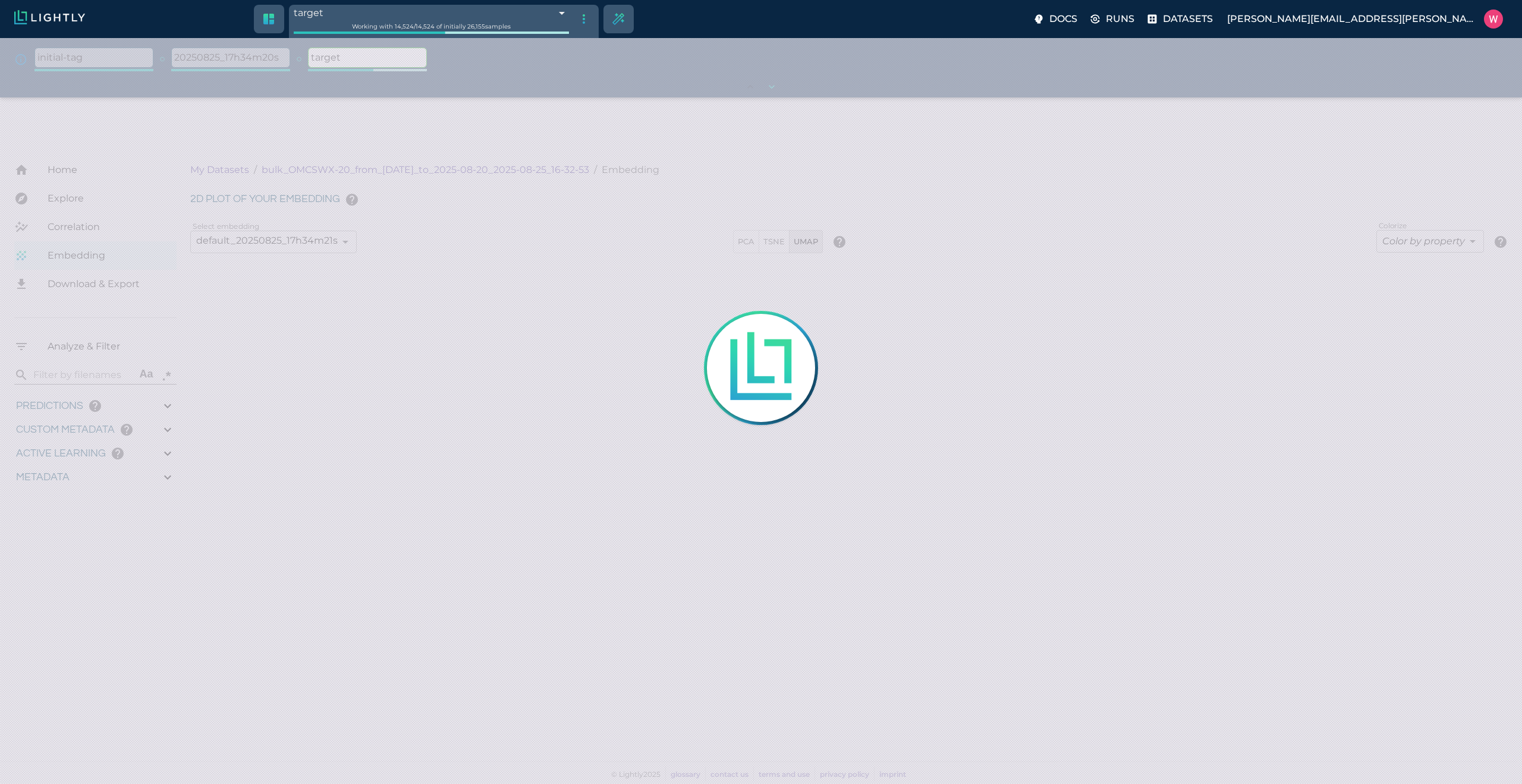
type input "1755708250.73712"
type input "1755723865.80512"
type input "0.999"
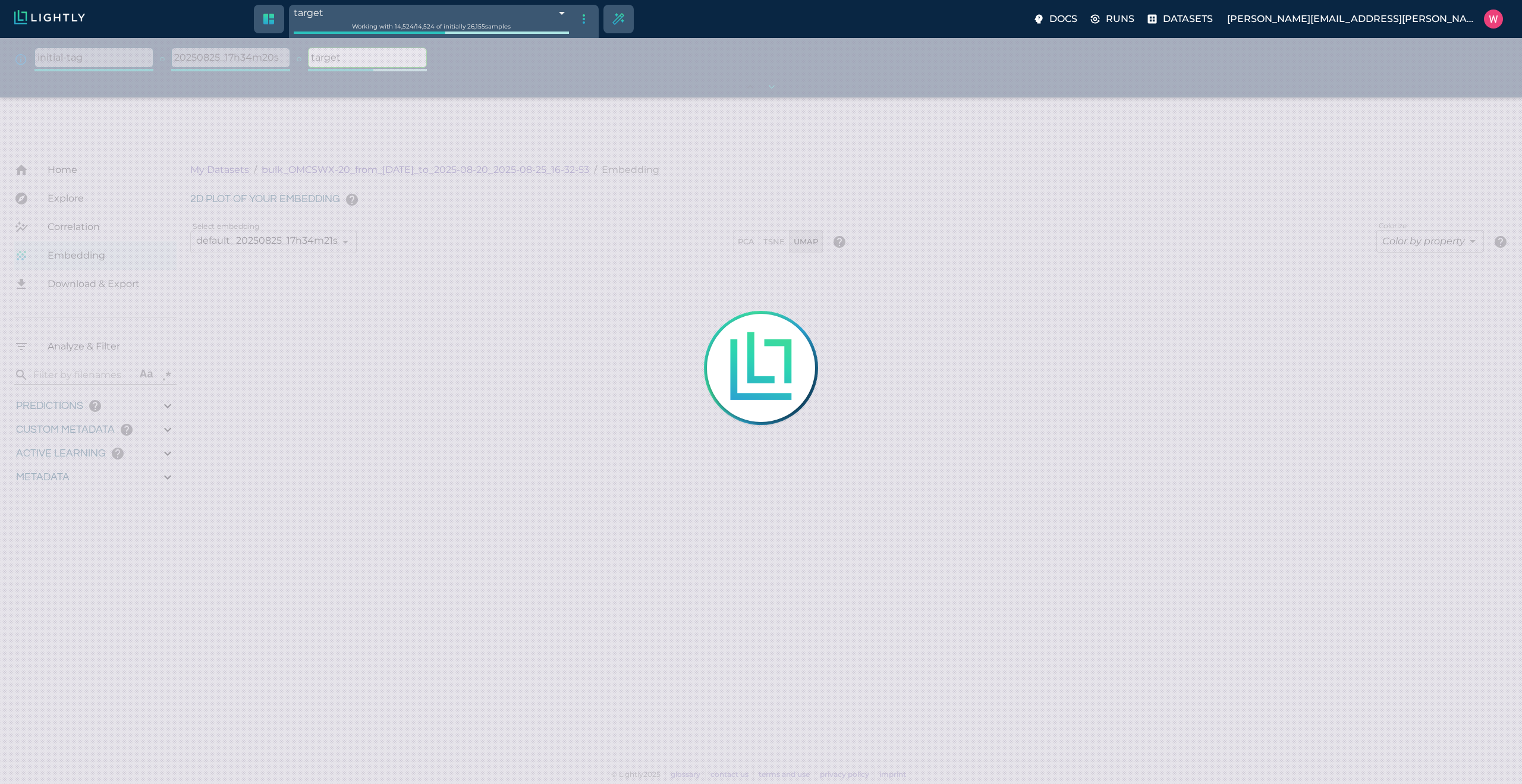
type input "0.998"
type input "0.524054527282715"
type input "96.3790545272827"
type input "27.408"
type input "9007199254740991"
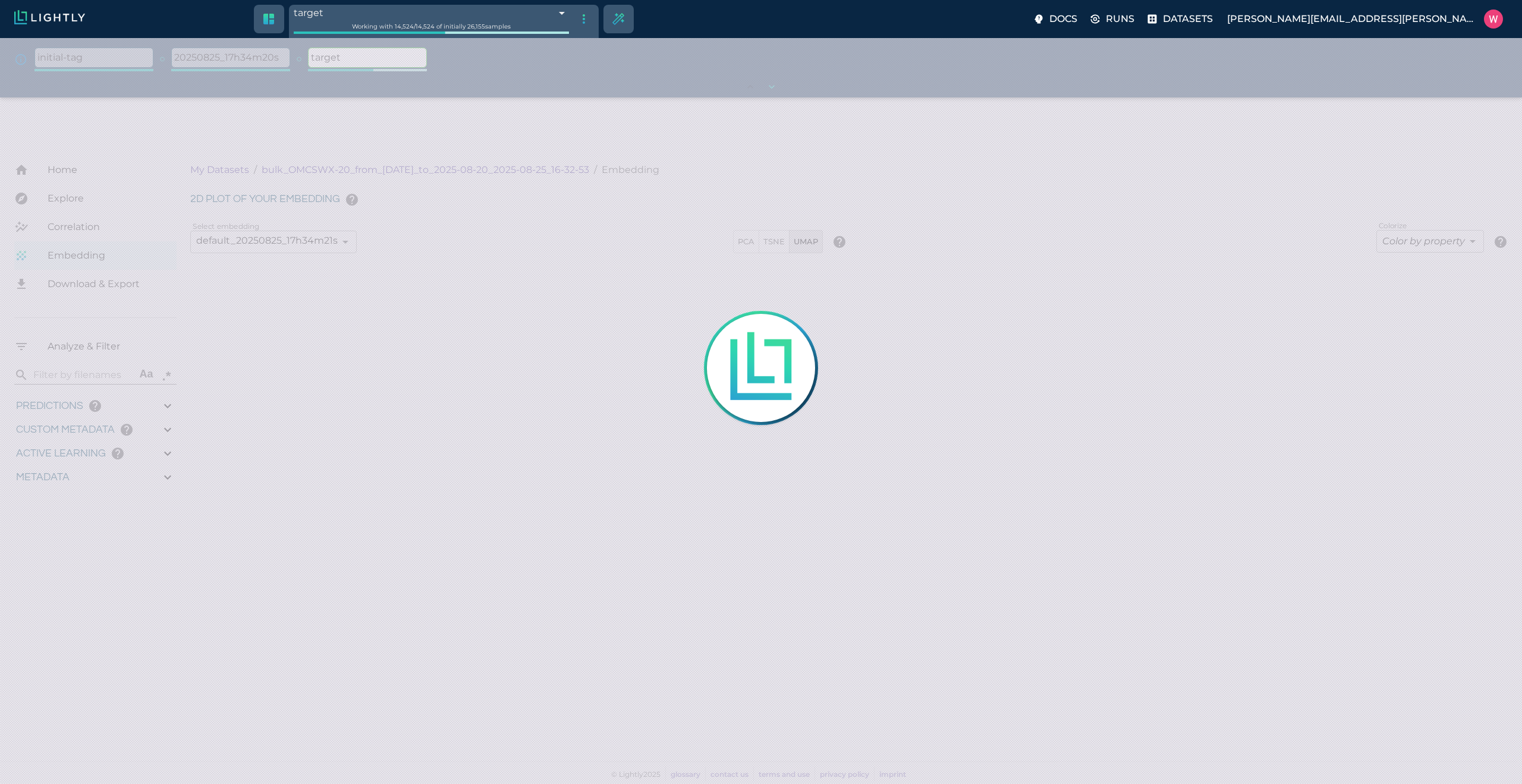
type input "9007199254740991"
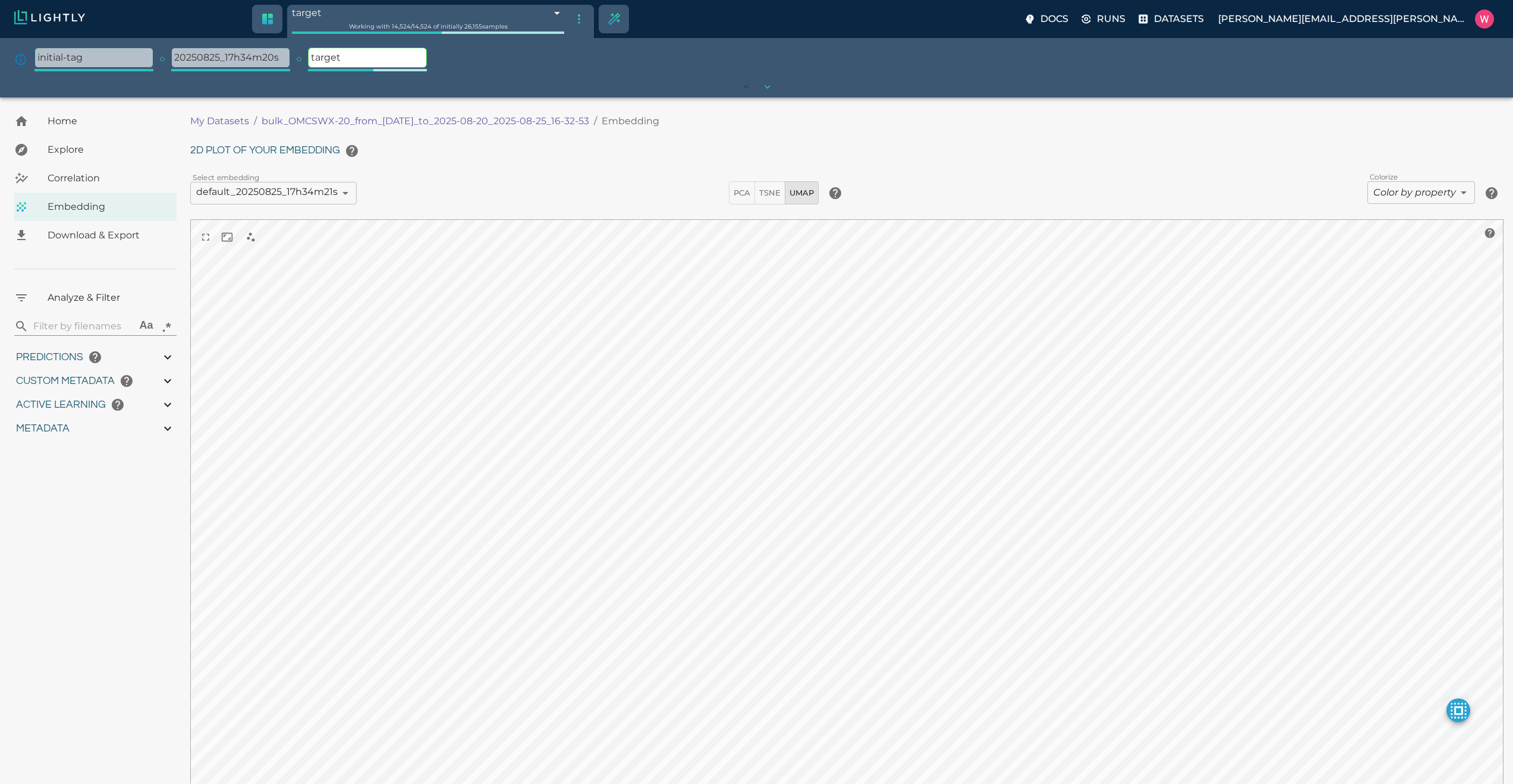
type input "1755708250.73712"
type input "1755723865.80512"
type input "0.999"
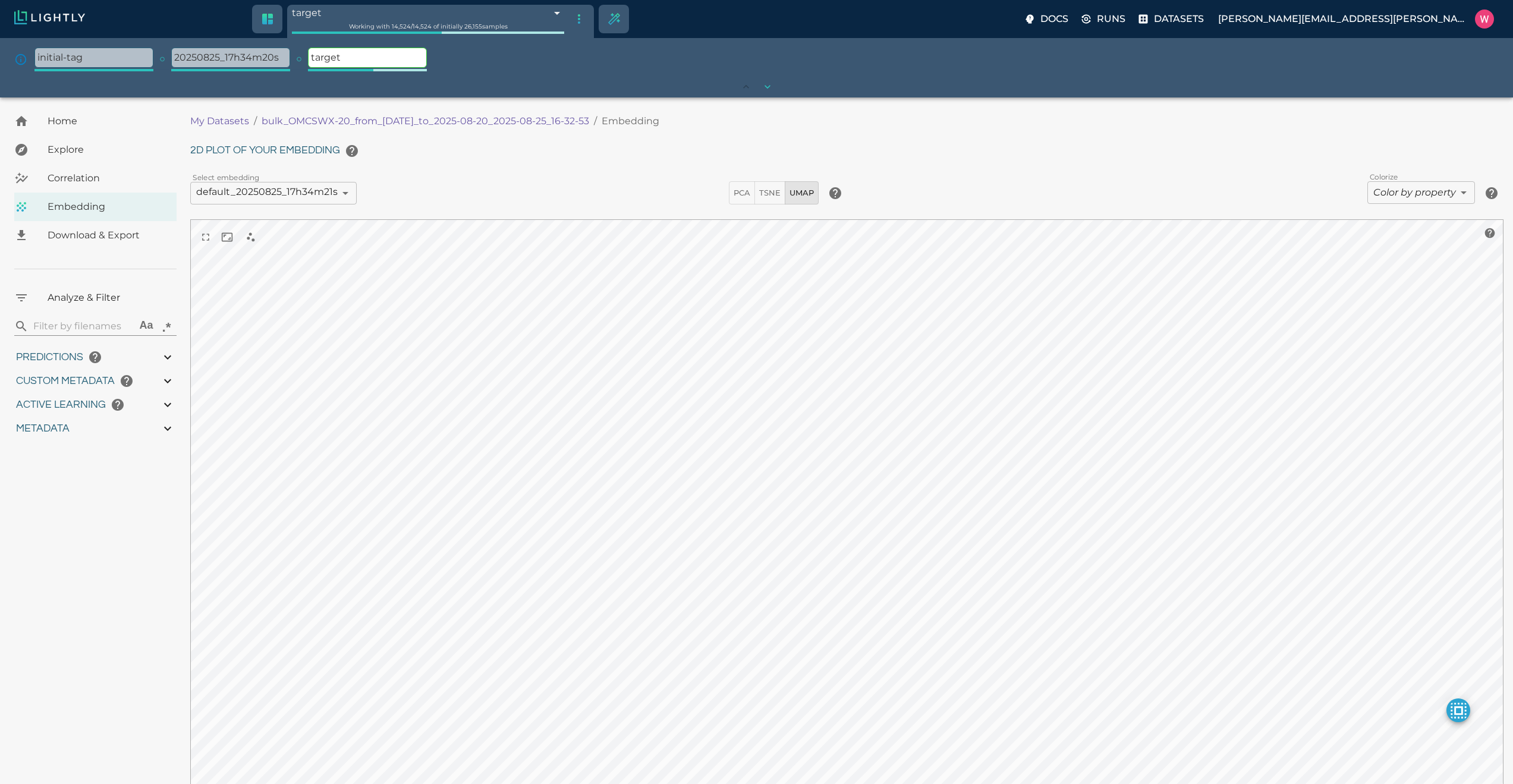
type input "0.998"
type input "0.524054527282715"
type input "96.3790545272827"
type input "27.408"
type input "1755708250.73712"
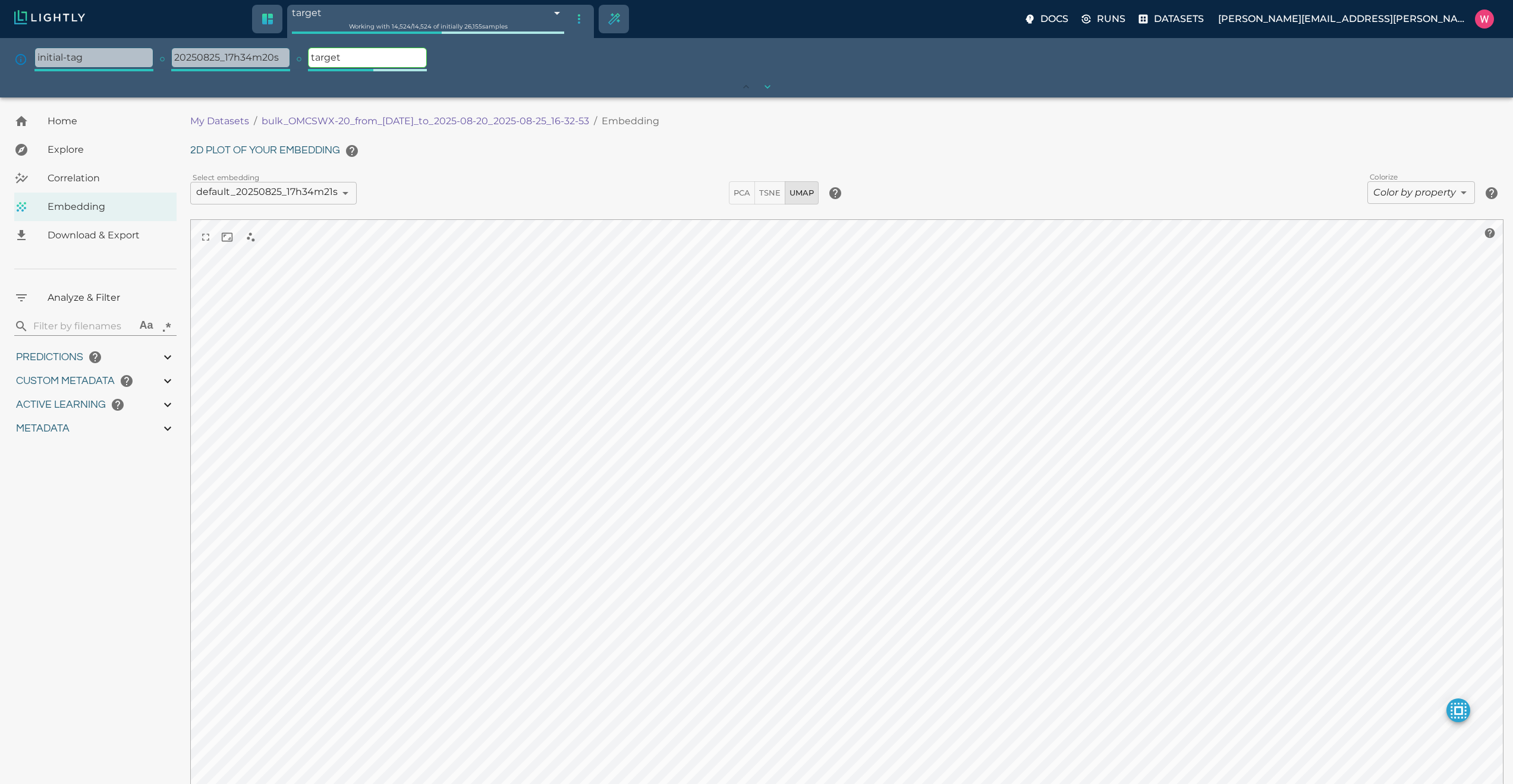
type input "1755723865.80512"
type input "0.999"
type input "0.998"
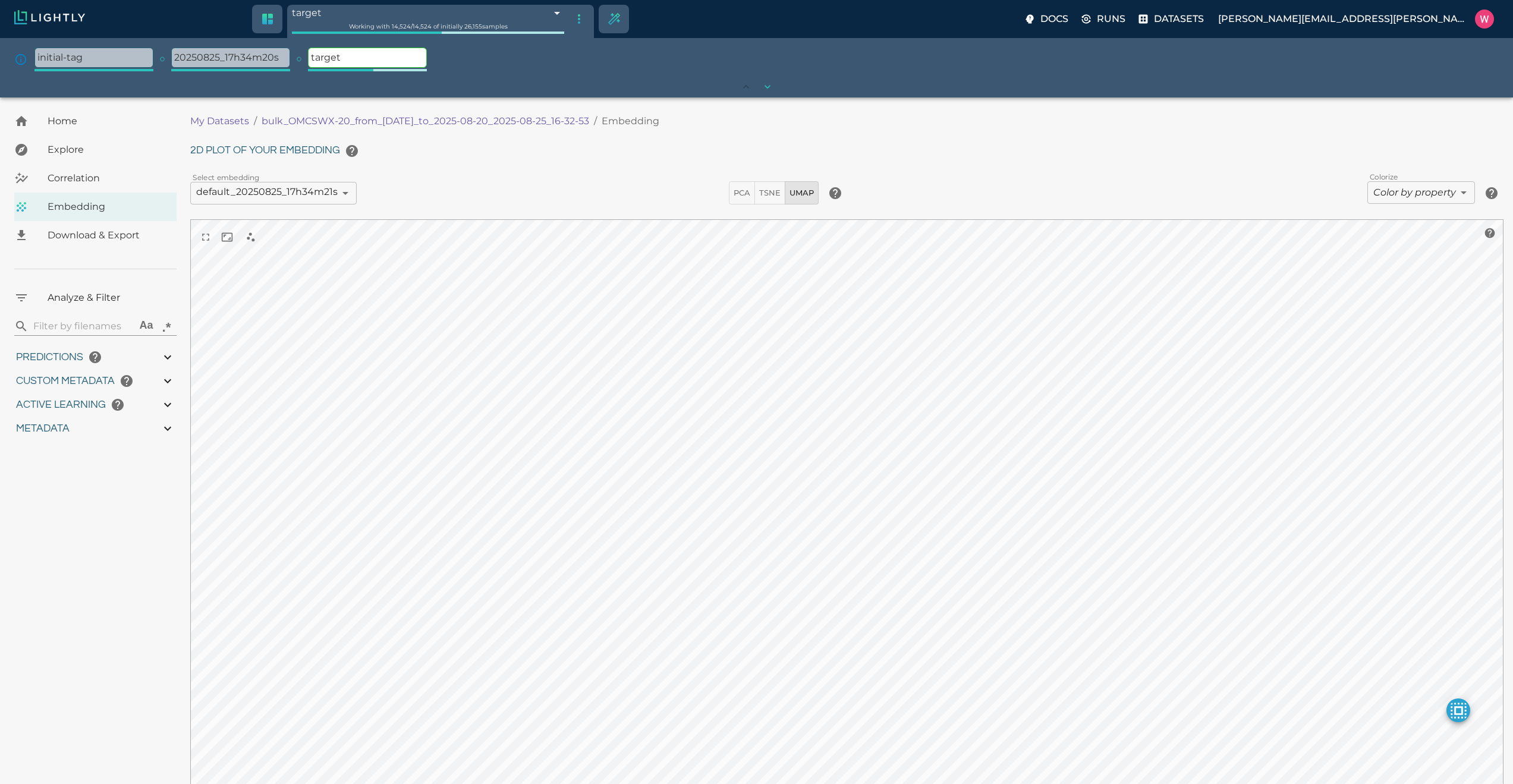
type input "0.524054527282715"
type input "96.3790545272827"
type input "27.408"
click at [432, 64] on div "The tag tree gives you an overview of all the tags you have created in the past…" at bounding box center [756, 61] width 1484 height 25
click at [776, 102] on div "Dataset loading completed! The tag tree gives you an overview of all the tags y…" at bounding box center [756, 487] width 1513 height 780
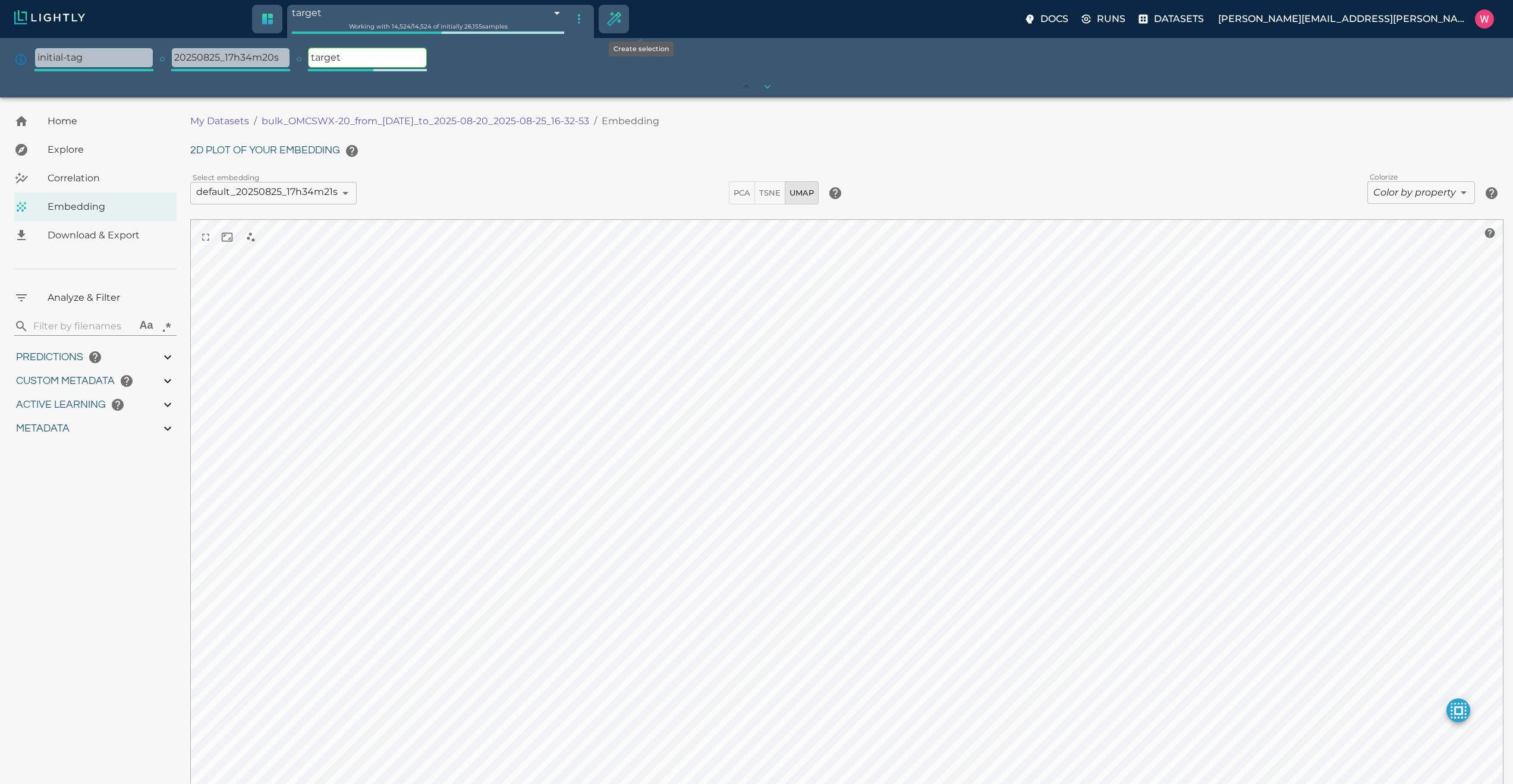
click at [621, 22] on icon "Create selection" at bounding box center [619, 22] width 3 height 3
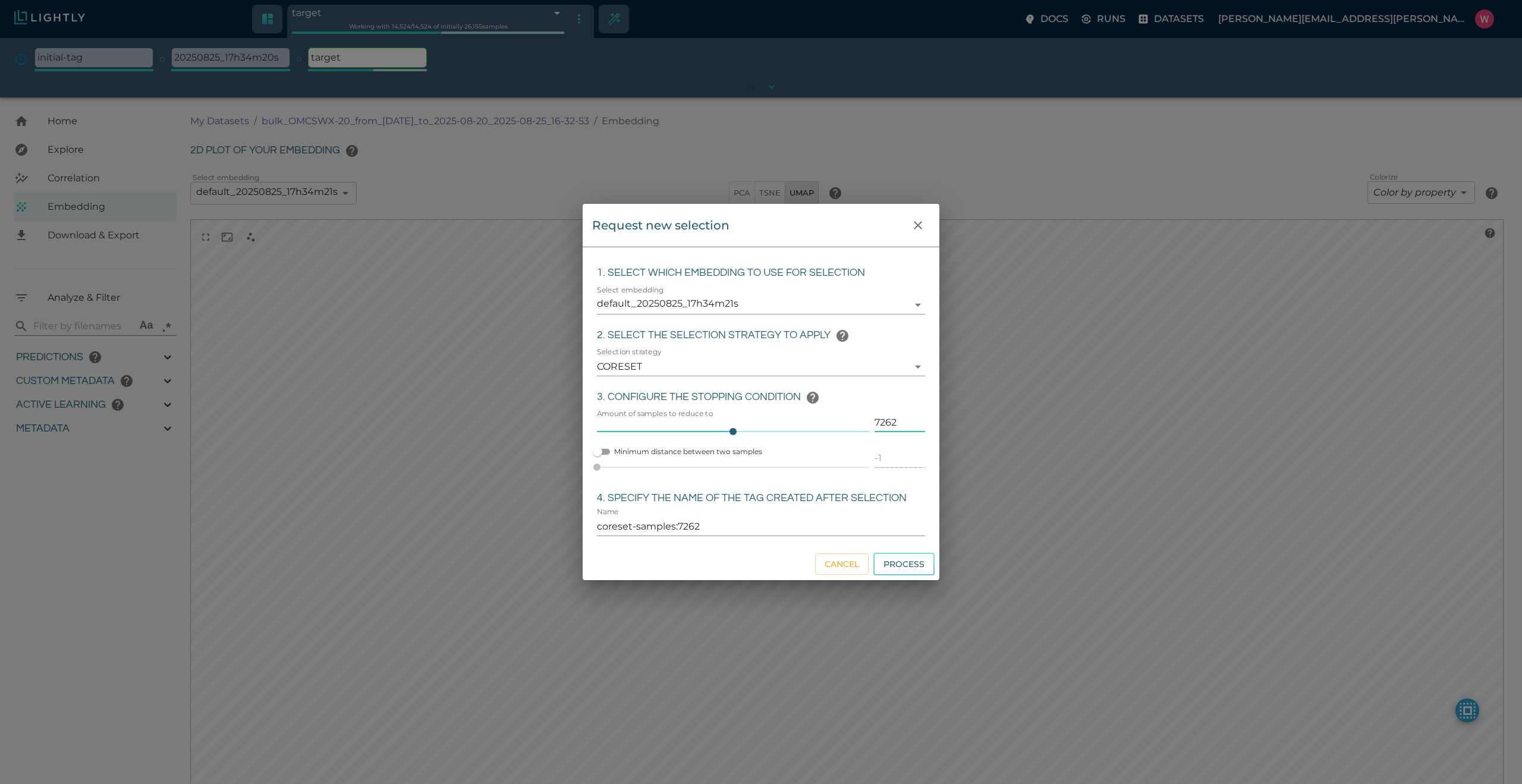
click at [877, 422] on input "7262" at bounding box center [899, 422] width 50 height 19
type input "2"
type input "coreset-samples:2"
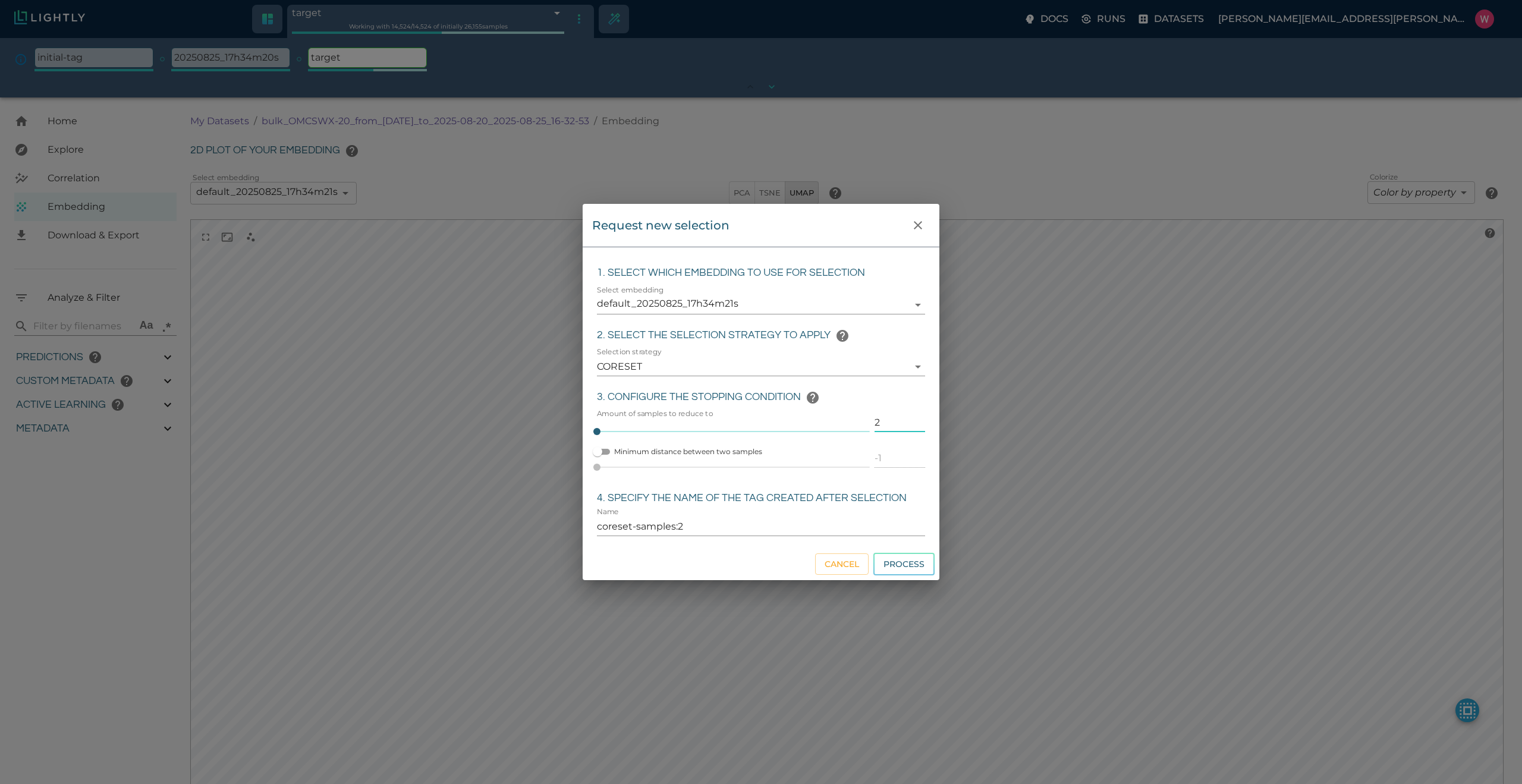
type input "20"
type input "coreset-samples:20"
type input "200"
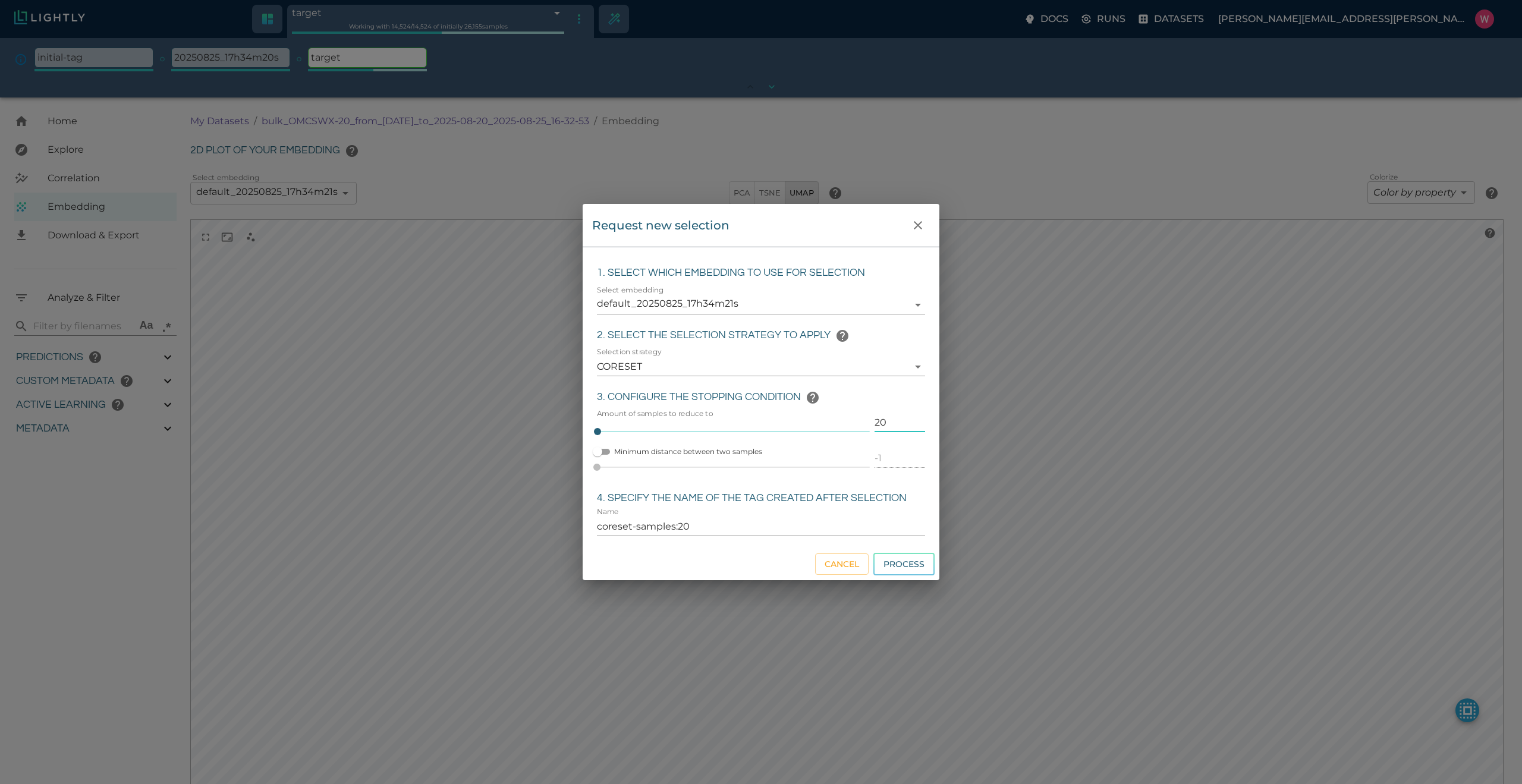
type input "coreset-samples:200"
type input "200"
type input "sampled_200"
click at [841, 233] on div "Request new selection" at bounding box center [761, 225] width 338 height 24
click at [841, 233] on div "Request new selection" at bounding box center [761, 225] width 338 height 24
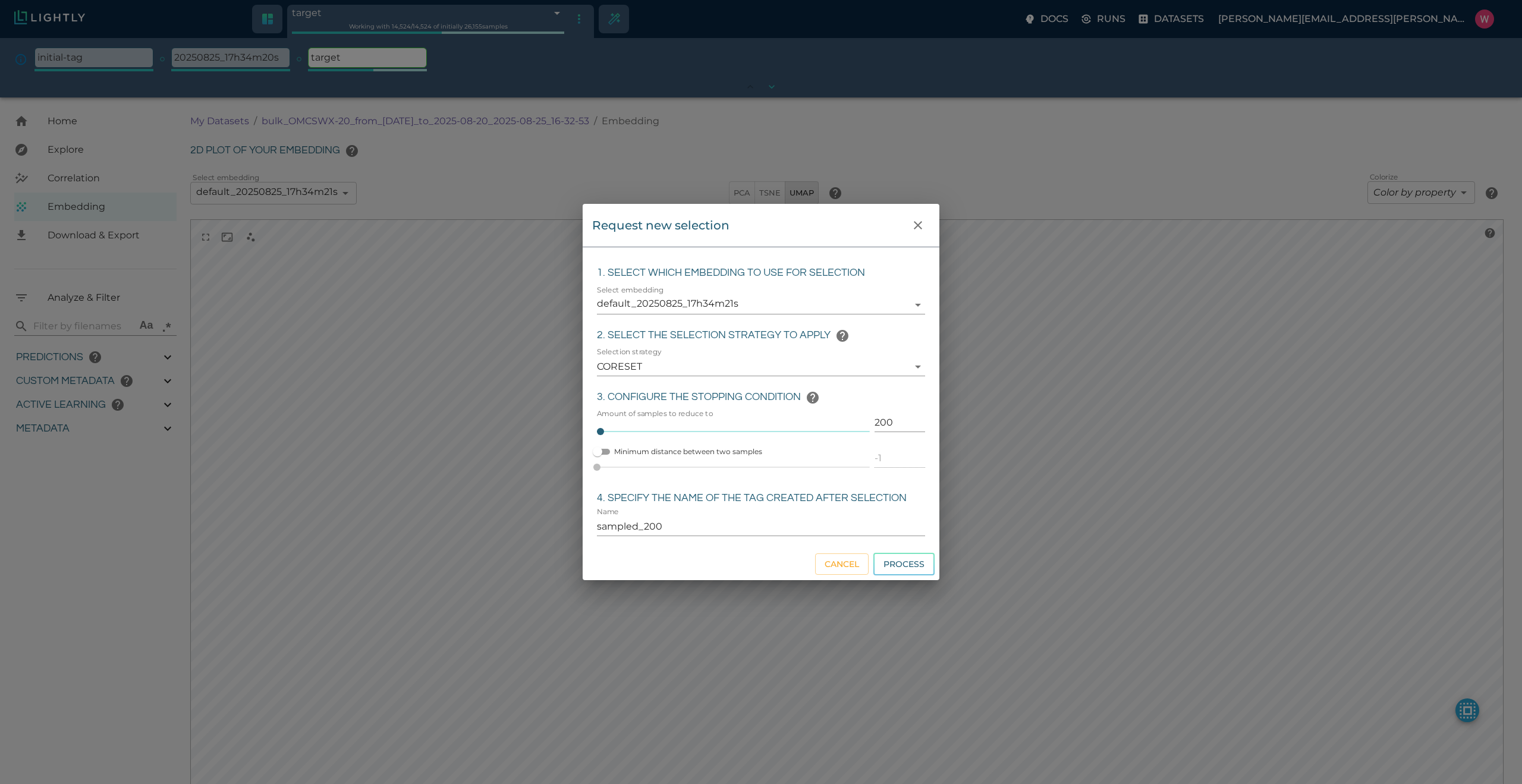
click at [777, 554] on div "Cancel Process" at bounding box center [761, 564] width 357 height 33
click at [895, 559] on button "Process" at bounding box center [904, 564] width 61 height 23
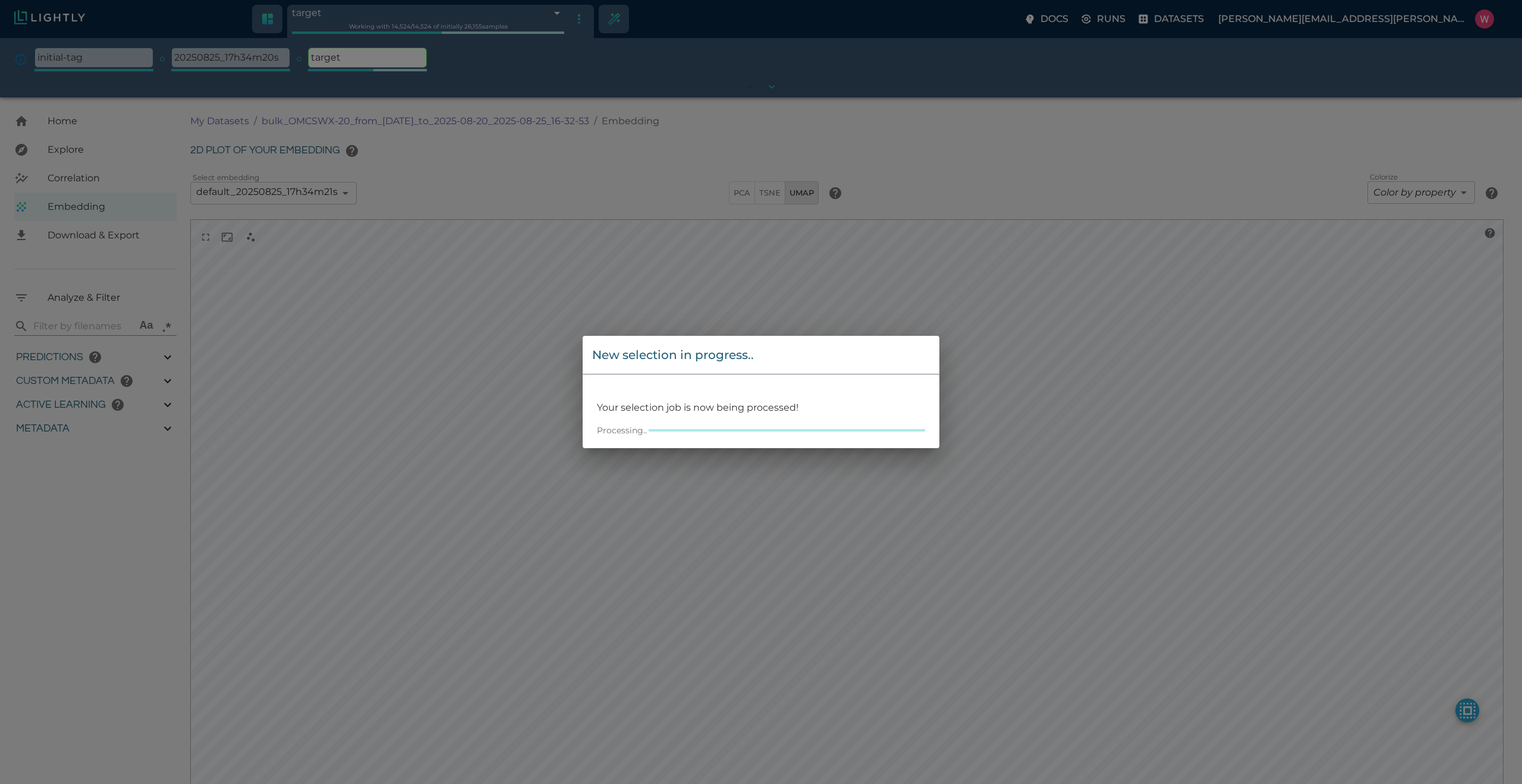
click at [861, 351] on div "New selection in progress.." at bounding box center [761, 355] width 338 height 19
click at [229, 233] on div "New selection in progress.. Your selection job is now being processed! Processi…" at bounding box center [761, 392] width 1522 height 784
click at [273, 90] on div "New selection in progress.. Your selection job is now being processed! Processi…" at bounding box center [761, 392] width 1522 height 784
click at [485, 125] on div "New selection in progress.. Your selection job is now being processed! Processi…" at bounding box center [761, 392] width 1522 height 784
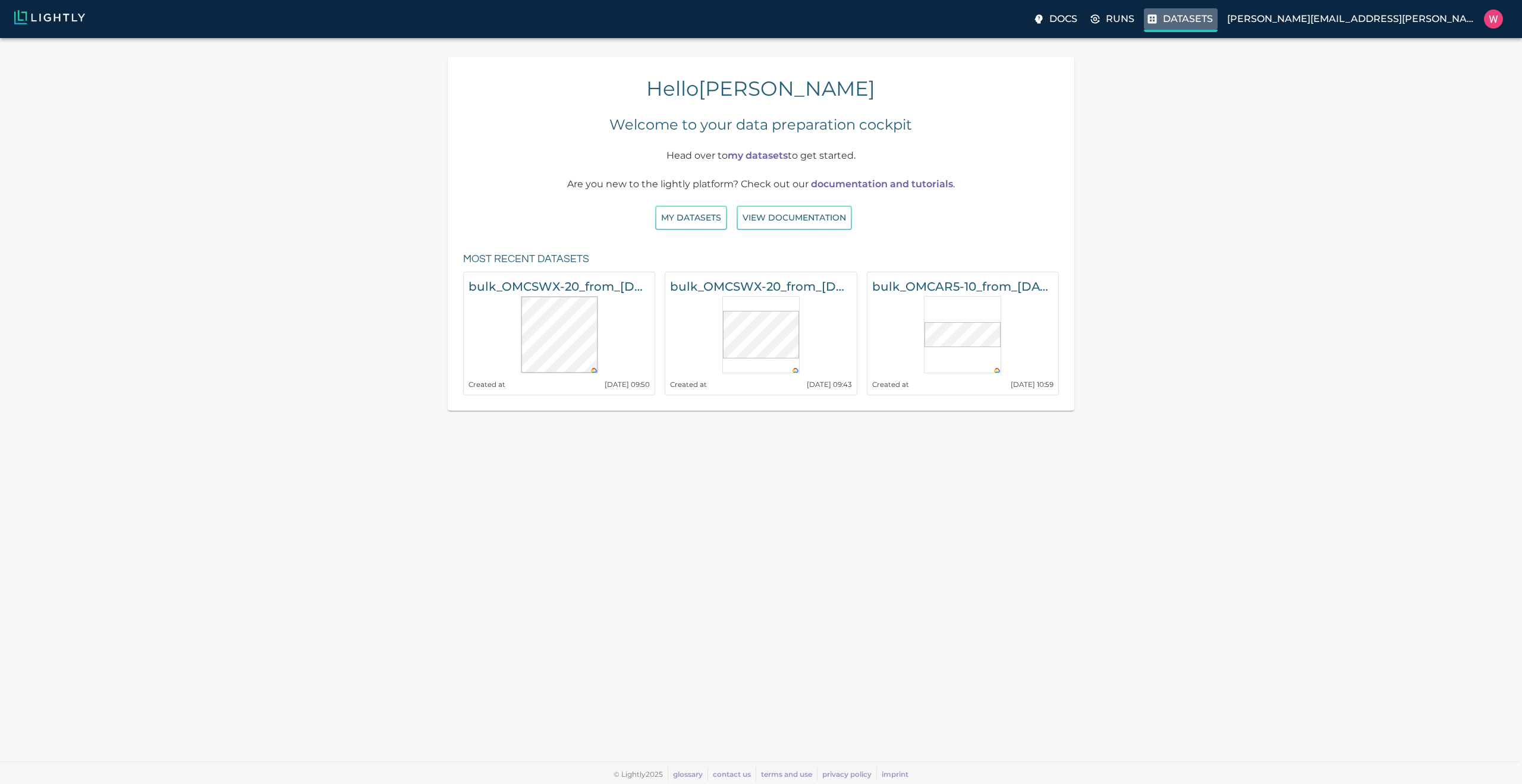
click at [1158, 21] on icon at bounding box center [1151, 18] width 12 height 12
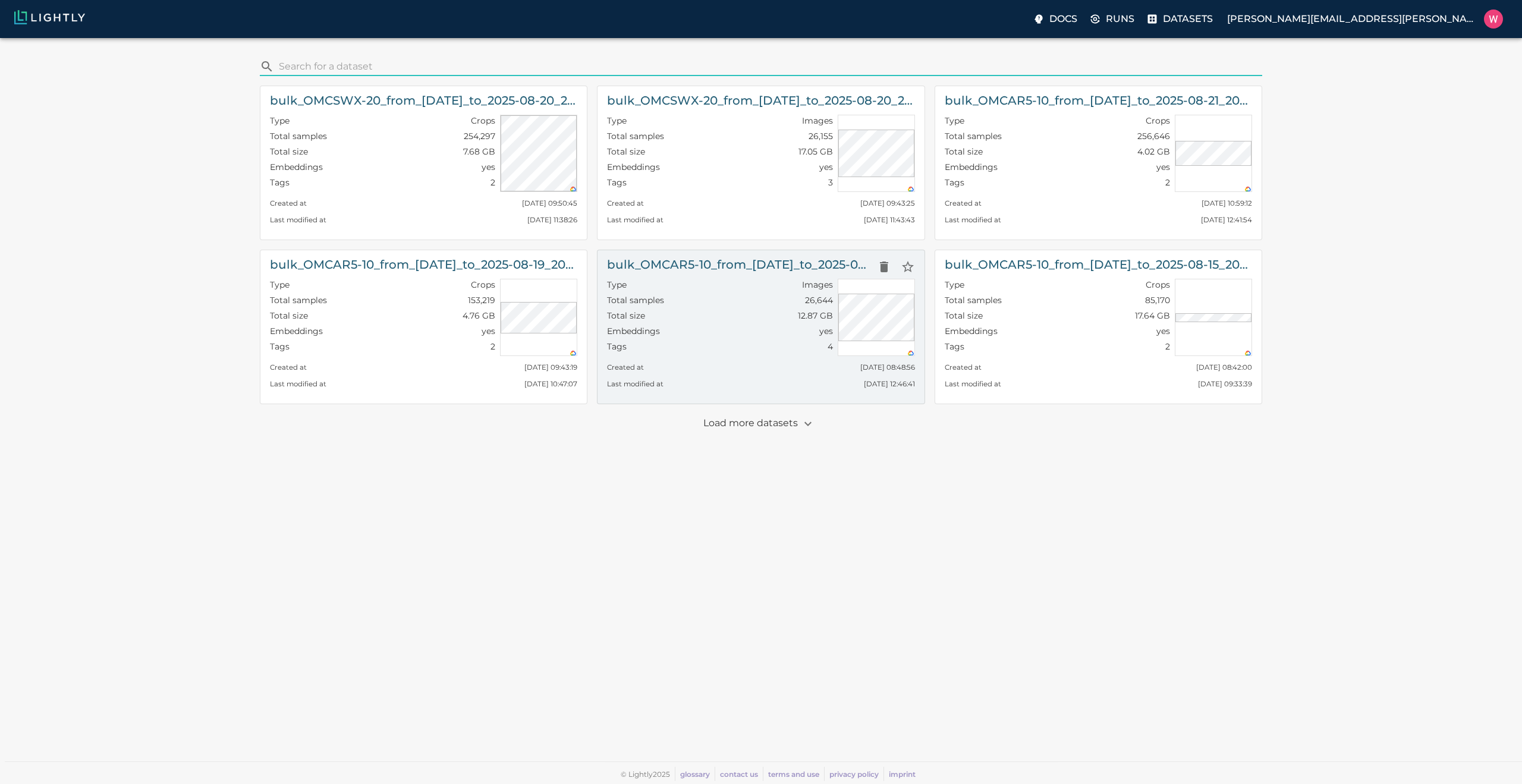
click at [715, 285] on div "Type Images" at bounding box center [720, 286] width 226 height 15
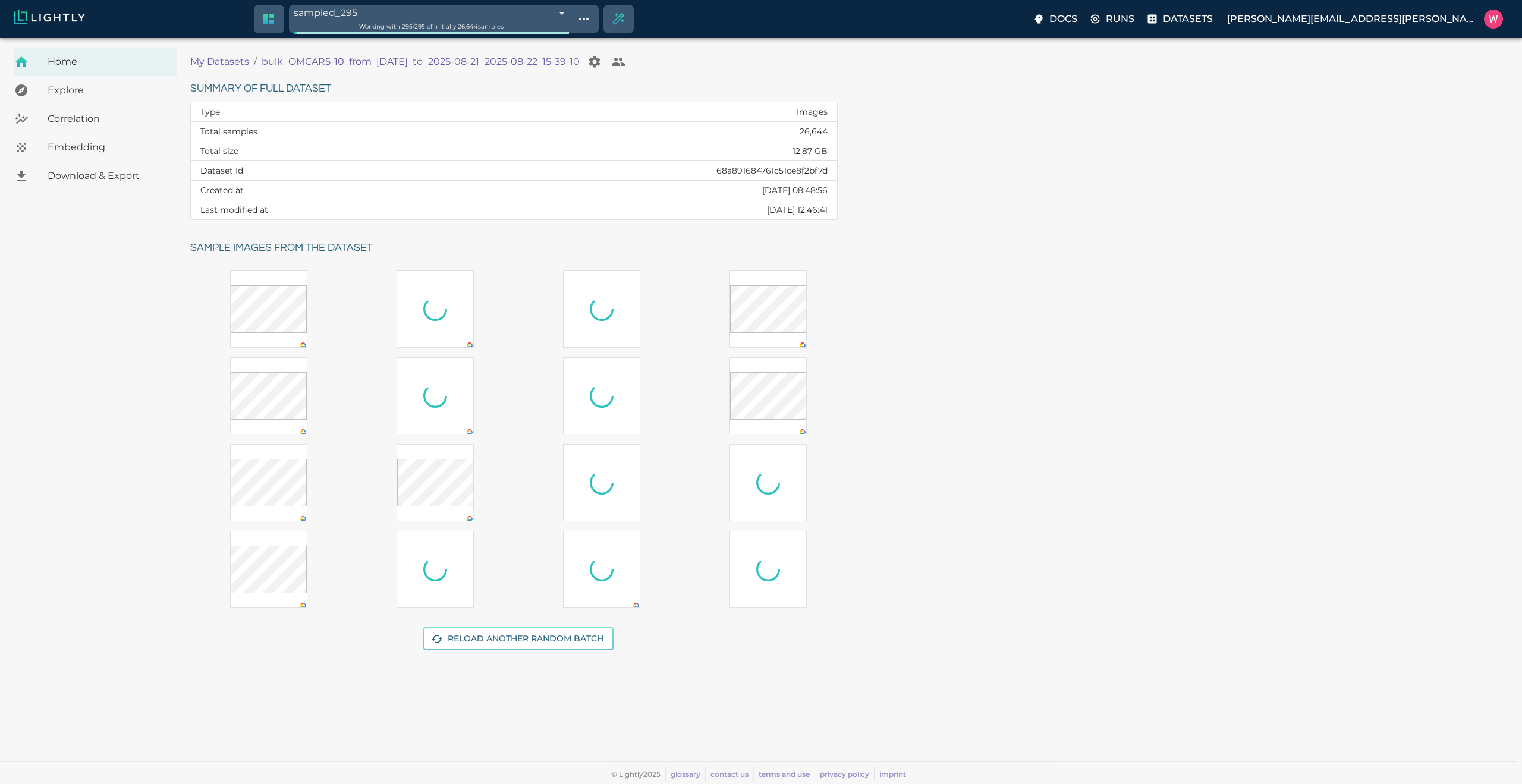
click at [131, 150] on span "Embedding" at bounding box center [108, 147] width 120 height 14
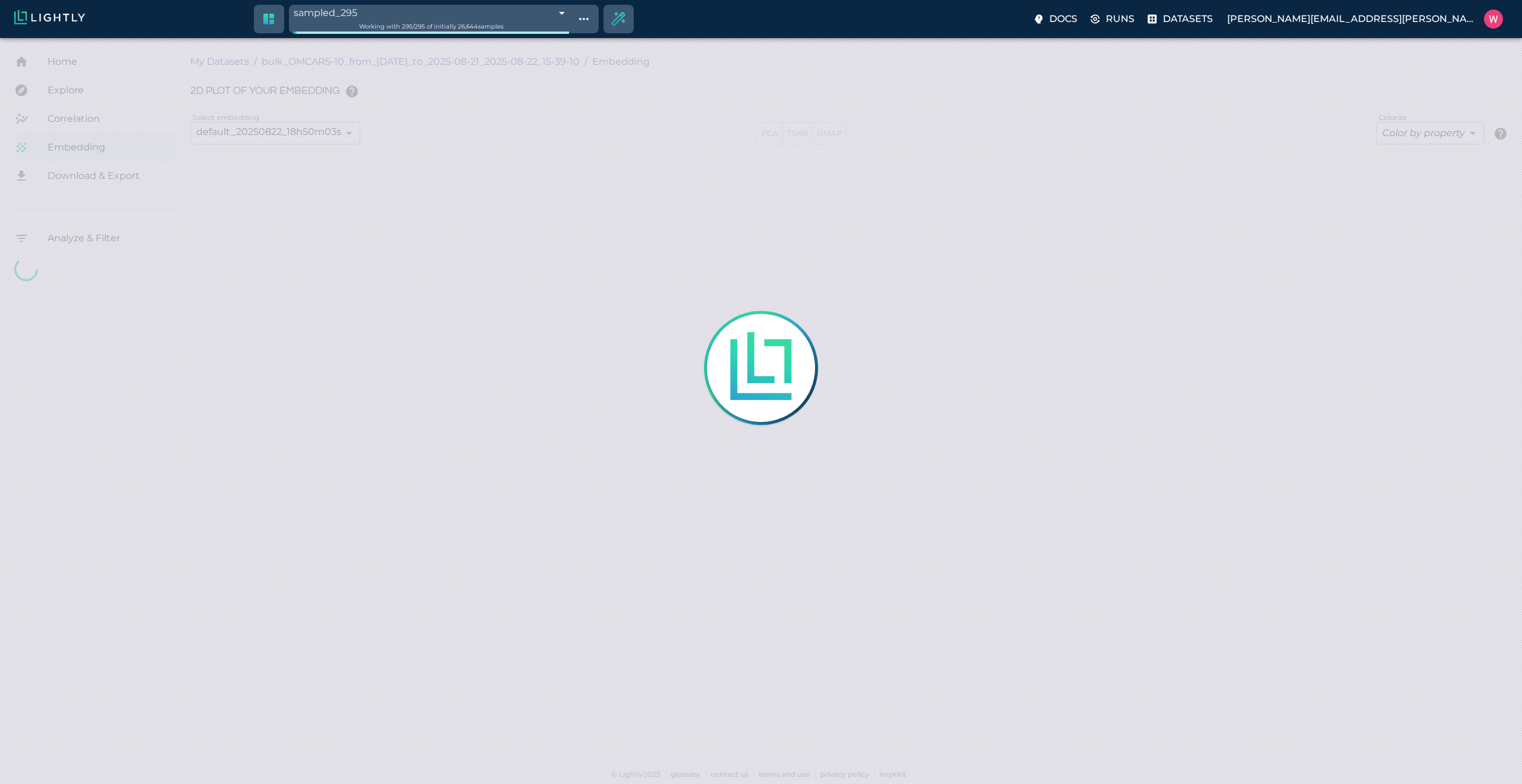
click at [627, 18] on icon "Create selection" at bounding box center [618, 19] width 18 height 18
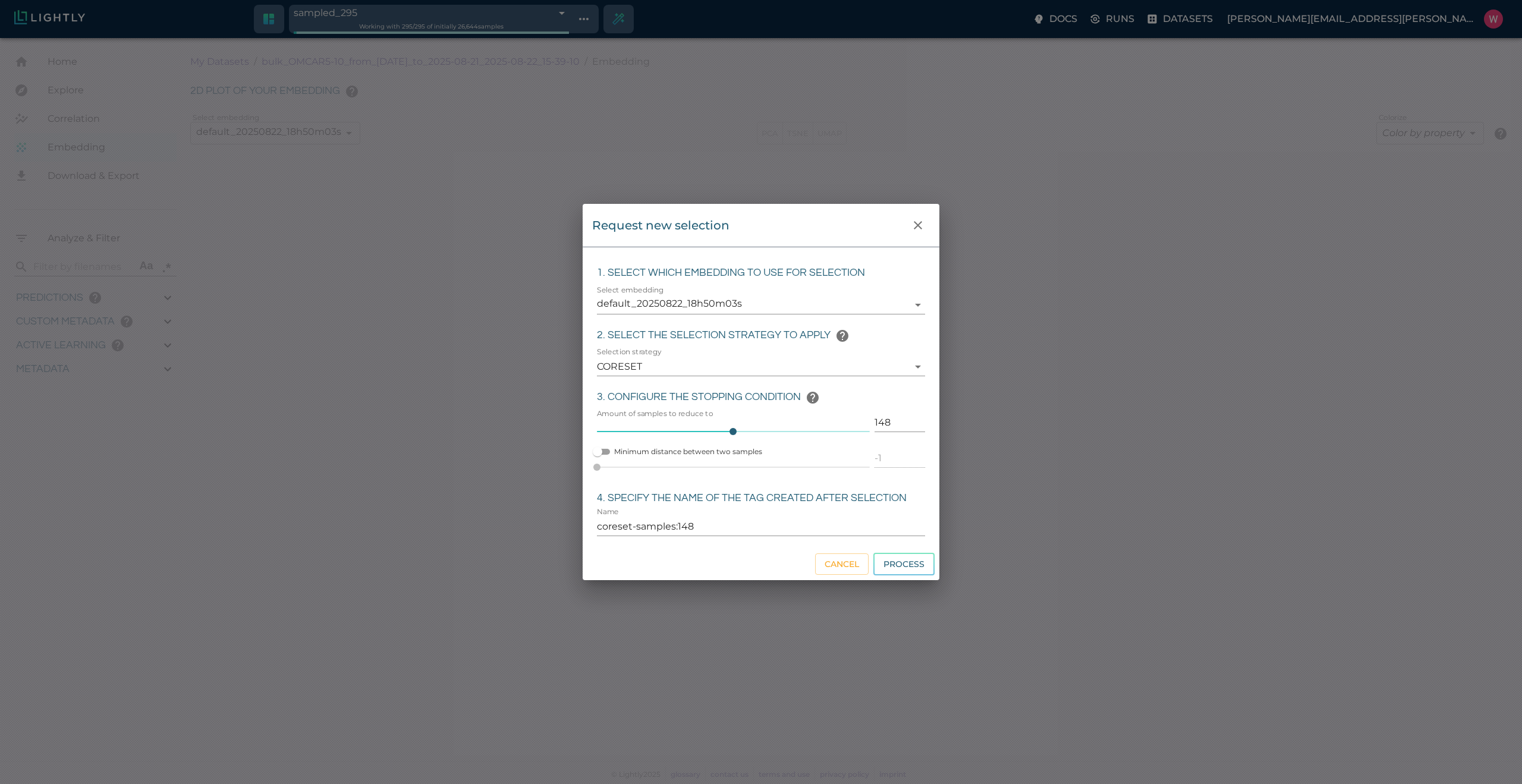
click at [878, 420] on input "148" at bounding box center [899, 422] width 50 height 19
type input "10"
type input "coreset-samples:10"
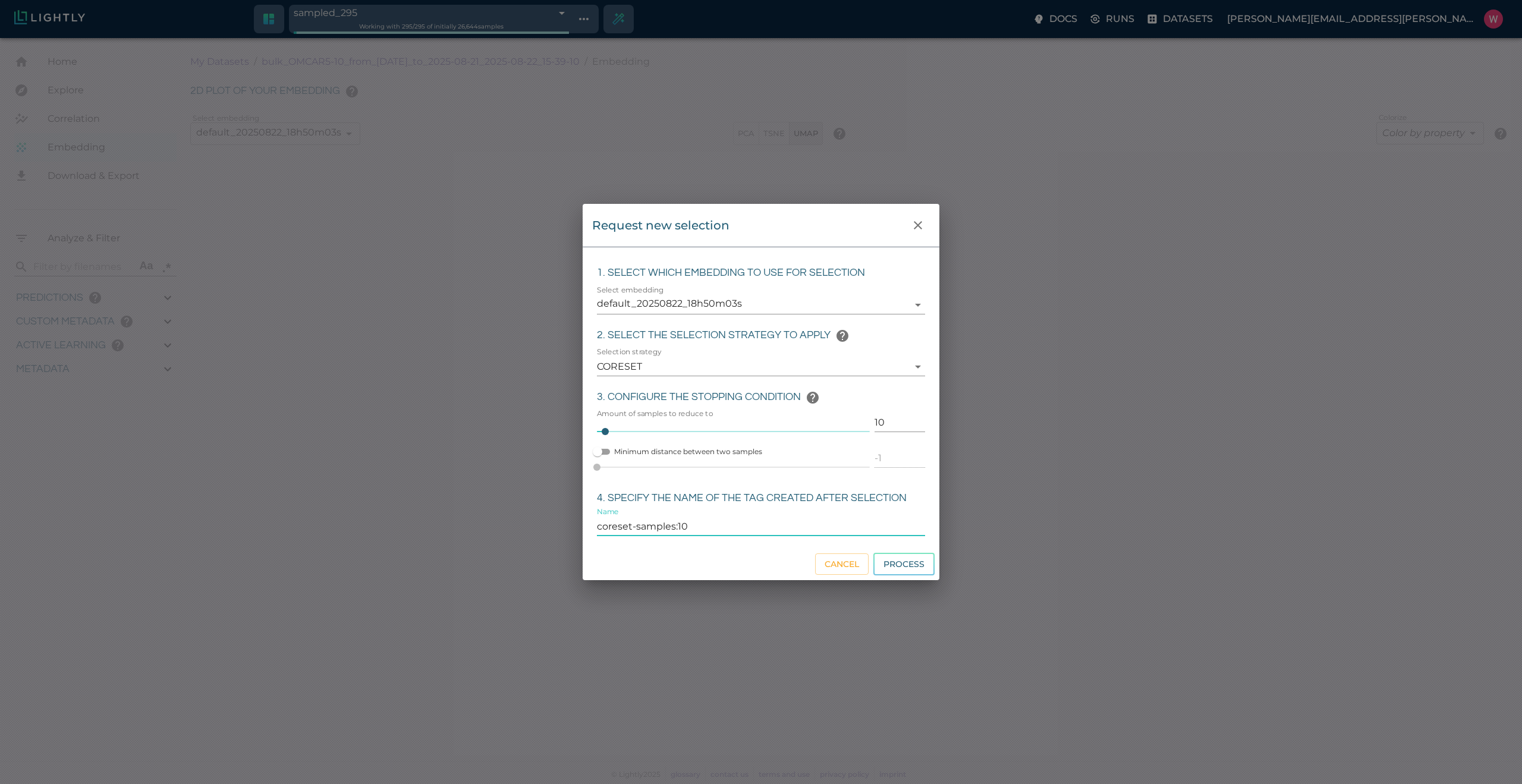
type input "1755650124.09995"
type input "1755751143.80195"
type input "0.997"
type input "0.996"
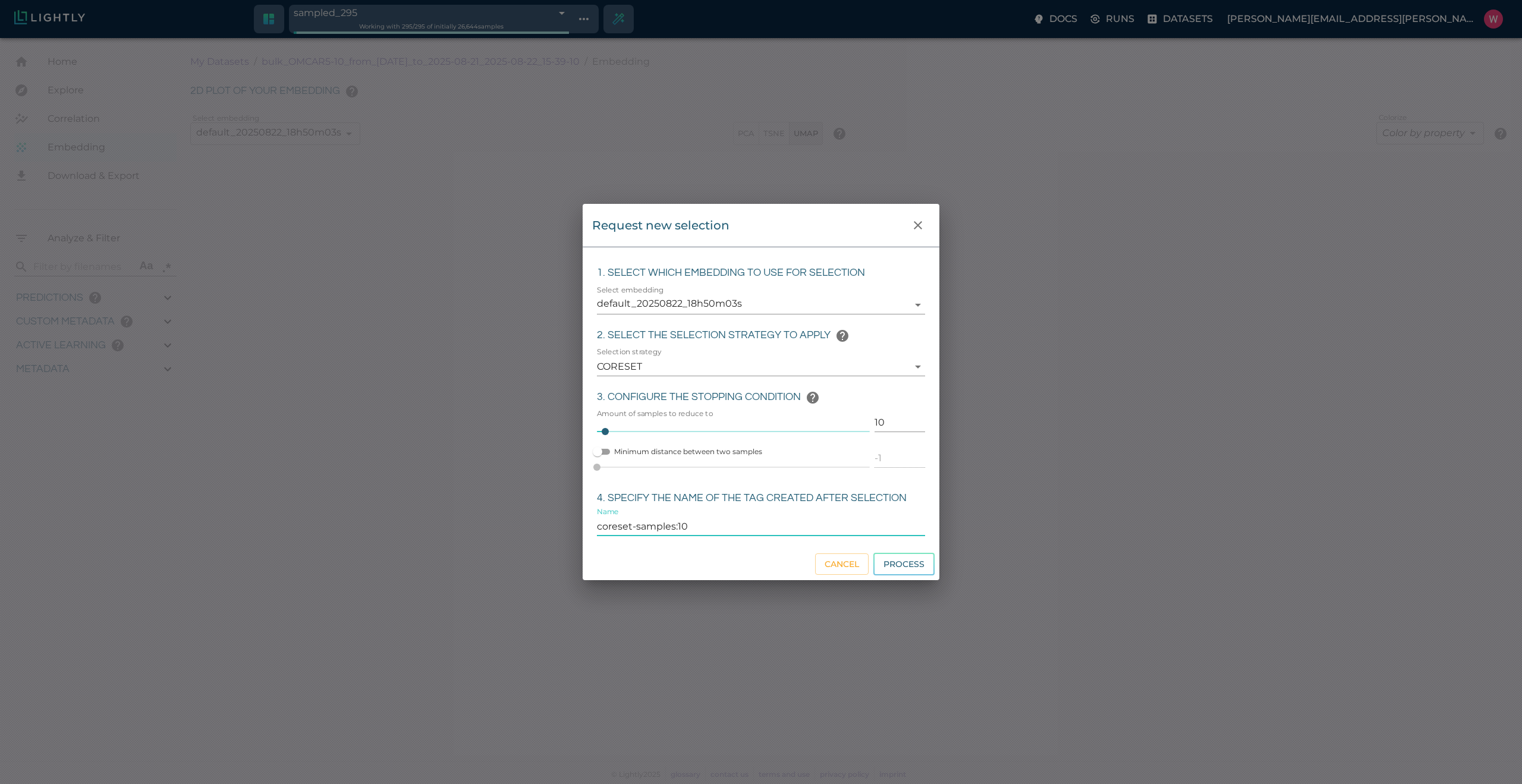
type input "0.996"
type input "1.36675155162811"
type input "126.016751551628"
type input "19.042"
click at [779, 524] on input "coreset-samples:10" at bounding box center [761, 527] width 328 height 19
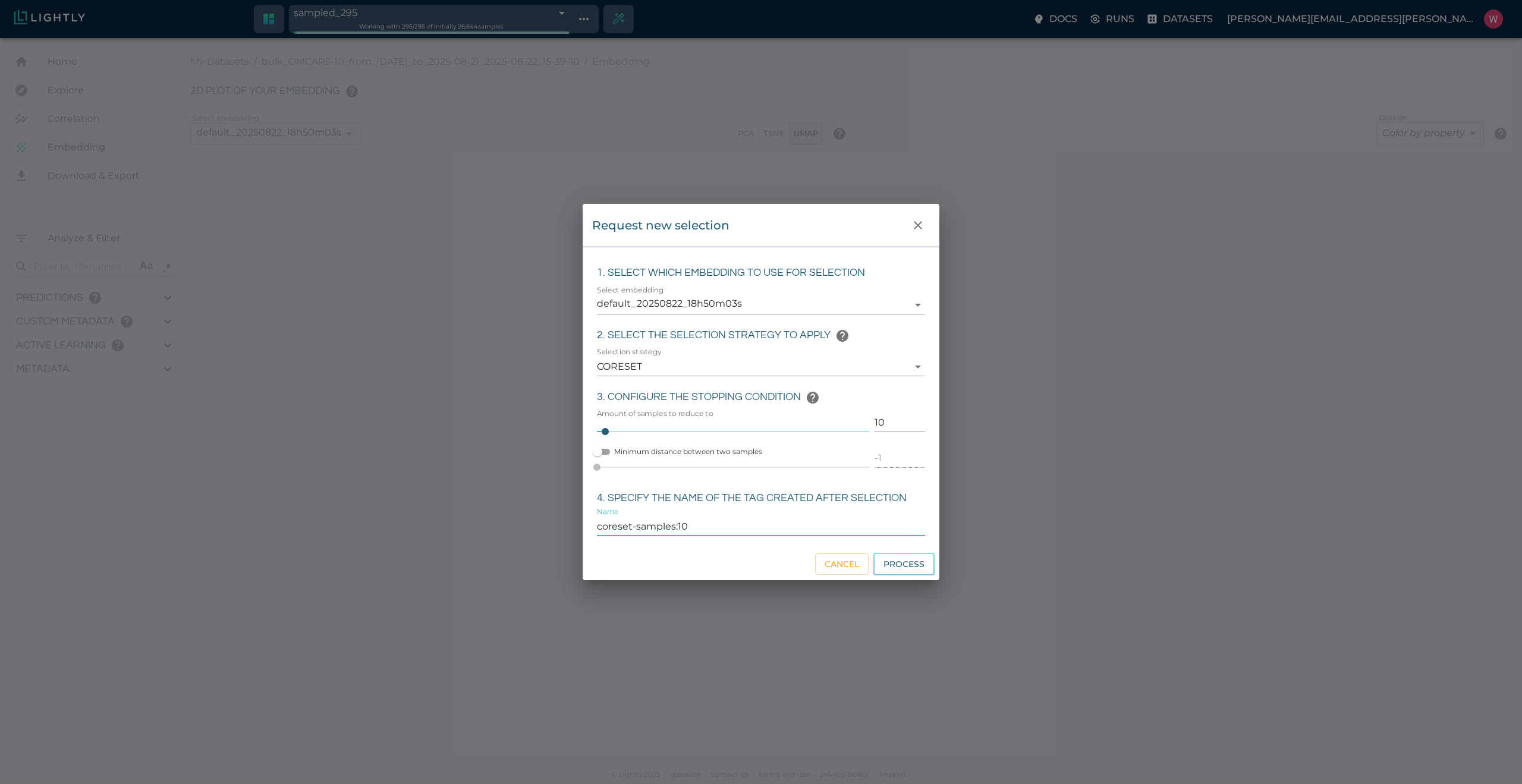
type input "1755650124.09995"
type input "1755751143.80195"
type input "0.997"
type input "0.996"
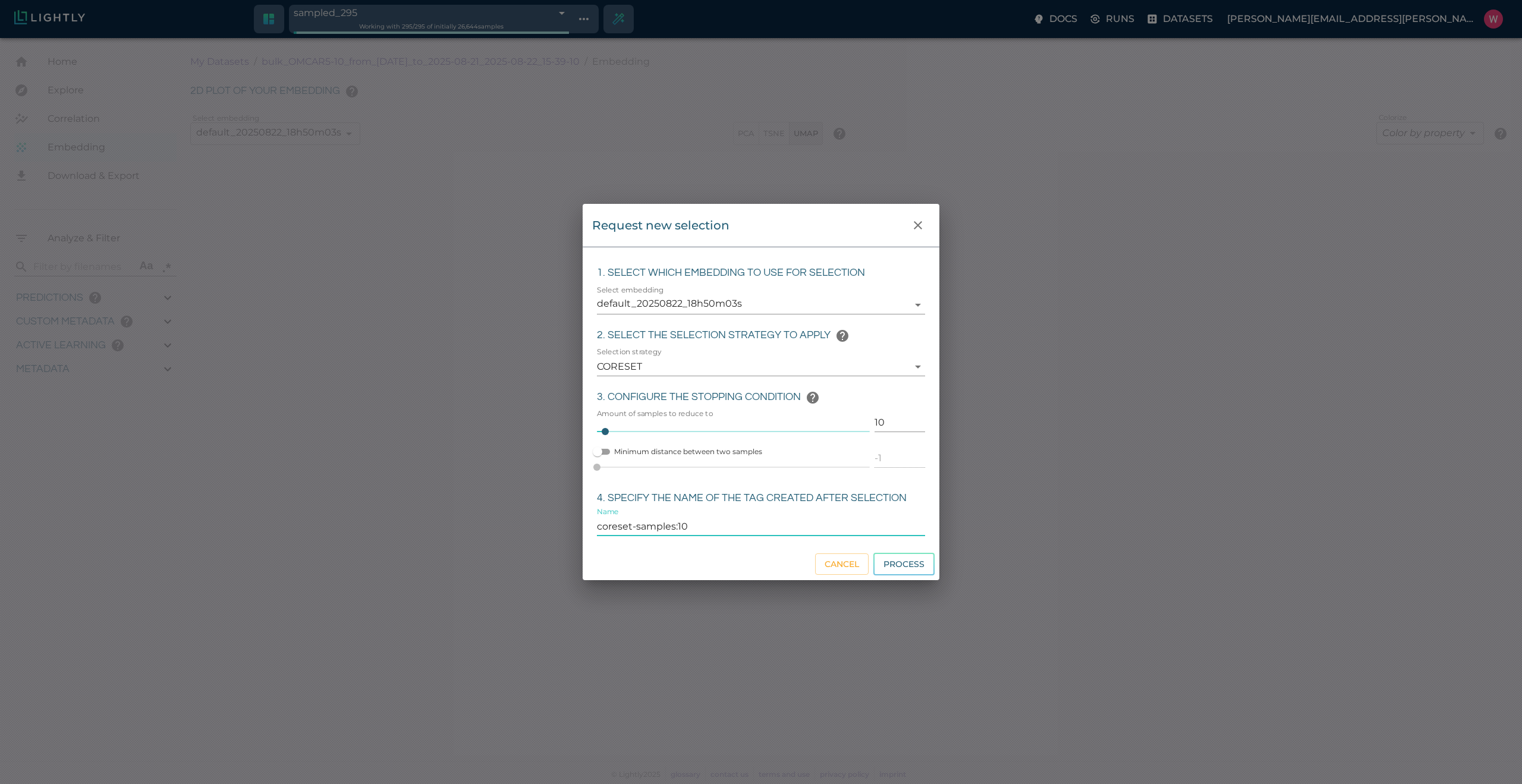
type input "0.996"
type input "1.36675155162811"
type input "126.016751551628"
type input "19.042"
type input "9007199254740991"
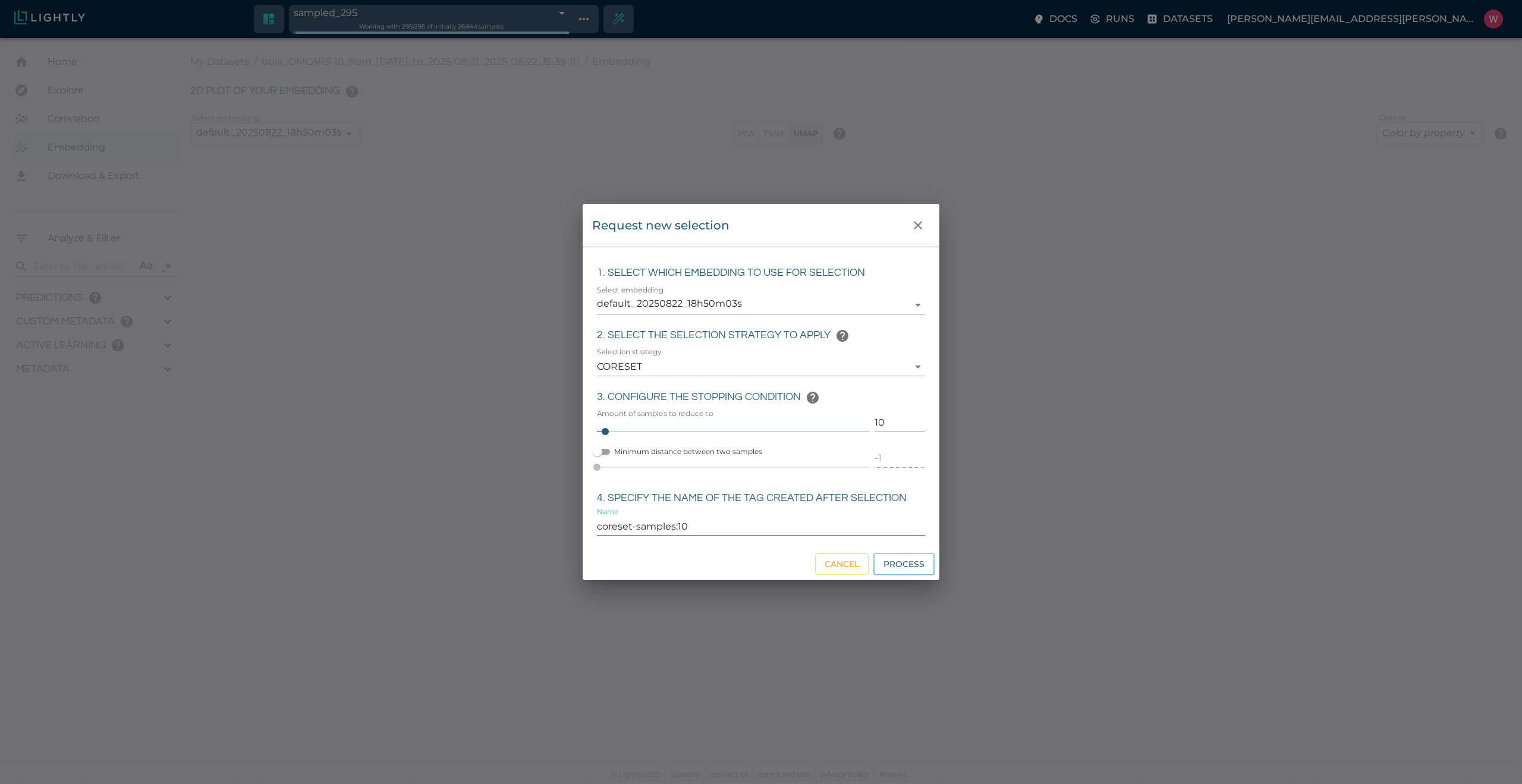
type input "9007199254740991"
type input "test"
type input "1755650124.09995"
type input "1755751143.80195"
type input "0.997"
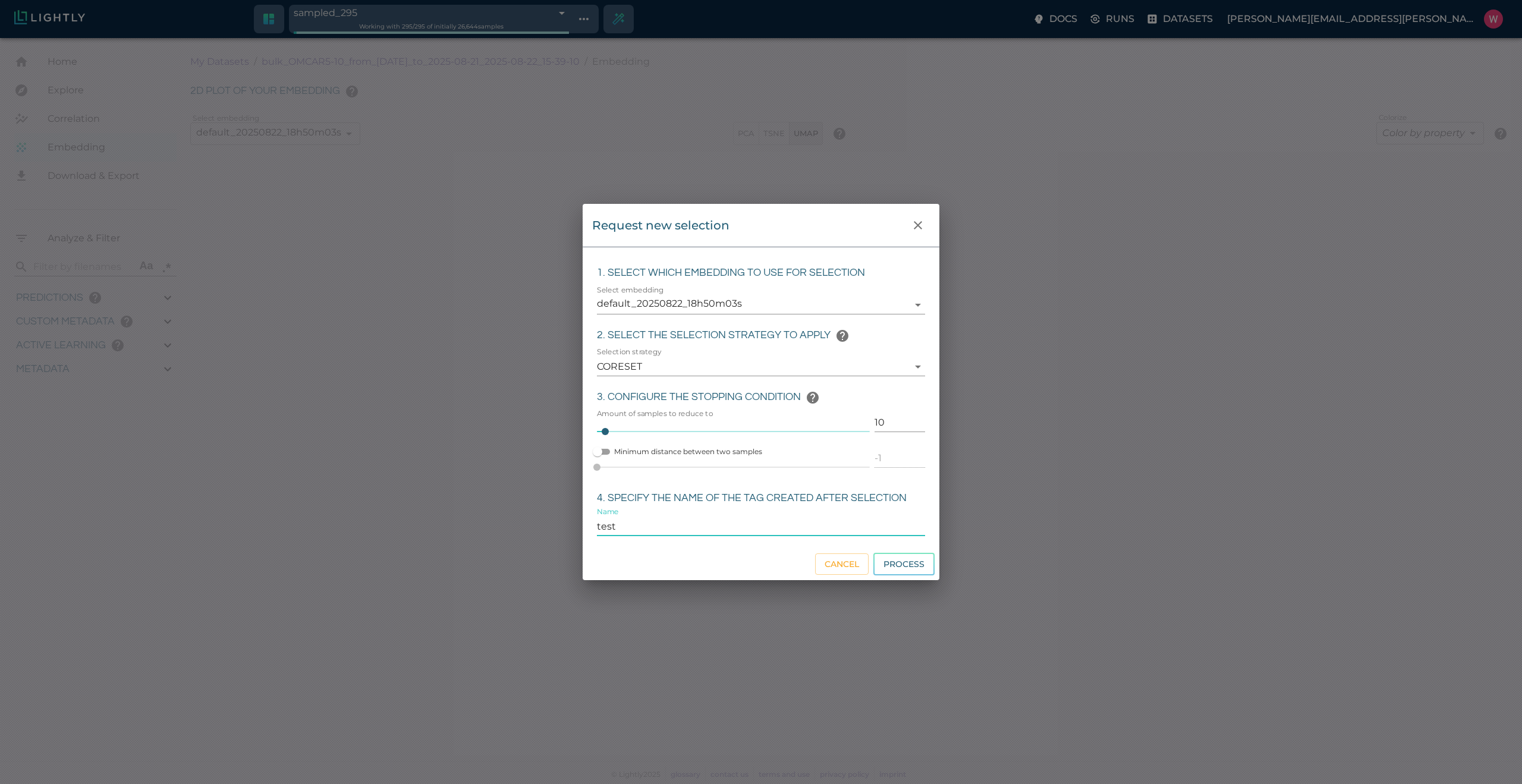
type input "0.997"
type input "0.996"
type input "1.36675155162811"
type input "126.016751551628"
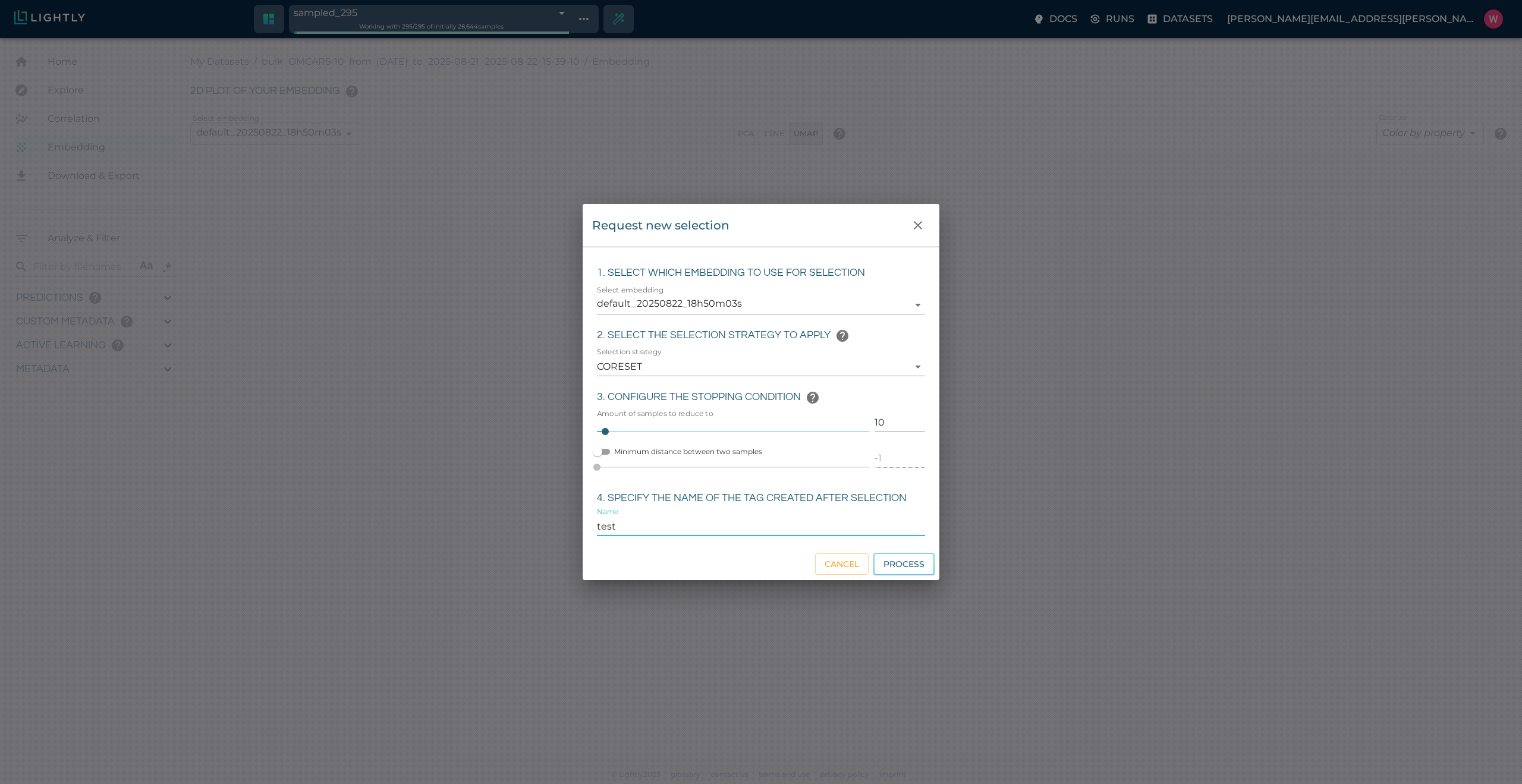
type input "19.042"
type input "9007199254740991"
type input "test_10"
type input "1755650124.09995"
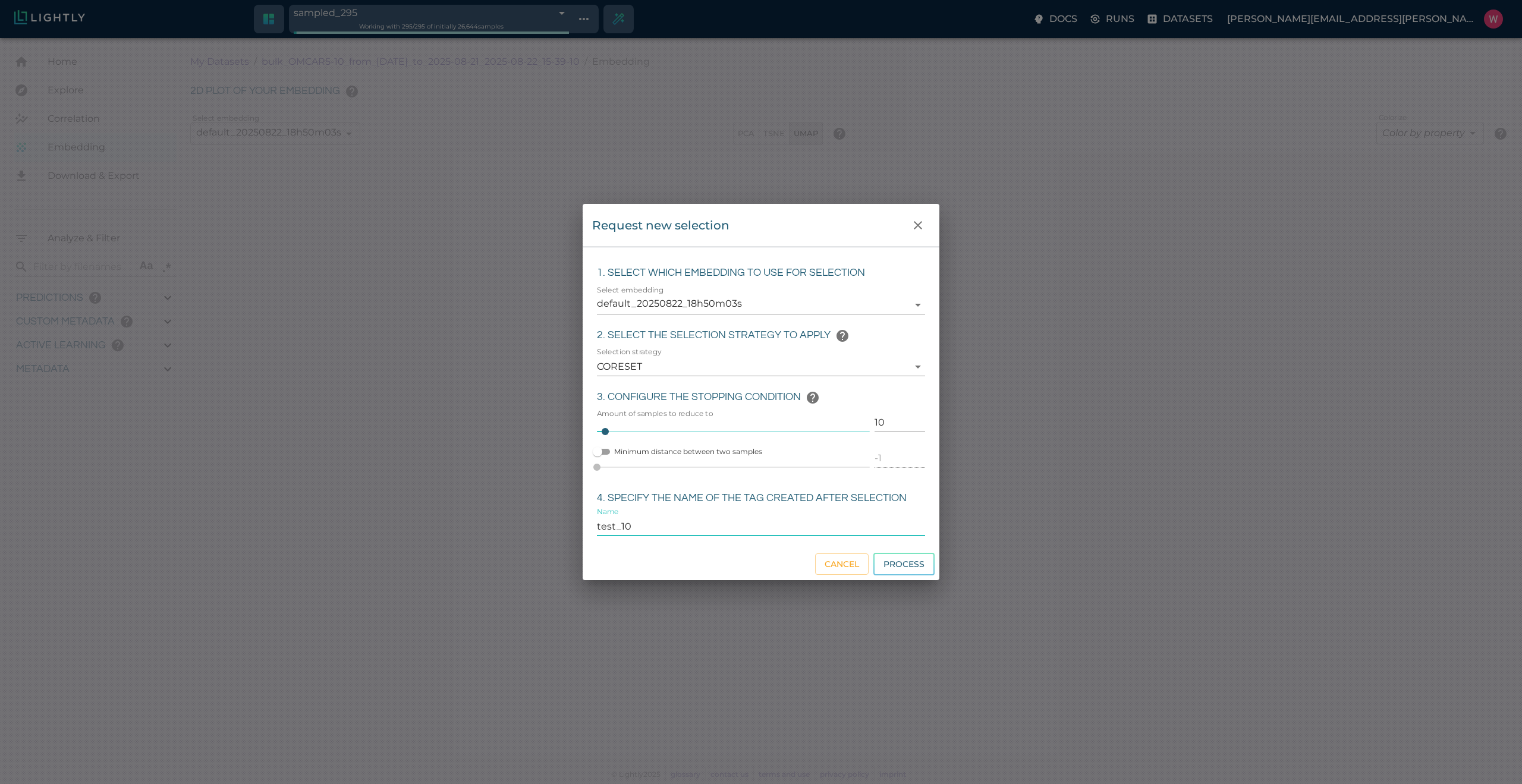
type input "1755751143.80195"
type input "0.997"
type input "0.996"
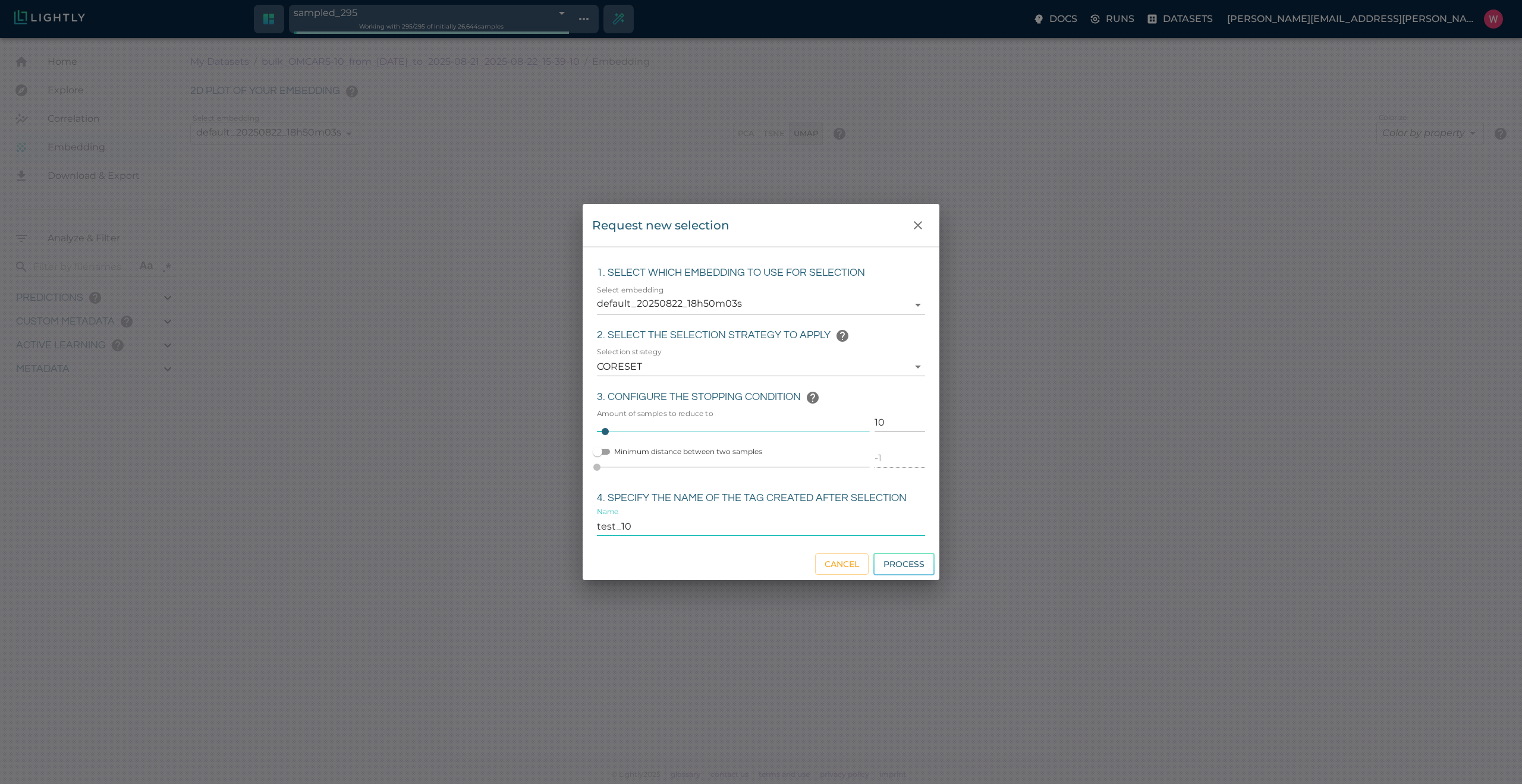
type input "1.36675155162811"
type input "126.016751551628"
type input "19.042"
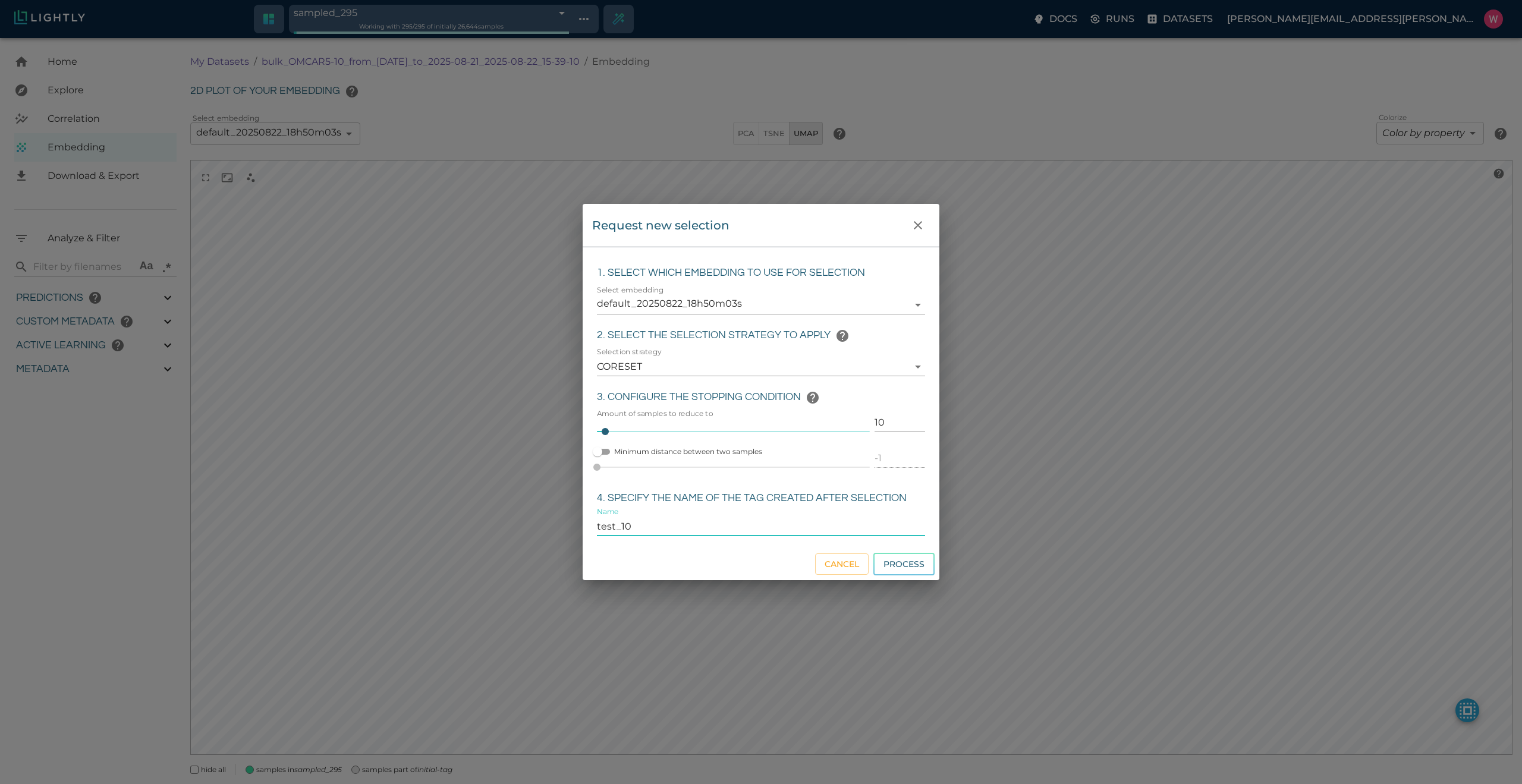
type input "1755650124.09995"
type input "1755751143.80195"
type input "0.997"
type input "0.996"
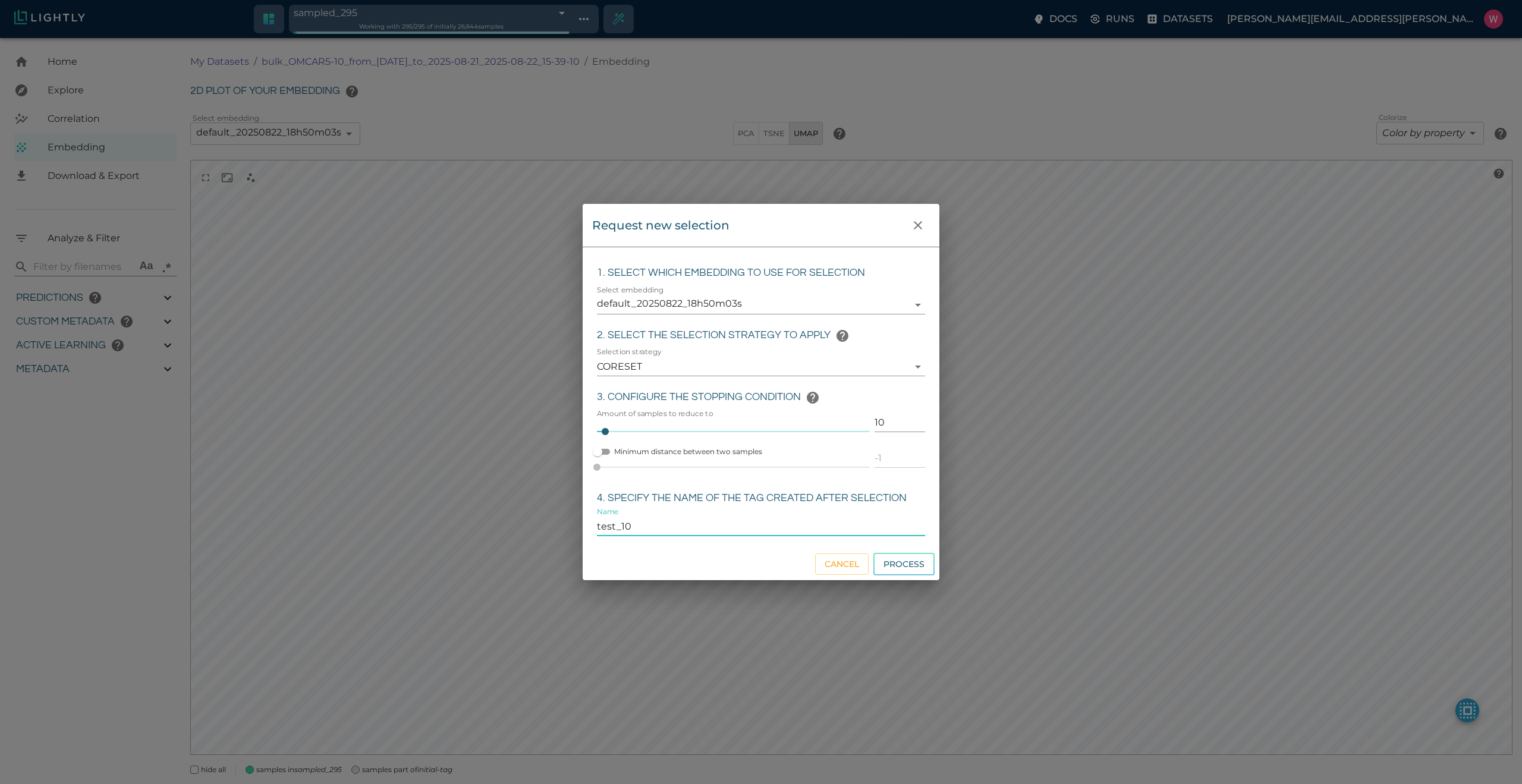
type input "0.996"
type input "1.36675155162811"
type input "126.016751551628"
type input "19.042"
click at [893, 561] on button "Process" at bounding box center [904, 564] width 61 height 23
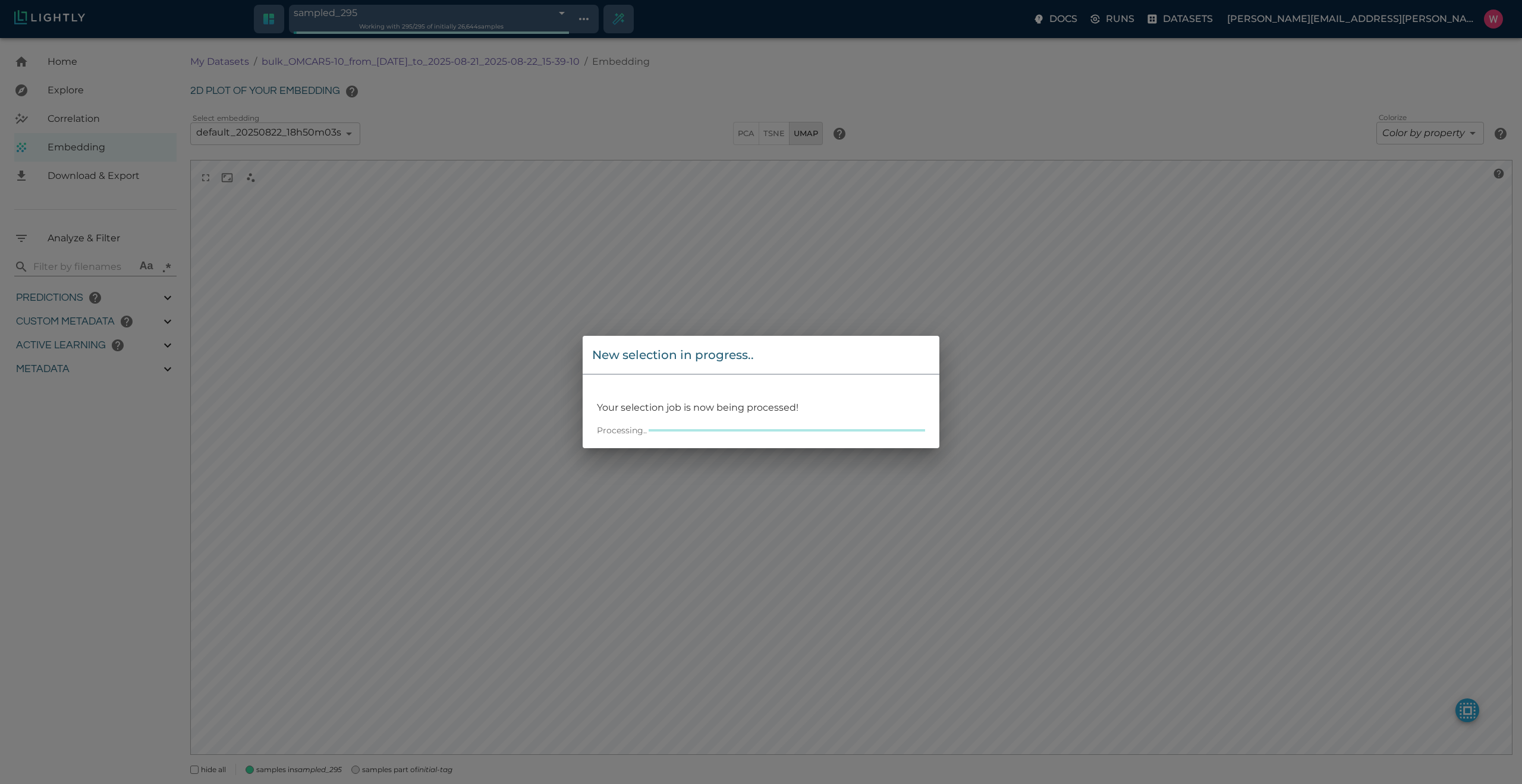
click at [1073, 213] on div "New selection in progress.. Your selection job is now being processed! Processi…" at bounding box center [761, 392] width 1522 height 784
